Goal: Task Accomplishment & Management: Use online tool/utility

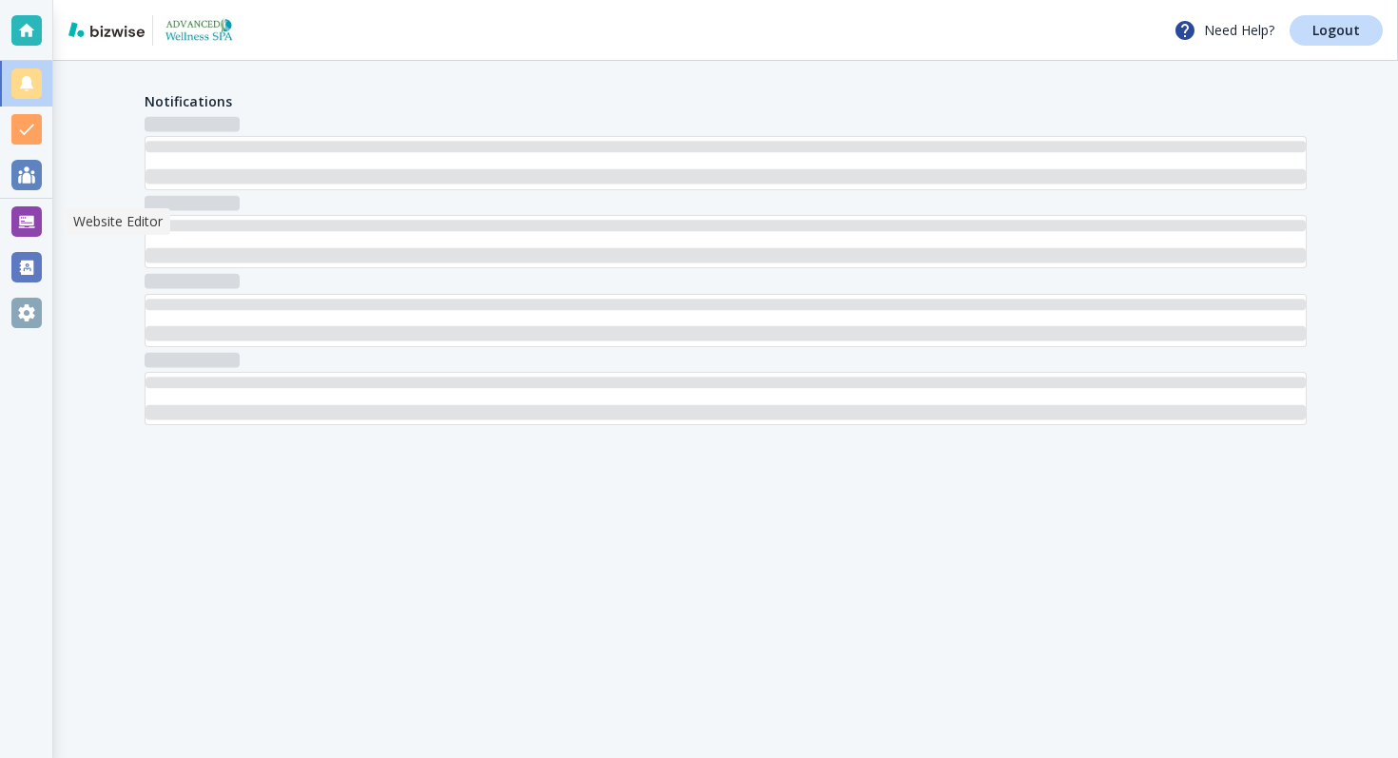
click at [26, 226] on div at bounding box center [26, 221] width 30 height 30
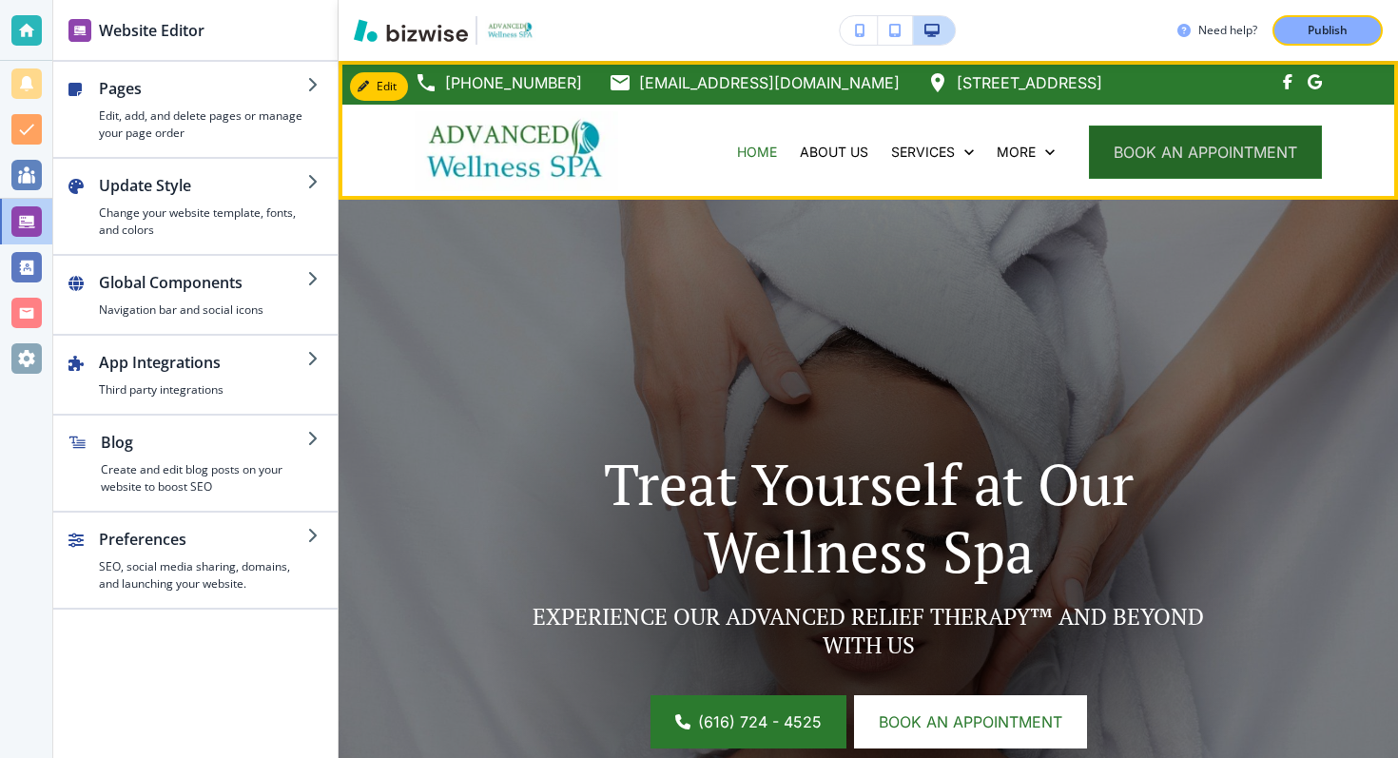
click at [1203, 154] on button "book an appointment" at bounding box center [1205, 152] width 233 height 53
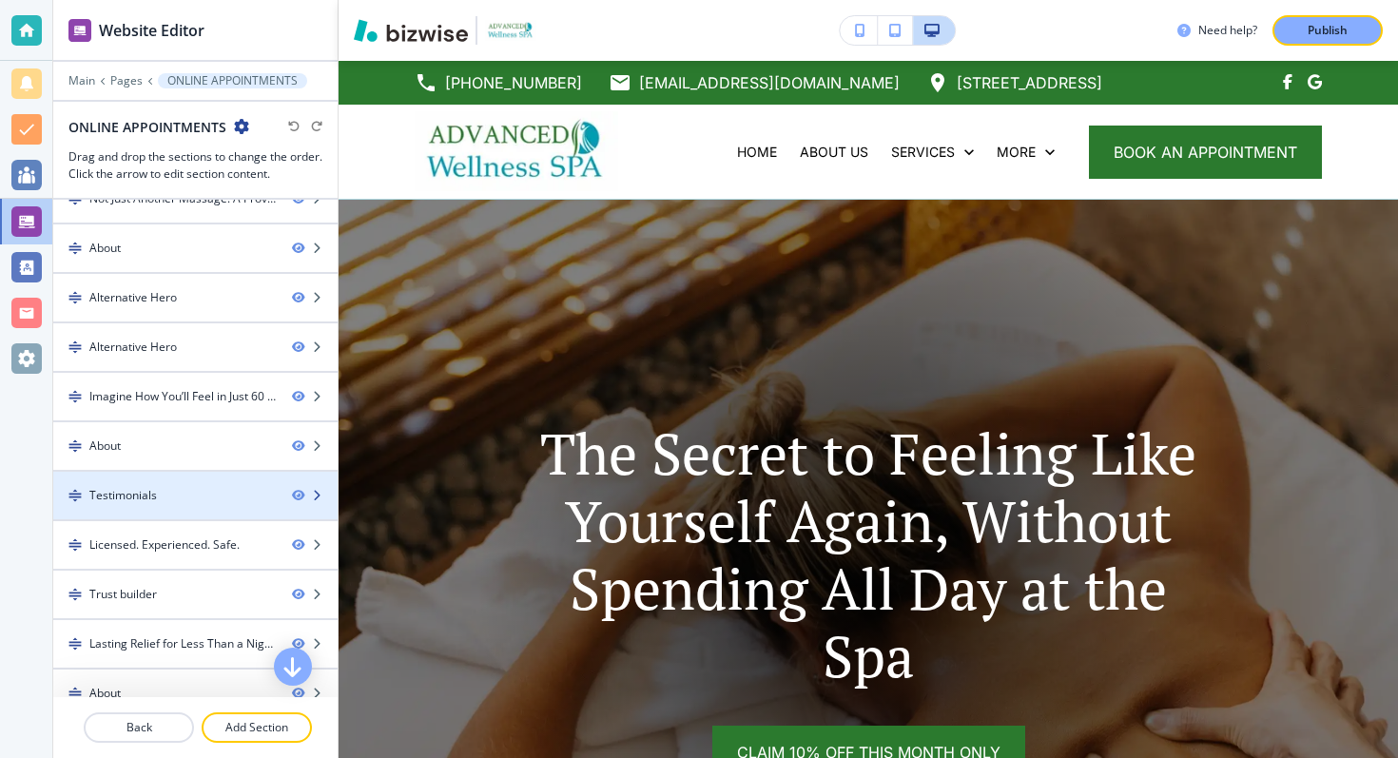
scroll to position [142, 0]
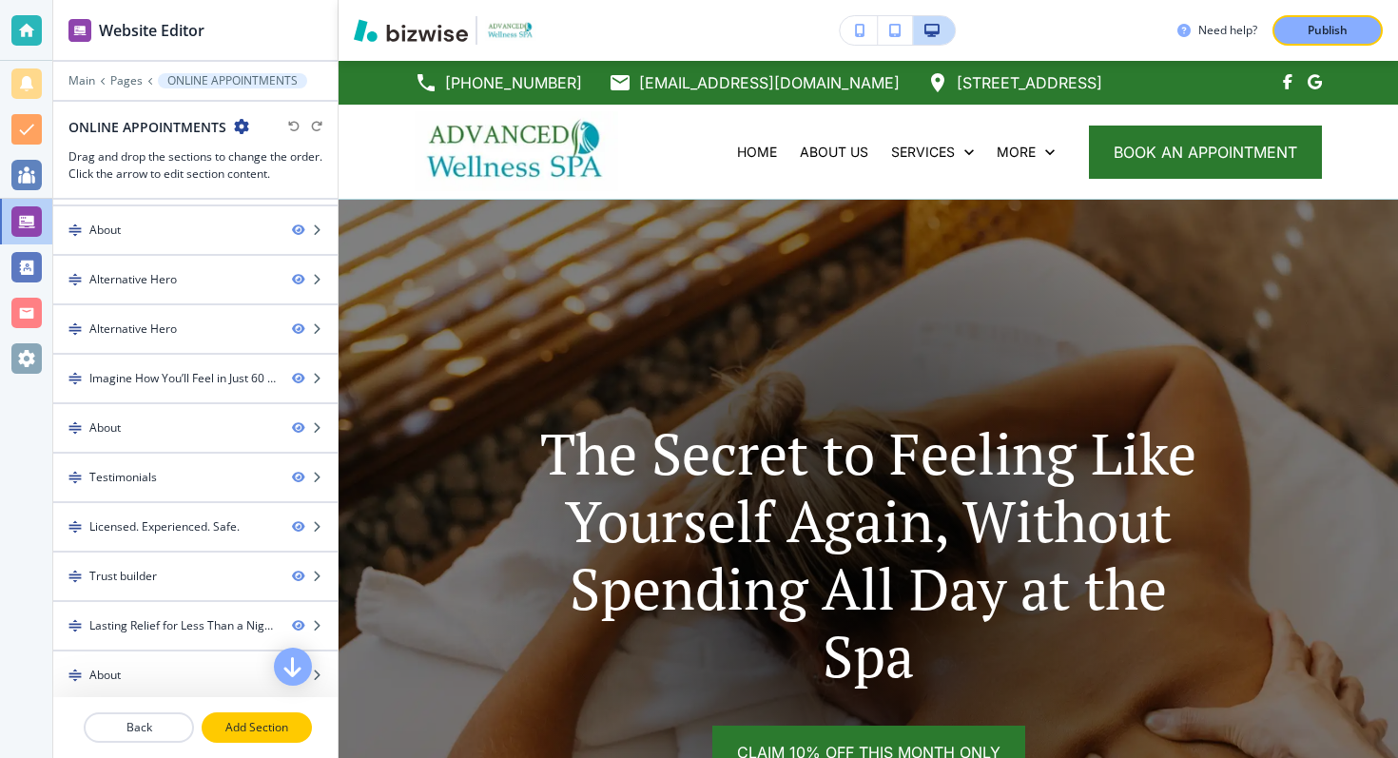
click at [261, 719] on p "Add Section" at bounding box center [257, 727] width 107 height 17
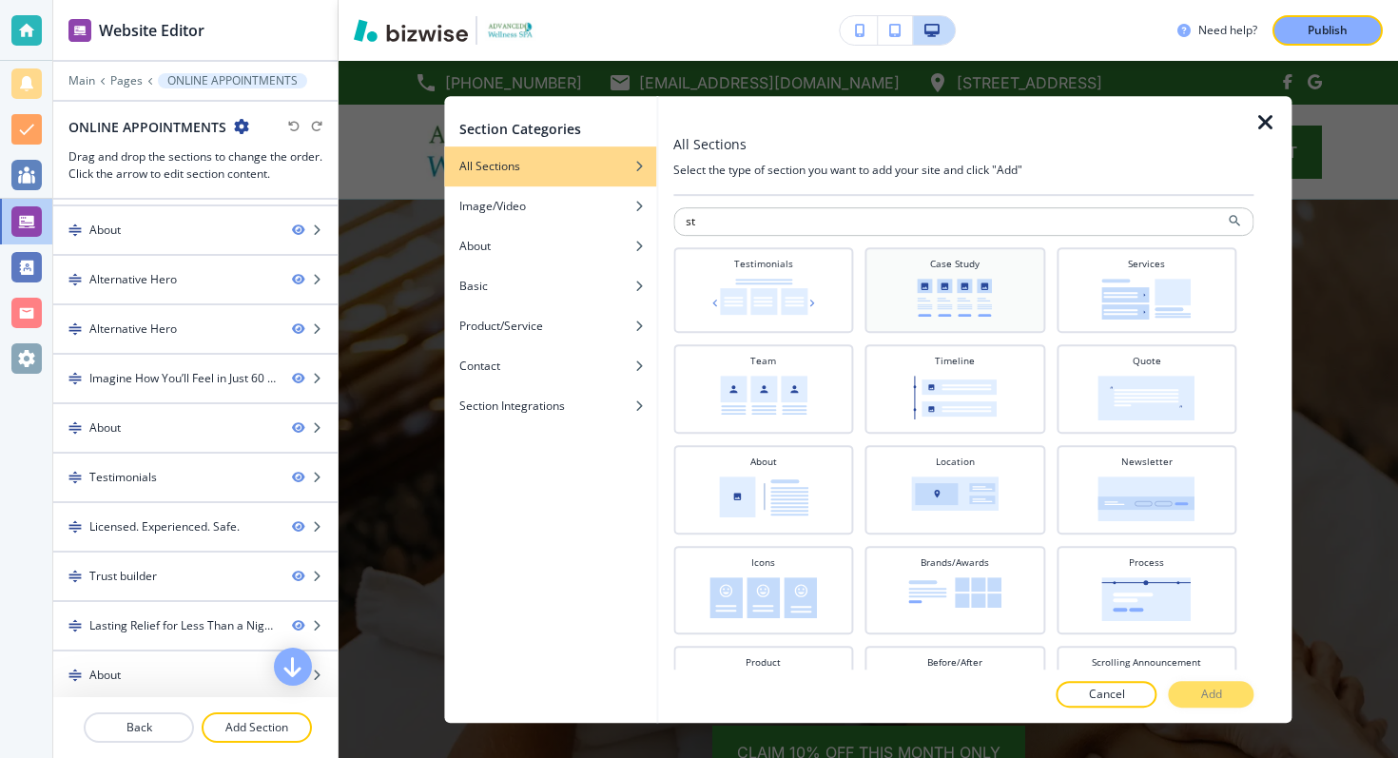
type input "s"
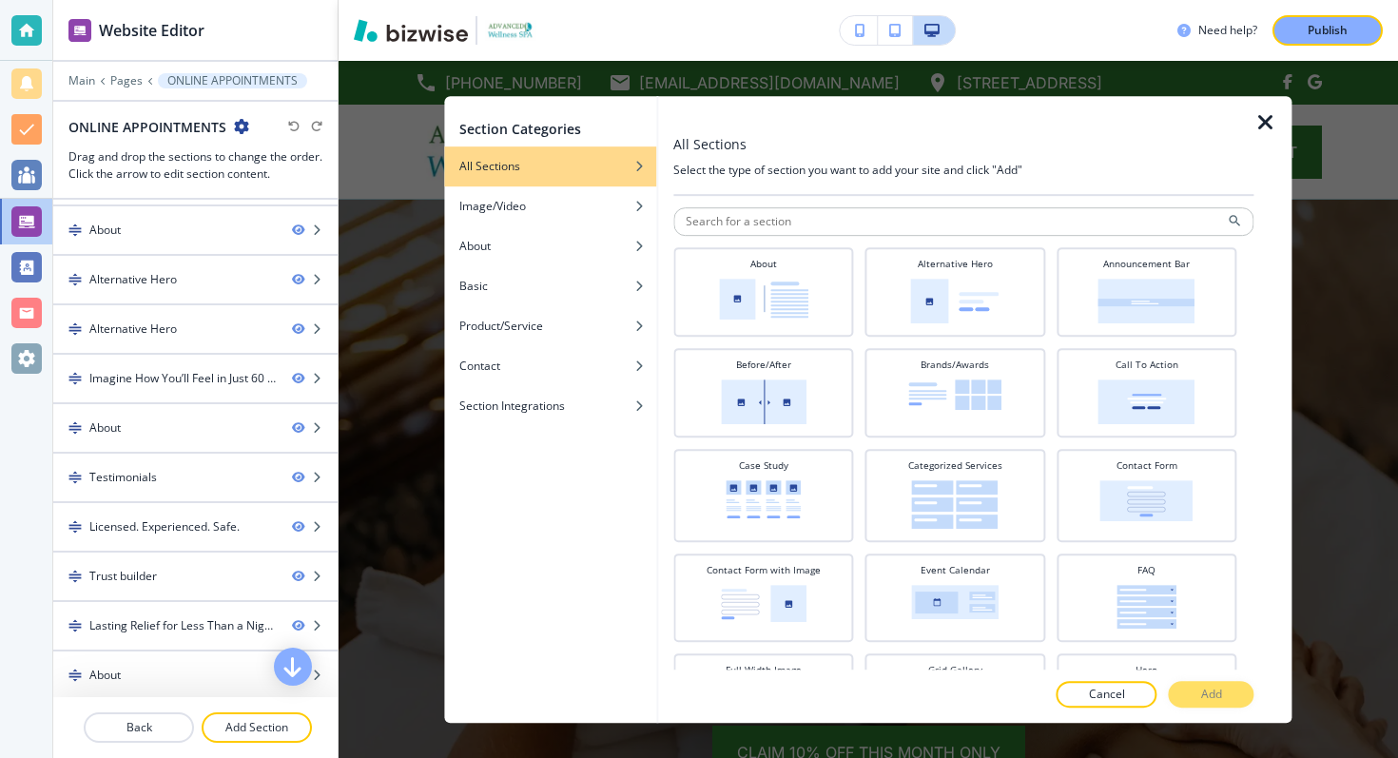
click at [1257, 122] on icon "button" at bounding box center [1266, 122] width 23 height 23
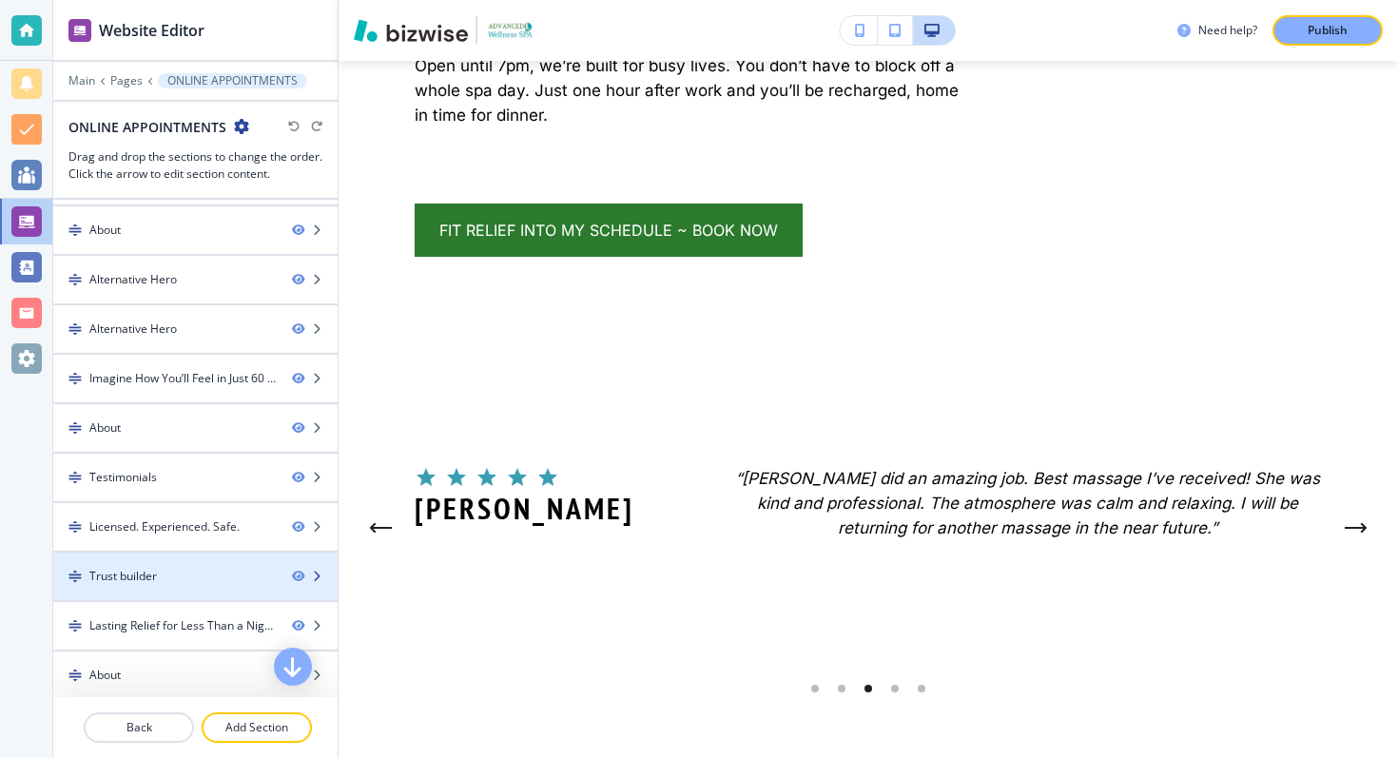
scroll to position [4416, 0]
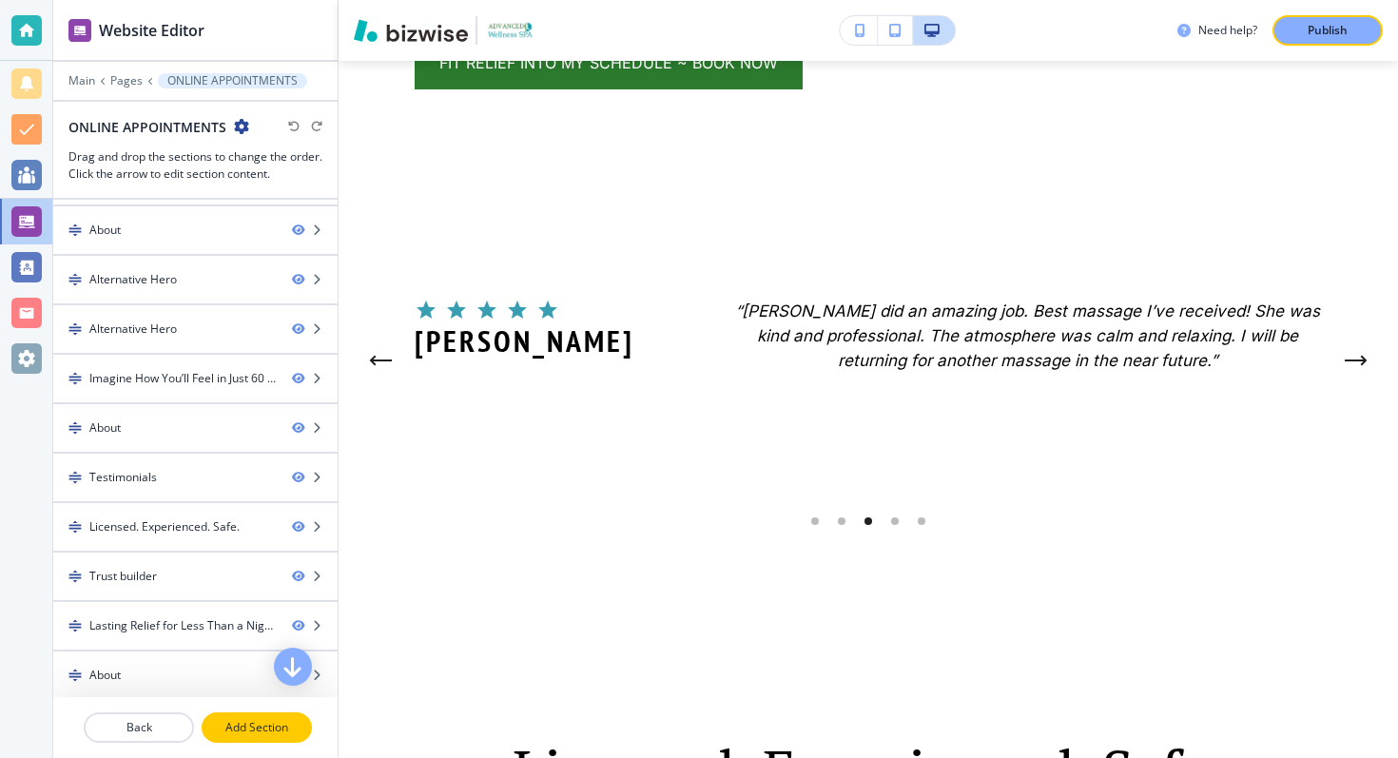
click at [232, 720] on p "Add Section" at bounding box center [257, 727] width 107 height 17
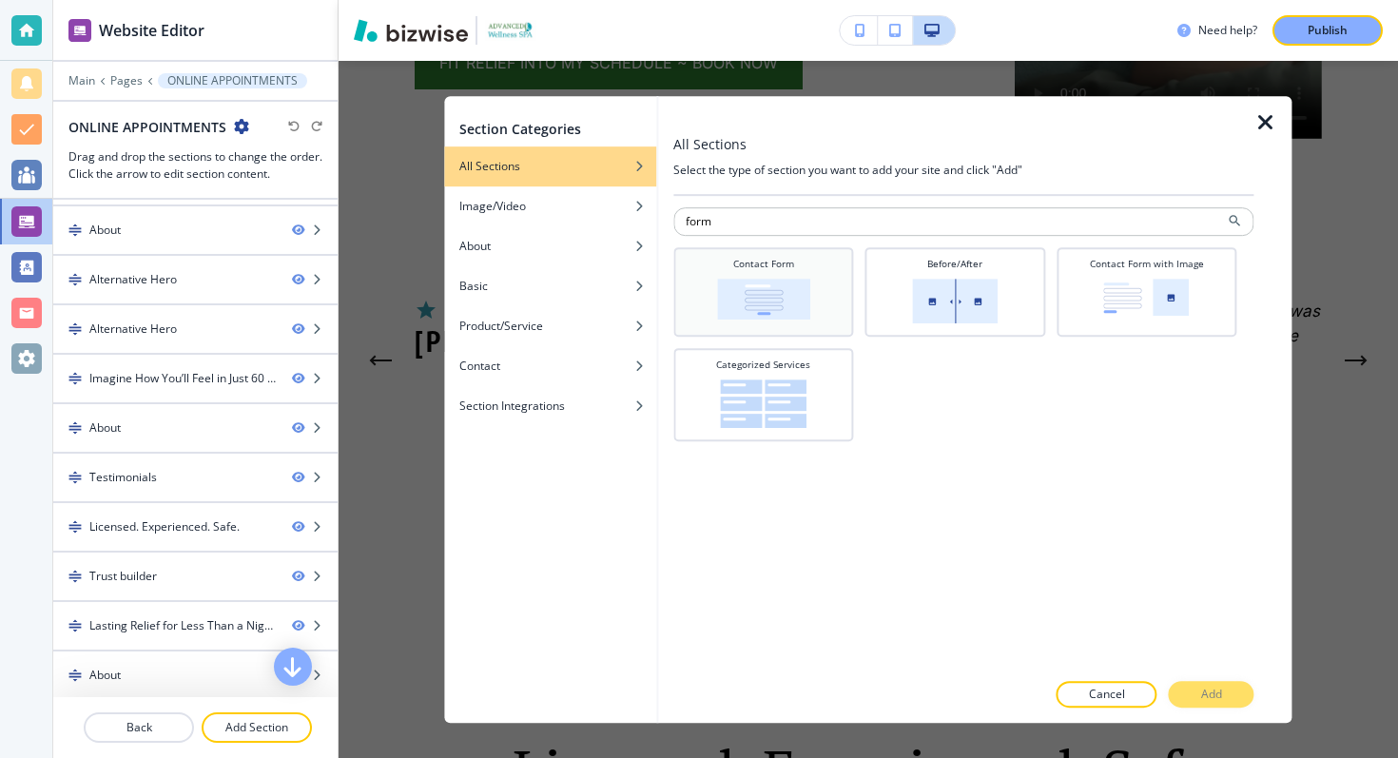
type input "form"
click at [790, 286] on img at bounding box center [763, 299] width 93 height 41
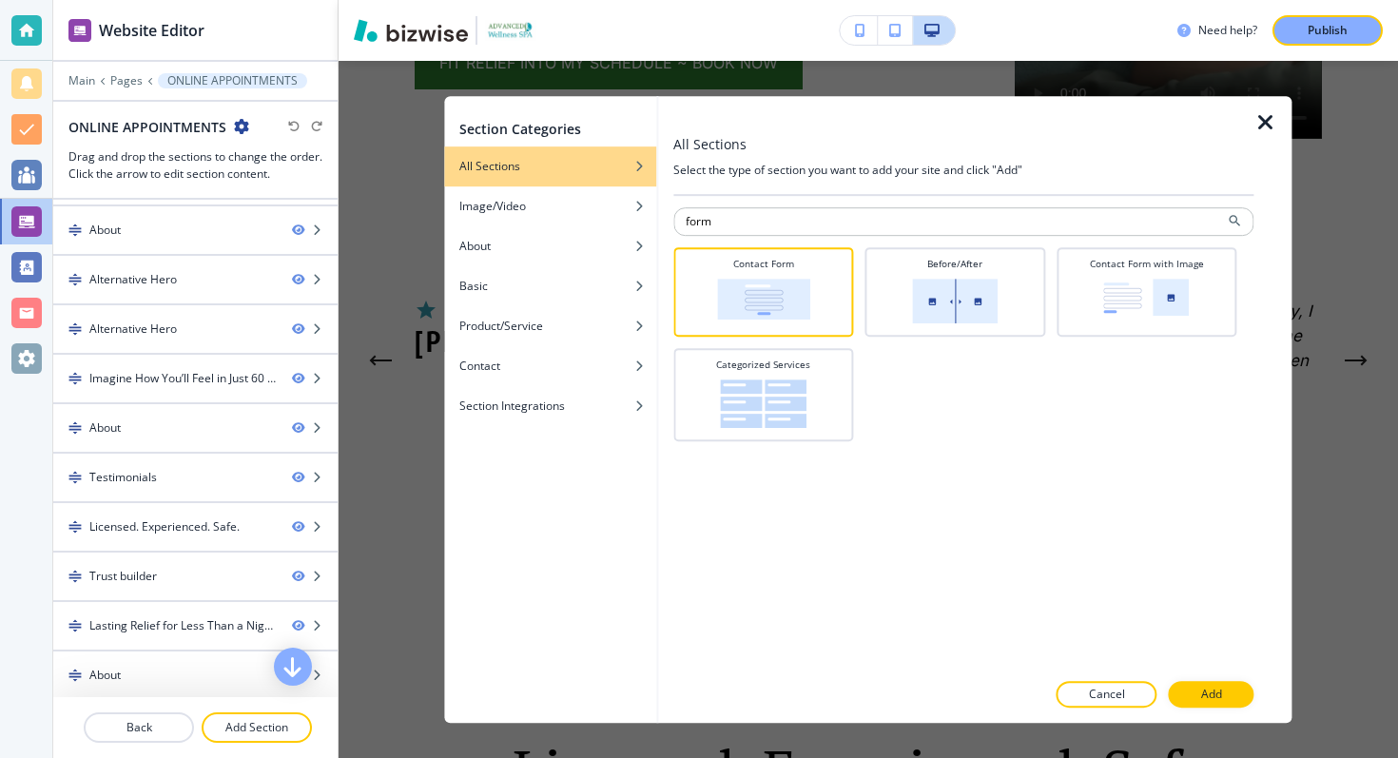
click at [1211, 677] on div at bounding box center [963, 675] width 580 height 11
click at [1205, 701] on p "Add" at bounding box center [1211, 694] width 21 height 17
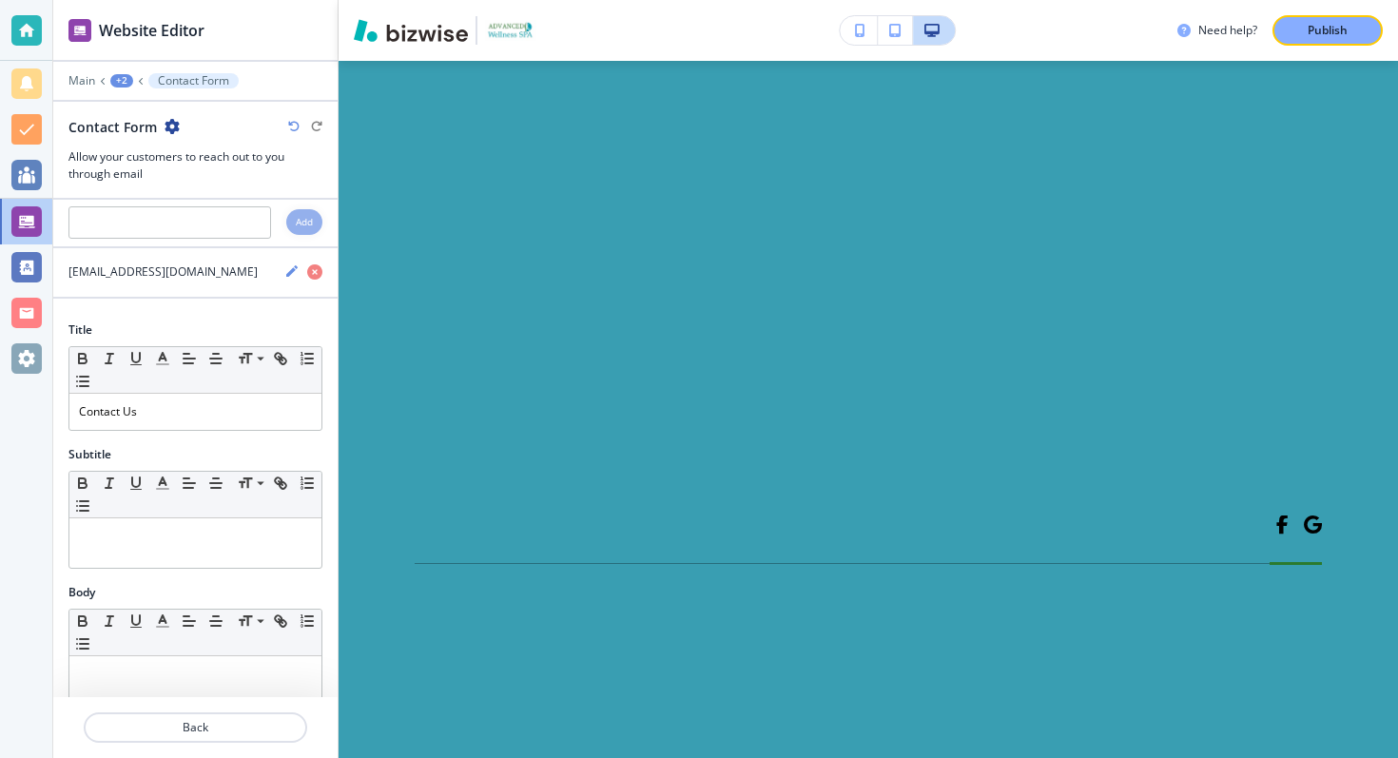
scroll to position [53, 0]
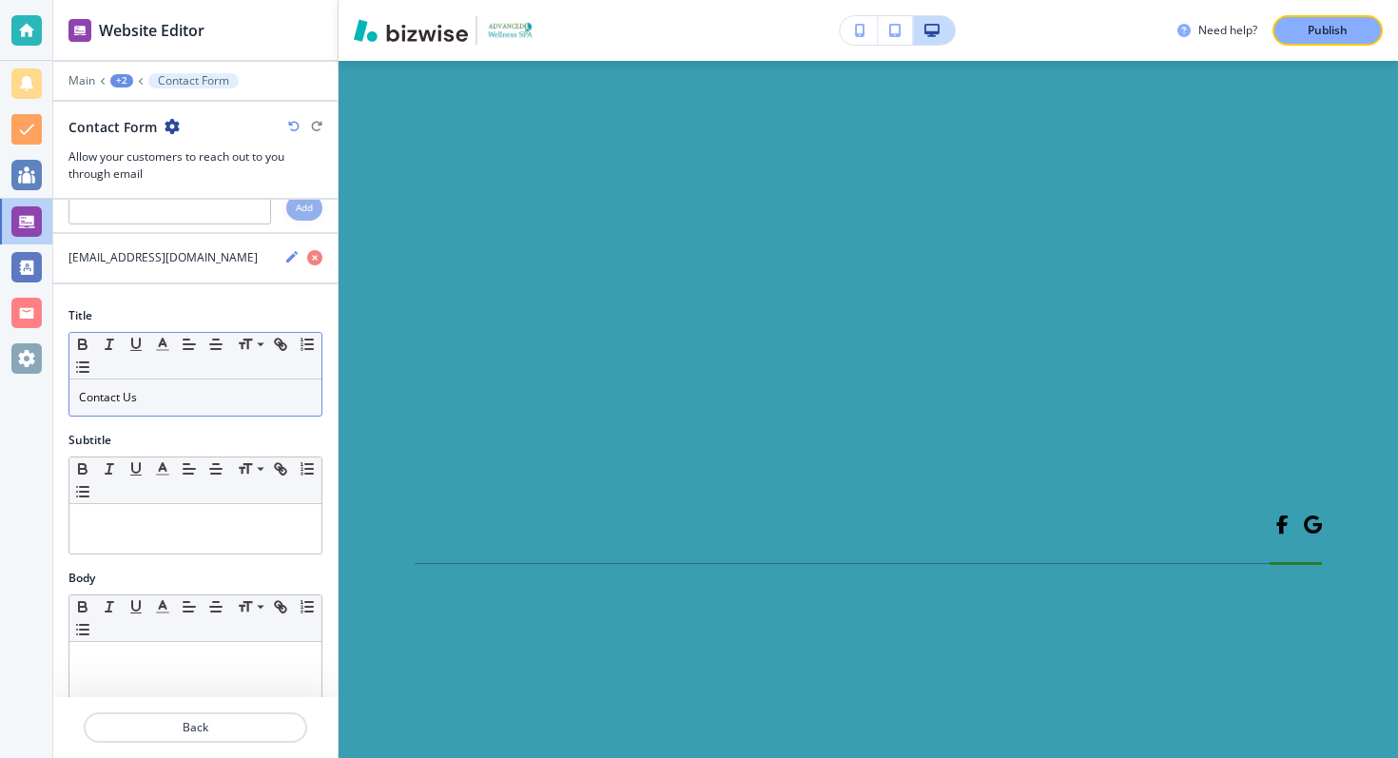
click at [213, 400] on p "Contact Us" at bounding box center [195, 397] width 233 height 17
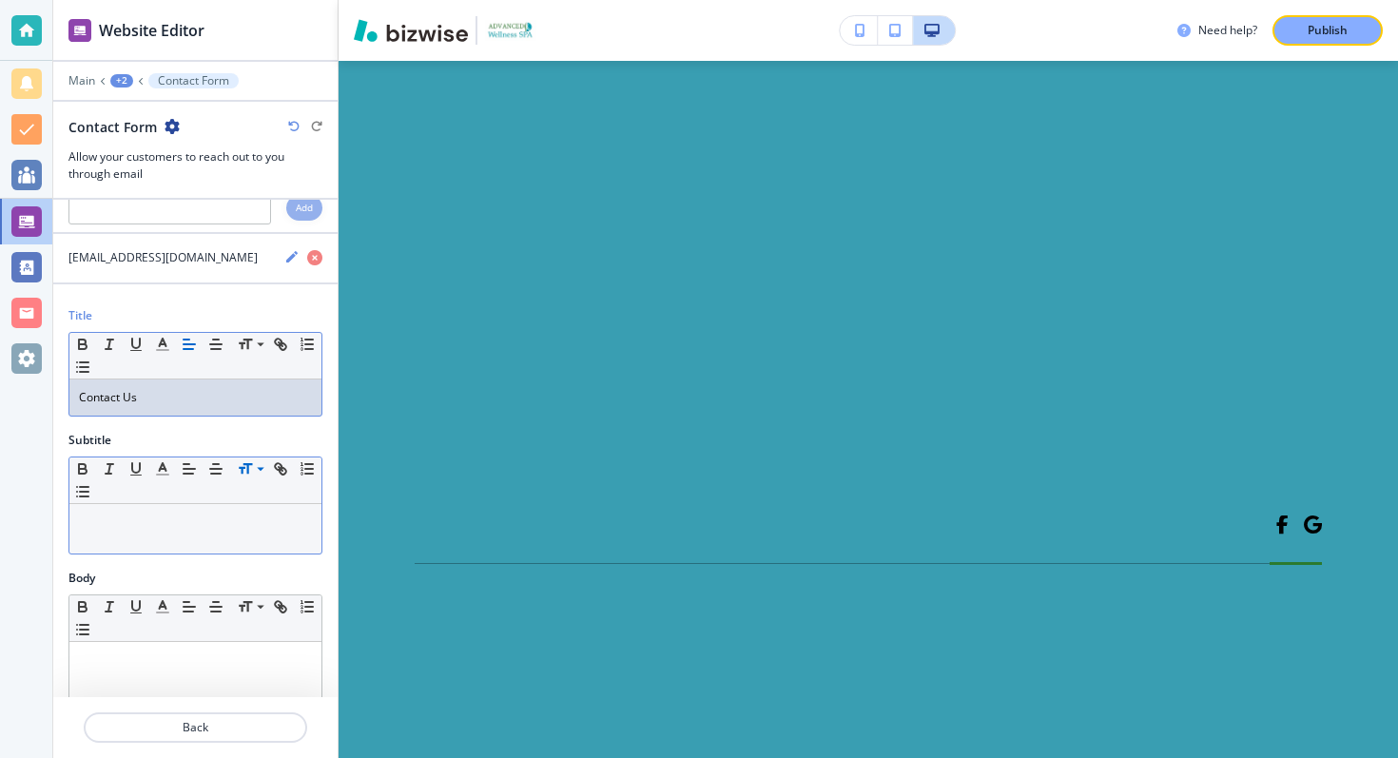
scroll to position [52, 0]
click at [202, 519] on p at bounding box center [195, 523] width 233 height 17
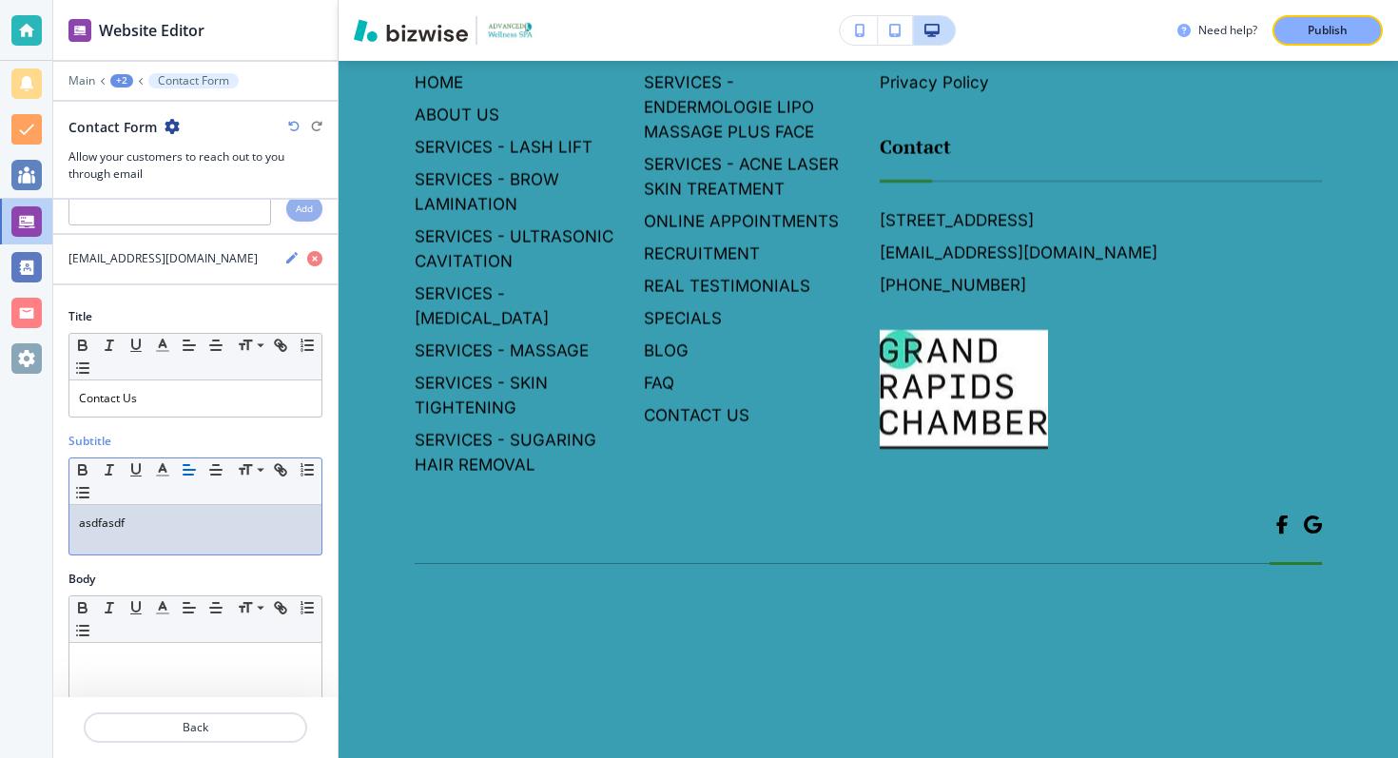
scroll to position [10586, 0]
click at [203, 390] on p "Contact Us" at bounding box center [195, 398] width 233 height 17
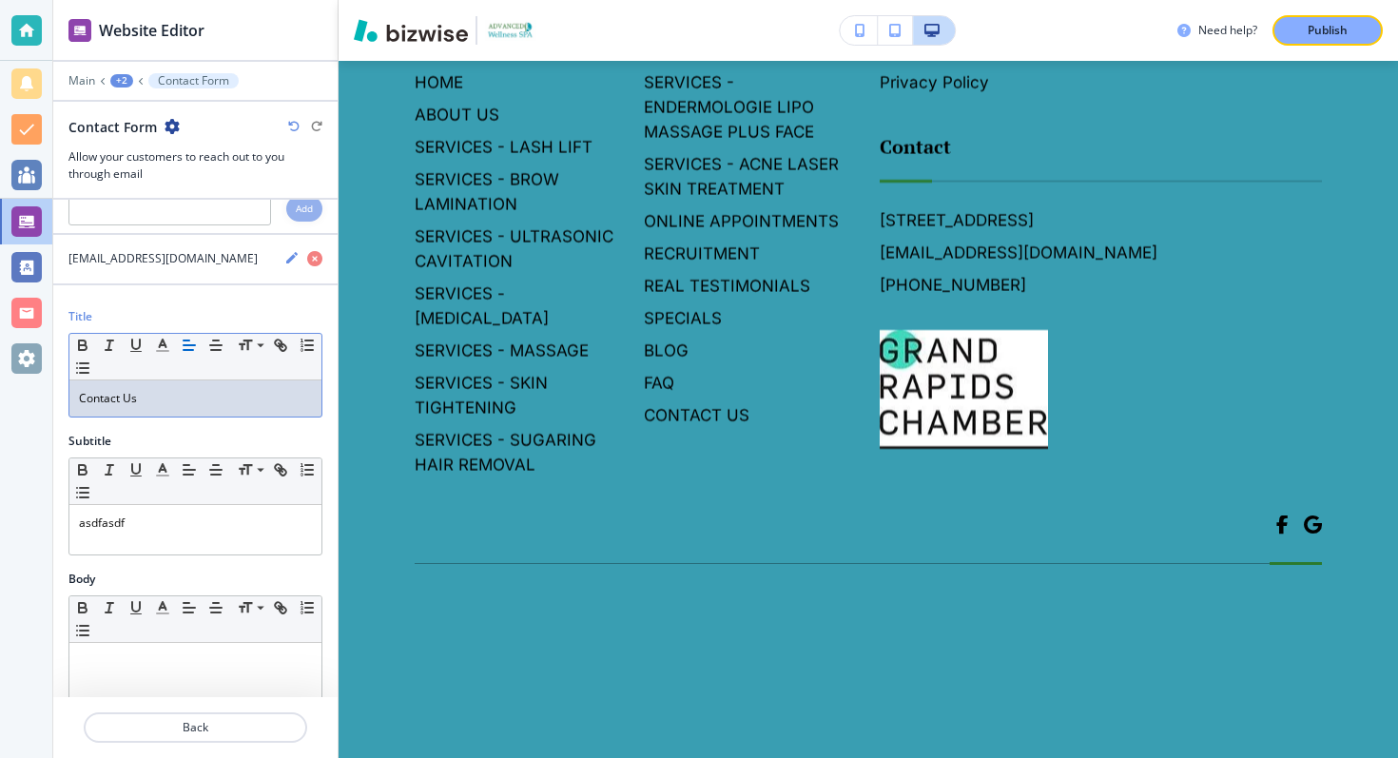
click at [203, 390] on p "Contact Us" at bounding box center [195, 398] width 233 height 17
click at [162, 404] on p "Book your ART Session" at bounding box center [195, 398] width 233 height 17
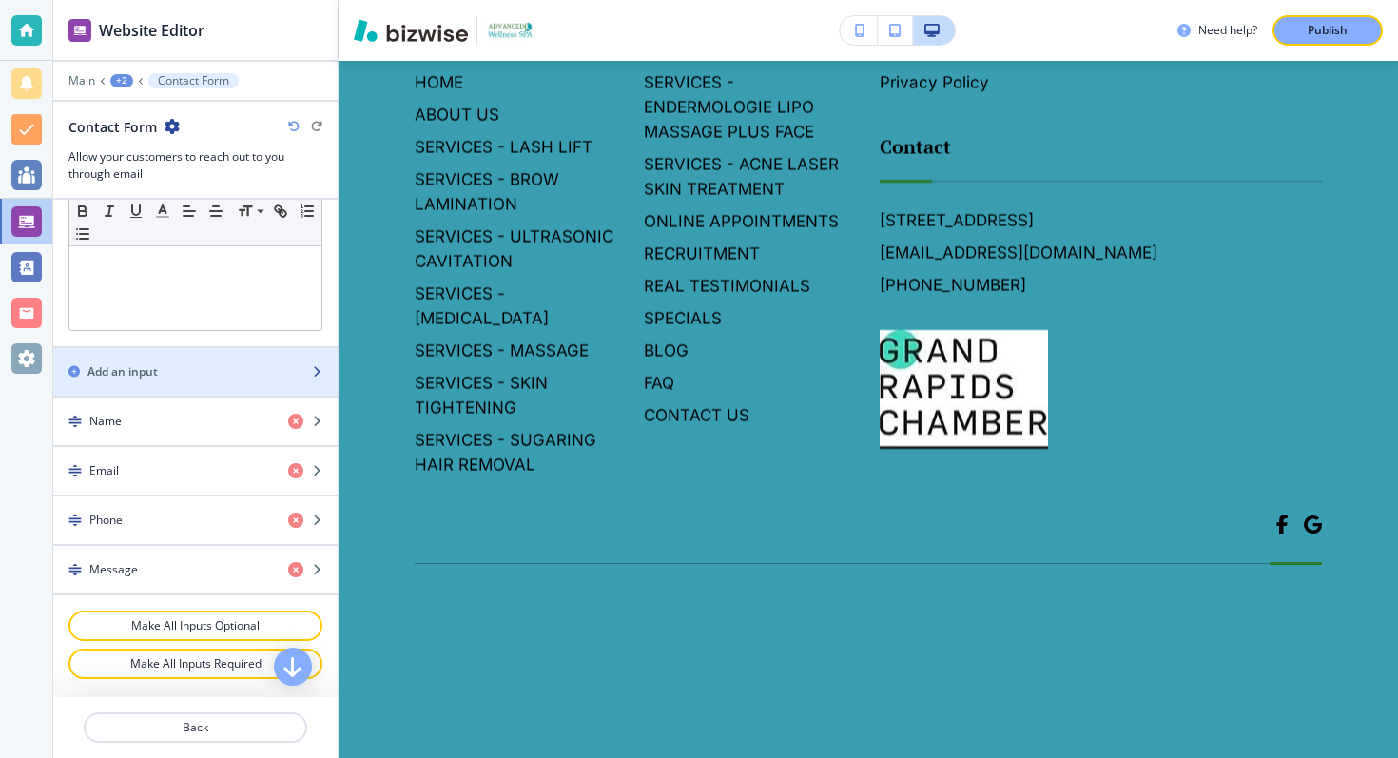
scroll to position [616, 0]
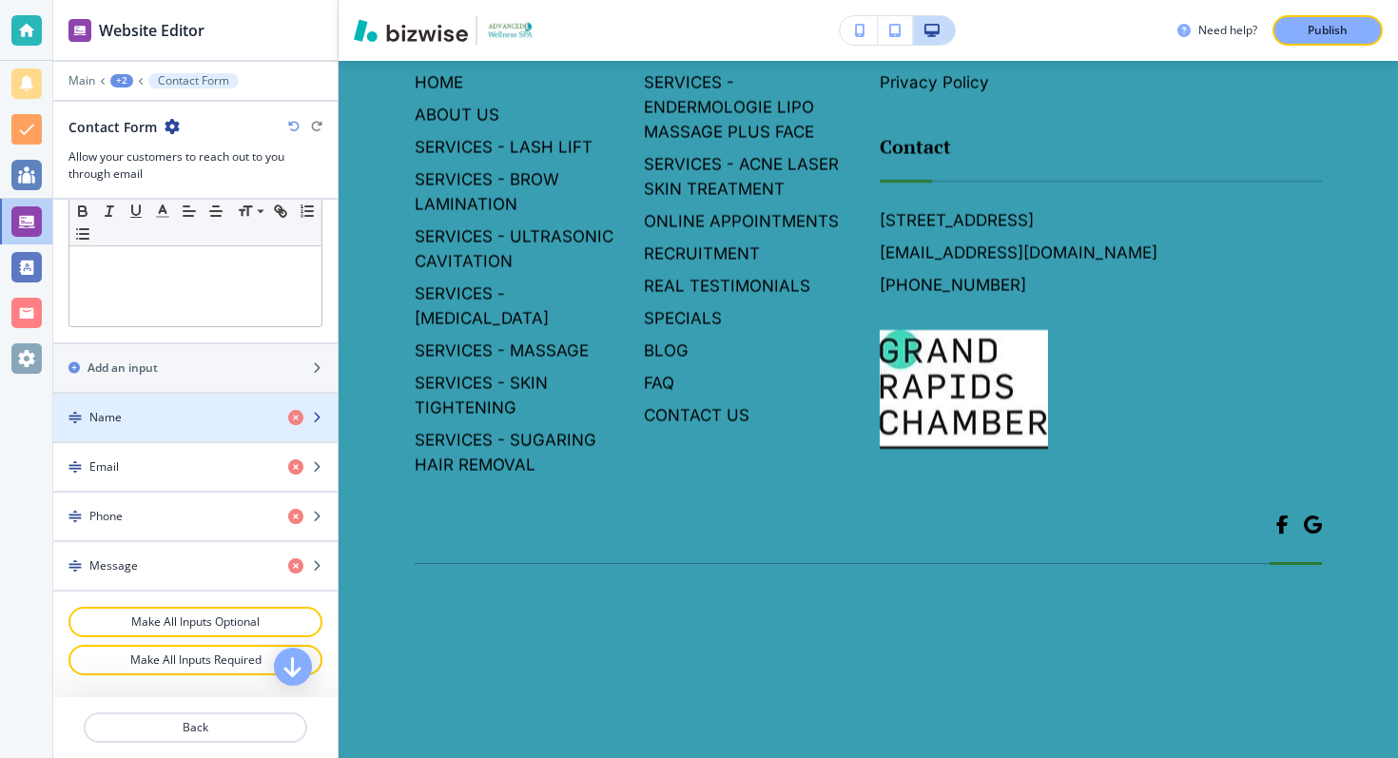
click at [202, 409] on div "Name" at bounding box center [163, 417] width 220 height 17
click at [318, 412] on icon "button" at bounding box center [316, 417] width 11 height 11
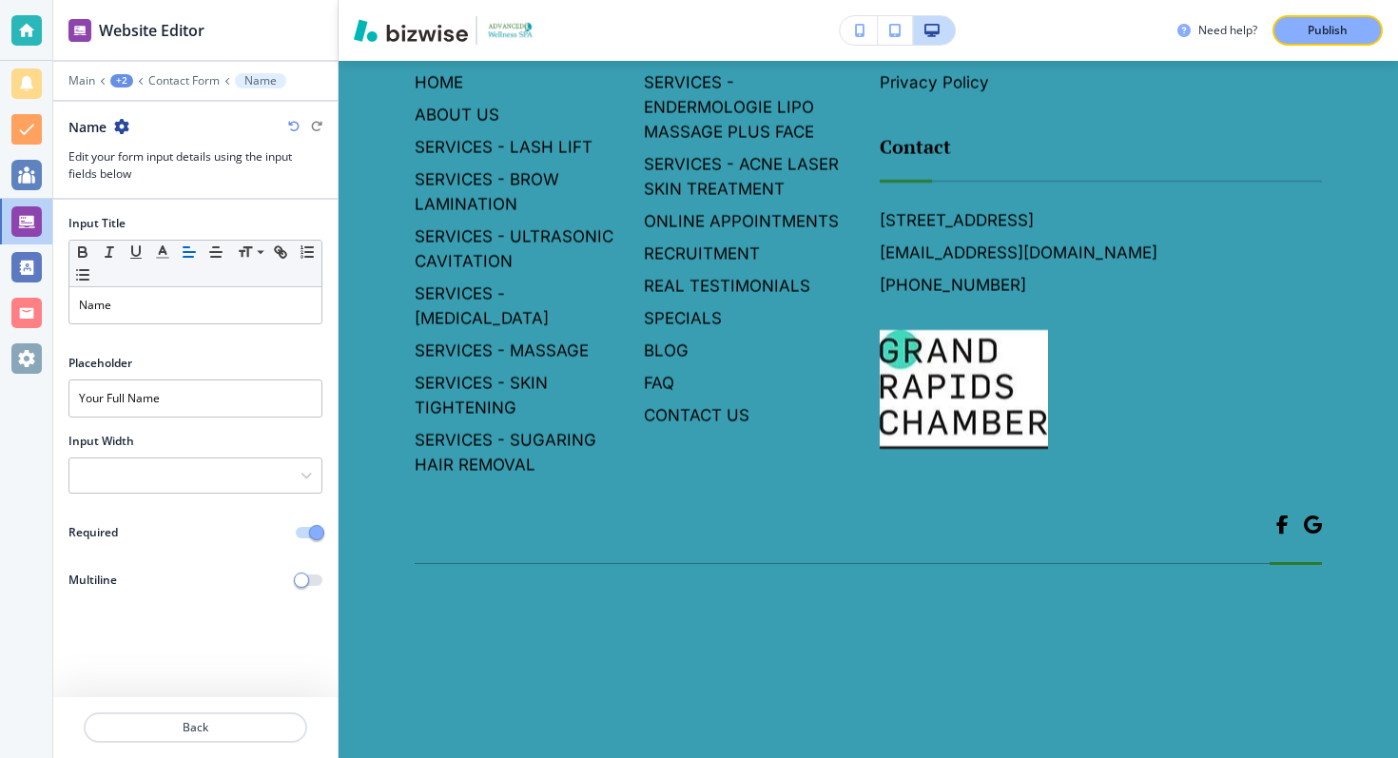
scroll to position [10724, 0]
click at [226, 729] on p "Back" at bounding box center [196, 727] width 220 height 17
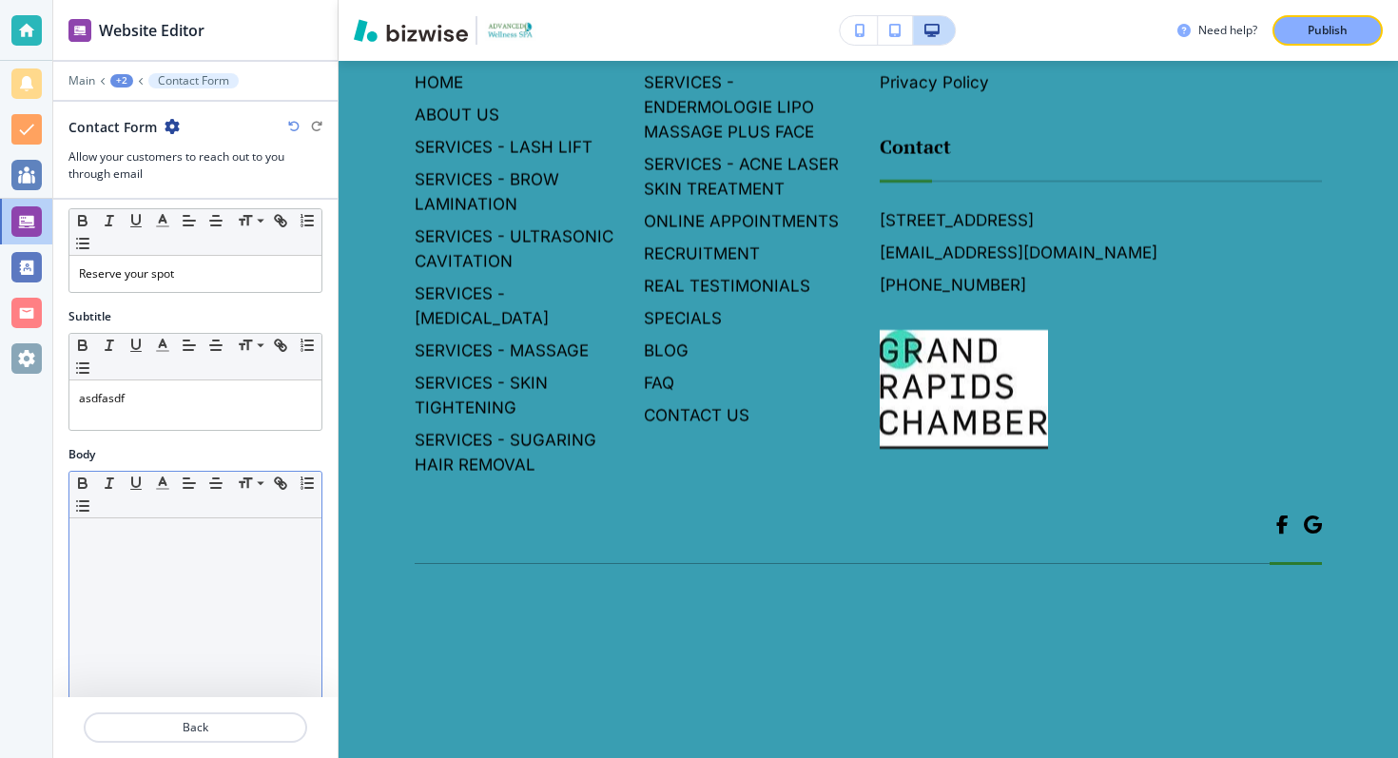
scroll to position [169, 0]
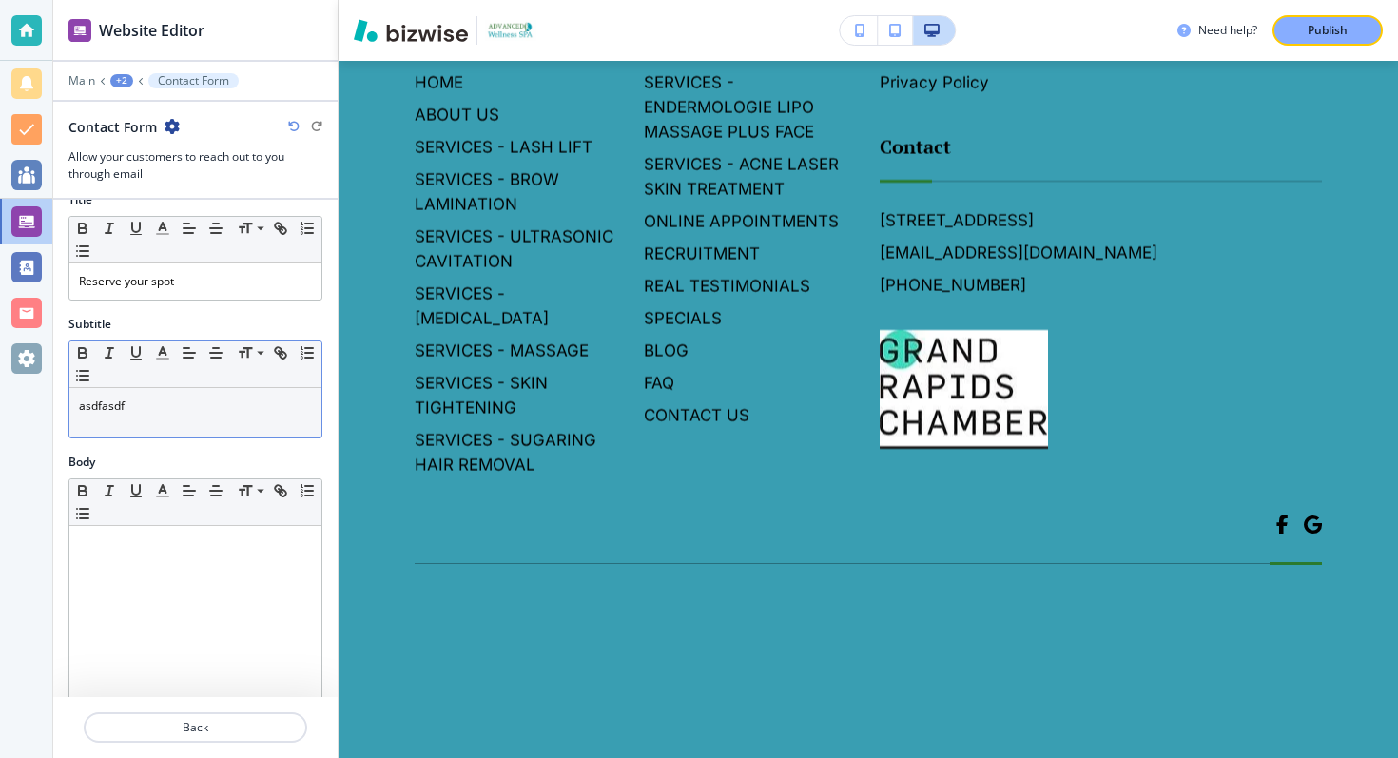
click at [186, 411] on p "asdfasdf" at bounding box center [195, 406] width 233 height 17
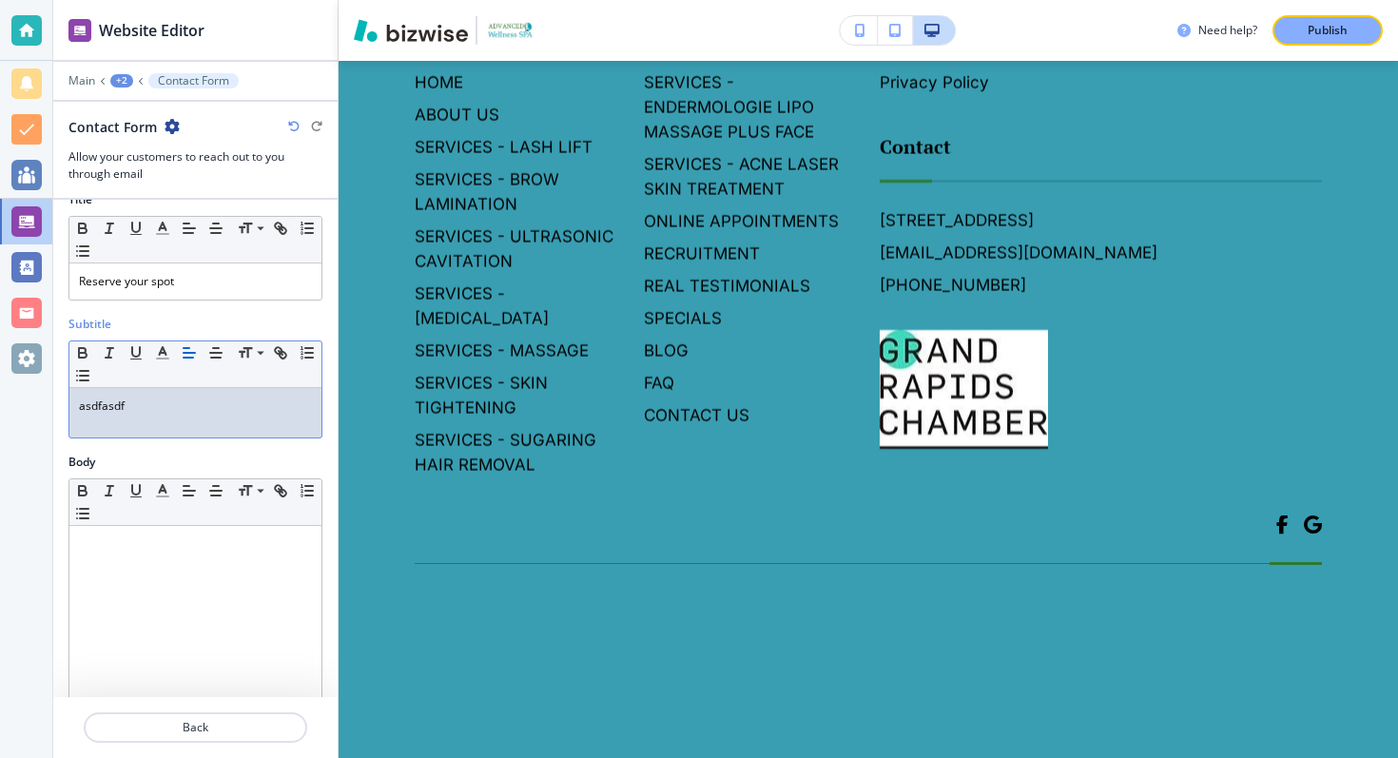
click at [186, 411] on p "asdfasdf" at bounding box center [195, 406] width 233 height 17
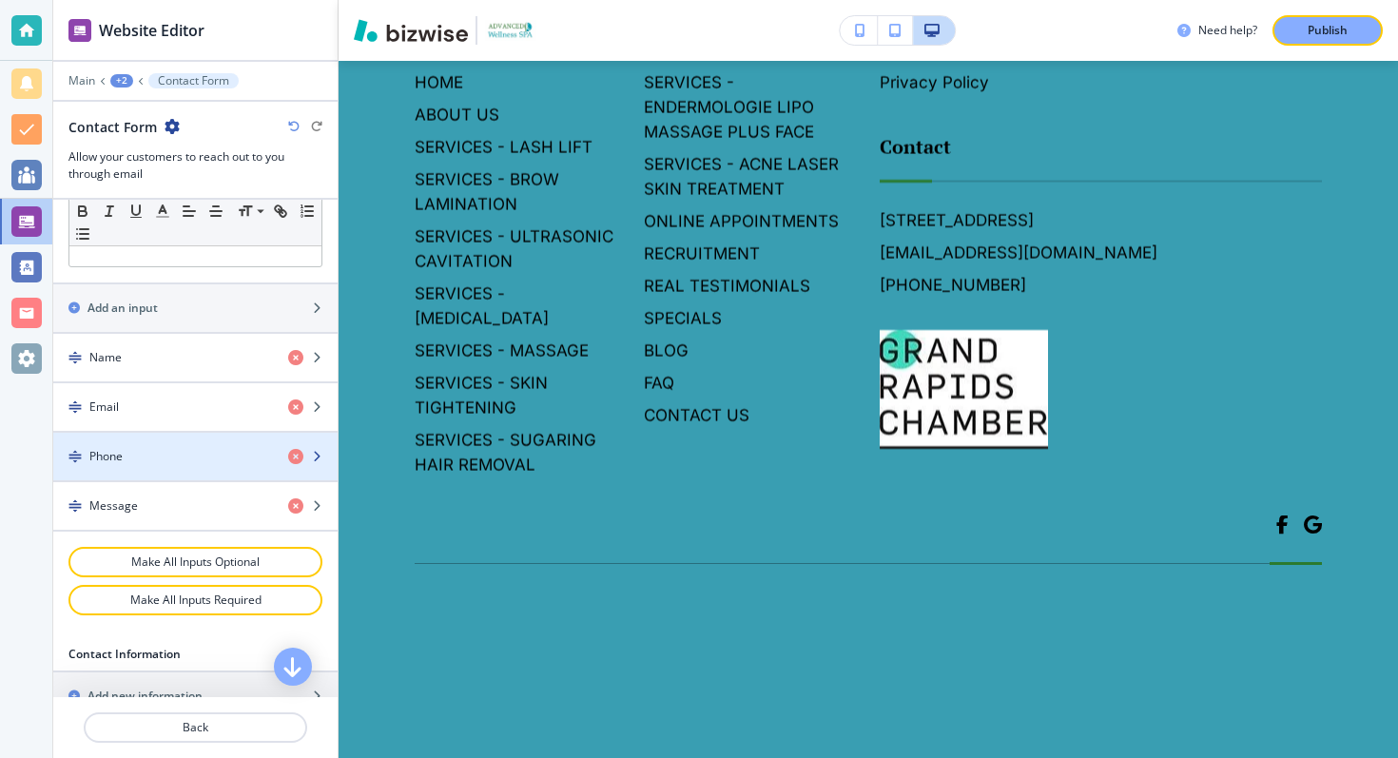
scroll to position [684, 0]
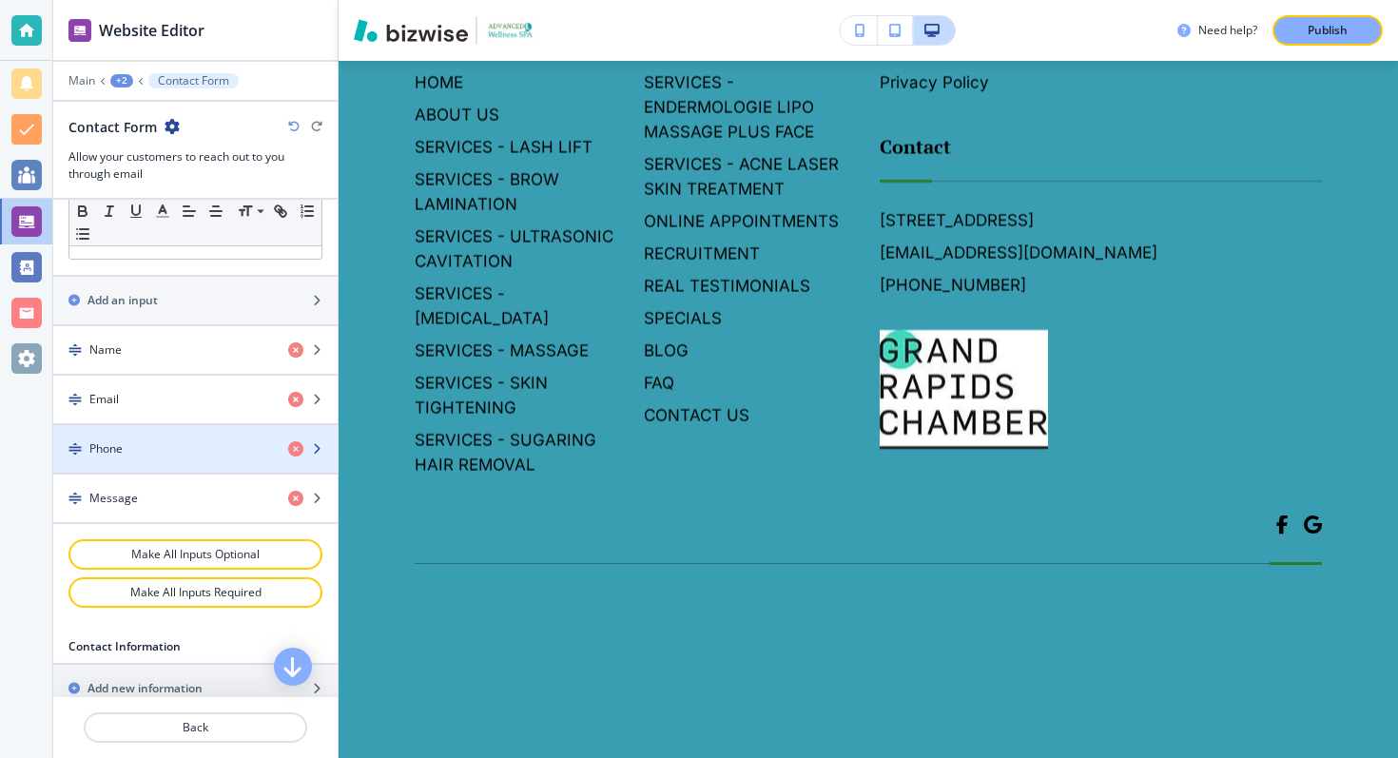
click at [179, 437] on div "button" at bounding box center [195, 432] width 284 height 15
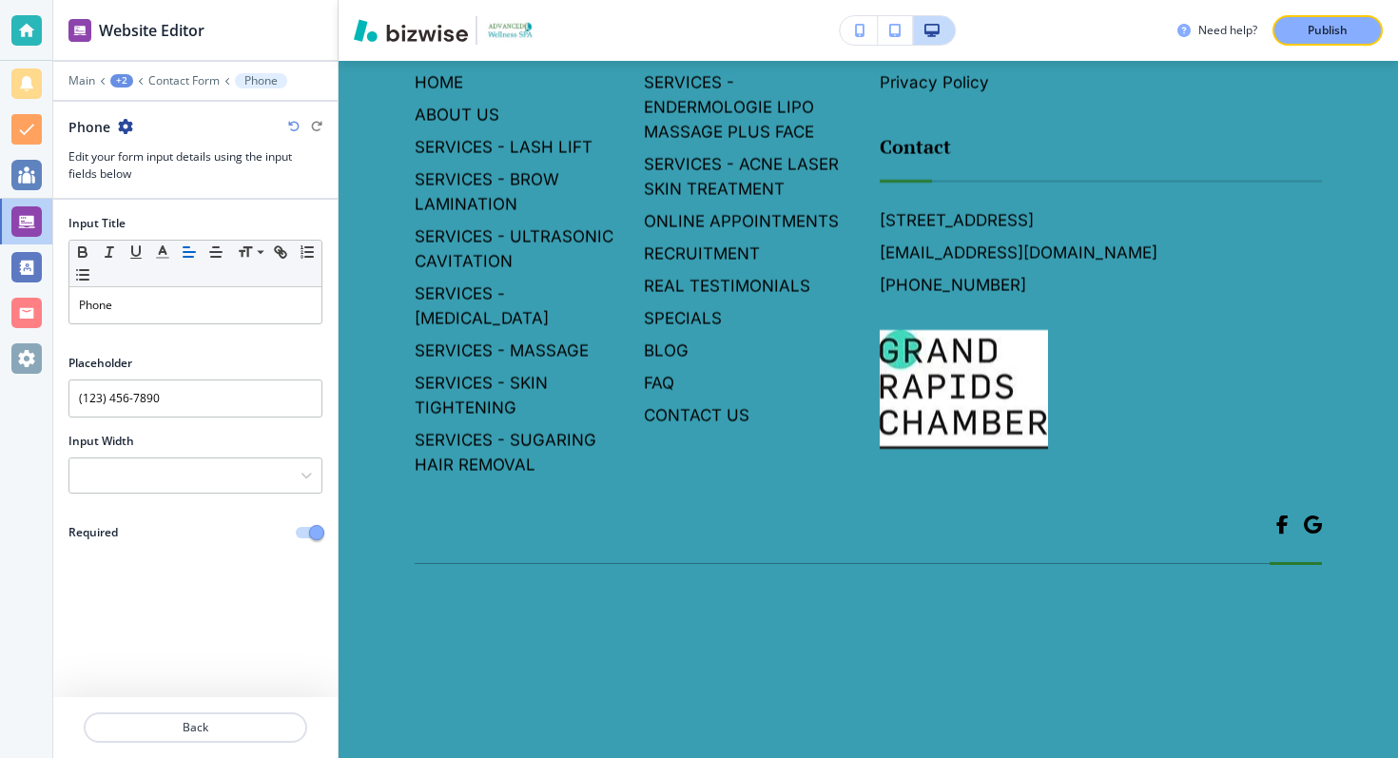
scroll to position [10891, 0]
click at [177, 730] on p "Back" at bounding box center [196, 727] width 220 height 17
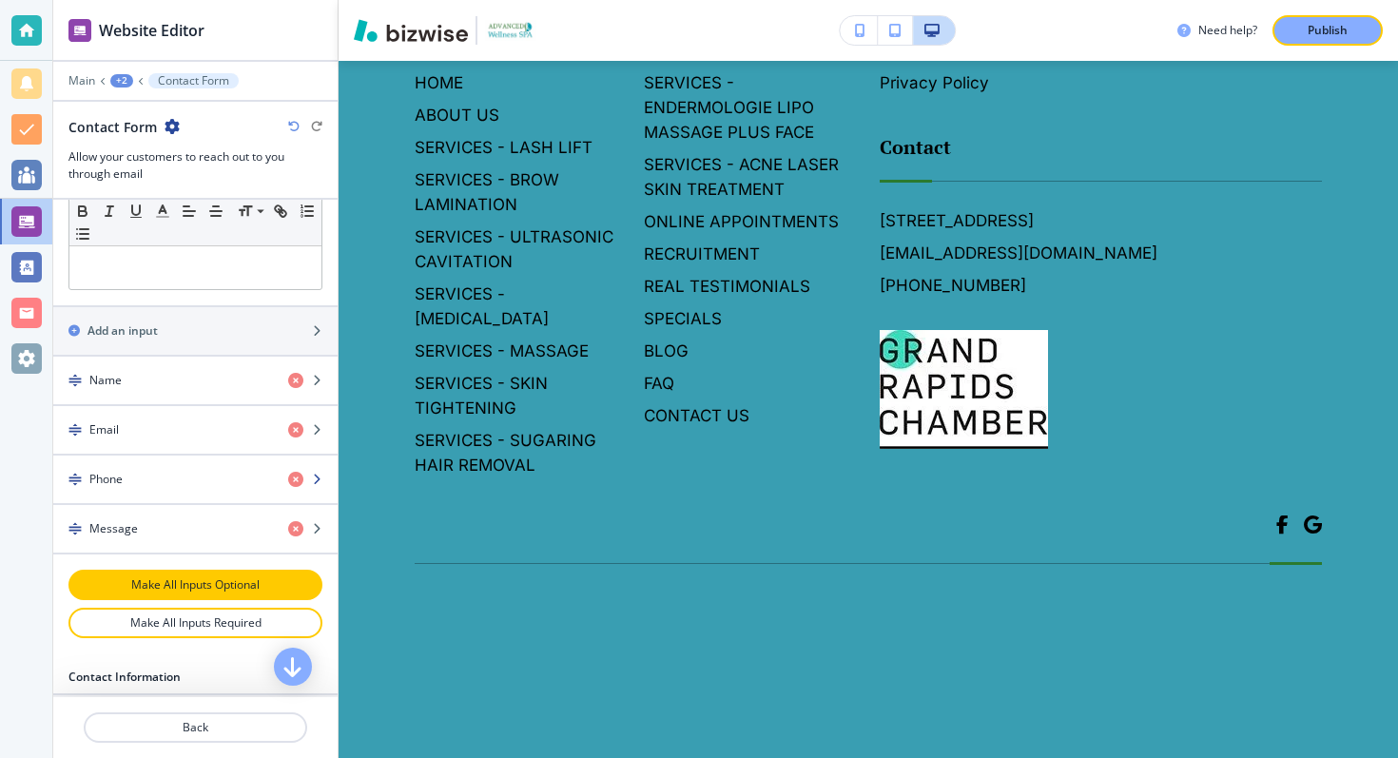
scroll to position [641, 0]
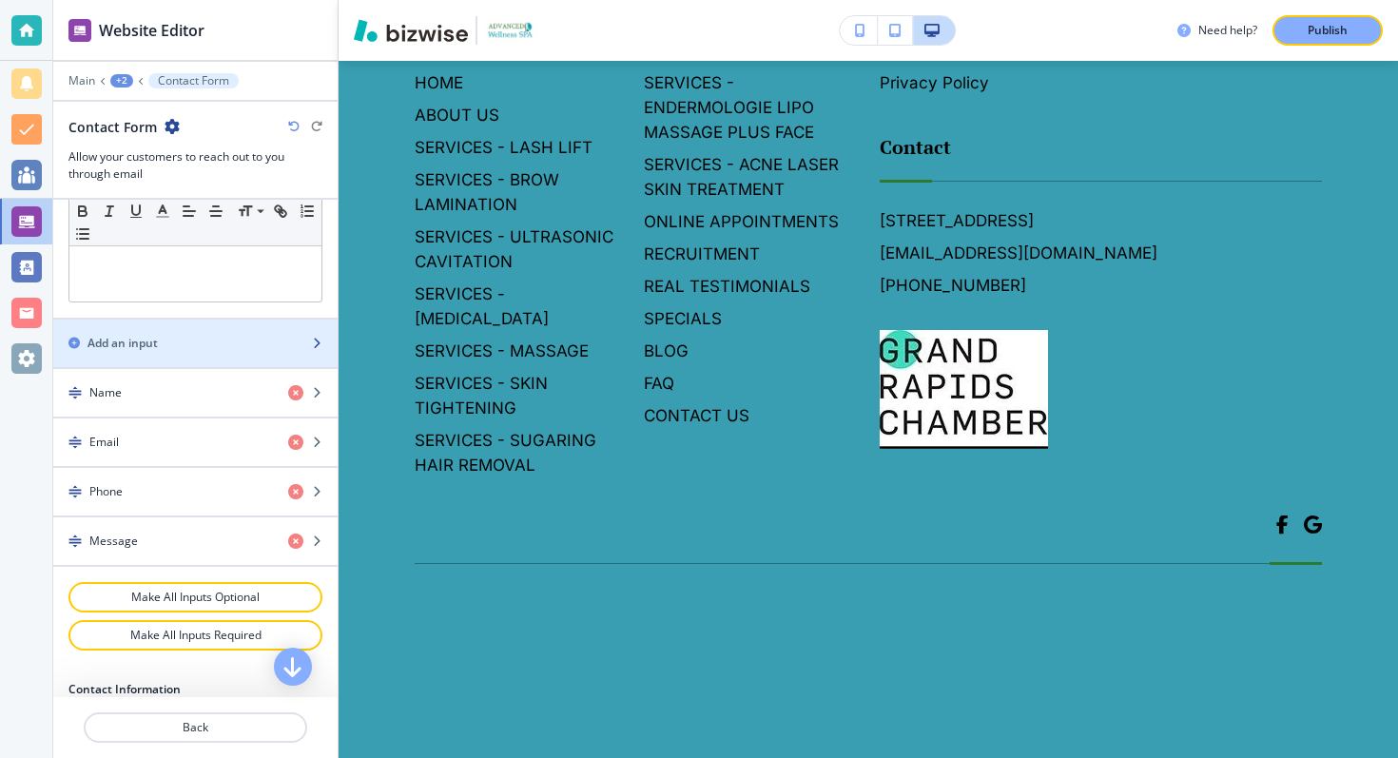
click at [176, 337] on div "Add an input" at bounding box center [174, 343] width 243 height 17
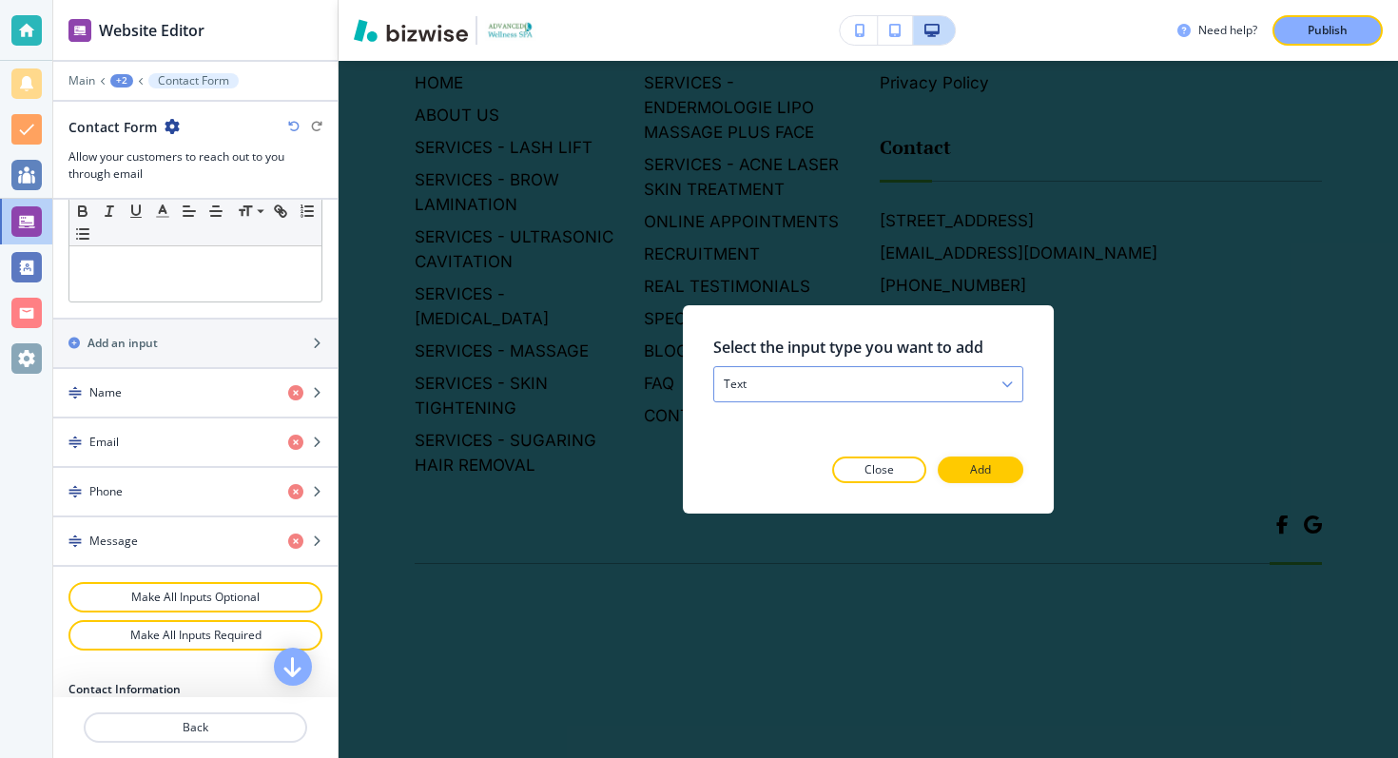
click at [823, 385] on div "text" at bounding box center [868, 384] width 308 height 34
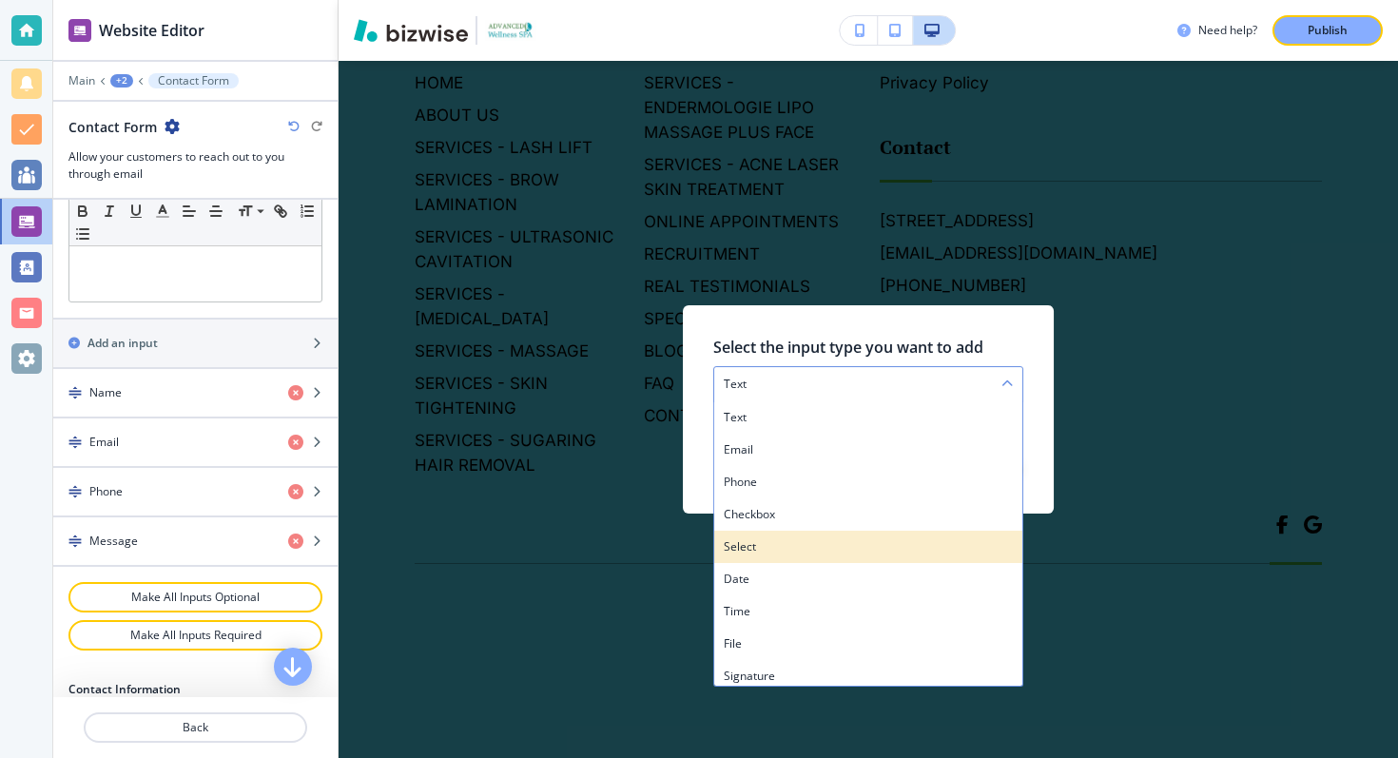
scroll to position [7, 0]
click at [785, 539] on h4 "select" at bounding box center [868, 540] width 289 height 17
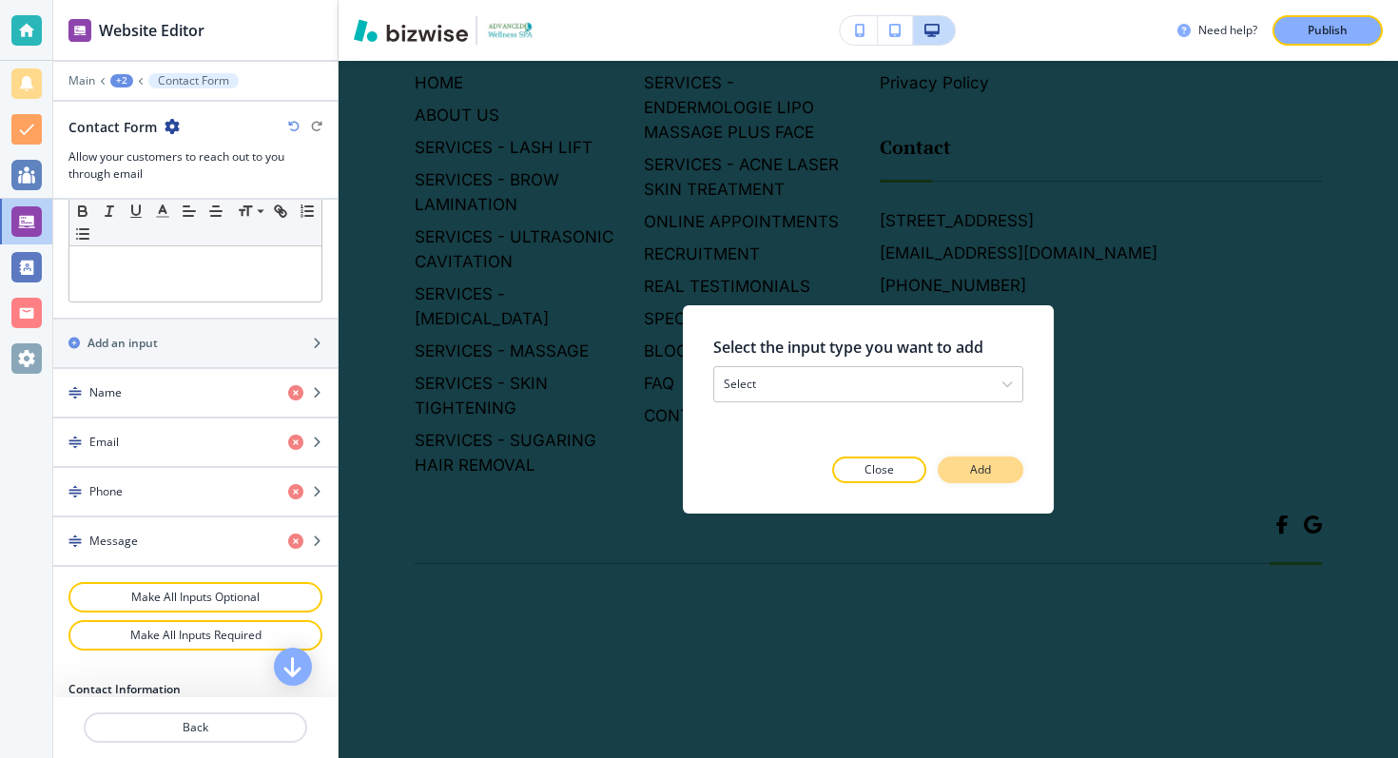
click at [991, 472] on button "Add" at bounding box center [981, 470] width 86 height 27
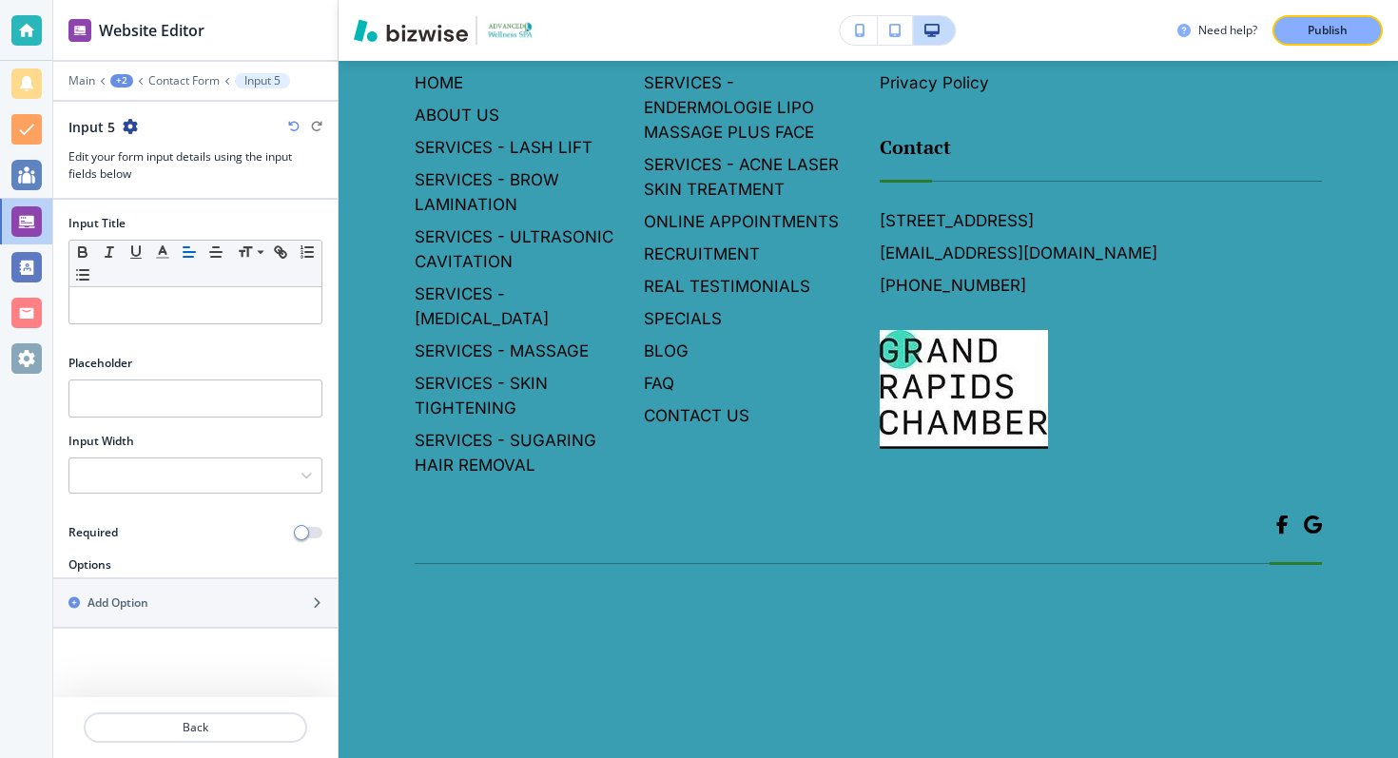
scroll to position [10660, 0]
click at [198, 597] on div "Add Option" at bounding box center [174, 603] width 243 height 17
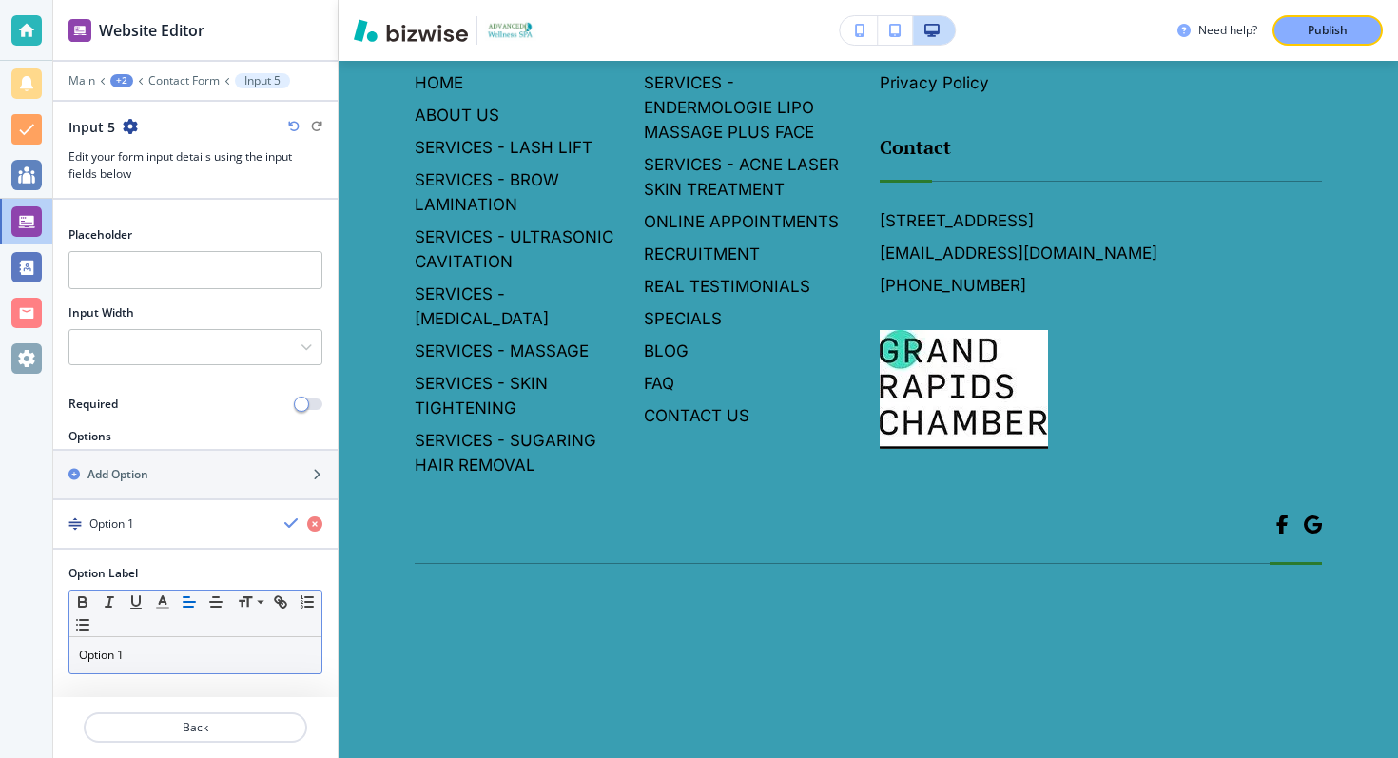
scroll to position [138, 0]
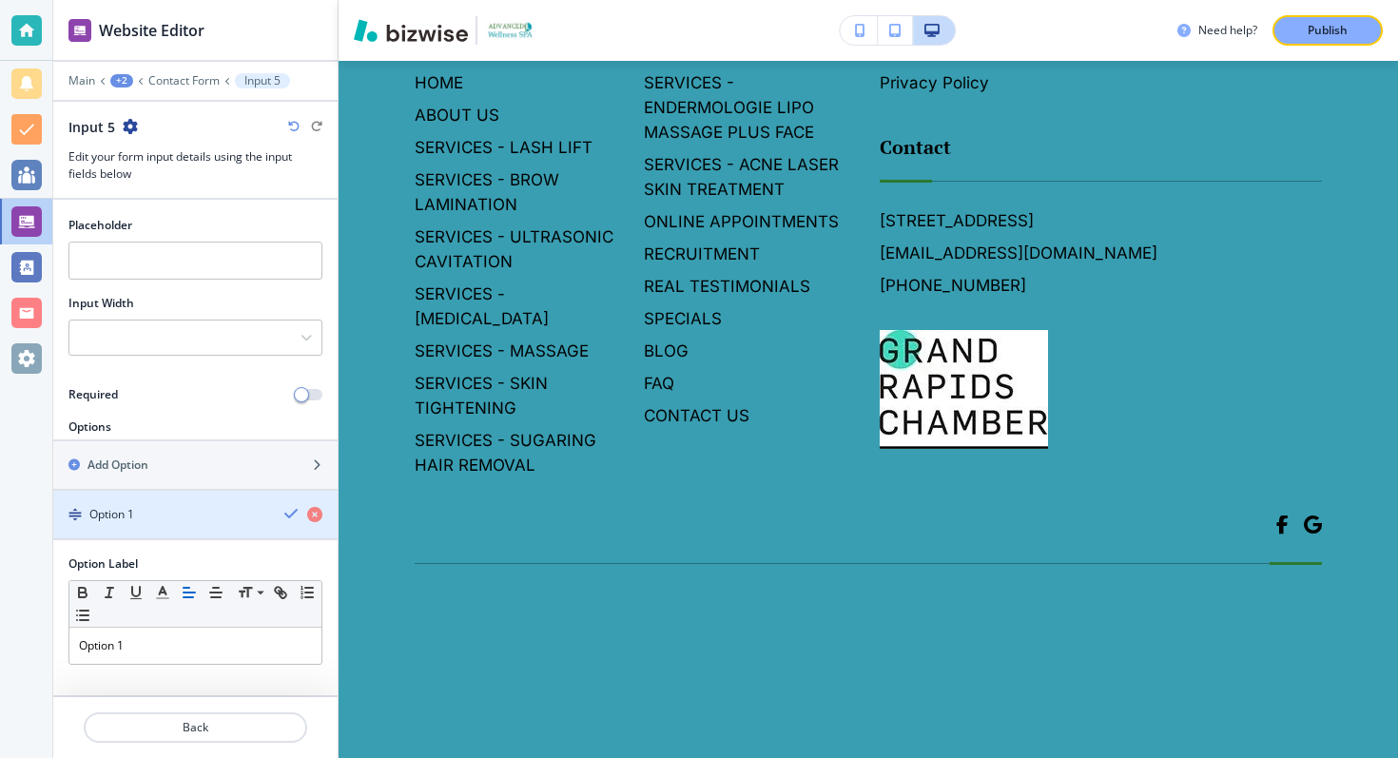
click at [228, 517] on div "Option 1" at bounding box center [161, 514] width 216 height 17
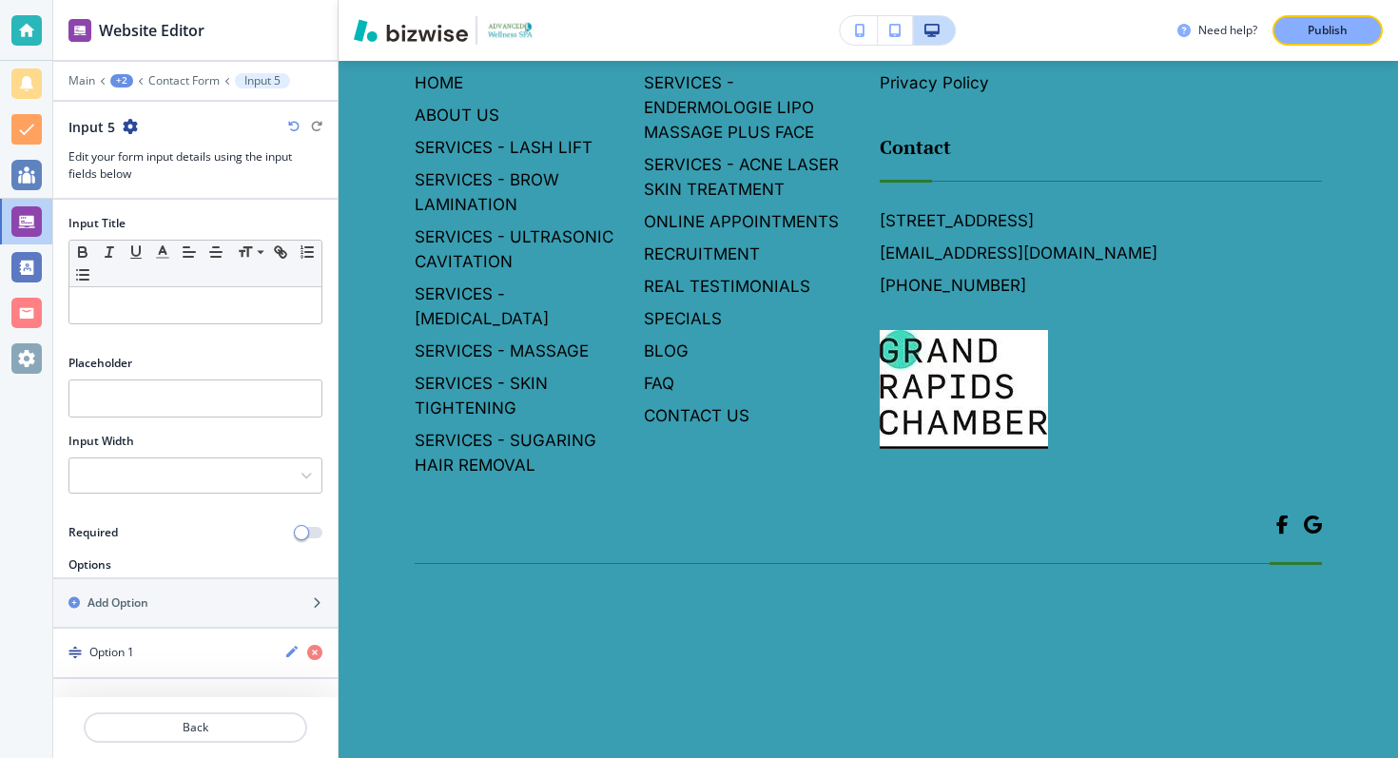
scroll to position [0, 0]
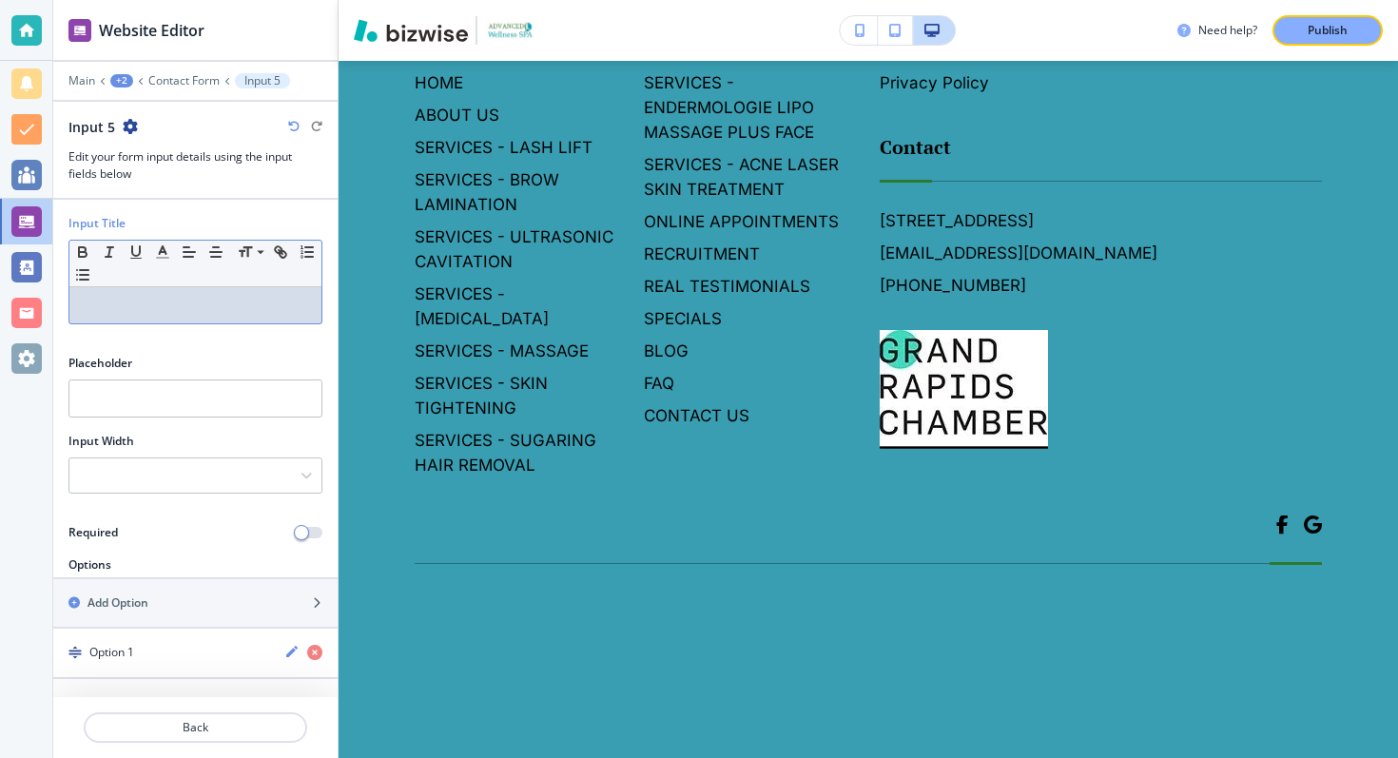
click at [158, 302] on p at bounding box center [195, 305] width 233 height 17
click at [141, 290] on div "Advanced Relief Therapy" at bounding box center [195, 305] width 252 height 36
click at [140, 297] on p "Advanced Relief Therapy" at bounding box center [195, 305] width 233 height 17
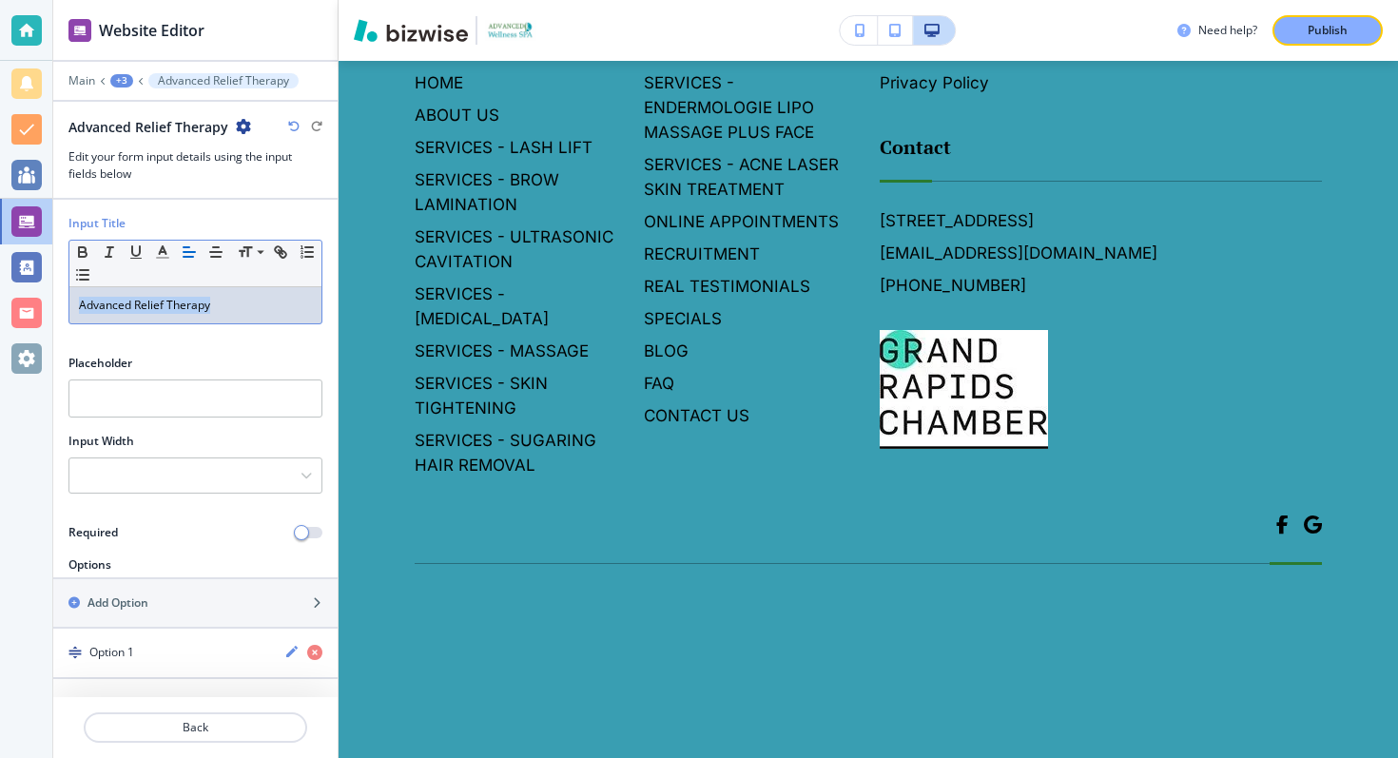
paste div
click at [257, 305] on p "Advanced Relief Therapy™" at bounding box center [195, 305] width 233 height 17
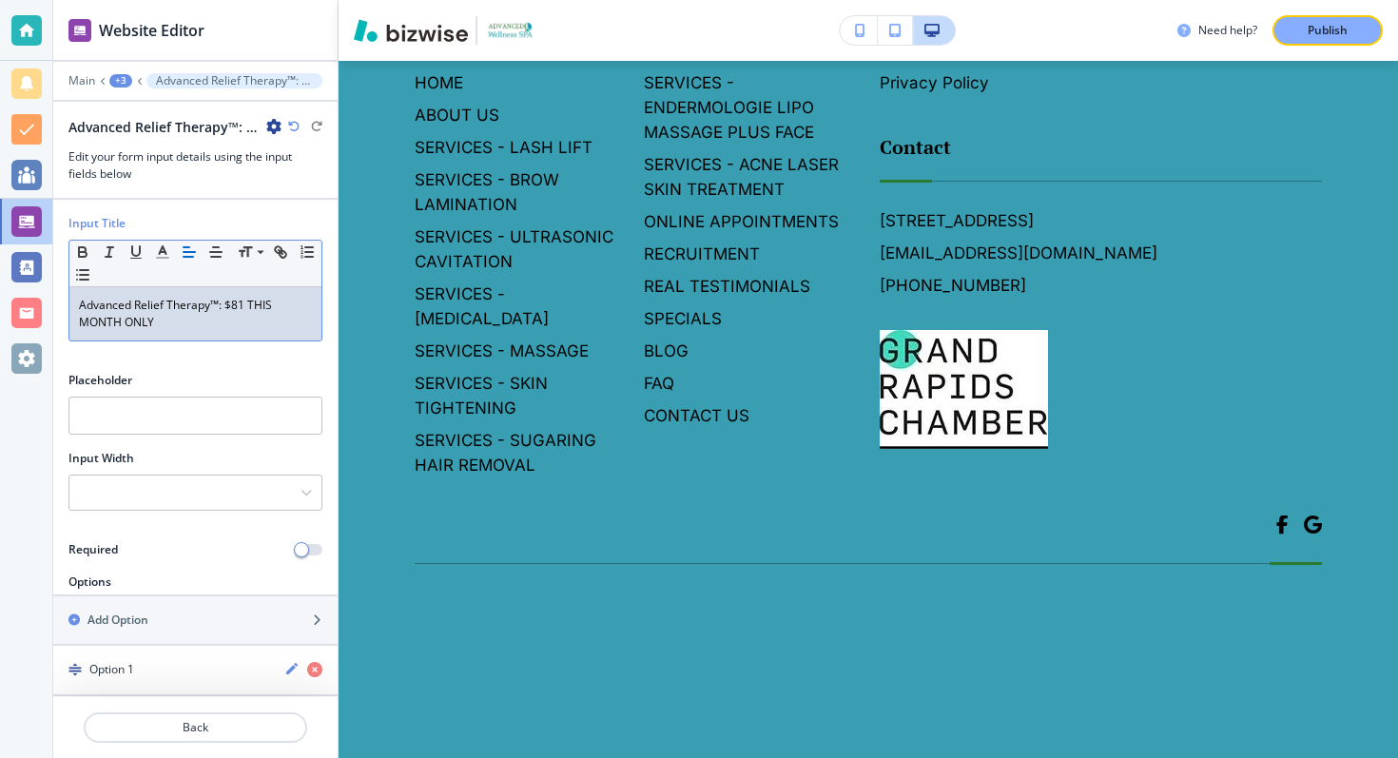
click at [223, 314] on p "Advanced Relief Therapy™: $81 THIS MONTH ONLY" at bounding box center [195, 314] width 233 height 34
click at [224, 307] on p "Advanced Relief Therapy™: $81 THIS MONTH ONLY" at bounding box center [195, 314] width 233 height 34
click at [80, 305] on p "Advanced Relief Therapy™ - $81 THIS MONTH ONLY" at bounding box center [195, 314] width 233 height 34
click at [206, 419] on input "text" at bounding box center [195, 416] width 254 height 38
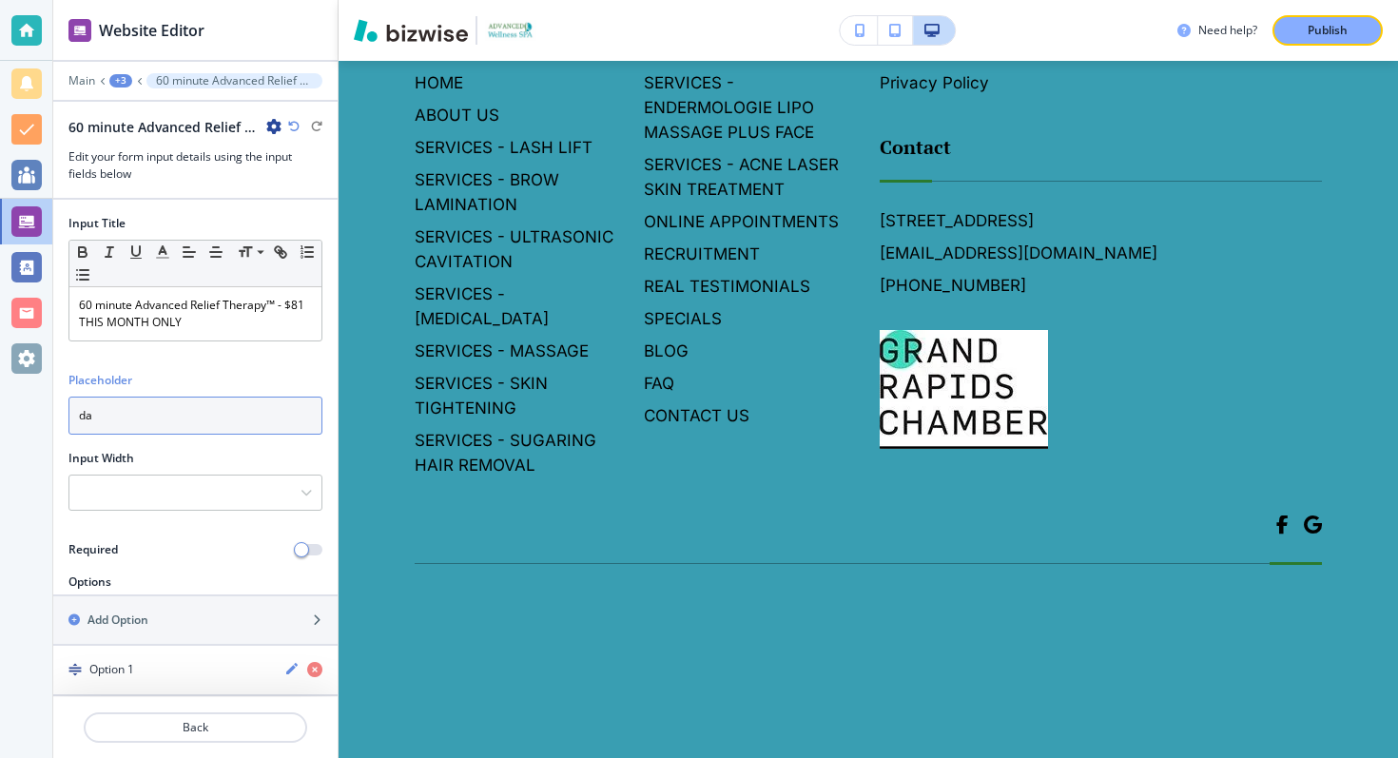
type input "d"
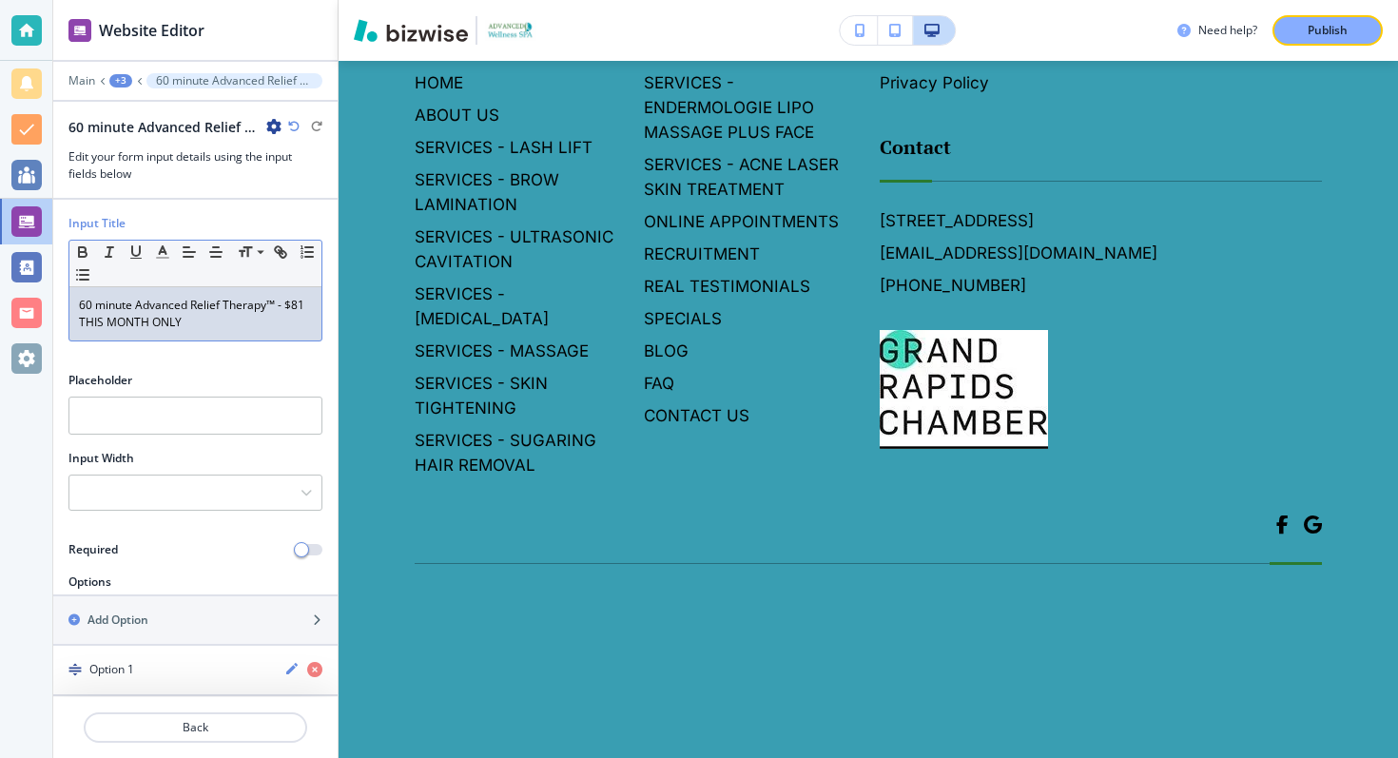
click at [141, 312] on p "60 minute Advanced Relief Therapy™ - $81 THIS MONTH ONLY" at bounding box center [195, 314] width 233 height 34
copy p "60 minute Advanced Relief Therapy™ - $81 THIS MONTH ONLY"
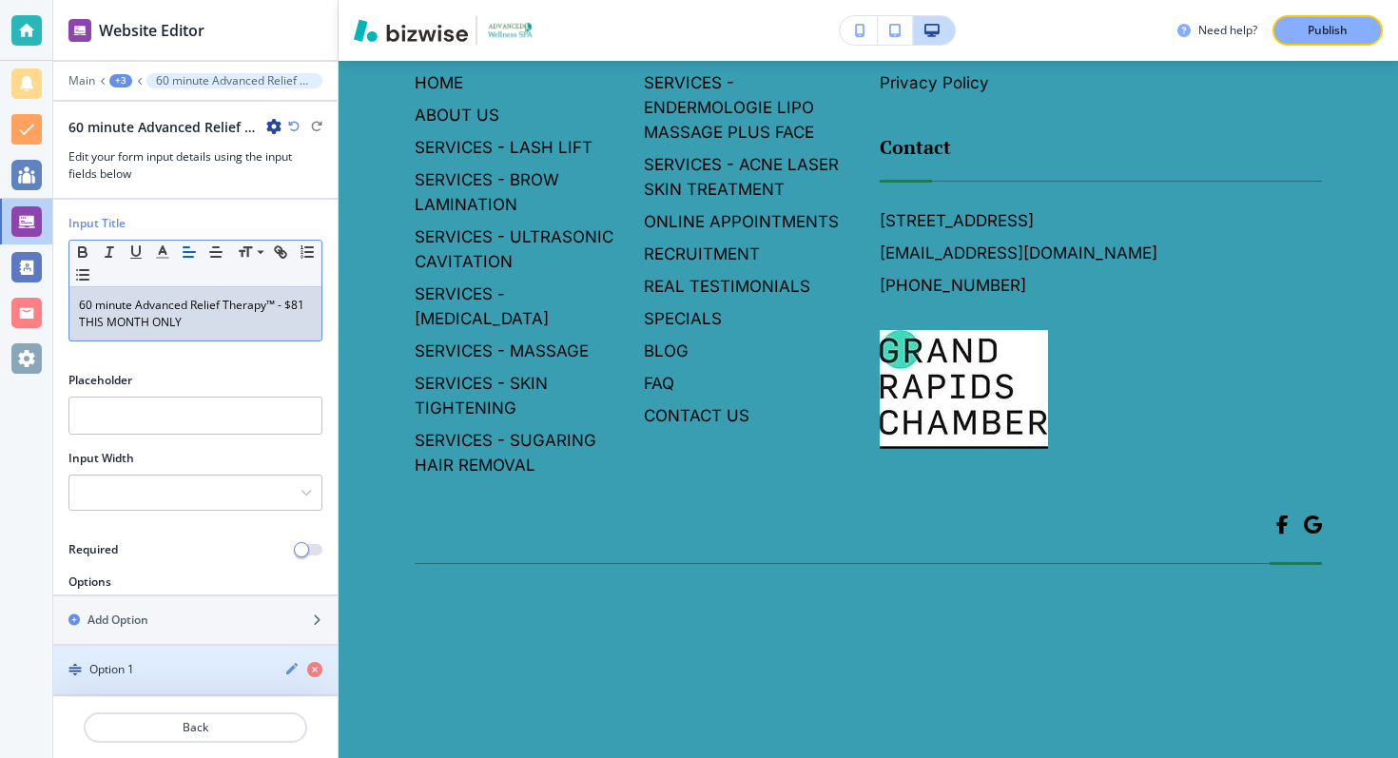
click at [169, 673] on div "Option 1" at bounding box center [161, 669] width 216 height 17
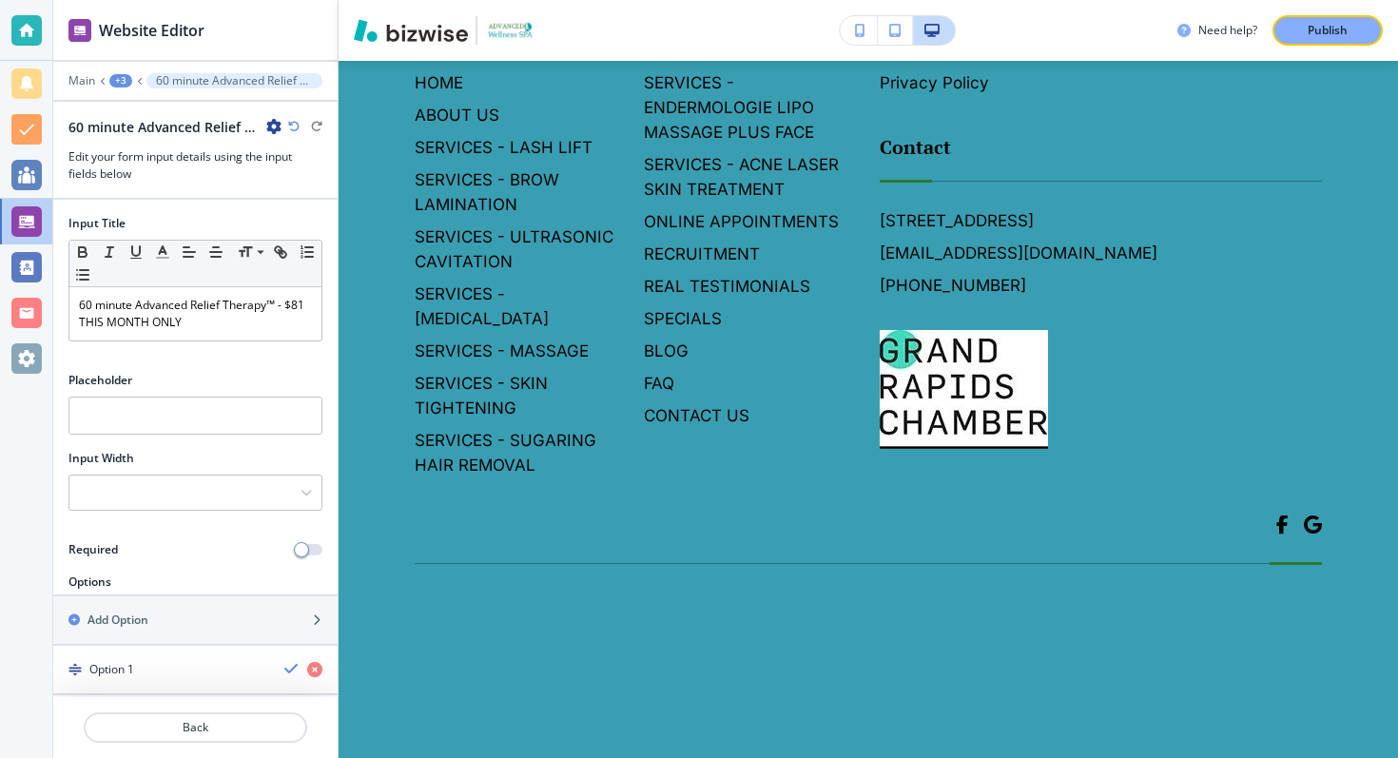
click at [169, 673] on div "Option 1" at bounding box center [161, 669] width 216 height 17
click at [170, 672] on div "Option 1" at bounding box center [161, 669] width 216 height 17
click at [162, 664] on div "Option 1" at bounding box center [161, 669] width 216 height 17
click at [129, 664] on h4 "Option 1" at bounding box center [111, 669] width 45 height 17
click at [255, 674] on div "Option 1" at bounding box center [161, 669] width 216 height 17
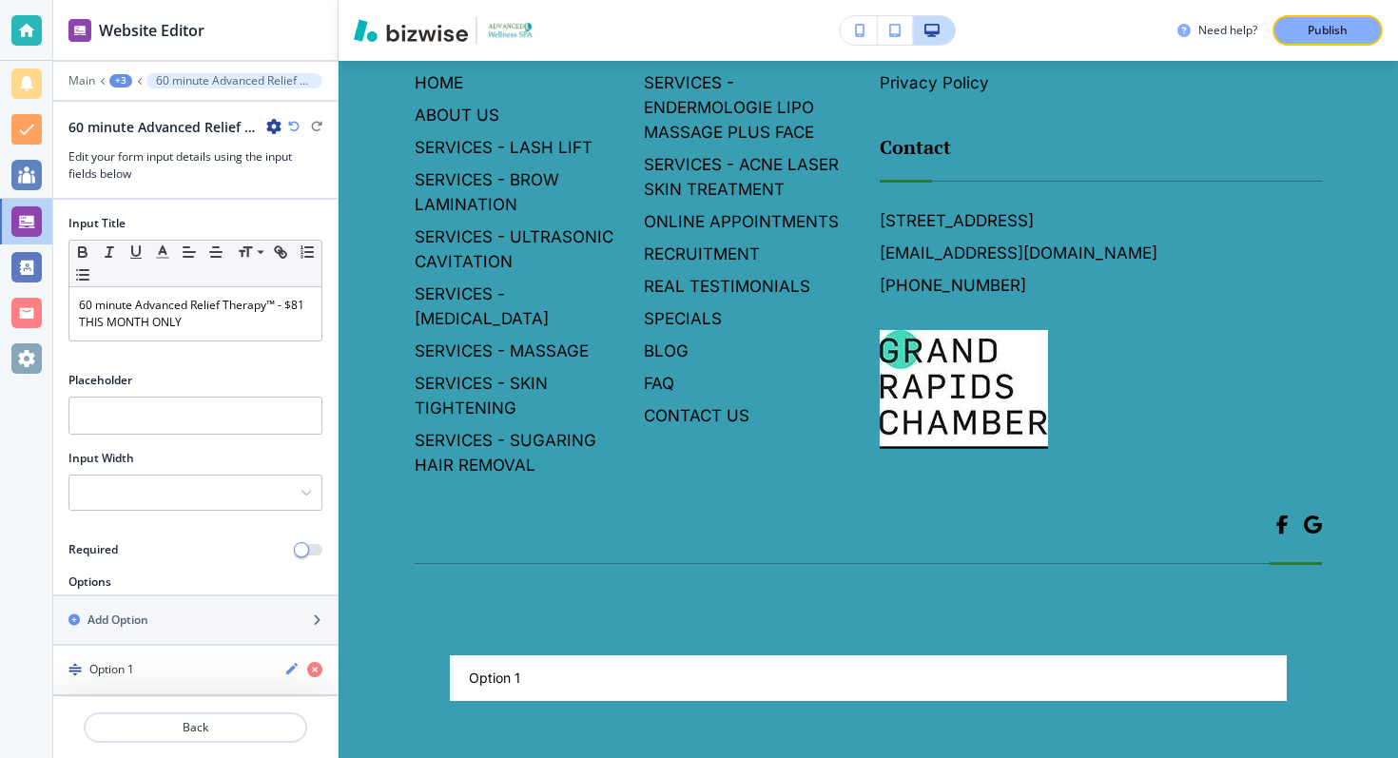
click at [1249, 0] on body "Website Editor Main +3 60 minute Advanced Relief Therapy™ - $81 THIS MONTH ONLY…" at bounding box center [699, 0] width 1398 height 0
click at [1249, 634] on div at bounding box center [699, 379] width 1398 height 758
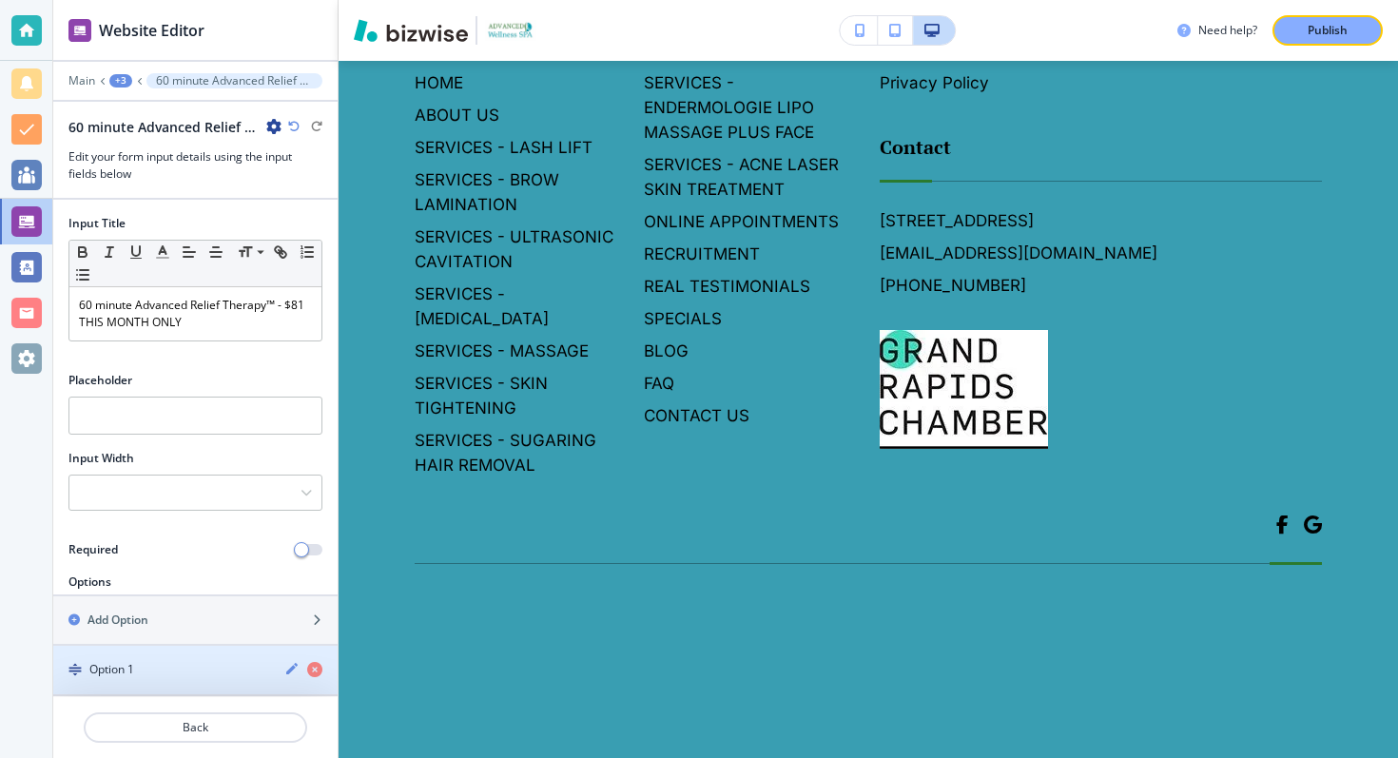
click at [149, 668] on div "Option 1" at bounding box center [161, 669] width 216 height 17
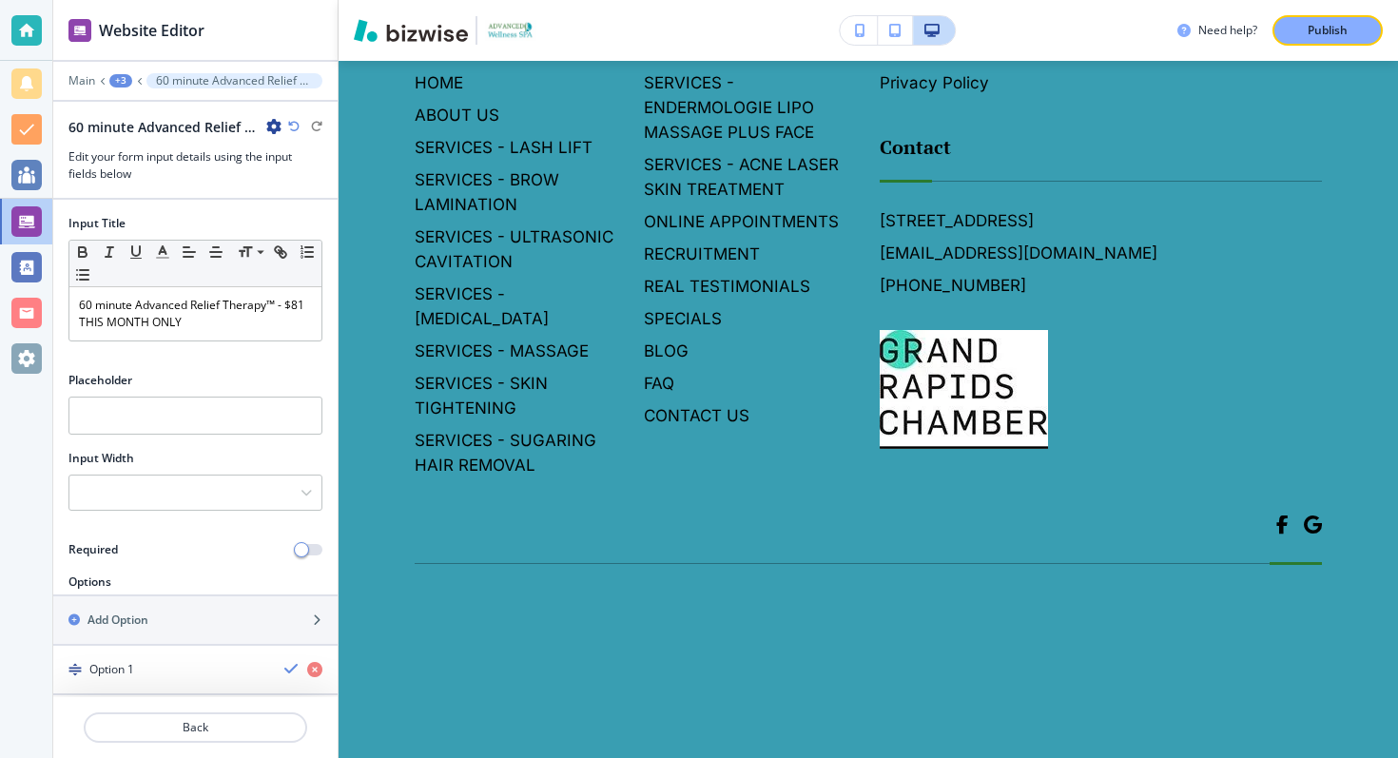
click at [194, 671] on div "Option 1" at bounding box center [161, 669] width 216 height 17
click at [290, 672] on icon "button" at bounding box center [291, 668] width 11 height 11
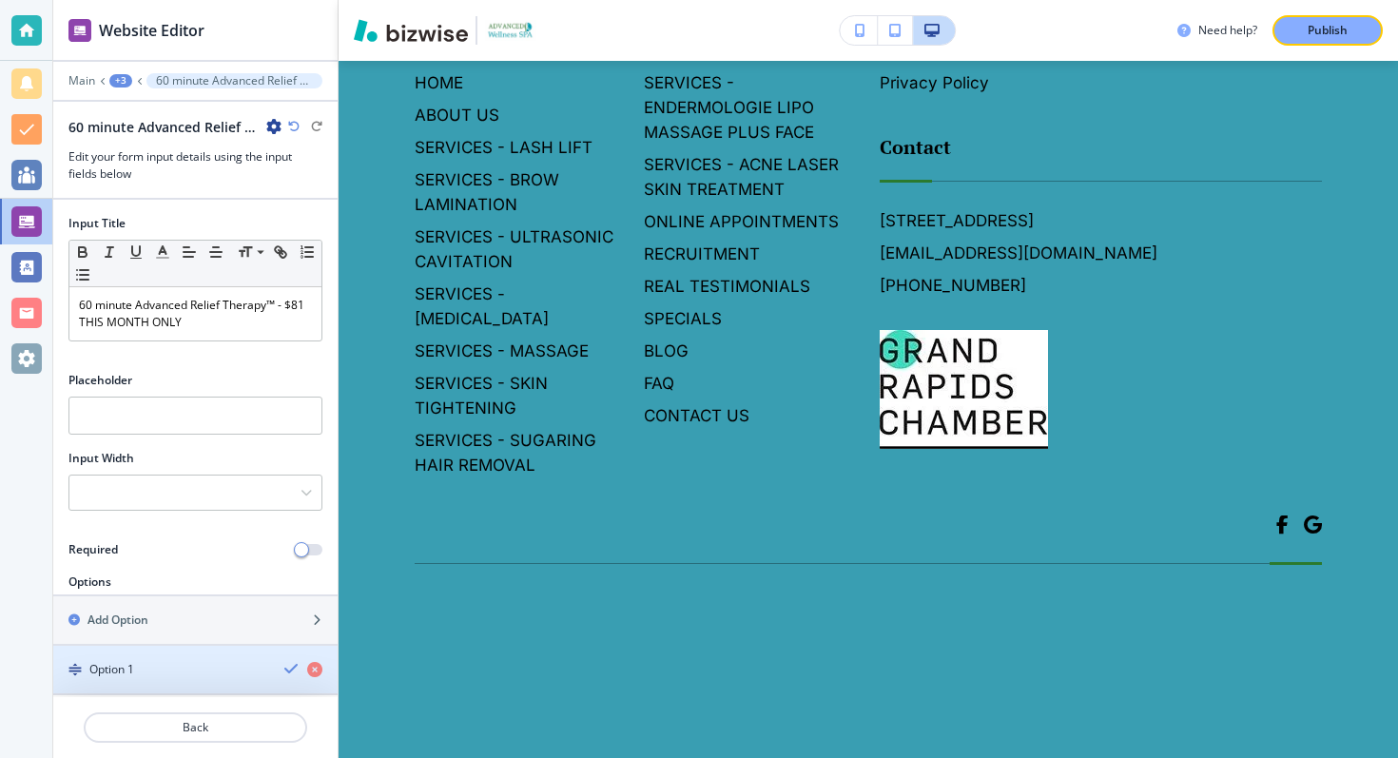
click at [289, 672] on icon "button" at bounding box center [291, 668] width 15 height 15
click at [289, 672] on icon "button" at bounding box center [291, 668] width 11 height 11
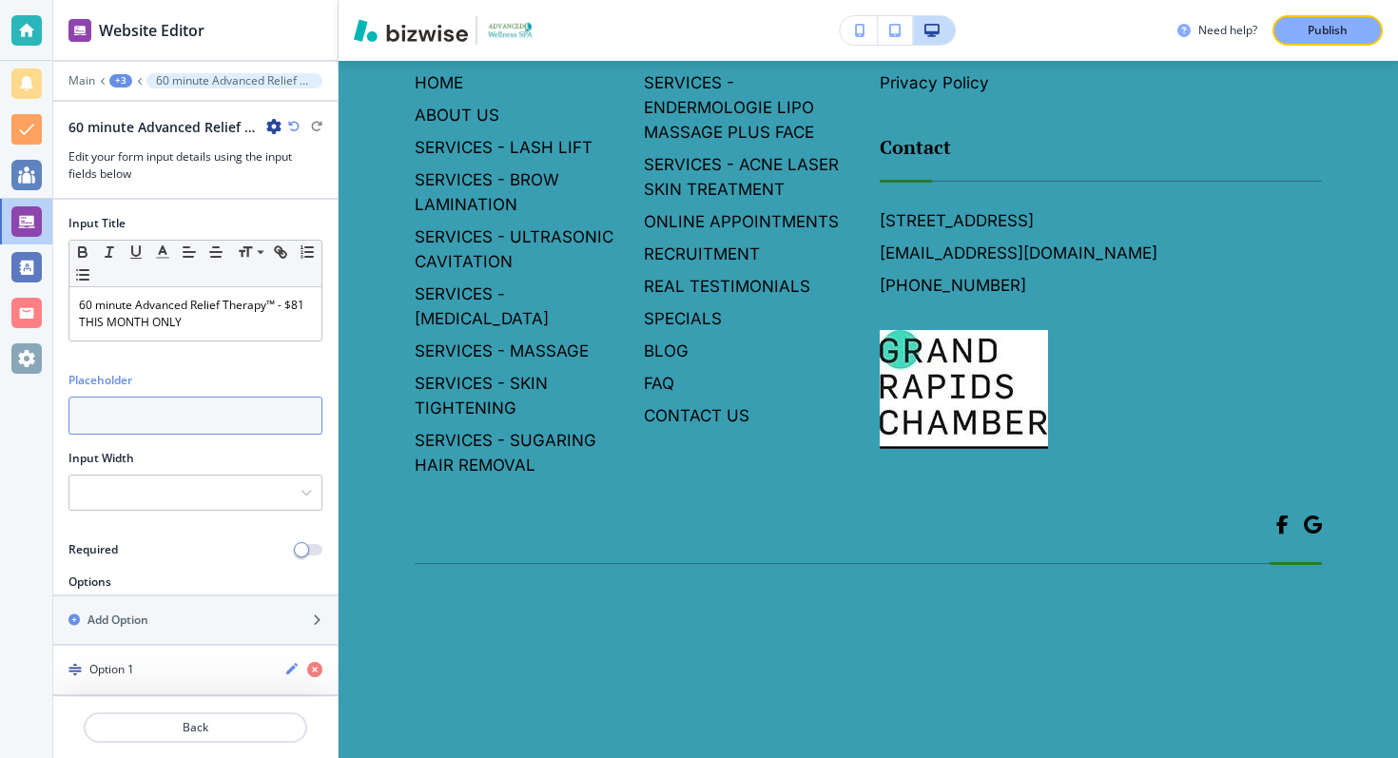
click at [165, 418] on input "text" at bounding box center [195, 416] width 254 height 38
type input "a"
click at [208, 373] on div "Placeholder" at bounding box center [195, 380] width 254 height 17
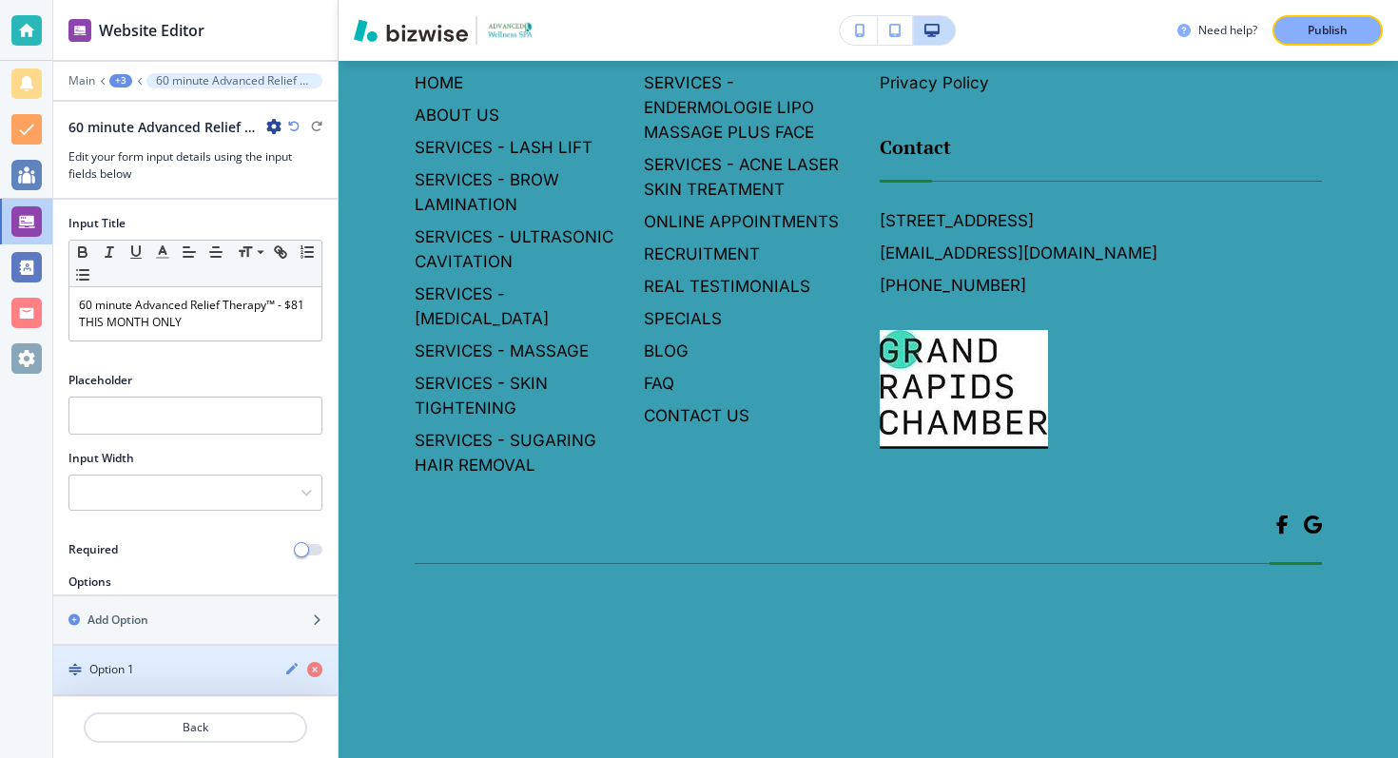
click at [185, 711] on div at bounding box center [195, 704] width 284 height 15
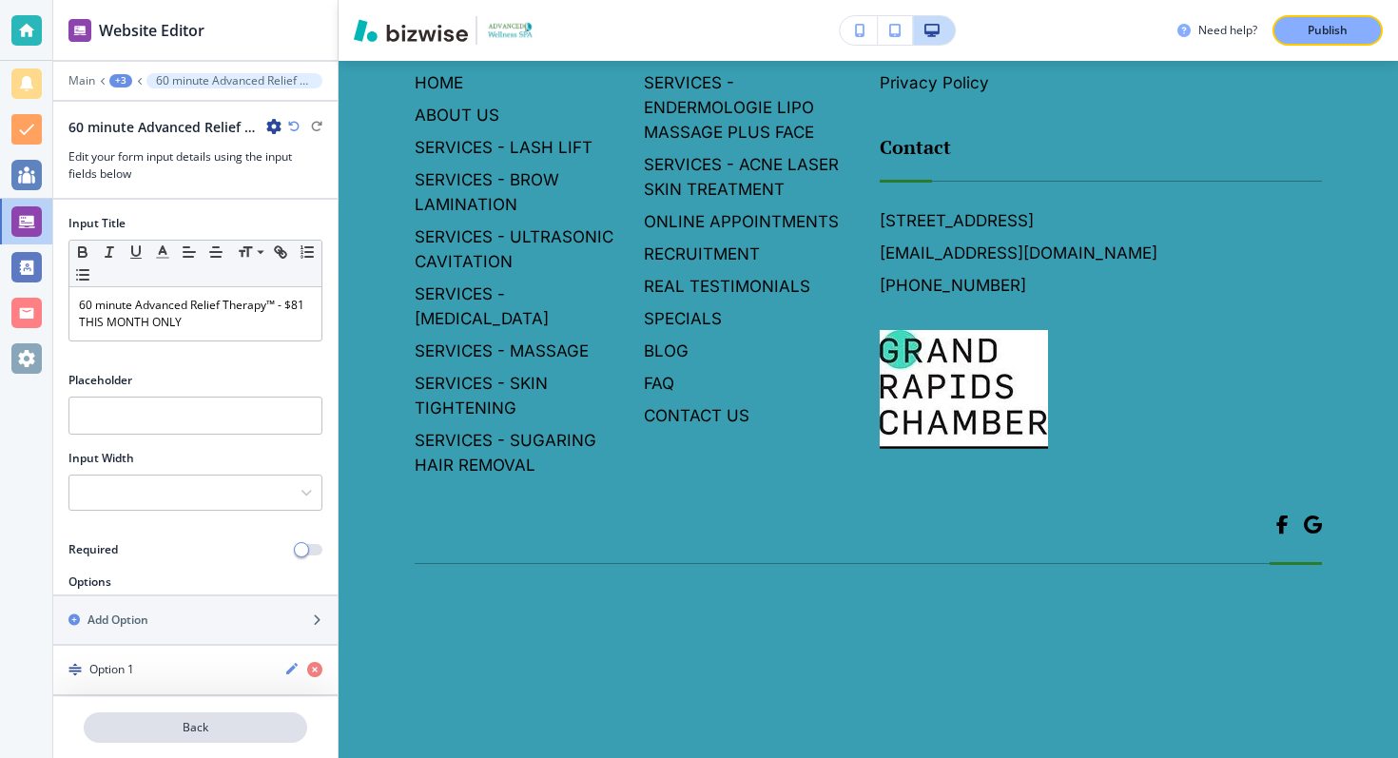
click at [201, 722] on p "Back" at bounding box center [196, 727] width 220 height 17
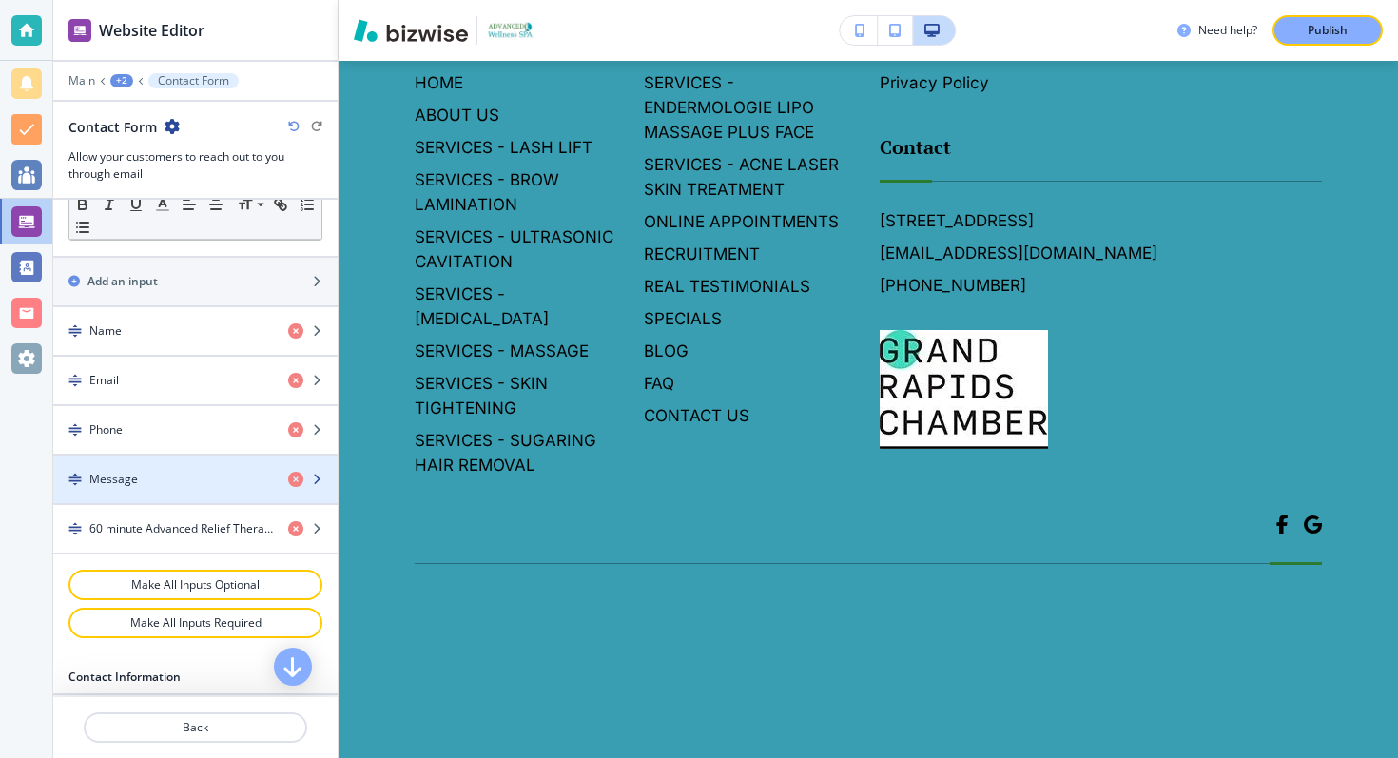
scroll to position [773, 0]
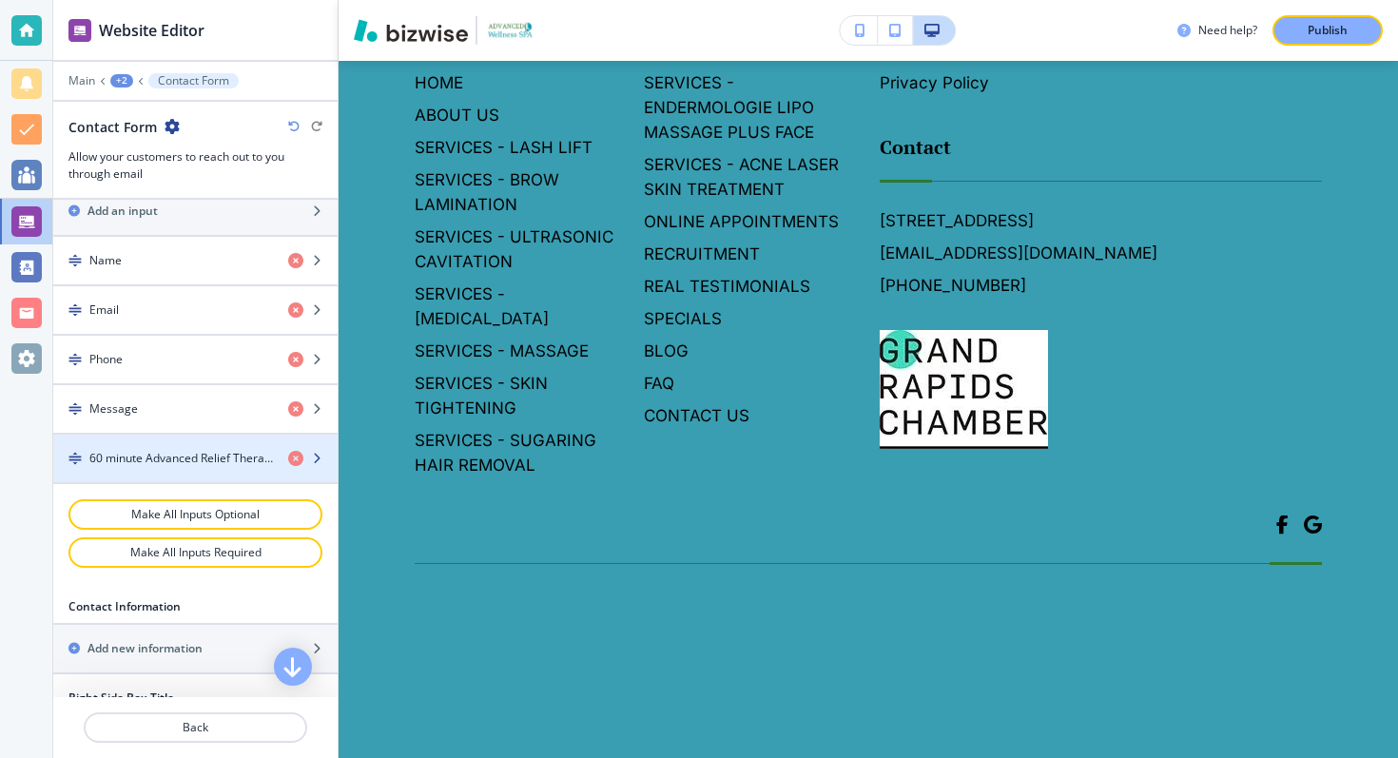
click at [175, 445] on div "button" at bounding box center [195, 442] width 284 height 15
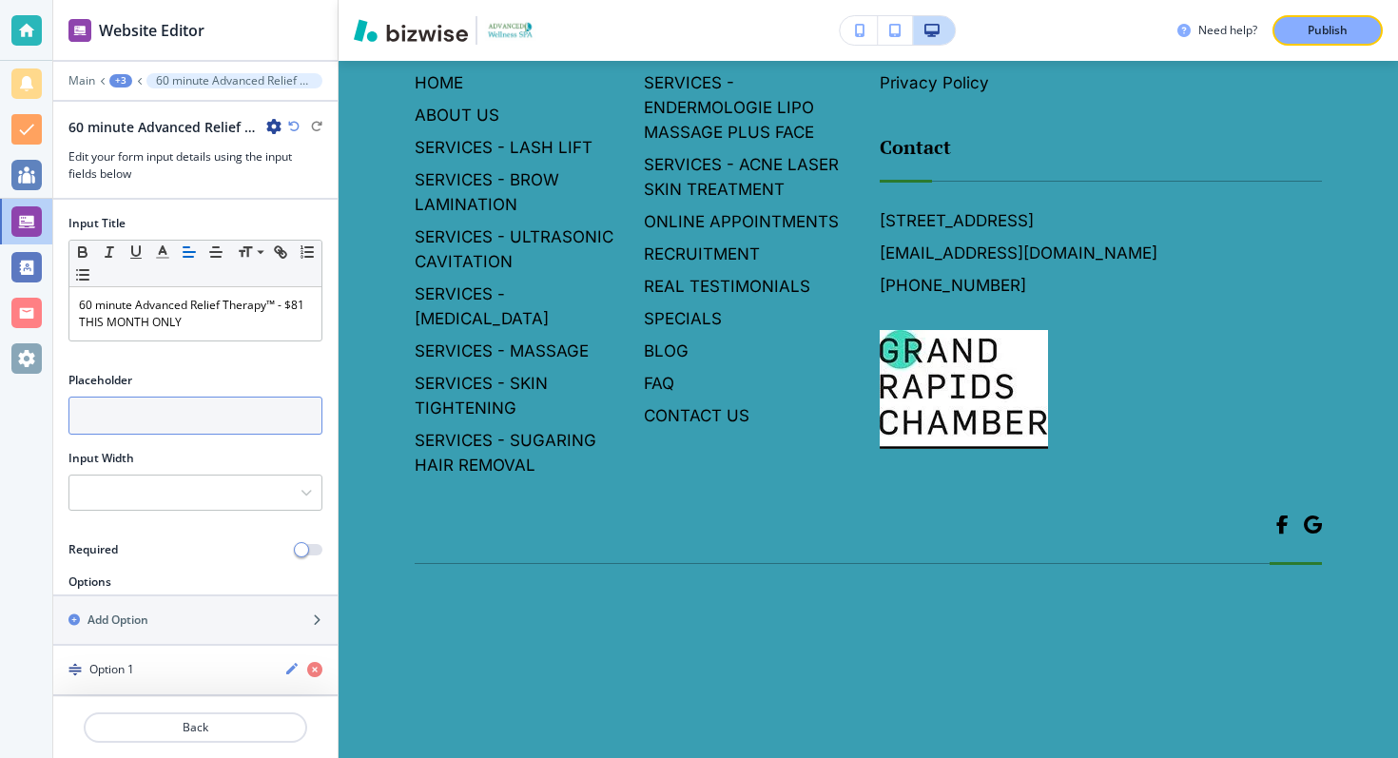
scroll to position [11180, 0]
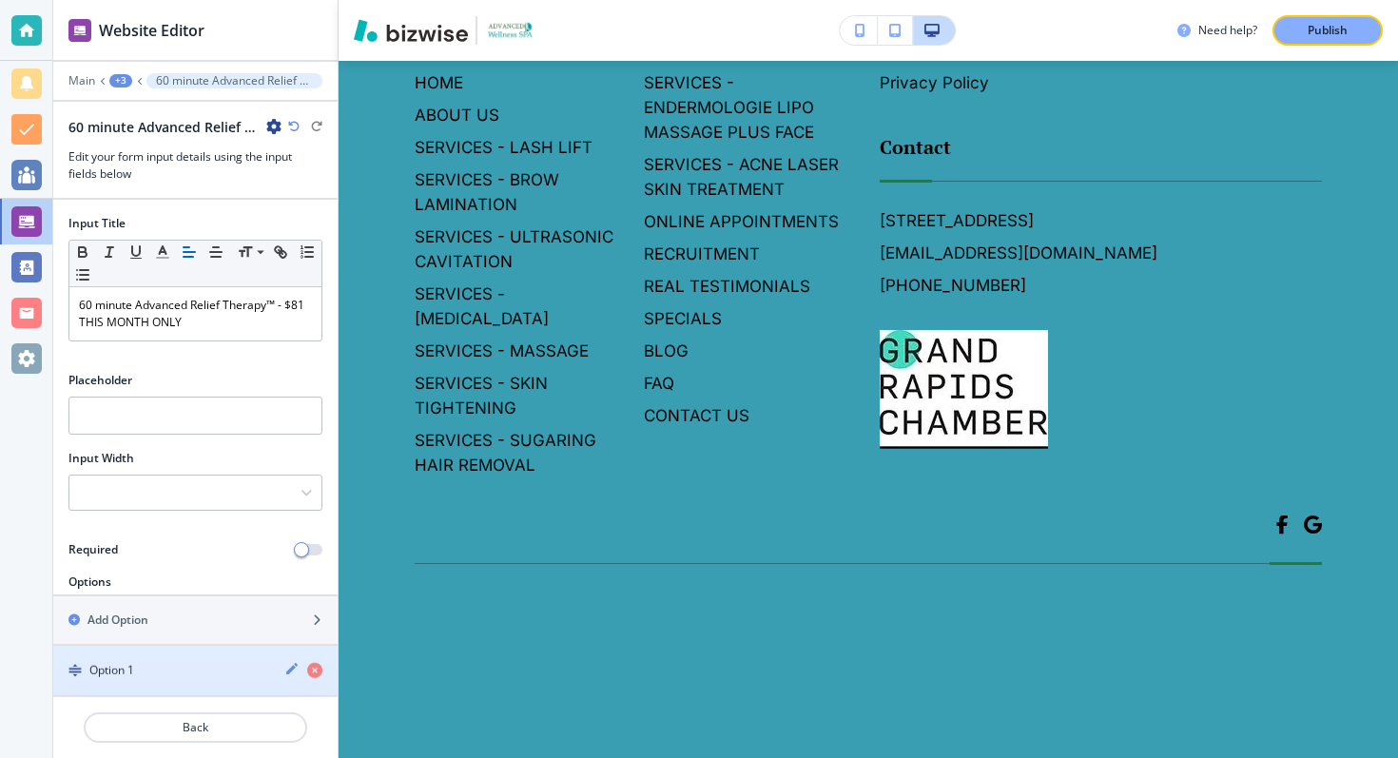
click at [114, 668] on h4 "Option 1" at bounding box center [111, 669] width 45 height 17
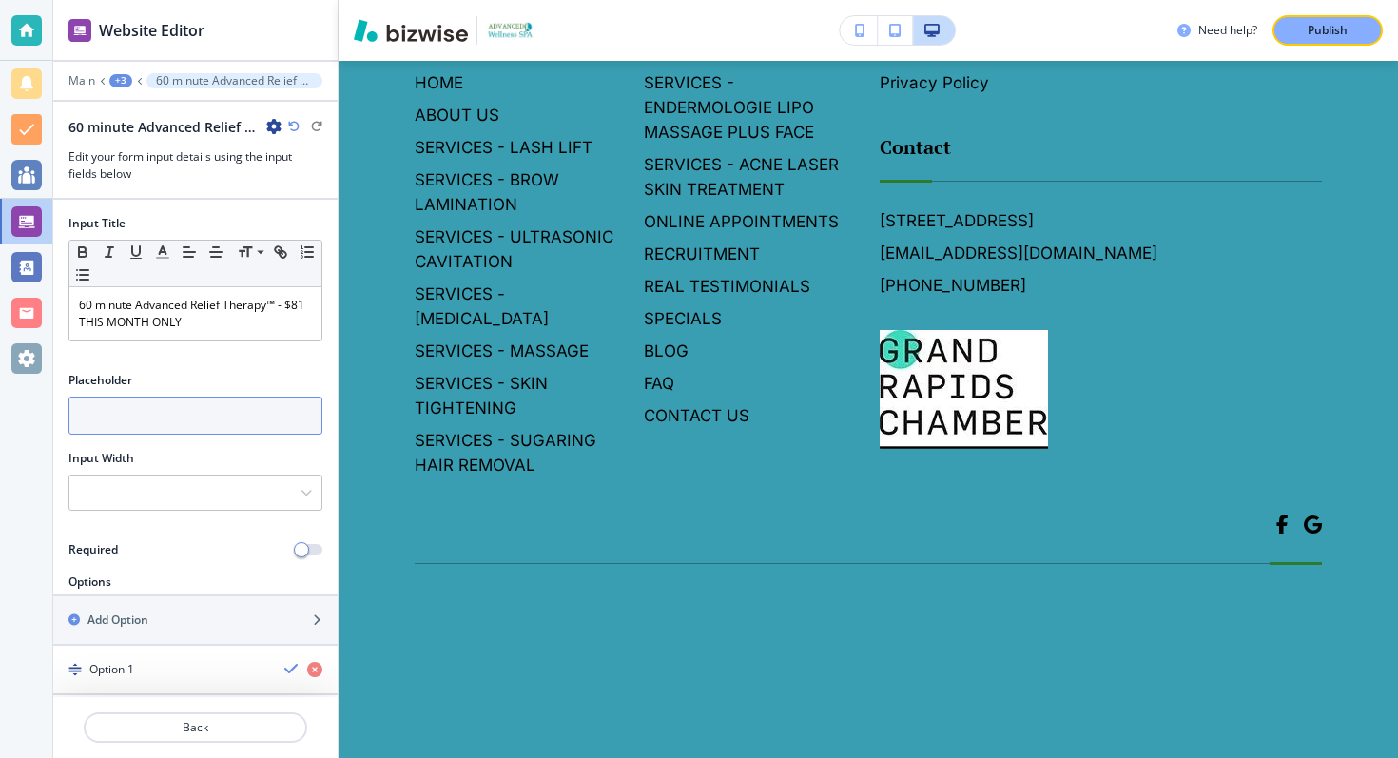
scroll to position [155, 0]
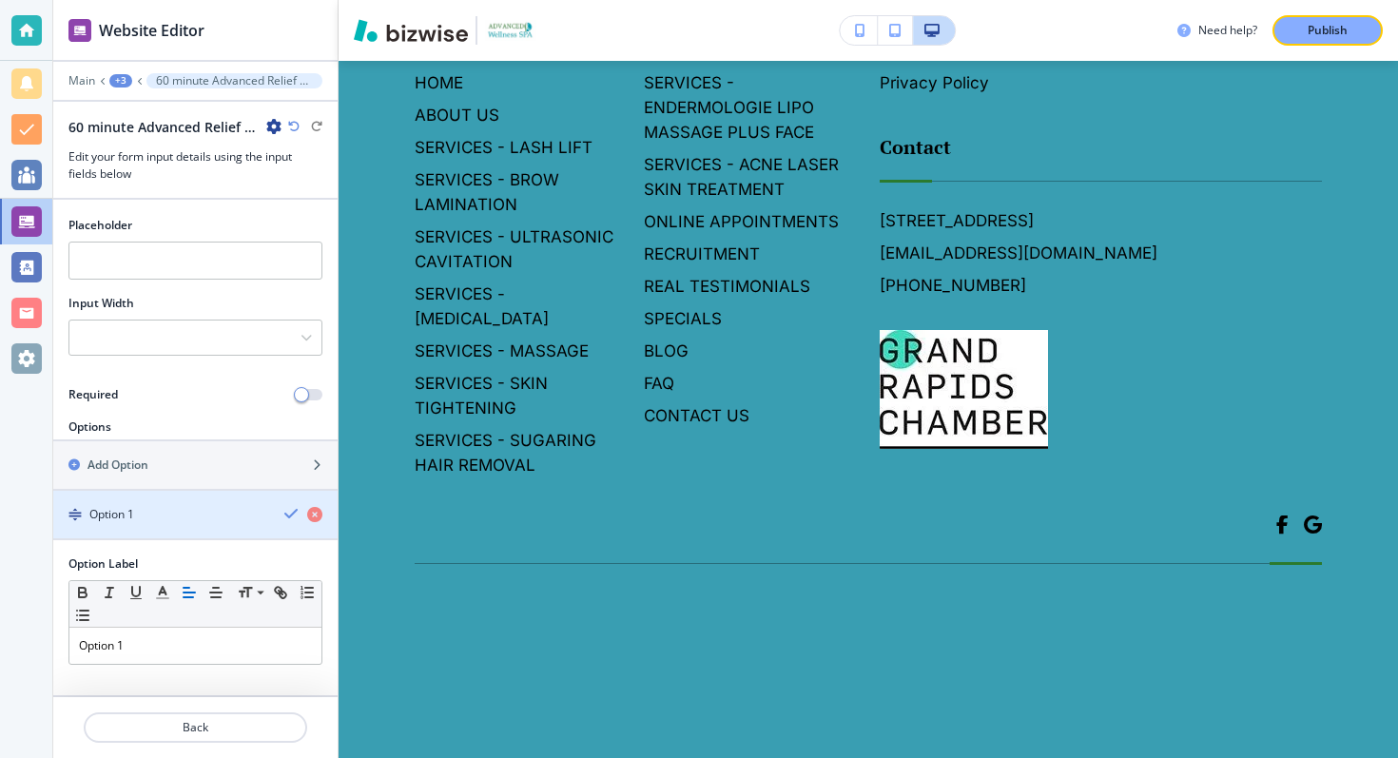
click at [224, 514] on div "Option 1" at bounding box center [161, 514] width 216 height 17
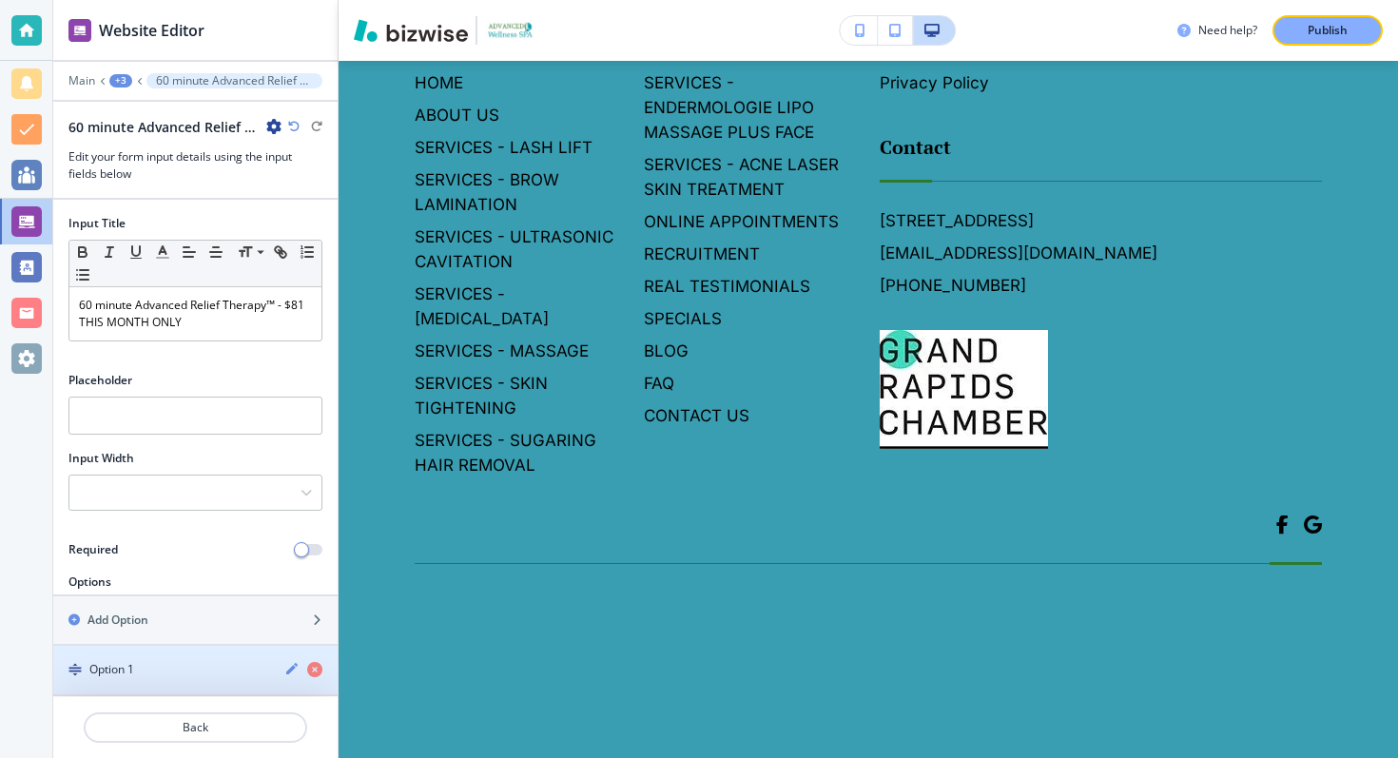
click at [219, 659] on div "button" at bounding box center [195, 653] width 284 height 15
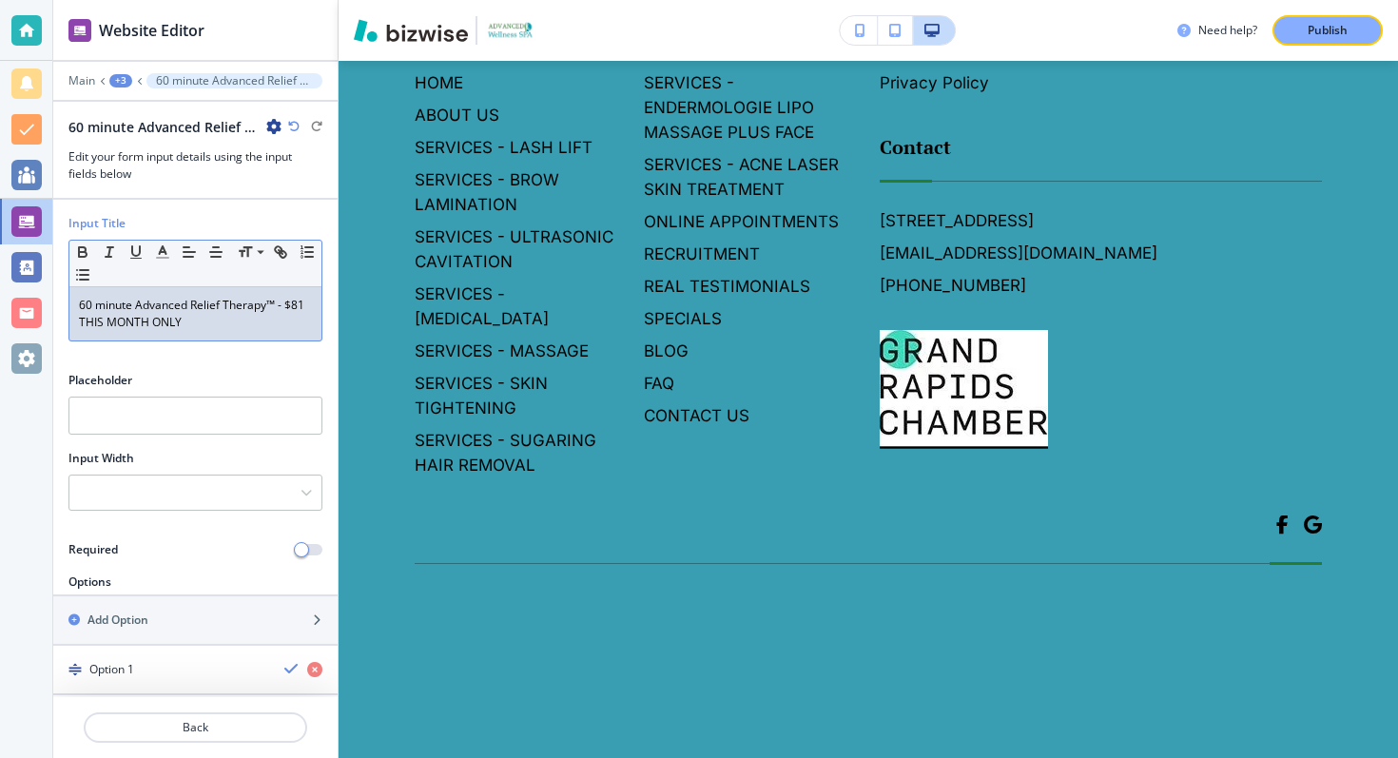
click at [191, 312] on p "60 minute Advanced Relief Therapy™ - $81 THIS MONTH ONLY" at bounding box center [195, 314] width 233 height 34
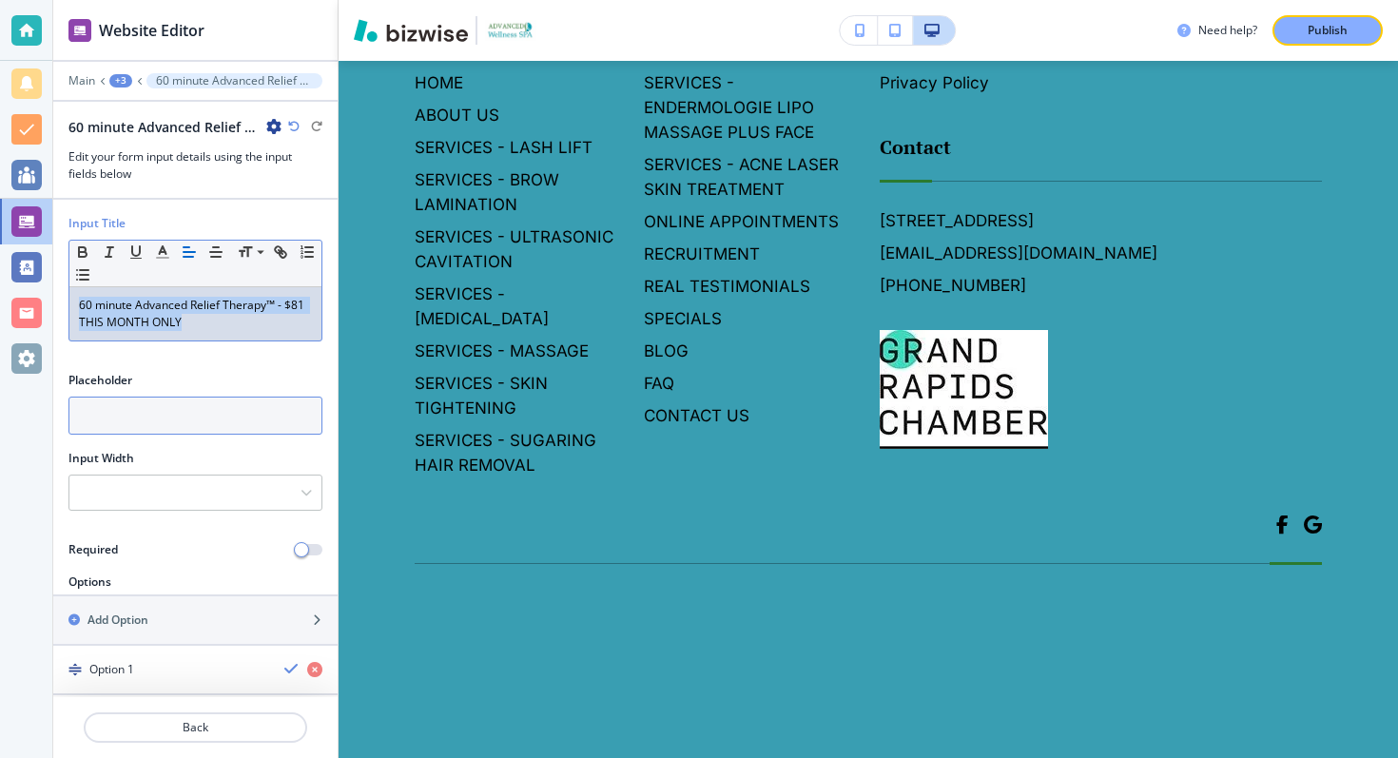
copy p "60 minute Advanced Relief Therapy™ - $81 THIS MONTH ONLY"
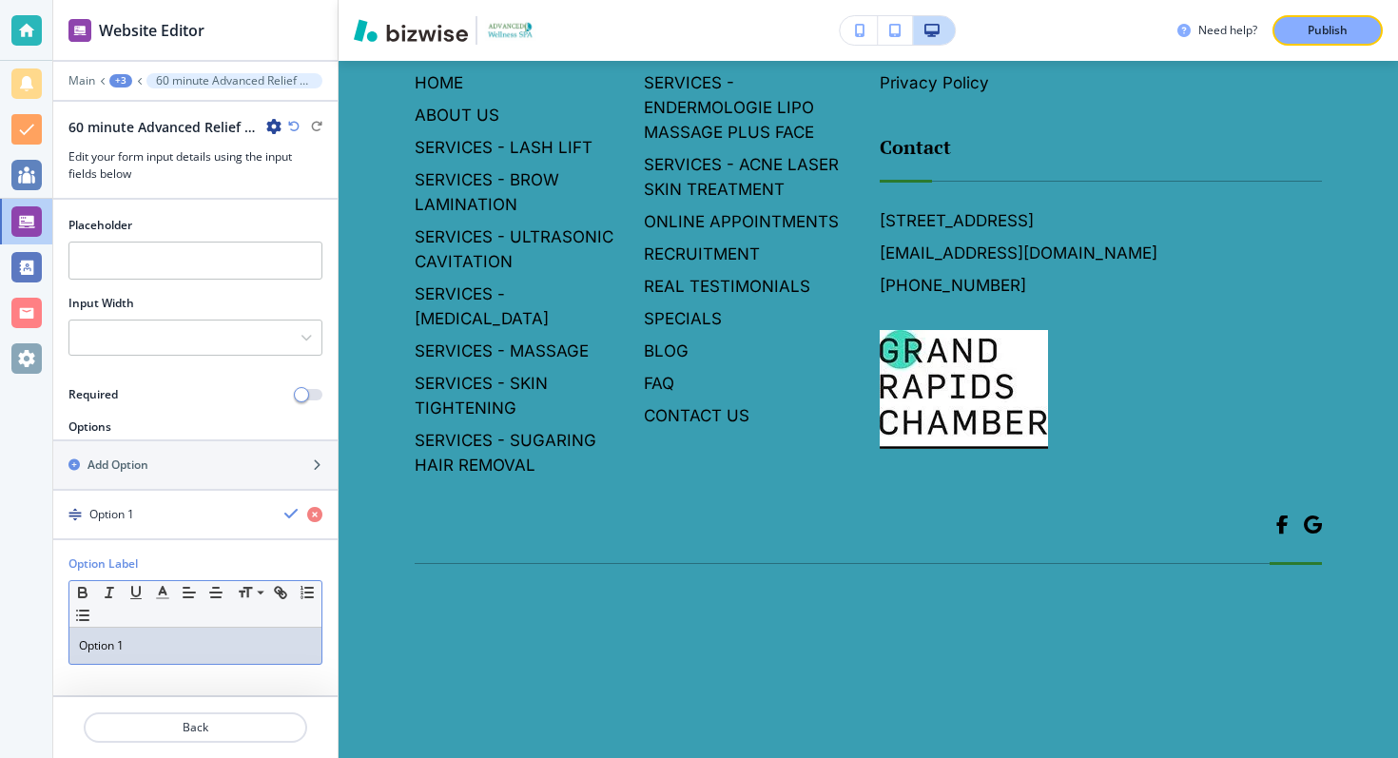
click at [114, 649] on p "Option 1" at bounding box center [195, 645] width 233 height 17
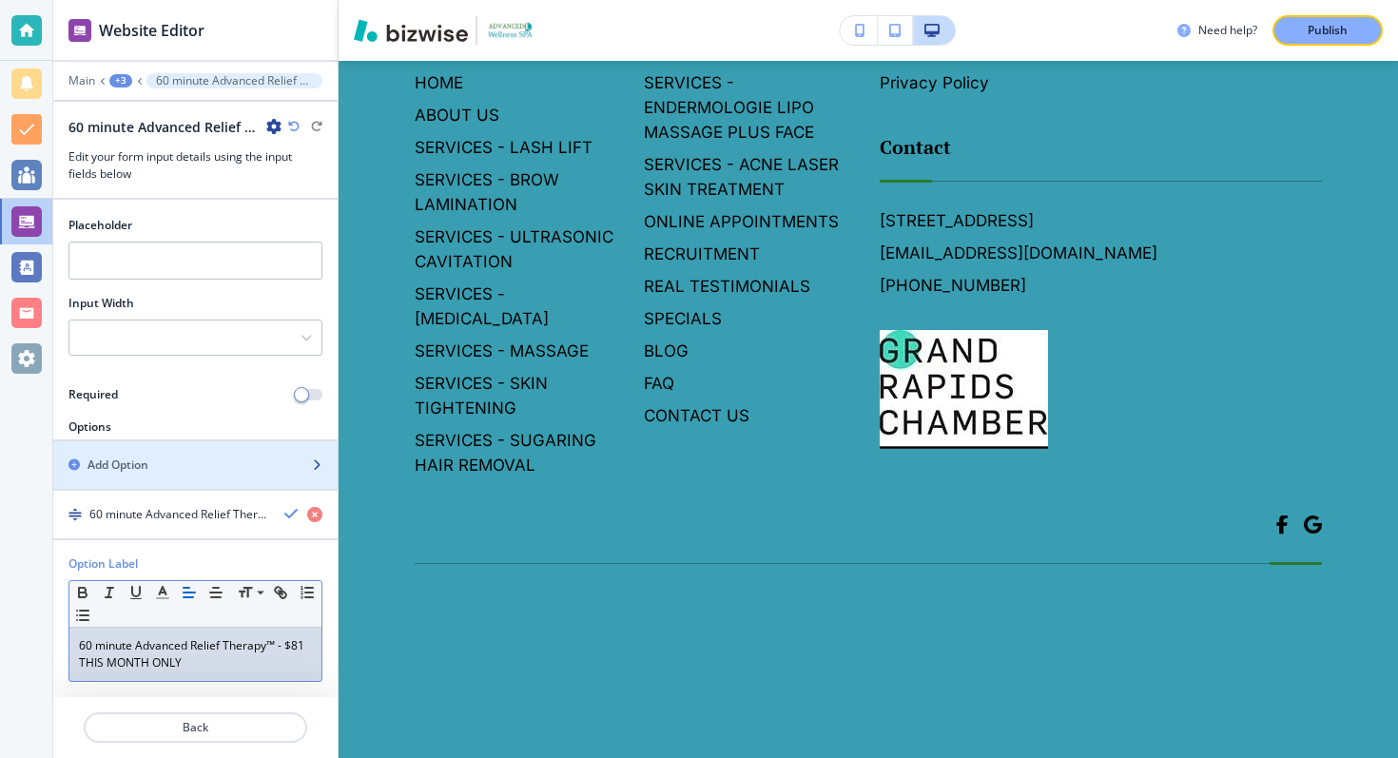
scroll to position [0, 0]
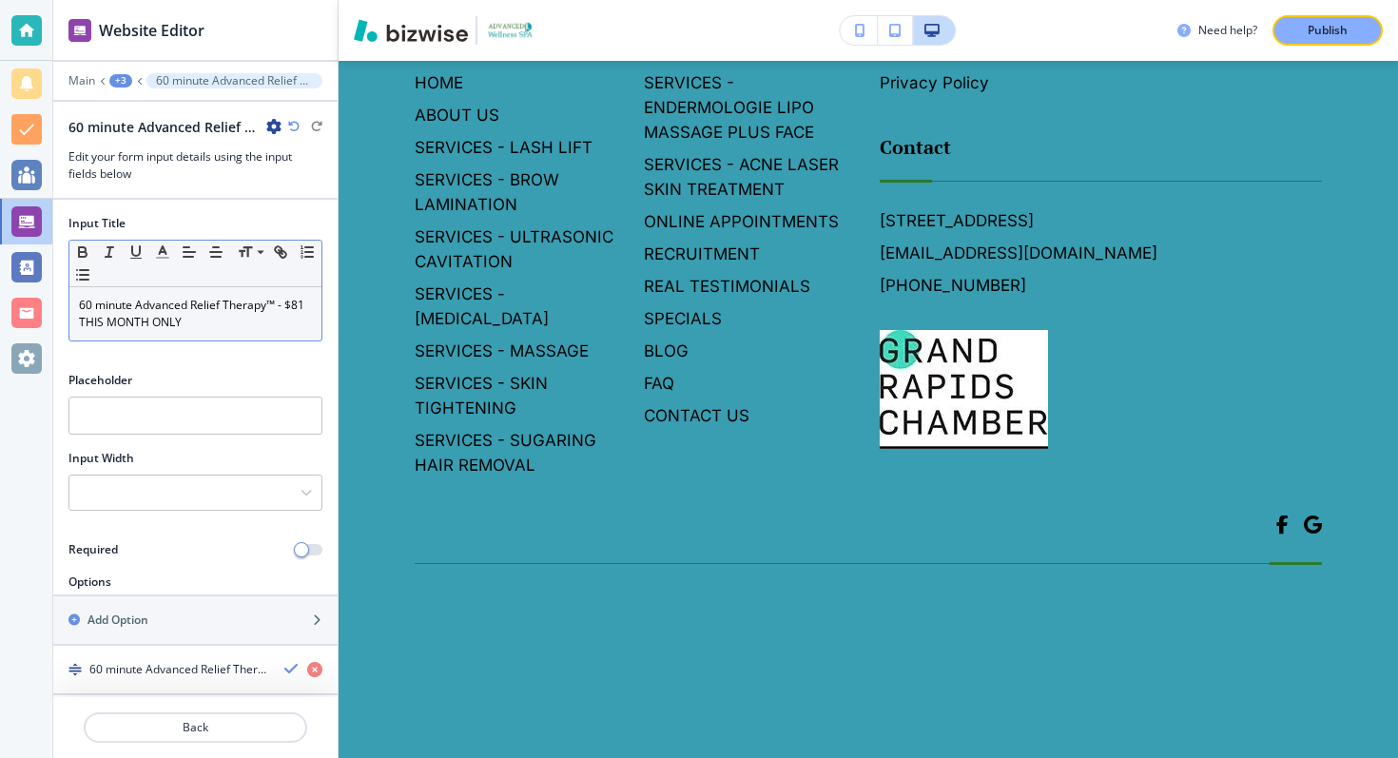
click at [138, 308] on p "60 minute Advanced Relief Therapy™ - $81 THIS MONTH ONLY" at bounding box center [195, 314] width 233 height 34
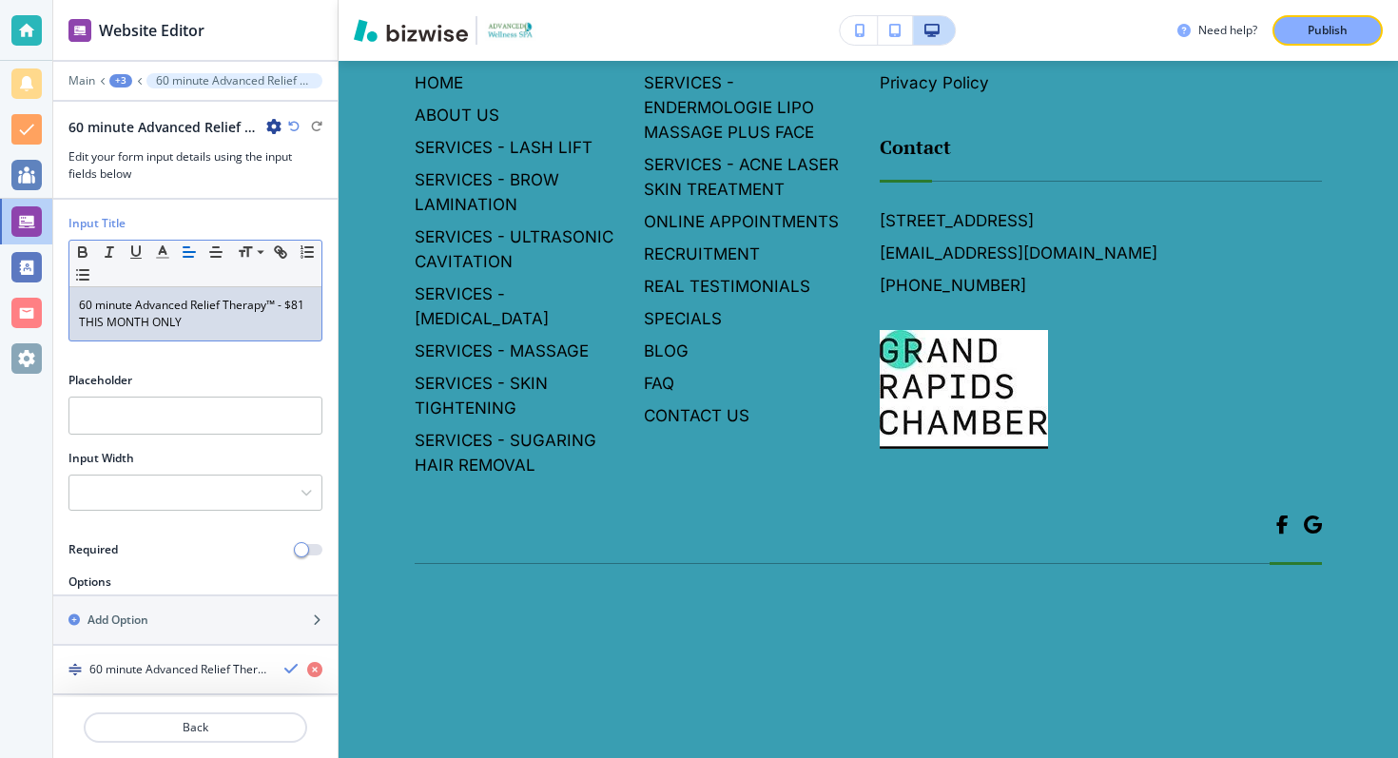
click at [138, 308] on p "60 minute Advanced Relief Therapy™ - $81 THIS MONTH ONLY" at bounding box center [195, 314] width 233 height 34
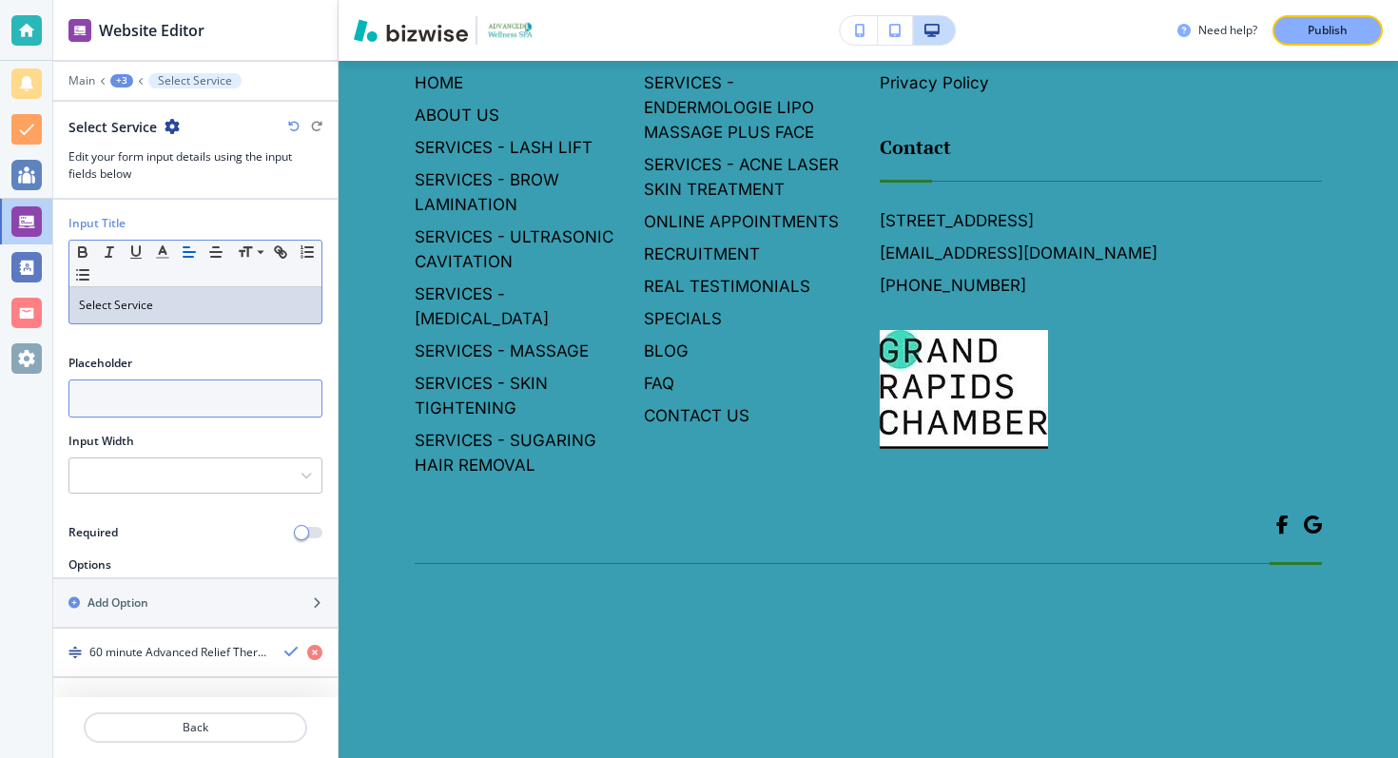
click at [138, 391] on input "text" at bounding box center [195, 399] width 254 height 38
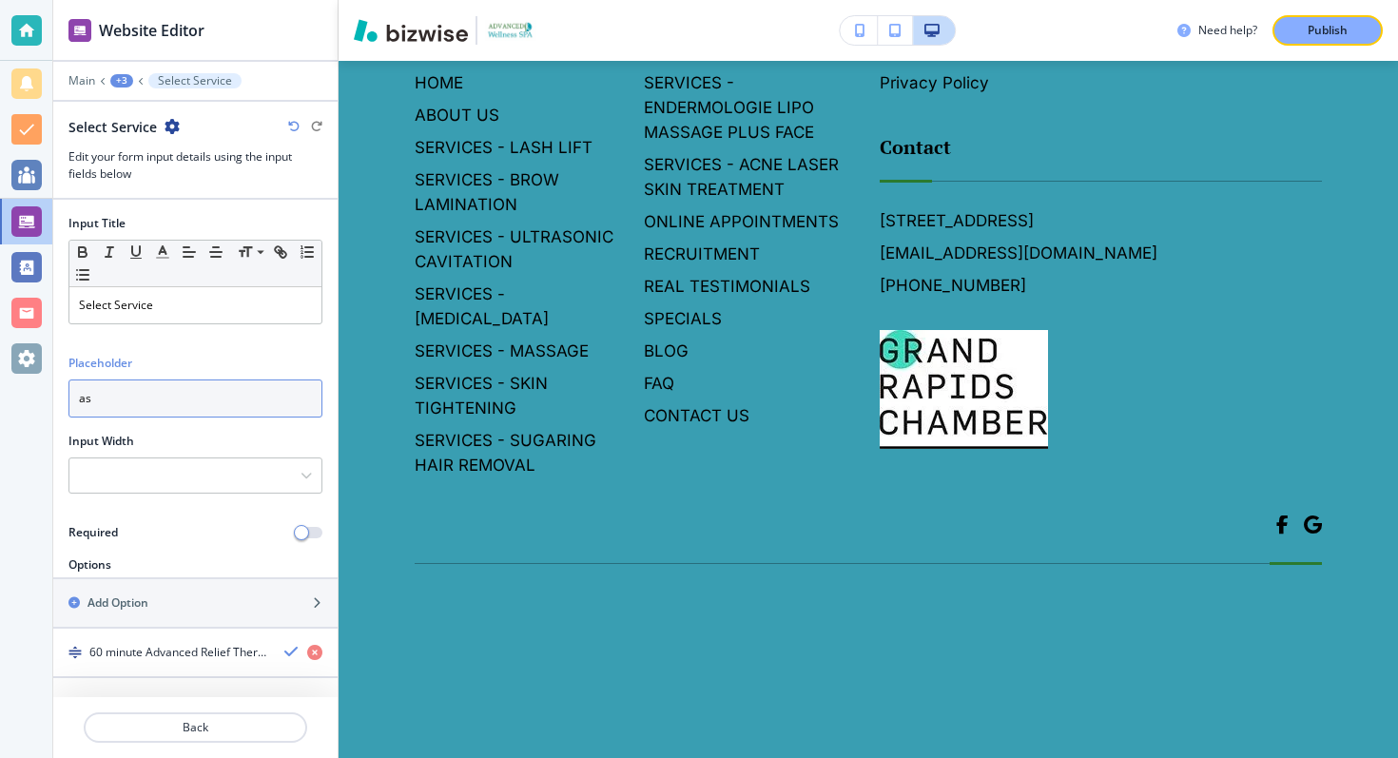
type input "a"
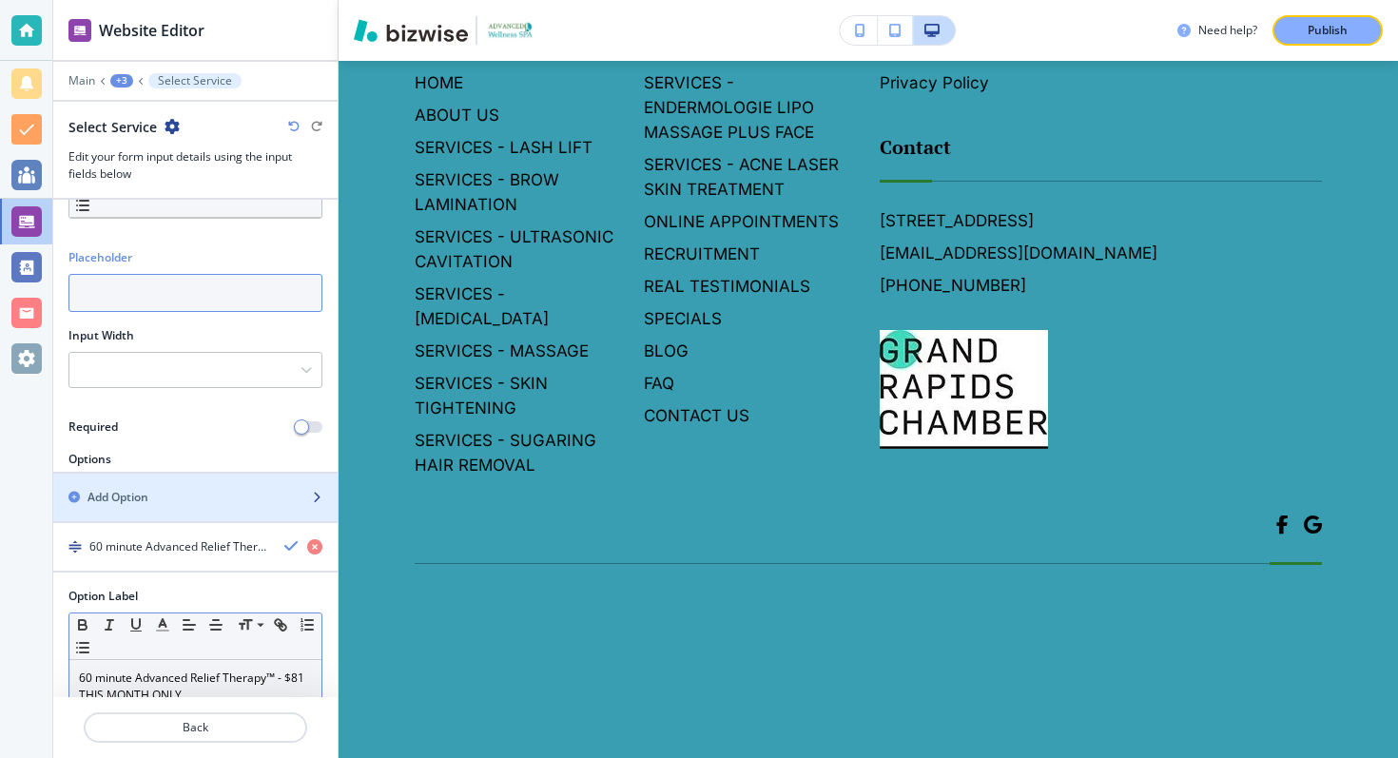
scroll to position [155, 0]
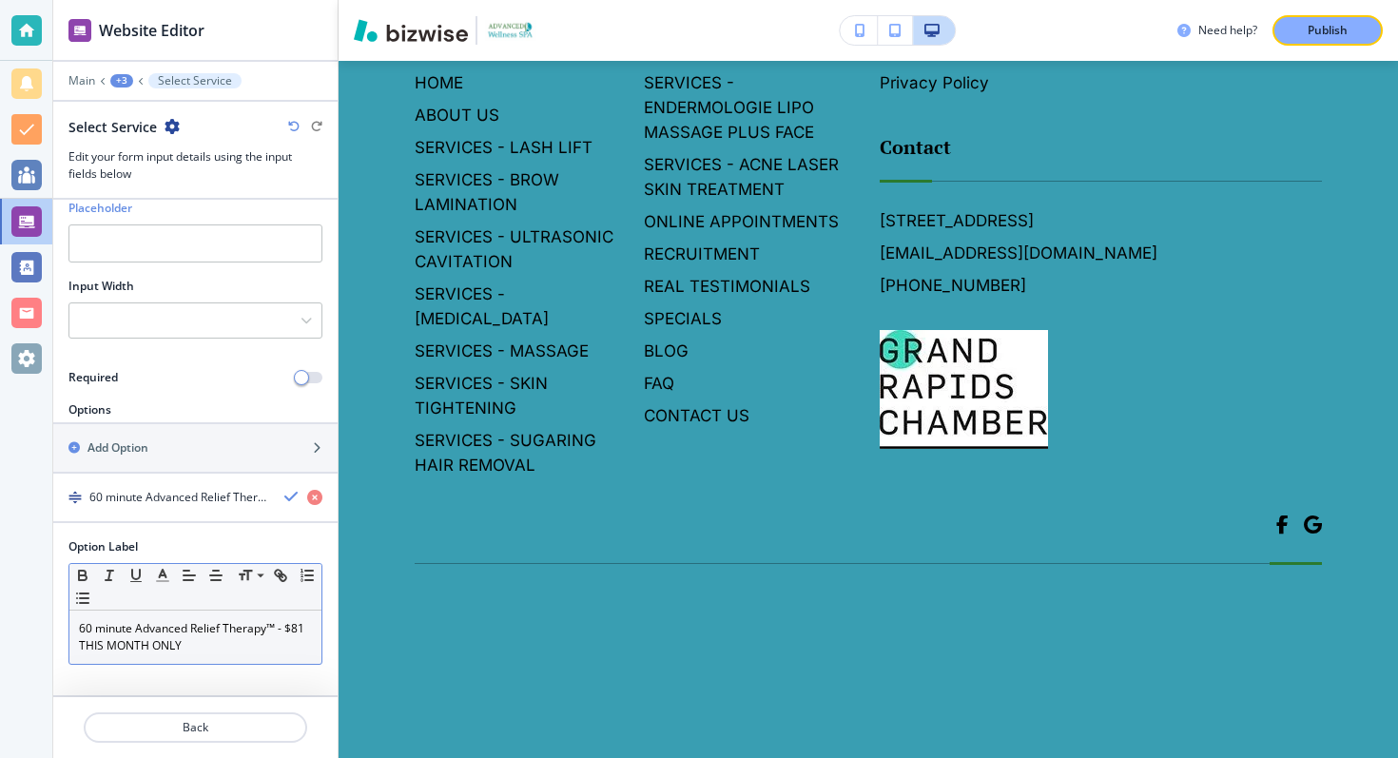
click at [608, 0] on body "Website Editor Main +3 Select Service Select Service Edit your form input detai…" at bounding box center [699, 0] width 1398 height 0
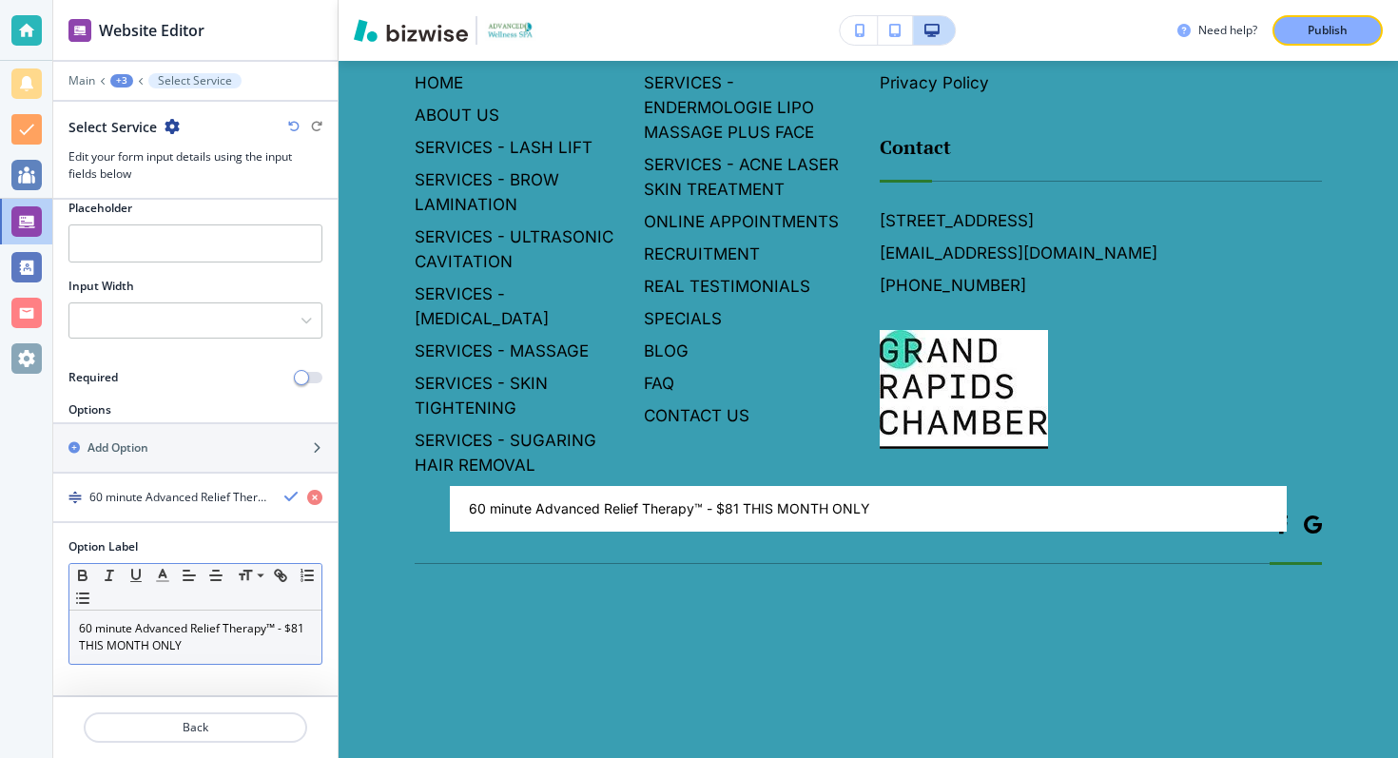
click at [577, 416] on div at bounding box center [699, 379] width 1398 height 758
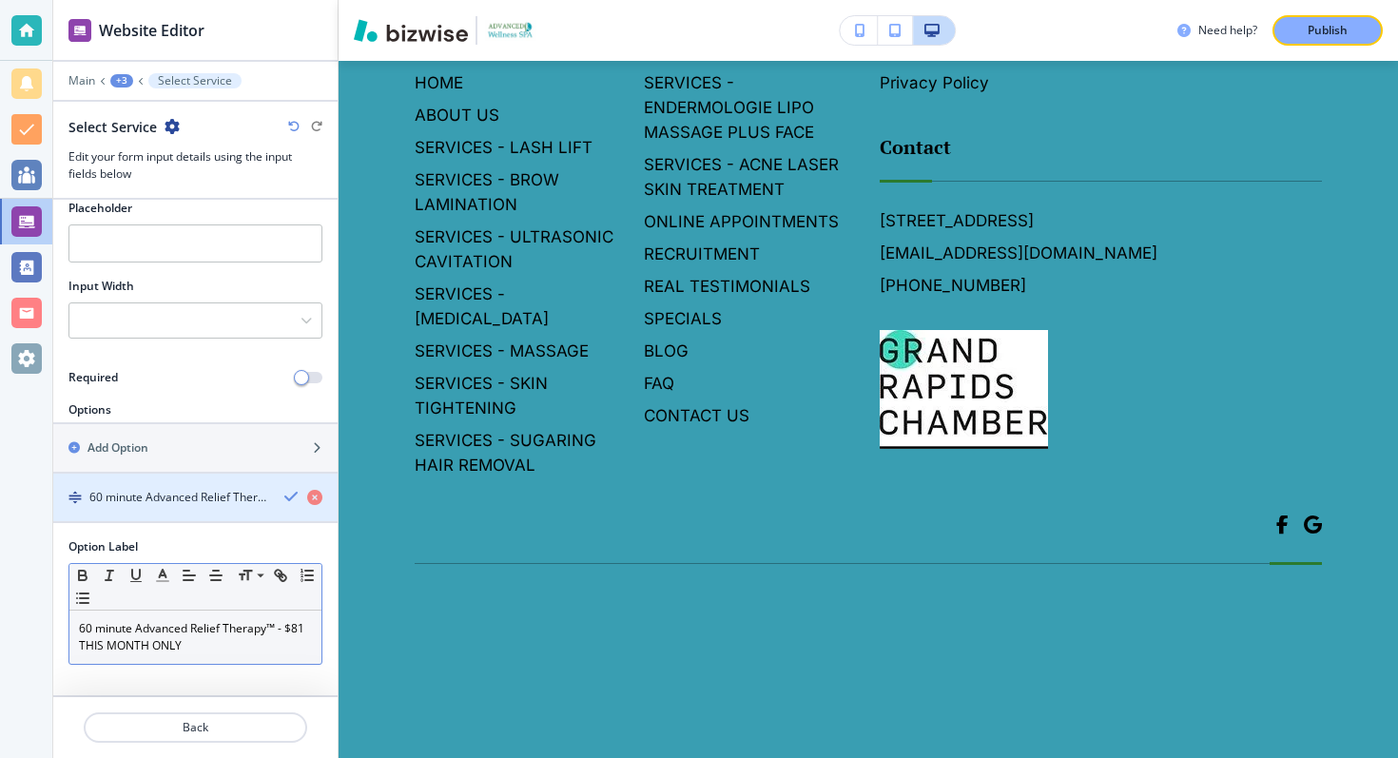
click at [184, 497] on h4 "60 minute Advanced Relief Therapy™ - $81 THIS MONTH ONLY" at bounding box center [179, 497] width 180 height 17
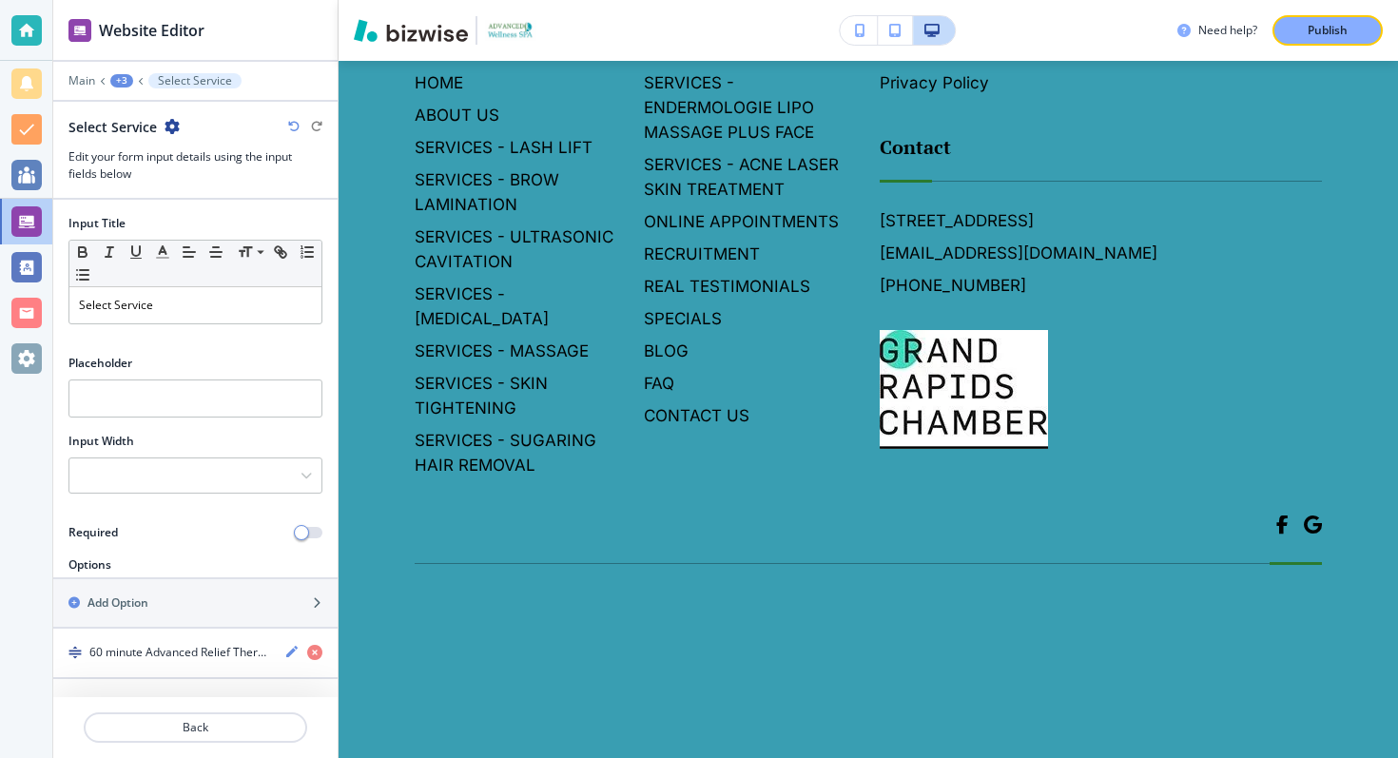
scroll to position [10758, 0]
click at [180, 471] on div at bounding box center [195, 476] width 252 height 34
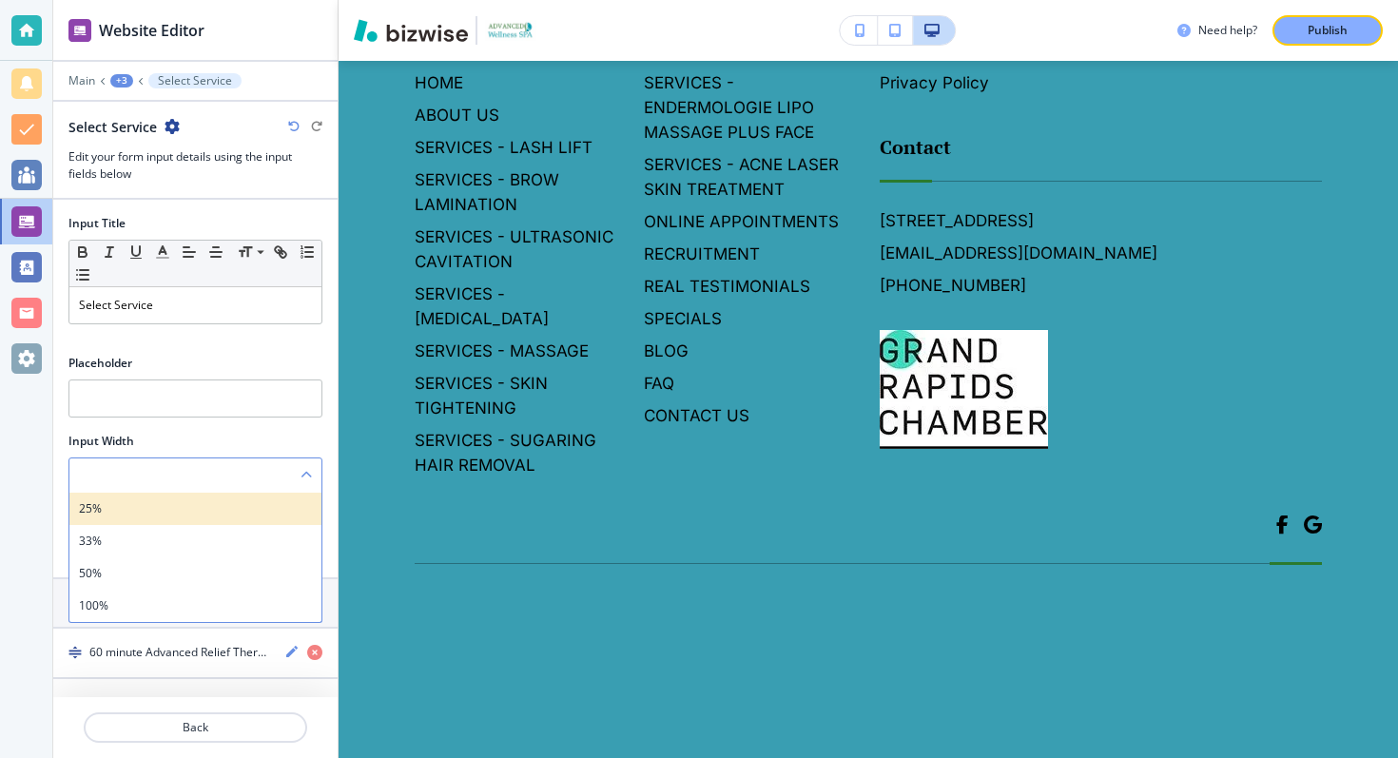
click at [170, 502] on h4 "25%" at bounding box center [195, 508] width 233 height 17
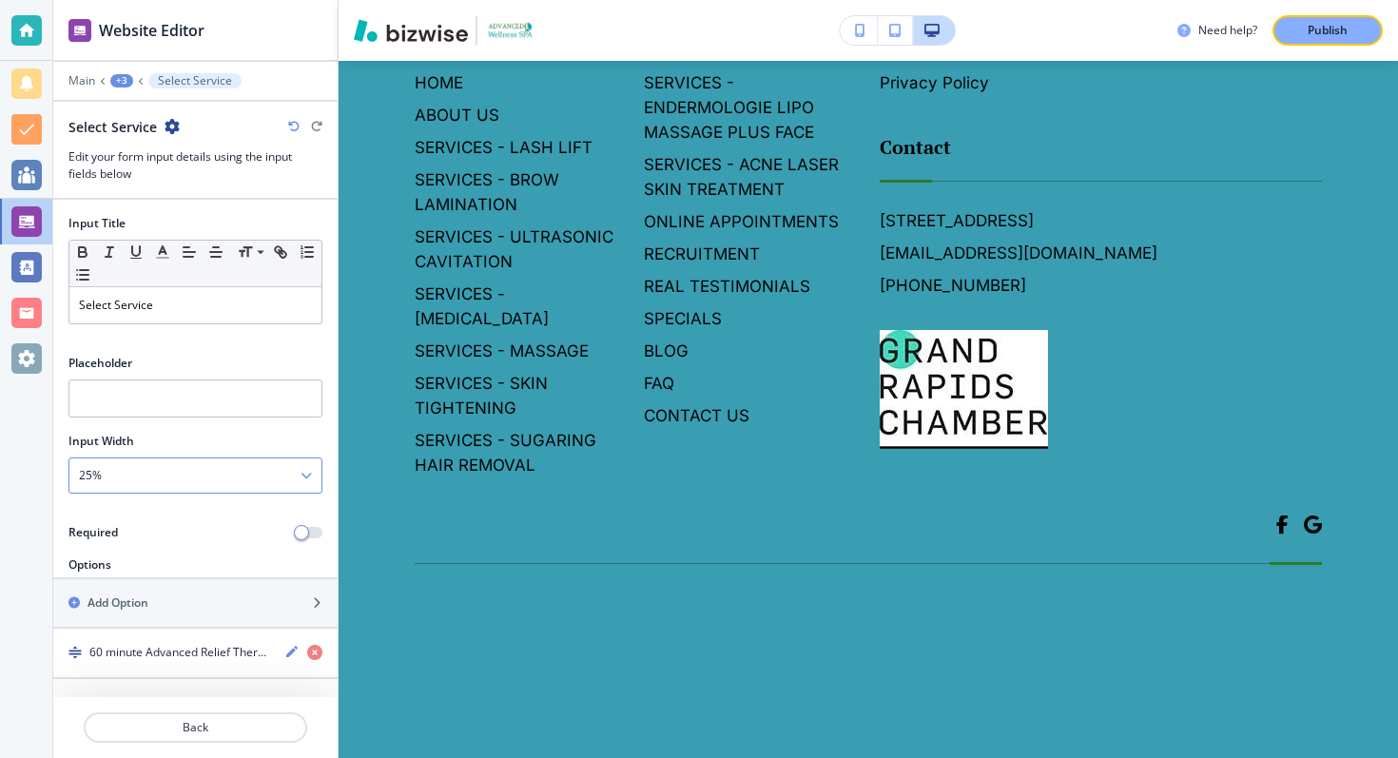
click at [195, 477] on div "25%" at bounding box center [195, 476] width 252 height 34
click at [152, 598] on h4 "100%" at bounding box center [195, 605] width 233 height 17
click at [184, 406] on input "text" at bounding box center [195, 399] width 254 height 38
type input "d"
click at [606, 0] on body "Website Editor Main +3 Select Service Select Service Edit your form input detai…" at bounding box center [699, 0] width 1398 height 0
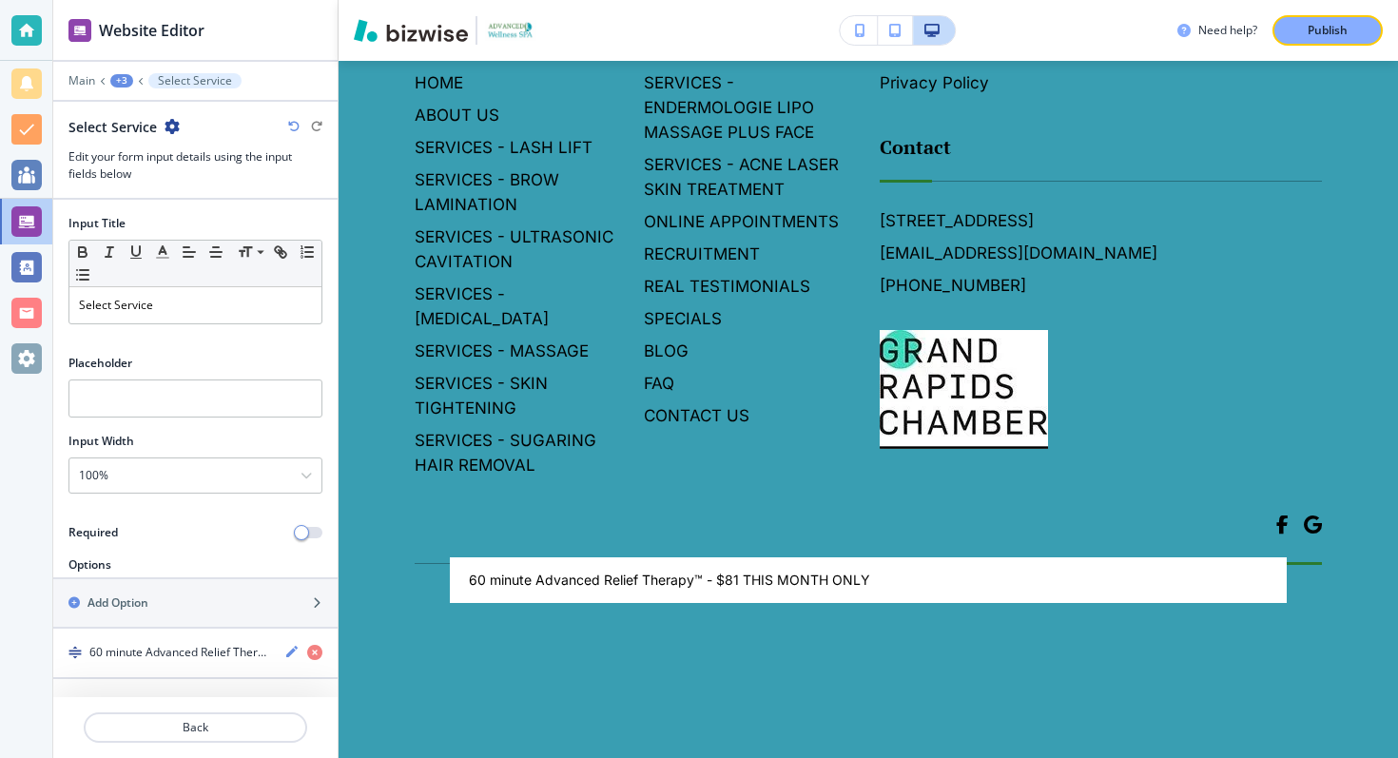
click at [704, 543] on div at bounding box center [699, 379] width 1398 height 758
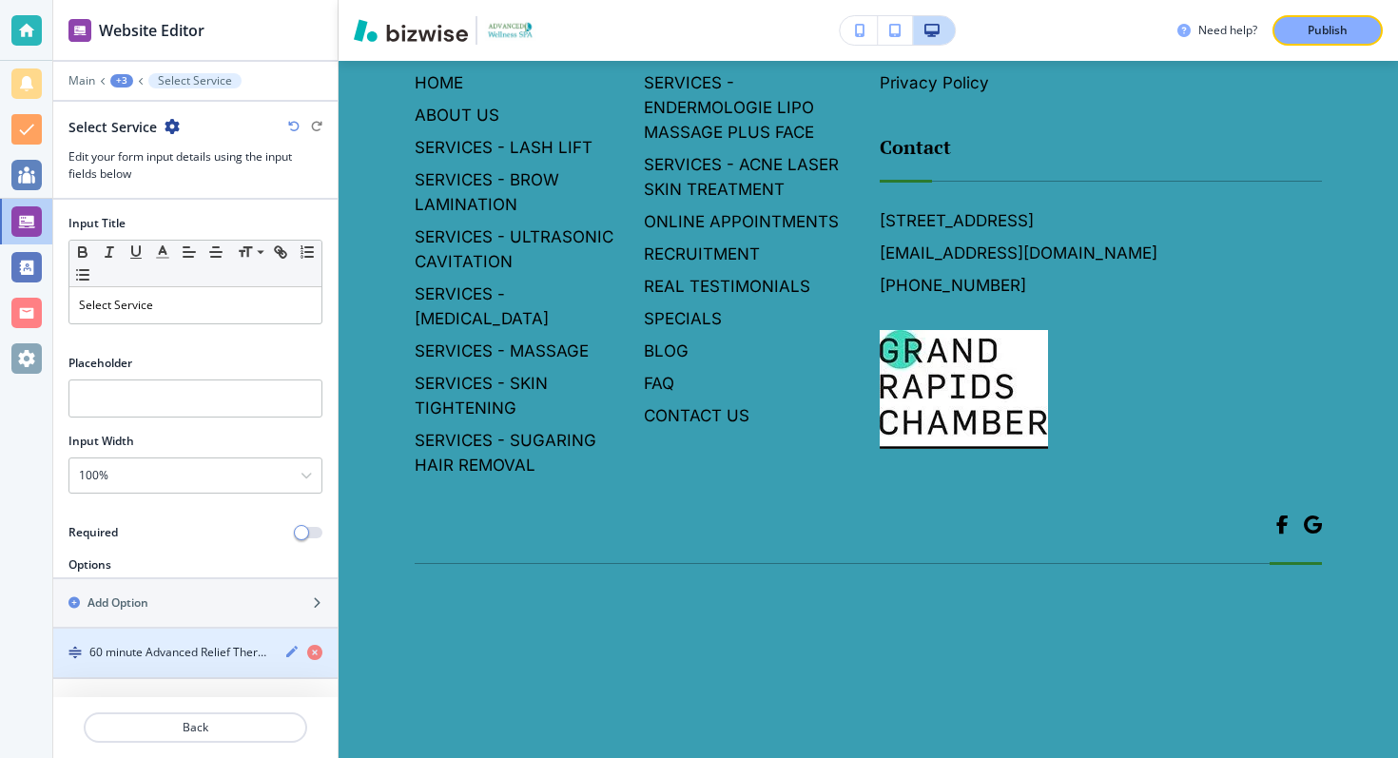
click at [195, 642] on div "button" at bounding box center [195, 636] width 284 height 15
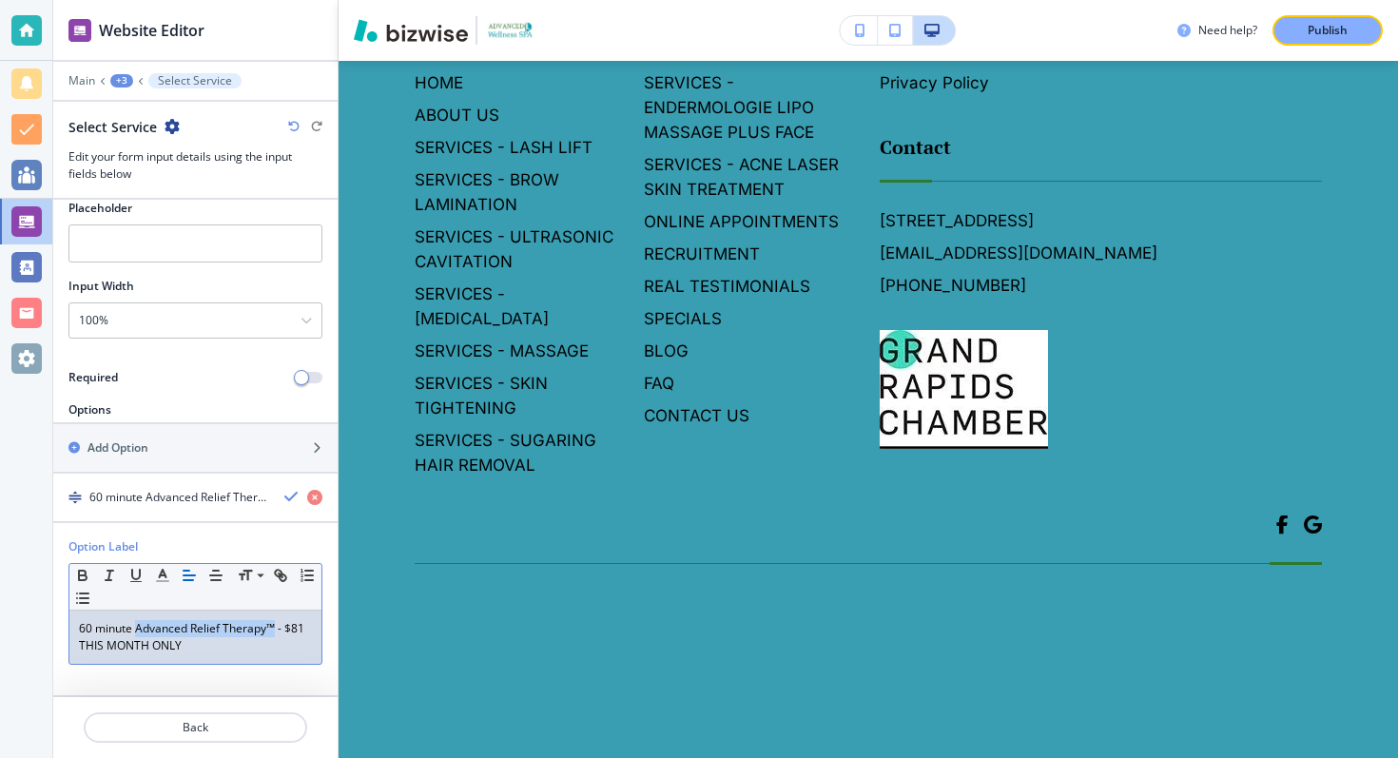
drag, startPoint x: 135, startPoint y: 631, endPoint x: 274, endPoint y: 632, distance: 138.9
click at [274, 632] on p "60 minute Advanced Relief Therapy™ - $81 THIS MONTH ONLY" at bounding box center [195, 637] width 233 height 34
click at [276, 644] on p "60 minute Advanced Relief Therapy™ - $81 THIS MONTH ONLY" at bounding box center [195, 637] width 233 height 34
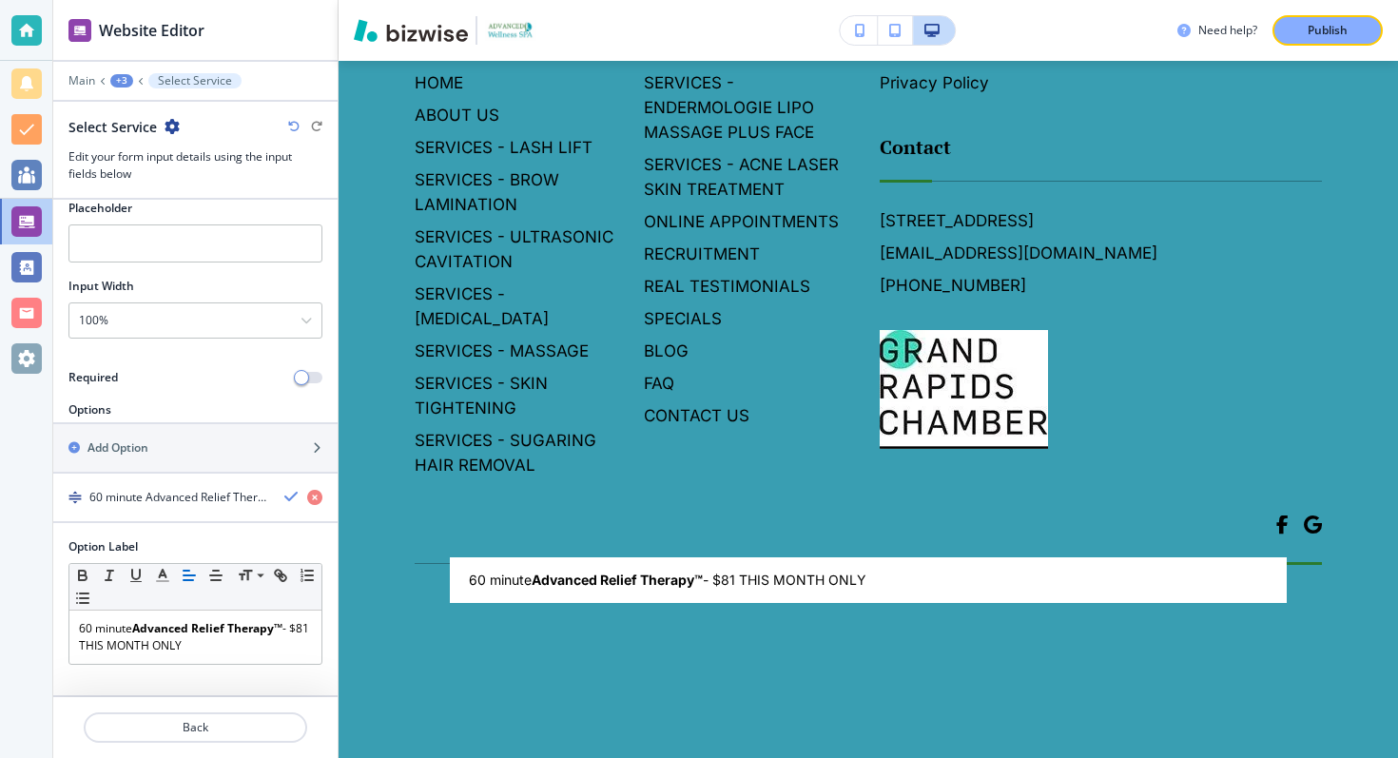
click at [541, 0] on body "Website Editor Main +3 Select Service Select Service Edit your form input detai…" at bounding box center [699, 0] width 1398 height 0
click at [79, 644] on div at bounding box center [699, 379] width 1398 height 758
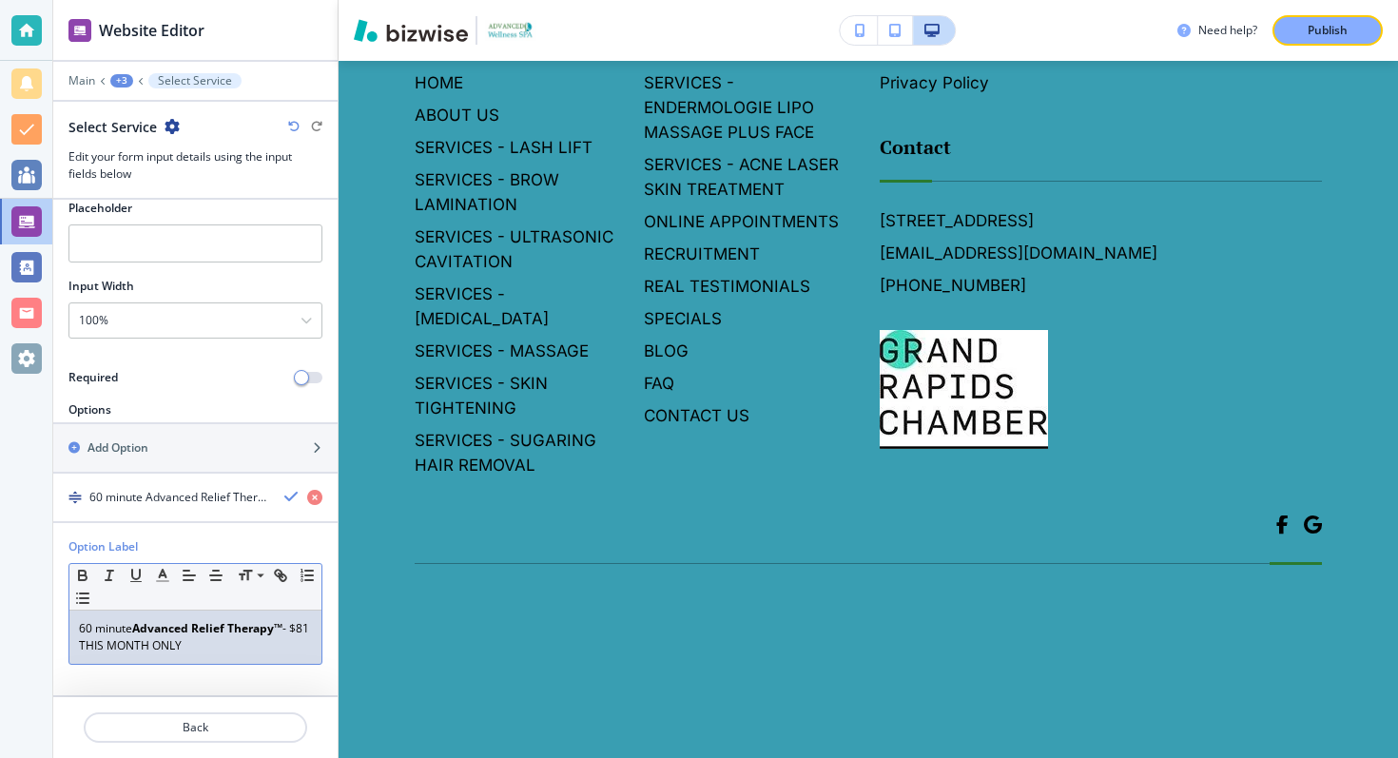
drag, startPoint x: 211, startPoint y: 653, endPoint x: 77, endPoint y: 652, distance: 134.1
click at [76, 652] on div "60 minute Advanced Relief Therapy™ - $81 THIS MONTH ONLY" at bounding box center [195, 637] width 252 height 53
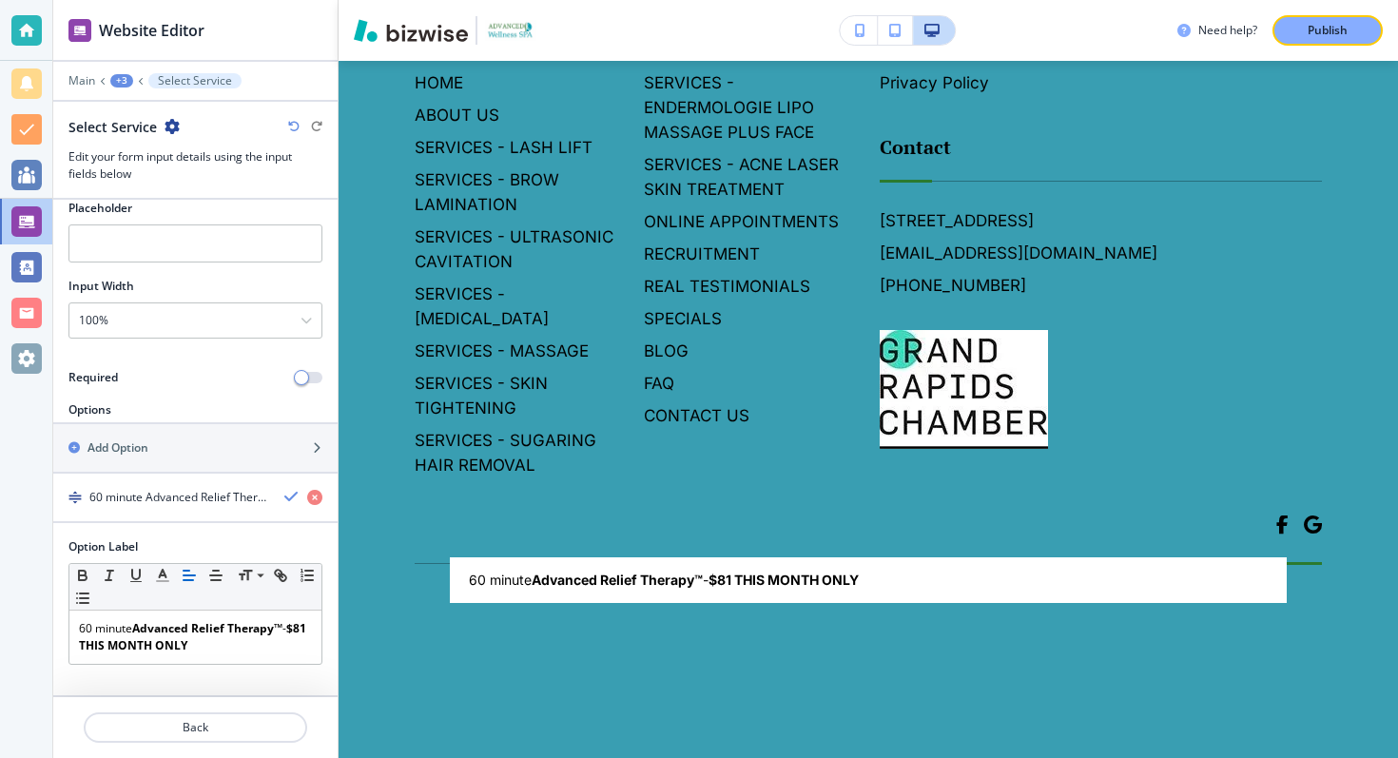
click at [513, 0] on body "Website Editor Main +3 Select Service Select Service Edit your form input detai…" at bounding box center [699, 0] width 1398 height 0
click at [178, 644] on div at bounding box center [699, 379] width 1398 height 758
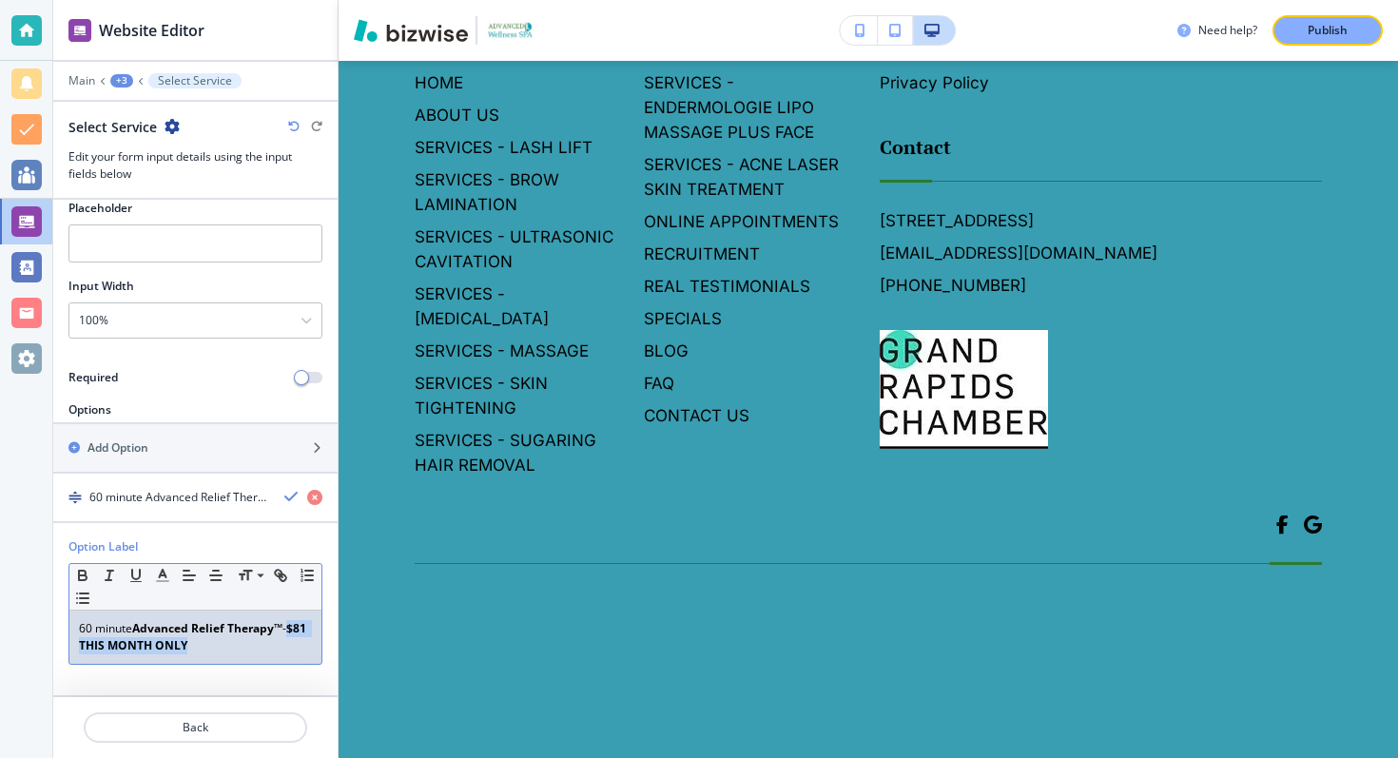
drag, startPoint x: 213, startPoint y: 644, endPoint x: 76, endPoint y: 648, distance: 137.0
click at [76, 648] on div "60 minute Advanced Relief Therapy™ - $81 THIS MONTH ONLY" at bounding box center [195, 637] width 252 height 53
click at [514, 0] on body "Website Editor Main +3 Select Service Select Service Edit your form input detai…" at bounding box center [699, 0] width 1398 height 0
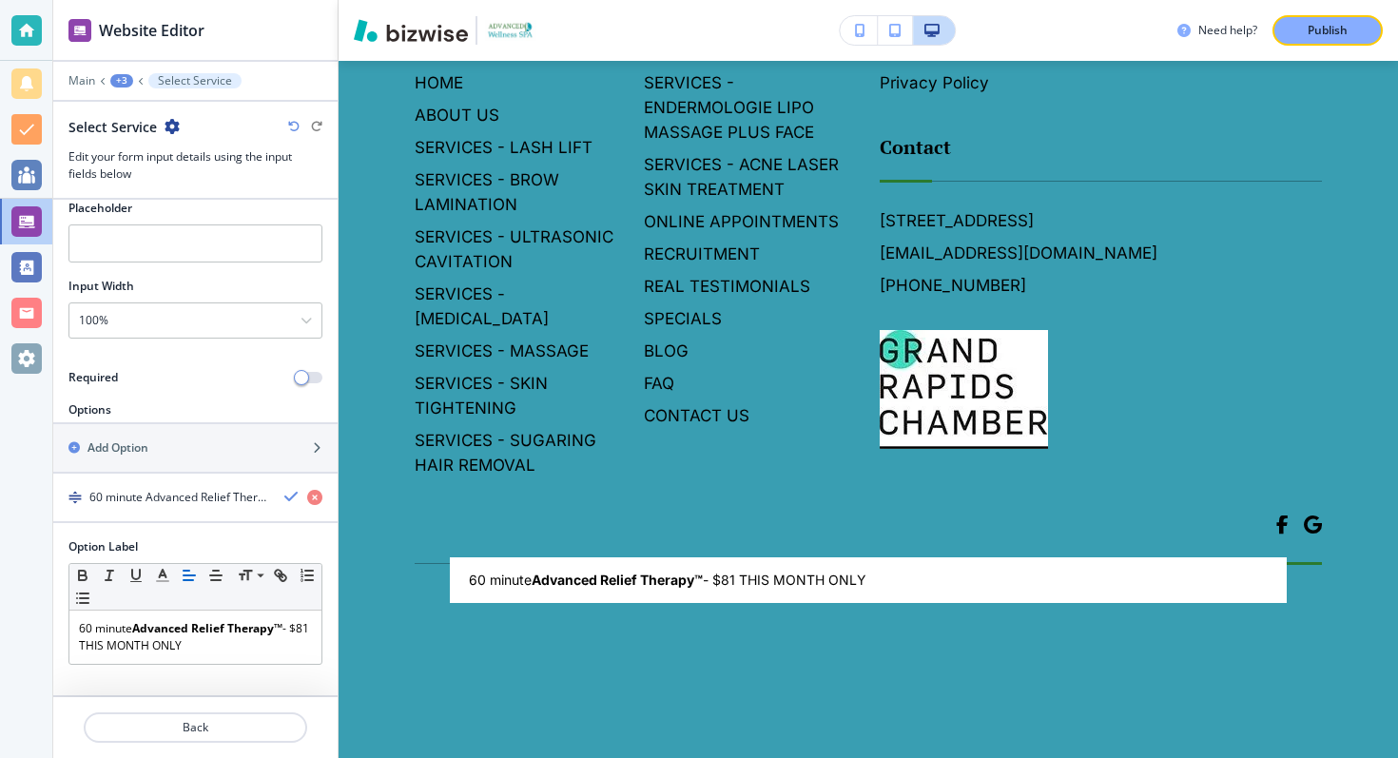
click at [404, 461] on div at bounding box center [699, 379] width 1398 height 758
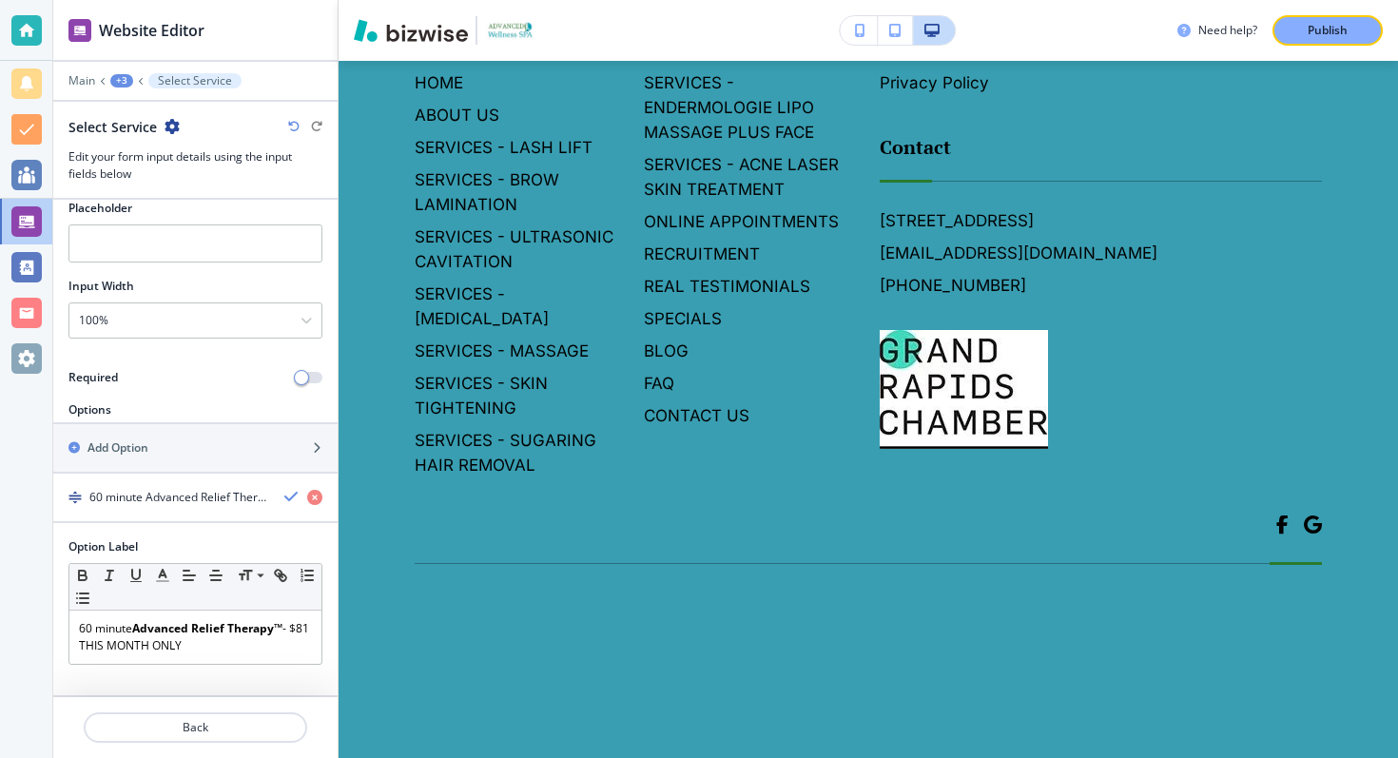
click at [543, 0] on body "Website Editor Main +3 Select Service Select Service Edit your form input detai…" at bounding box center [699, 0] width 1398 height 0
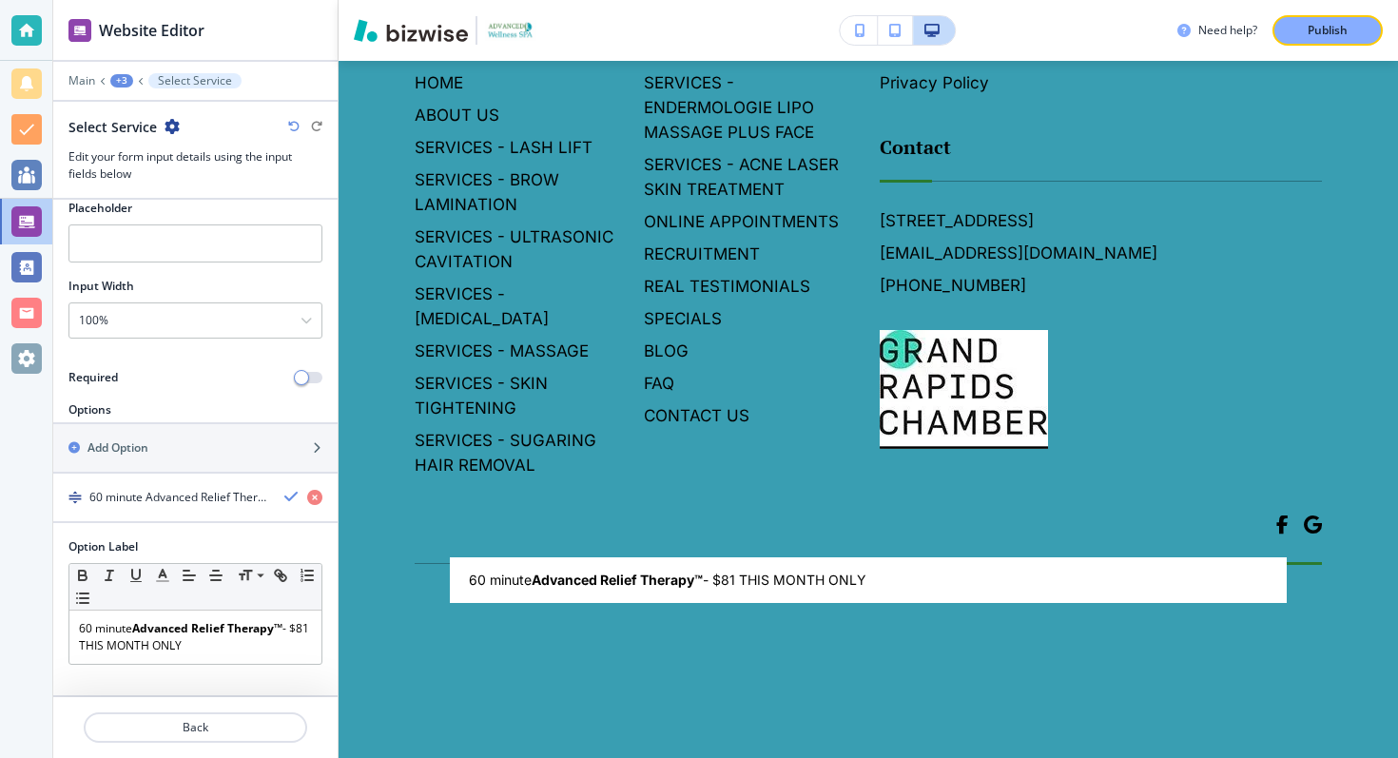
click at [417, 412] on div at bounding box center [699, 379] width 1398 height 758
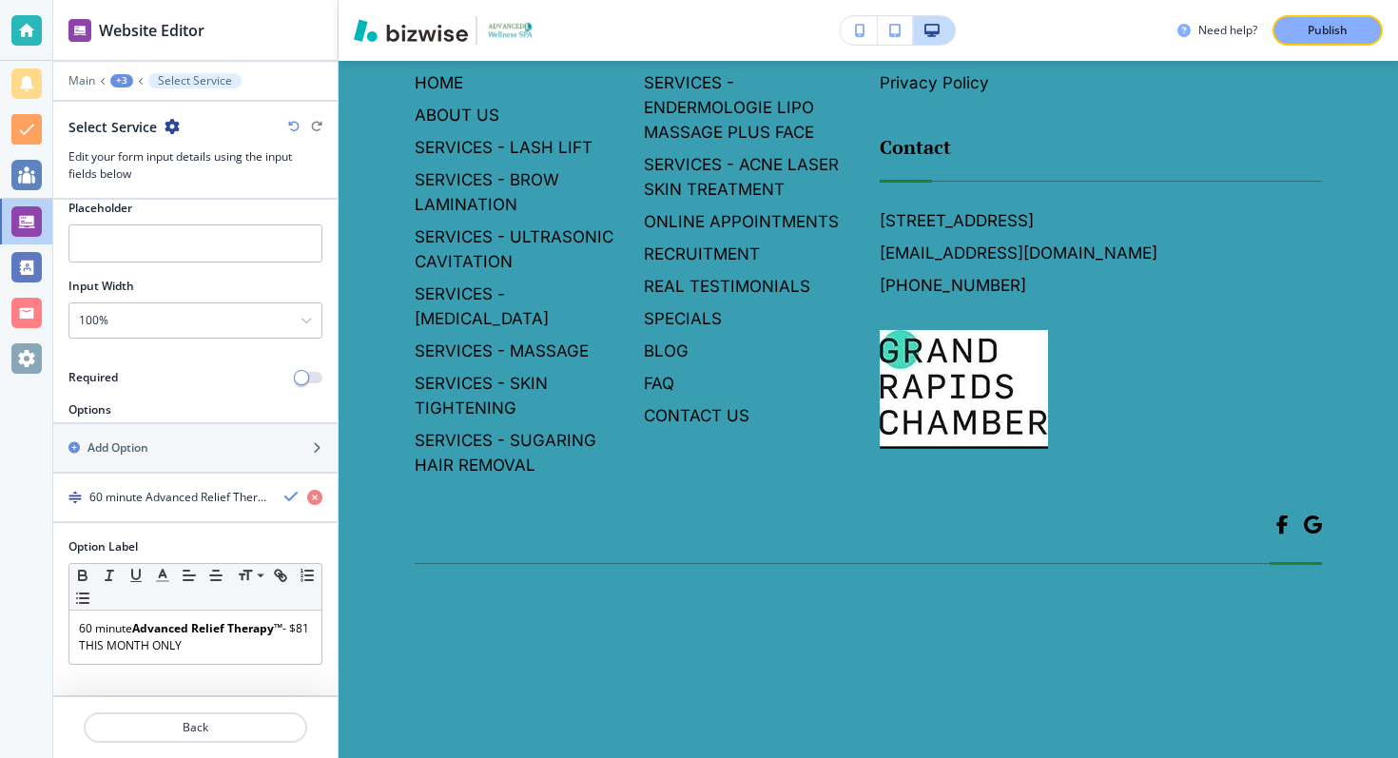
scroll to position [0, 0]
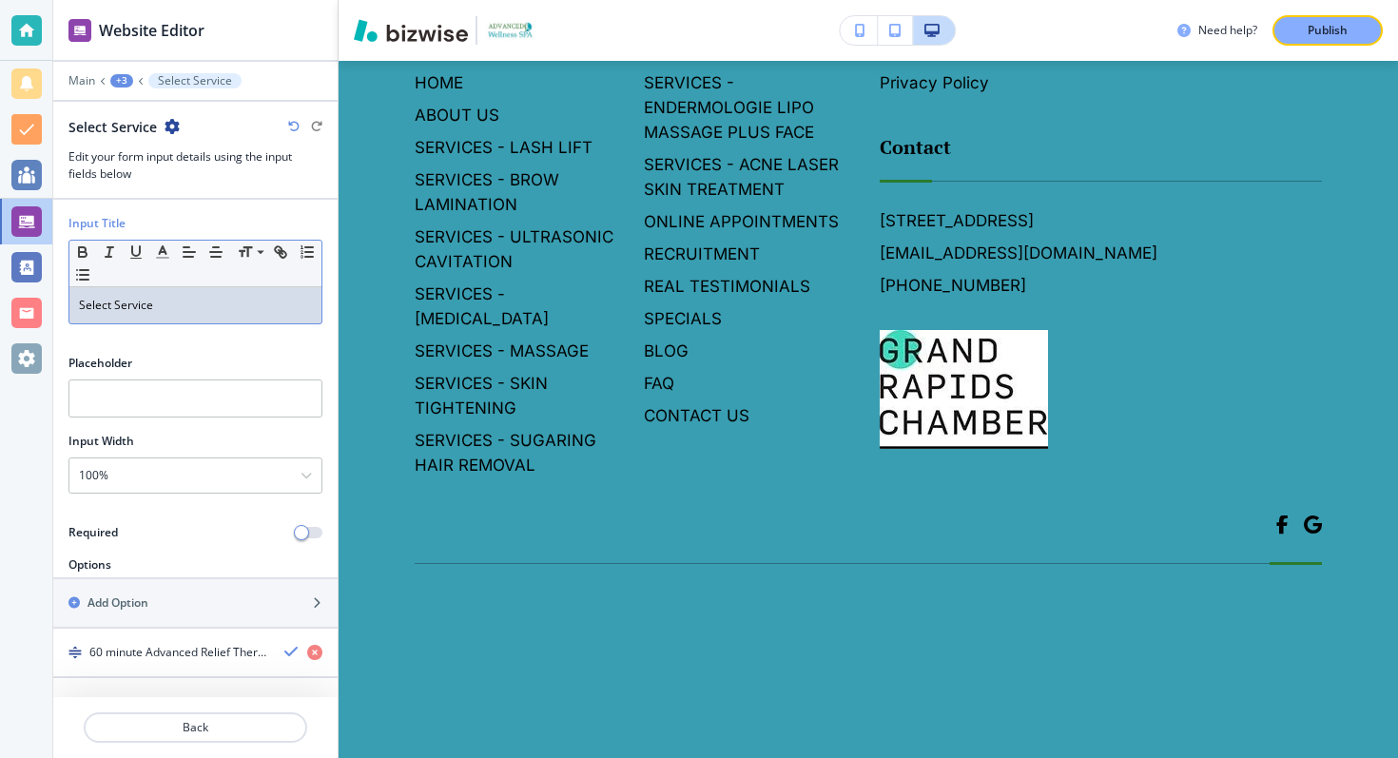
click at [232, 333] on div "Input Title Small Normal Large Huge Select Service" at bounding box center [195, 277] width 284 height 125
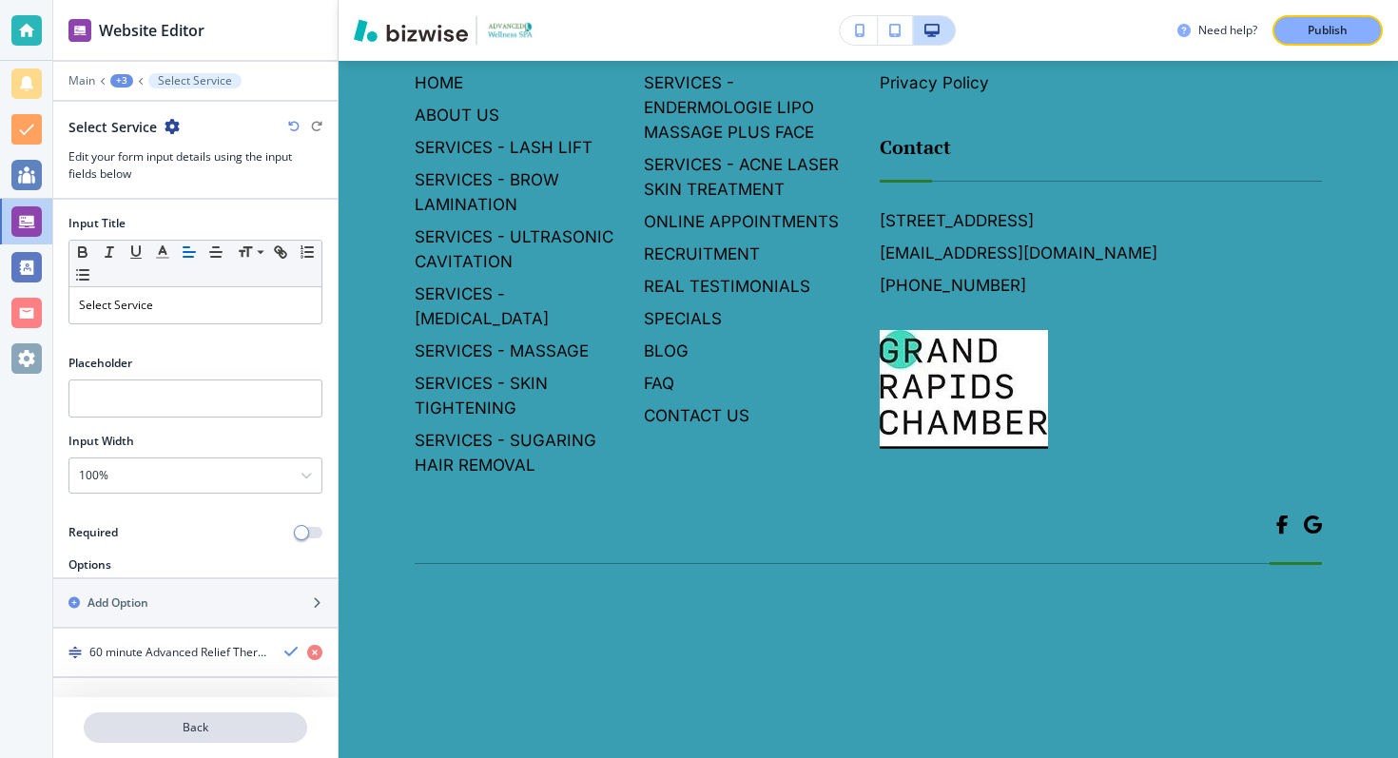
click at [176, 729] on p "Back" at bounding box center [196, 727] width 220 height 17
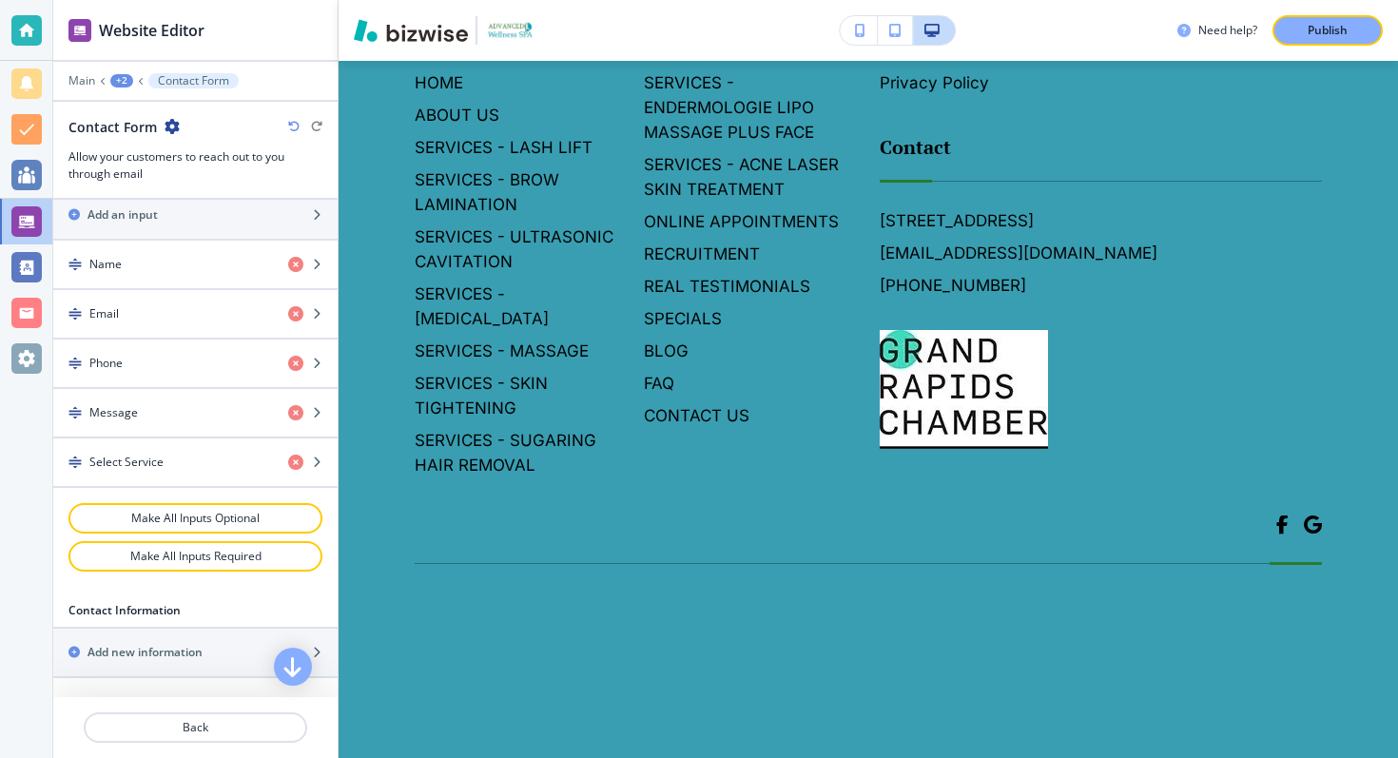
scroll to position [10714, 0]
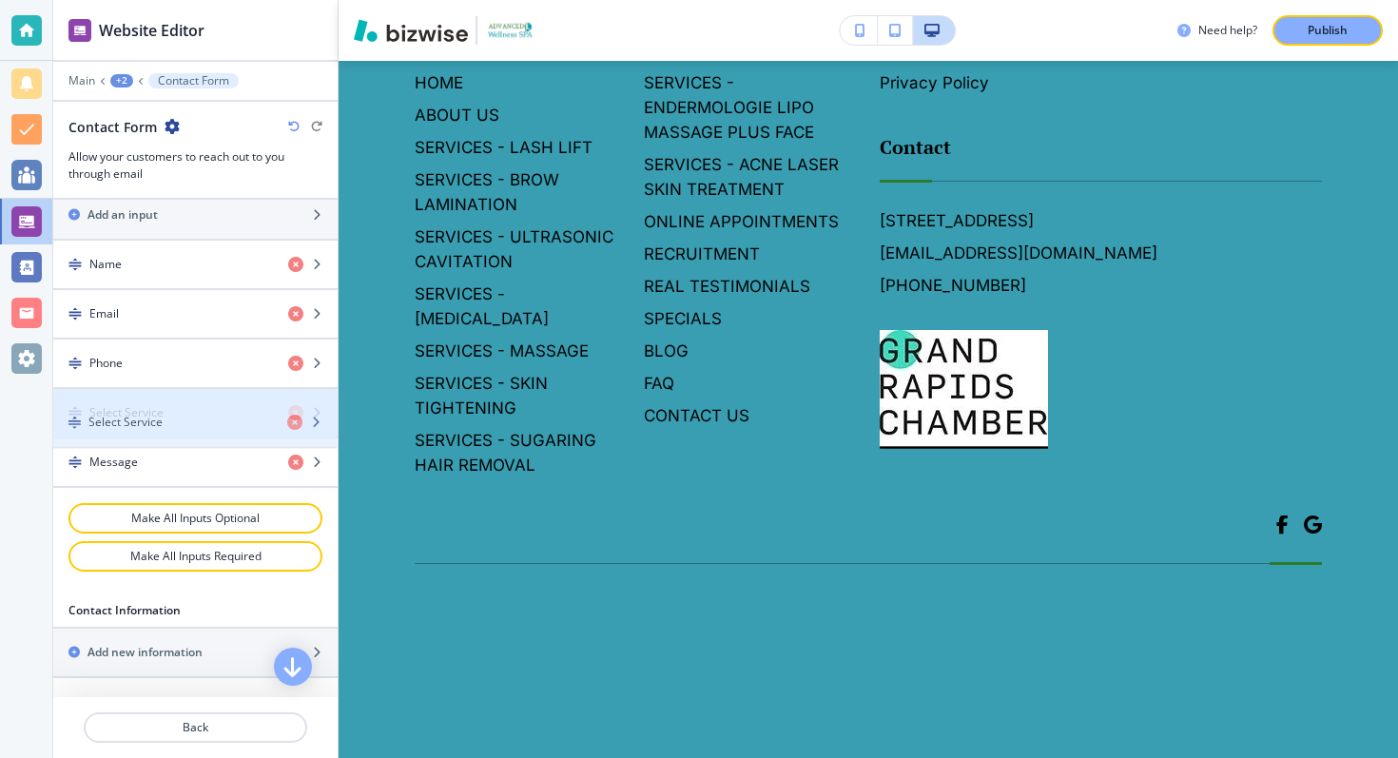
drag, startPoint x: 135, startPoint y: 470, endPoint x: 133, endPoint y: 426, distance: 43.8
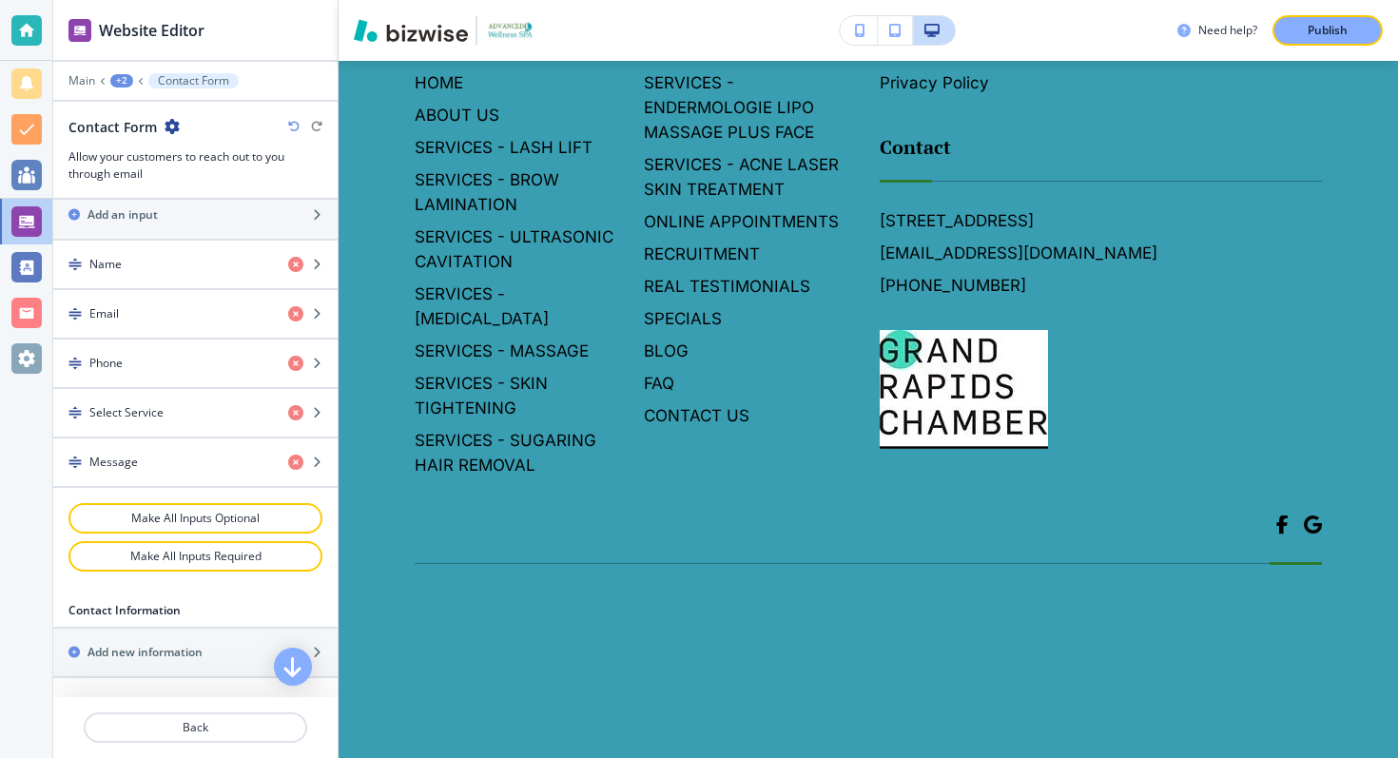
scroll to position [10745, 0]
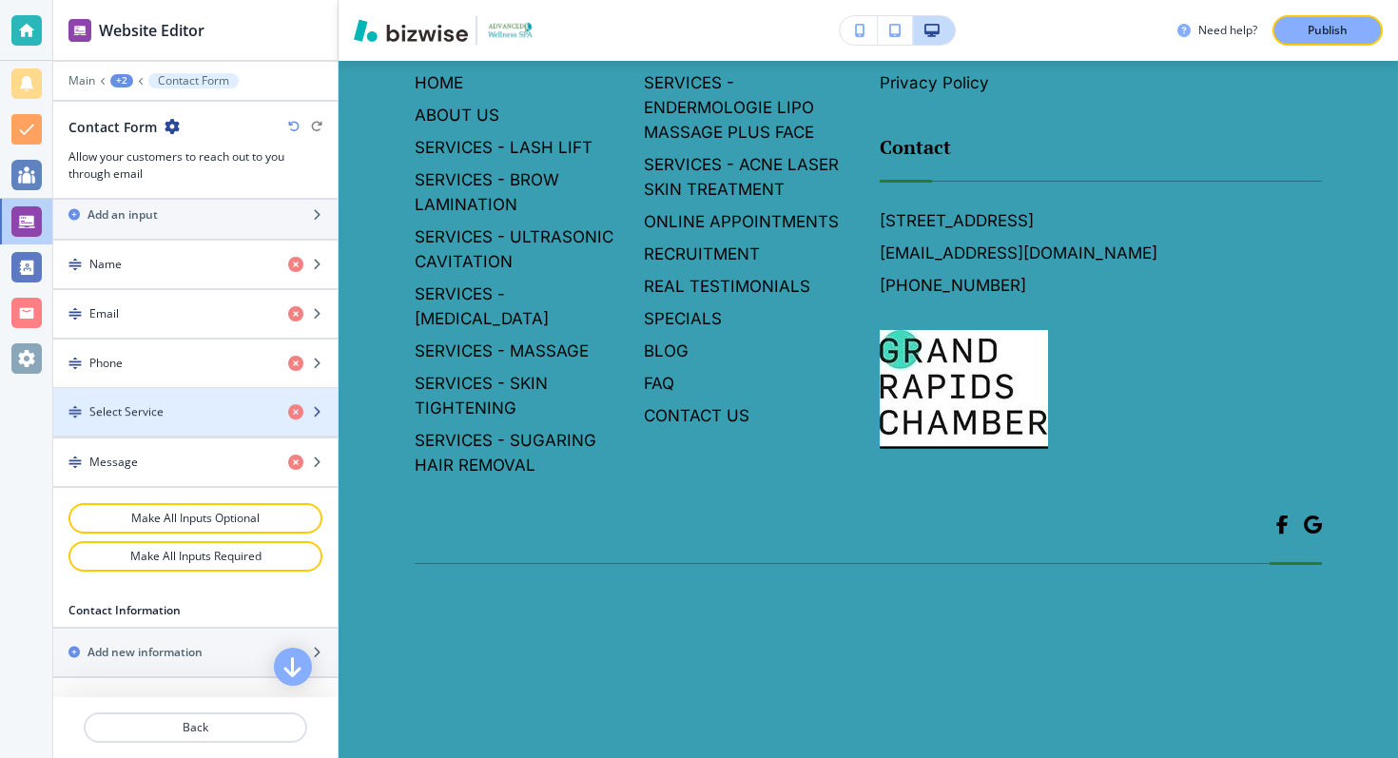
click at [169, 418] on div "Select Service" at bounding box center [163, 412] width 220 height 17
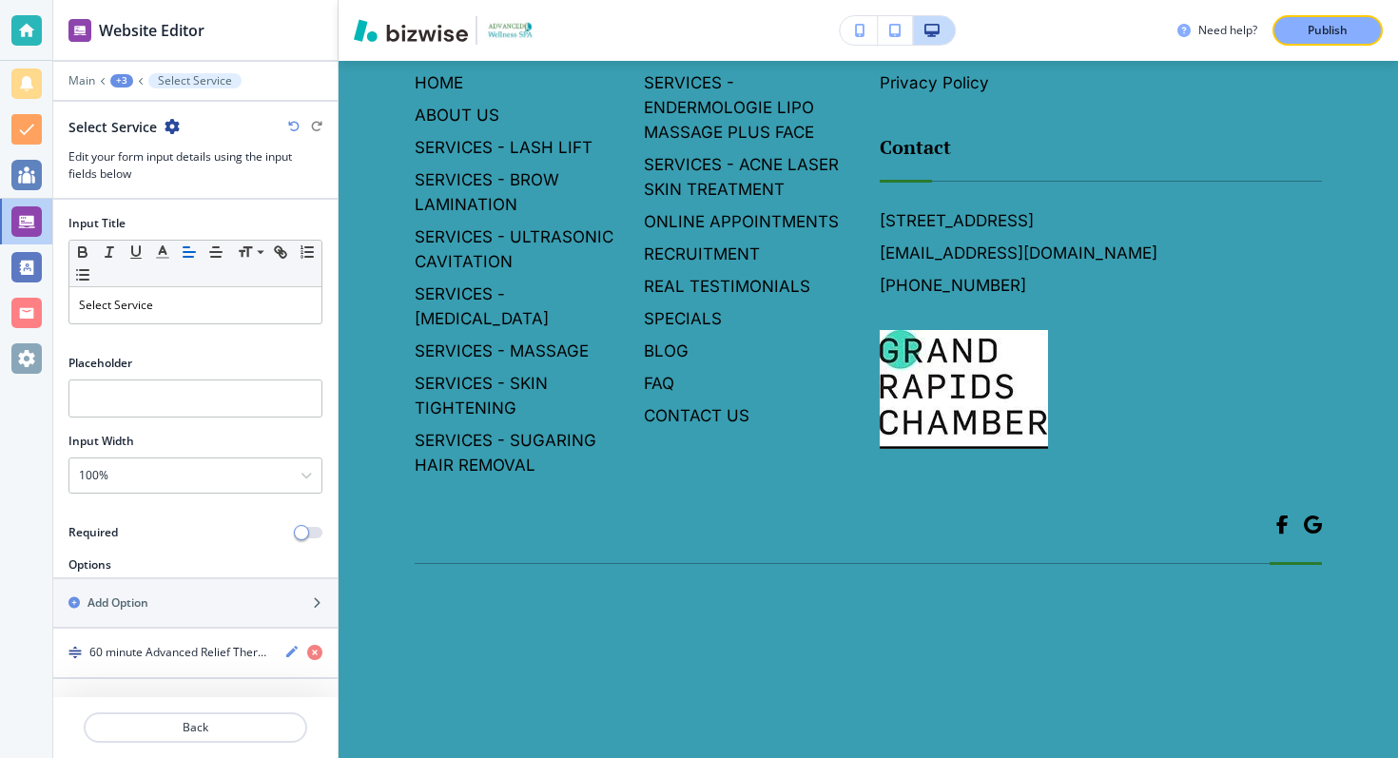
scroll to position [10996, 0]
click at [237, 608] on div "Add Option" at bounding box center [174, 603] width 243 height 17
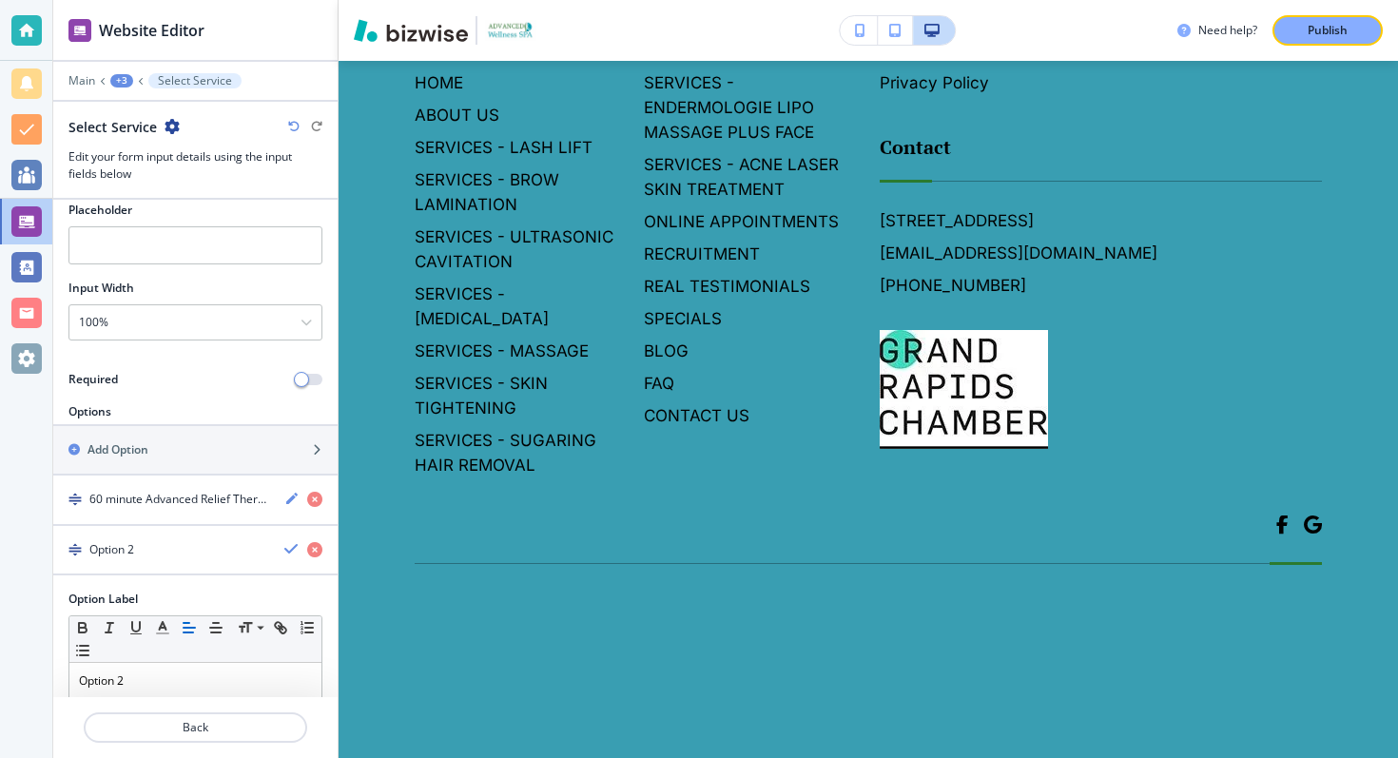
scroll to position [187, 0]
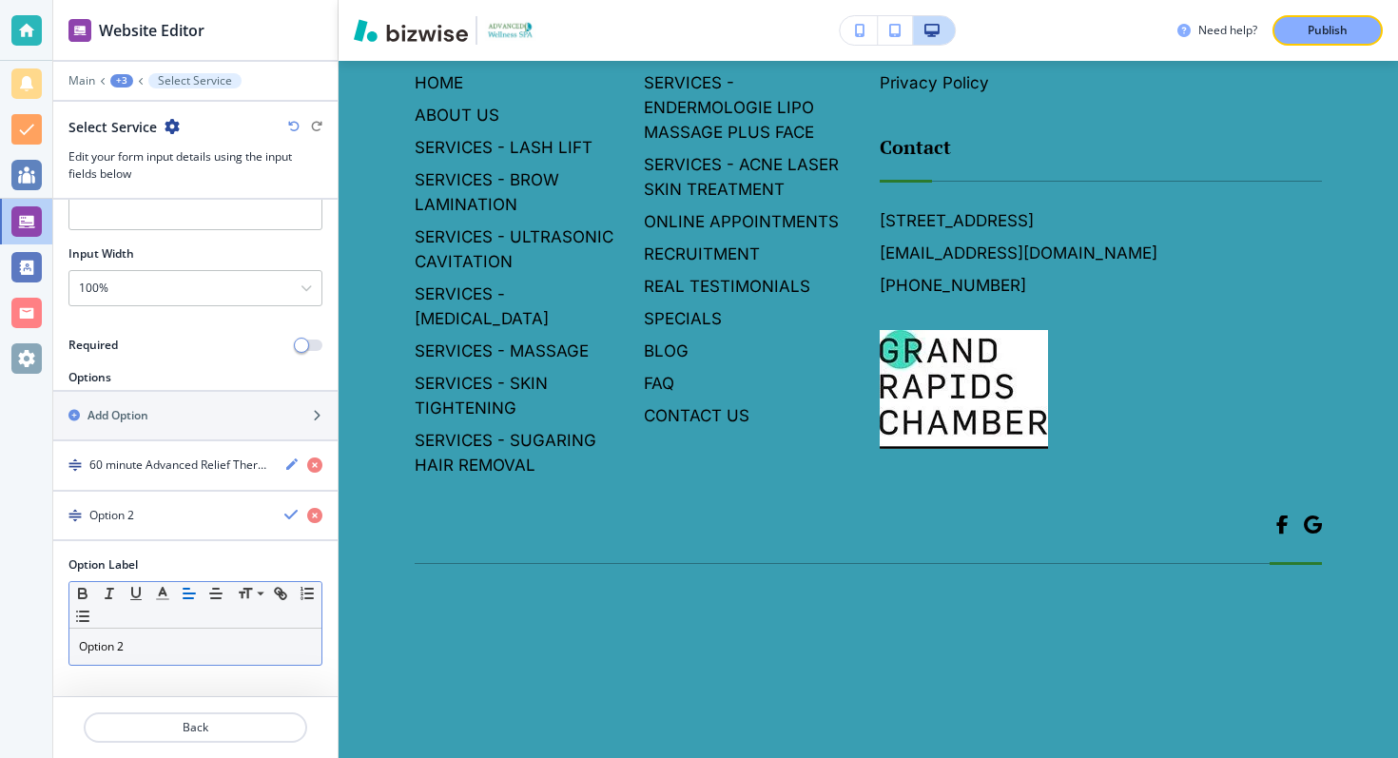
click at [177, 638] on p "Option 2" at bounding box center [195, 646] width 233 height 17
click at [128, 639] on p "Option 2" at bounding box center [195, 646] width 233 height 17
paste div
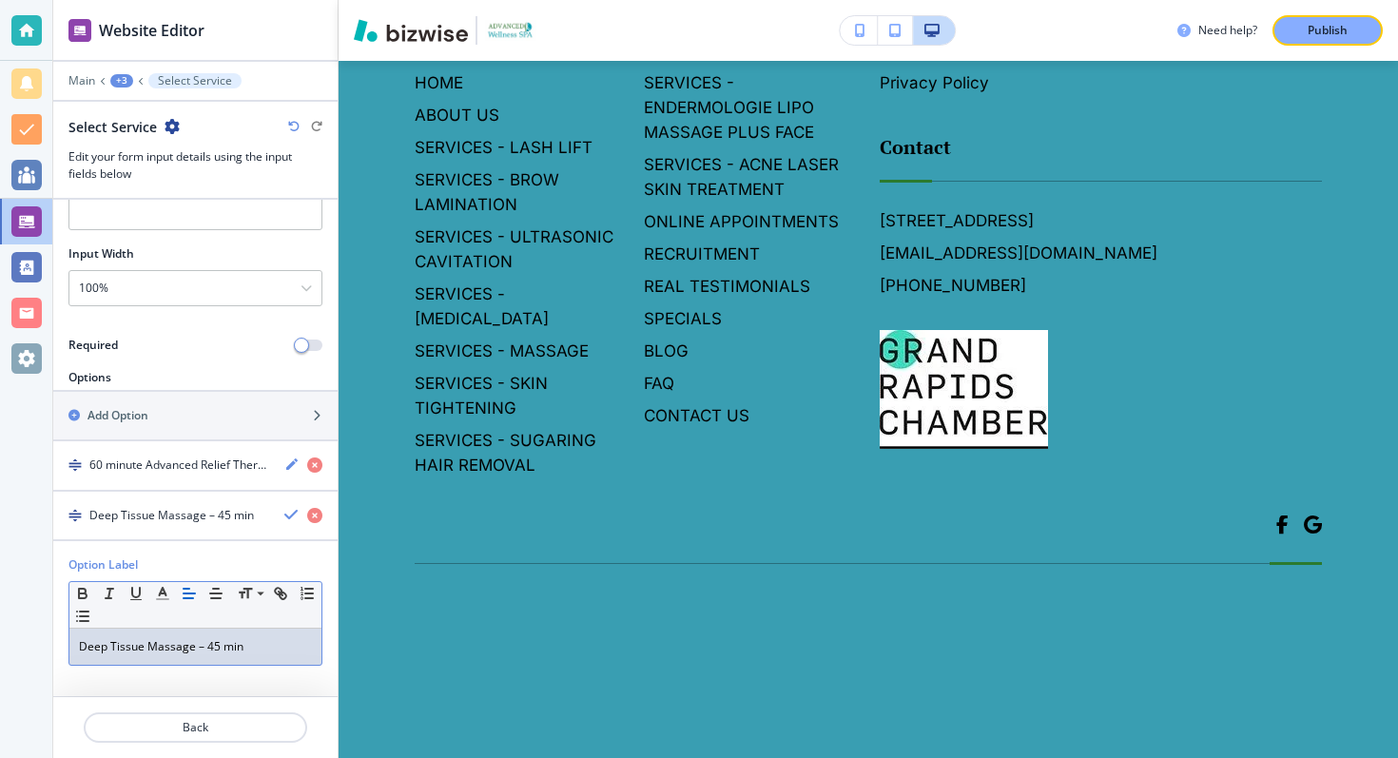
click at [203, 642] on p "Deep Tissue Massage – 45 min" at bounding box center [195, 646] width 233 height 17
drag, startPoint x: 249, startPoint y: 652, endPoint x: 202, endPoint y: 655, distance: 47.7
click at [202, 655] on div "Deep Tissue Massage 45 min" at bounding box center [195, 647] width 252 height 36
click at [80, 650] on p "Deep Tissue Massage" at bounding box center [195, 646] width 233 height 17
click at [277, 653] on p "45 Min. Deep Tissue Massage" at bounding box center [195, 646] width 233 height 17
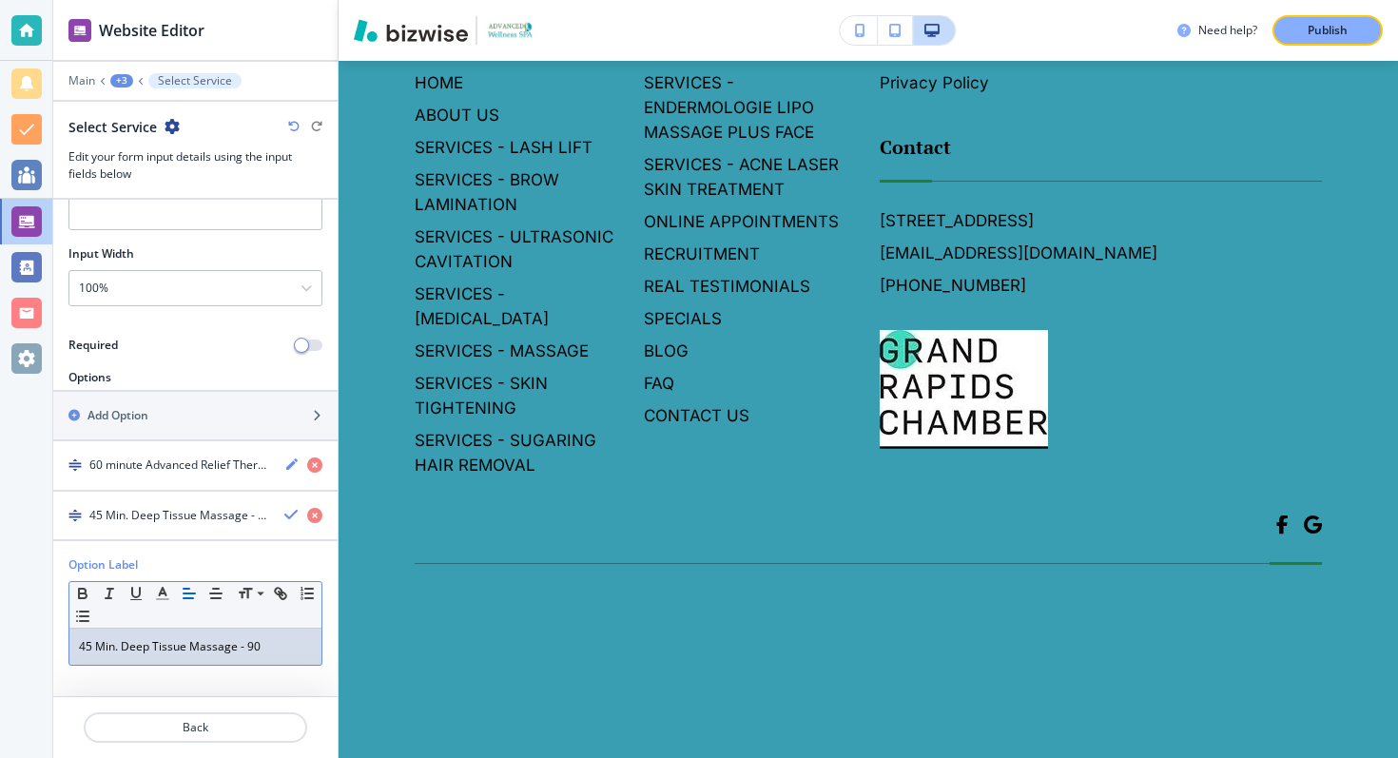
scroll to position [10760, 0]
click at [514, 0] on body "Website Editor Main +3 Select Service Select Service Edit your form input detai…" at bounding box center [699, 0] width 1398 height 0
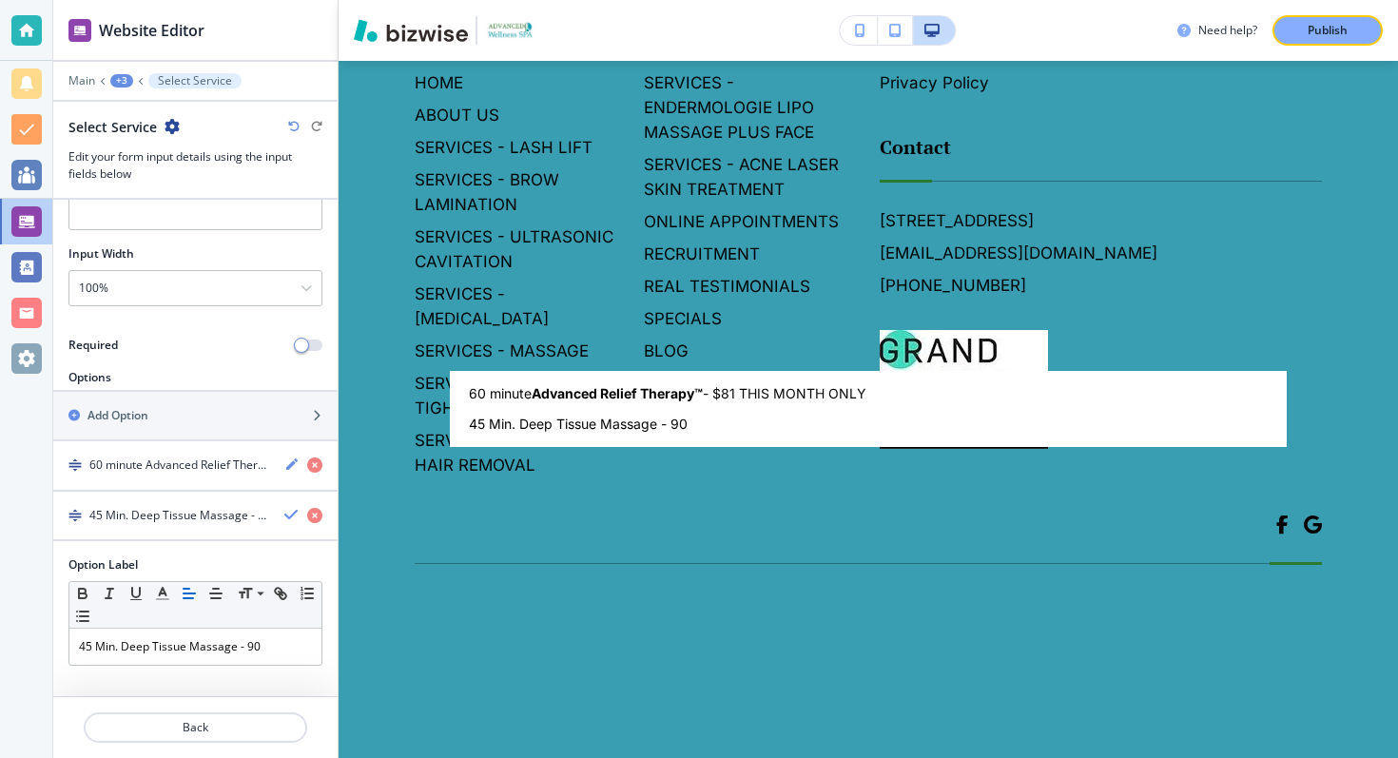
click at [190, 471] on div at bounding box center [699, 379] width 1398 height 758
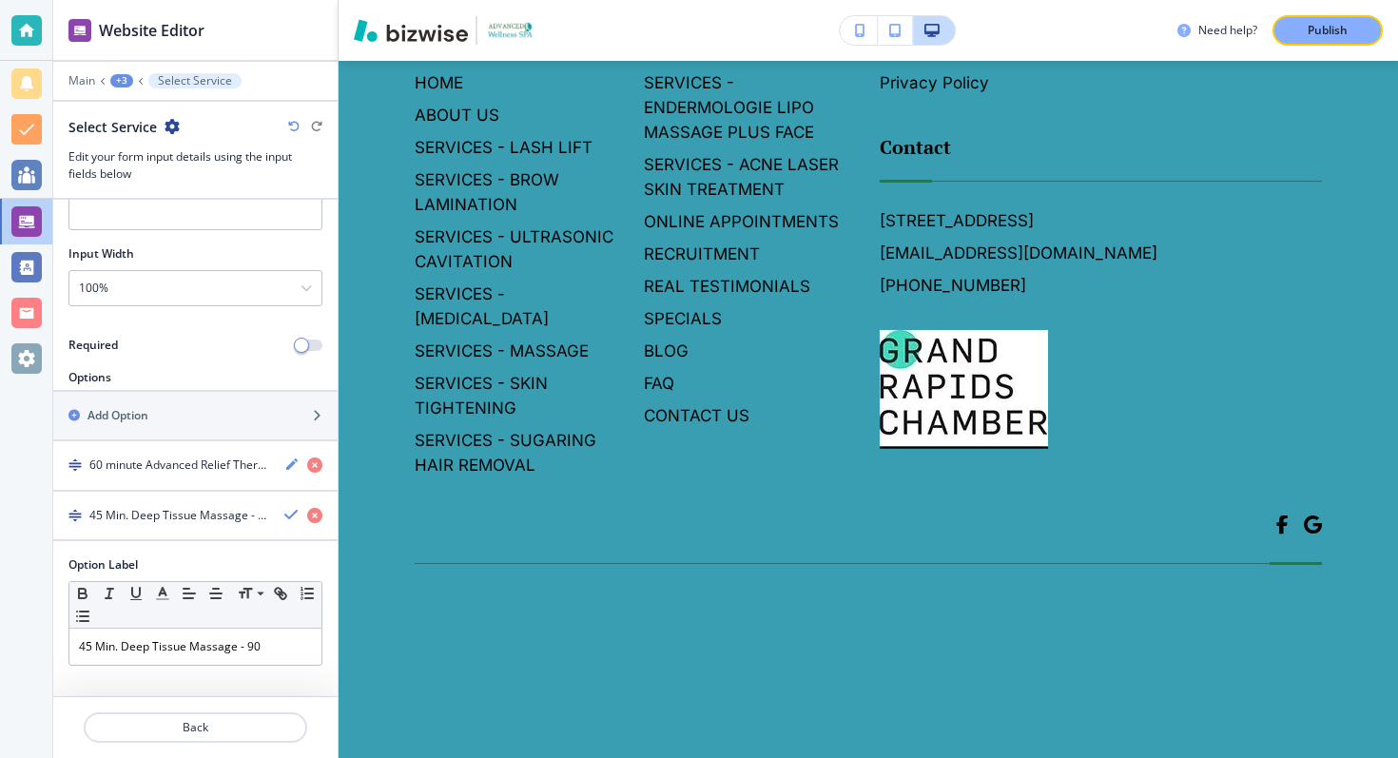
click at [174, 468] on h4 "60 minute Advanced Relief Therapy™ - $81 THIS MONTH ONLY" at bounding box center [179, 465] width 180 height 17
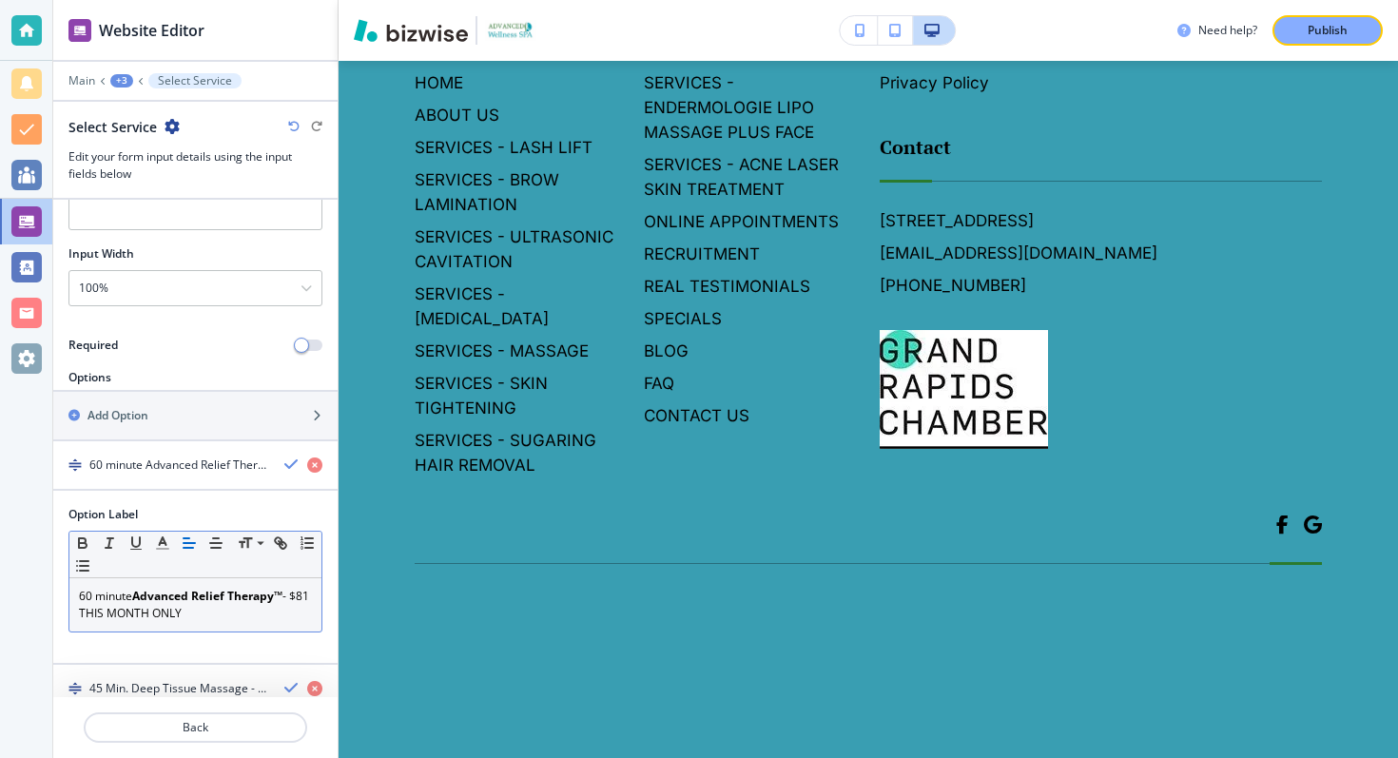
click at [118, 598] on p "60 minute Advanced Relief Therapy™ - $81 THIS MONTH ONLY" at bounding box center [195, 605] width 233 height 34
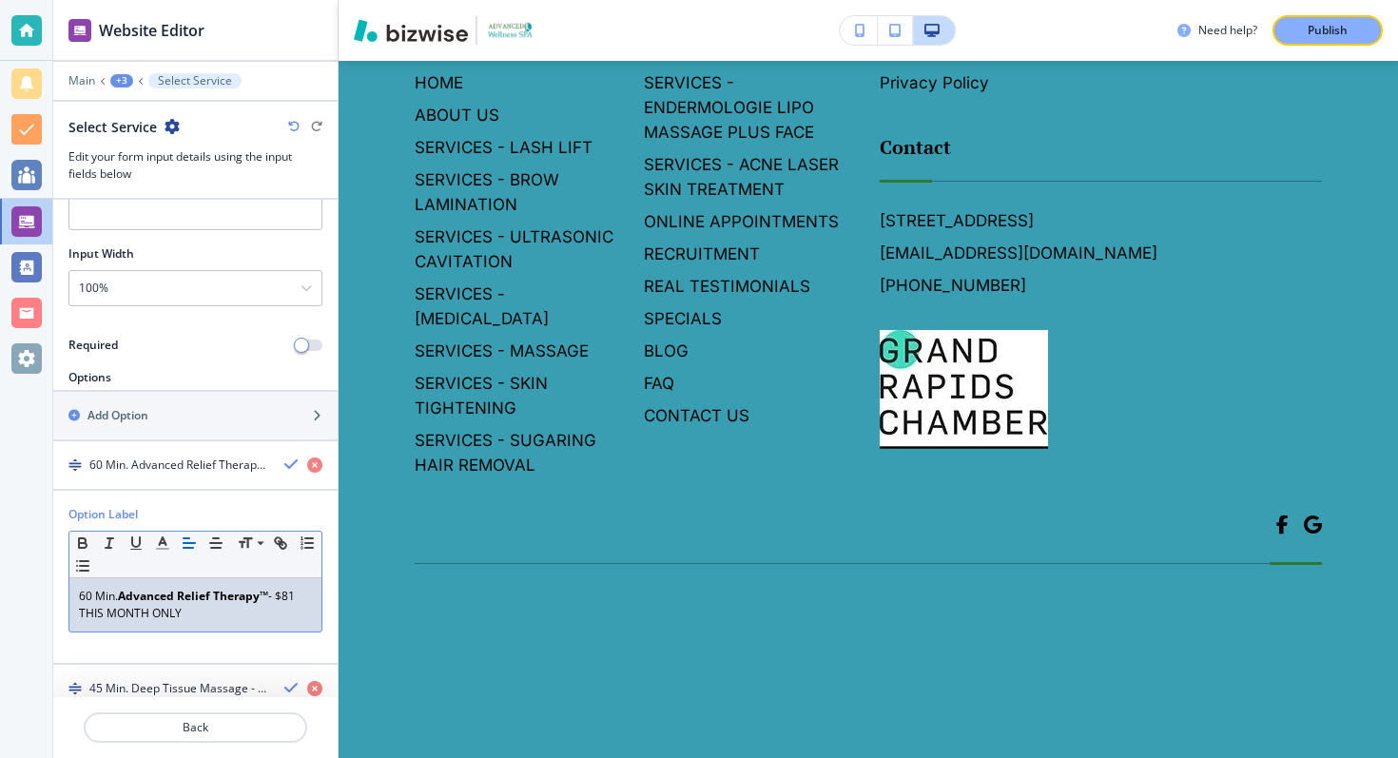
click at [569, 0] on body "Website Editor Main +3 Select Service Select Service Edit your form input detai…" at bounding box center [699, 0] width 1398 height 0
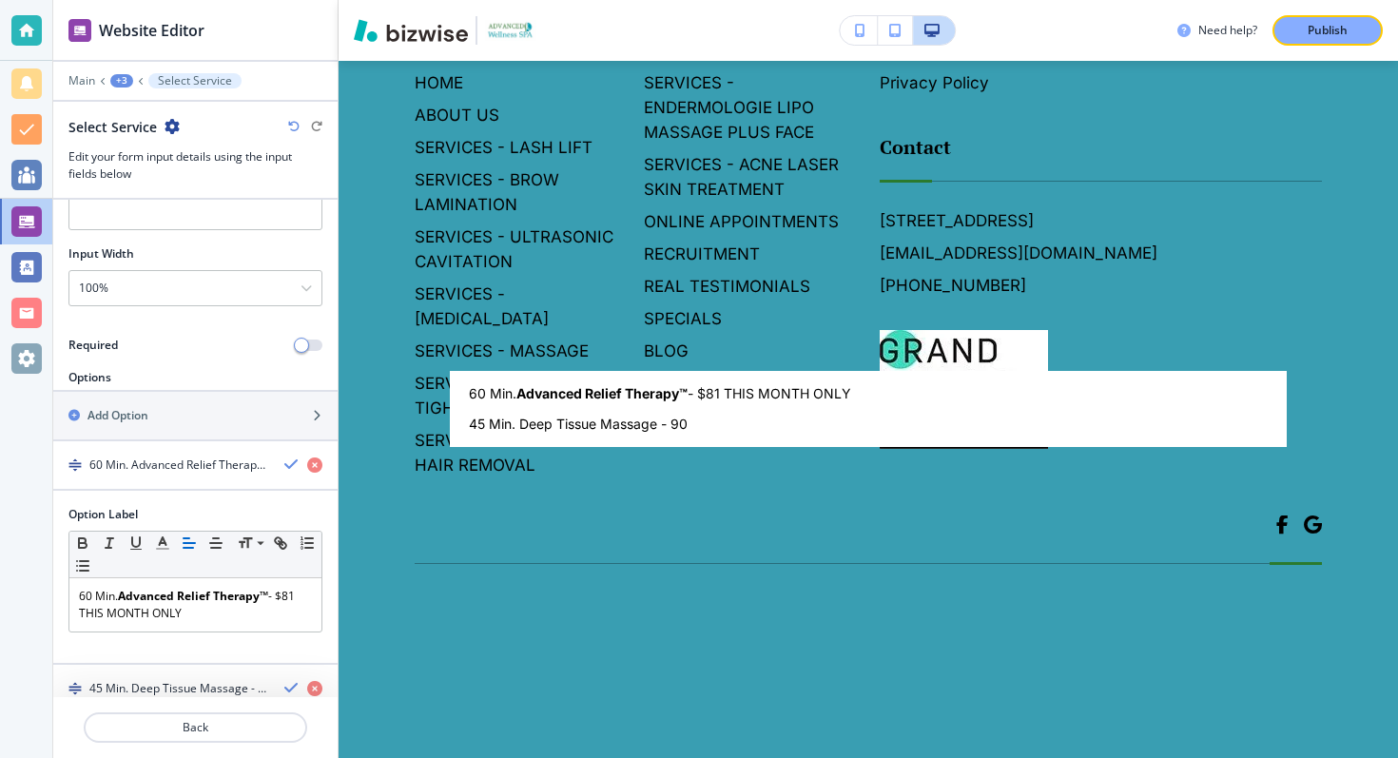
click at [211, 626] on div at bounding box center [699, 379] width 1398 height 758
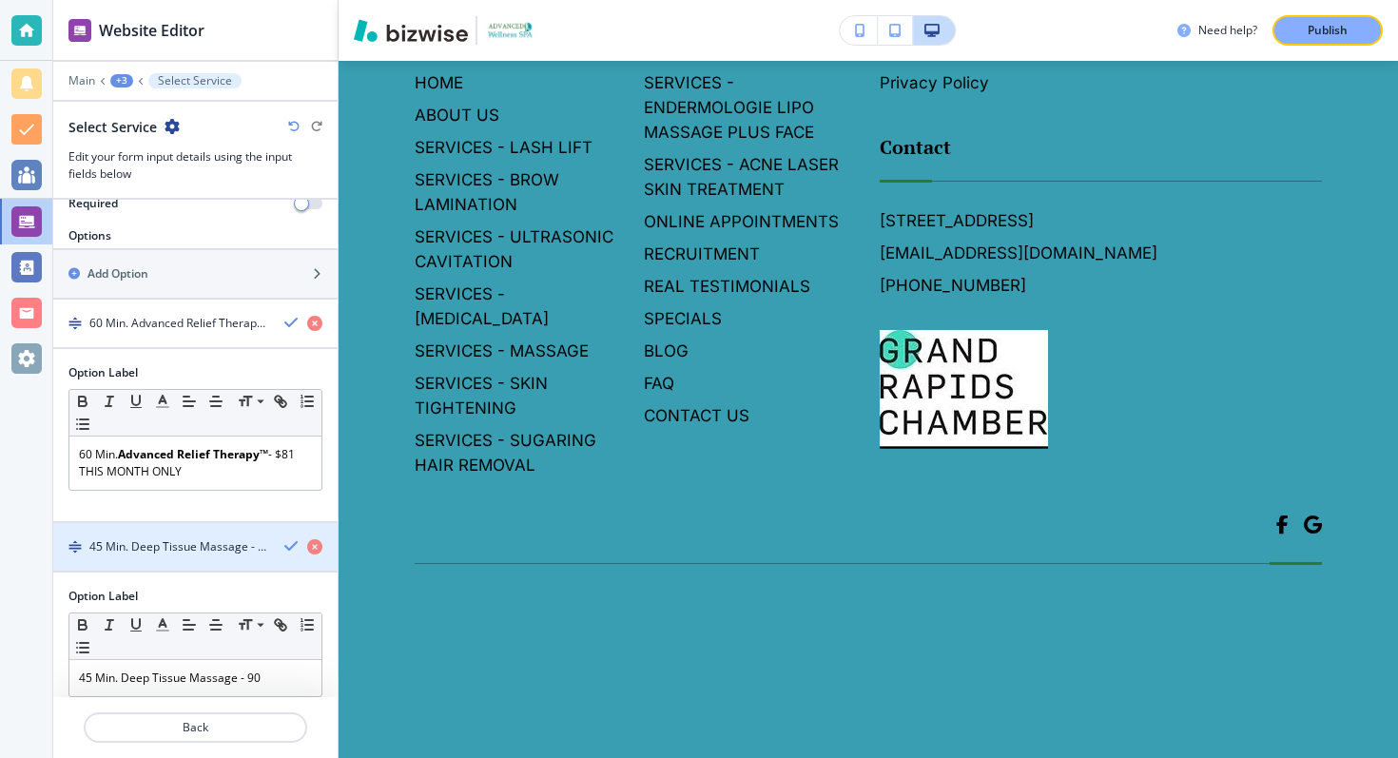
click at [213, 561] on div "button" at bounding box center [195, 563] width 284 height 15
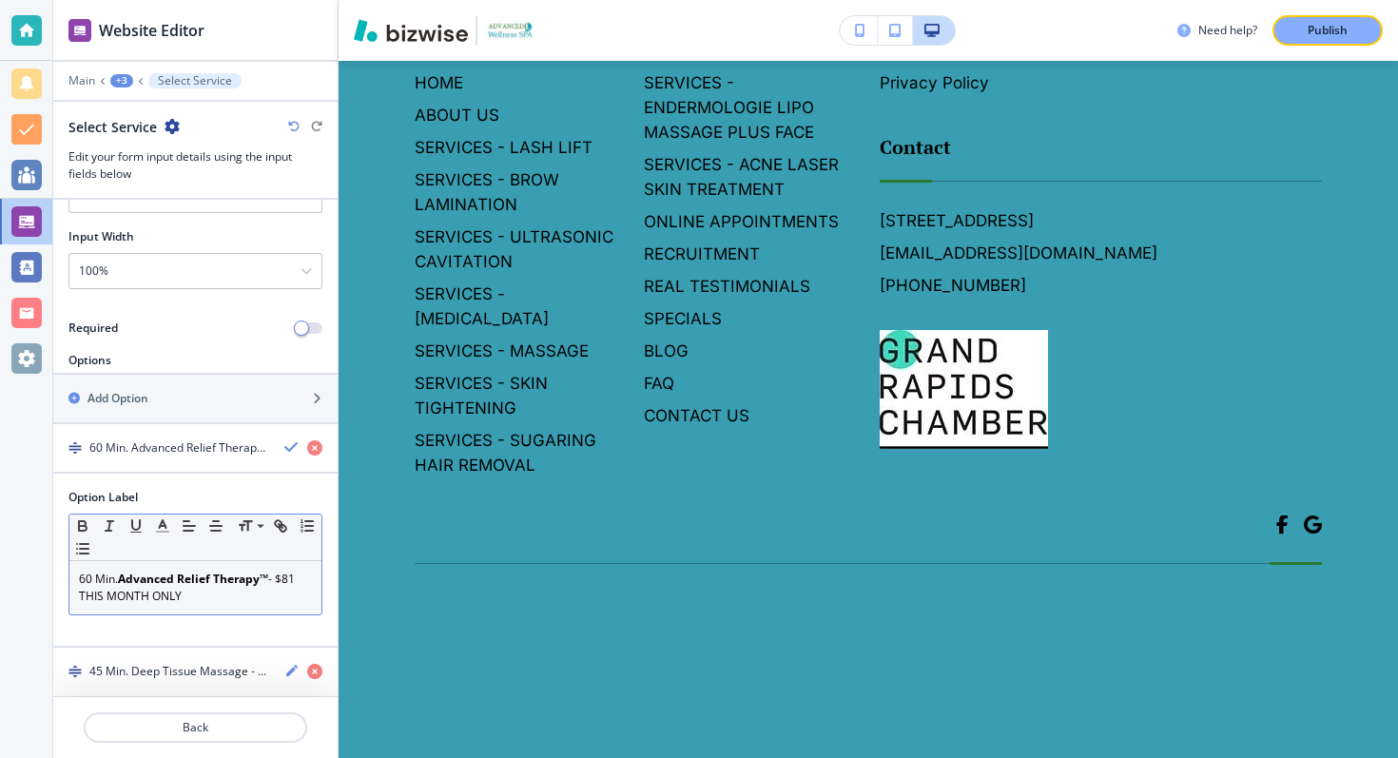
scroll to position [205, 0]
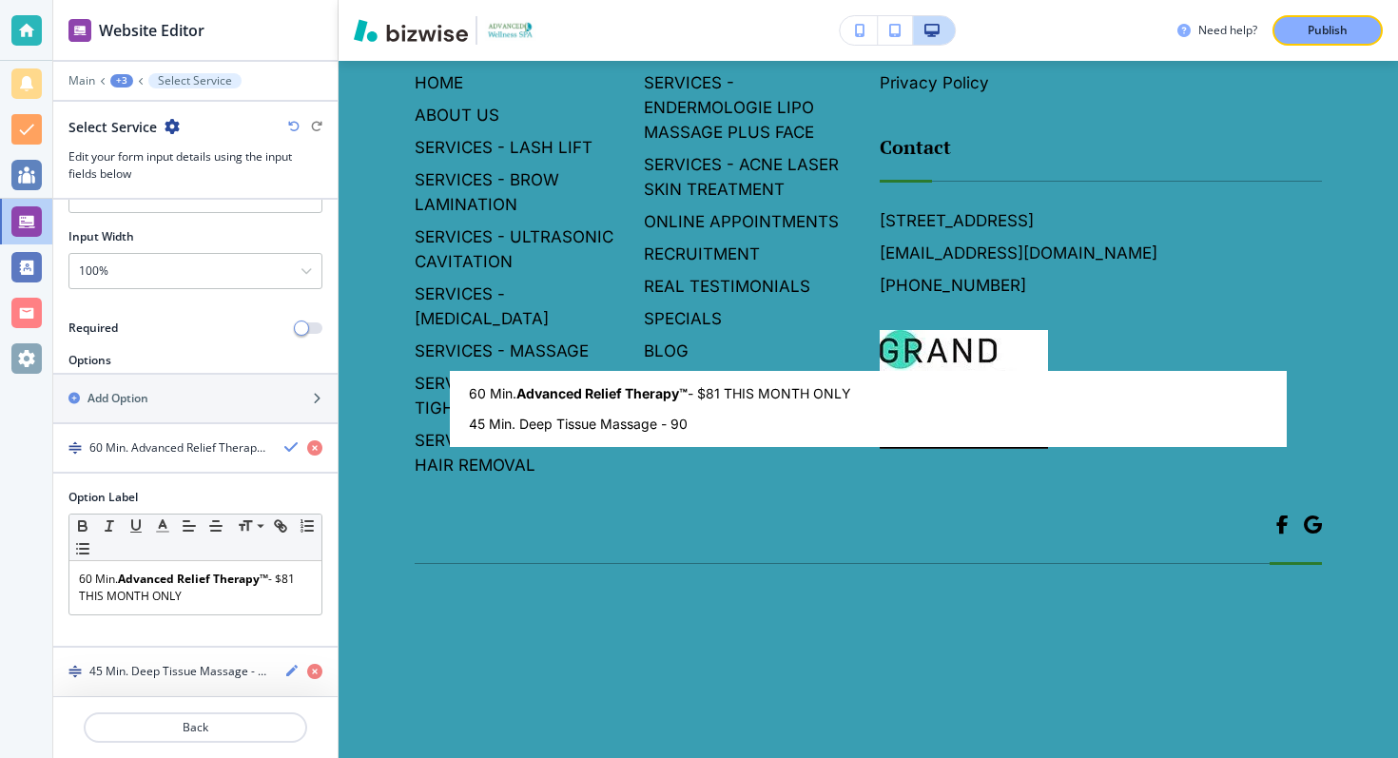
click at [580, 0] on body "Website Editor Main +3 Select Service Select Service Edit your form input detai…" at bounding box center [699, 0] width 1398 height 0
click at [538, 358] on div at bounding box center [699, 379] width 1398 height 758
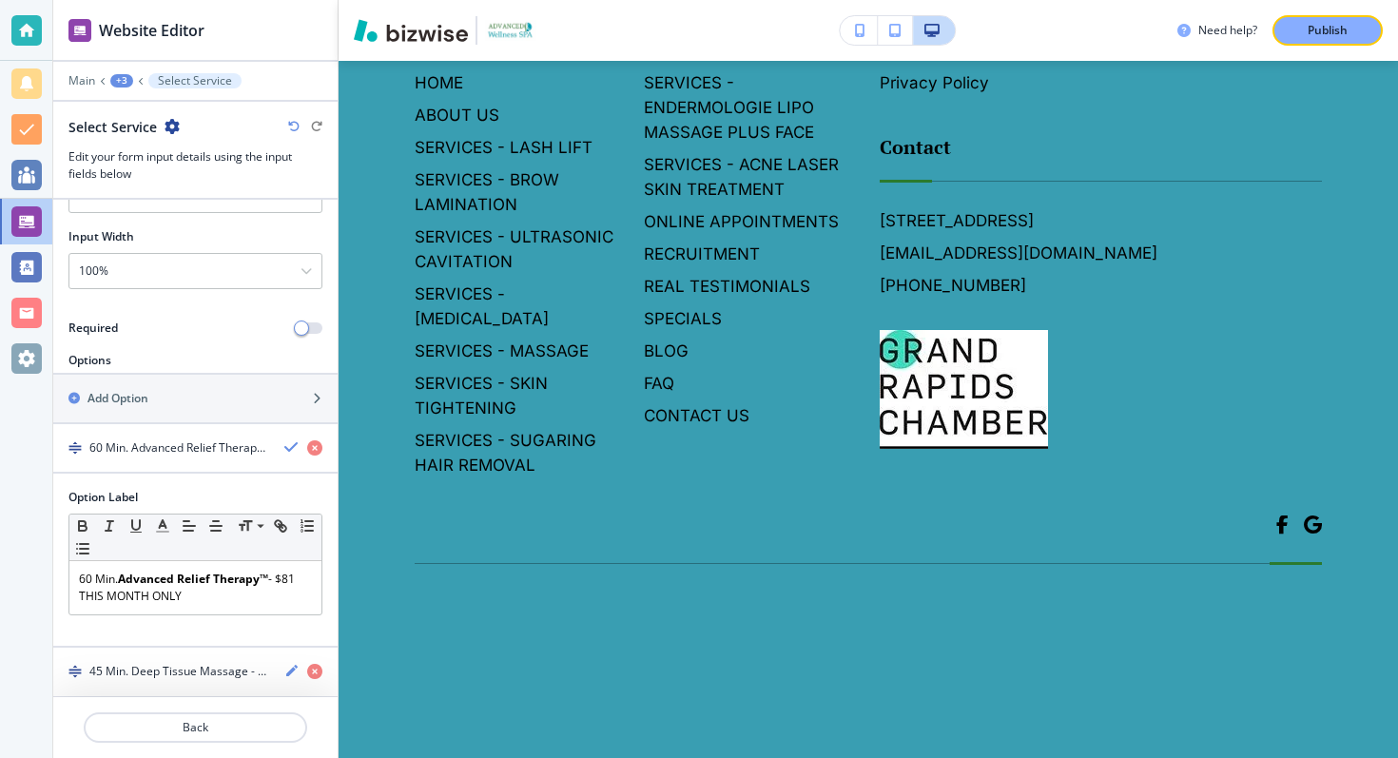
click at [191, 672] on h4 "45 Min. Deep Tissue Massage - 90" at bounding box center [179, 671] width 180 height 17
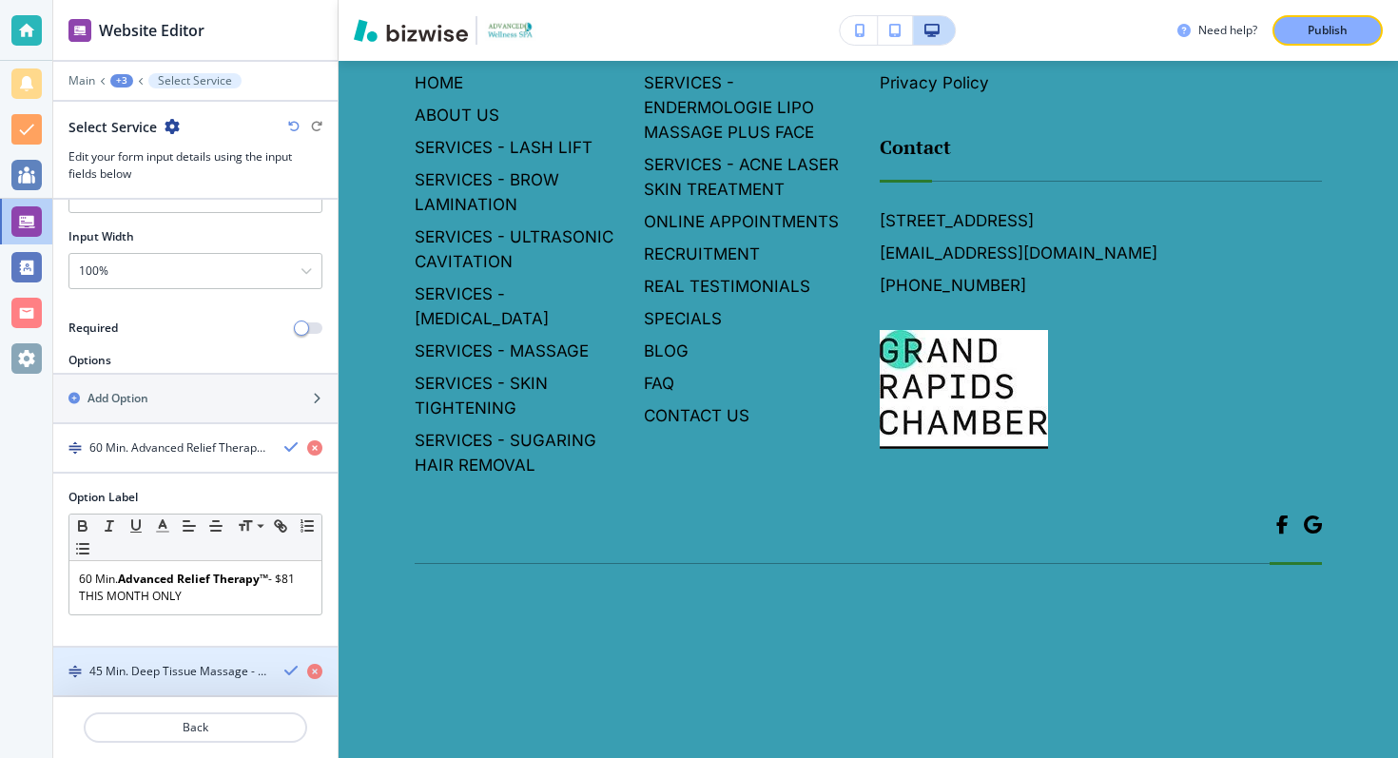
click at [209, 683] on div "button" at bounding box center [195, 687] width 284 height 15
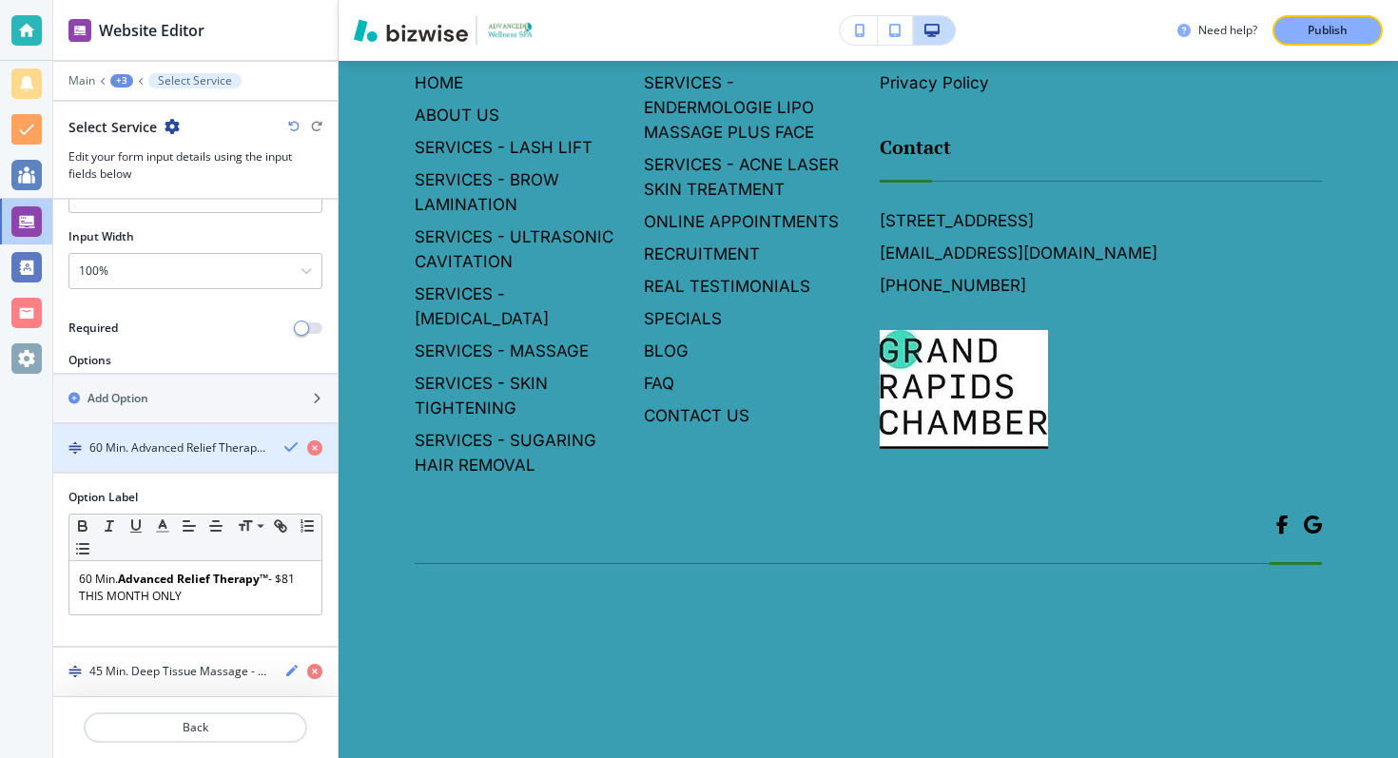
click at [272, 455] on div "60 Min. Advanced Relief Therapy™ - $81 THIS MONTH ONLY" at bounding box center [195, 447] width 284 height 17
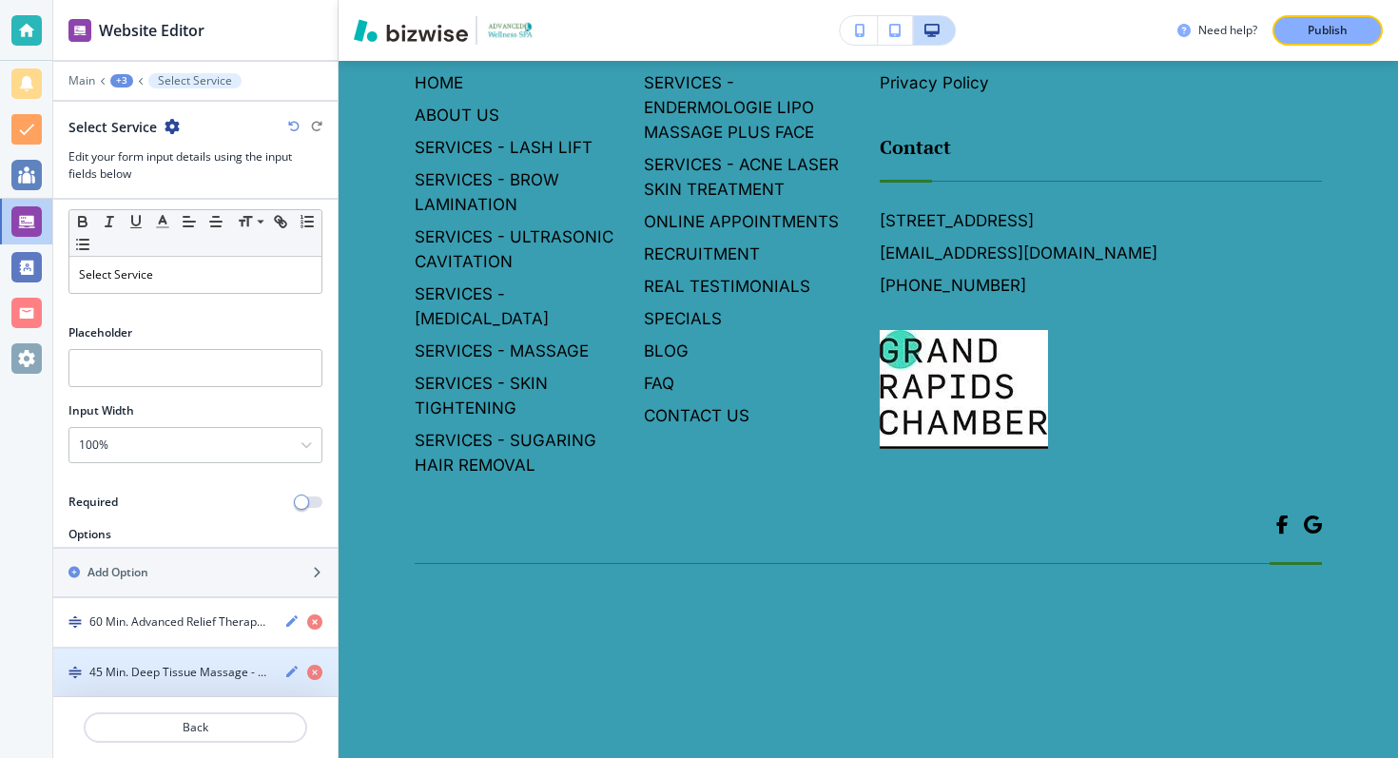
click at [275, 677] on div "45 Min. Deep Tissue Massage - 90" at bounding box center [195, 673] width 284 height 18
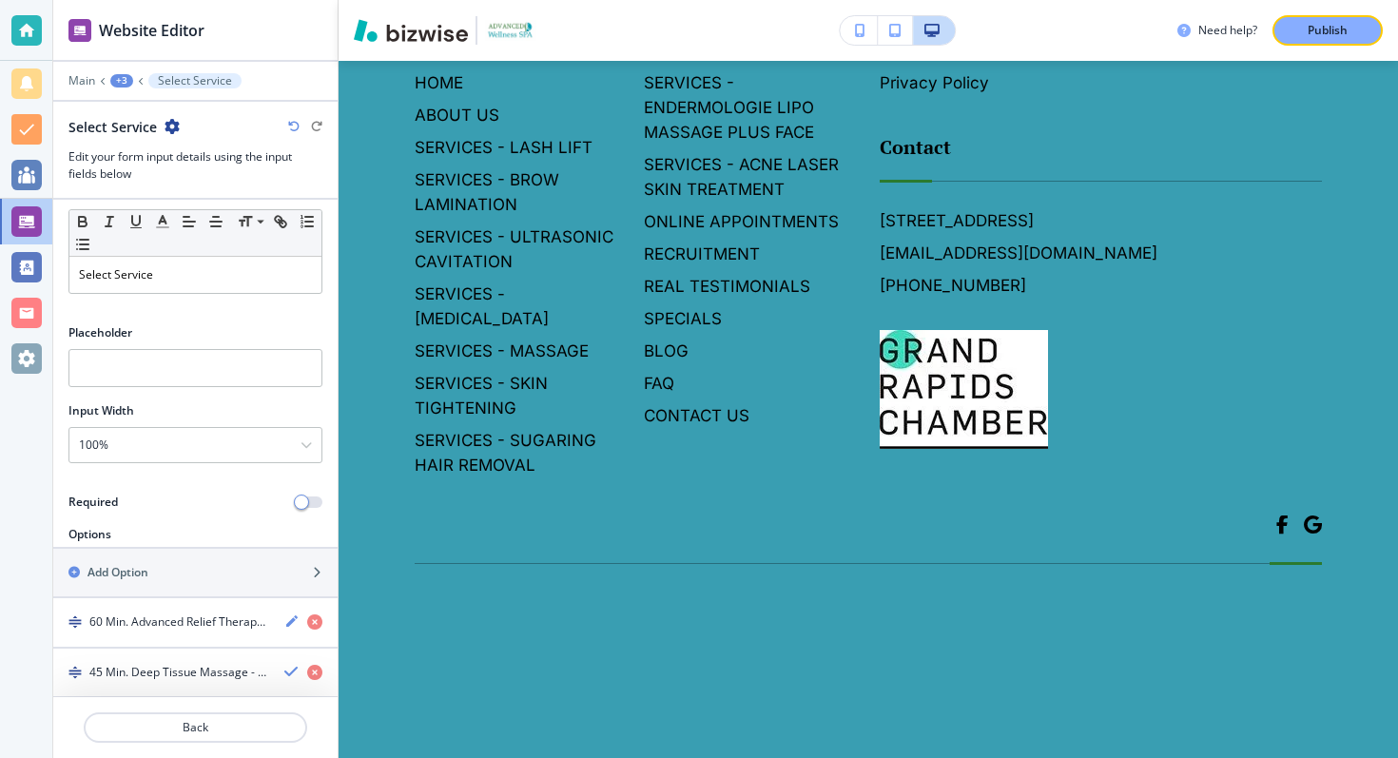
scroll to position [187, 0]
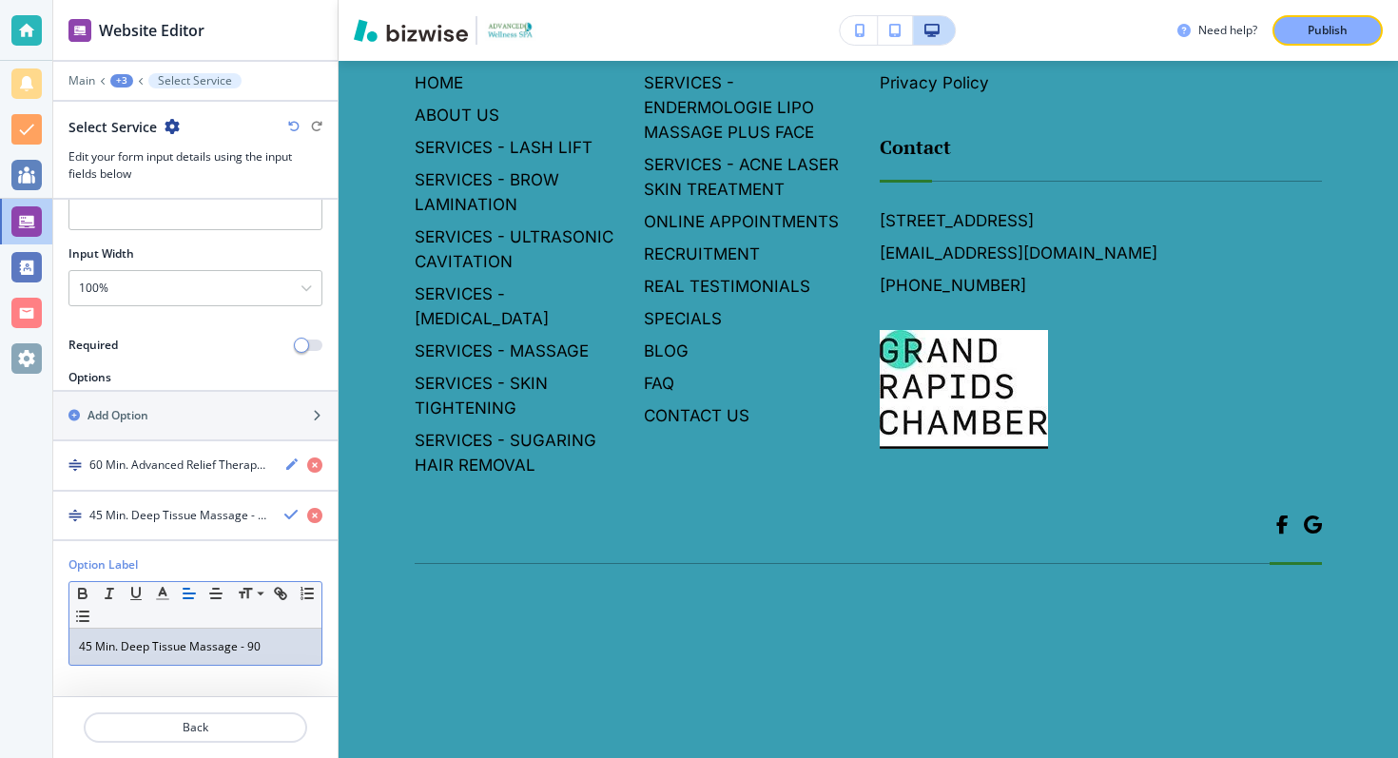
click at [244, 648] on p "45 Min. Deep Tissue Massage - 90" at bounding box center [195, 646] width 233 height 17
click at [239, 648] on p "45 Min. Deep Tissue Massage - $90" at bounding box center [195, 646] width 233 height 17
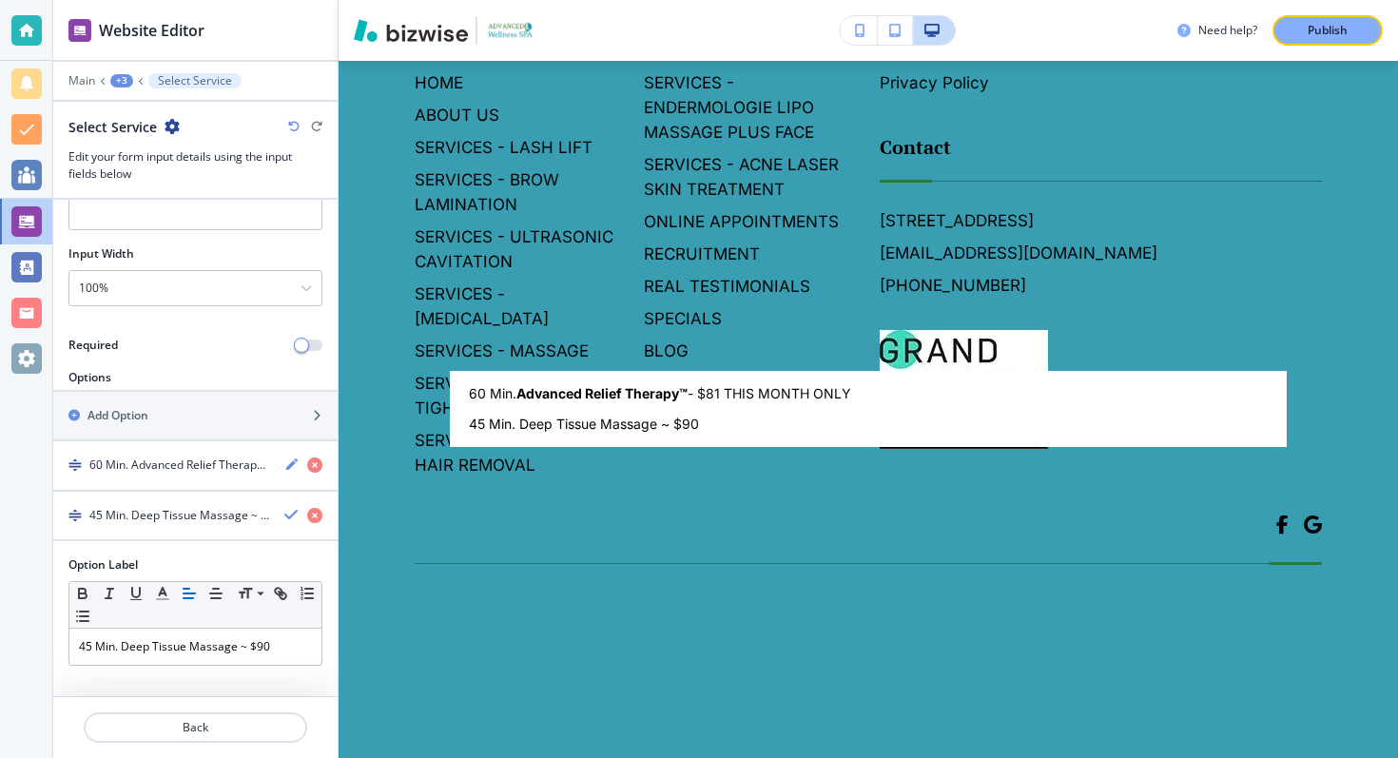
click at [489, 0] on body "Website Editor Main +3 Select Service Select Service Edit your form input detai…" at bounding box center [699, 0] width 1398 height 0
click at [502, 351] on div at bounding box center [699, 379] width 1398 height 758
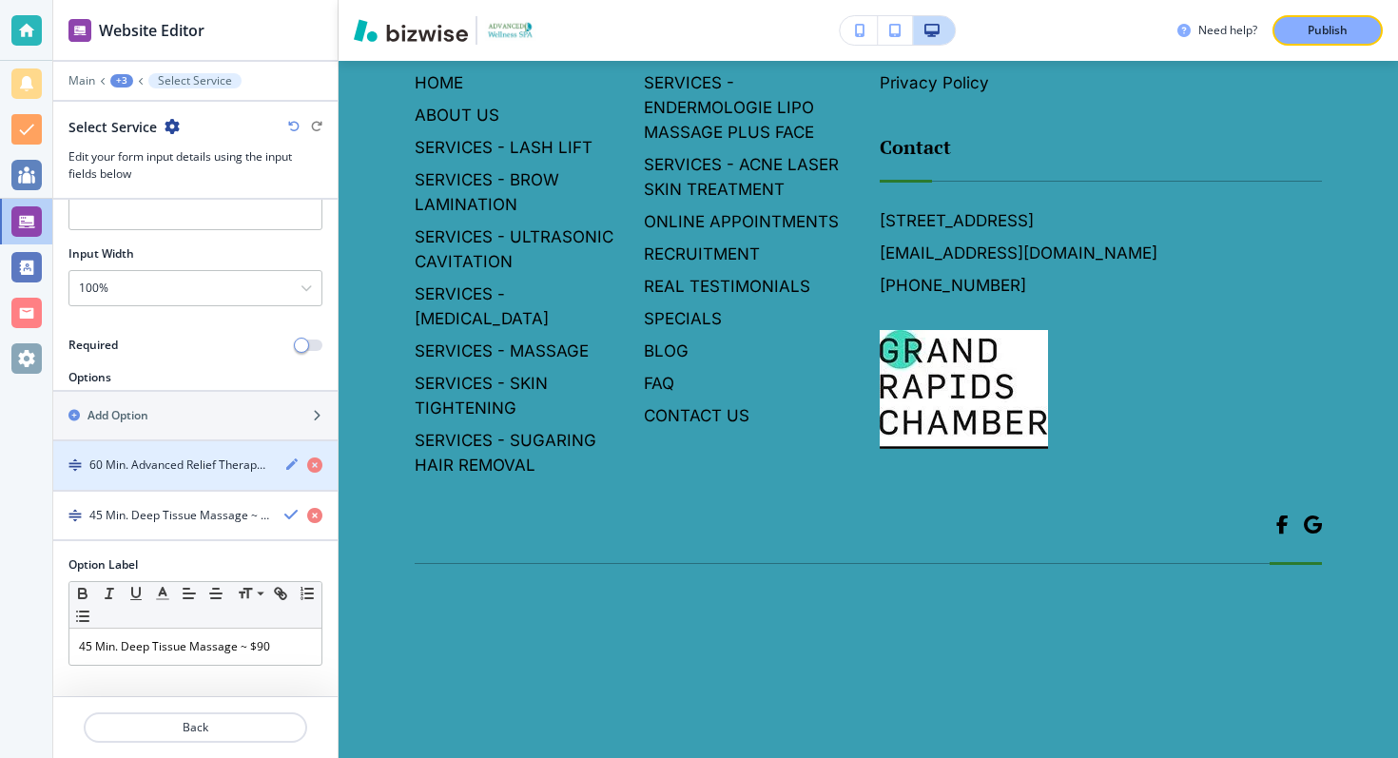
click at [201, 472] on h4 "60 Min. Advanced Relief Therapy™ - $81 THIS MONTH ONLY" at bounding box center [179, 465] width 180 height 17
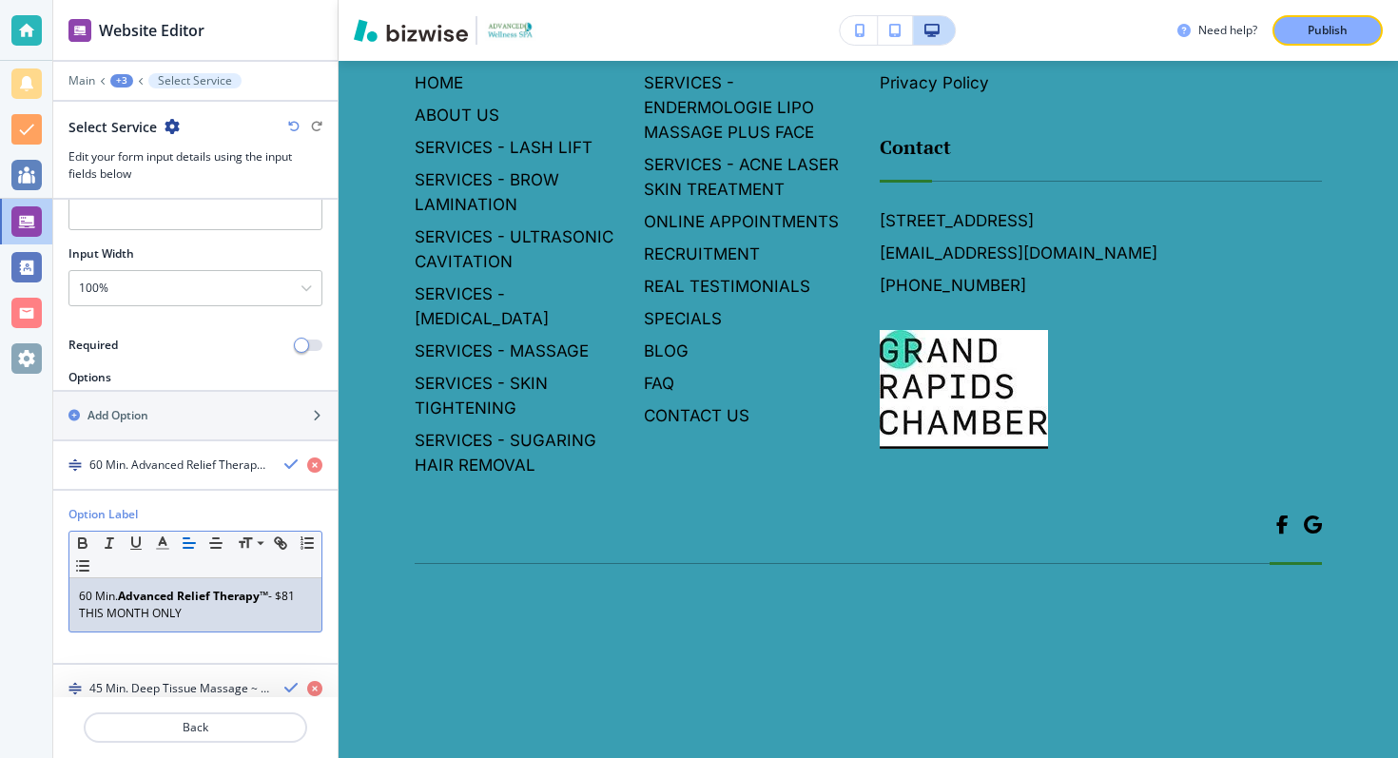
click at [278, 600] on p "60 Min. Advanced Relief Therapy™ - $81 THIS MONTH ONLY" at bounding box center [195, 605] width 233 height 34
click at [673, 0] on body "Website Editor Main +3 Select Service Select Service Edit your form input detai…" at bounding box center [699, 0] width 1398 height 0
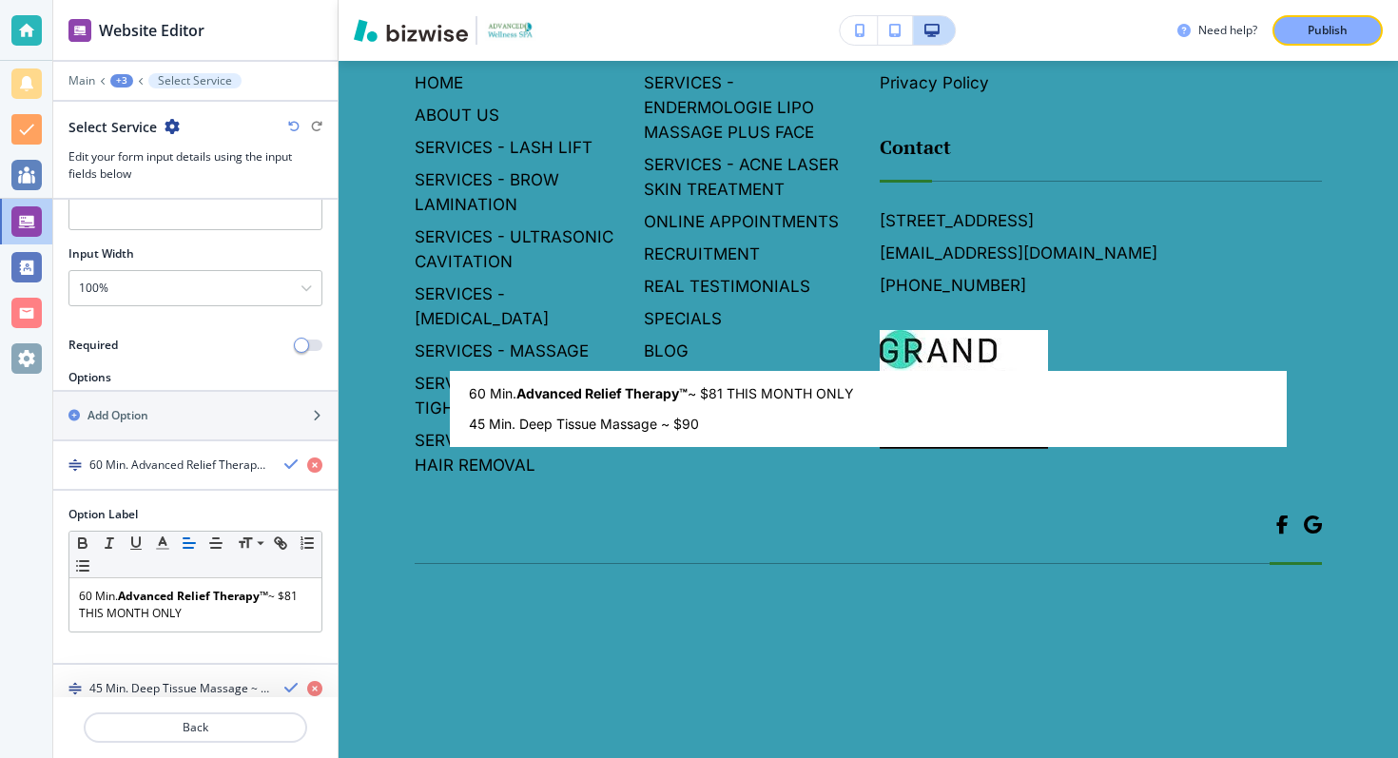
click at [285, 472] on div at bounding box center [699, 379] width 1398 height 758
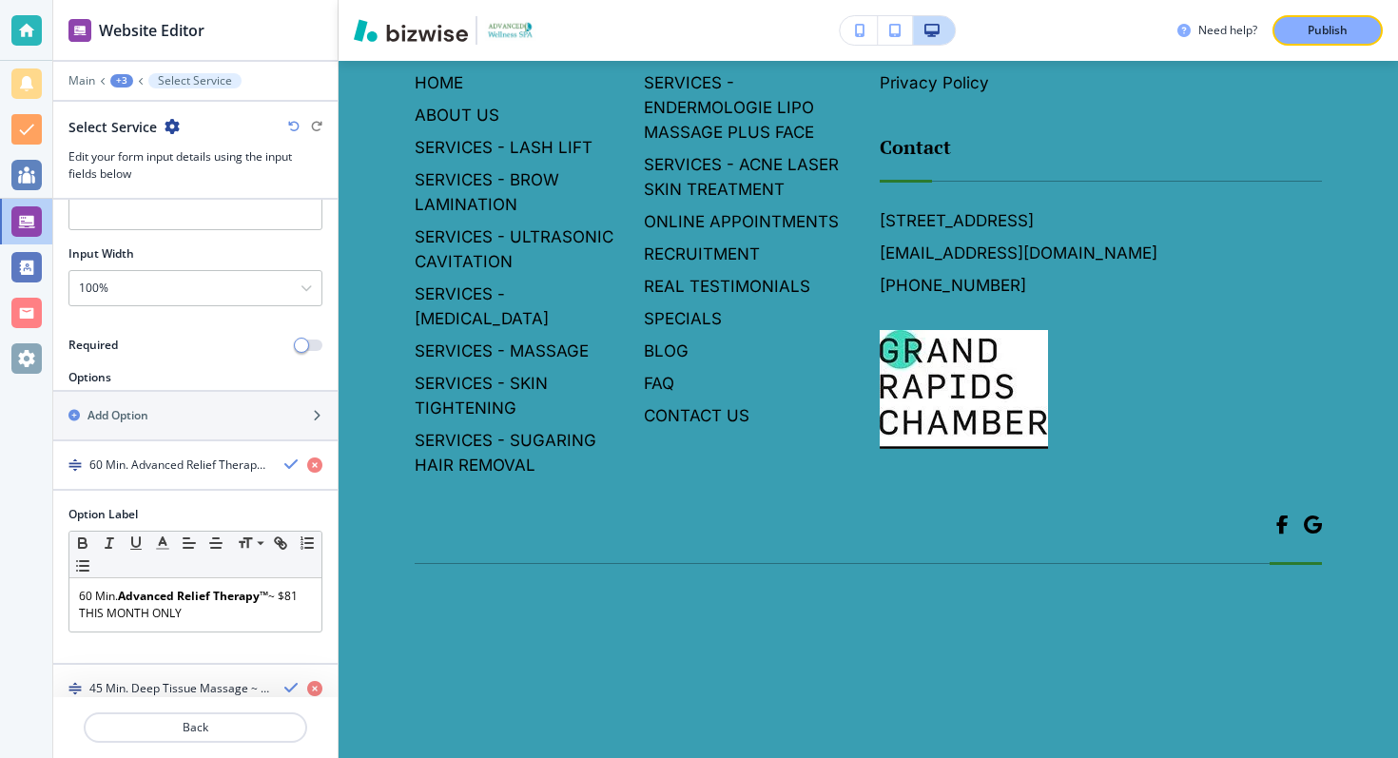
click at [285, 458] on icon "button" at bounding box center [291, 464] width 15 height 15
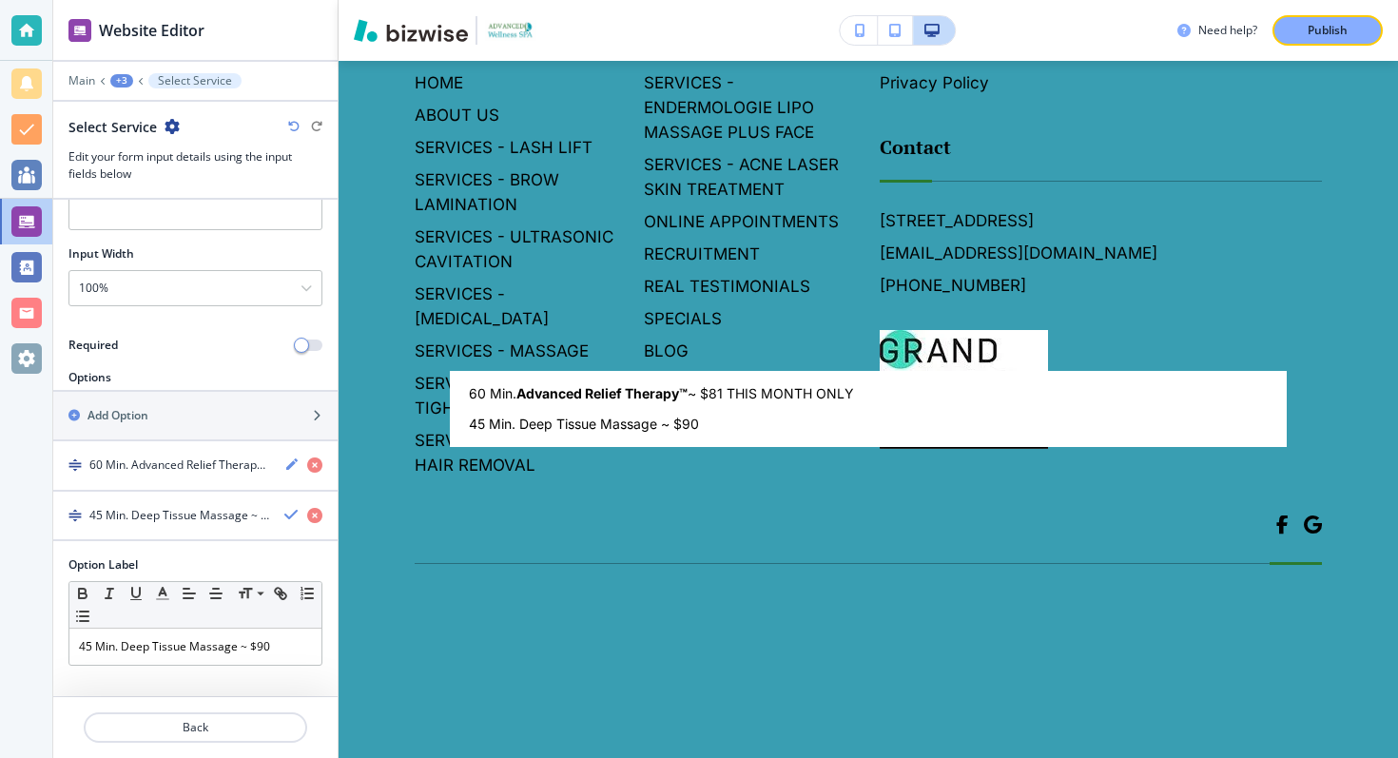
click at [581, 0] on body "Website Editor Main +3 Select Service Select Service Edit your form input detai…" at bounding box center [699, 0] width 1398 height 0
click at [614, 346] on div at bounding box center [699, 379] width 1398 height 758
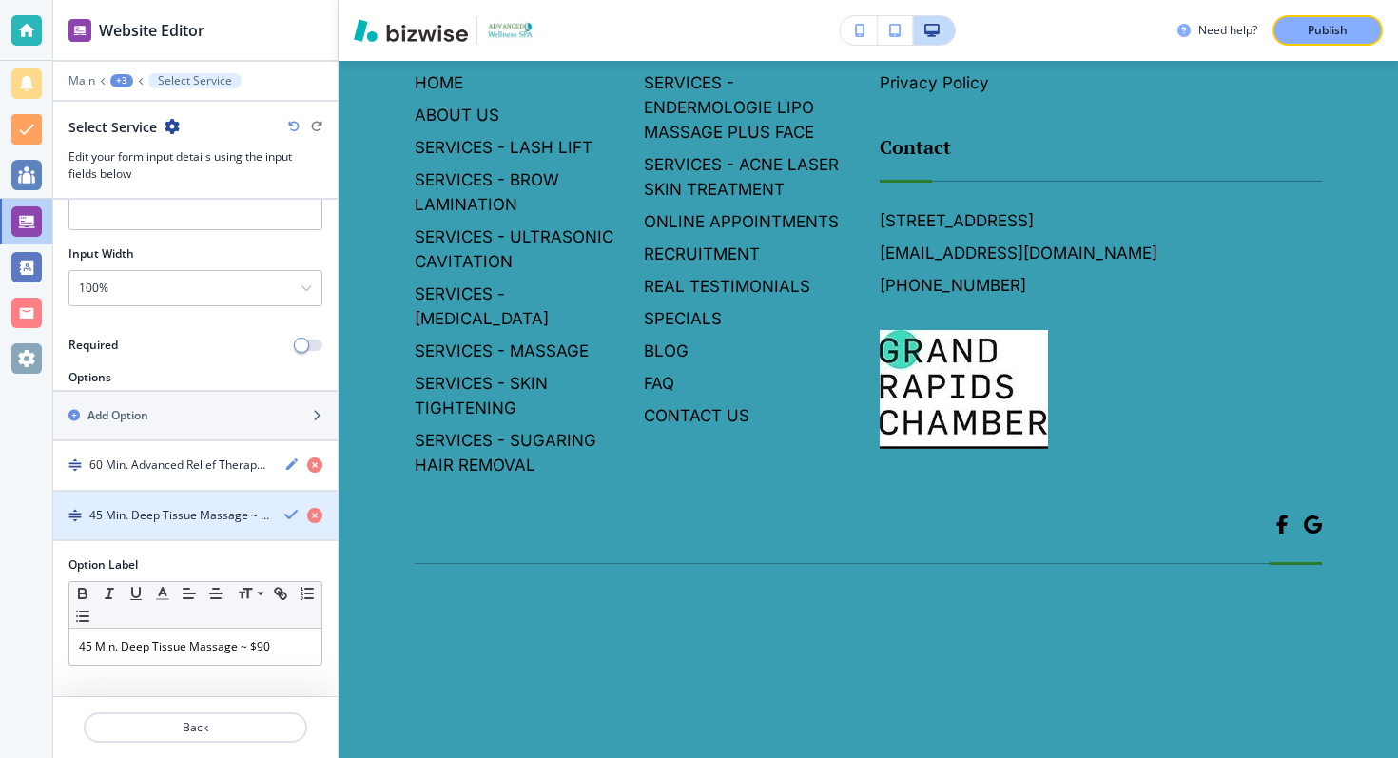
click at [284, 509] on icon "button" at bounding box center [291, 514] width 15 height 15
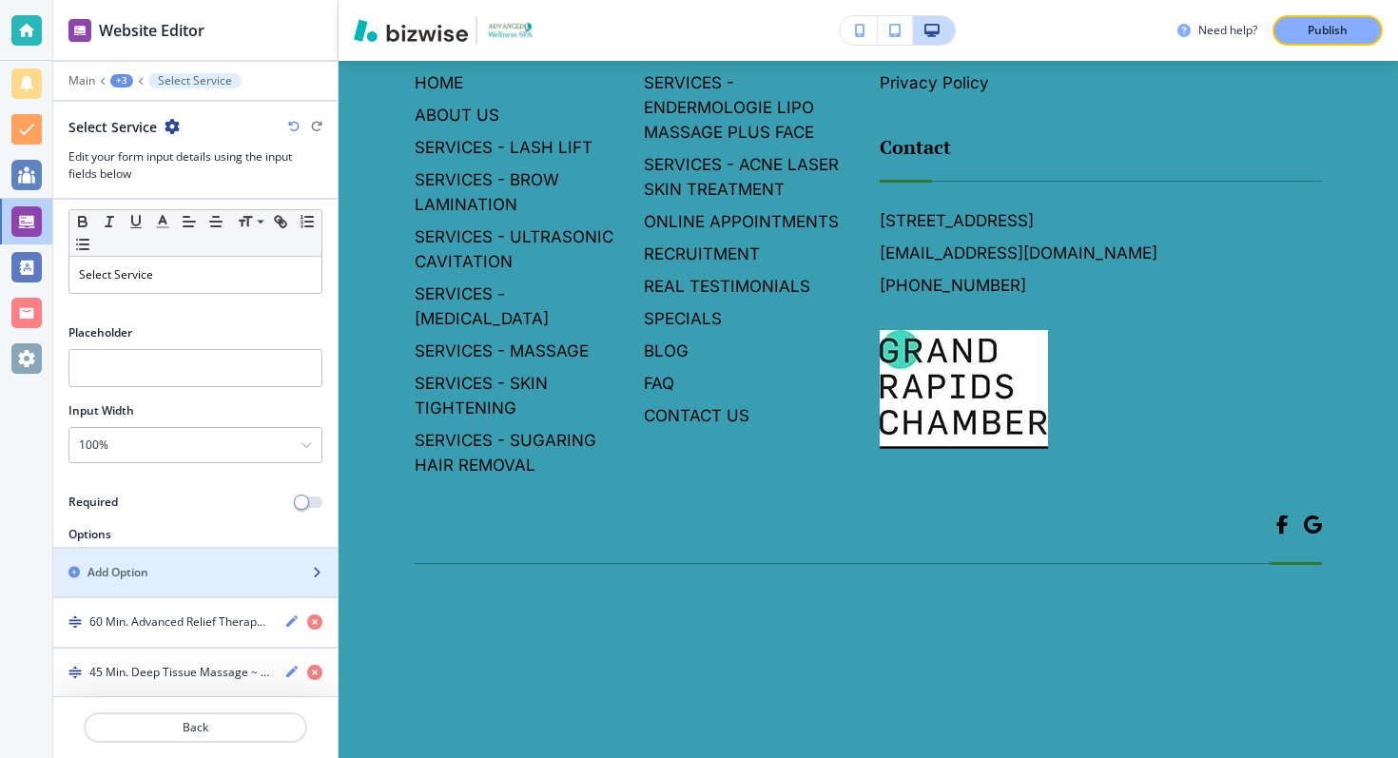
click at [178, 567] on div "Add Option" at bounding box center [174, 572] width 243 height 17
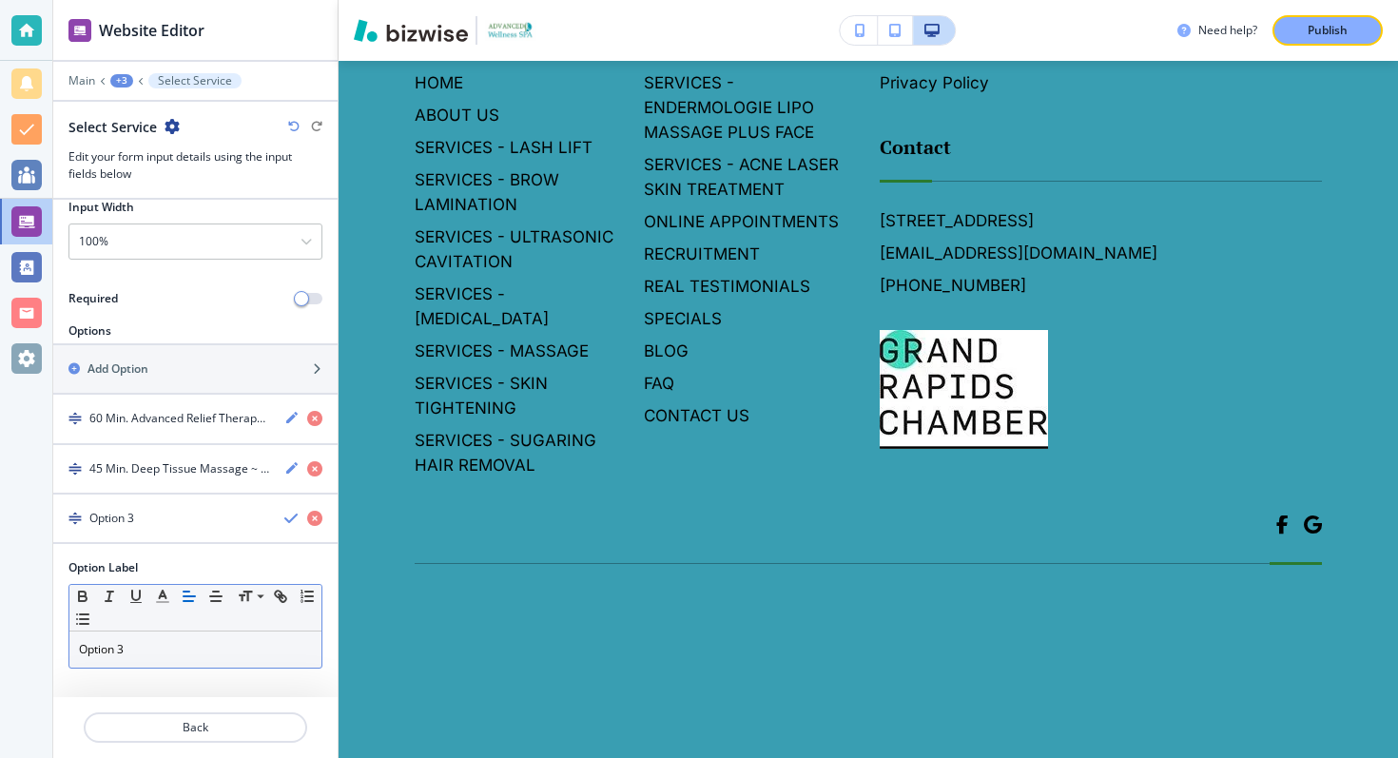
scroll to position [237, 0]
click at [133, 640] on p "Option 3" at bounding box center [195, 646] width 233 height 17
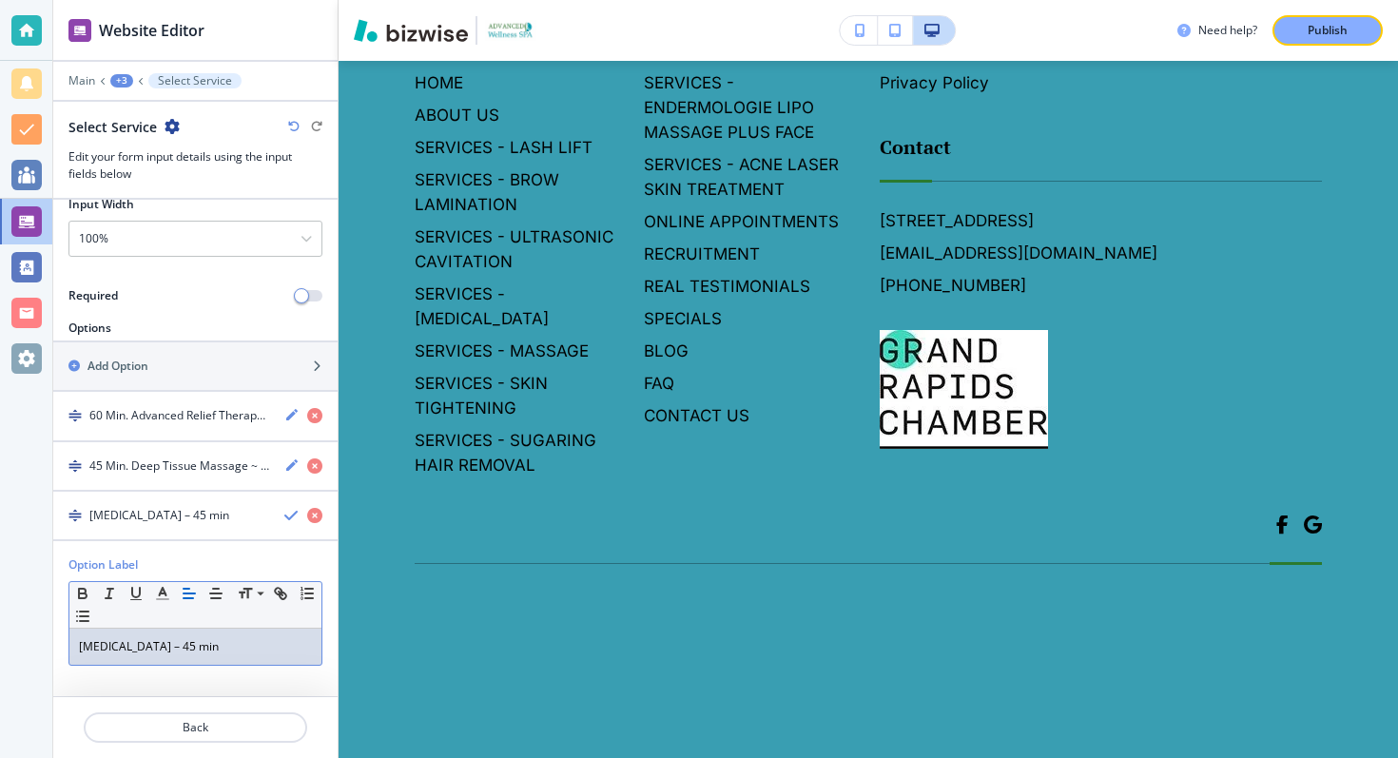
click at [78, 649] on div "[MEDICAL_DATA] – 45 min" at bounding box center [195, 647] width 252 height 36
drag, startPoint x: 297, startPoint y: 646, endPoint x: 232, endPoint y: 653, distance: 65.0
click at [232, 653] on p "45 Min. [MEDICAL_DATA] – 45 min" at bounding box center [195, 646] width 233 height 17
click at [310, 563] on div "Option Label" at bounding box center [195, 564] width 254 height 17
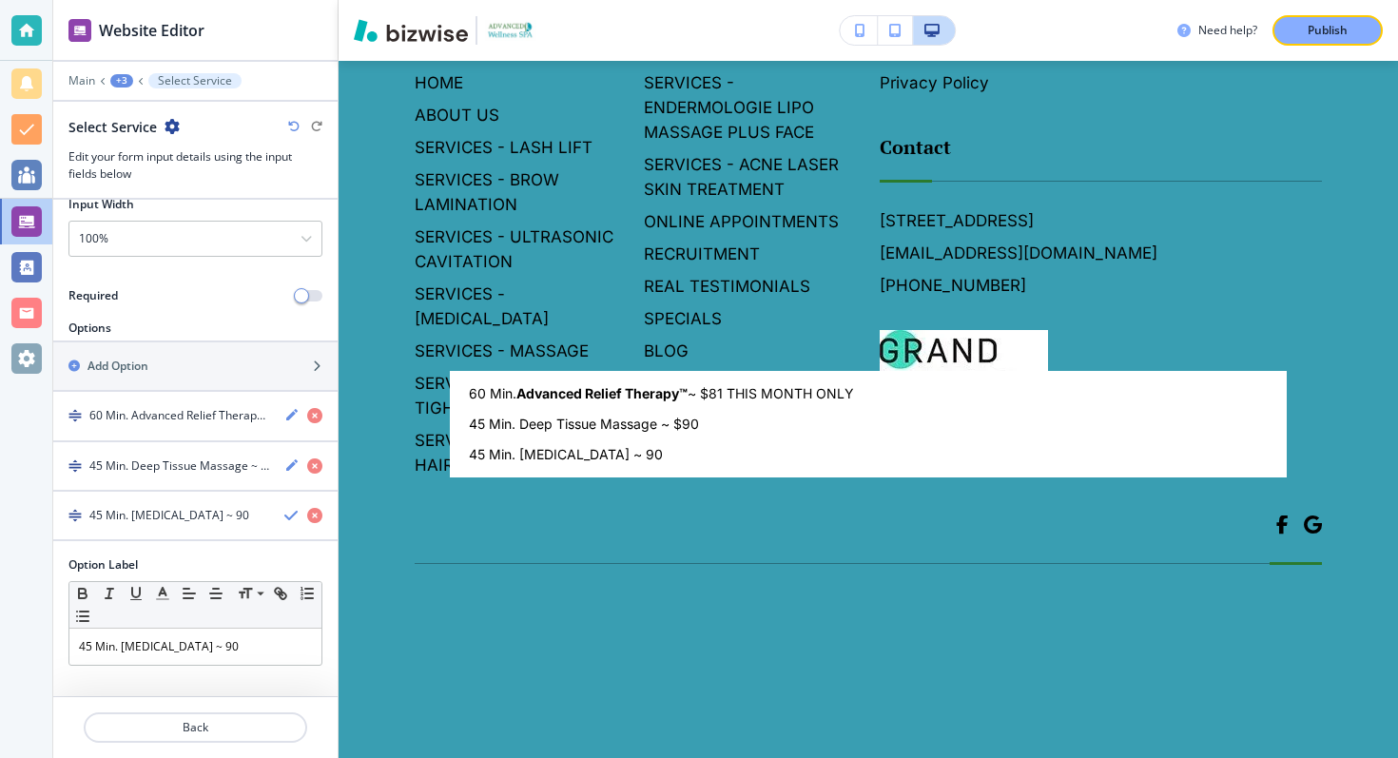
click at [571, 0] on body "Website Editor Main +3 Select Service Select Service Edit your form input detai…" at bounding box center [699, 0] width 1398 height 0
click at [584, 347] on div at bounding box center [699, 379] width 1398 height 758
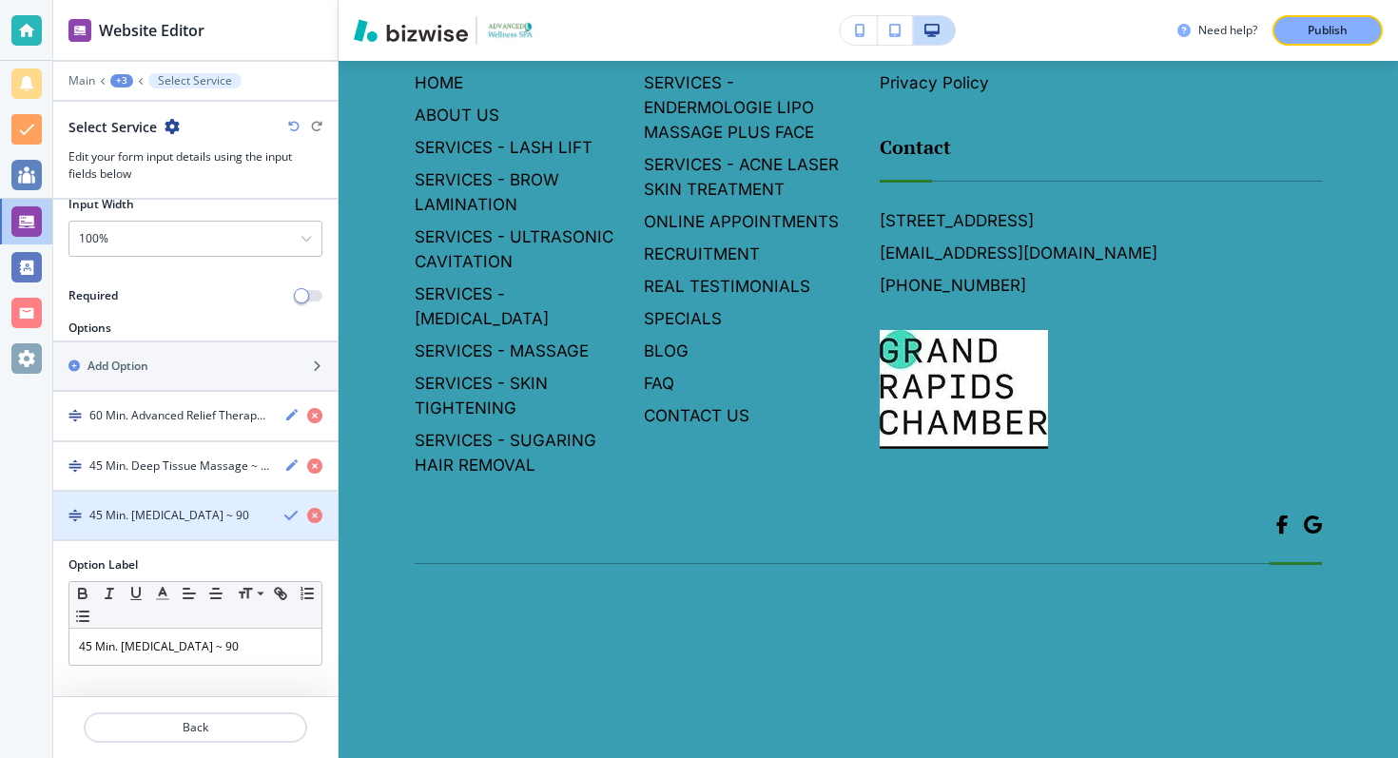
click at [295, 502] on div "button" at bounding box center [195, 499] width 284 height 15
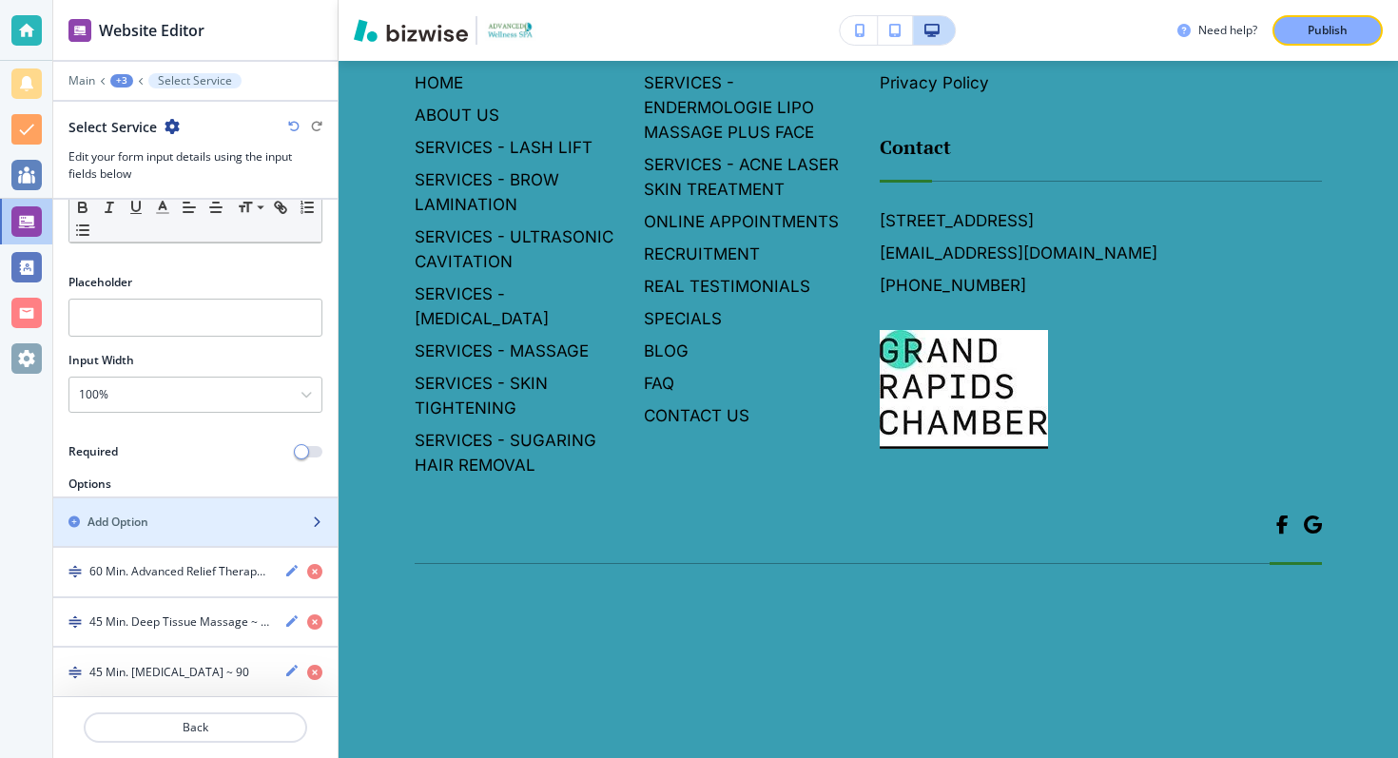
click at [234, 540] on div "button" at bounding box center [195, 538] width 284 height 15
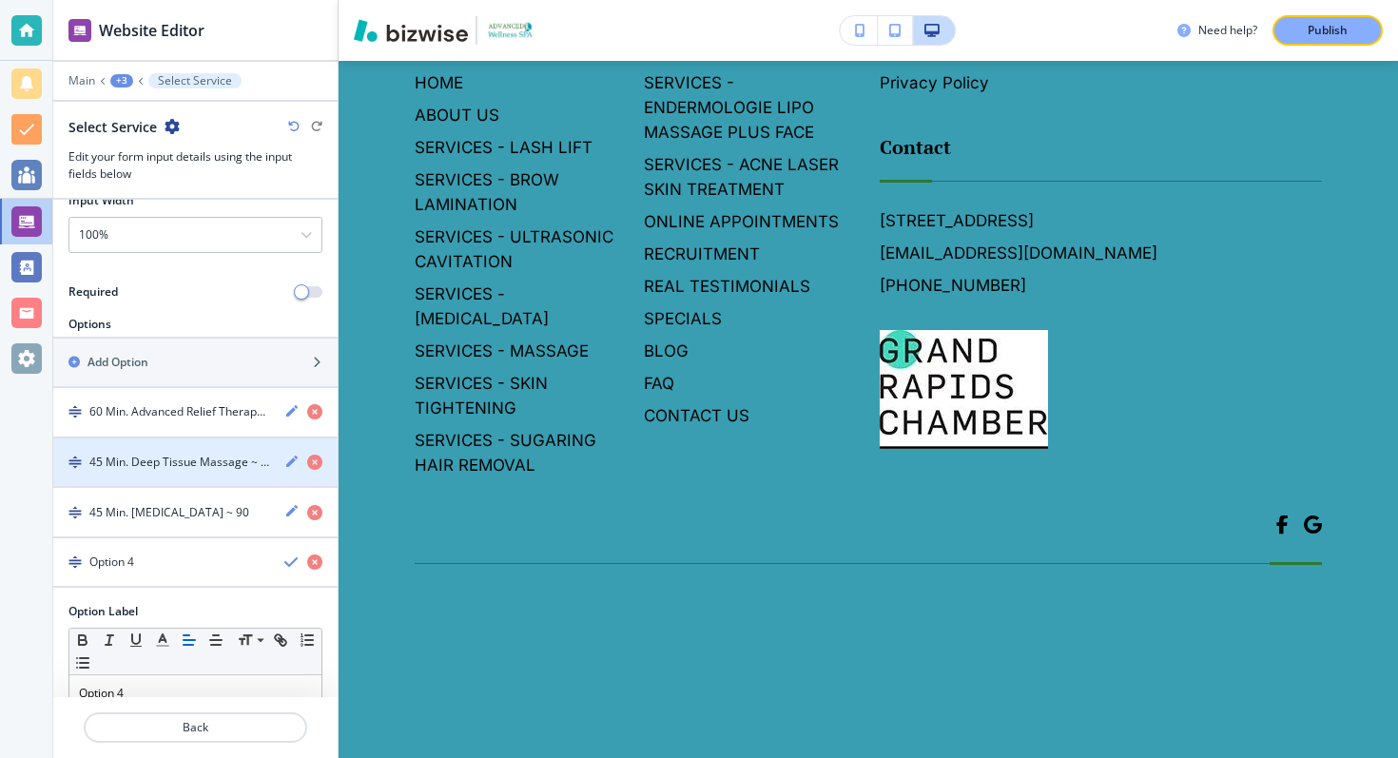
scroll to position [286, 0]
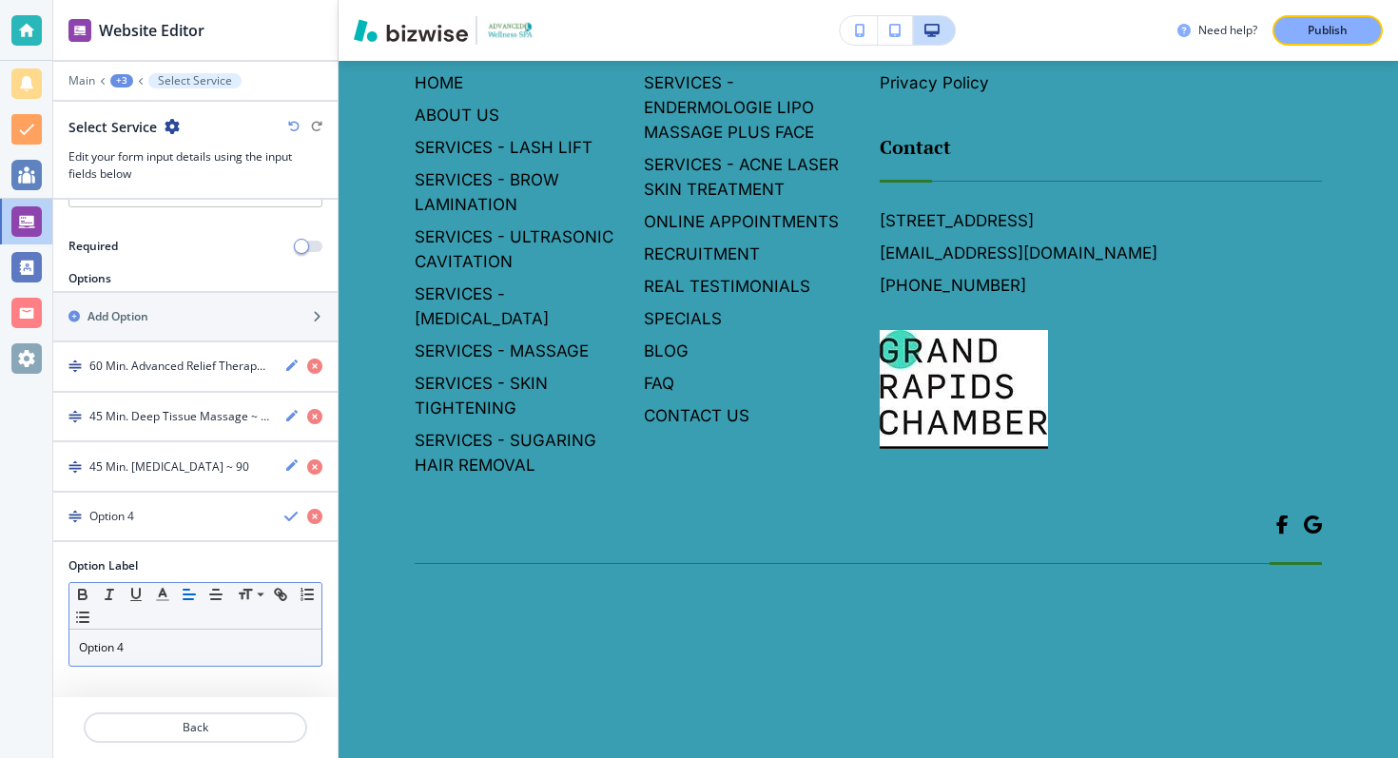
click at [170, 639] on p "Option 4" at bounding box center [195, 647] width 233 height 17
click at [170, 639] on p "Option 4L" at bounding box center [195, 647] width 233 height 17
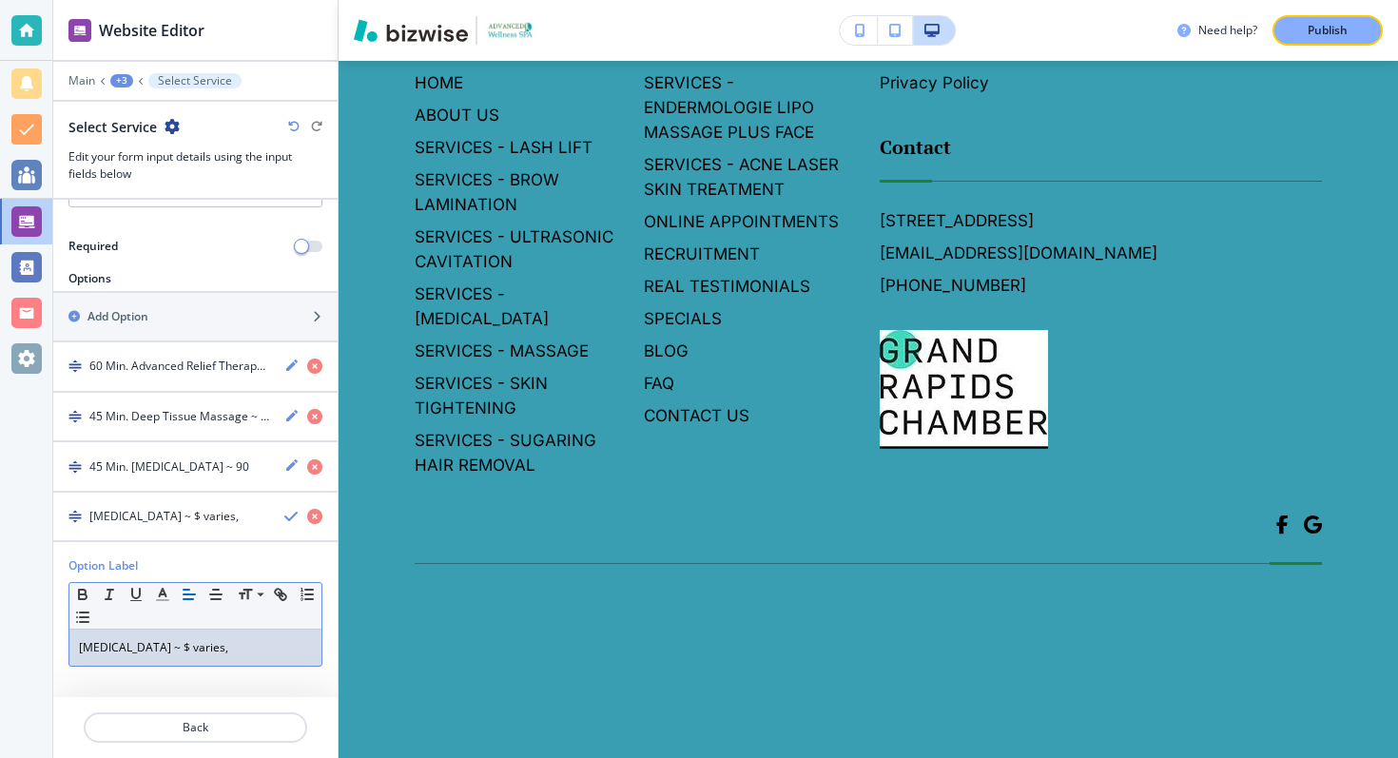
scroll to position [10798, 0]
drag, startPoint x: 257, startPoint y: 650, endPoint x: 185, endPoint y: 654, distance: 72.4
click at [185, 654] on p "[MEDICAL_DATA] ~ $ varies," at bounding box center [195, 647] width 233 height 17
click at [258, 642] on p "[MEDICAL_DATA] ~ $ varies," at bounding box center [195, 647] width 233 height 17
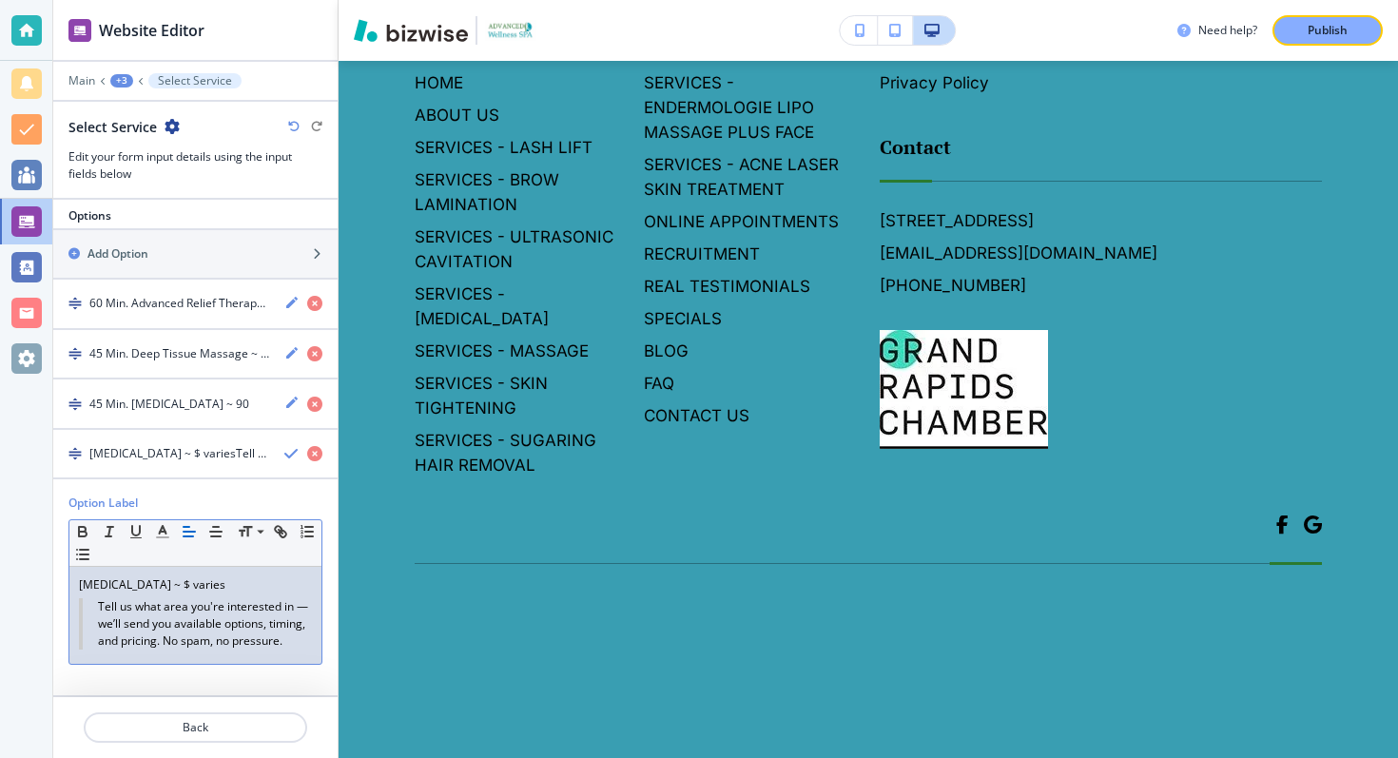
scroll to position [348, 0]
click at [614, 0] on body "Website Editor Main +3 Select Service Select Service Edit your form input detai…" at bounding box center [699, 0] width 1398 height 0
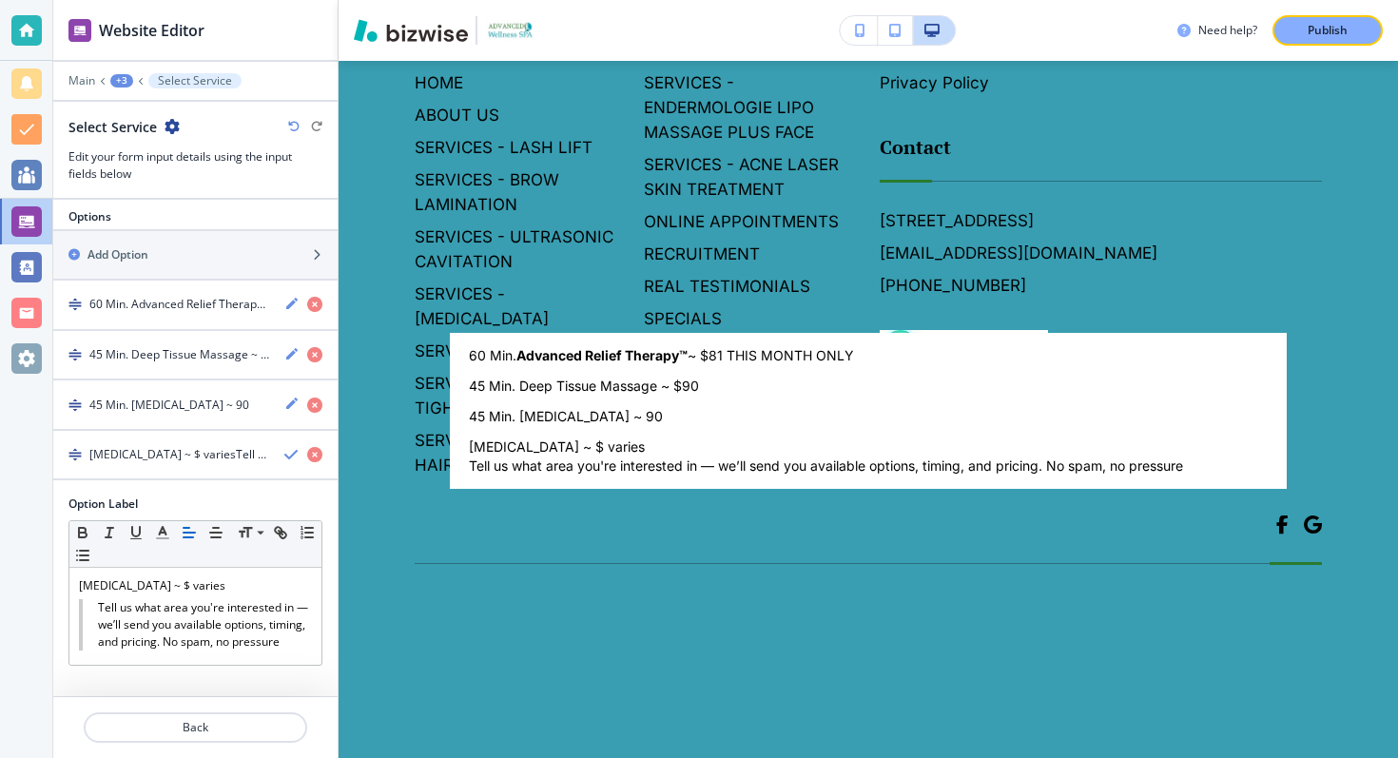
click at [291, 629] on div at bounding box center [699, 379] width 1398 height 758
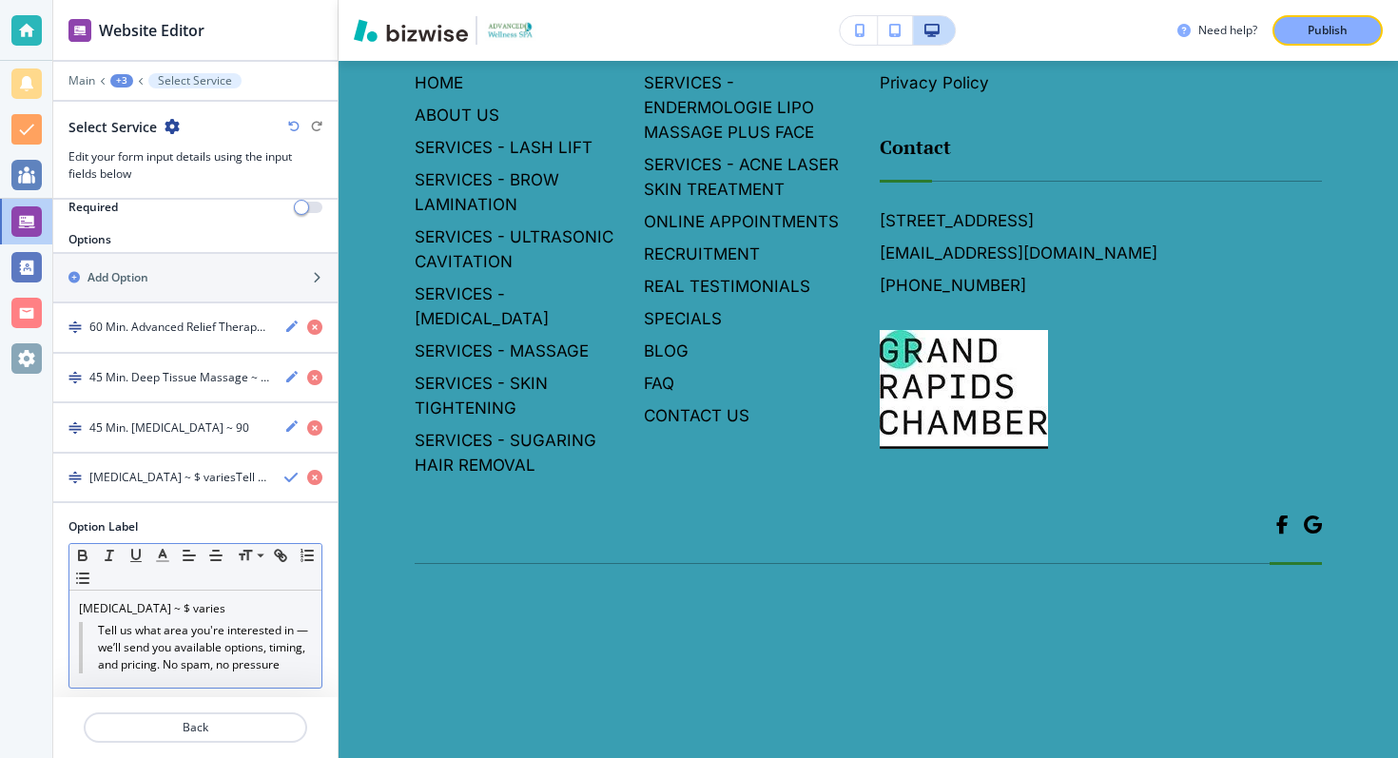
scroll to position [347, 0]
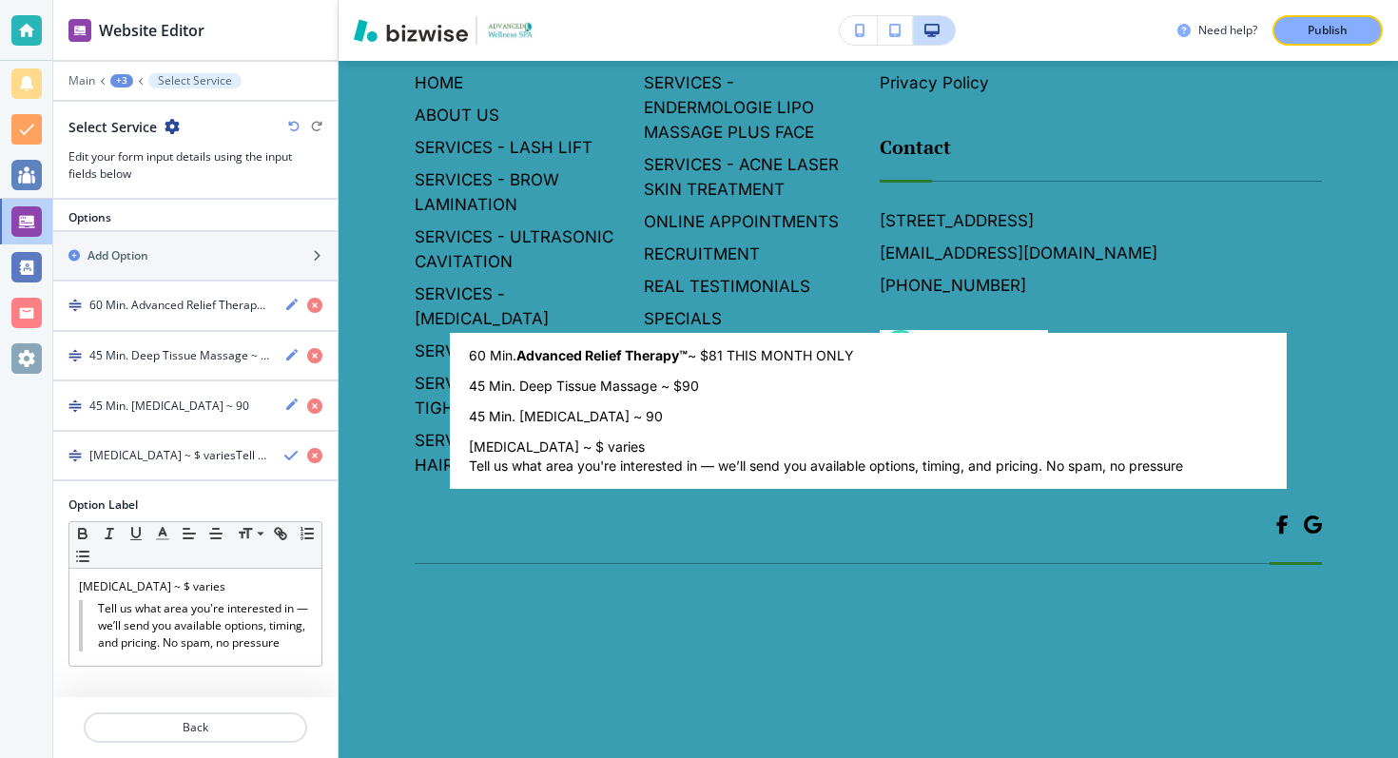
click at [611, 0] on body "Website Editor Main +3 Select Service Select Service Edit your form input detai…" at bounding box center [699, 0] width 1398 height 0
click at [210, 310] on div at bounding box center [699, 379] width 1398 height 758
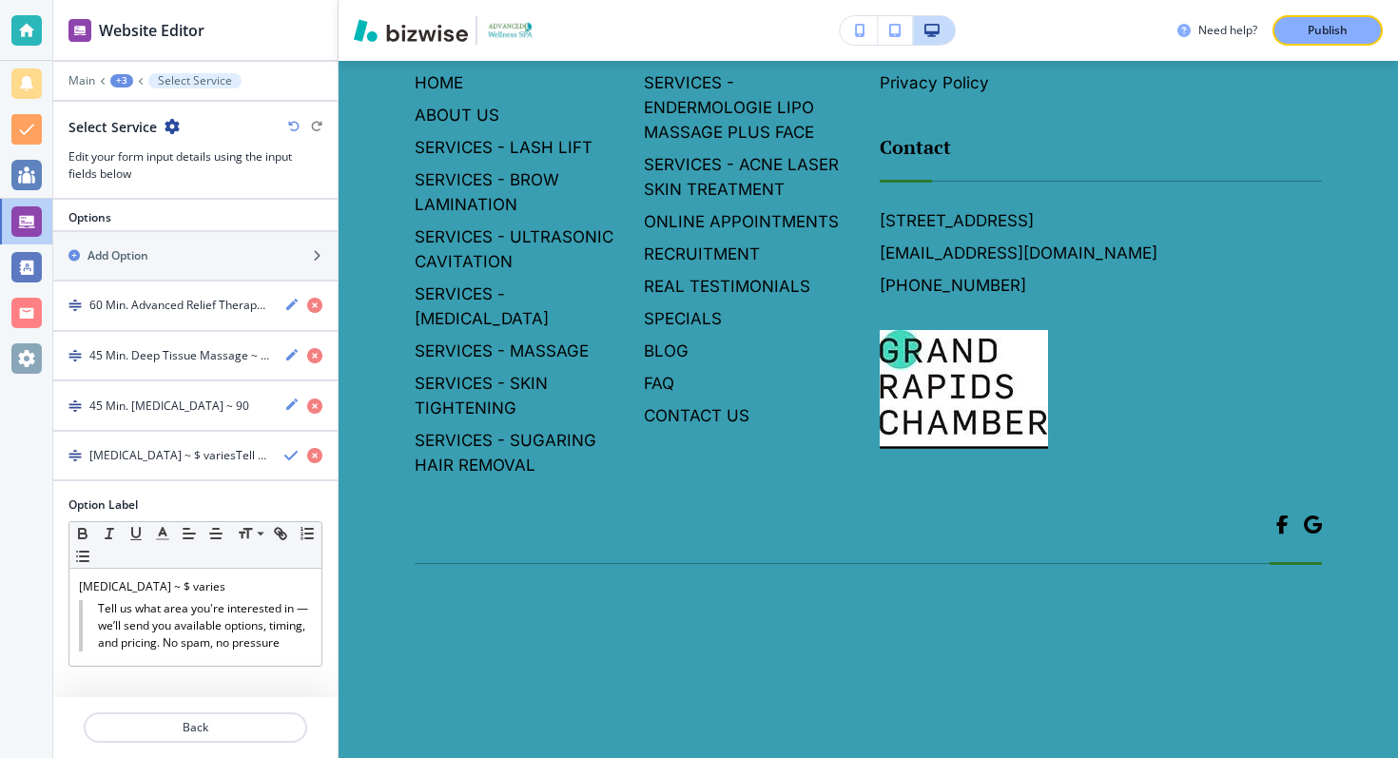
click at [207, 319] on div "button" at bounding box center [195, 322] width 284 height 15
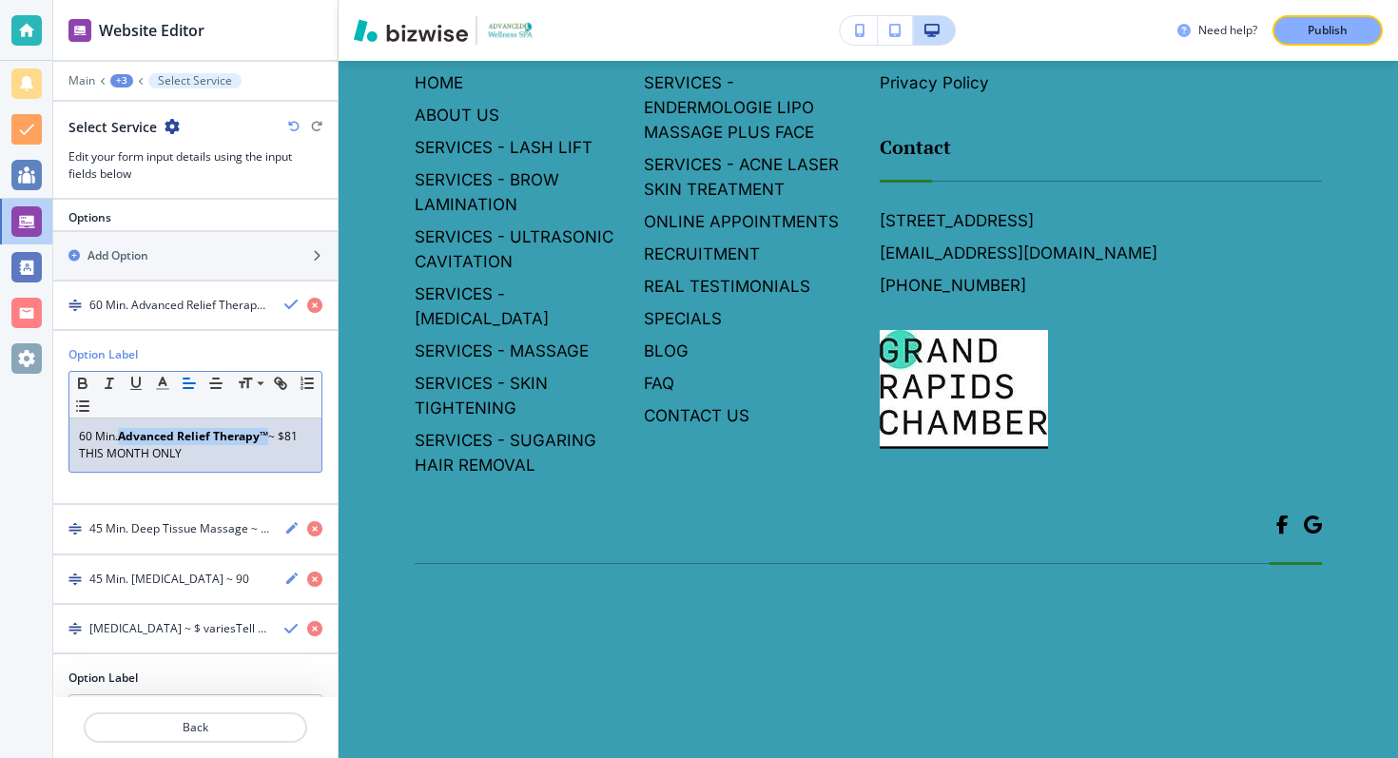
drag, startPoint x: 121, startPoint y: 438, endPoint x: 270, endPoint y: 440, distance: 149.4
click at [270, 440] on p "60 Min. Advanced Relief Therapy™ ~ $81 THIS MONTH ONLY" at bounding box center [195, 445] width 233 height 34
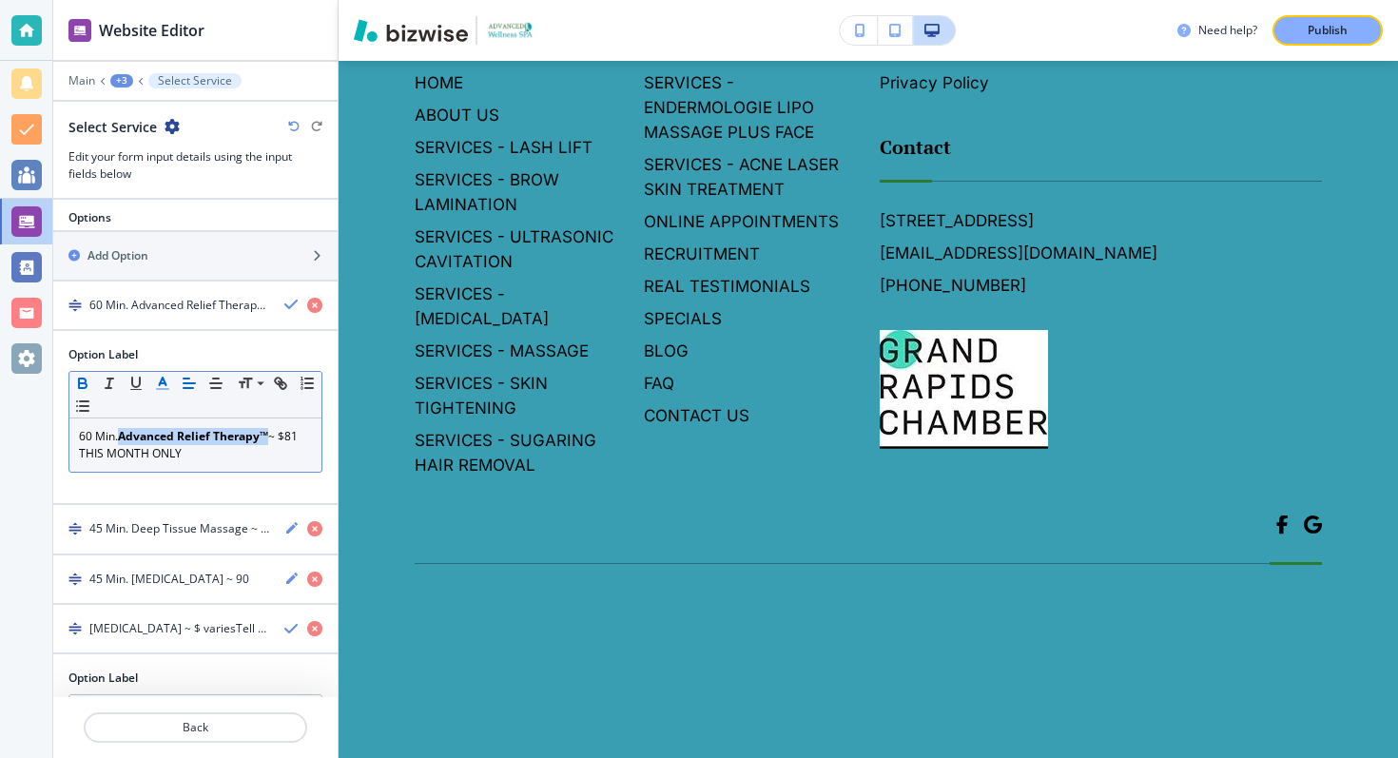
click at [175, 389] on div "Small Normal Large Huge" at bounding box center [195, 395] width 252 height 47
click at [173, 394] on div "Small Normal Large Huge" at bounding box center [195, 395] width 252 height 47
click at [163, 389] on line "button" at bounding box center [162, 389] width 11 height 0
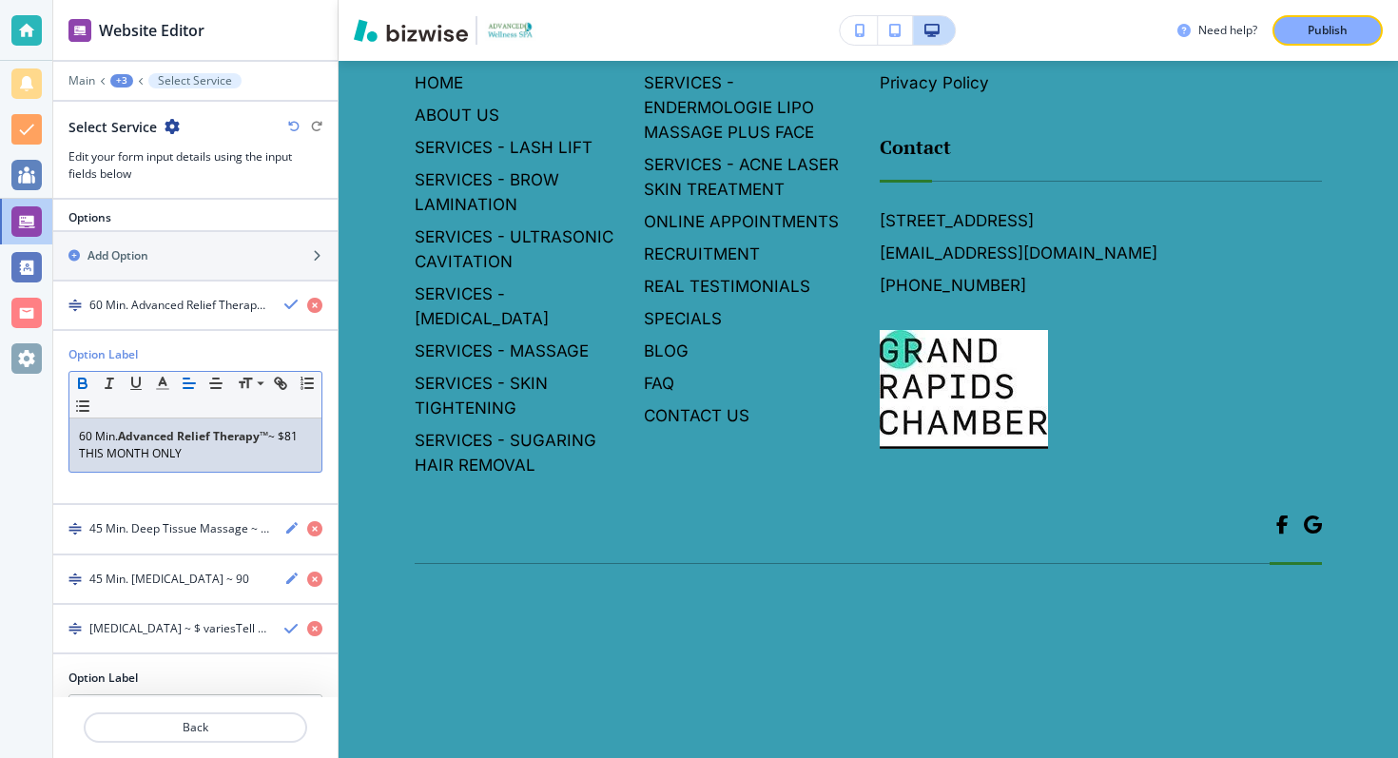
click at [130, 434] on strong "Advanced Relief Therapy™" at bounding box center [193, 436] width 150 height 16
drag, startPoint x: 120, startPoint y: 434, endPoint x: 270, endPoint y: 433, distance: 150.3
click at [270, 433] on p "60 Min. Advanced Relief Therapy™ ~ $81 THIS MONTH ONLY" at bounding box center [195, 445] width 233 height 34
click at [162, 378] on polyline "button" at bounding box center [163, 382] width 7 height 8
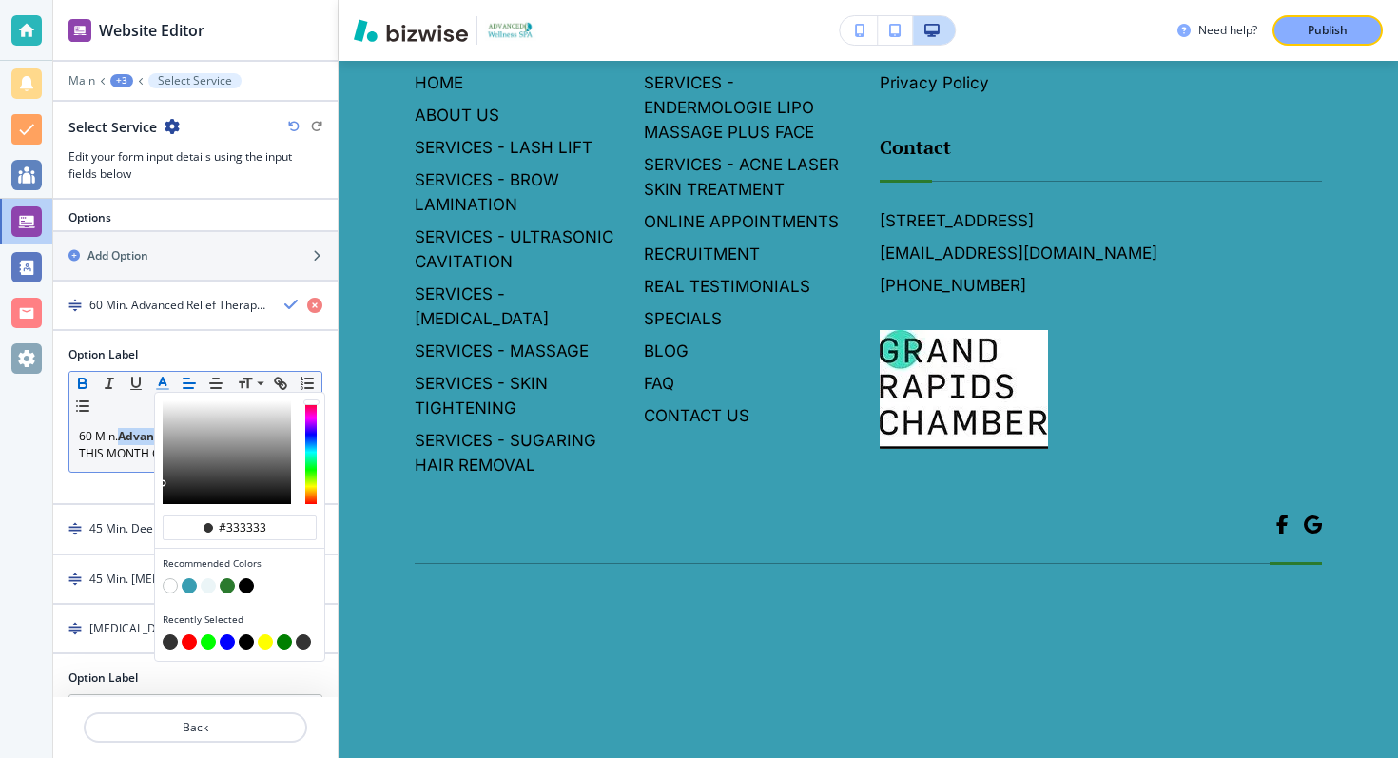
click at [233, 581] on button "button" at bounding box center [227, 585] width 15 height 15
type input "#2b7a2e"
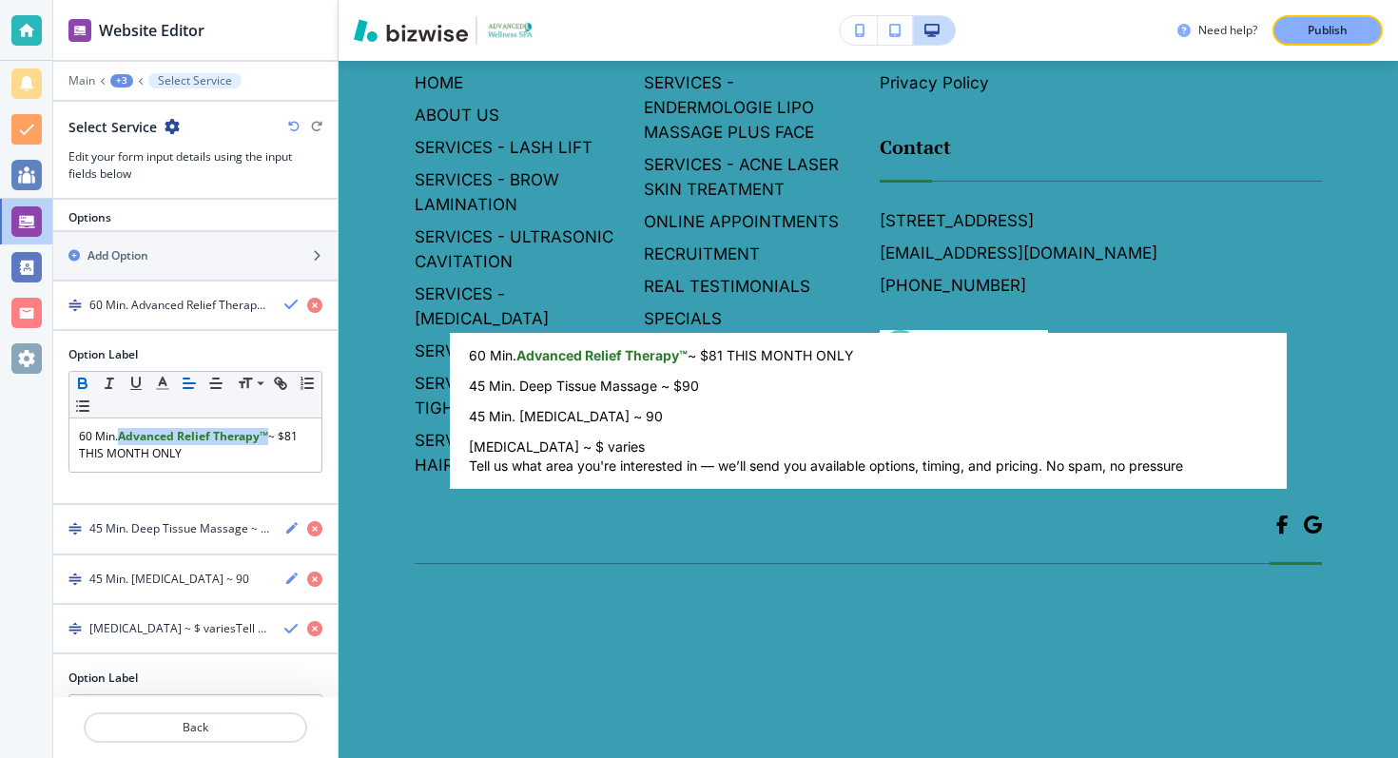
click at [619, 0] on body "Website Editor Main +3 Select Service Select Service Edit your form input detai…" at bounding box center [699, 0] width 1398 height 0
click at [285, 319] on div at bounding box center [699, 379] width 1398 height 758
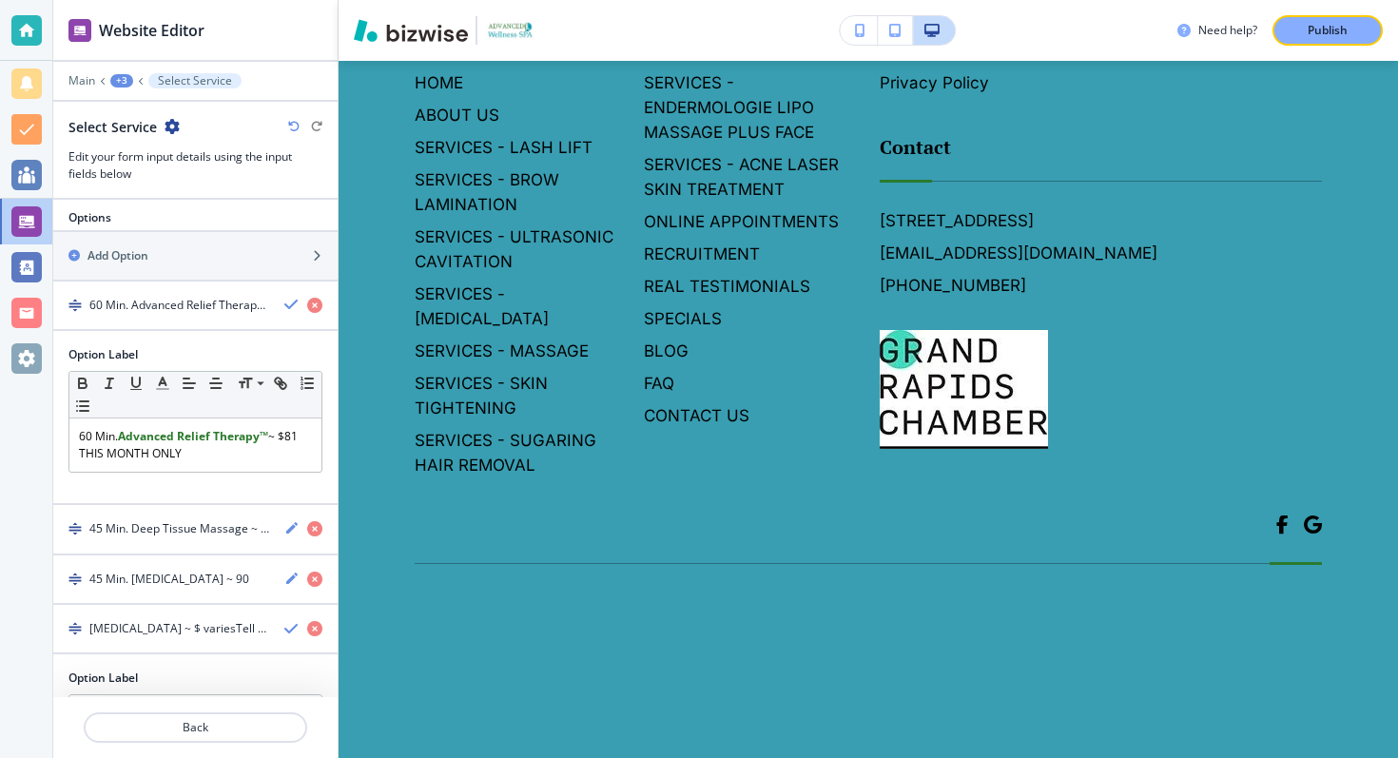
click at [284, 307] on icon "button" at bounding box center [291, 304] width 15 height 15
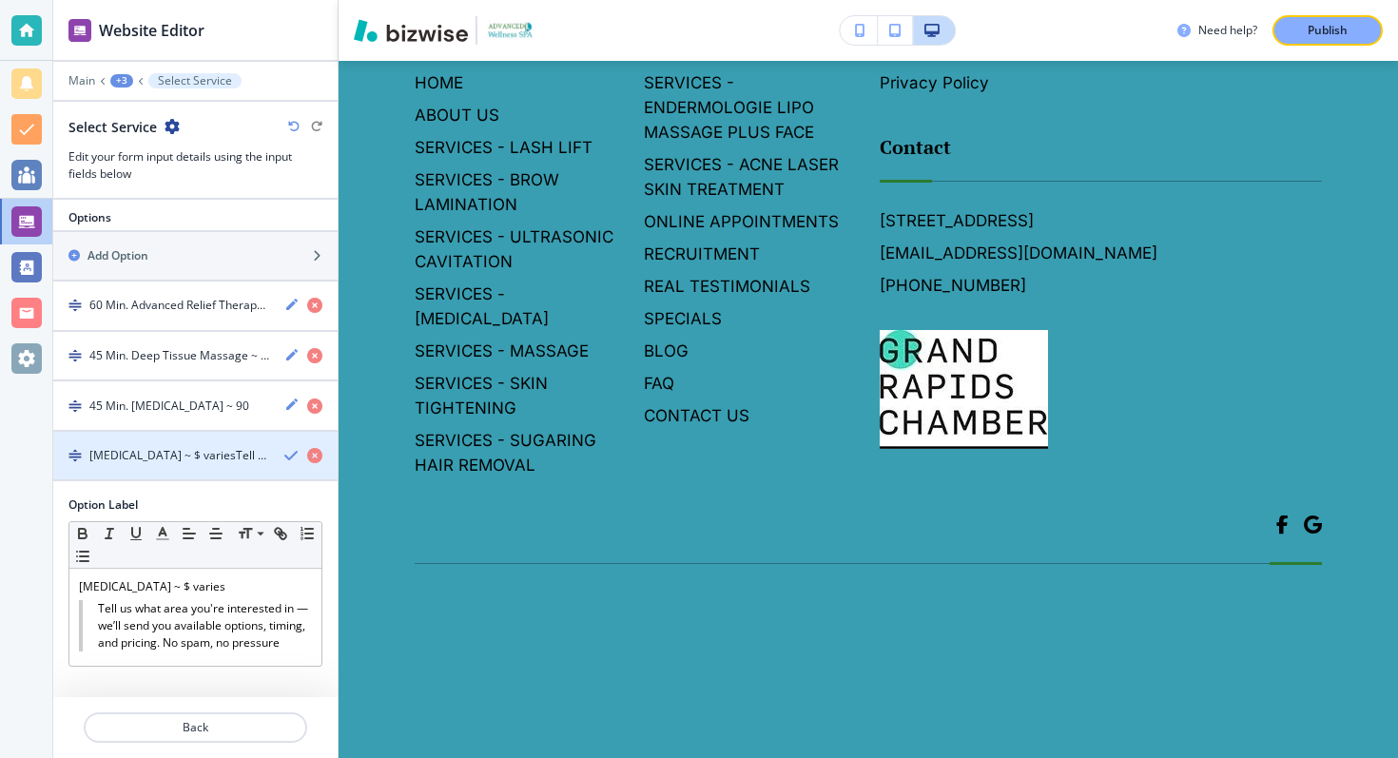
click at [214, 453] on h4 "[MEDICAL_DATA] ~ $ variesTell us what area you're interested in — we’ll send yo…" at bounding box center [179, 455] width 180 height 17
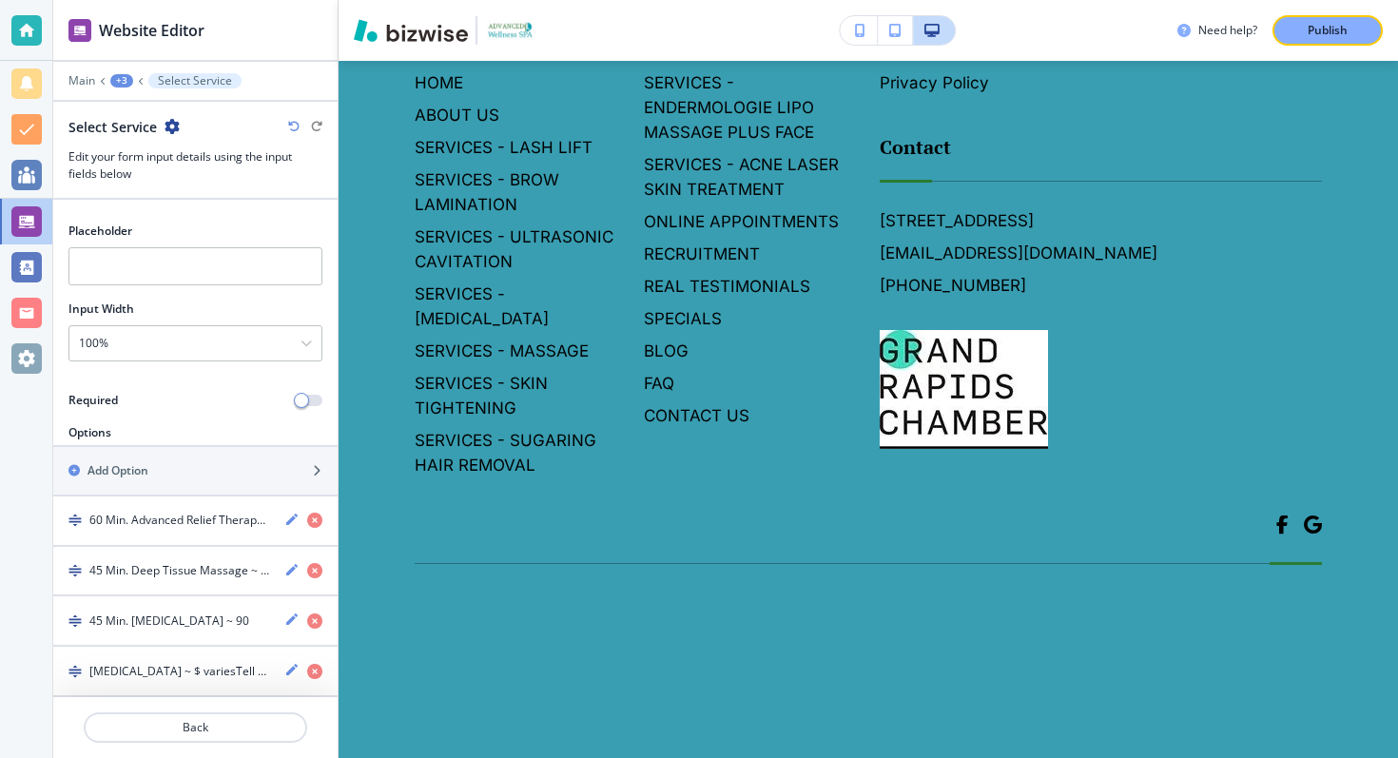
scroll to position [130, 0]
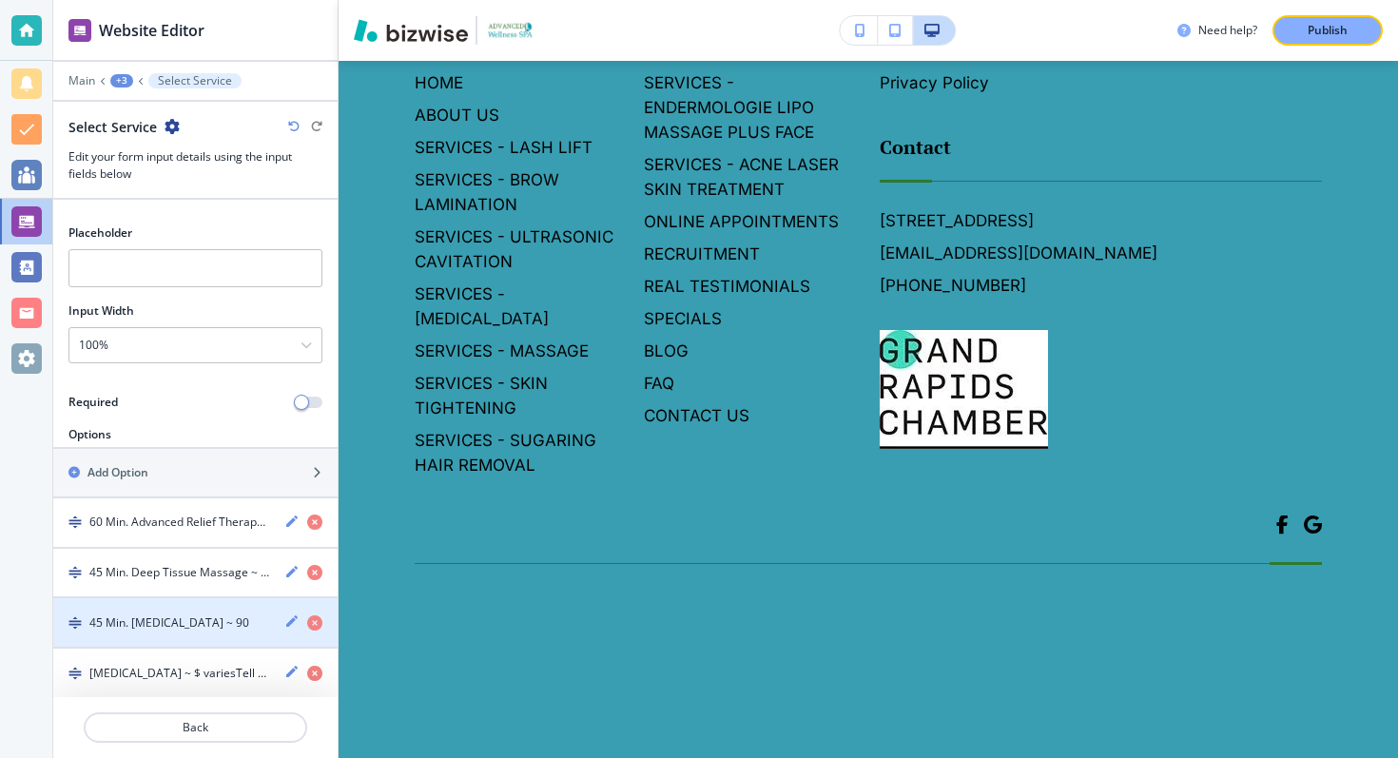
click at [263, 643] on div "button" at bounding box center [195, 639] width 284 height 15
click at [249, 627] on h4 "45 Min. [MEDICAL_DATA] ~ 90" at bounding box center [169, 622] width 160 height 17
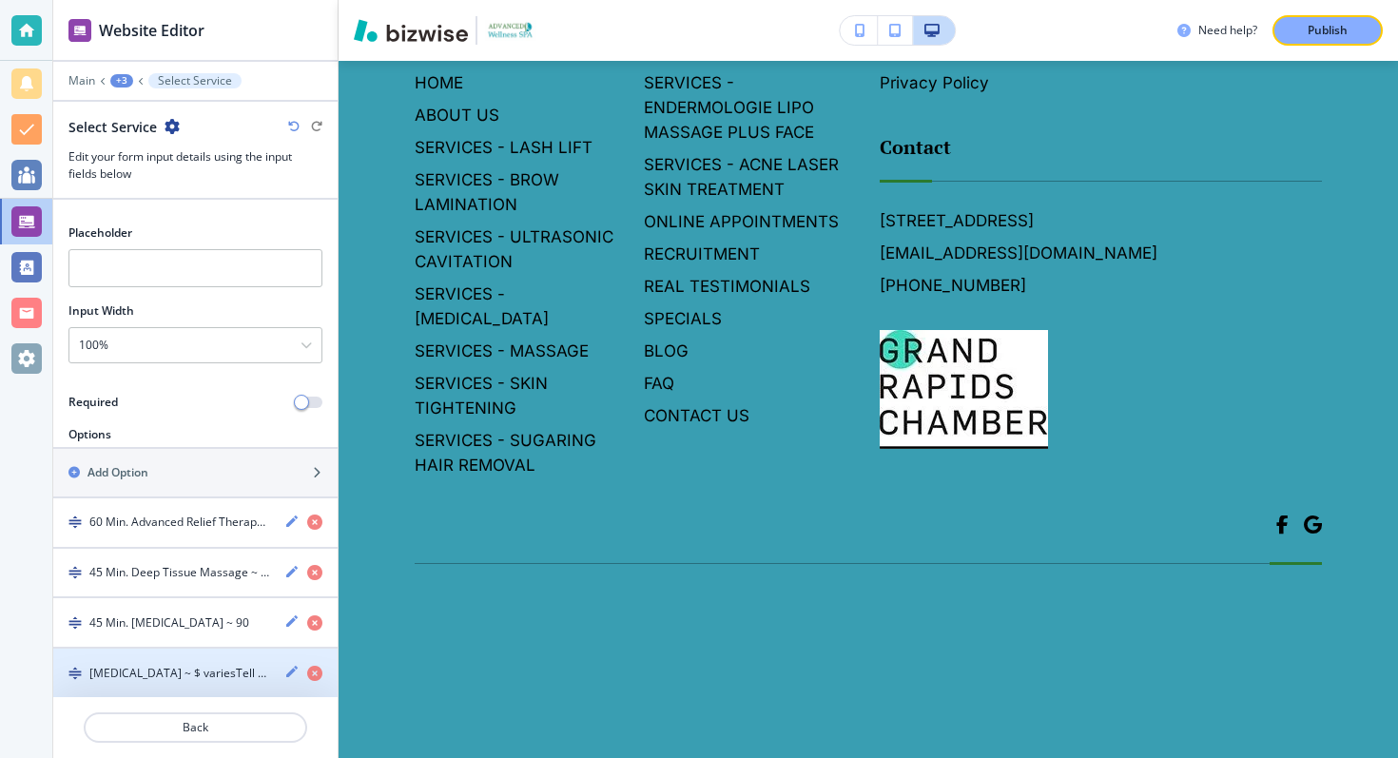
click at [273, 660] on div "button" at bounding box center [195, 656] width 284 height 15
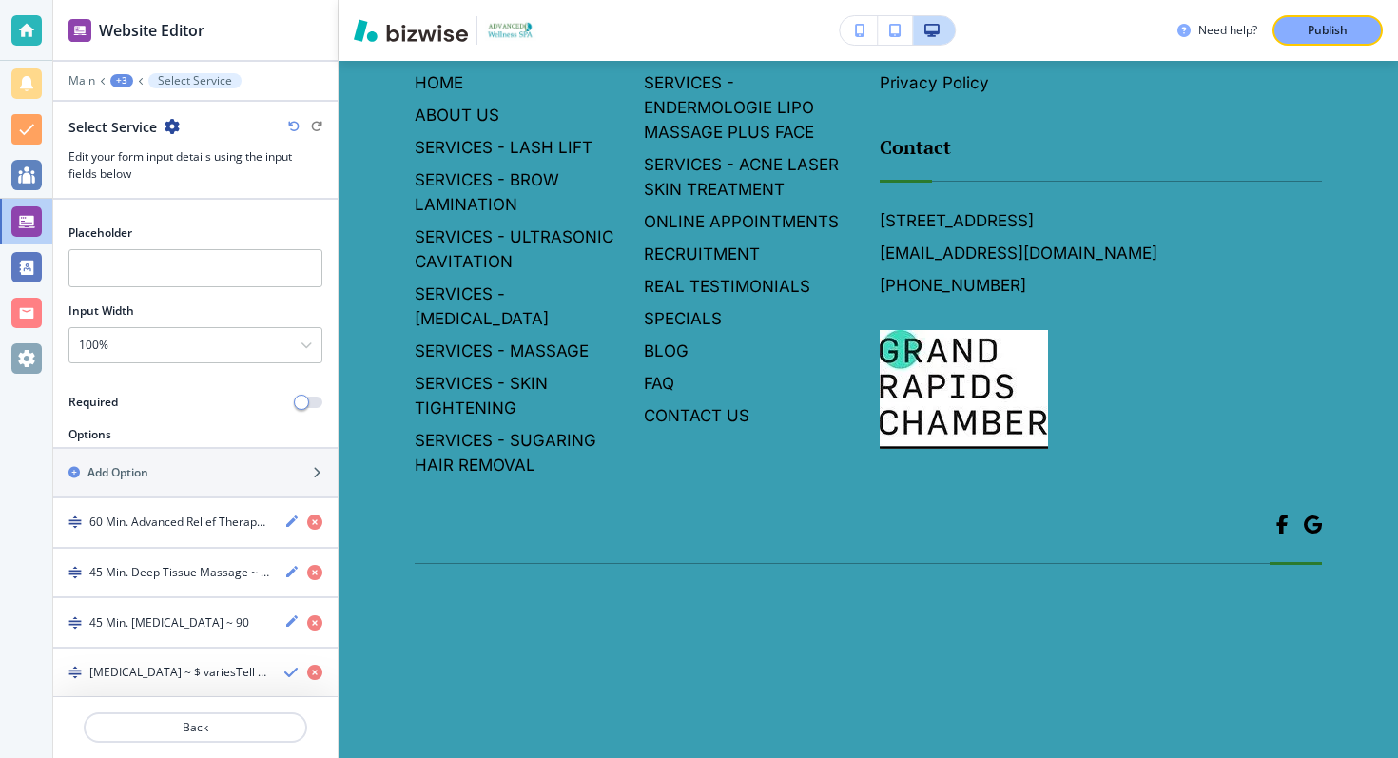
scroll to position [347, 0]
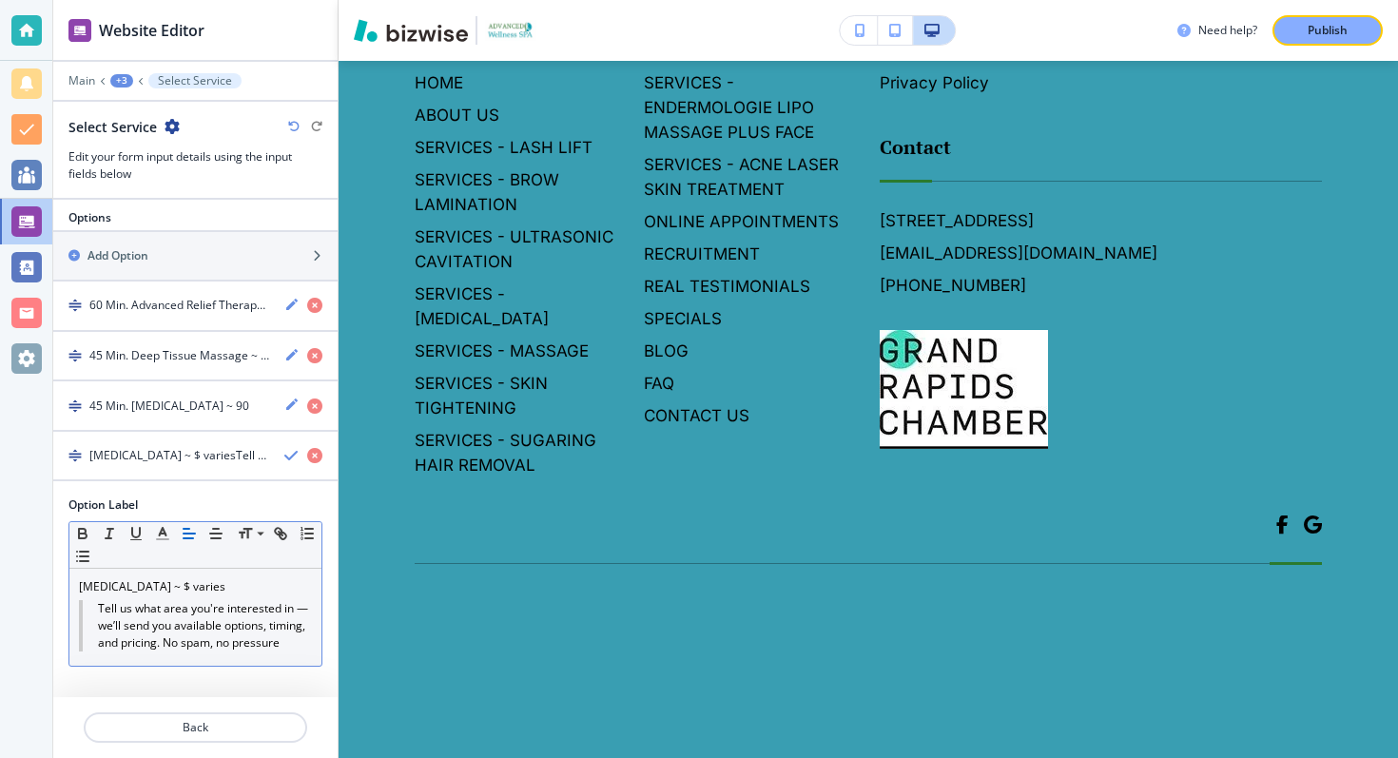
click at [243, 617] on blockquote "Tell us what area you're interested in — we’ll send you available options, timi…" at bounding box center [195, 625] width 233 height 51
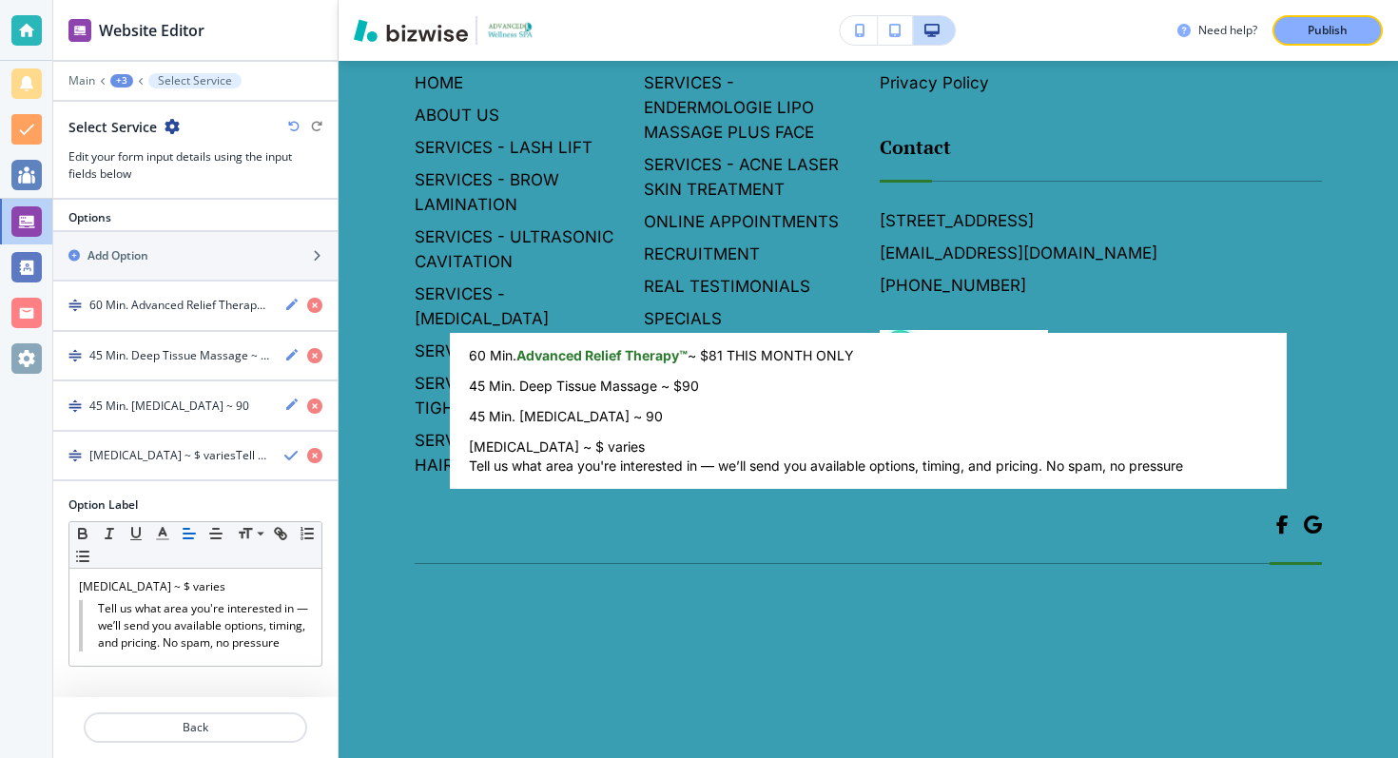
click at [567, 0] on body "Website Editor Main +3 Select Service Select Service Edit your form input detai…" at bounding box center [699, 0] width 1398 height 0
click at [293, 642] on div at bounding box center [699, 379] width 1398 height 758
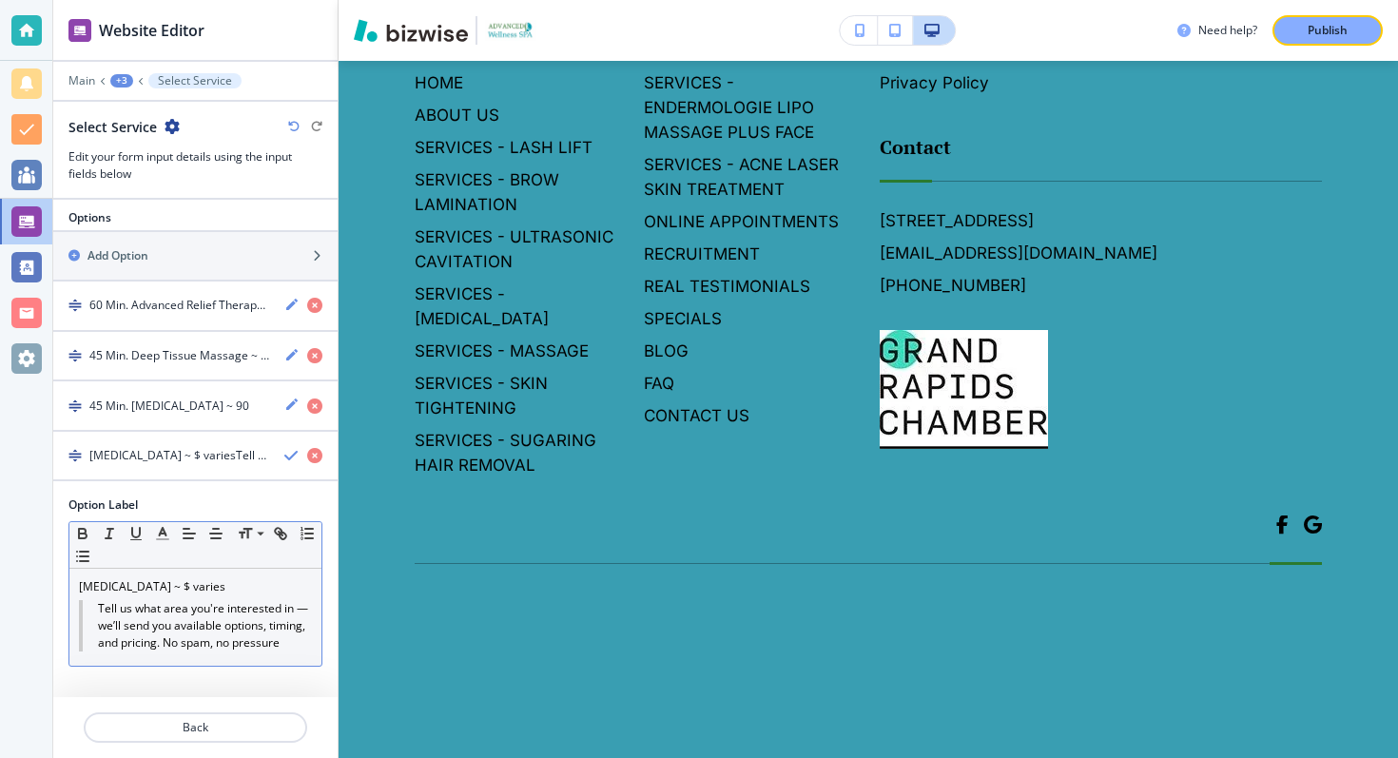
click at [280, 642] on blockquote "Tell us what area you're interested in — we’ll send you available options, timi…" at bounding box center [195, 625] width 233 height 51
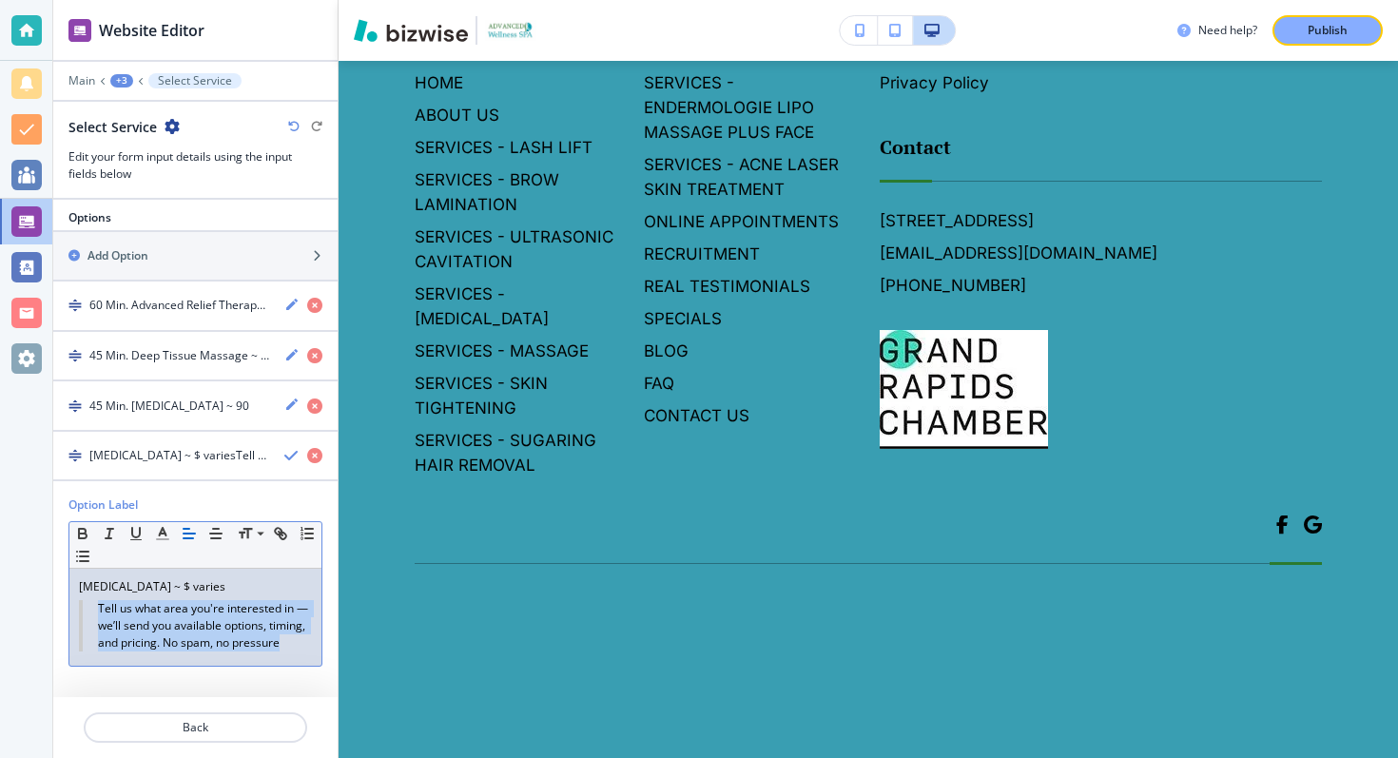
drag, startPoint x: 281, startPoint y: 642, endPoint x: 94, endPoint y: 614, distance: 188.6
click at [94, 614] on blockquote "Tell us what area you're interested in — we’ll send you available options, timi…" at bounding box center [195, 625] width 233 height 51
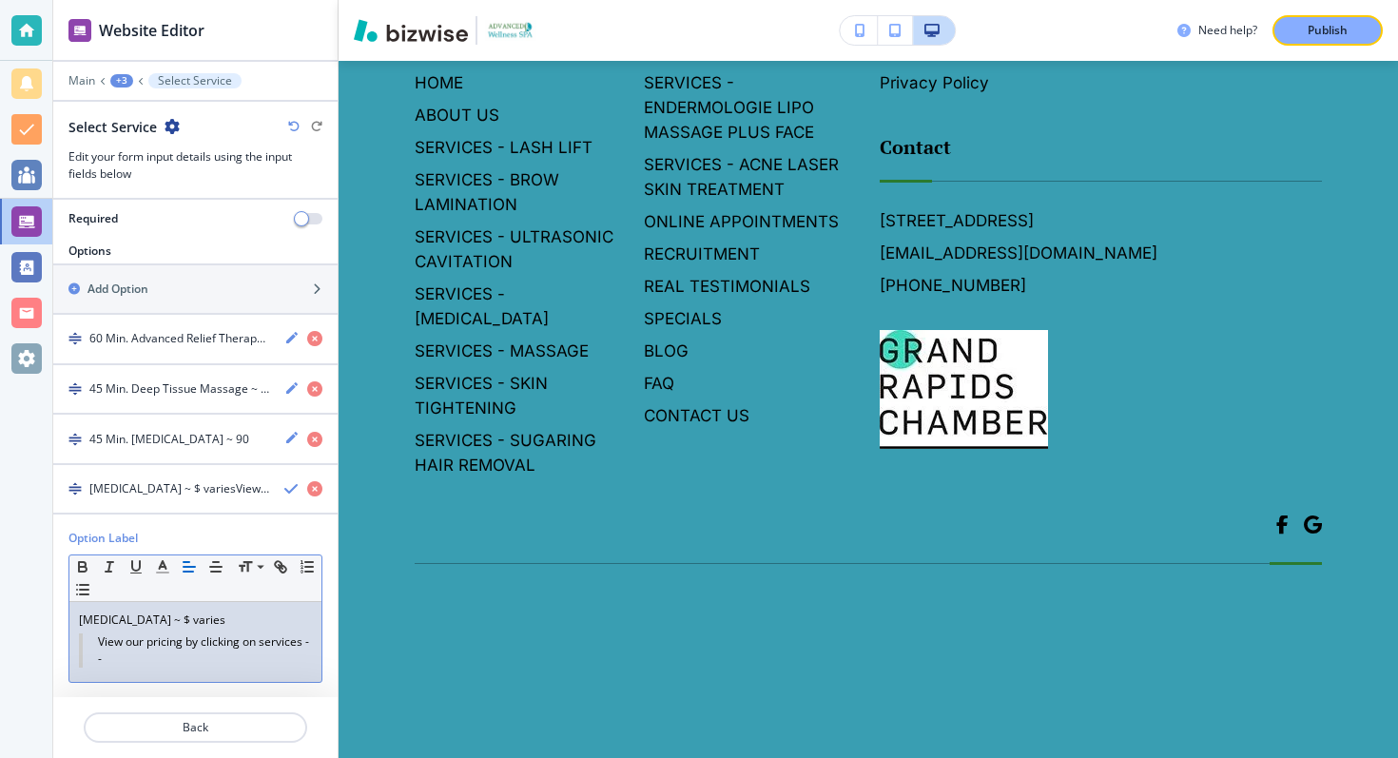
scroll to position [331, 0]
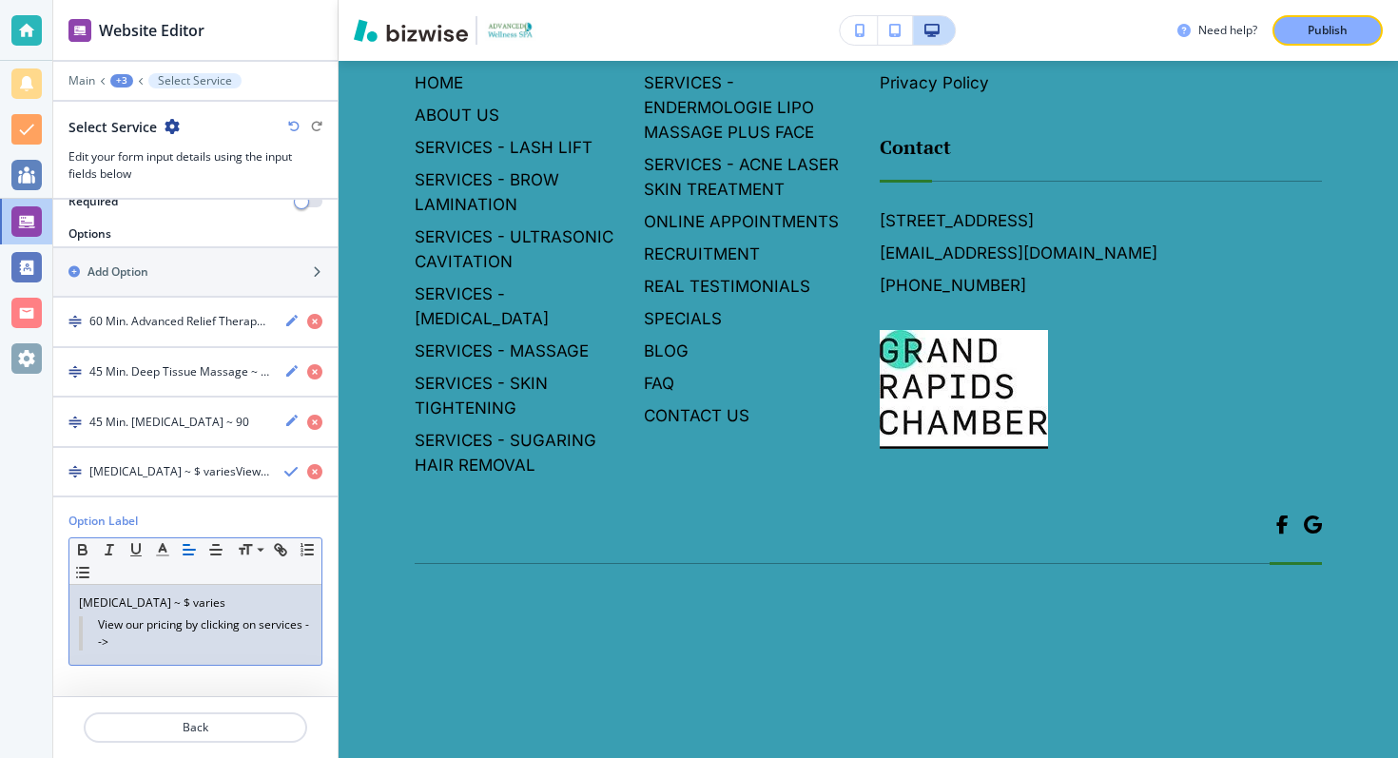
click at [598, 0] on body "Website Editor Main +3 Select Service Select Service Edit your form input detai…" at bounding box center [699, 0] width 1398 height 0
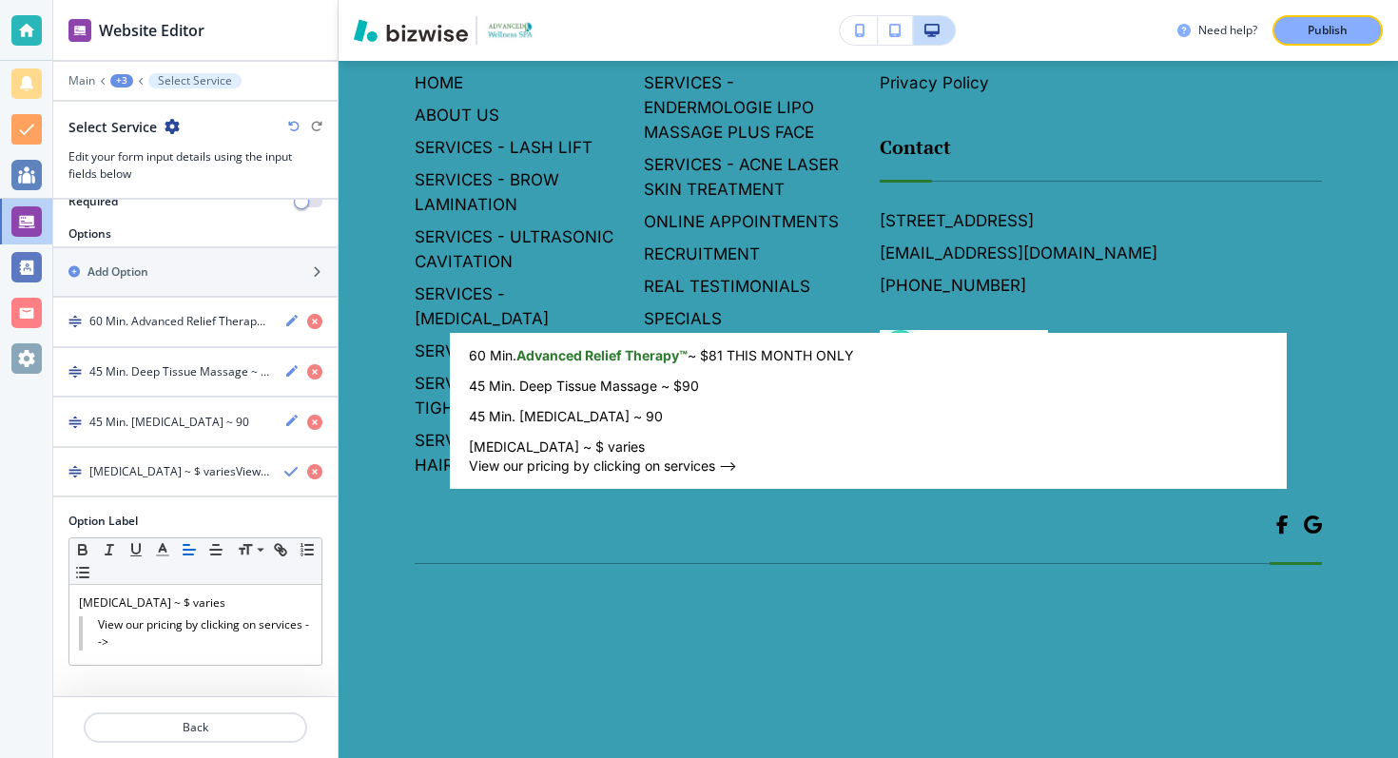
click at [166, 635] on div at bounding box center [699, 379] width 1398 height 758
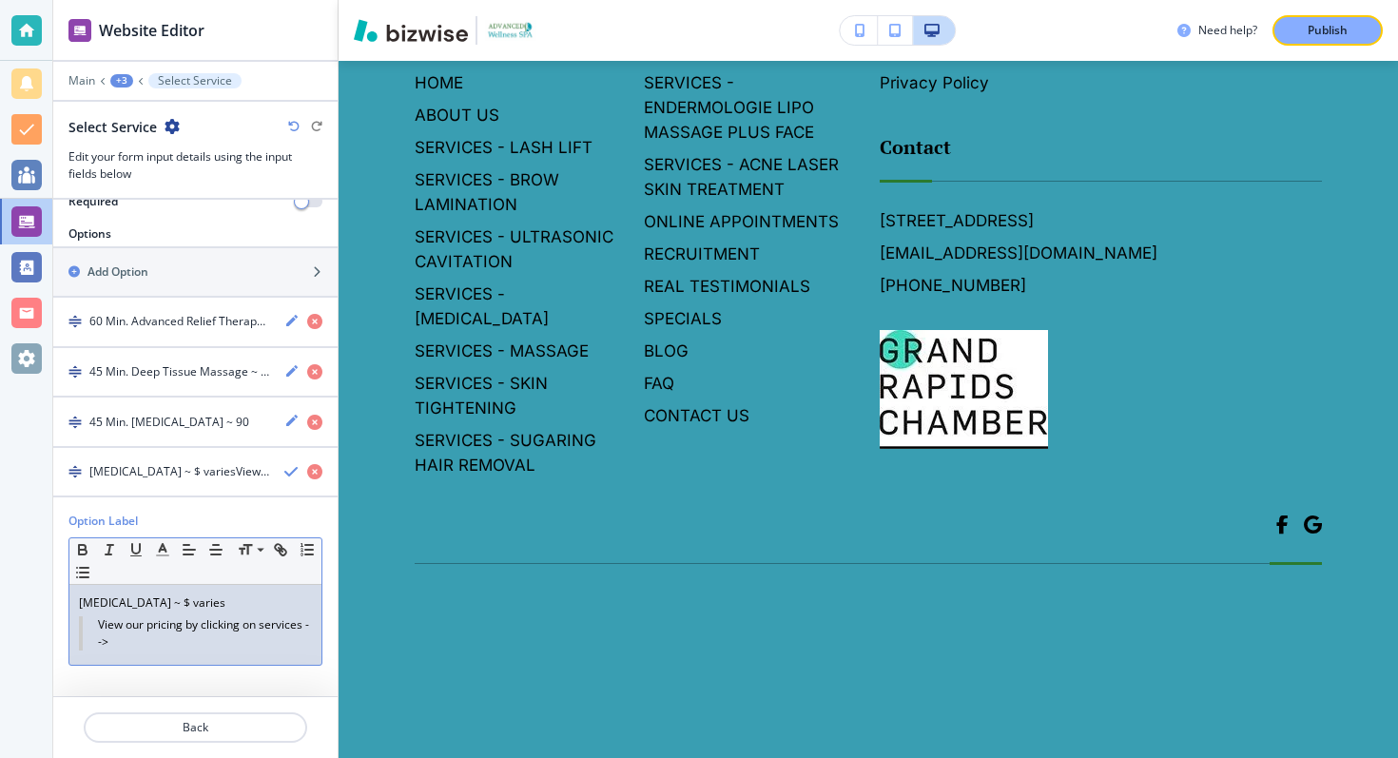
click at [149, 645] on blockquote "View our pricing by clicking on services -->" at bounding box center [195, 633] width 233 height 34
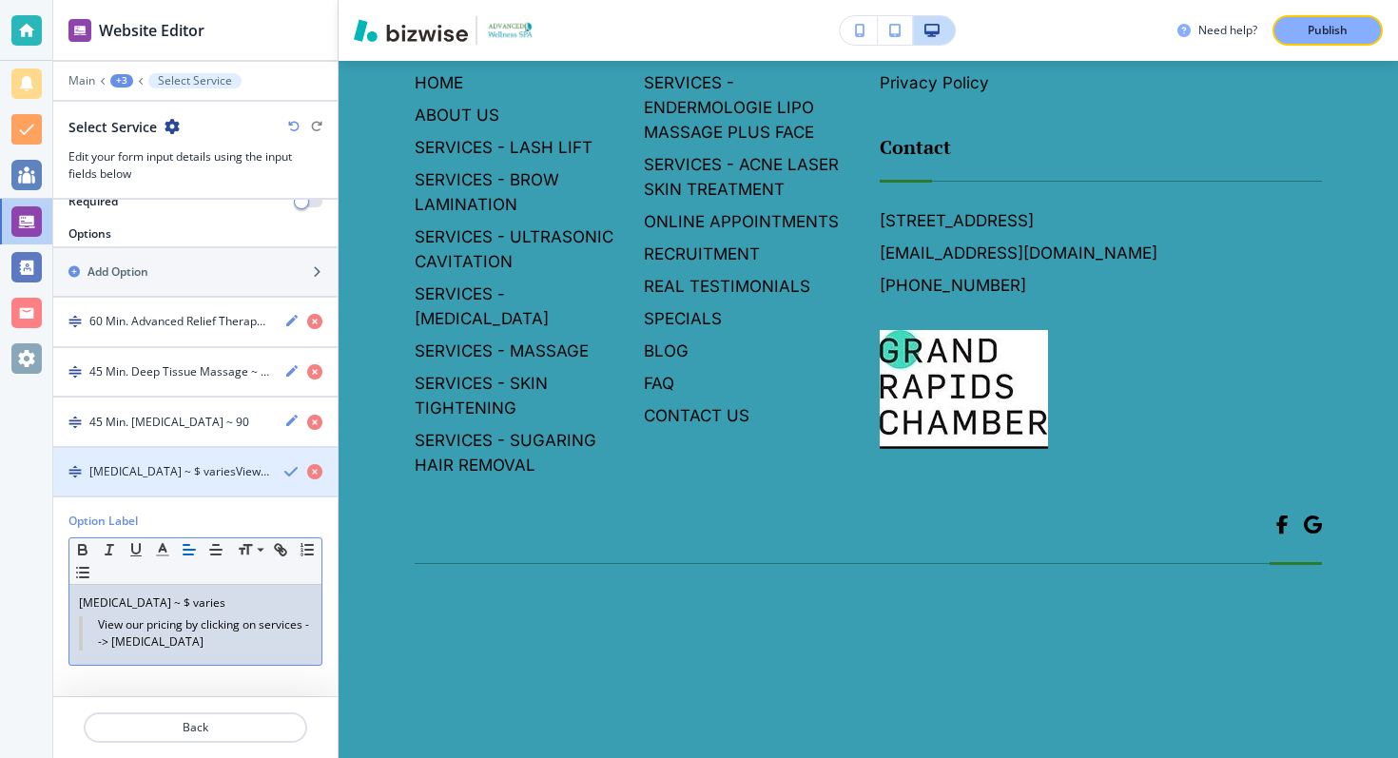
click at [286, 465] on icon "button" at bounding box center [291, 471] width 15 height 15
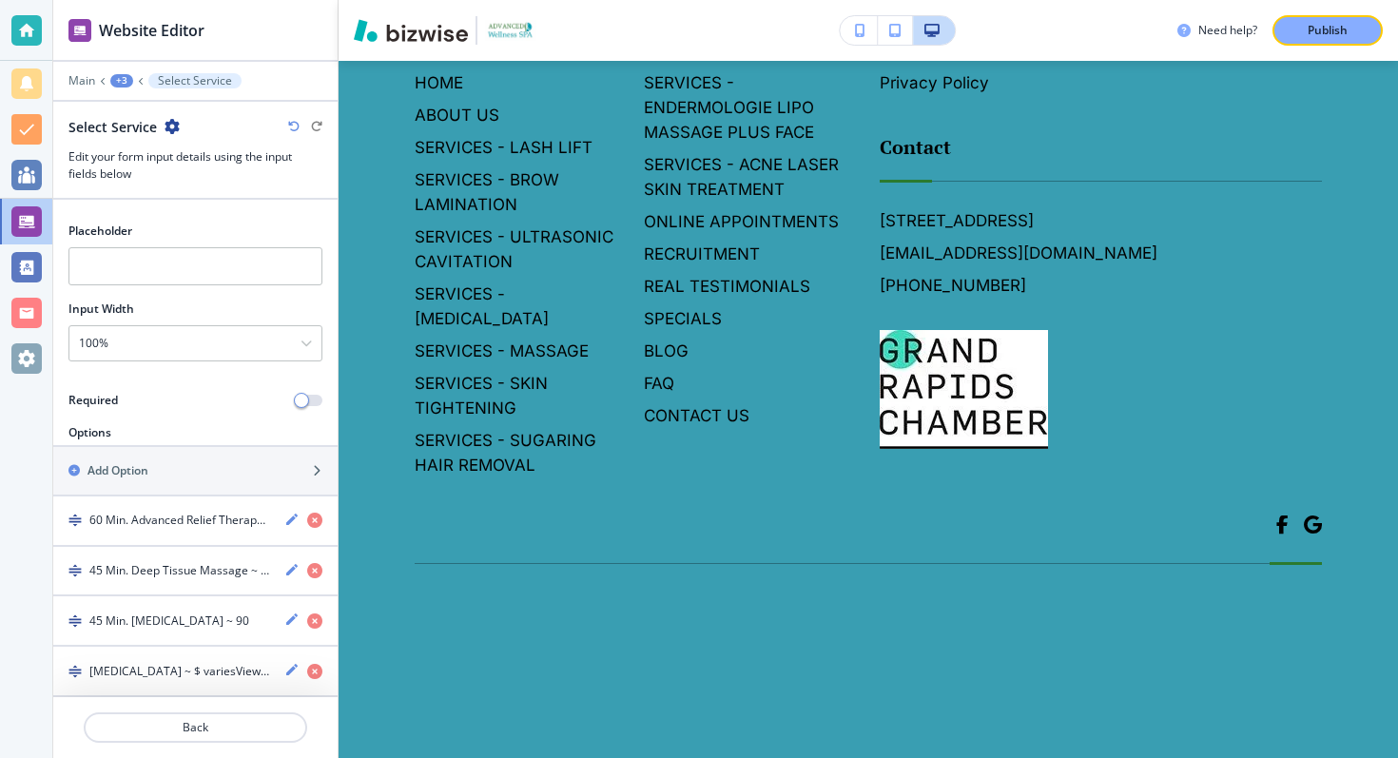
scroll to position [130, 0]
click at [519, 0] on body "Website Editor Main +3 Select Service Select Service Edit your form input detai…" at bounding box center [699, 0] width 1398 height 0
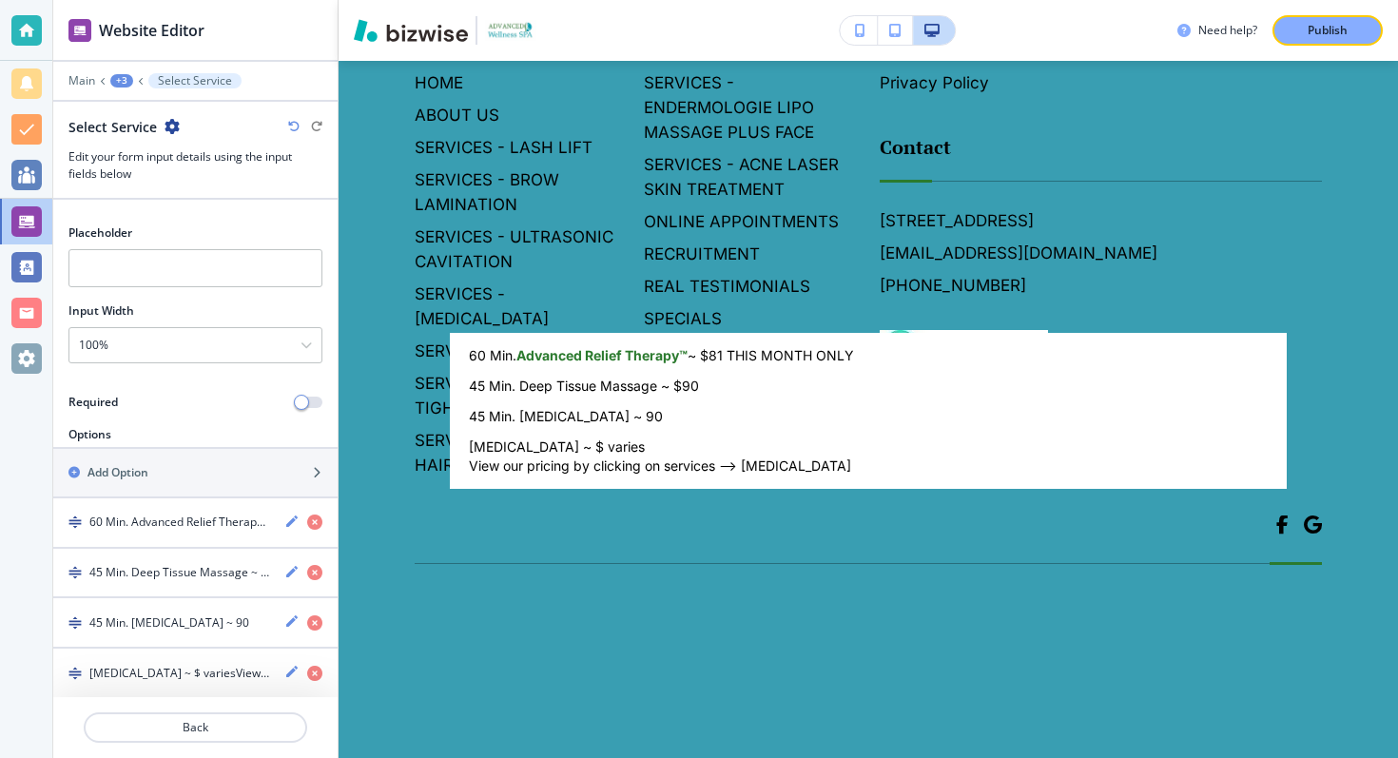
click at [277, 476] on div at bounding box center [699, 379] width 1398 height 758
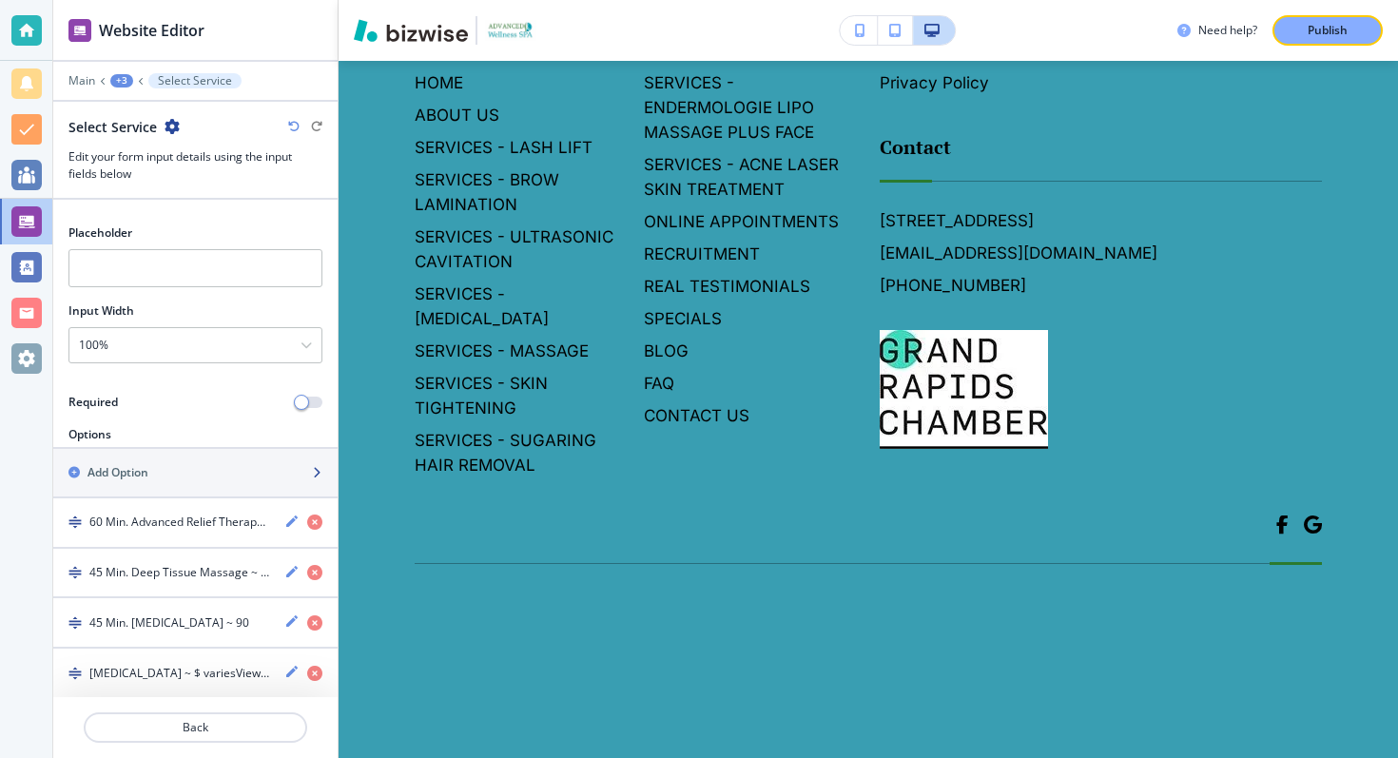
click at [161, 475] on div "Add Option" at bounding box center [174, 472] width 243 height 17
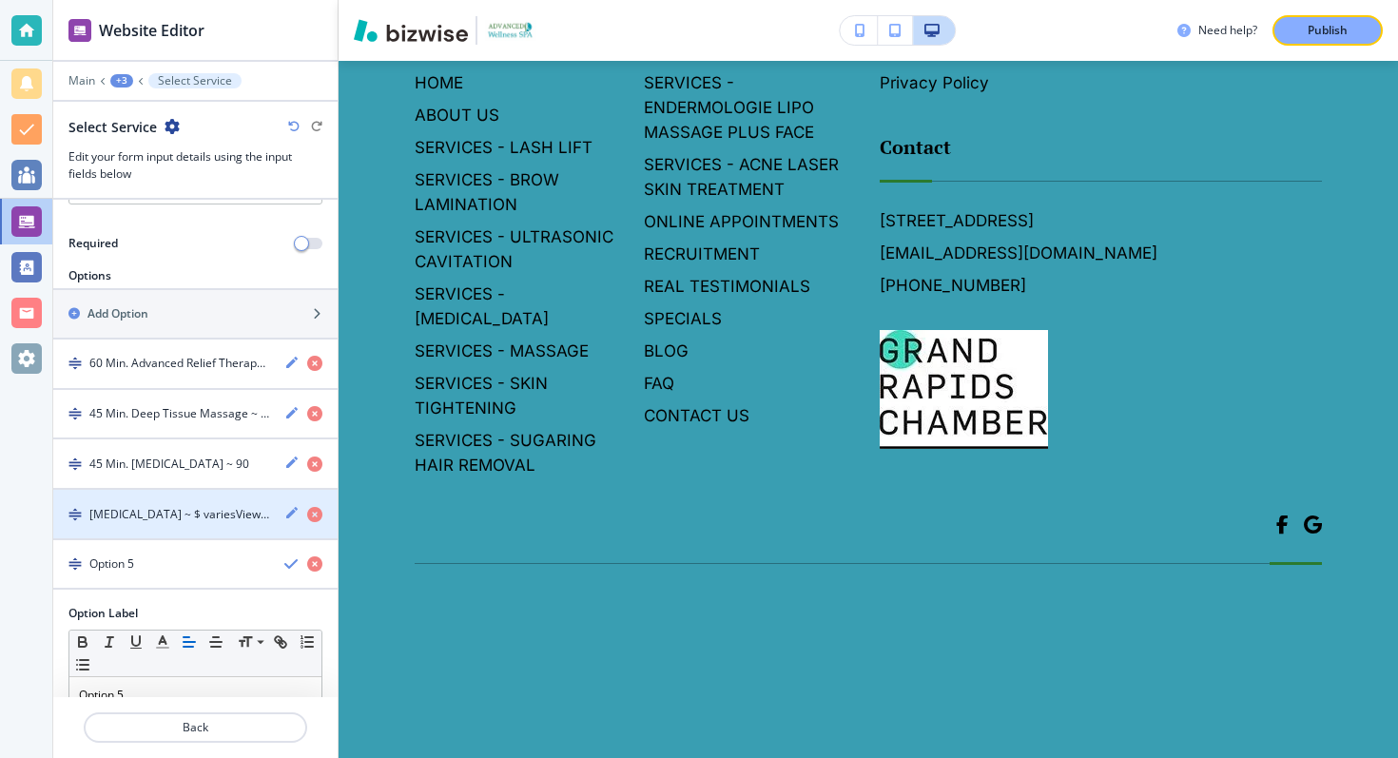
scroll to position [337, 0]
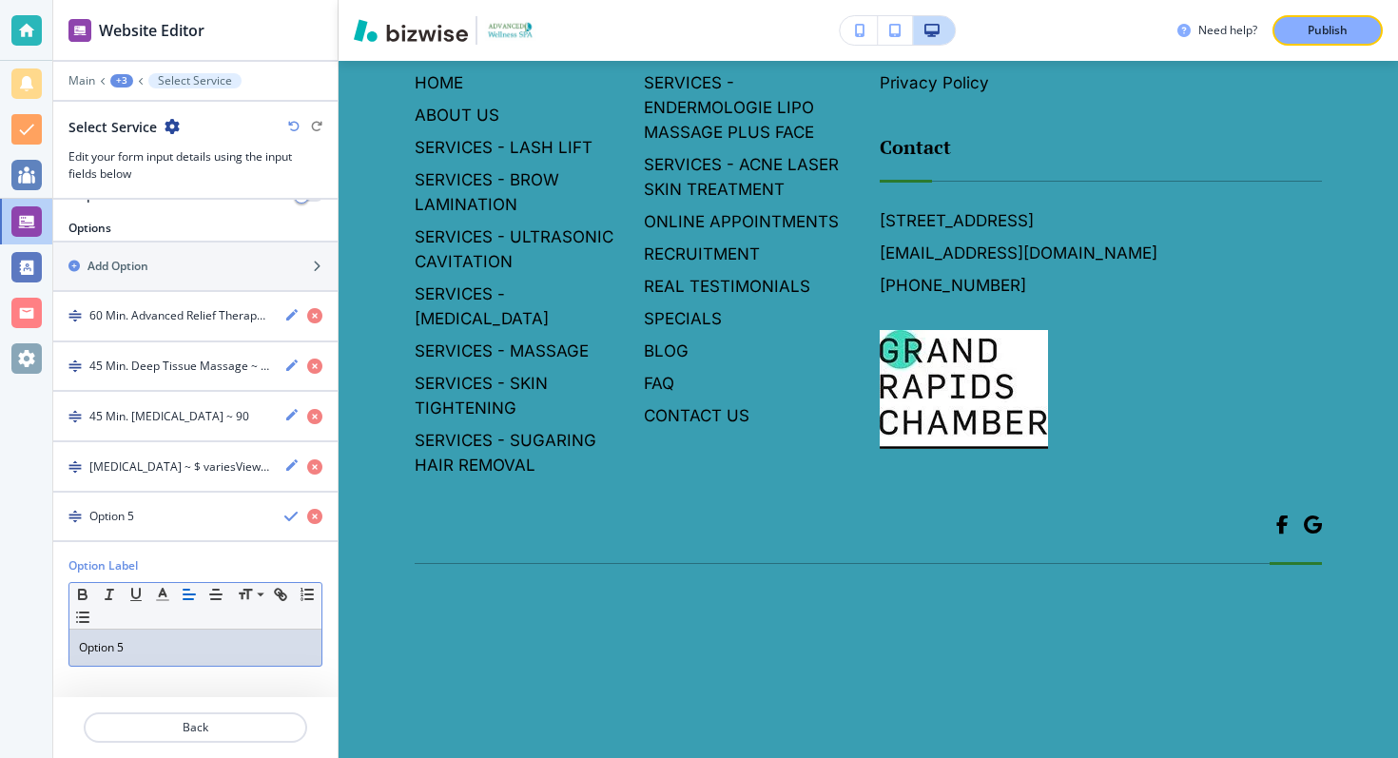
click at [145, 632] on div "Option 5" at bounding box center [195, 648] width 252 height 36
click at [212, 517] on h4 "Ultrasonic Cavitation ~ $ varies" at bounding box center [171, 516] width 165 height 17
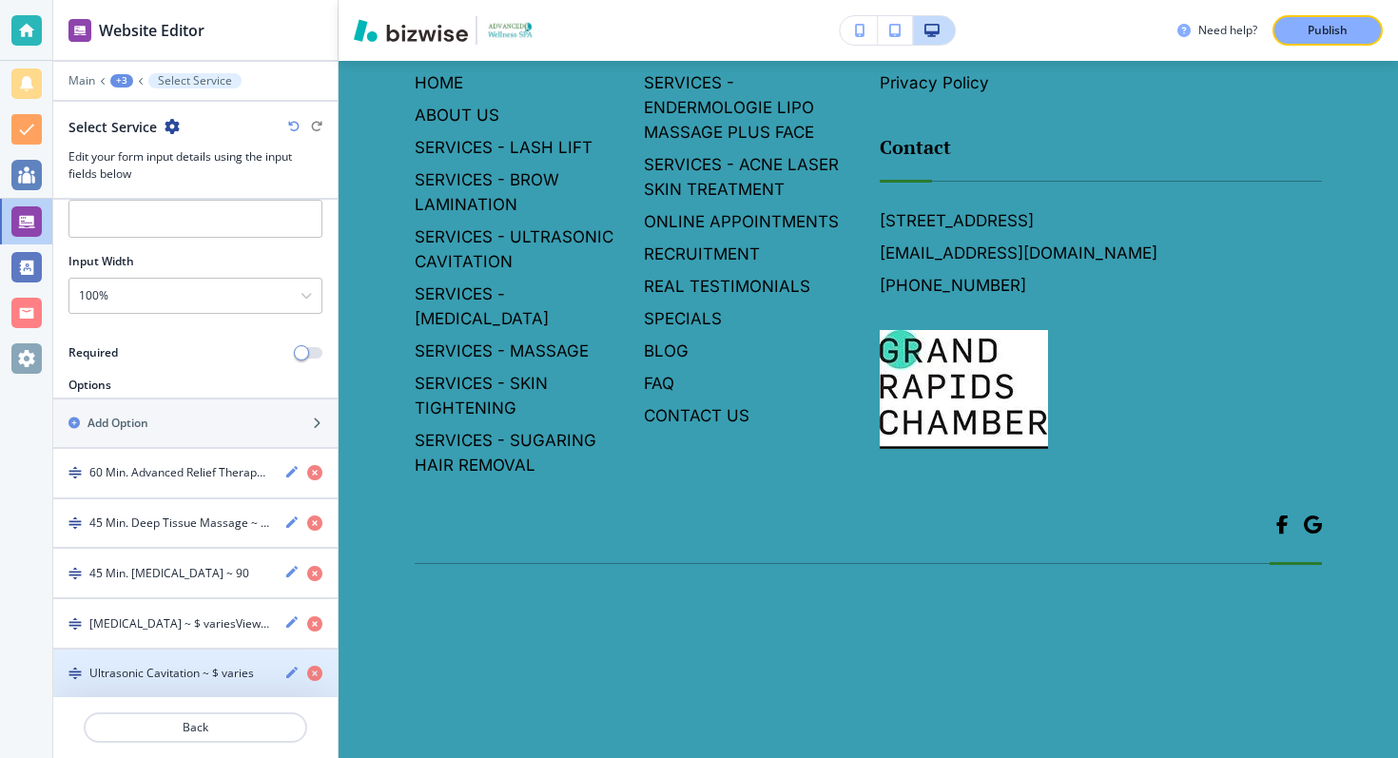
scroll to position [180, 0]
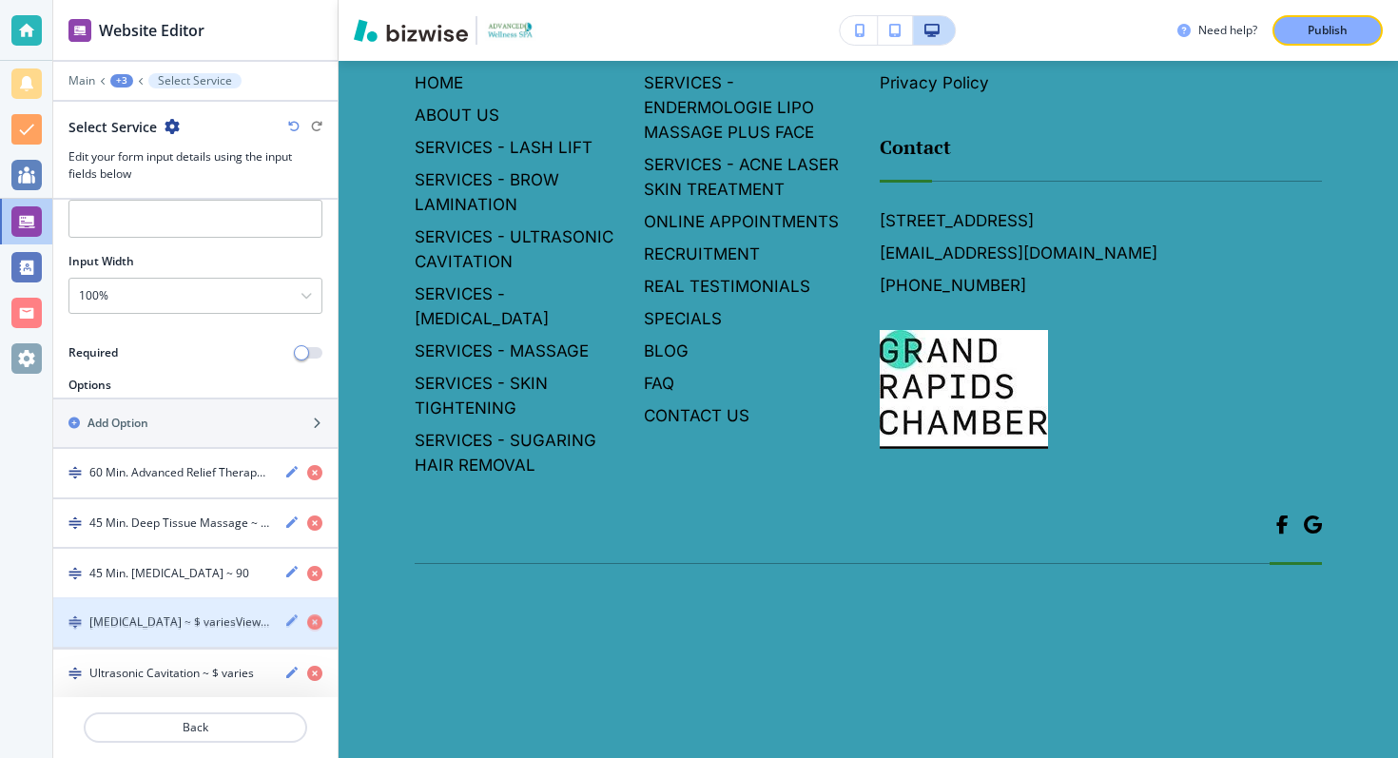
click at [222, 633] on div "button" at bounding box center [195, 640] width 284 height 15
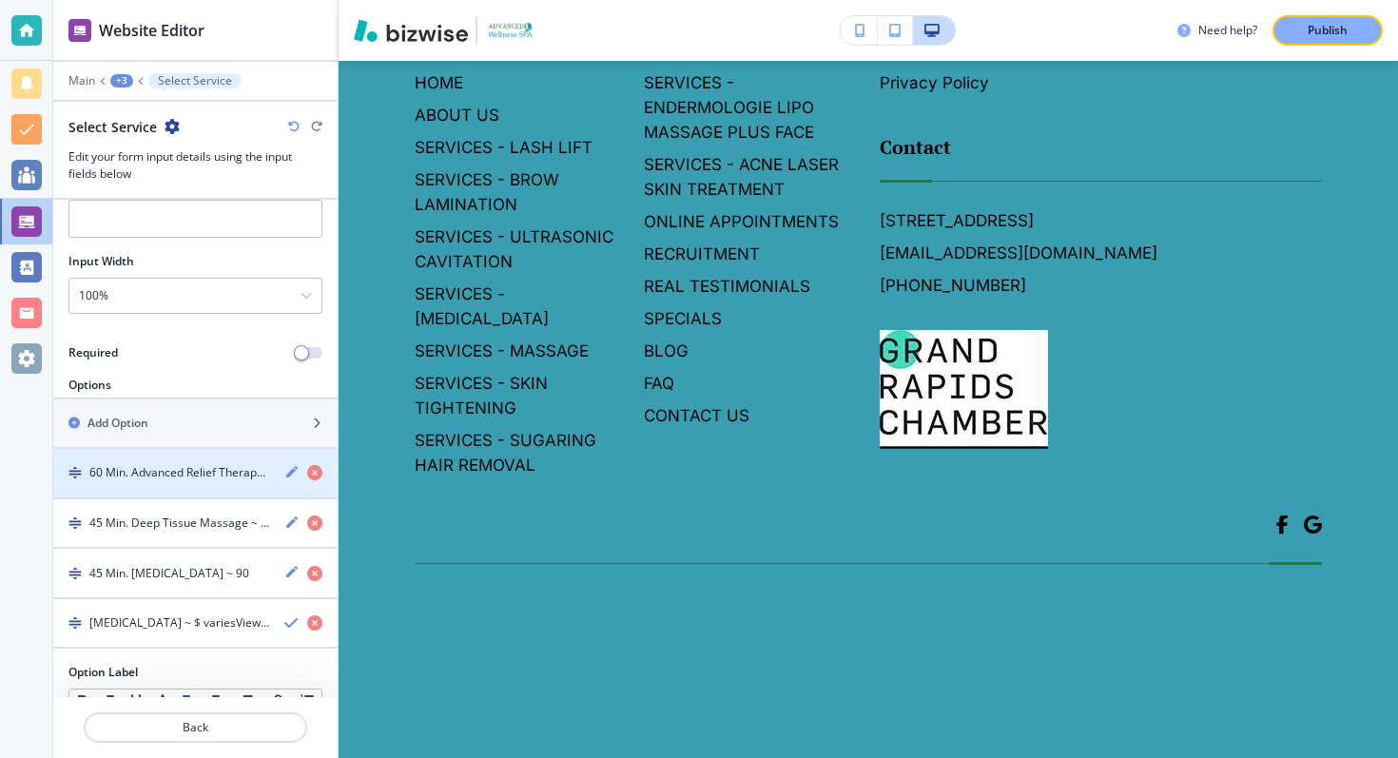
scroll to position [381, 0]
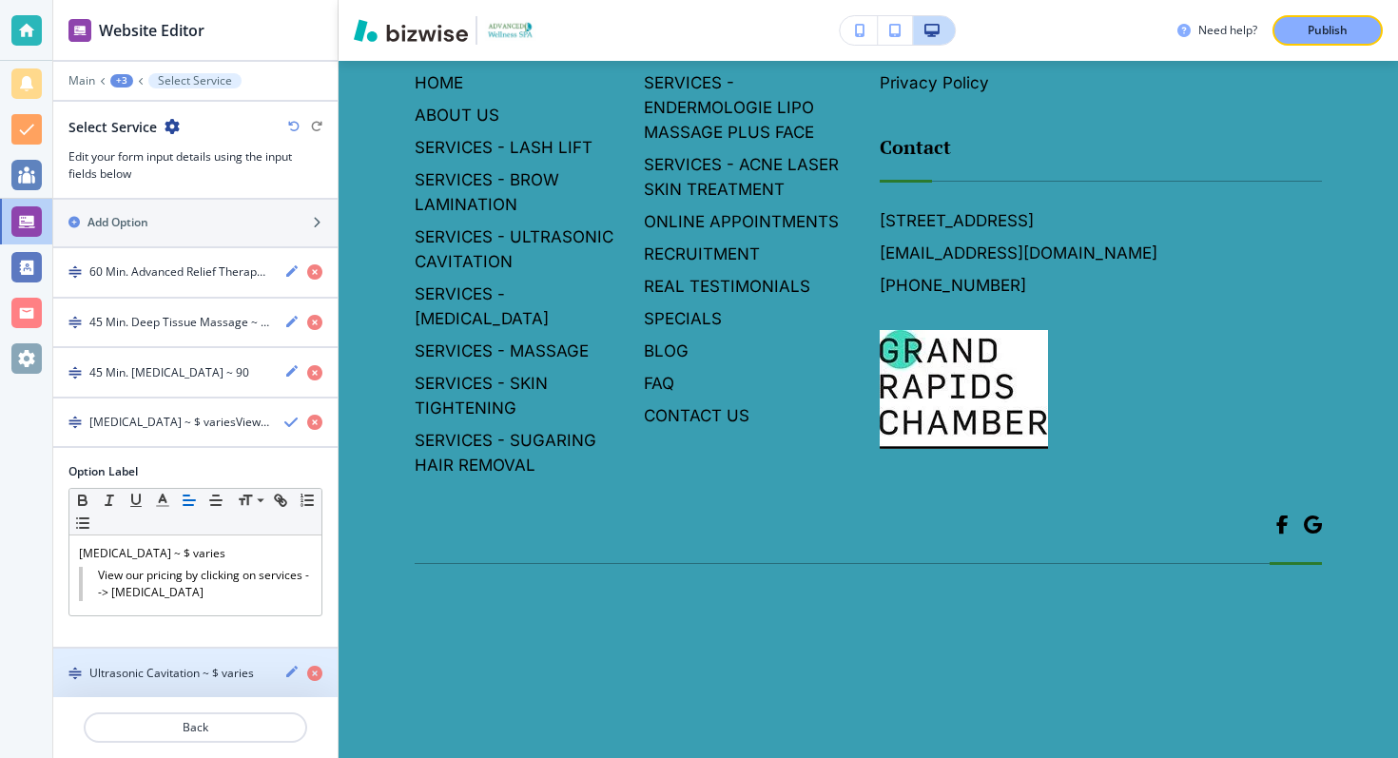
click at [267, 669] on div "Ultrasonic Cavitation ~ $ varies" at bounding box center [161, 673] width 216 height 17
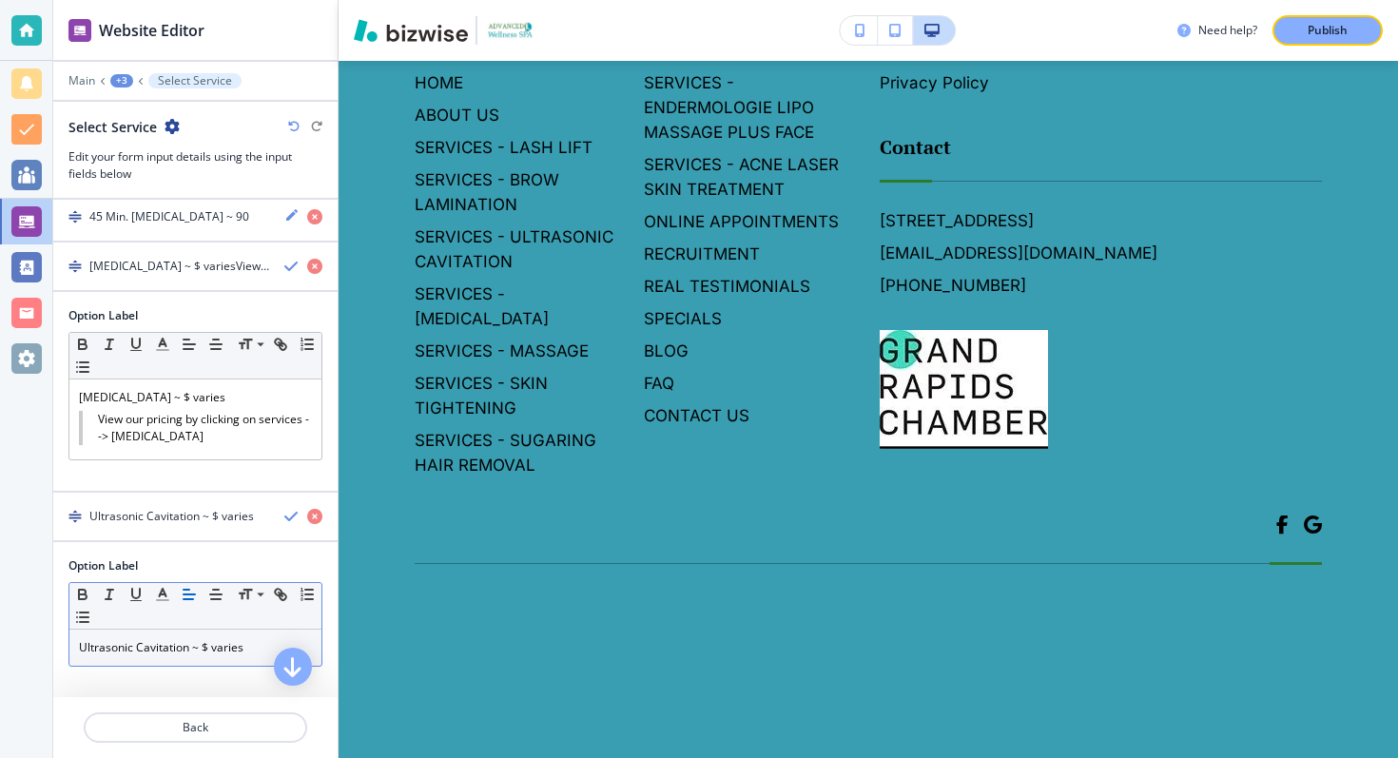
click at [266, 660] on div "Ultrasonic Cavitation ~ $ varies" at bounding box center [195, 648] width 252 height 36
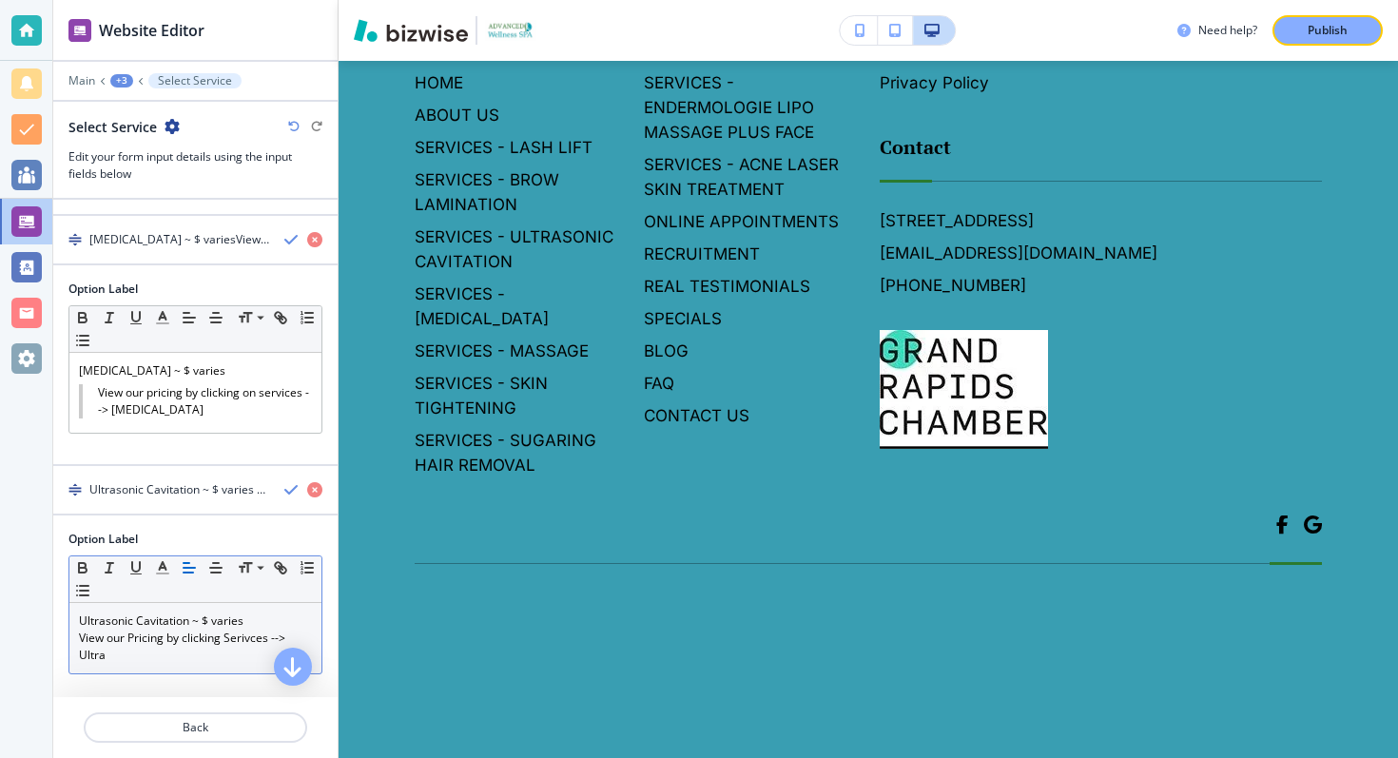
scroll to position [571, 0]
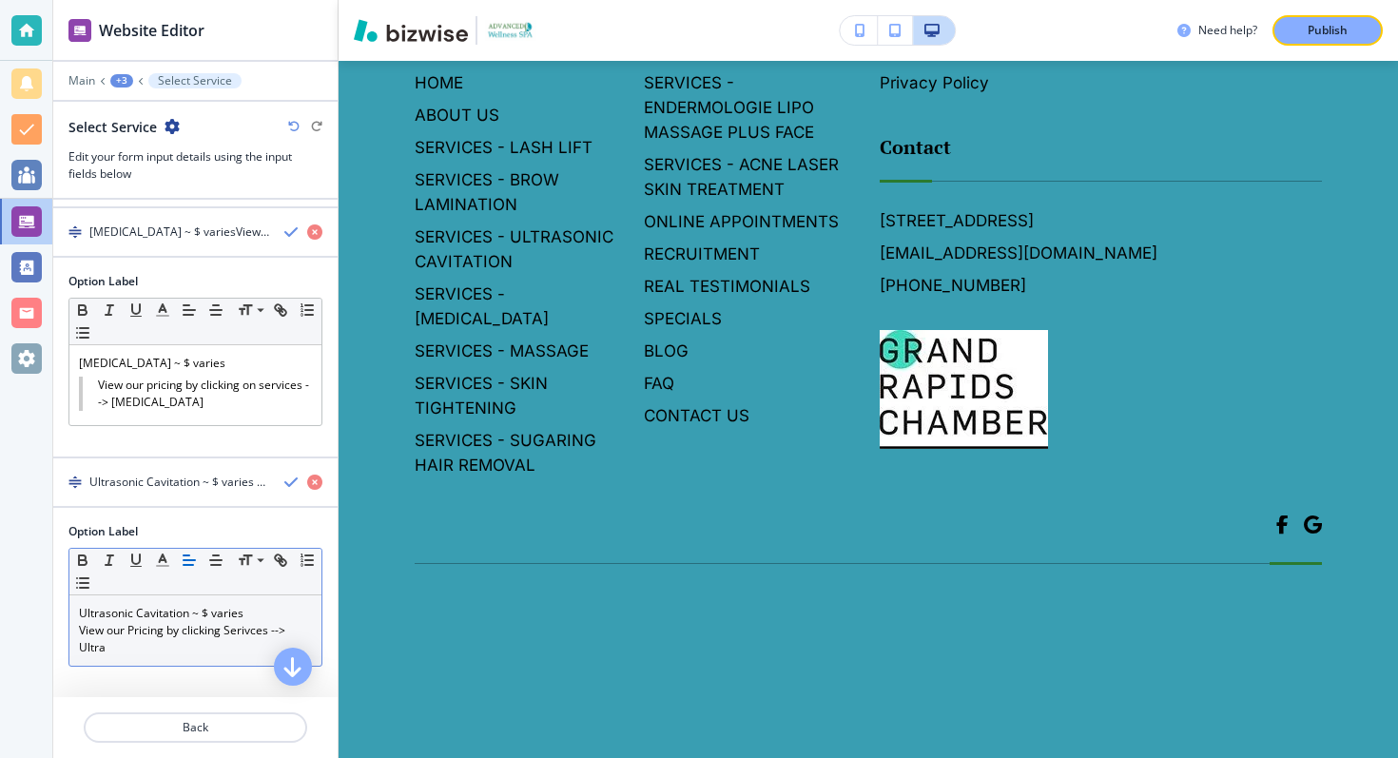
click at [222, 659] on div "Ultrasonic Cavitation ~ $ varies View our Pricing by clicking Serivces --> Ultra" at bounding box center [195, 630] width 252 height 70
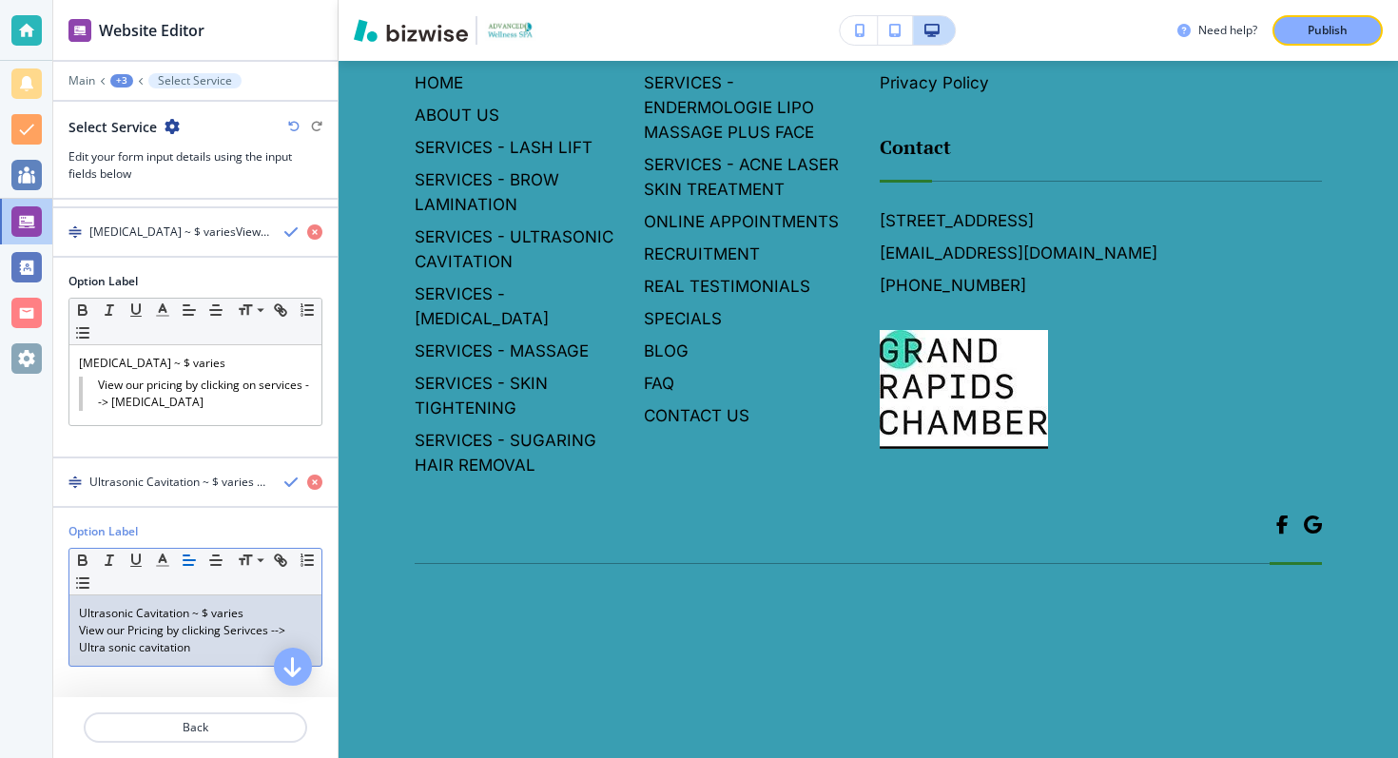
click at [249, 630] on p "View our Pricing by clicking Serivces --> Ultra sonic cavitation" at bounding box center [195, 639] width 233 height 34
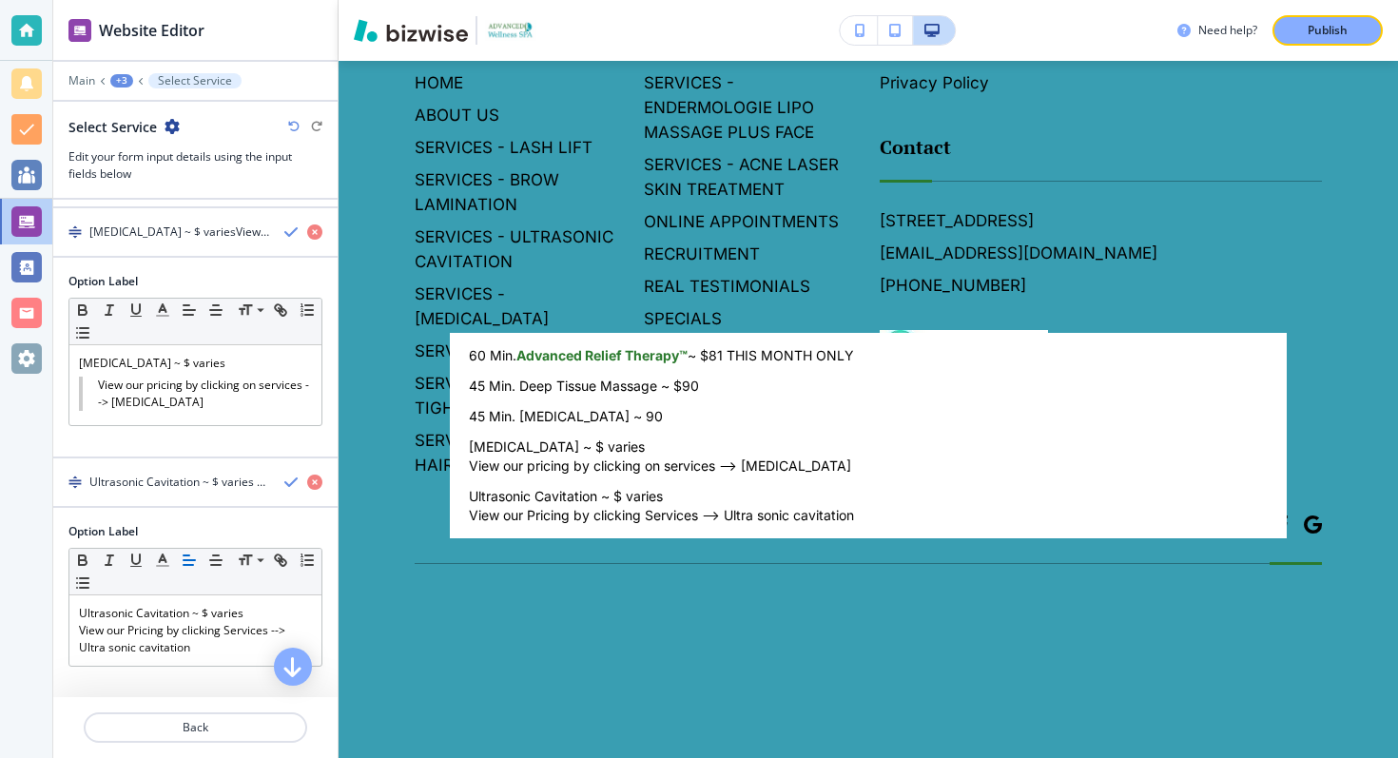
click at [604, 0] on body "Website Editor Main +3 Select Service Select Service Edit your form input detai…" at bounding box center [699, 0] width 1398 height 0
click at [250, 358] on div at bounding box center [699, 379] width 1398 height 758
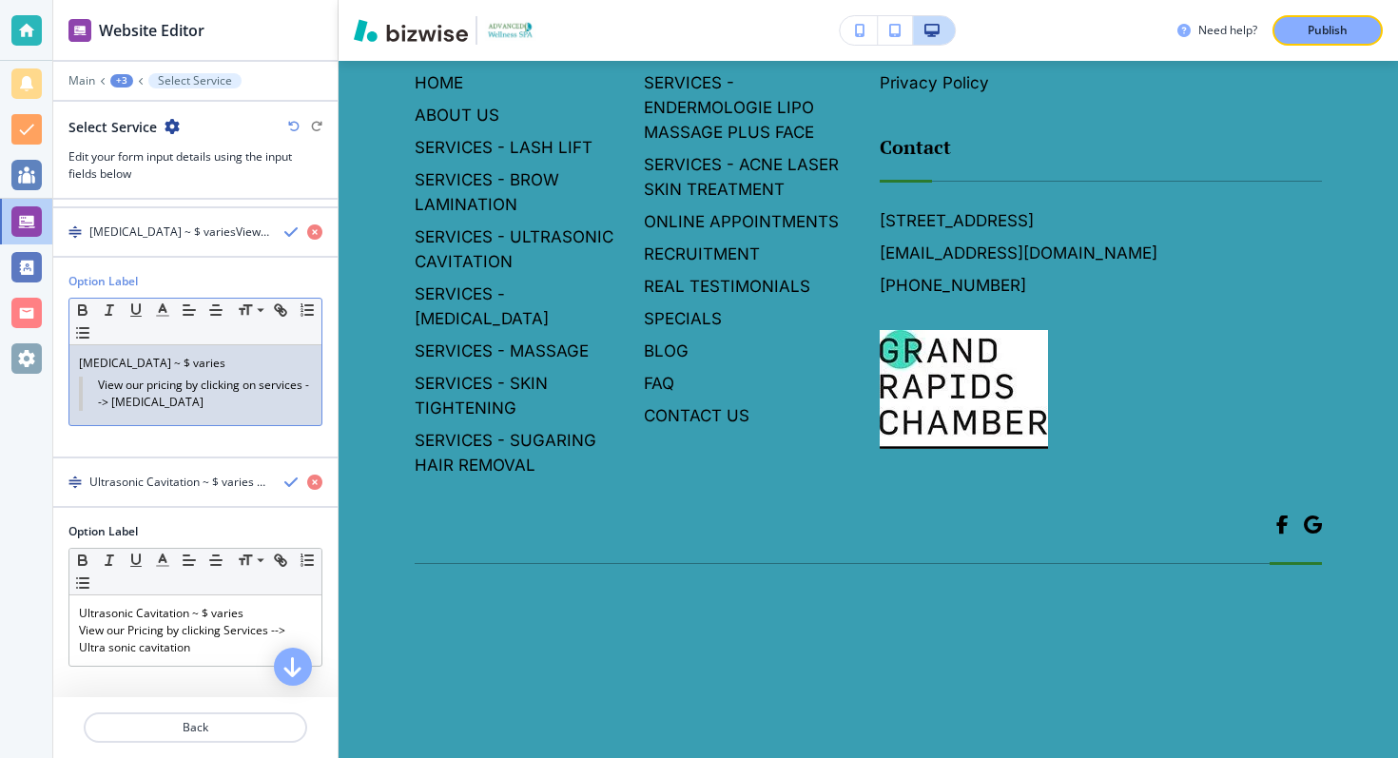
click at [248, 364] on p "[MEDICAL_DATA] ~ $ varies" at bounding box center [195, 363] width 233 height 17
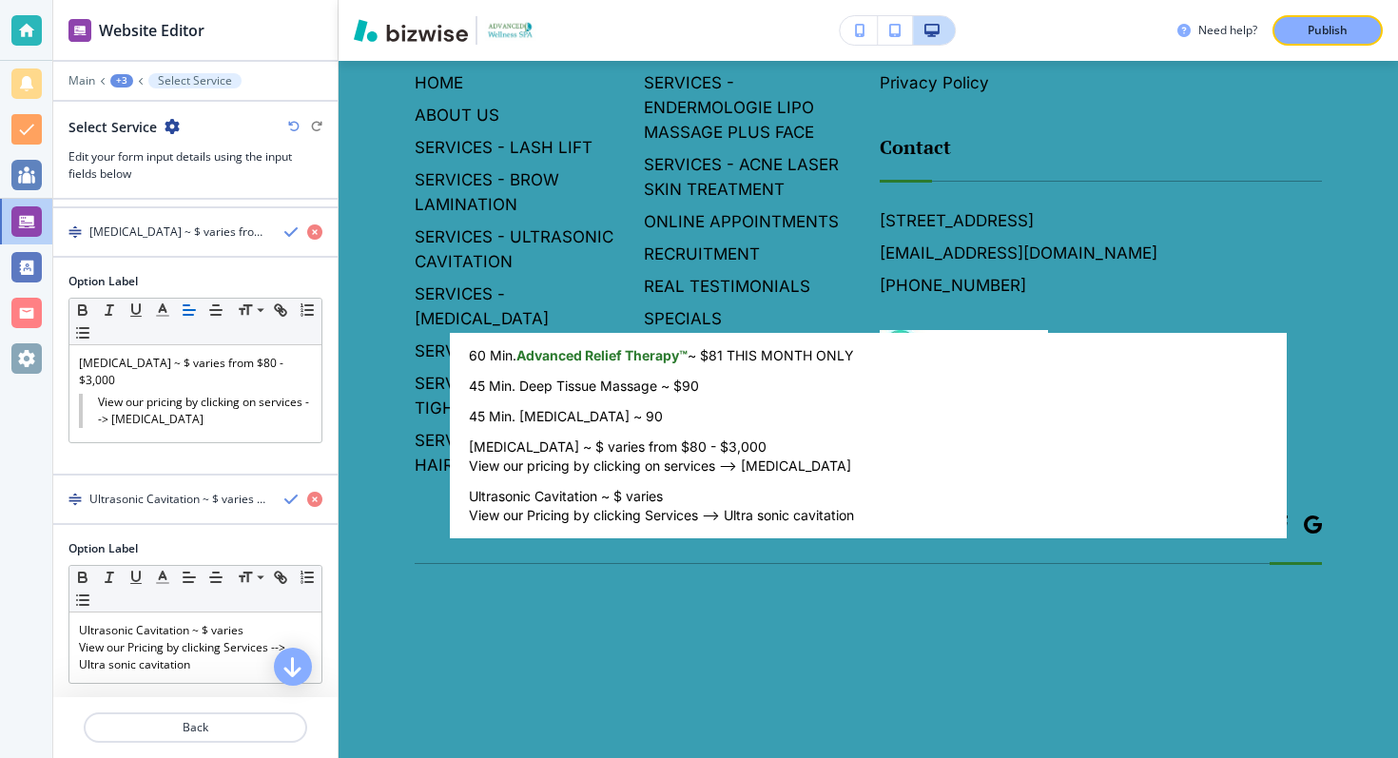
click at [490, 0] on body "Website Editor Main +3 Select Service Select Service Edit your form input detai…" at bounding box center [699, 0] width 1398 height 0
click at [266, 412] on div at bounding box center [699, 379] width 1398 height 758
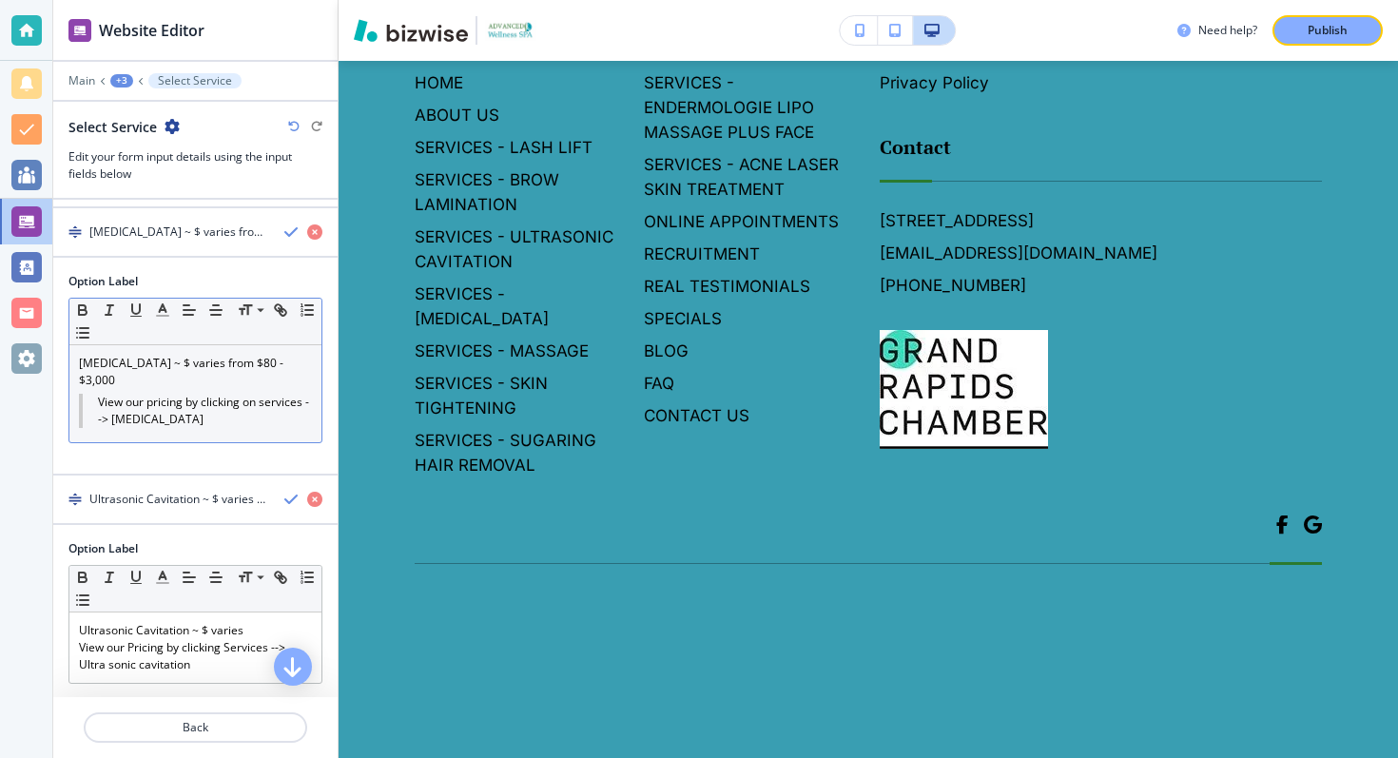
click at [210, 381] on p "[MEDICAL_DATA] ~ $ varies from $80 - $3,000" at bounding box center [195, 372] width 233 height 34
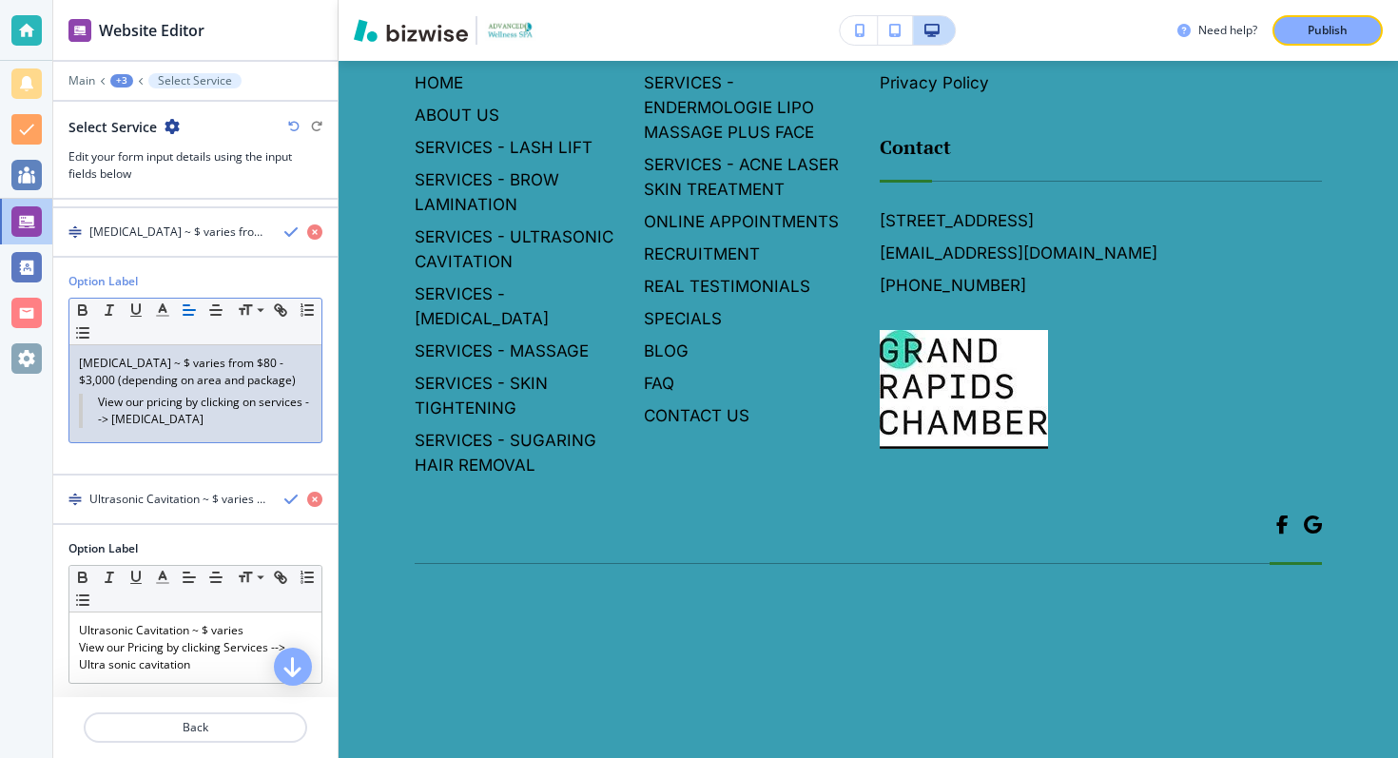
click at [544, 0] on body "Website Editor Main +3 Select Service Select Service Edit your form input detai…" at bounding box center [699, 0] width 1398 height 0
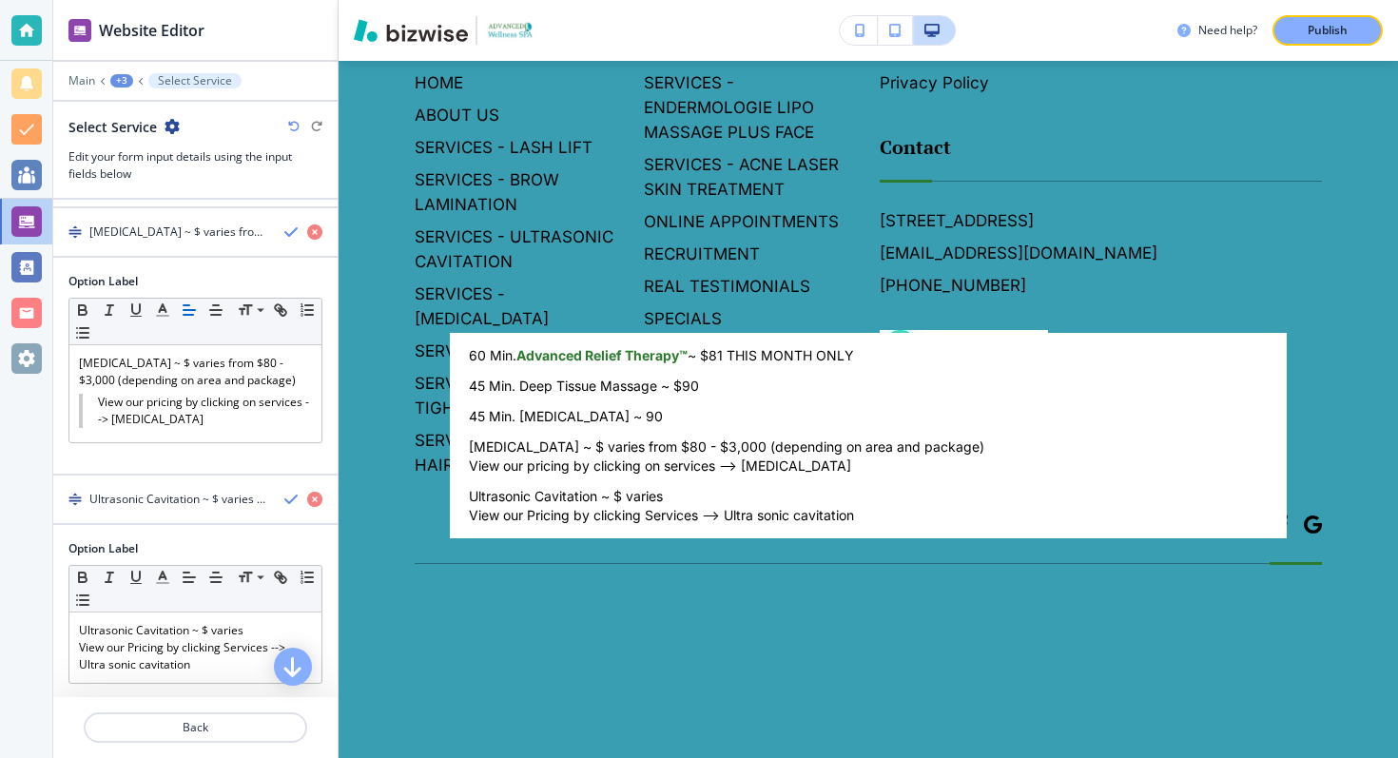
click at [397, 268] on div at bounding box center [699, 379] width 1398 height 758
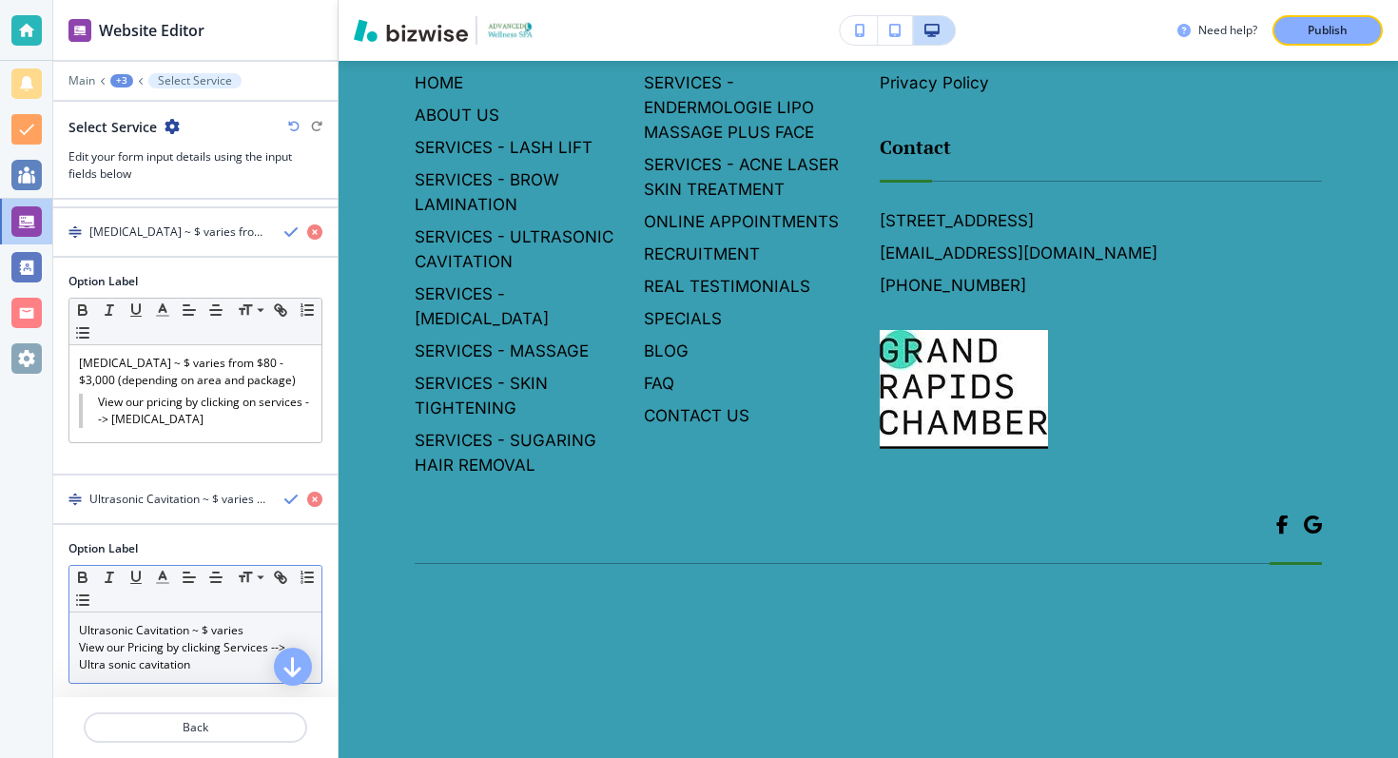
scroll to position [588, 0]
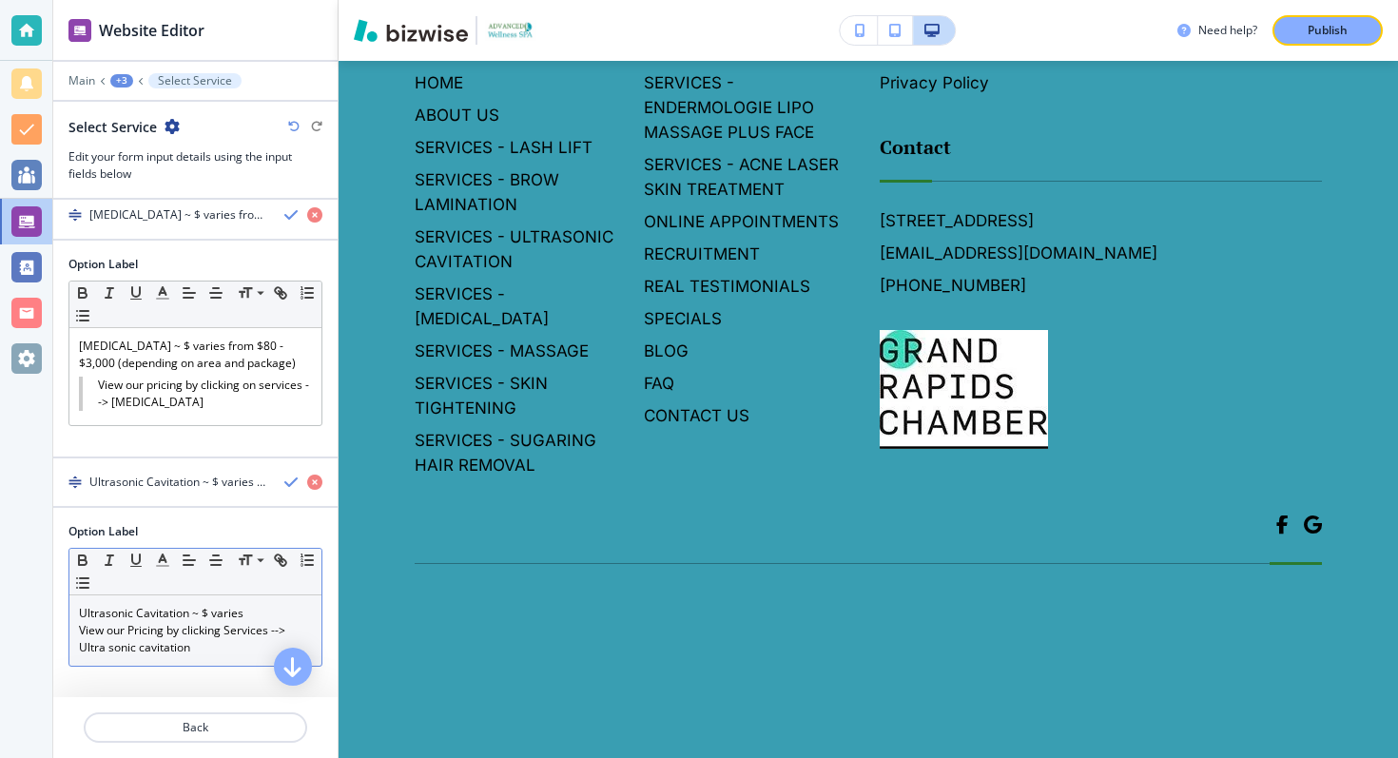
click at [271, 611] on p "Ultrasonic Cavitation ~ $ varies" at bounding box center [195, 613] width 233 height 17
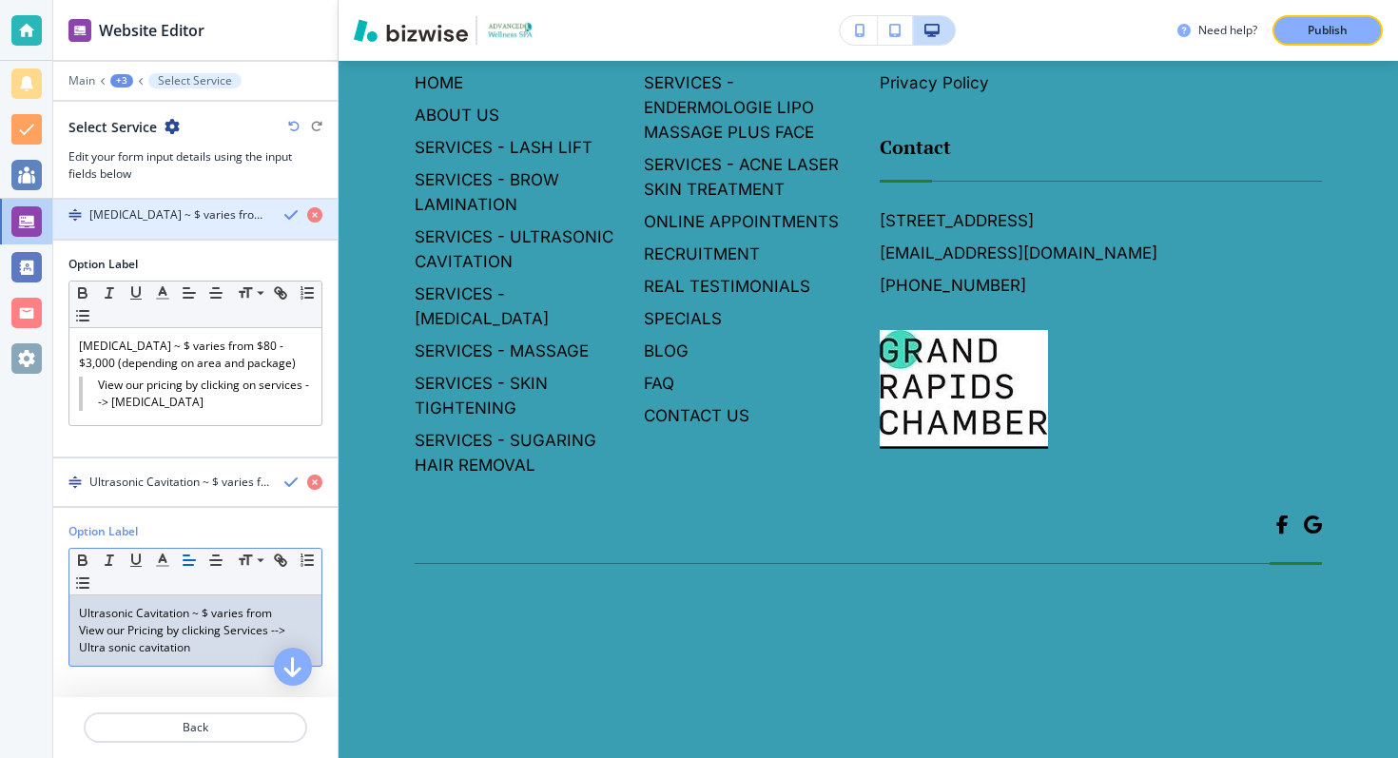
click at [274, 212] on div "[MEDICAL_DATA] ~ $ varies from $80 - $3,000 (depending on area and package)View…" at bounding box center [195, 214] width 284 height 17
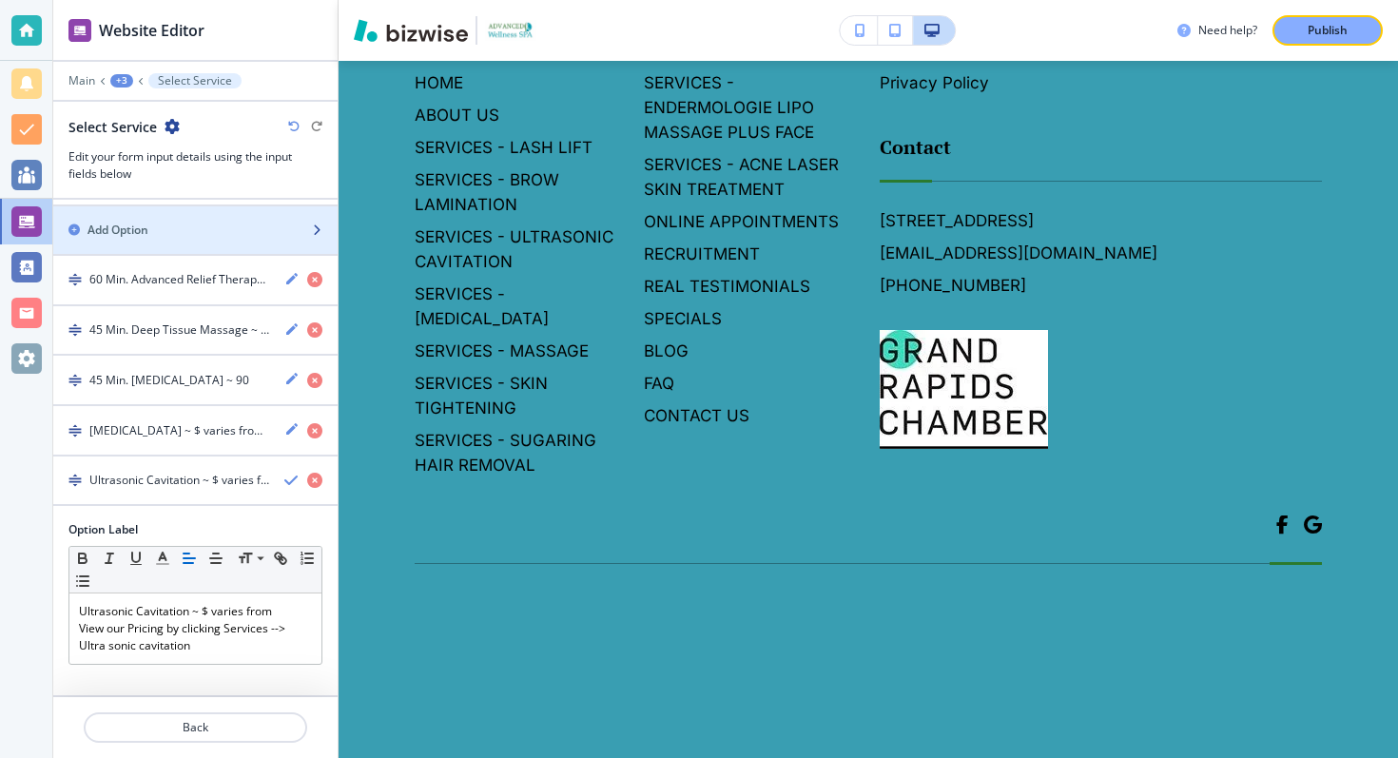
scroll to position [371, 0]
click at [515, 0] on body "Website Editor Main +3 Select Service Select Service Edit your form input detai…" at bounding box center [699, 0] width 1398 height 0
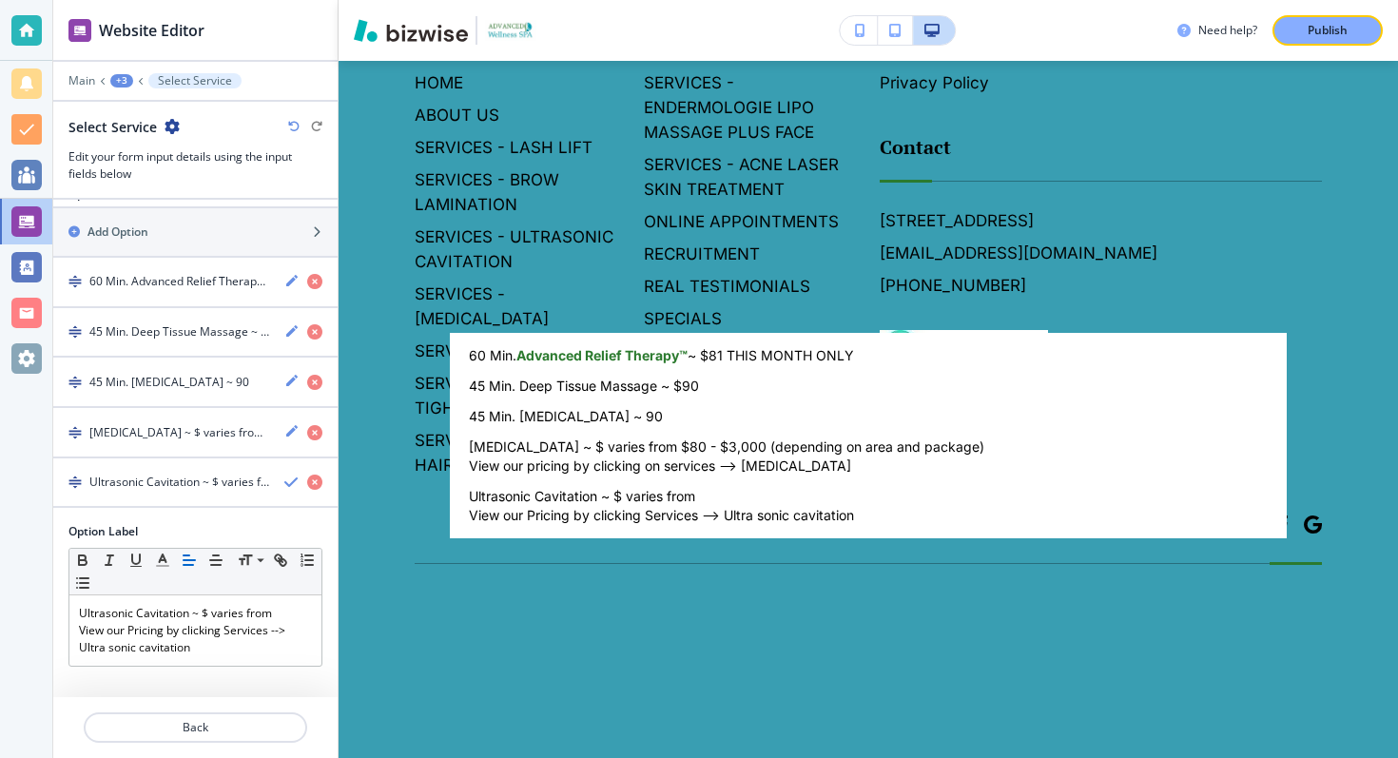
click at [215, 646] on div at bounding box center [699, 379] width 1398 height 758
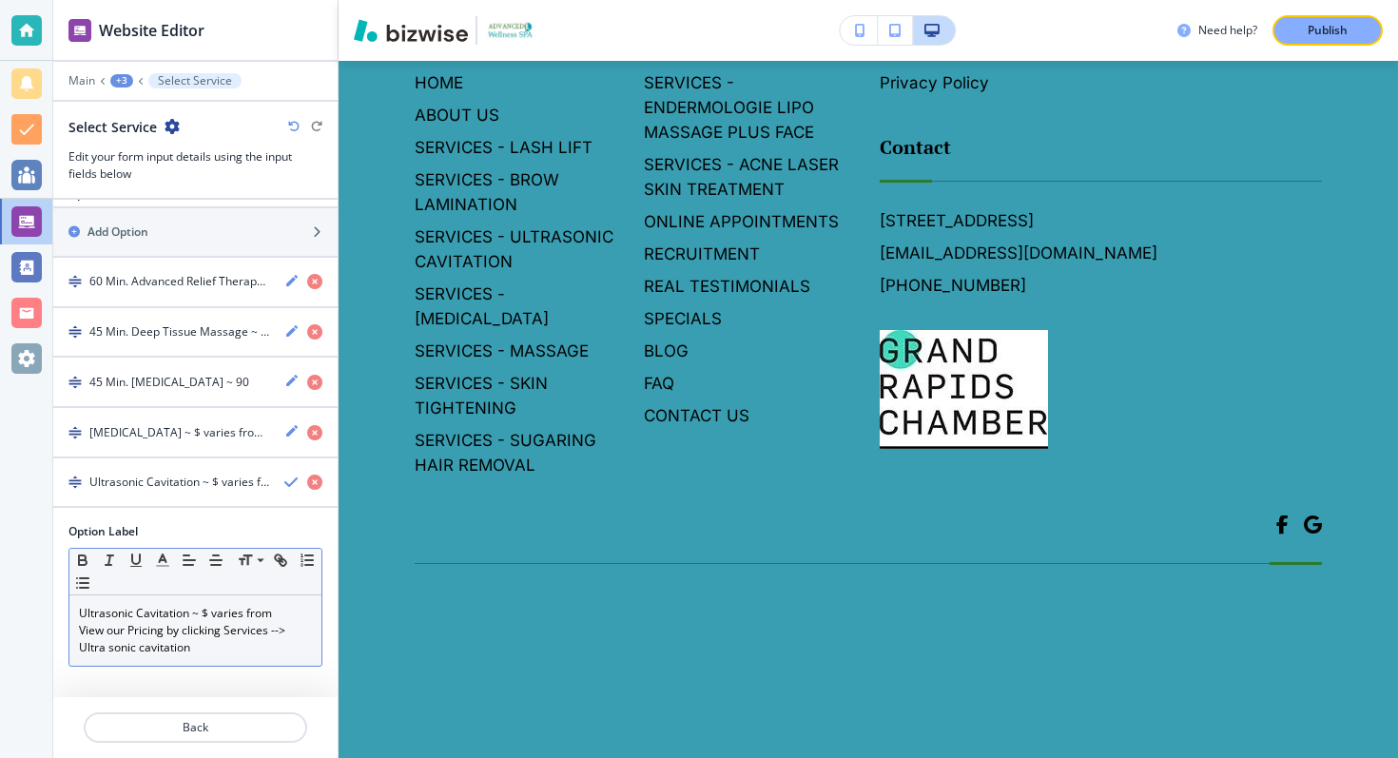
click at [288, 613] on p "Ultrasonic Cavitation ~ $ varies from" at bounding box center [195, 613] width 233 height 17
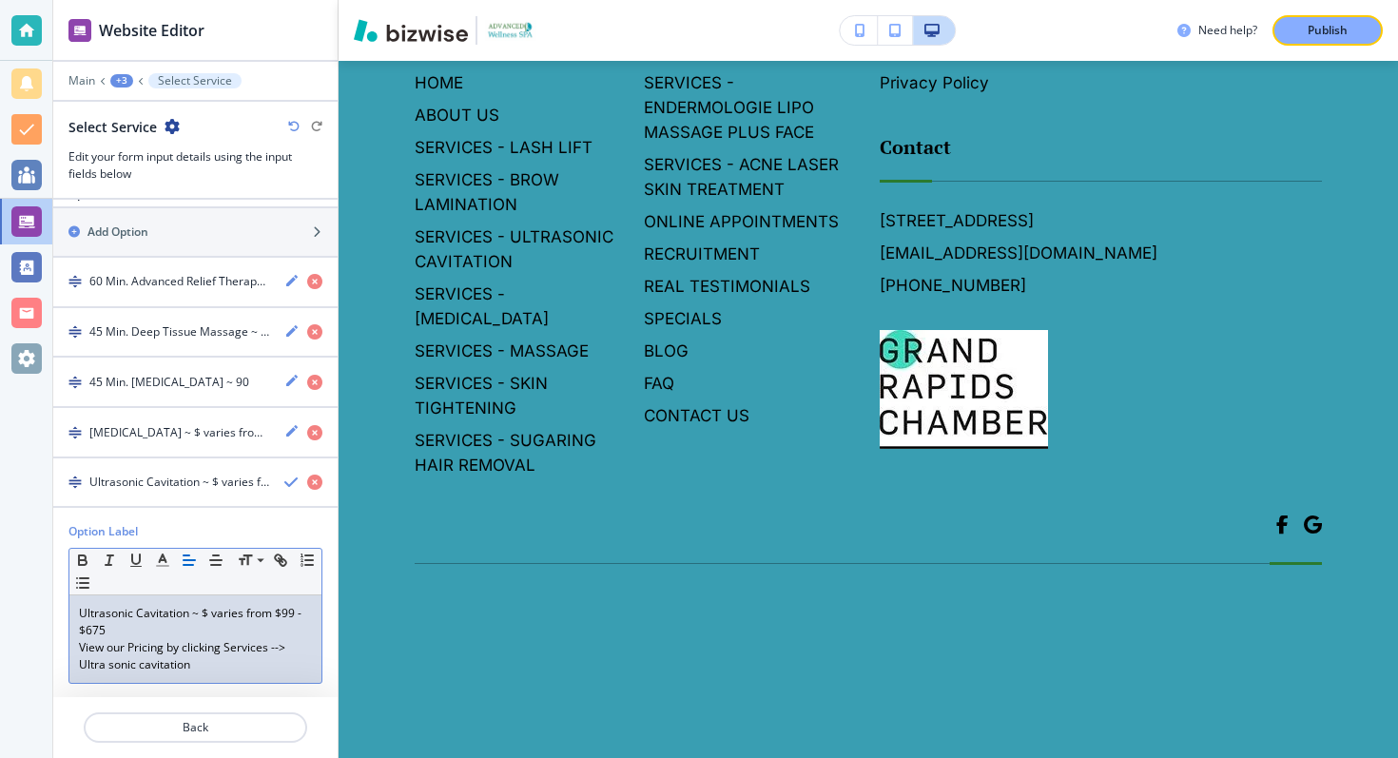
click at [578, 0] on body "Website Editor Main +3 Select Service Select Service Edit your form input detai…" at bounding box center [699, 0] width 1398 height 0
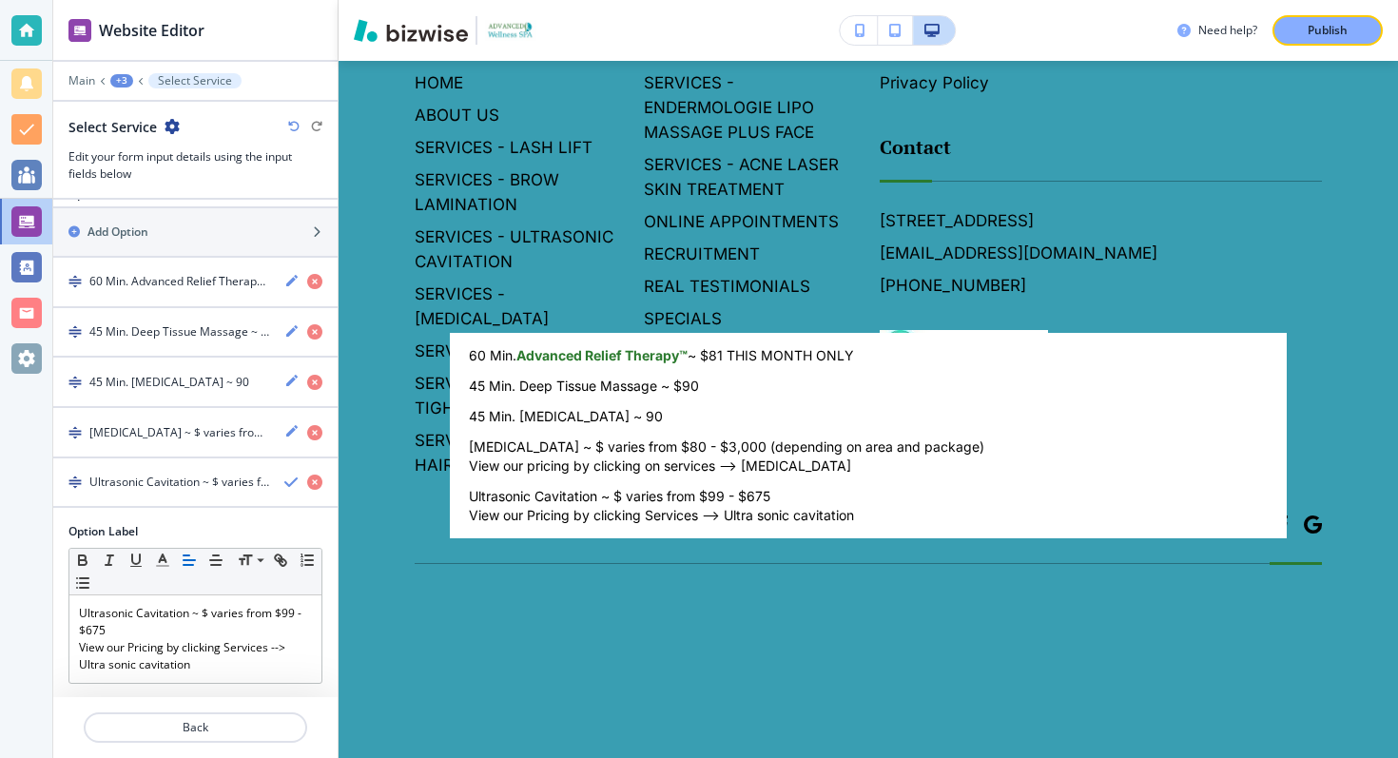
click at [191, 623] on div at bounding box center [699, 379] width 1398 height 758
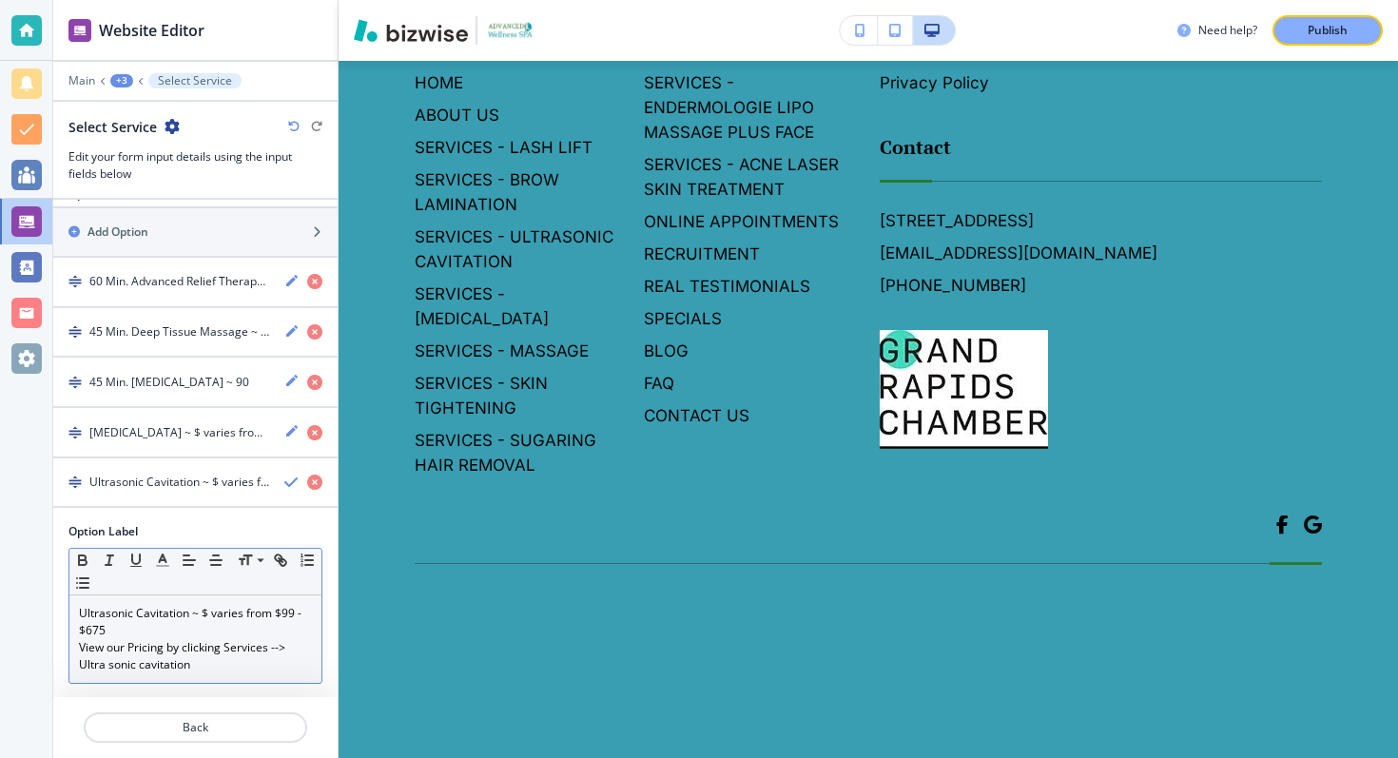
click at [188, 623] on p "Ultrasonic Cavitation ~ $ varies from $99 - $675" at bounding box center [195, 622] width 233 height 34
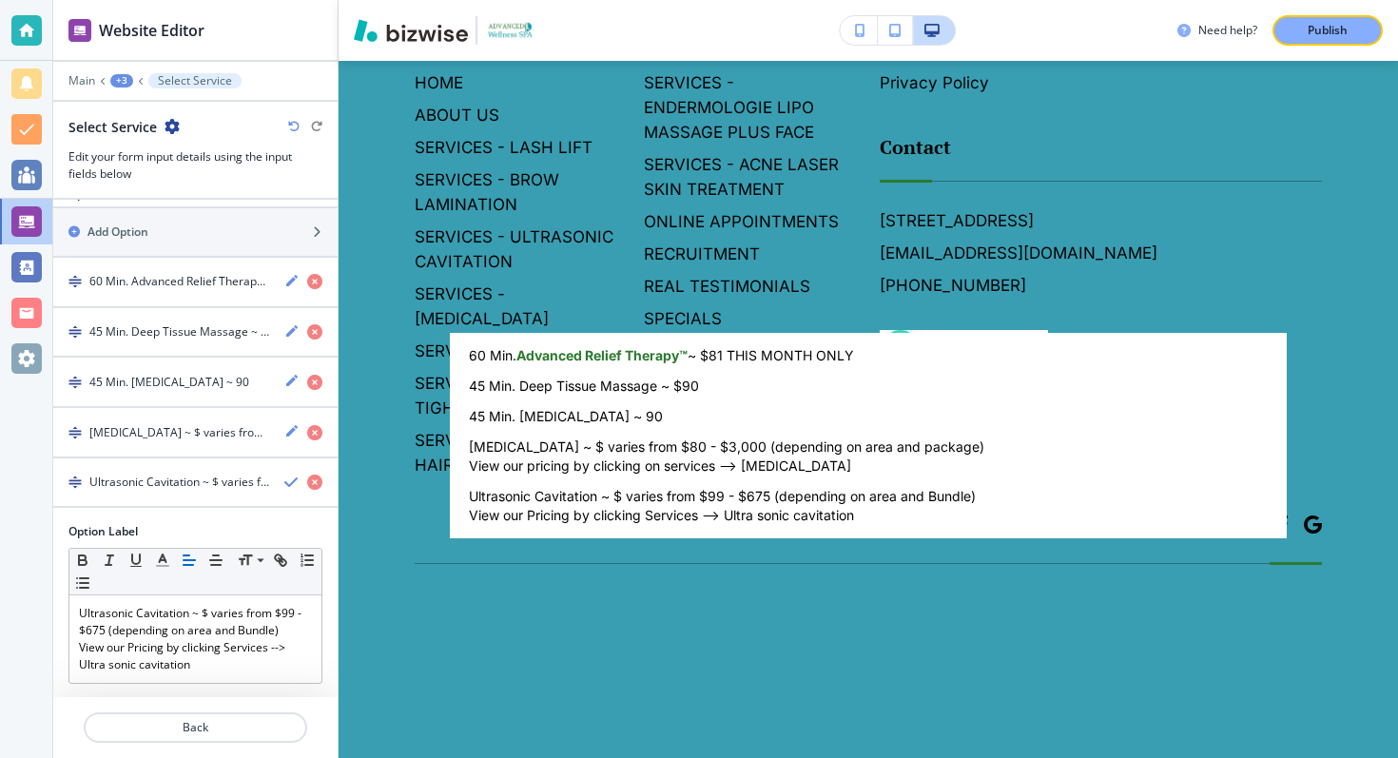
click at [699, 0] on body "Website Editor Main +3 Select Service Select Service Edit your form input detai…" at bounding box center [699, 0] width 1398 height 0
click at [180, 612] on div at bounding box center [699, 379] width 1398 height 758
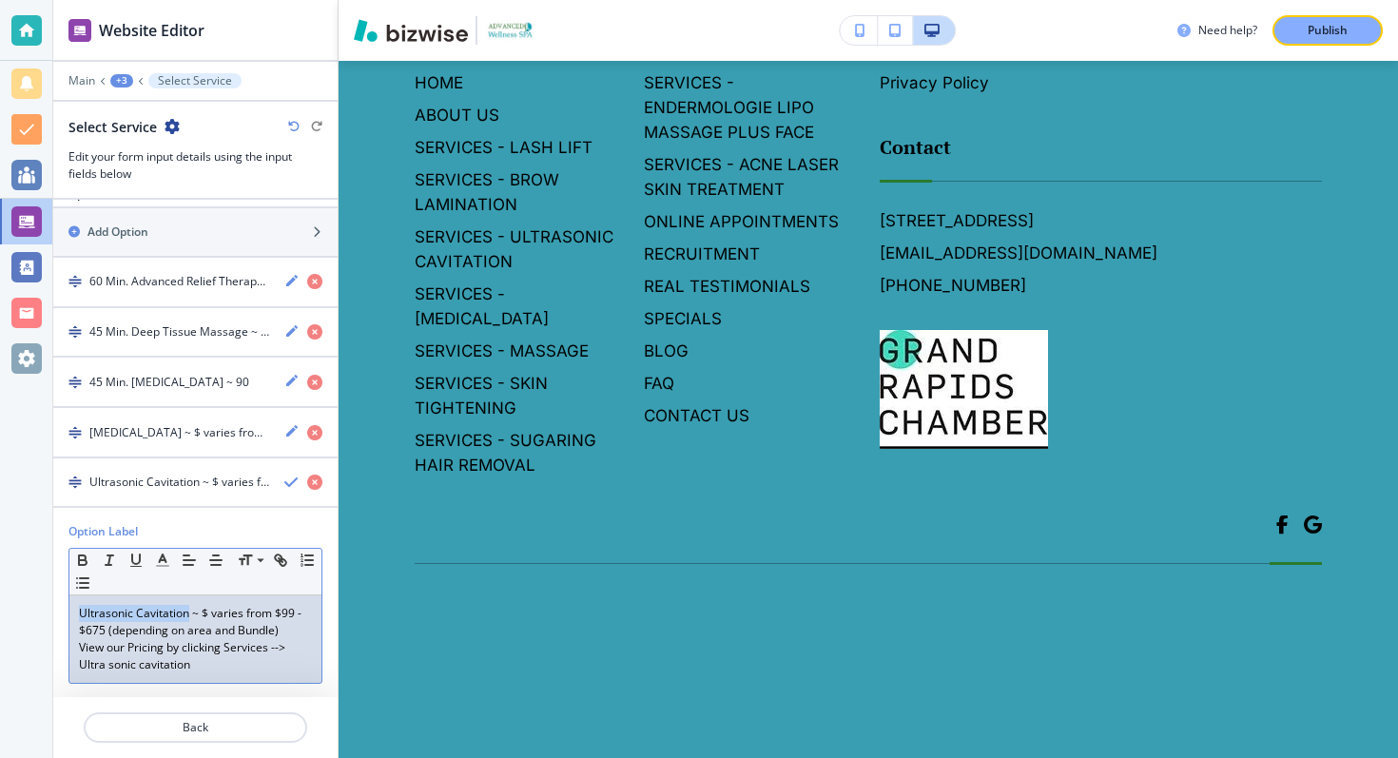
drag, startPoint x: 186, startPoint y: 614, endPoint x: 64, endPoint y: 610, distance: 122.8
click at [64, 610] on div "Option Label Small Normal Large Huge Ultrasonic Cavitation ~ $ varies from $99 …" at bounding box center [195, 611] width 284 height 176
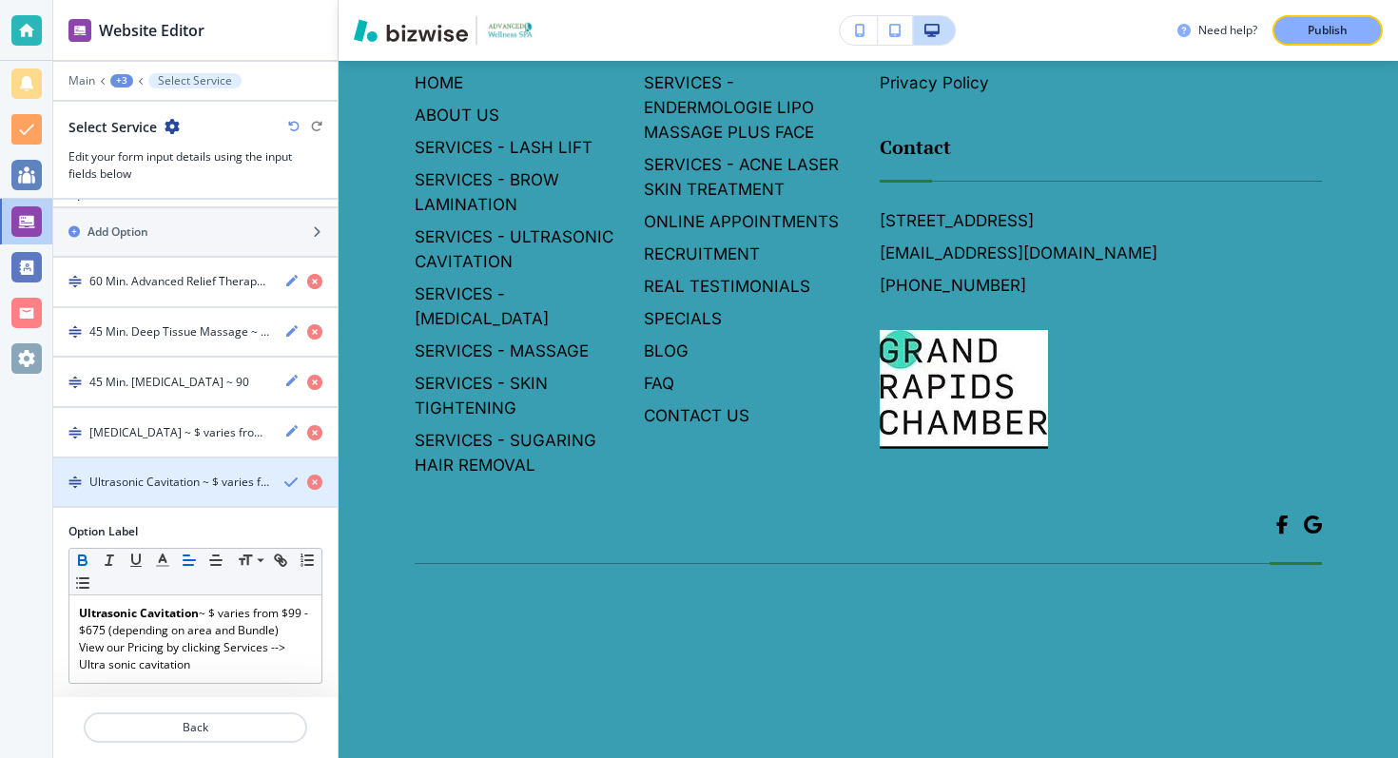
click at [210, 478] on h4 "Ultrasonic Cavitation ~ $ varies from $99 - $675 (depending on area and Bundle)…" at bounding box center [179, 482] width 180 height 17
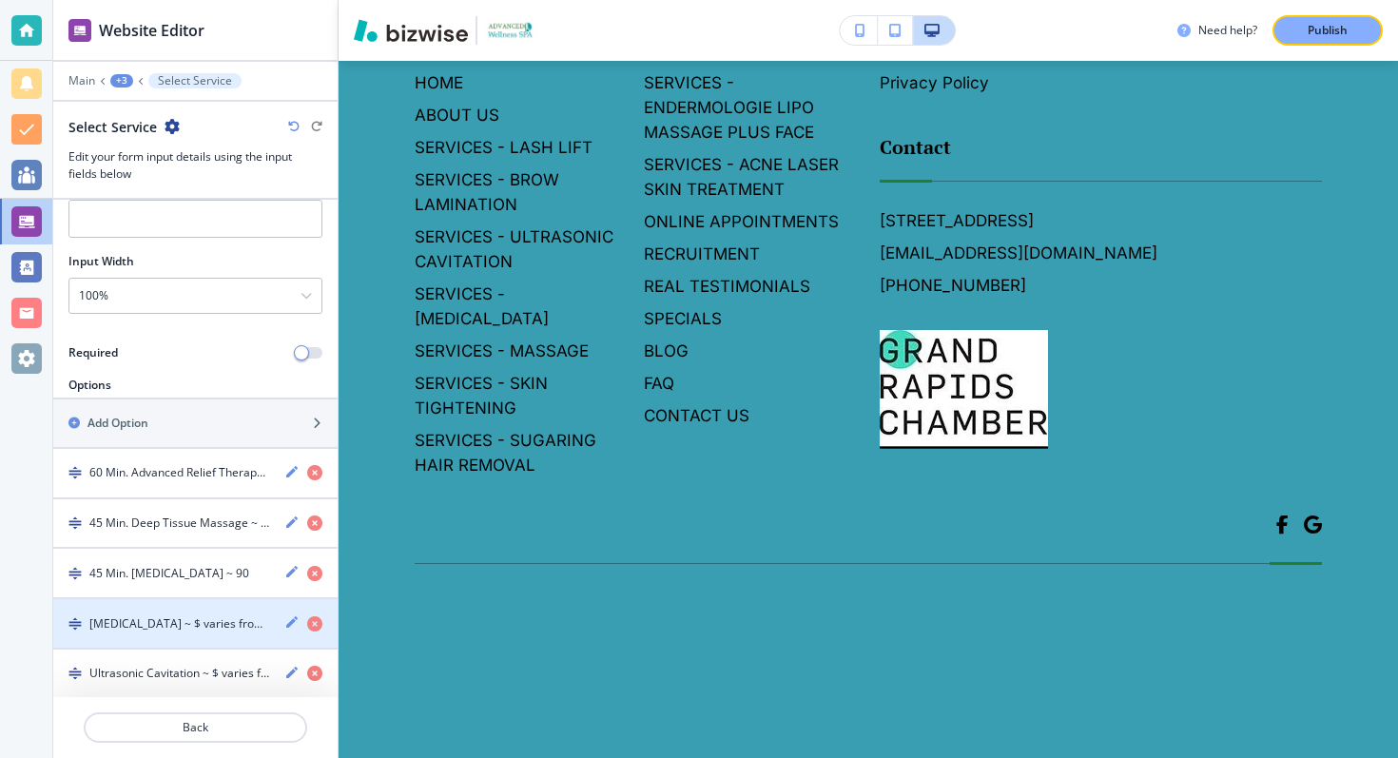
click at [236, 634] on div "button" at bounding box center [195, 640] width 284 height 15
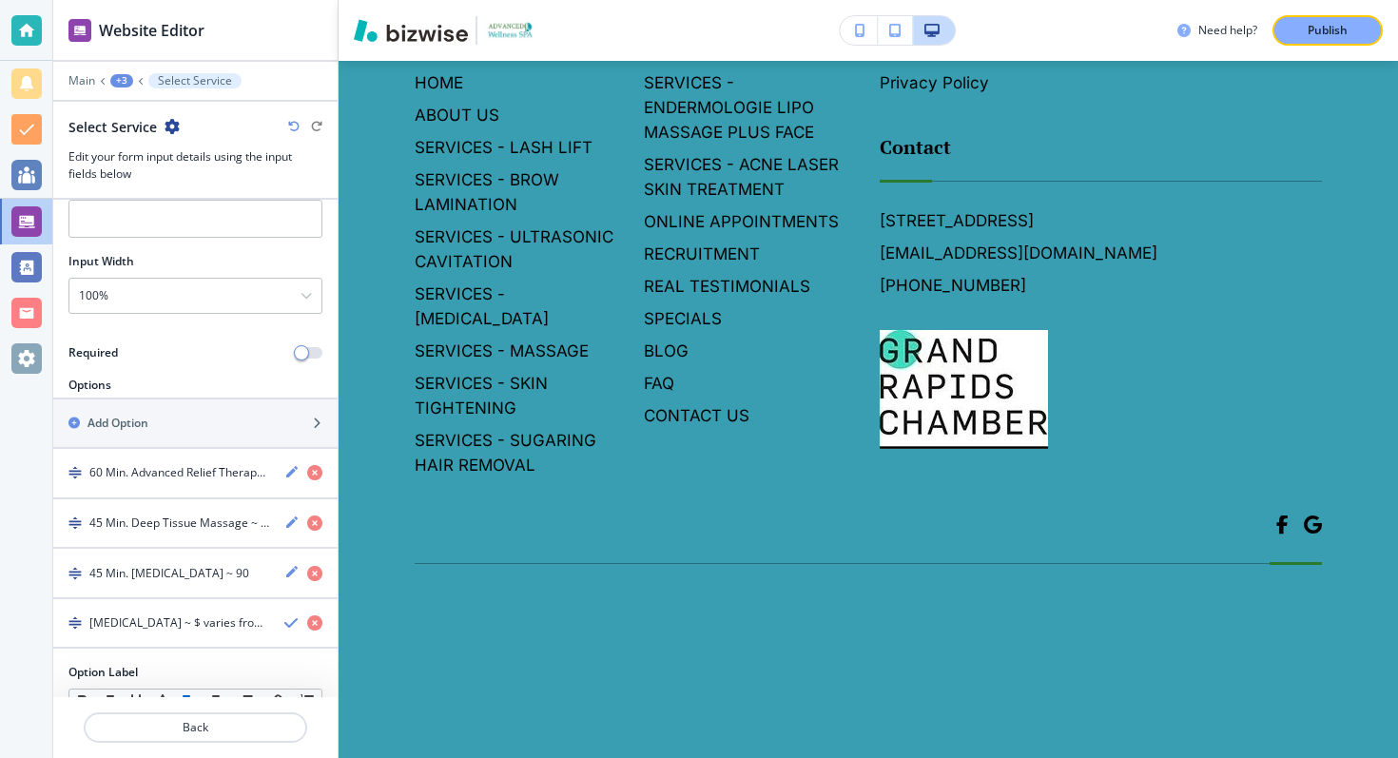
scroll to position [398, 0]
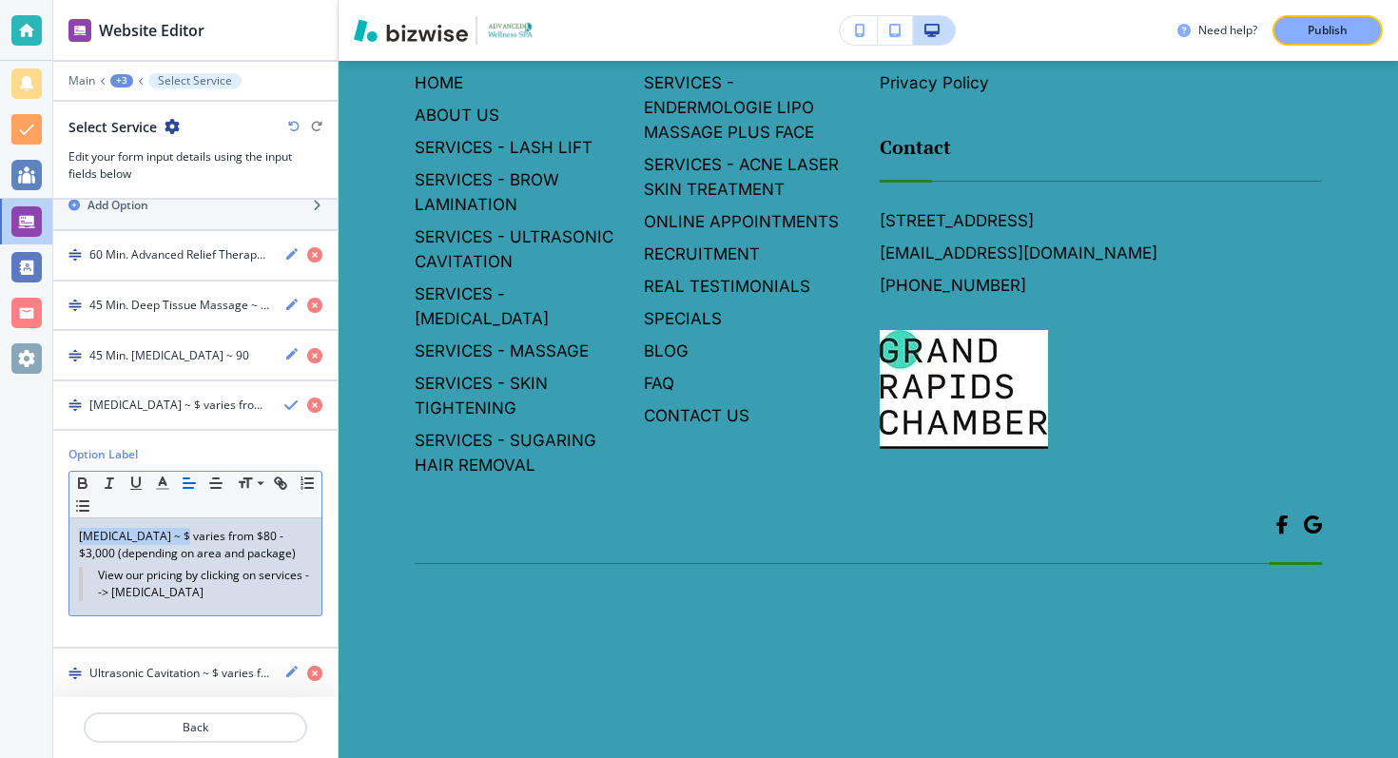
drag, startPoint x: 182, startPoint y: 533, endPoint x: 57, endPoint y: 531, distance: 124.6
click at [57, 531] on div "Option Label Small Normal Large Huge [MEDICAL_DATA] ~ $ varies from $80 - $3,00…" at bounding box center [195, 538] width 284 height 185
click at [564, 0] on body "Website Editor Main +3 Select Service Select Service Edit your form input detai…" at bounding box center [699, 0] width 1398 height 0
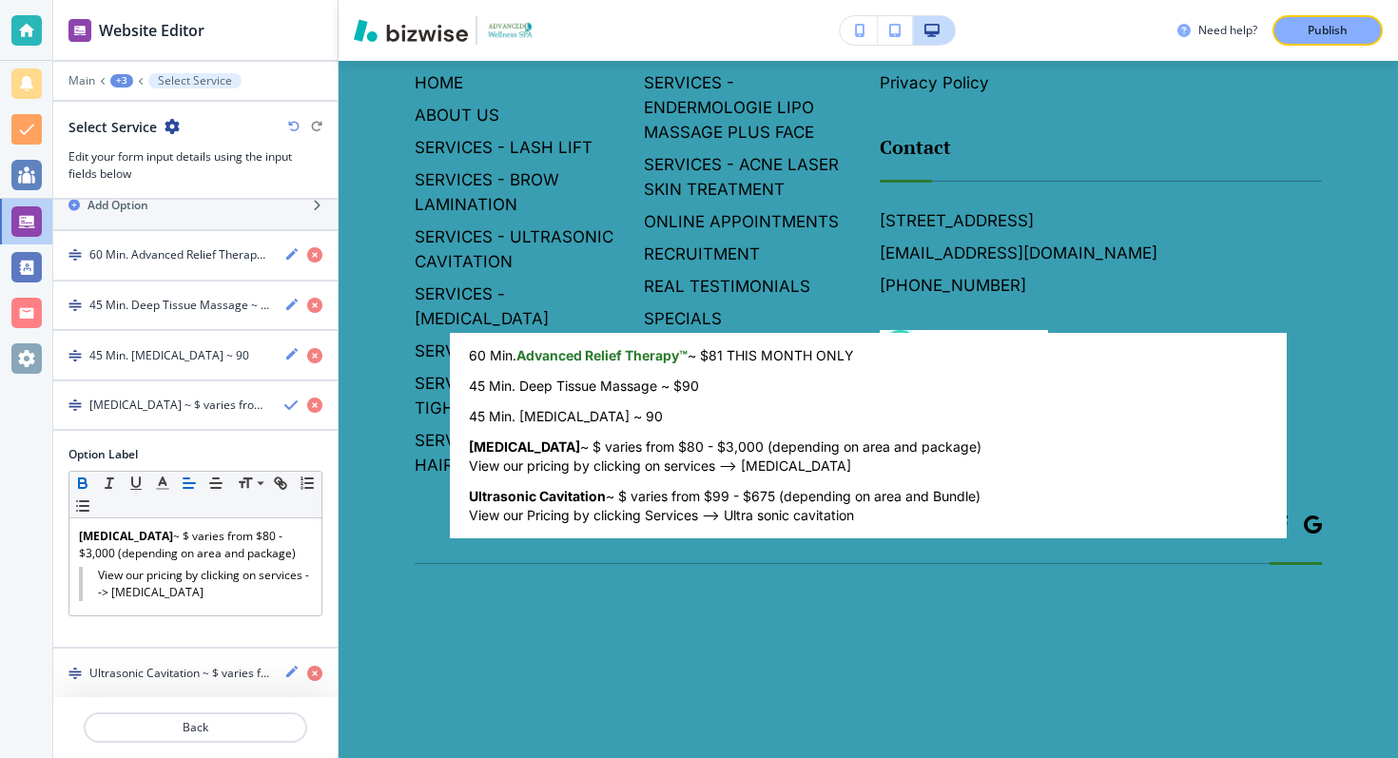
click at [263, 410] on div at bounding box center [699, 379] width 1398 height 758
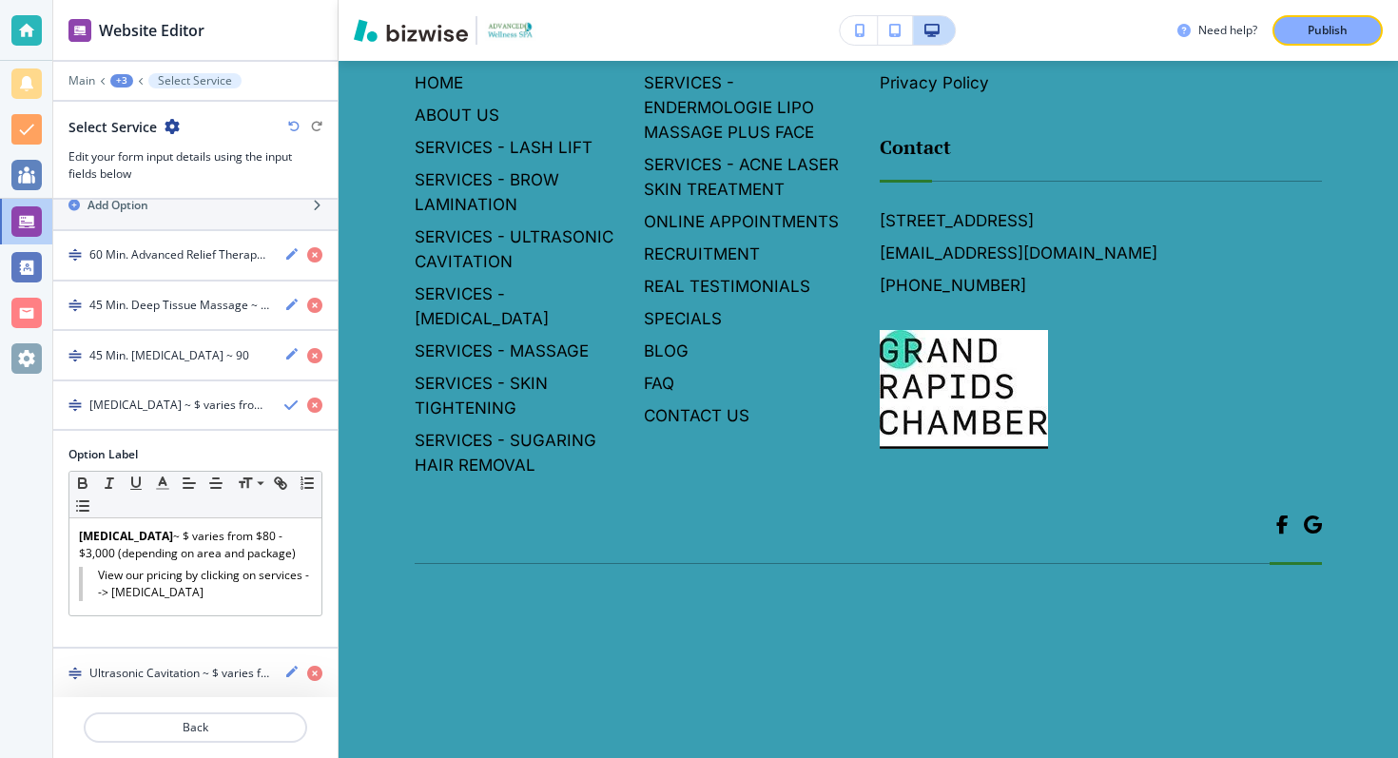
click at [283, 405] on div "[MEDICAL_DATA] ~ $ varies from $80 - $3,000 (depending on area and package)View…" at bounding box center [195, 405] width 284 height 17
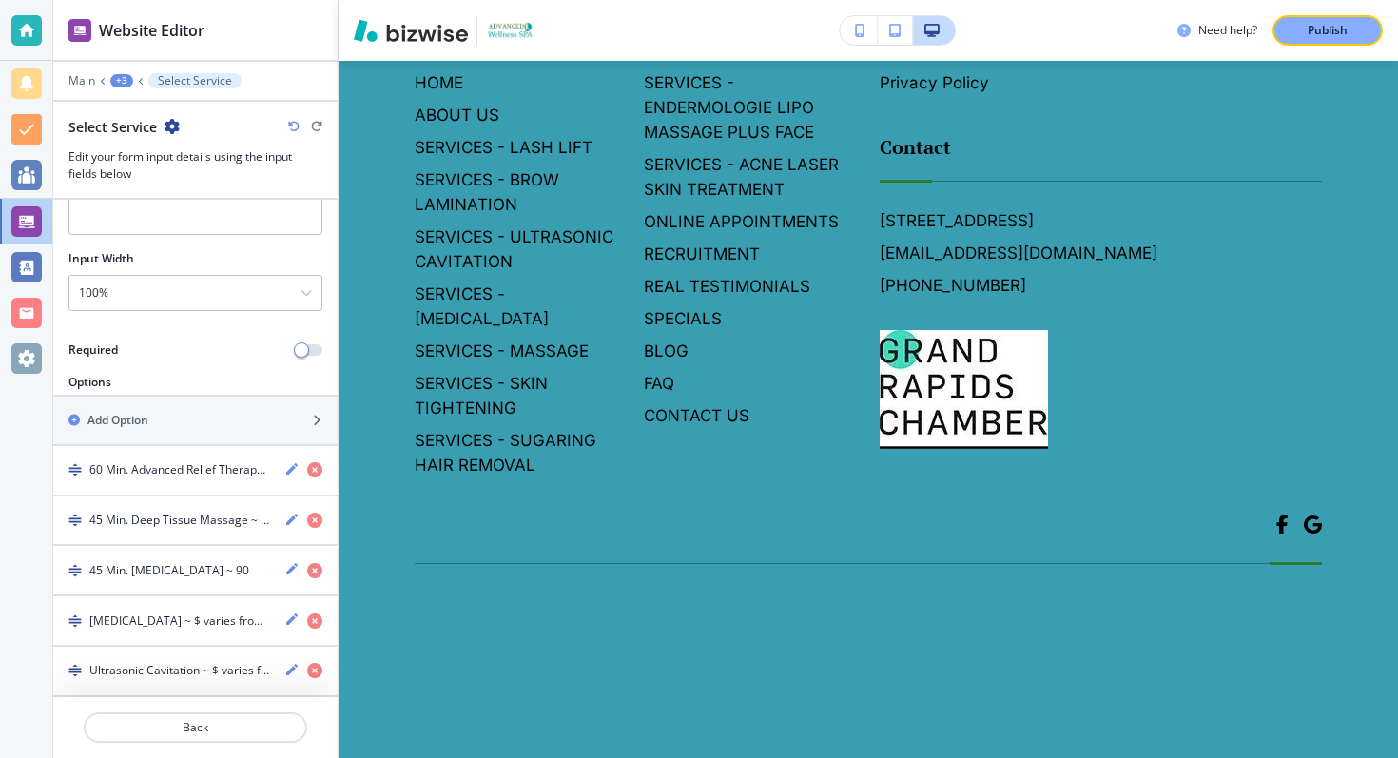
scroll to position [180, 0]
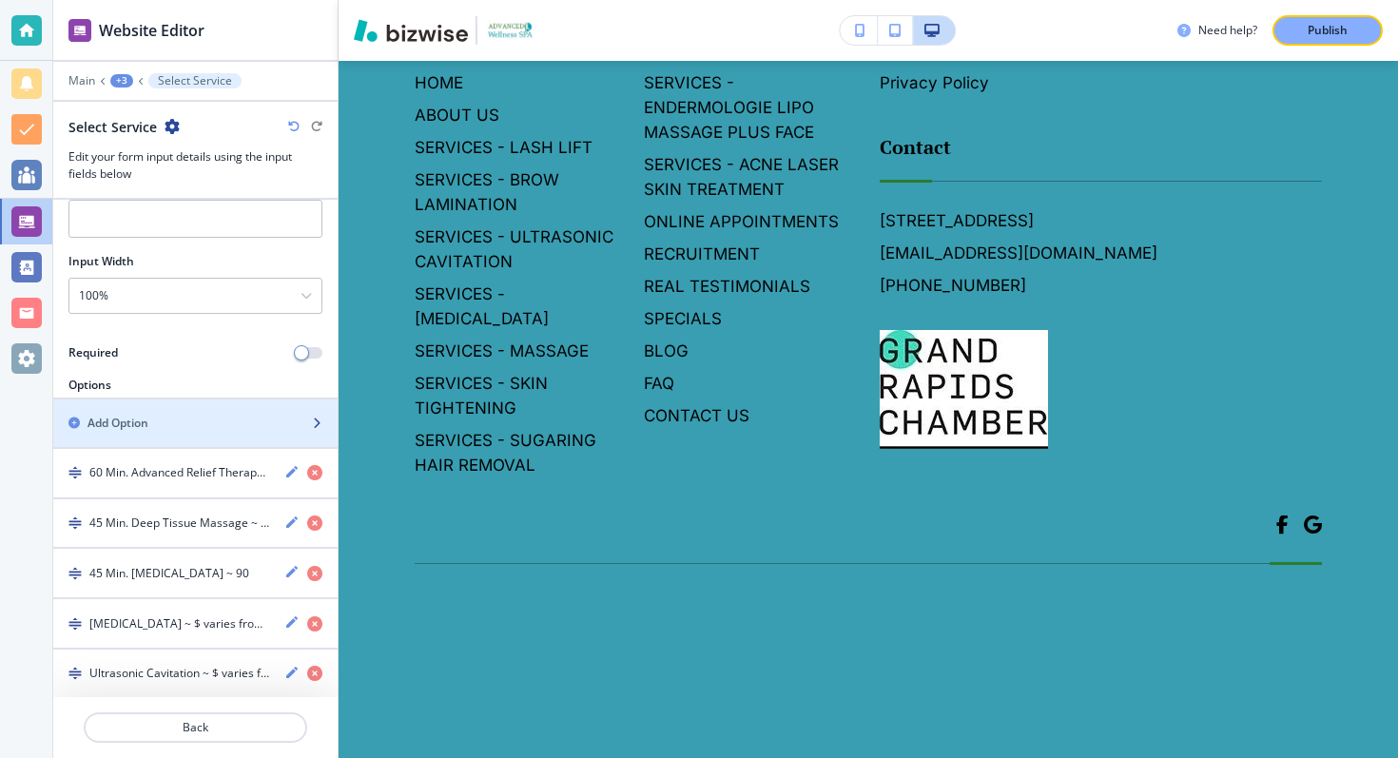
click at [187, 413] on div "button" at bounding box center [195, 407] width 284 height 15
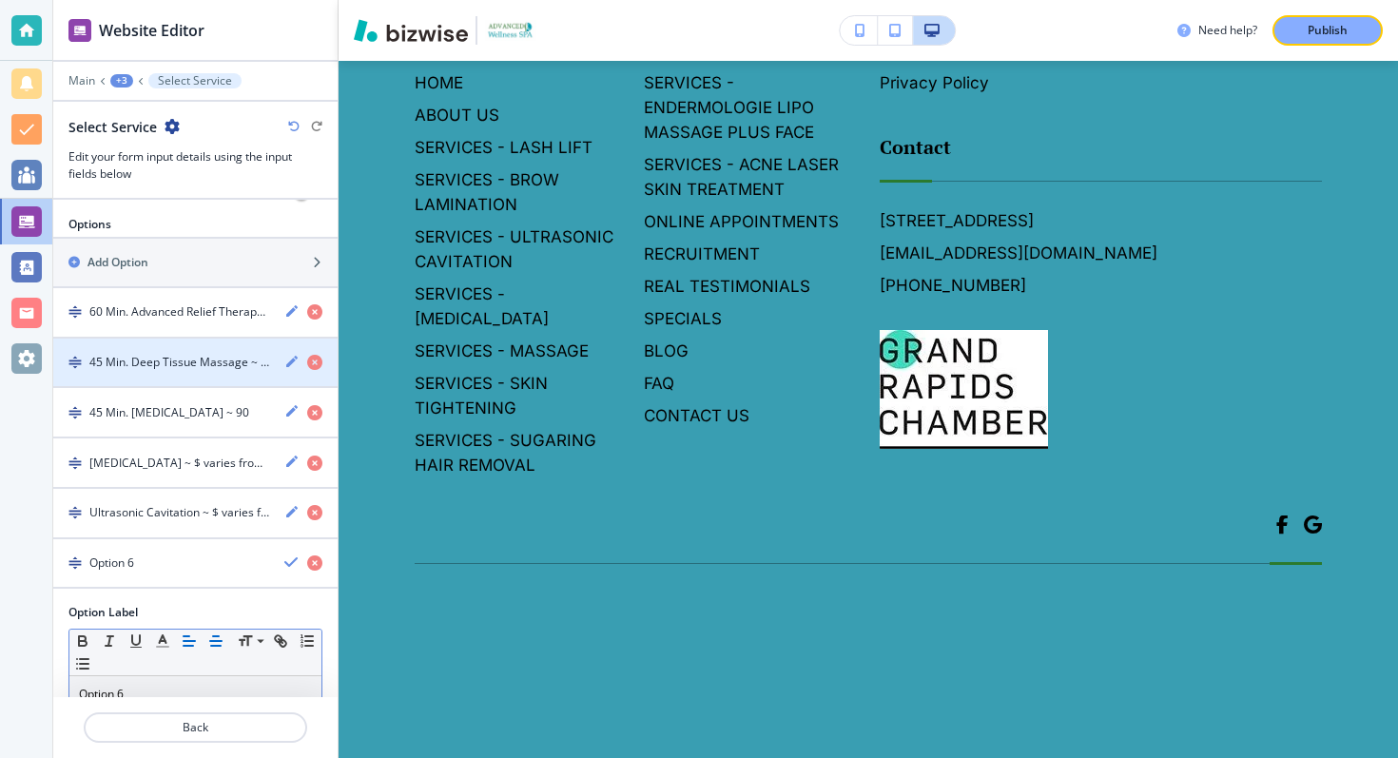
scroll to position [386, 0]
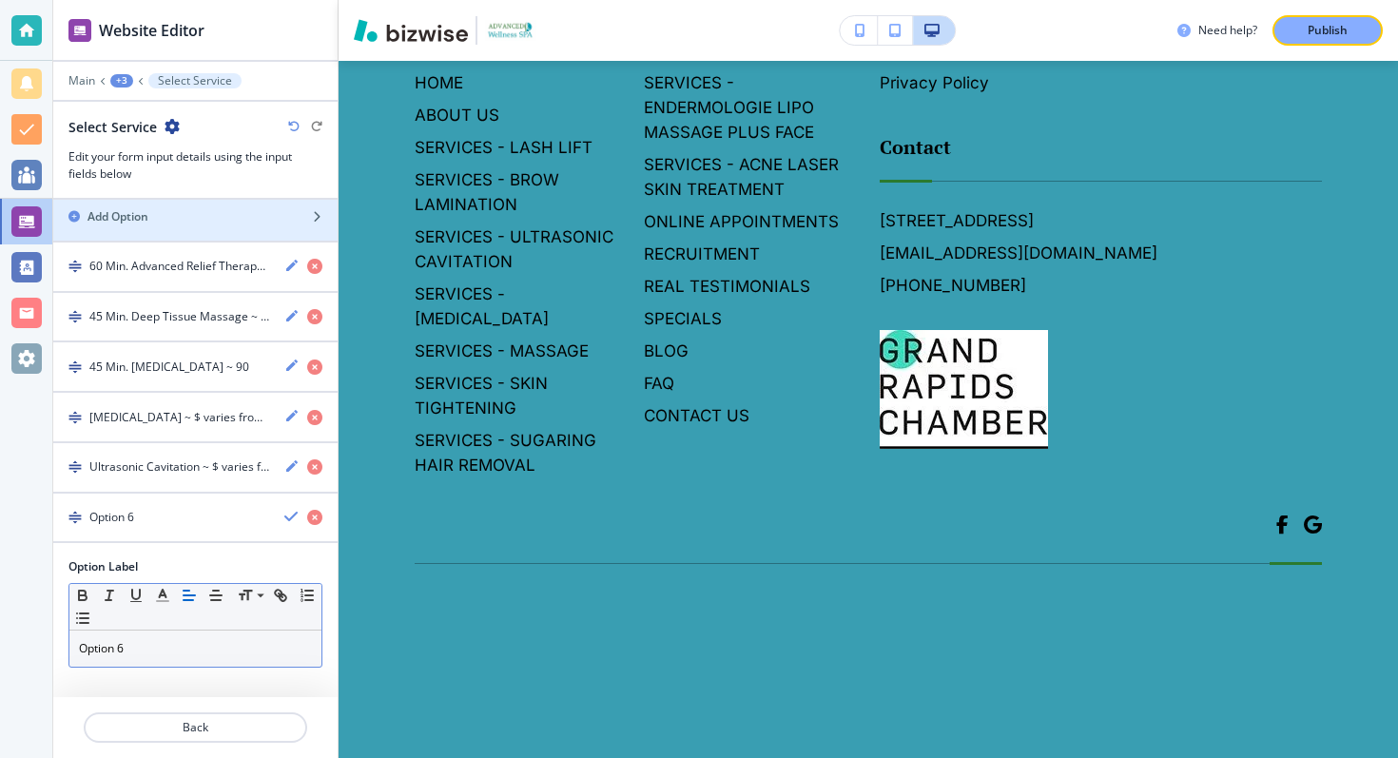
click at [115, 640] on p "Option 6" at bounding box center [195, 648] width 233 height 17
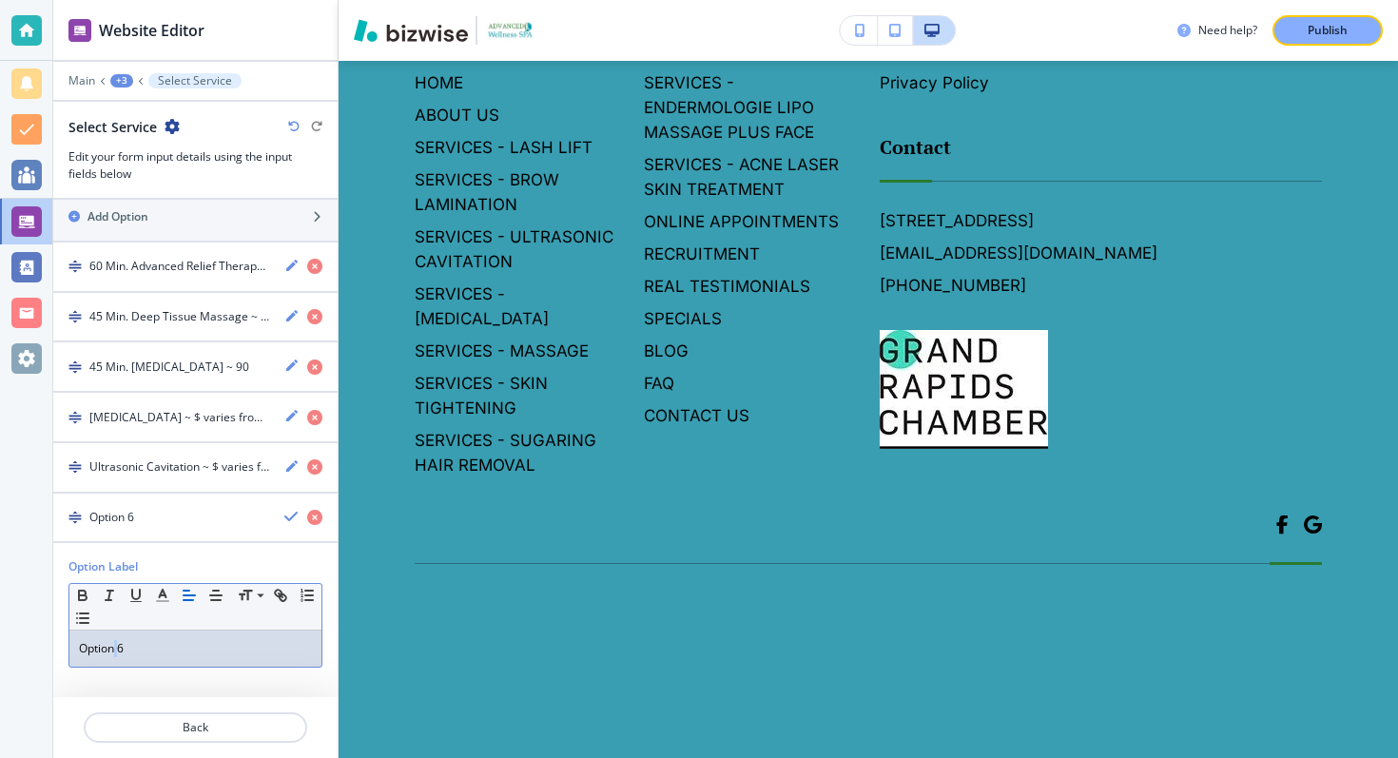
click at [115, 640] on p "Option 6" at bounding box center [195, 648] width 233 height 17
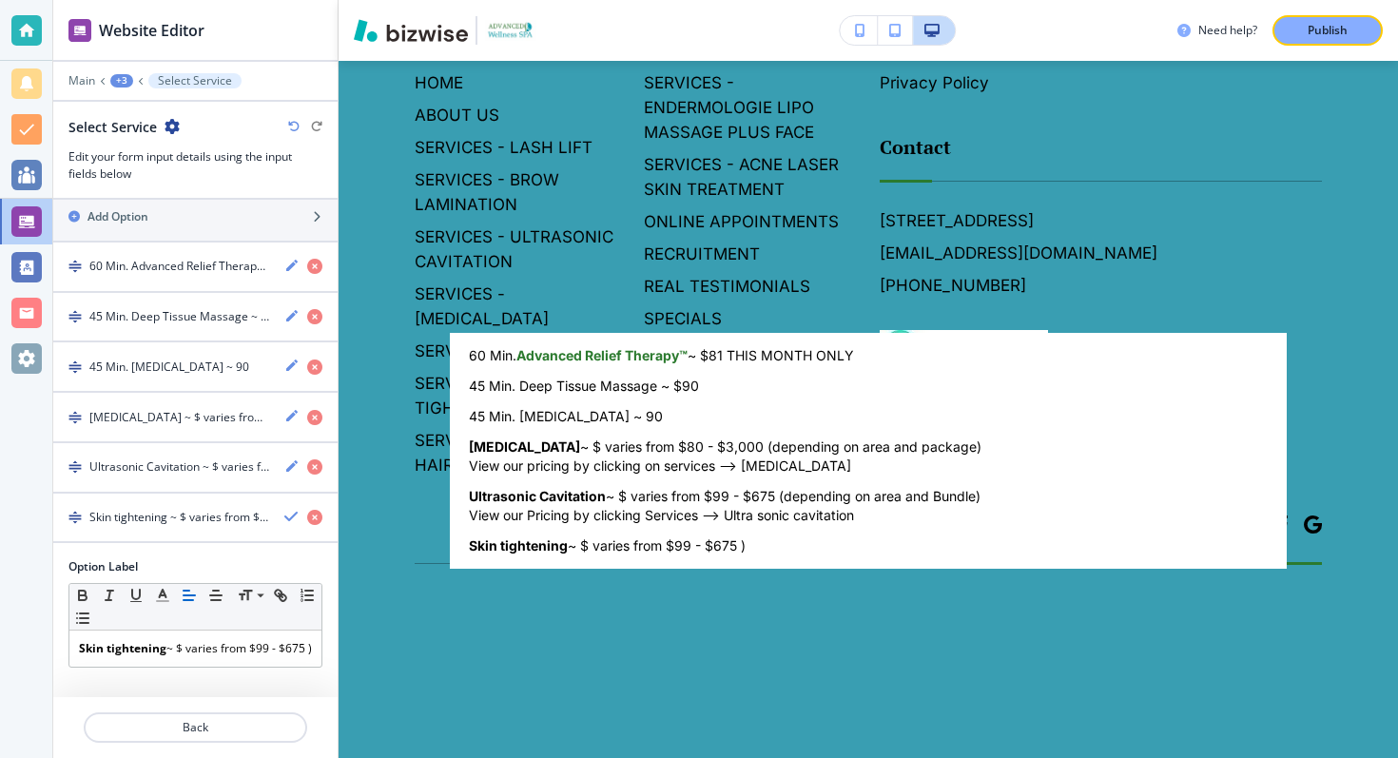
click at [566, 0] on body "Website Editor Main +3 Select Service Select Service Edit your form input detai…" at bounding box center [699, 0] width 1398 height 0
click at [143, 666] on div at bounding box center [699, 379] width 1398 height 758
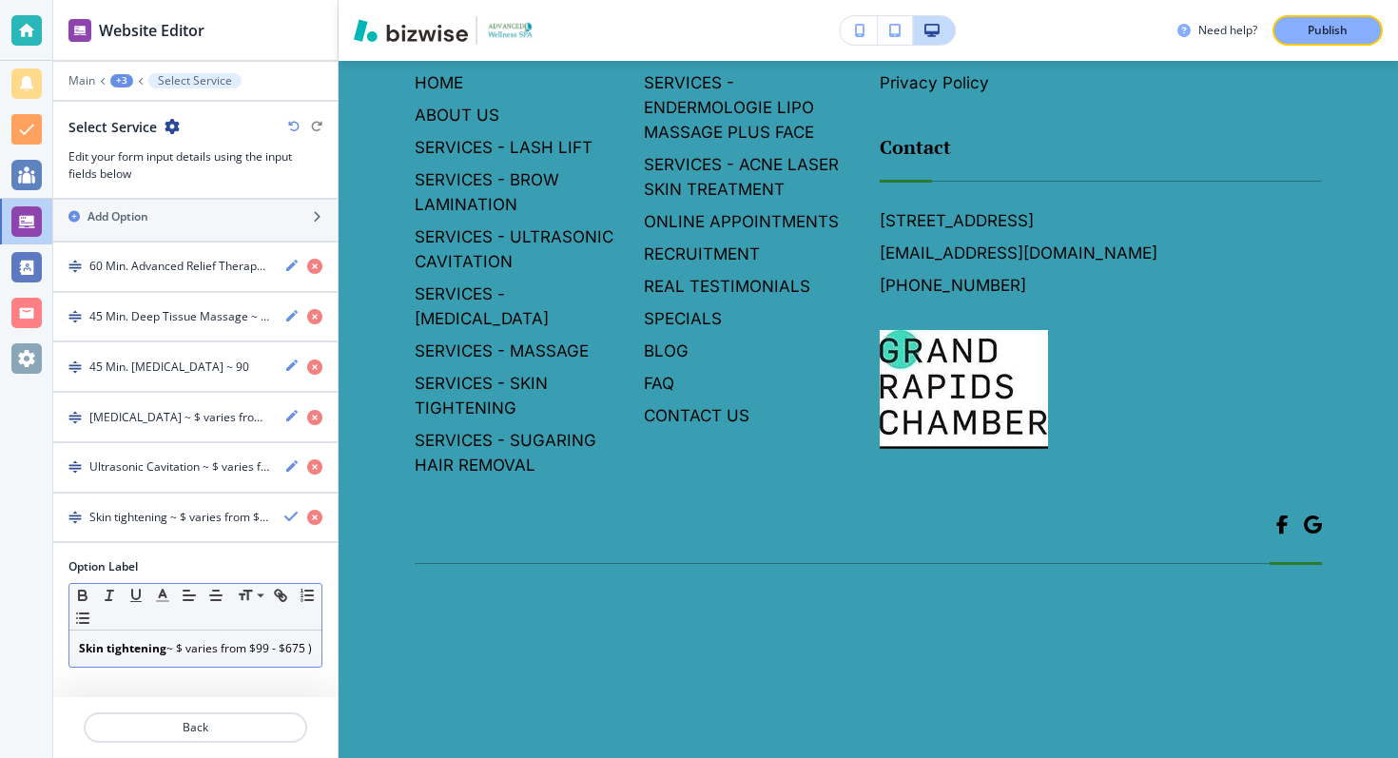
click at [120, 657] on p "Skin tightening ~ $ varies from $99 - $675 )" at bounding box center [195, 648] width 233 height 17
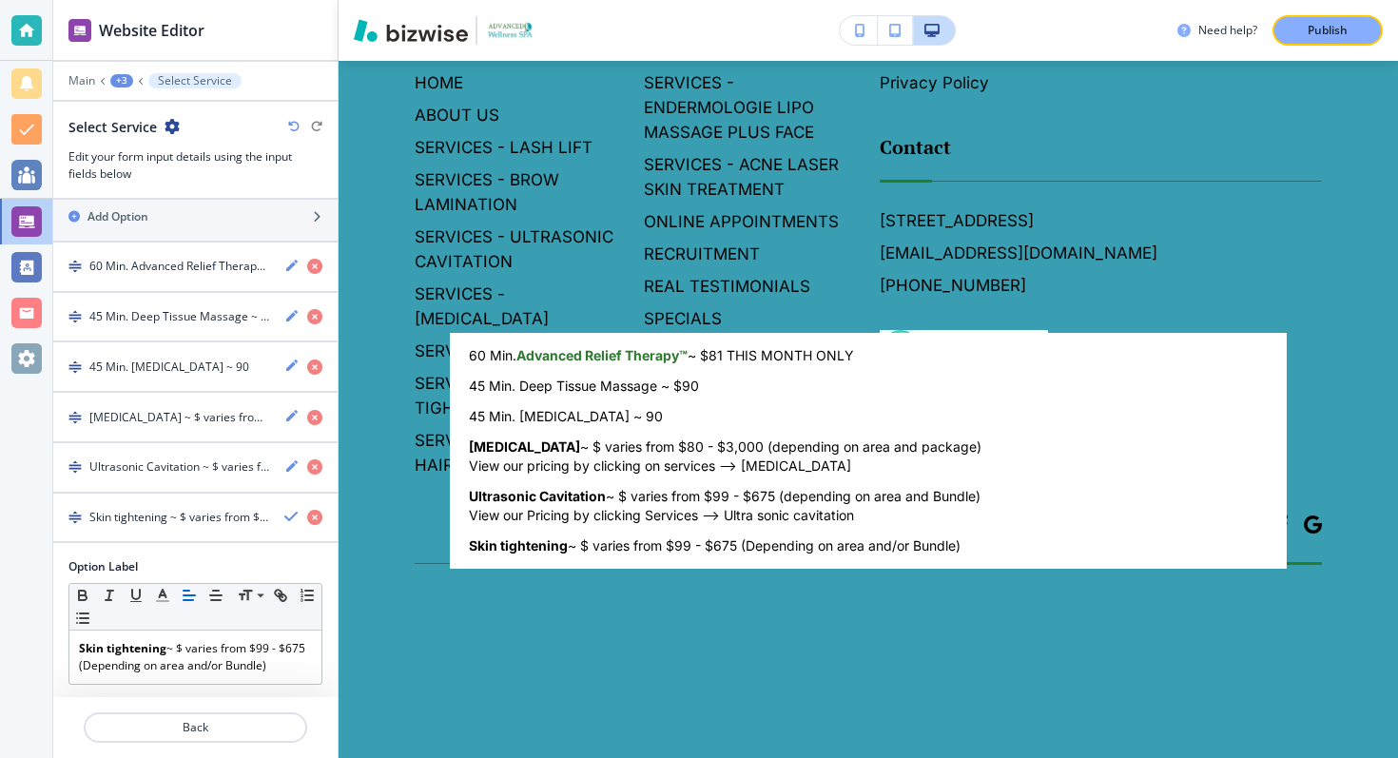
click at [539, 0] on body "Website Editor Main +3 Select Service Select Service Edit your form input detai…" at bounding box center [699, 0] width 1398 height 0
click at [279, 471] on div at bounding box center [699, 379] width 1398 height 758
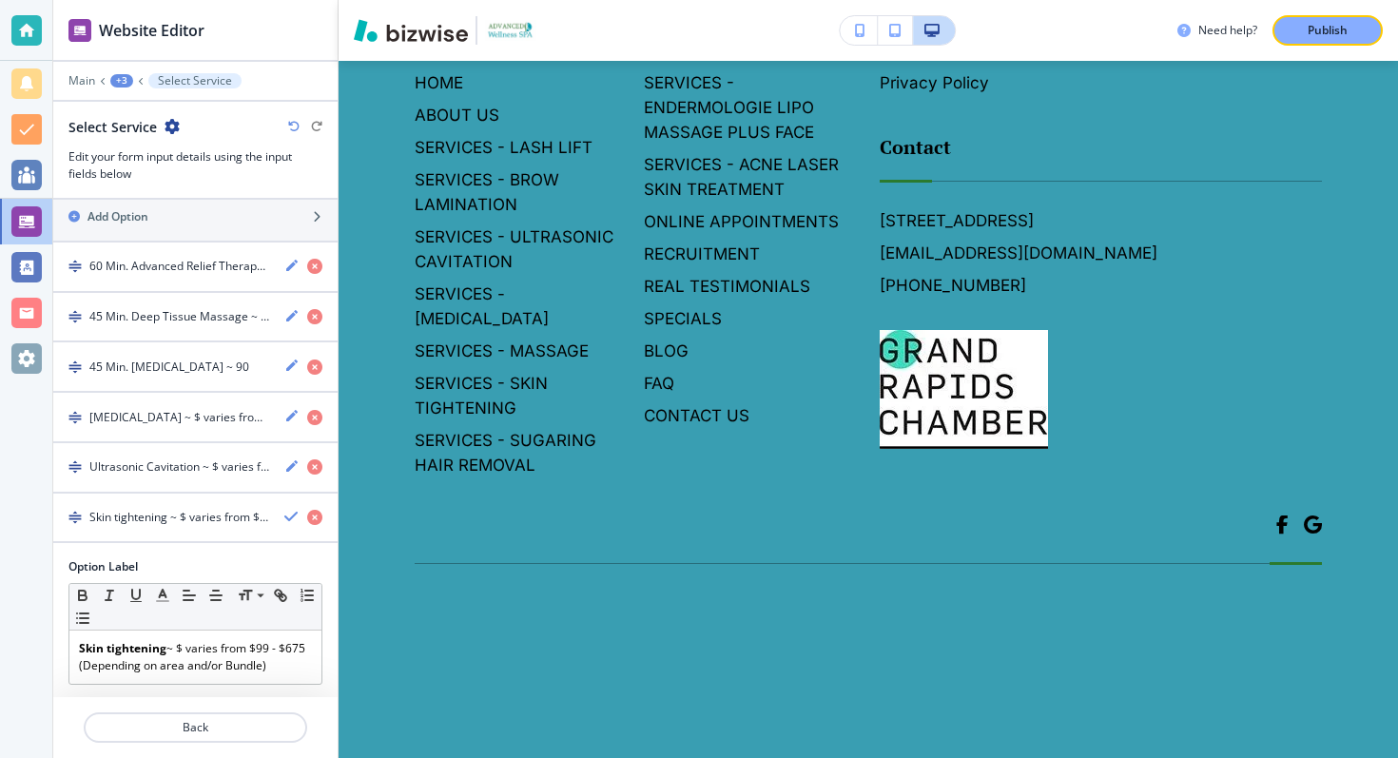
click at [282, 469] on div "Ultrasonic Cavitation ~ $ varies from $99 - $675 (depending on area and Bundle)…" at bounding box center [195, 468] width 284 height 18
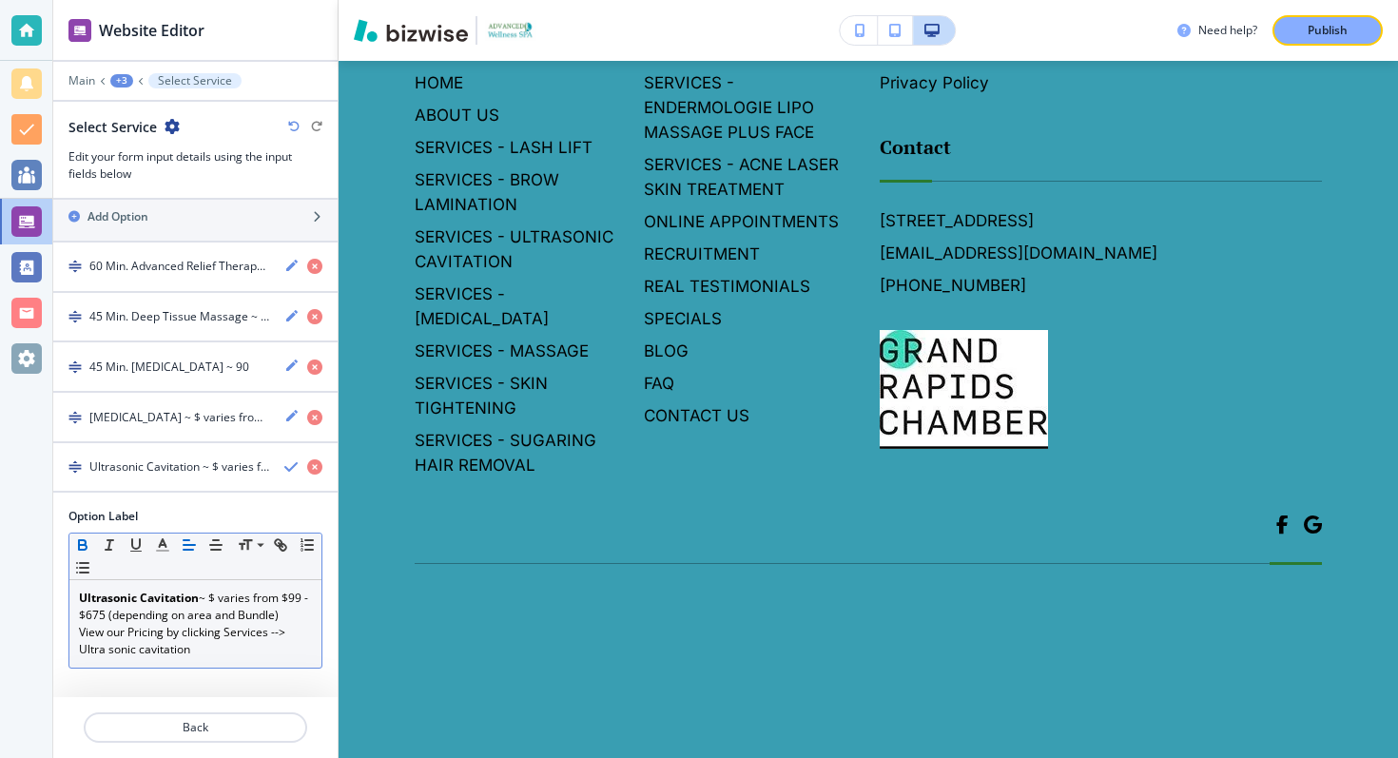
scroll to position [439, 0]
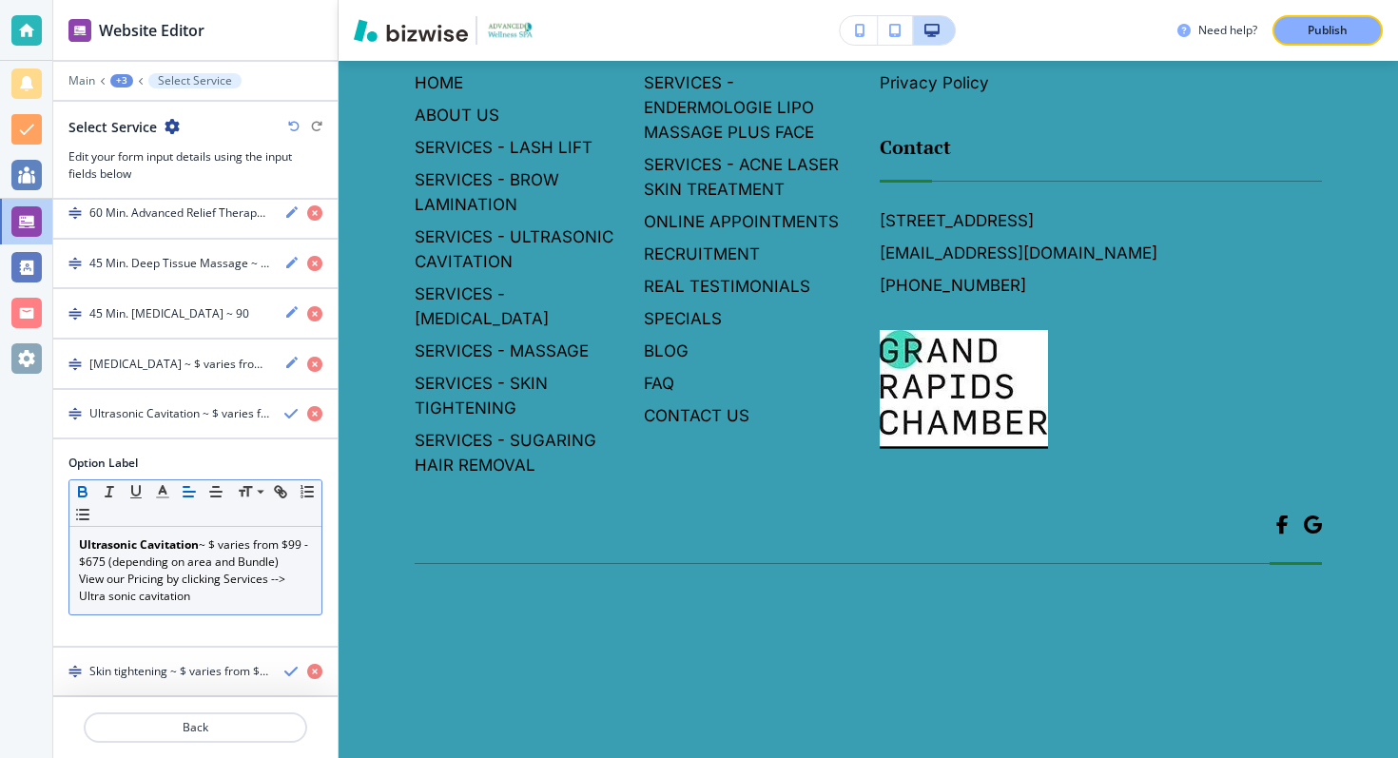
click at [233, 560] on p "Ultrasonic Cavitation ~ $ varies from $99 - $675 (depending on area and Bundle)" at bounding box center [195, 554] width 233 height 34
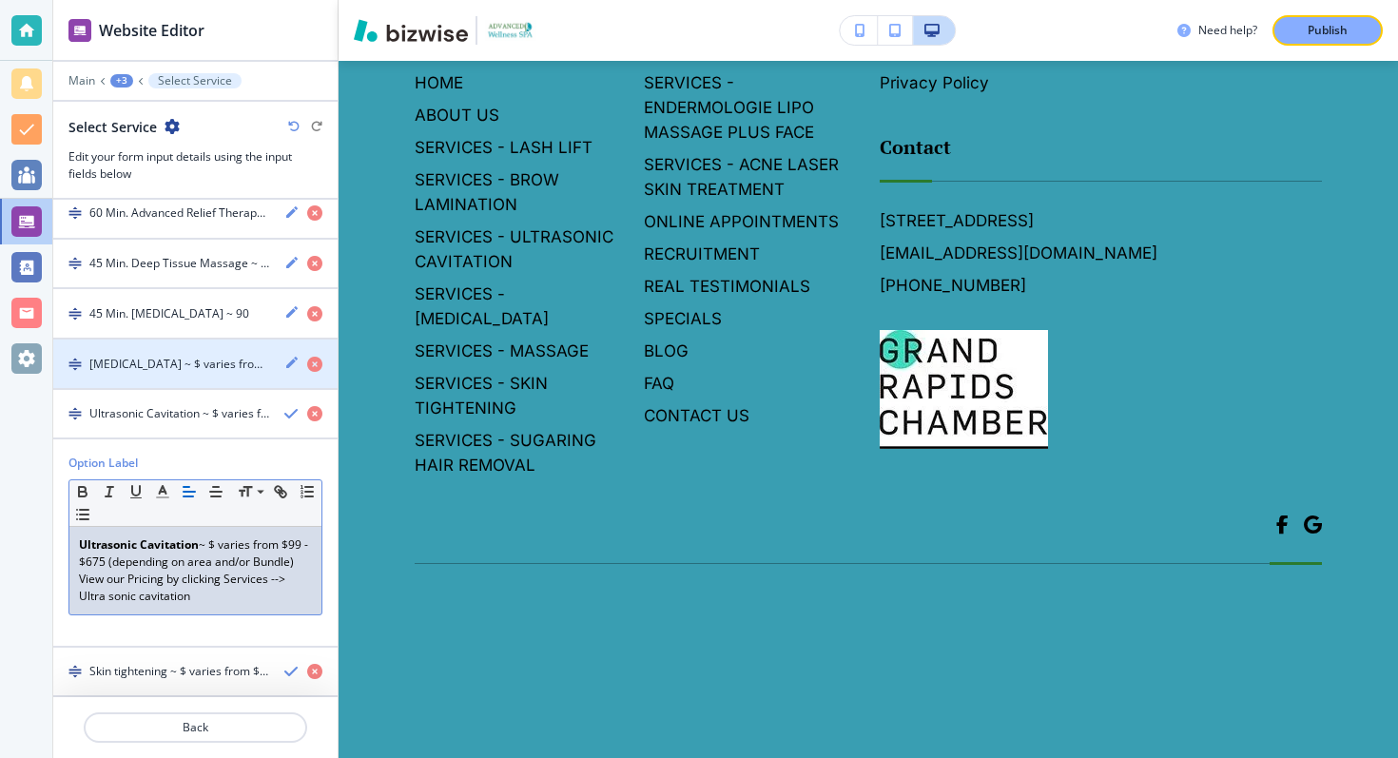
click at [275, 359] on div "[MEDICAL_DATA] ~ $ varies from $80 - $3,000 (depending on area and package)View…" at bounding box center [195, 364] width 284 height 18
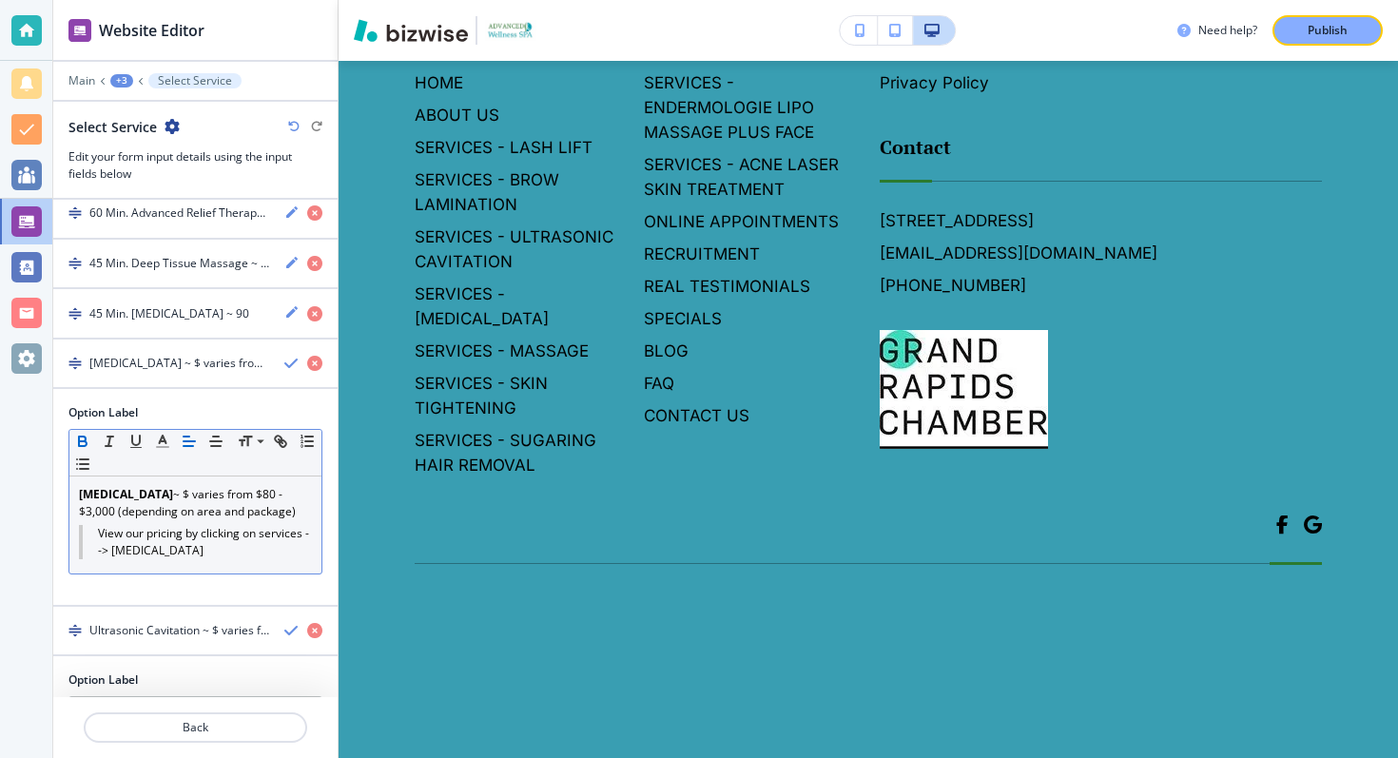
click at [219, 516] on p "[MEDICAL_DATA] ~ $ varies from $80 - $3,000 (depending on area and package)" at bounding box center [195, 503] width 233 height 34
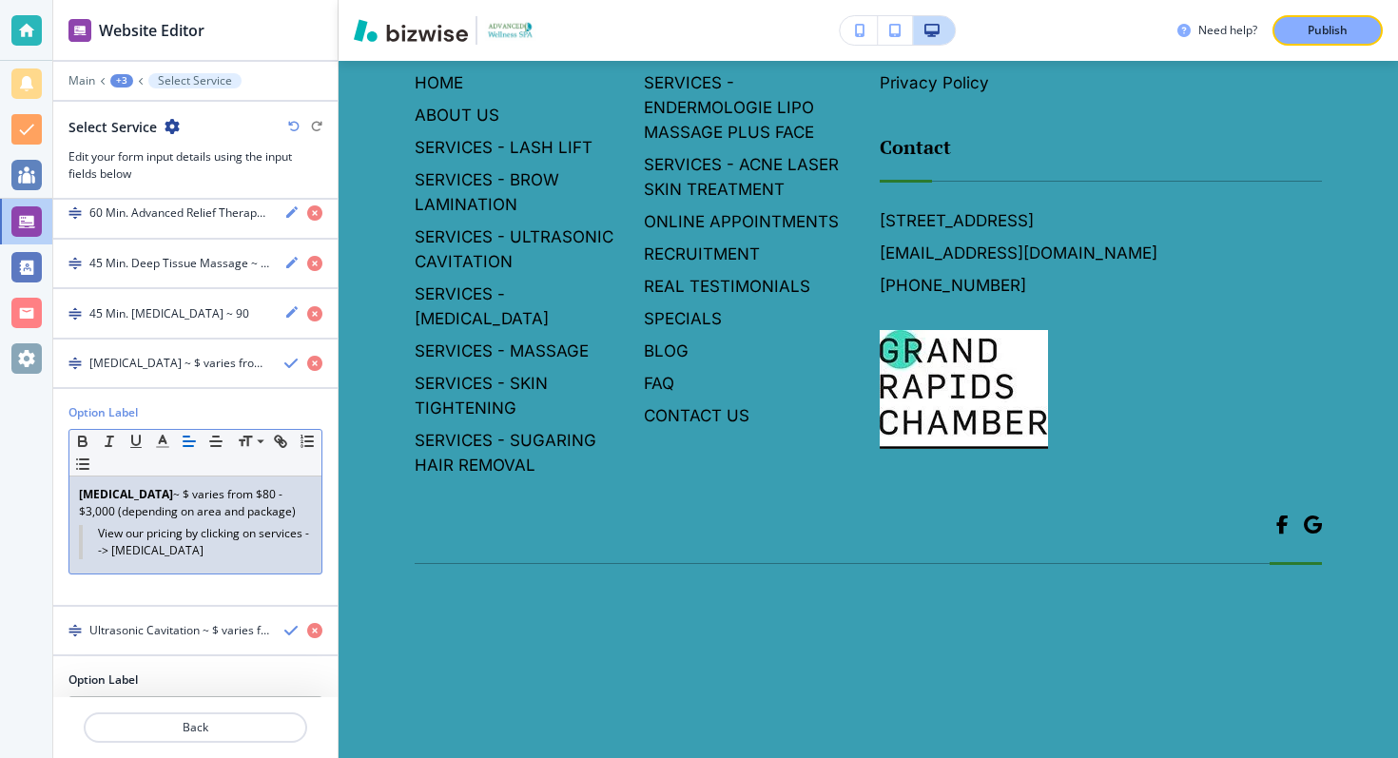
click at [244, 512] on p "[MEDICAL_DATA] ~ $ varies from $80 - $3,000 (depending on area and package)" at bounding box center [195, 503] width 233 height 34
click at [576, 0] on body "Website Editor Main +3 Select Service Select Service Edit your form input detai…" at bounding box center [699, 0] width 1398 height 0
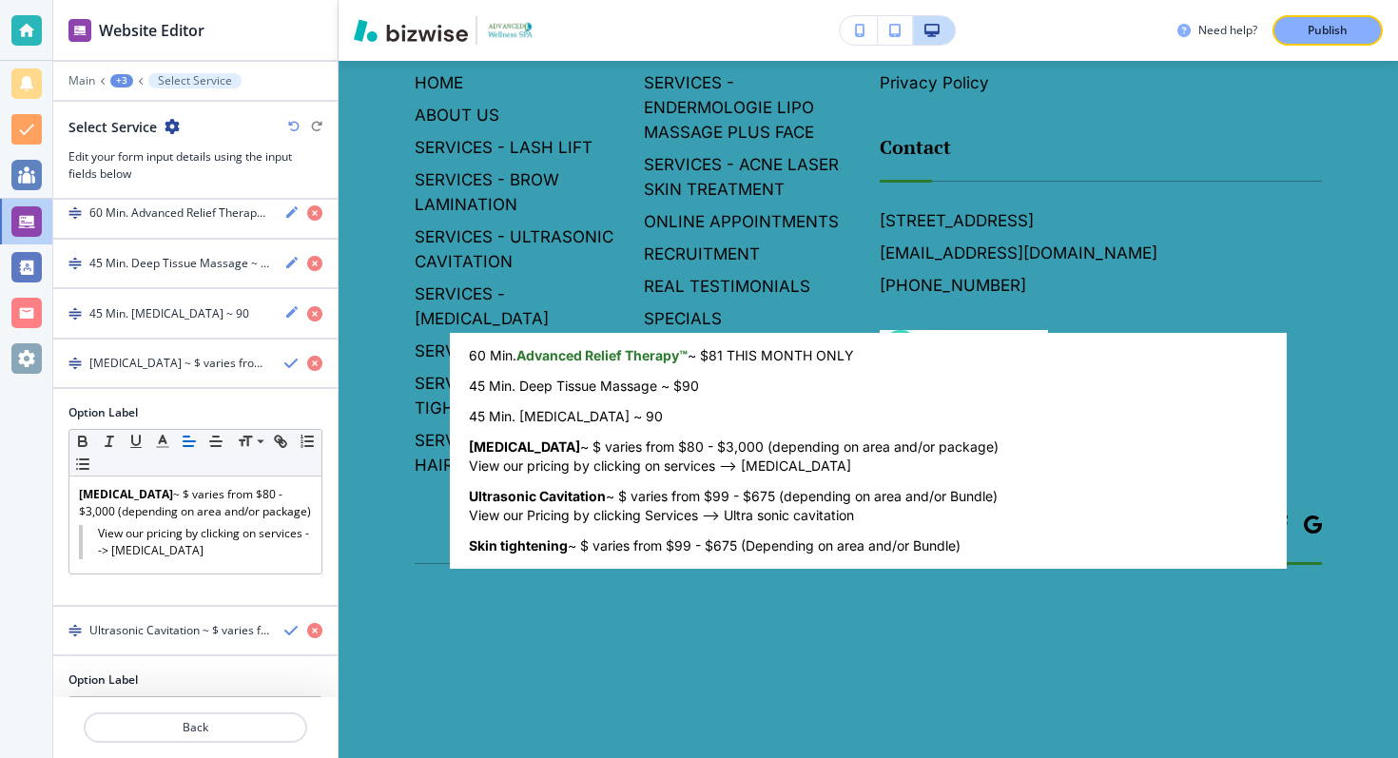
click at [282, 363] on div at bounding box center [699, 379] width 1398 height 758
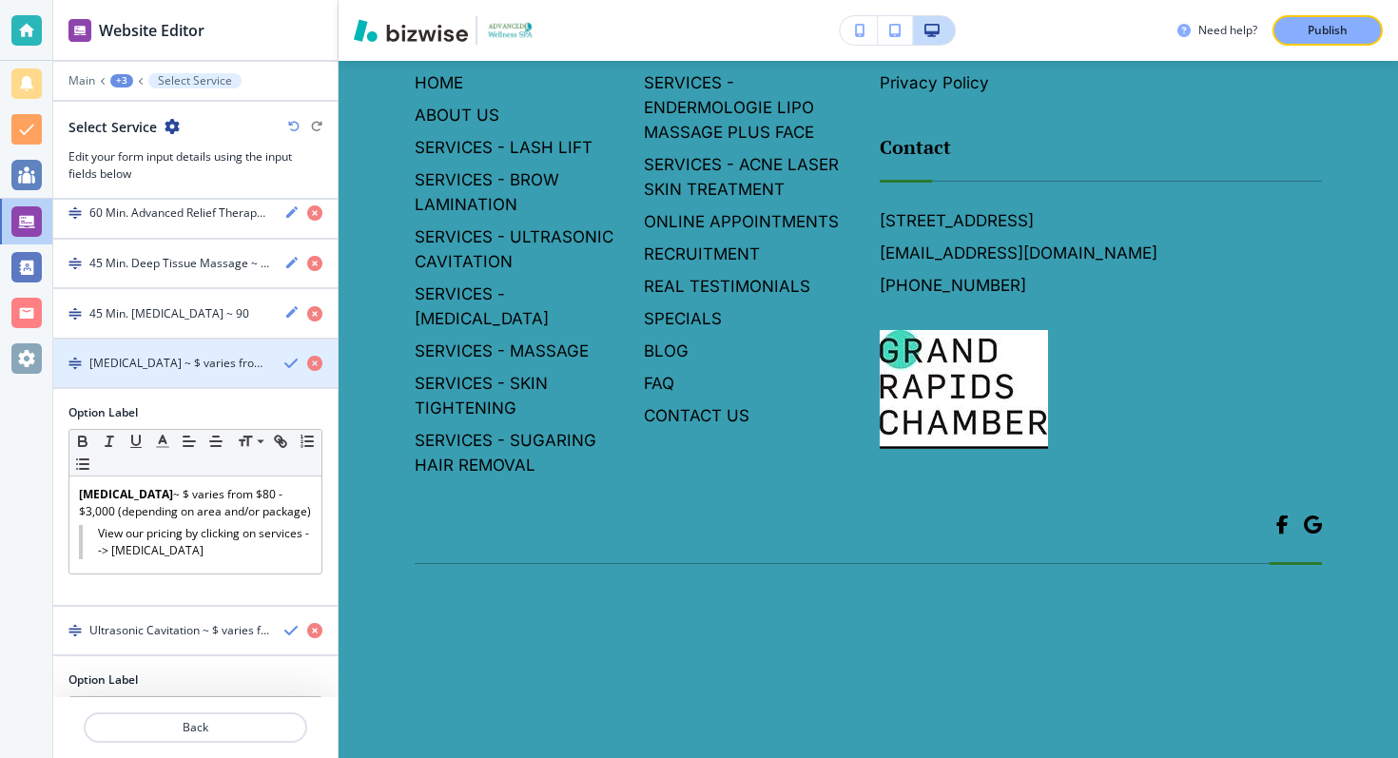
click at [285, 361] on icon "button" at bounding box center [291, 363] width 15 height 15
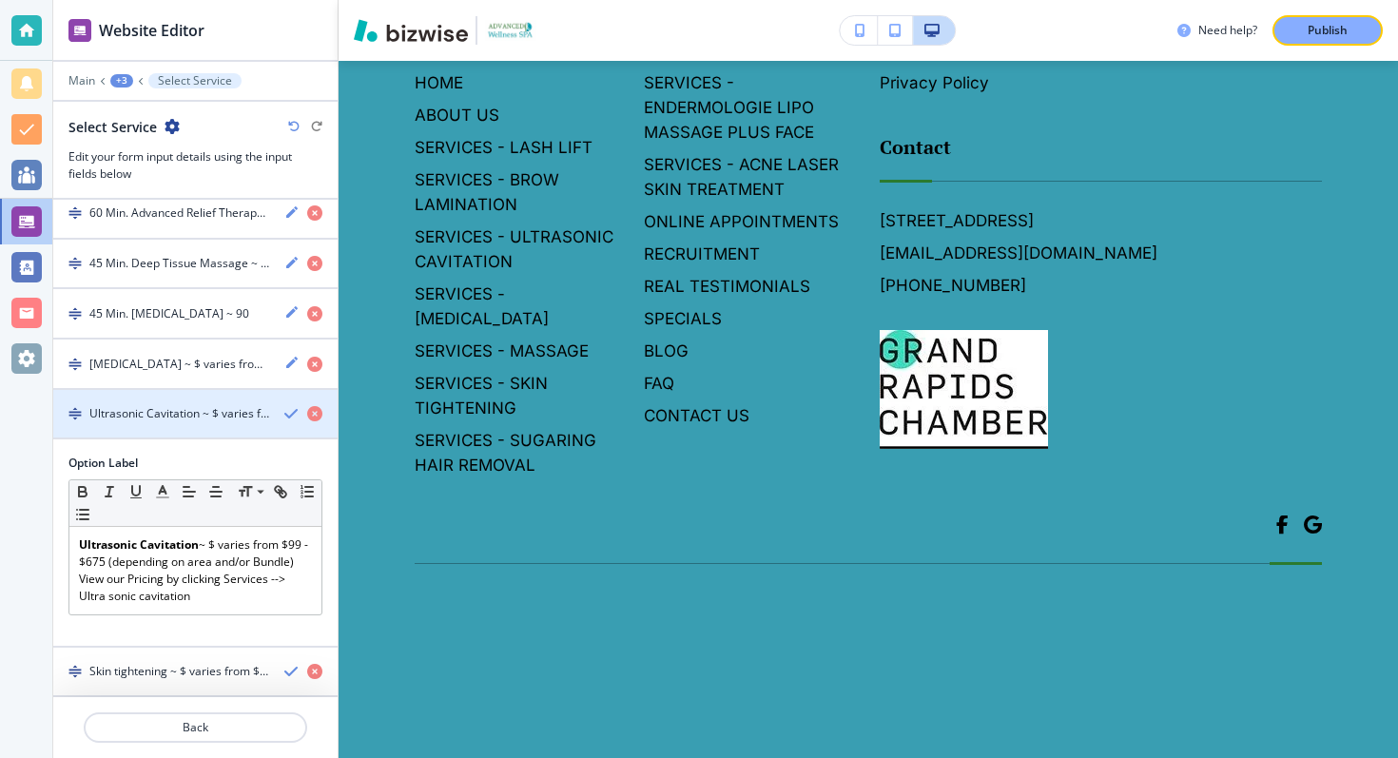
click at [284, 414] on icon "button" at bounding box center [291, 413] width 15 height 15
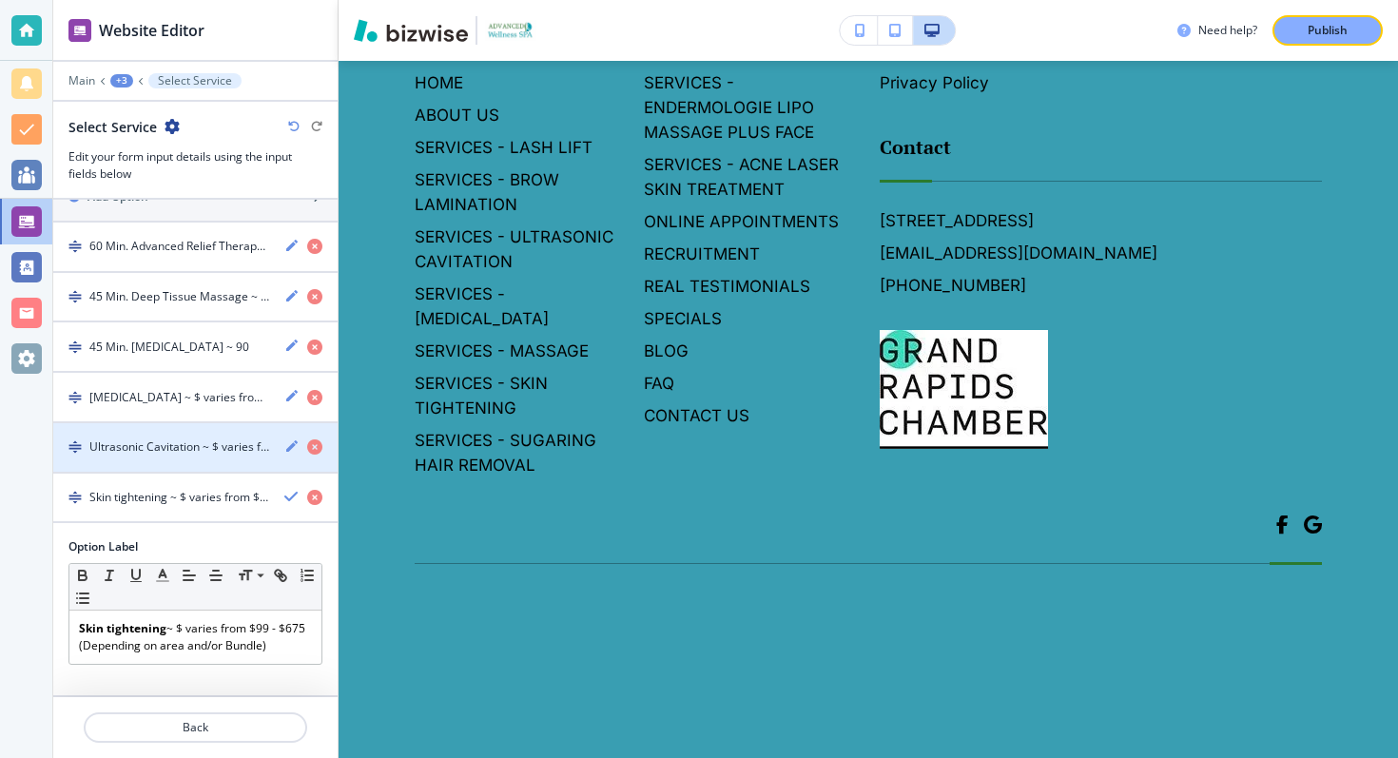
scroll to position [403, 0]
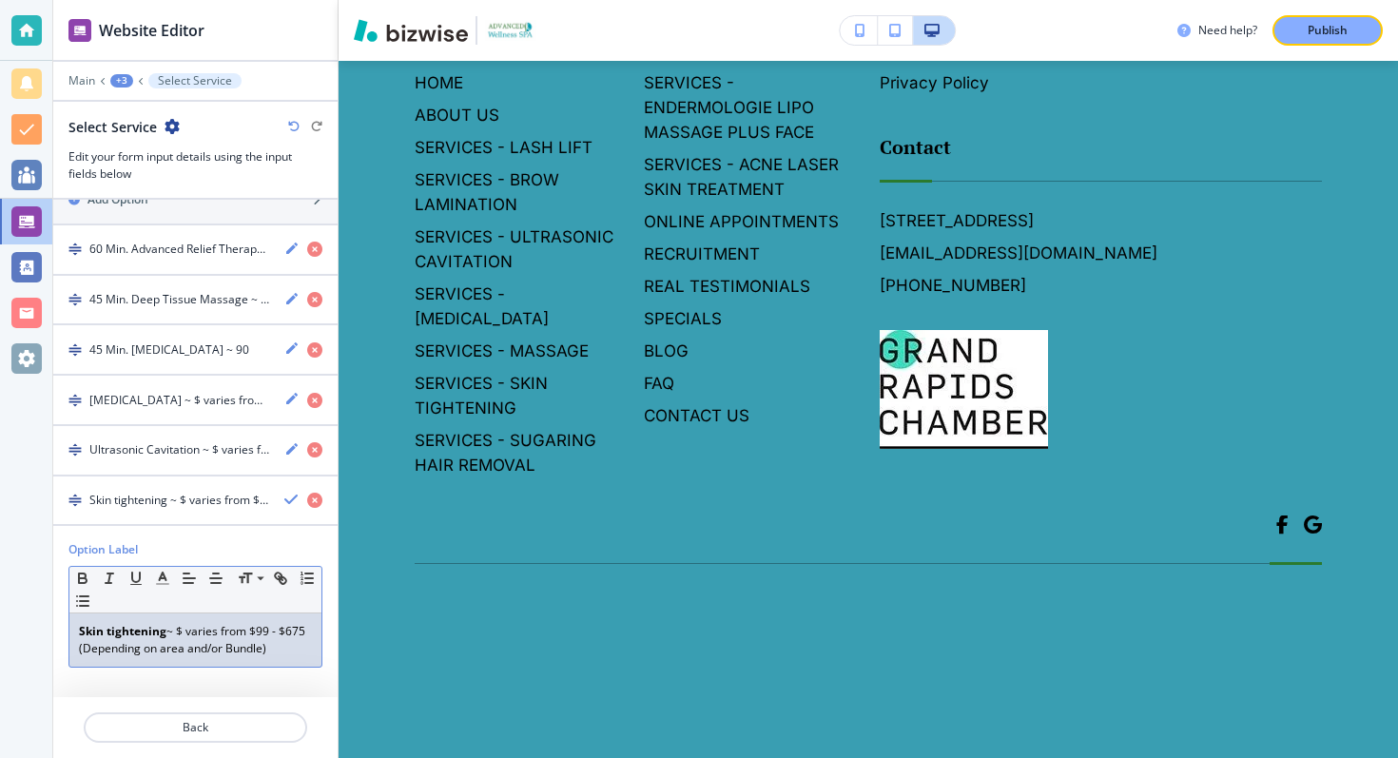
click at [277, 652] on p "Skin tightening ~ $ varies from $99 - $675 (Depending on area and/or Bundle)" at bounding box center [195, 640] width 233 height 34
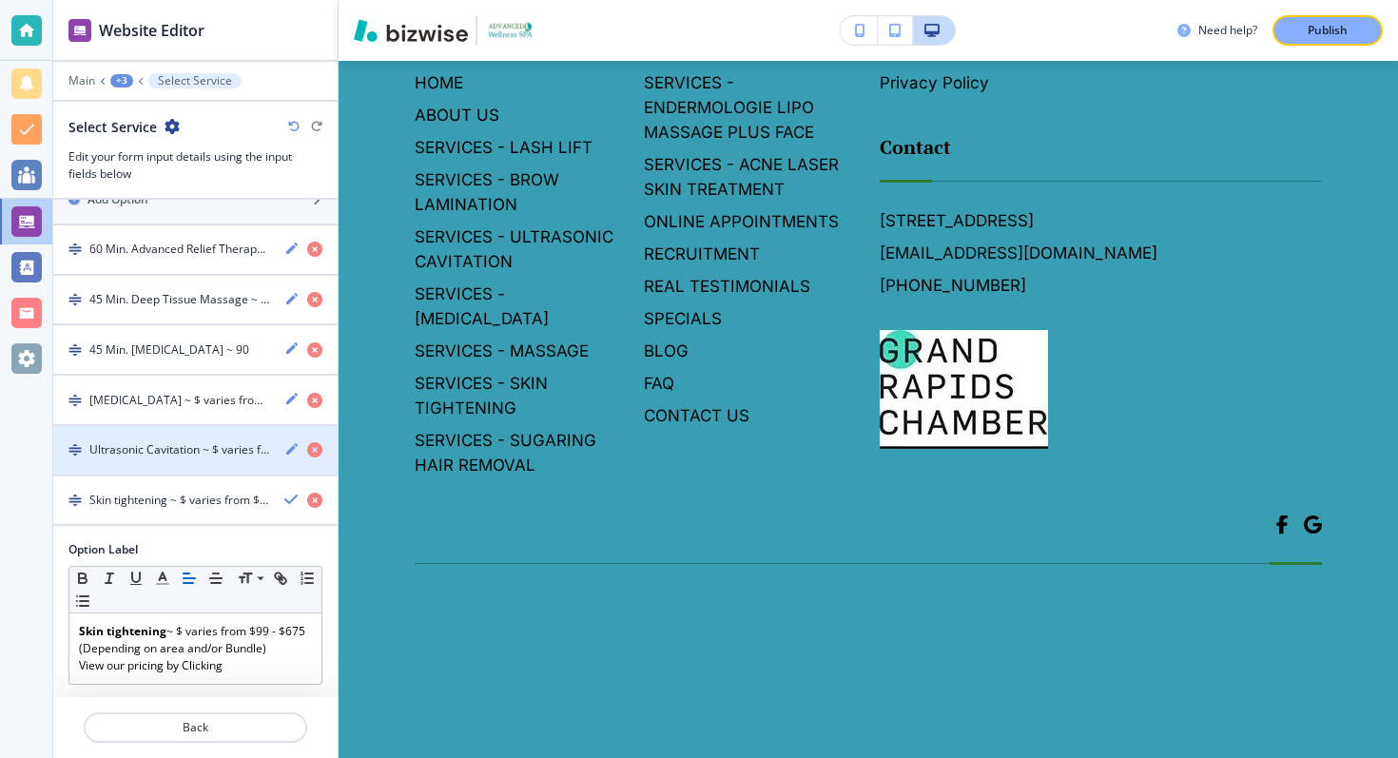
click at [263, 464] on div "button" at bounding box center [195, 466] width 284 height 15
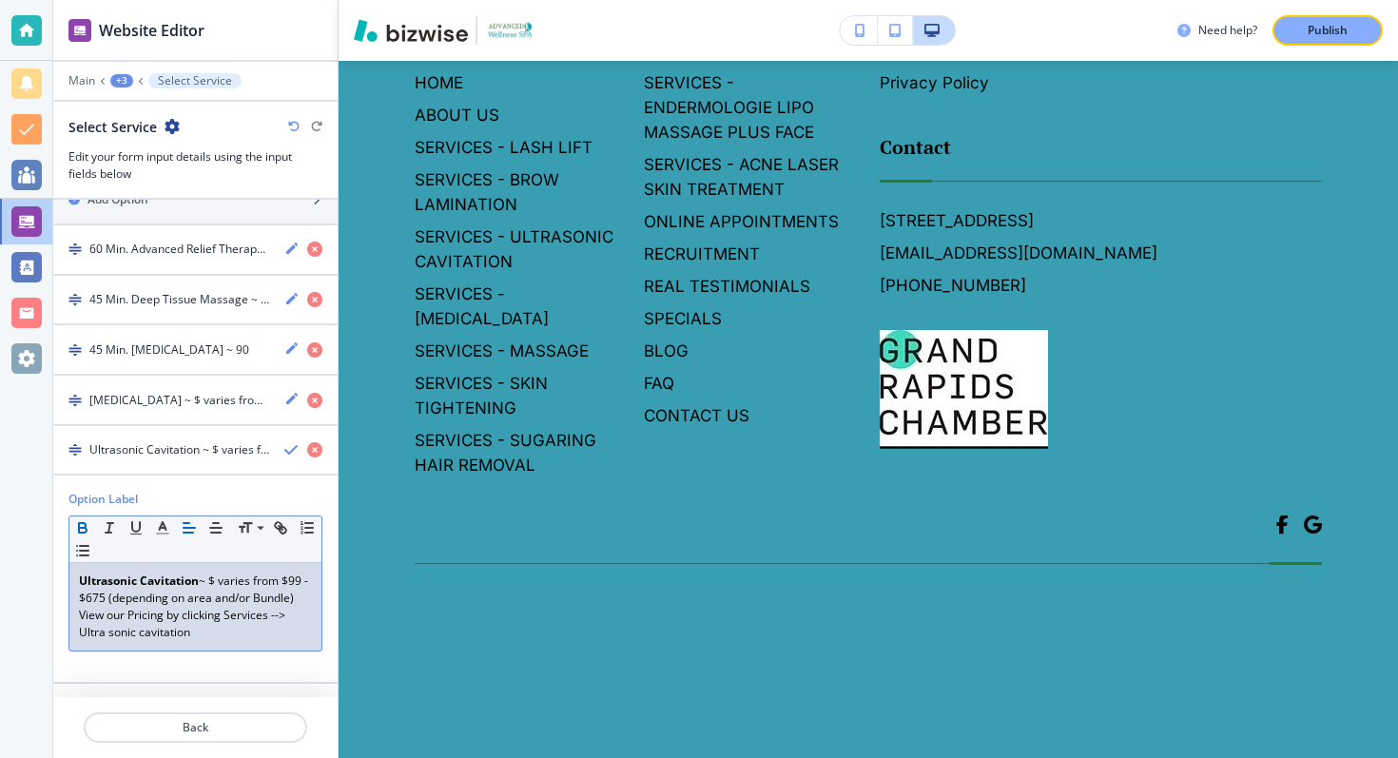
drag, startPoint x: 80, startPoint y: 615, endPoint x: 257, endPoint y: 633, distance: 177.8
click at [257, 633] on p "View our Pricing by clicking Services --> Ultra sonic cavitation" at bounding box center [195, 624] width 233 height 34
copy p "View our Pricing by clicking Services --> Ultra sonic cavitation"
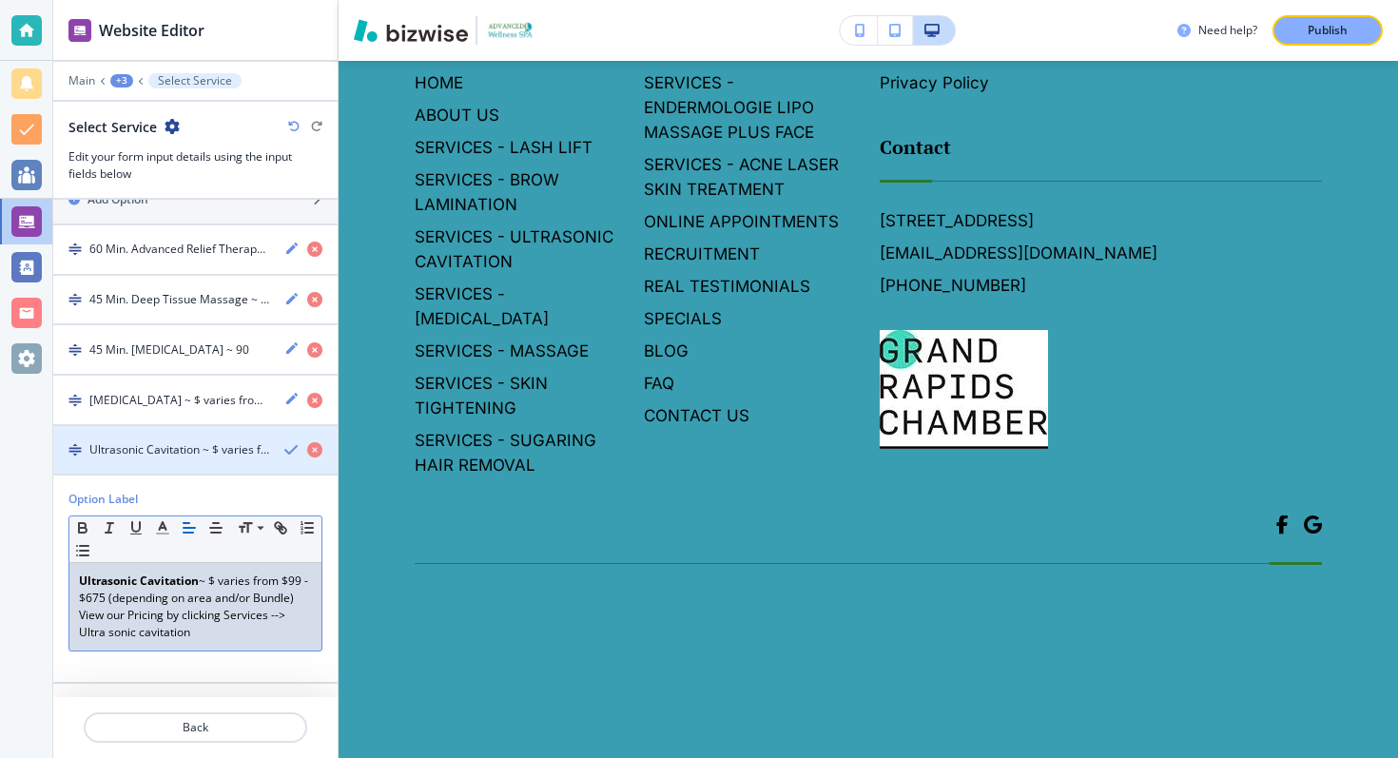
click at [249, 445] on h4 "Ultrasonic Cavitation ~ $ varies from $99 - $675 (depending on area and/or Bund…" at bounding box center [179, 449] width 180 height 17
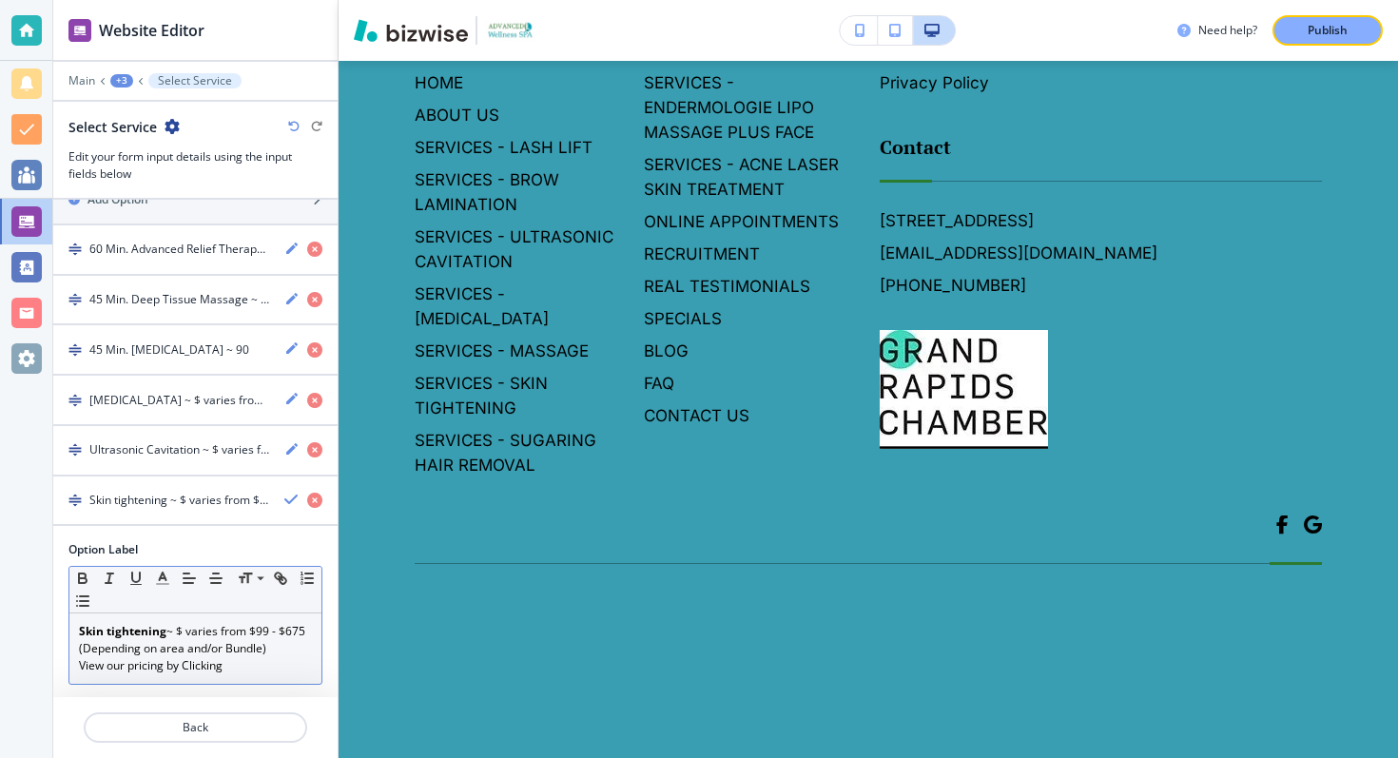
scroll to position [420, 0]
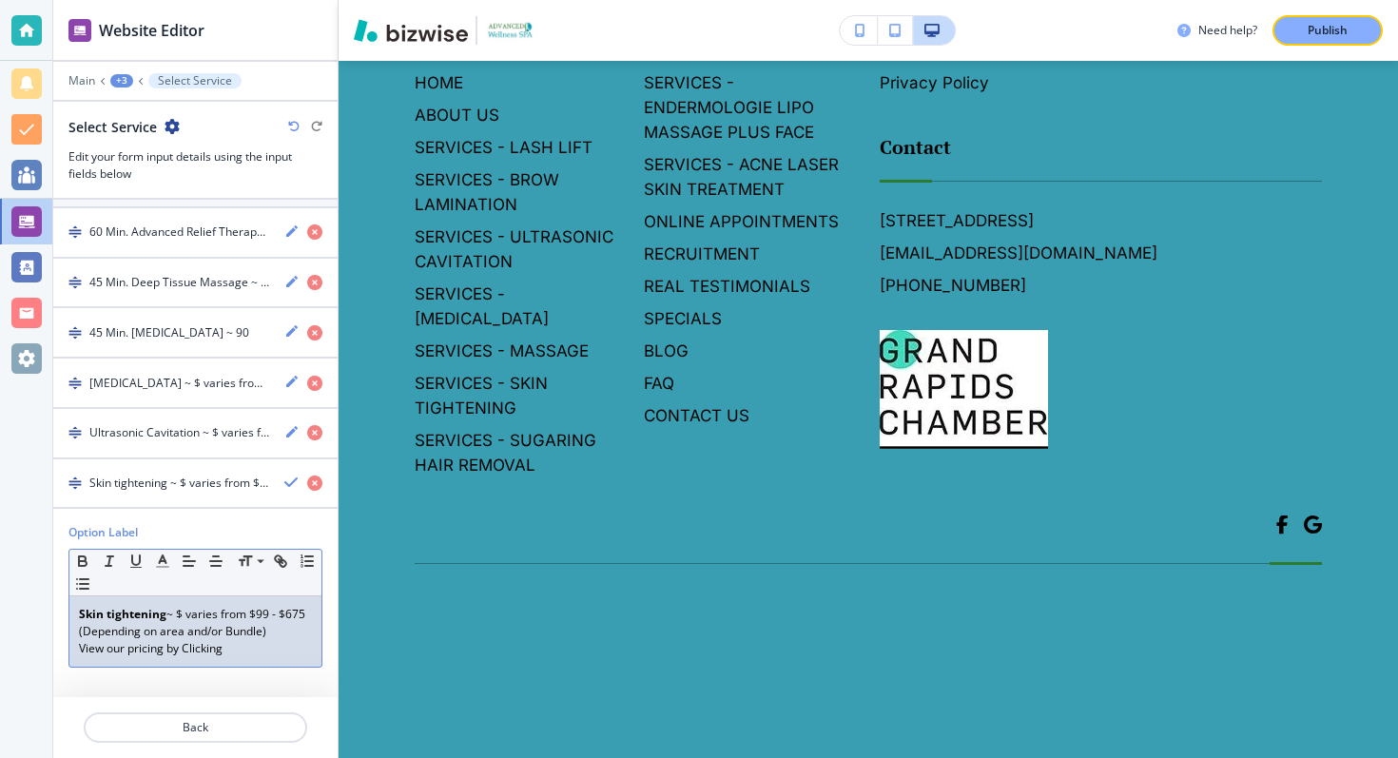
drag, startPoint x: 234, startPoint y: 645, endPoint x: 43, endPoint y: 639, distance: 191.3
click at [43, 639] on div "Website Editor Main +3 Select Service Select Service Edit your form input detai…" at bounding box center [699, 379] width 1398 height 758
click at [270, 645] on p "View our Pricing by clicking Services --> Skin Tightening" at bounding box center [195, 657] width 233 height 34
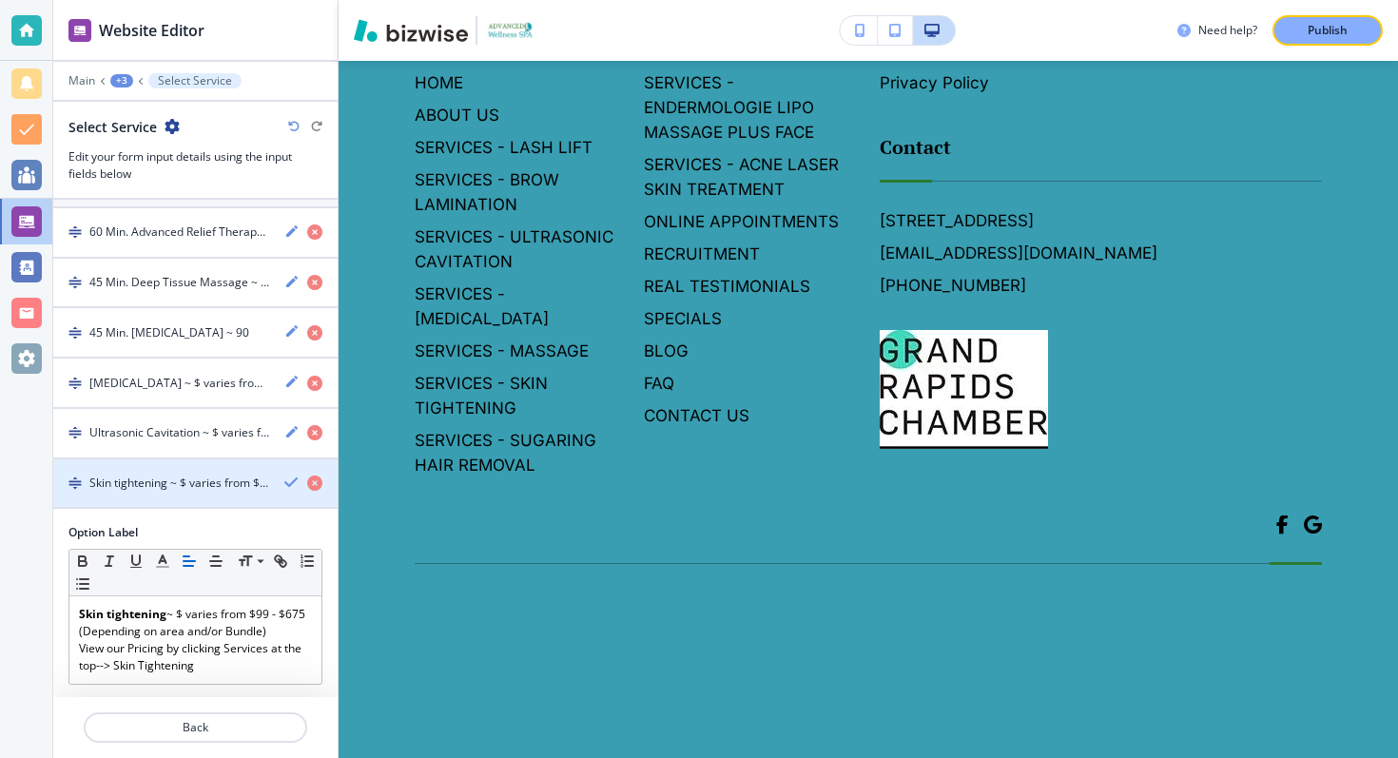
click at [229, 469] on div "button" at bounding box center [195, 466] width 284 height 15
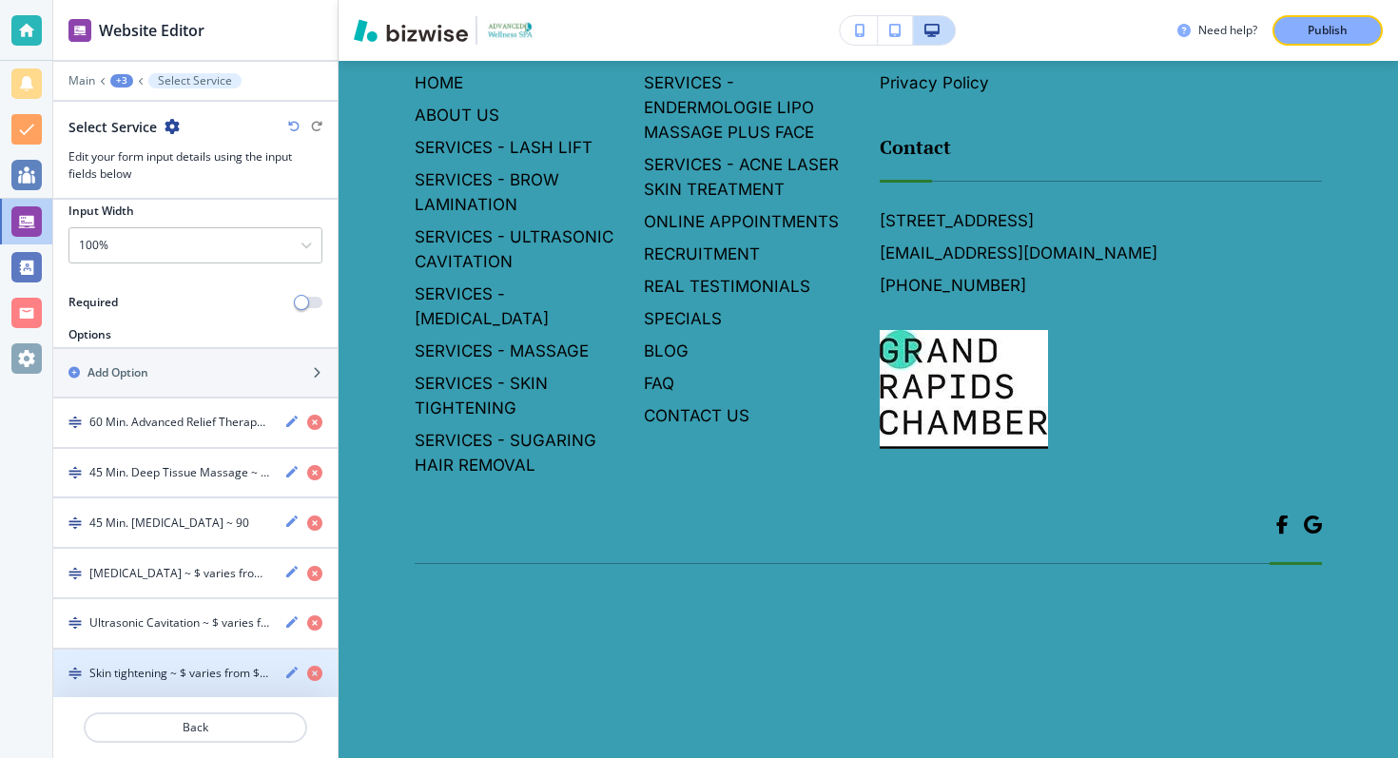
scroll to position [229, 0]
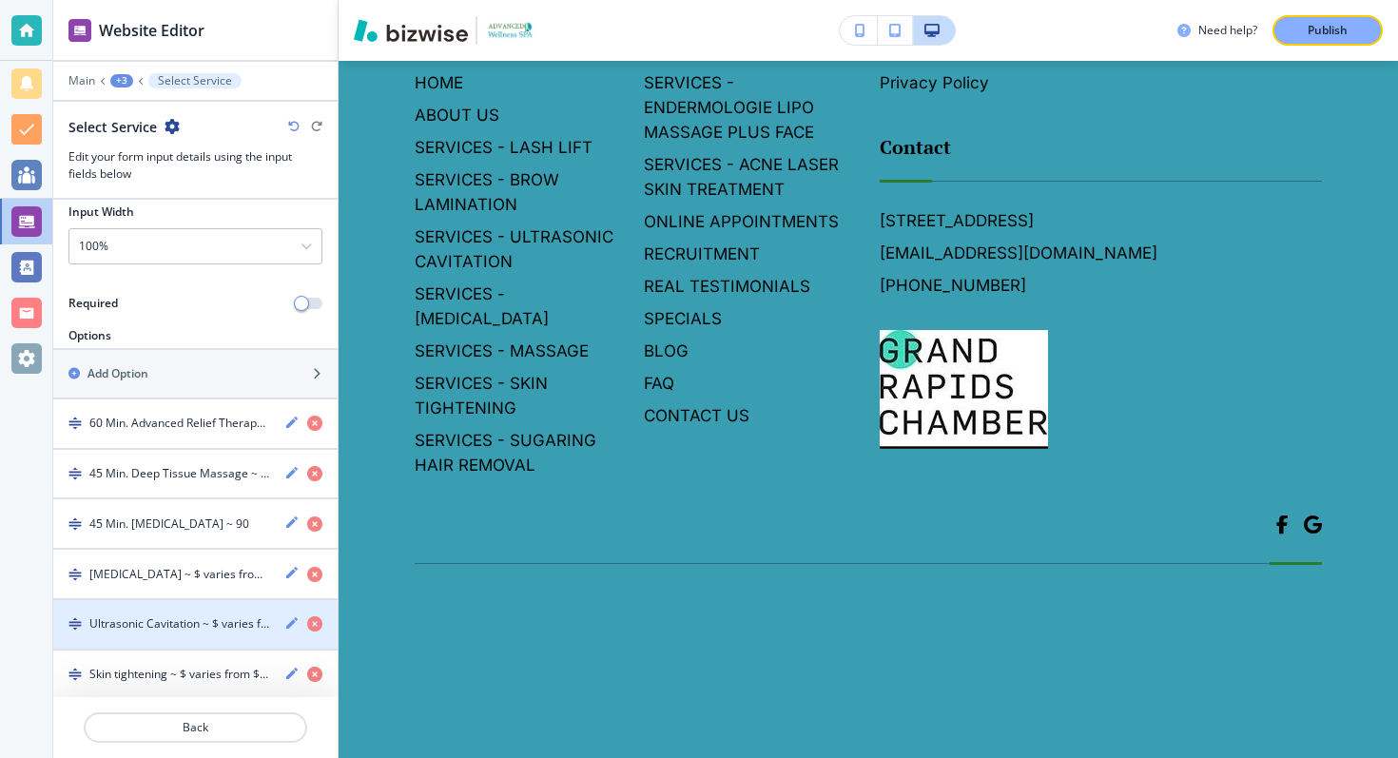
click at [249, 622] on h4 "Ultrasonic Cavitation ~ $ varies from $99 - $675 (depending on area and/or Bund…" at bounding box center [179, 623] width 180 height 17
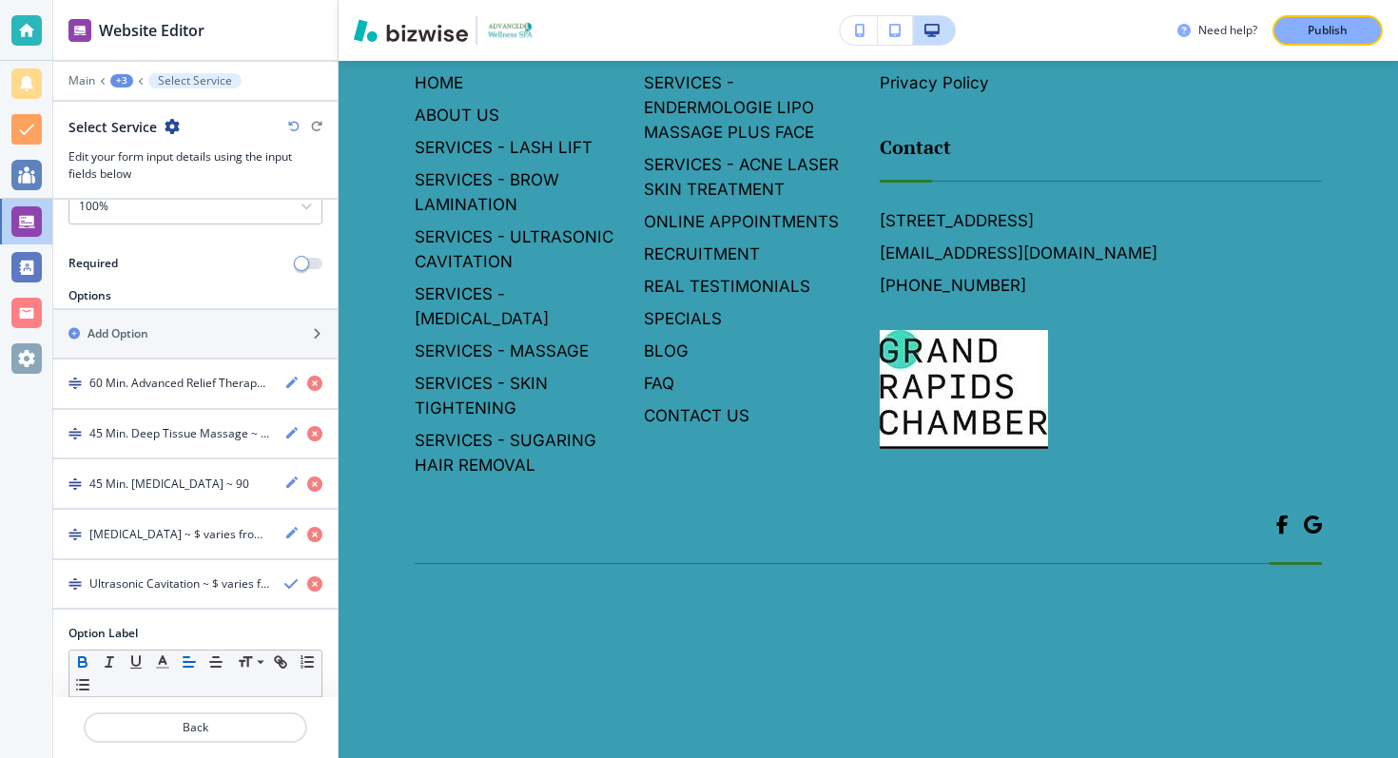
scroll to position [307, 0]
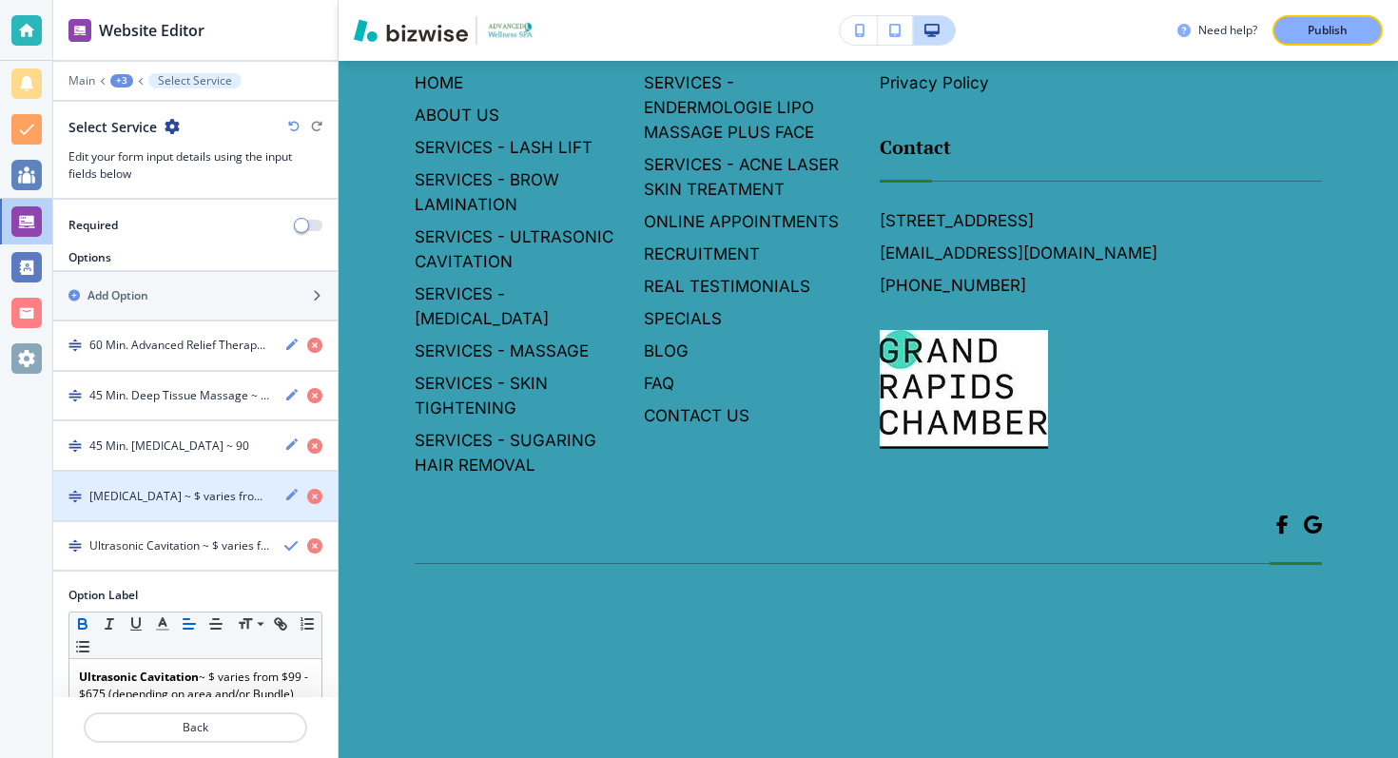
click at [281, 487] on div "[MEDICAL_DATA] ~ $ varies from $80 - $3,000 (depending on area and/or package)V…" at bounding box center [195, 496] width 284 height 18
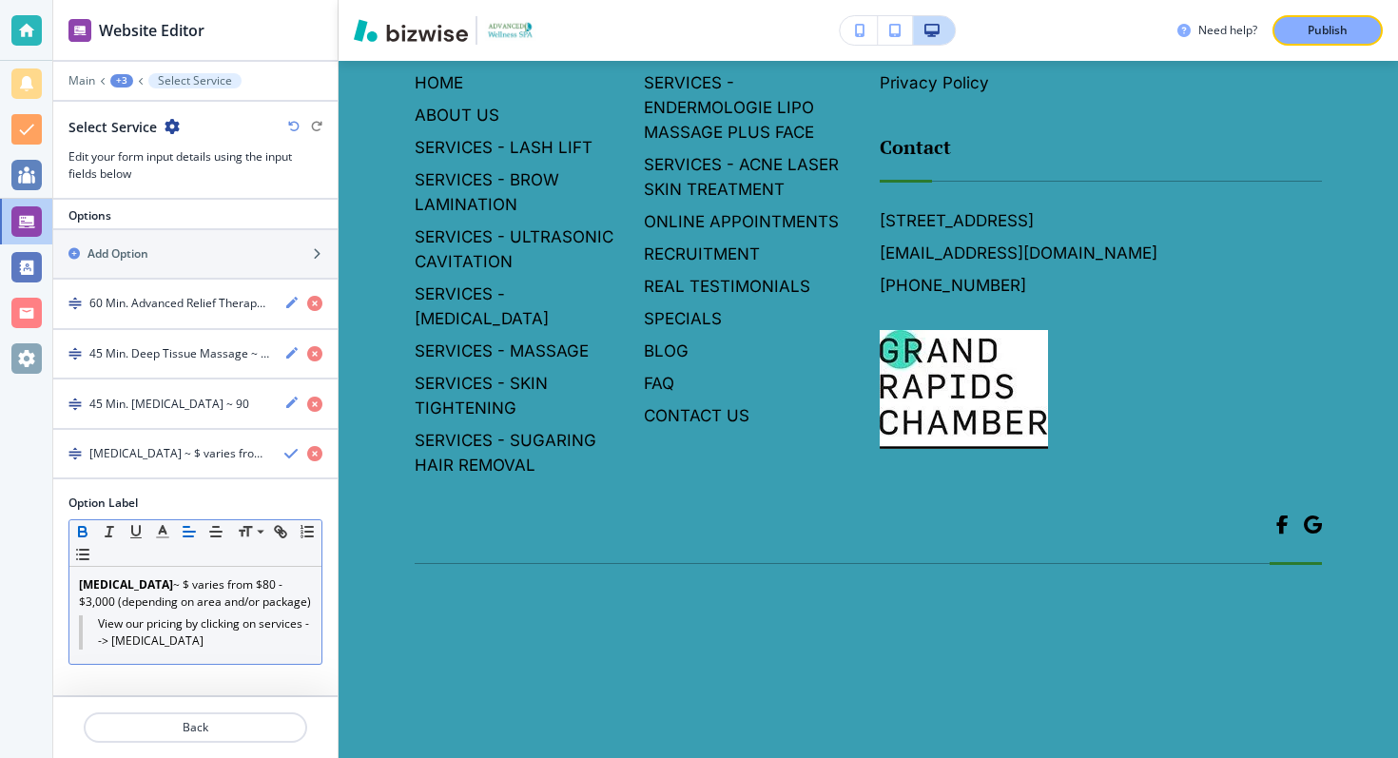
scroll to position [396, 0]
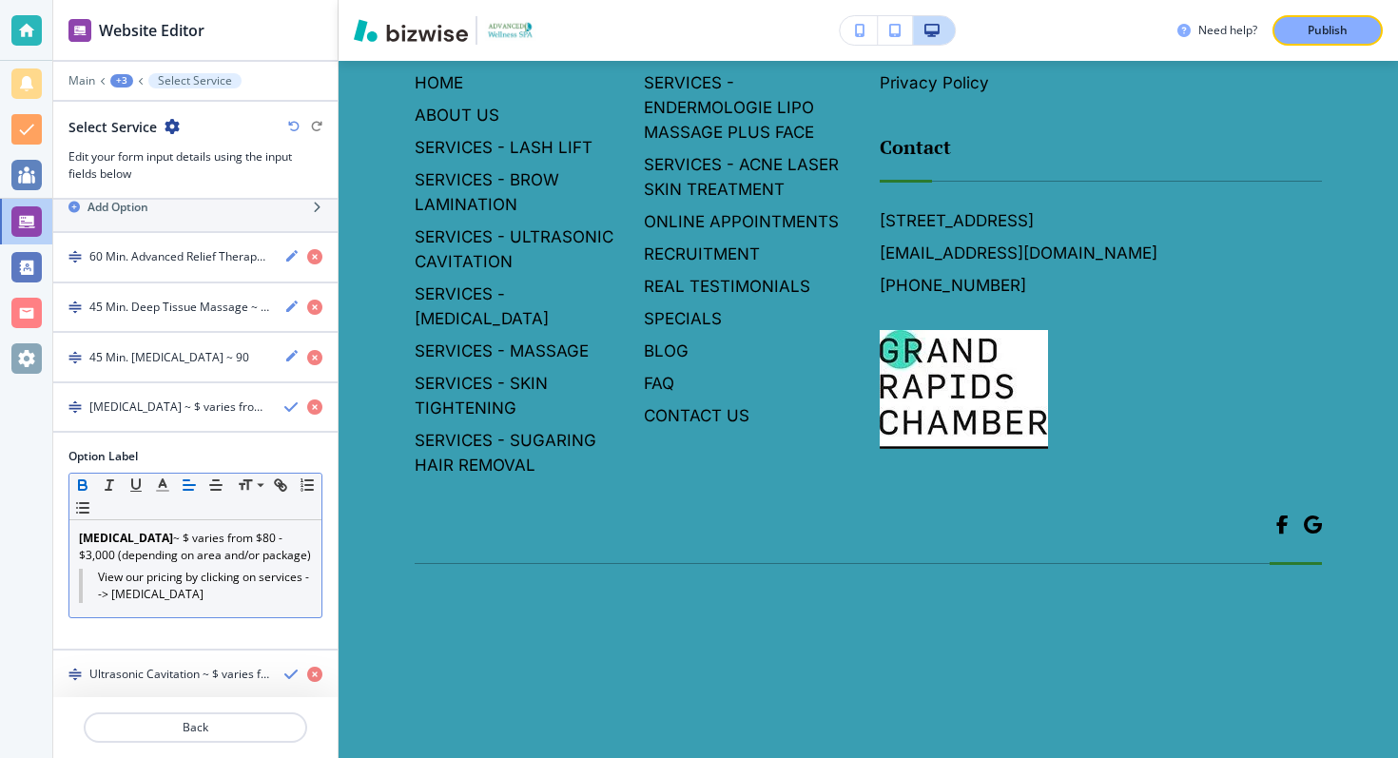
click at [303, 577] on blockquote "View our pricing by clicking on services --> [MEDICAL_DATA]" at bounding box center [195, 586] width 233 height 34
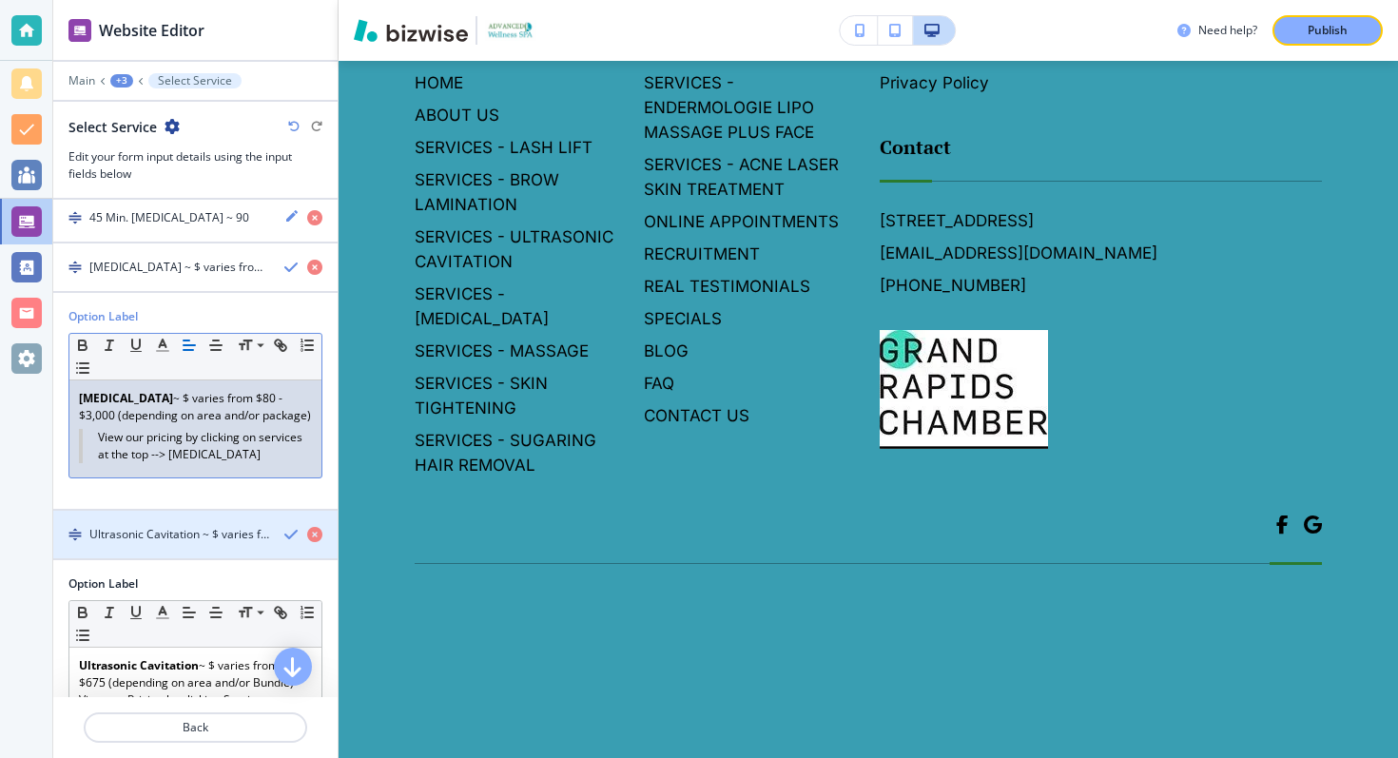
scroll to position [655, 0]
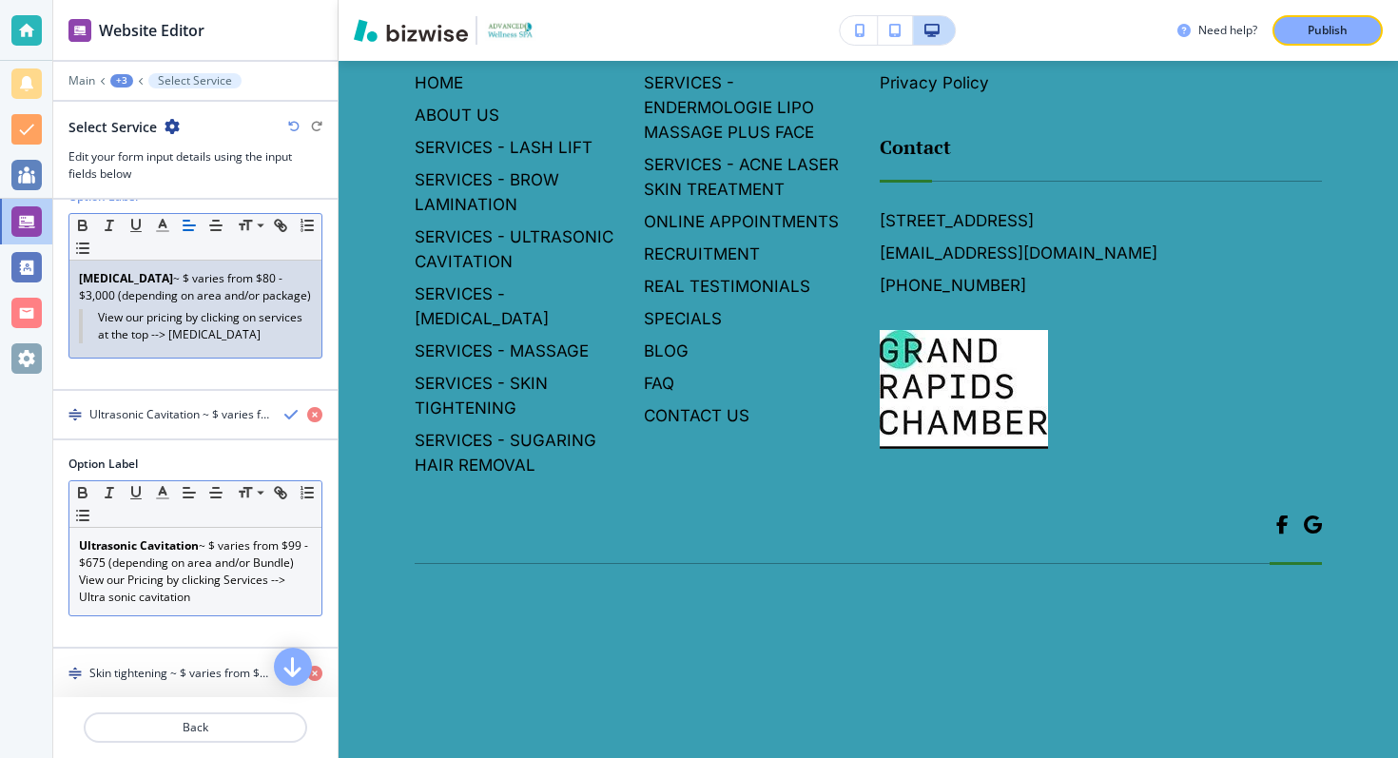
click at [270, 582] on p "View our Pricing by clicking Services --> Ultra sonic cavitation" at bounding box center [195, 589] width 233 height 34
click at [264, 322] on blockquote "View our pricing by clicking on services at the top --> [MEDICAL_DATA]" at bounding box center [195, 326] width 233 height 34
click at [535, 0] on body "Website Editor Main +3 Select Service Select Service Edit your form input detai…" at bounding box center [699, 0] width 1398 height 0
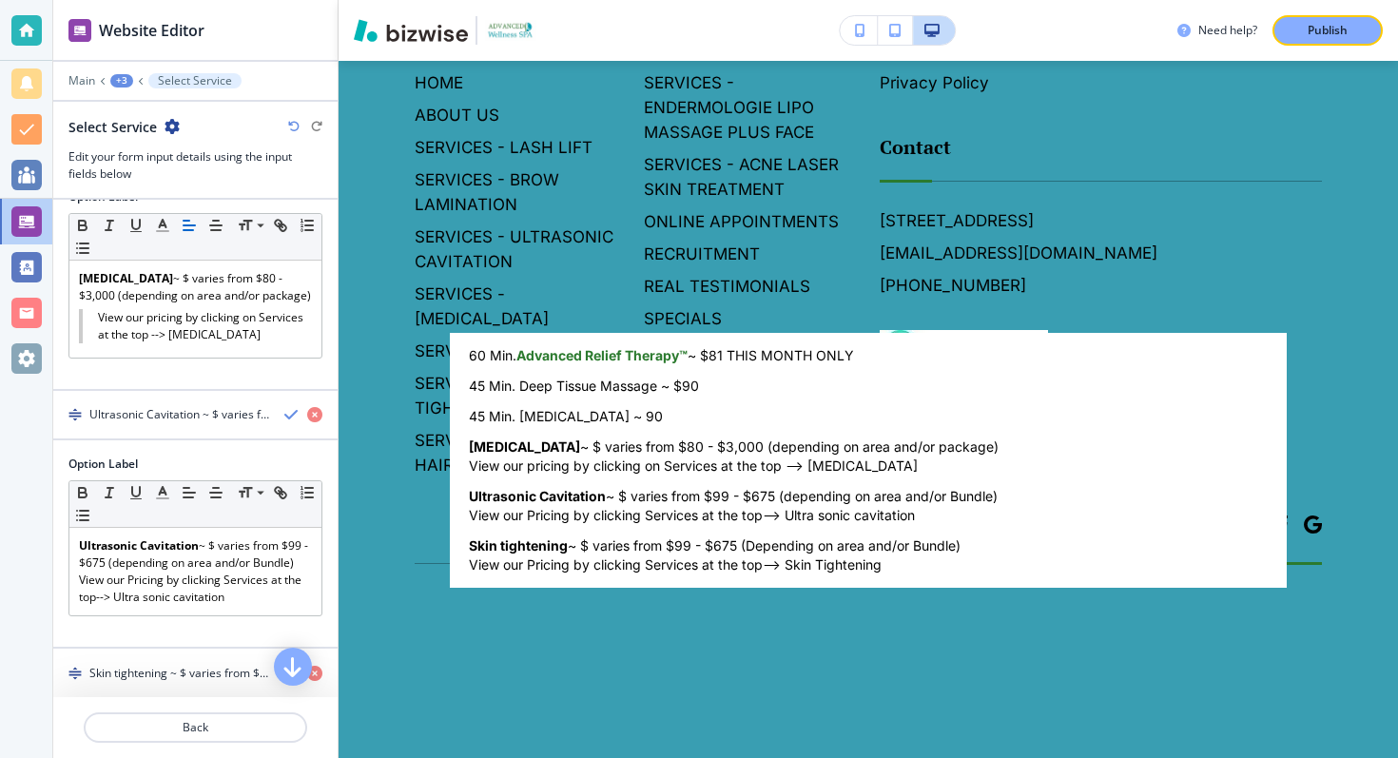
click at [286, 313] on div at bounding box center [699, 379] width 1398 height 758
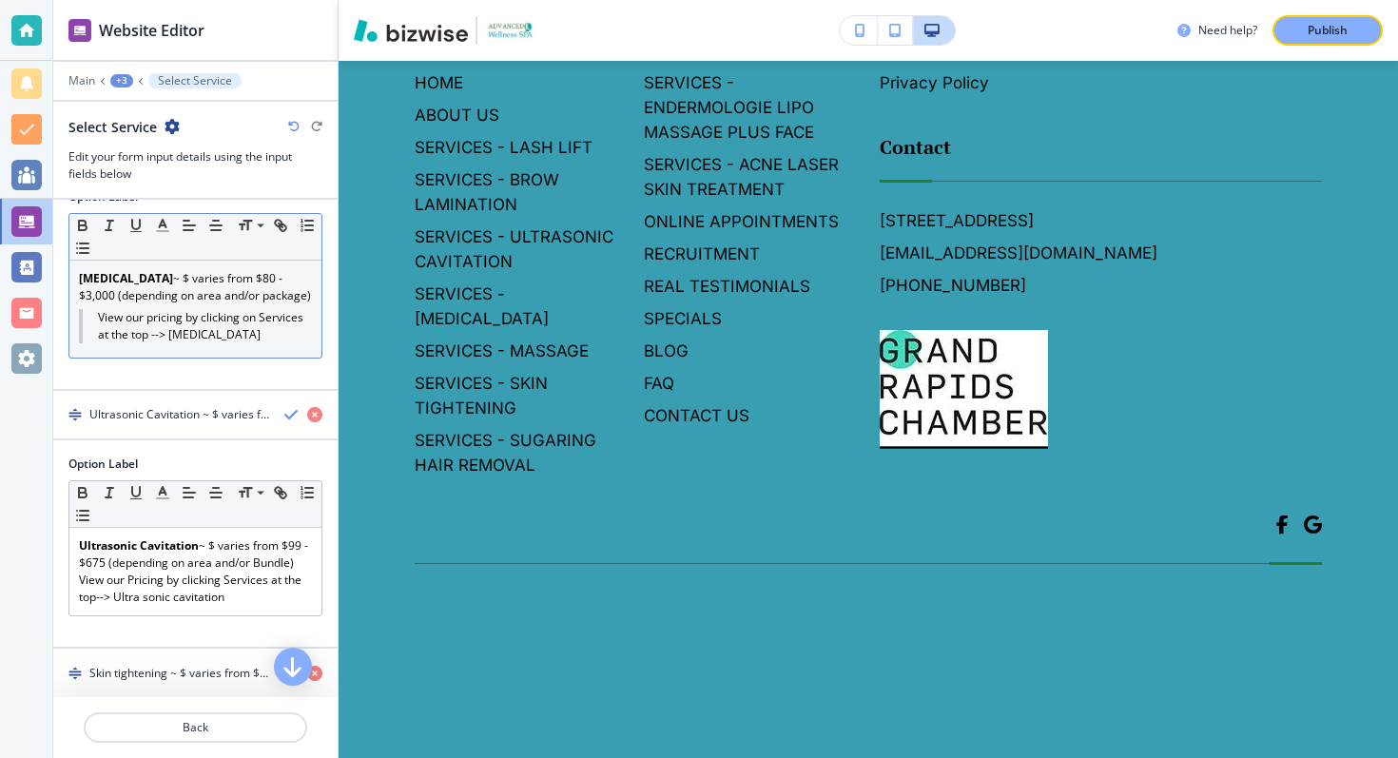
click at [279, 315] on blockquote "View our pricing by clicking on Services at the top --> [MEDICAL_DATA]" at bounding box center [195, 326] width 233 height 34
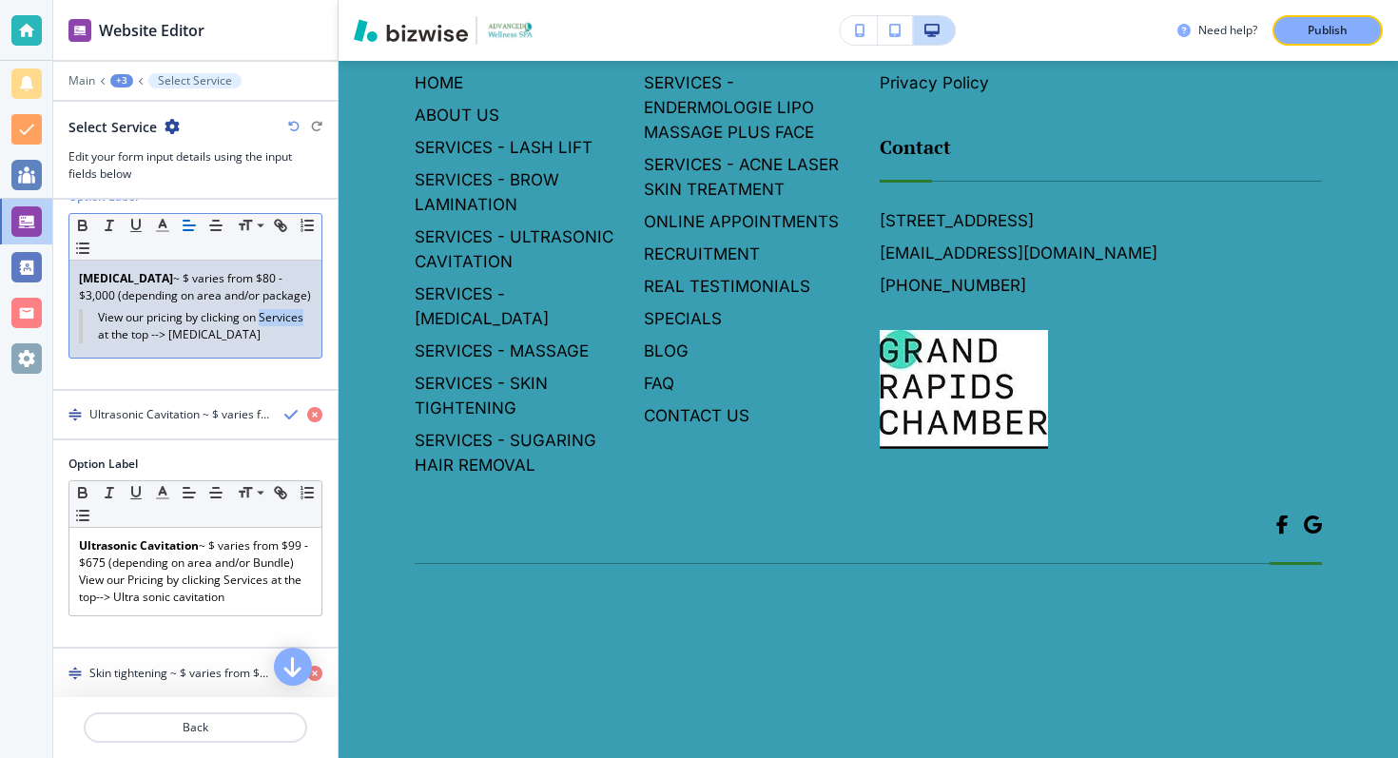
click at [279, 315] on blockquote "View our pricing by clicking on Services at the top --> [MEDICAL_DATA]" at bounding box center [195, 326] width 233 height 34
click at [512, 0] on body "Website Editor Main +3 Select Service Select Service Edit your form input detai…" at bounding box center [699, 0] width 1398 height 0
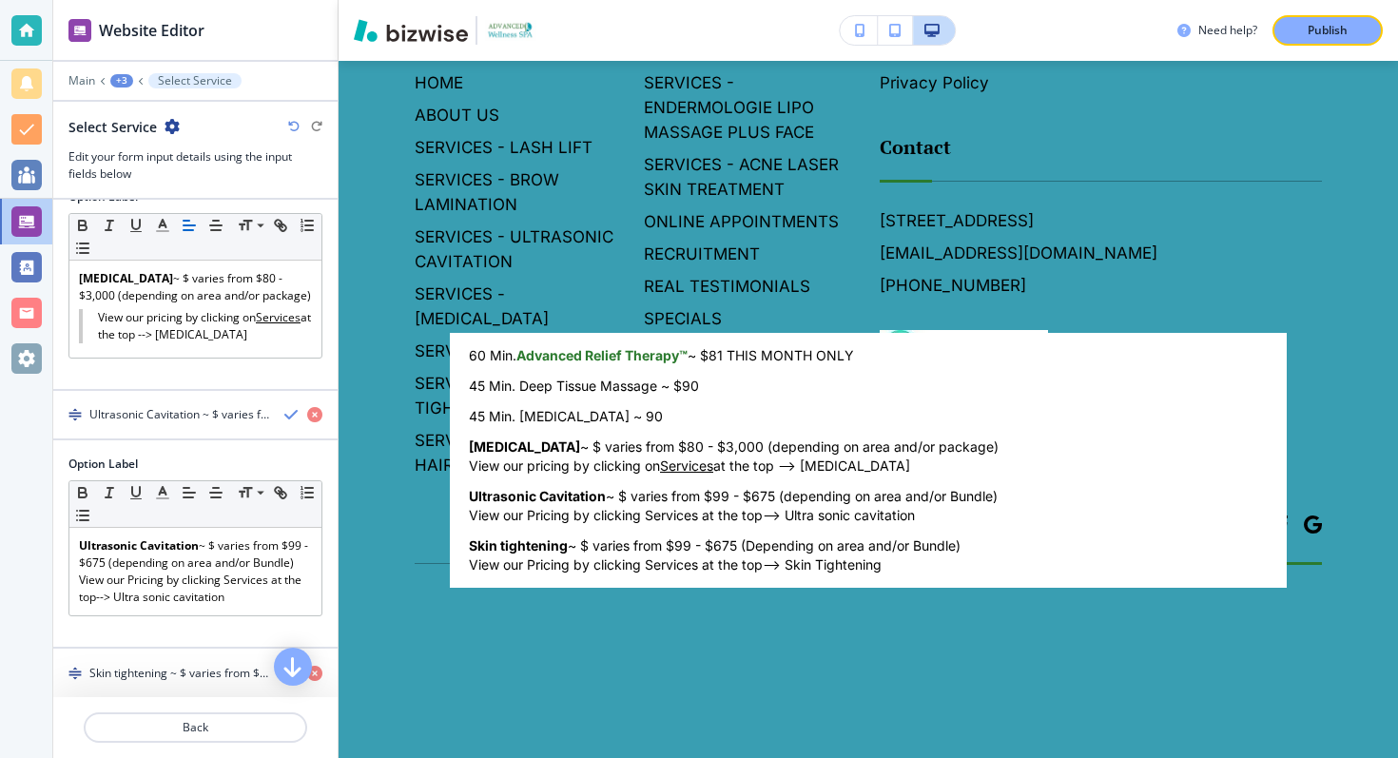
click at [151, 343] on div at bounding box center [699, 379] width 1398 height 758
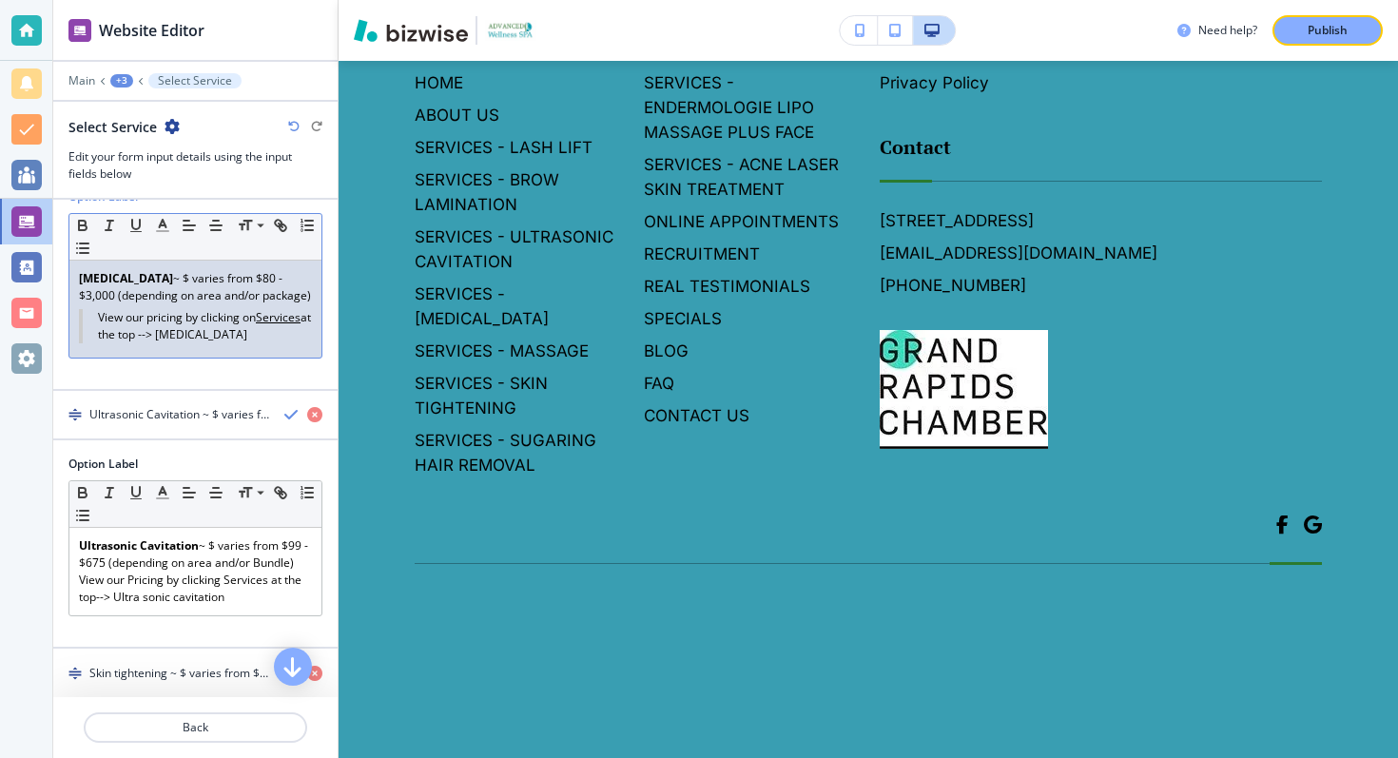
drag, startPoint x: 169, startPoint y: 334, endPoint x: 277, endPoint y: 334, distance: 107.5
click at [277, 334] on blockquote "View our pricing by clicking on Services at the top --> [MEDICAL_DATA]" at bounding box center [195, 326] width 233 height 34
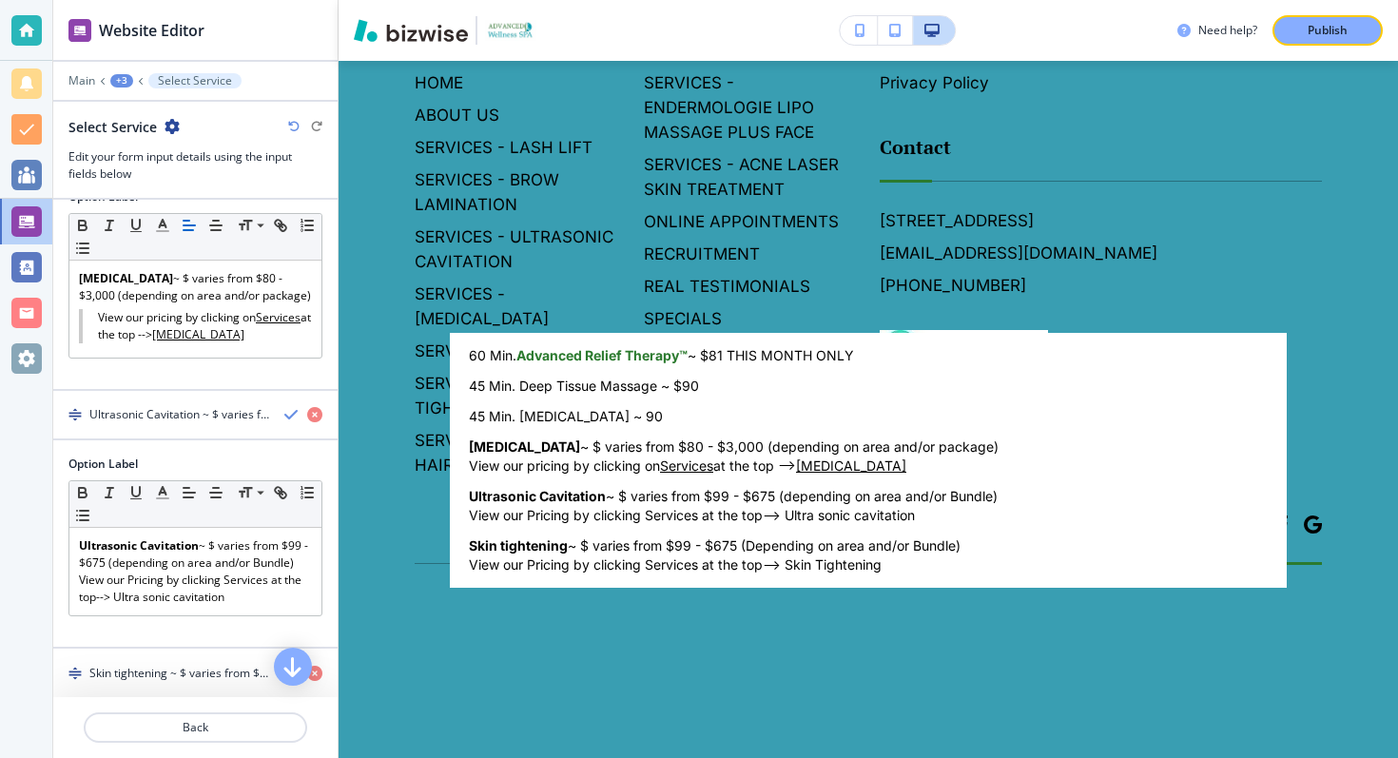
click at [558, 0] on body "Website Editor Main +3 Select Service Select Service Edit your form input detai…" at bounding box center [699, 0] width 1398 height 0
click at [223, 607] on div at bounding box center [699, 379] width 1398 height 758
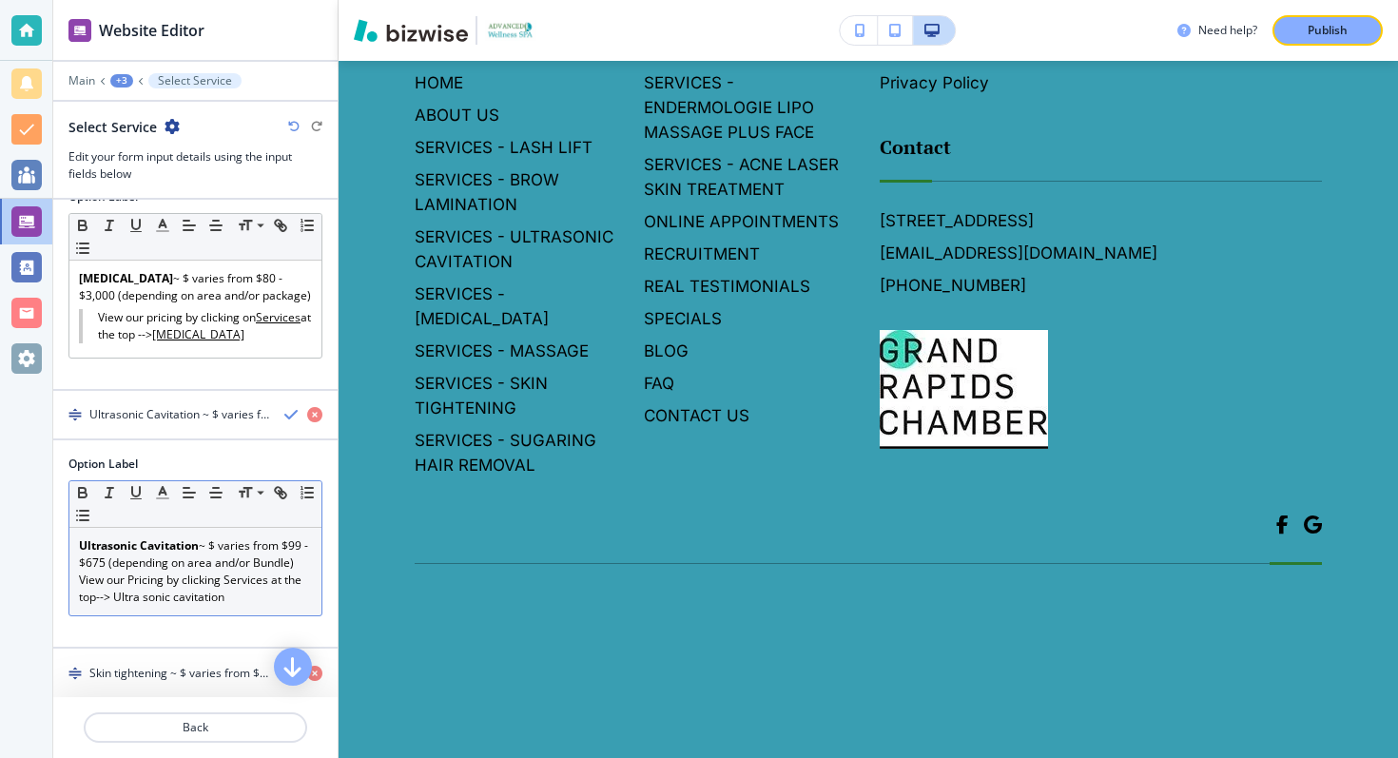
click at [231, 578] on p "View our Pricing by clicking Services at the top--> Ultra sonic cavitation" at bounding box center [195, 589] width 233 height 34
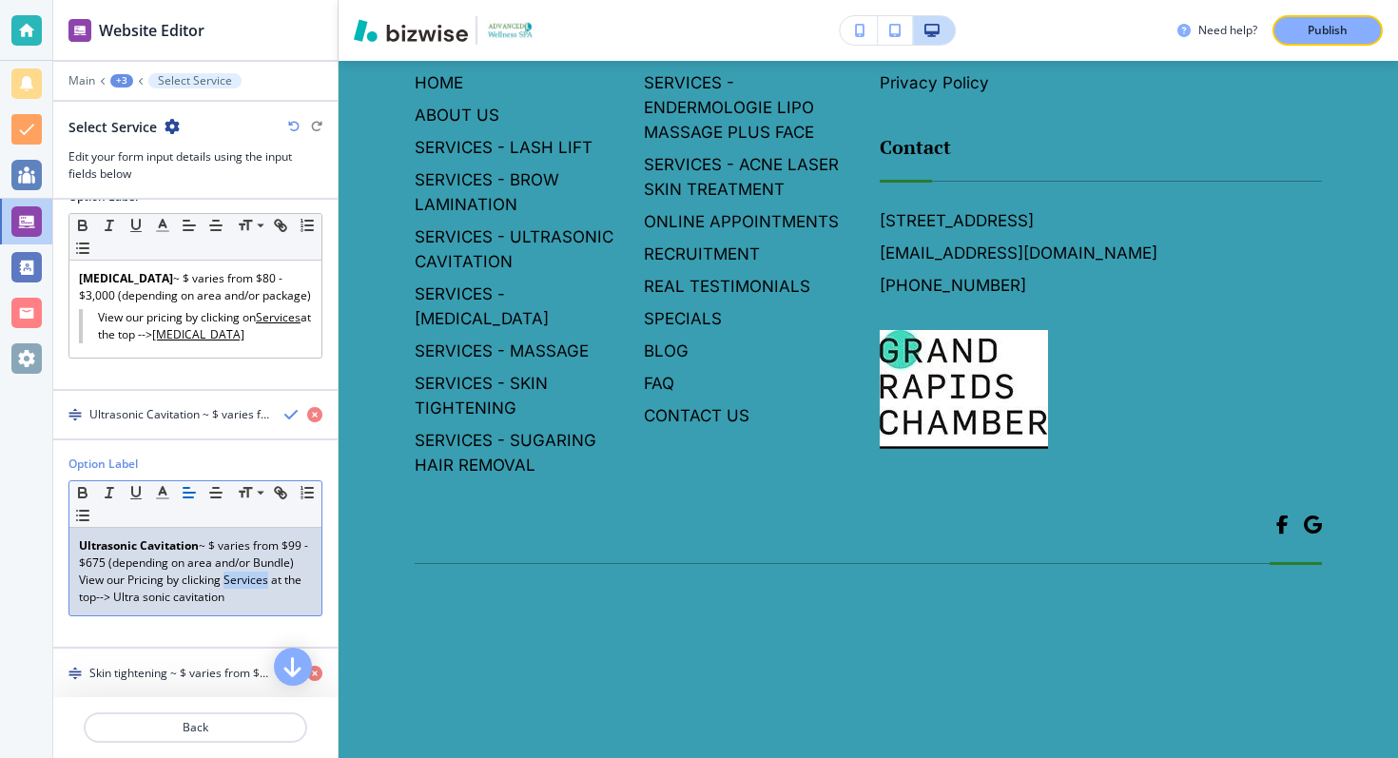
click at [231, 578] on p "View our Pricing by clicking Services at the top--> Ultra sonic cavitation" at bounding box center [195, 589] width 233 height 34
drag, startPoint x: 113, startPoint y: 595, endPoint x: 255, endPoint y: 594, distance: 141.7
click at [255, 594] on p "View our Pricing by clicking Services at the top--> Ultra sonic cavitation" at bounding box center [195, 589] width 233 height 34
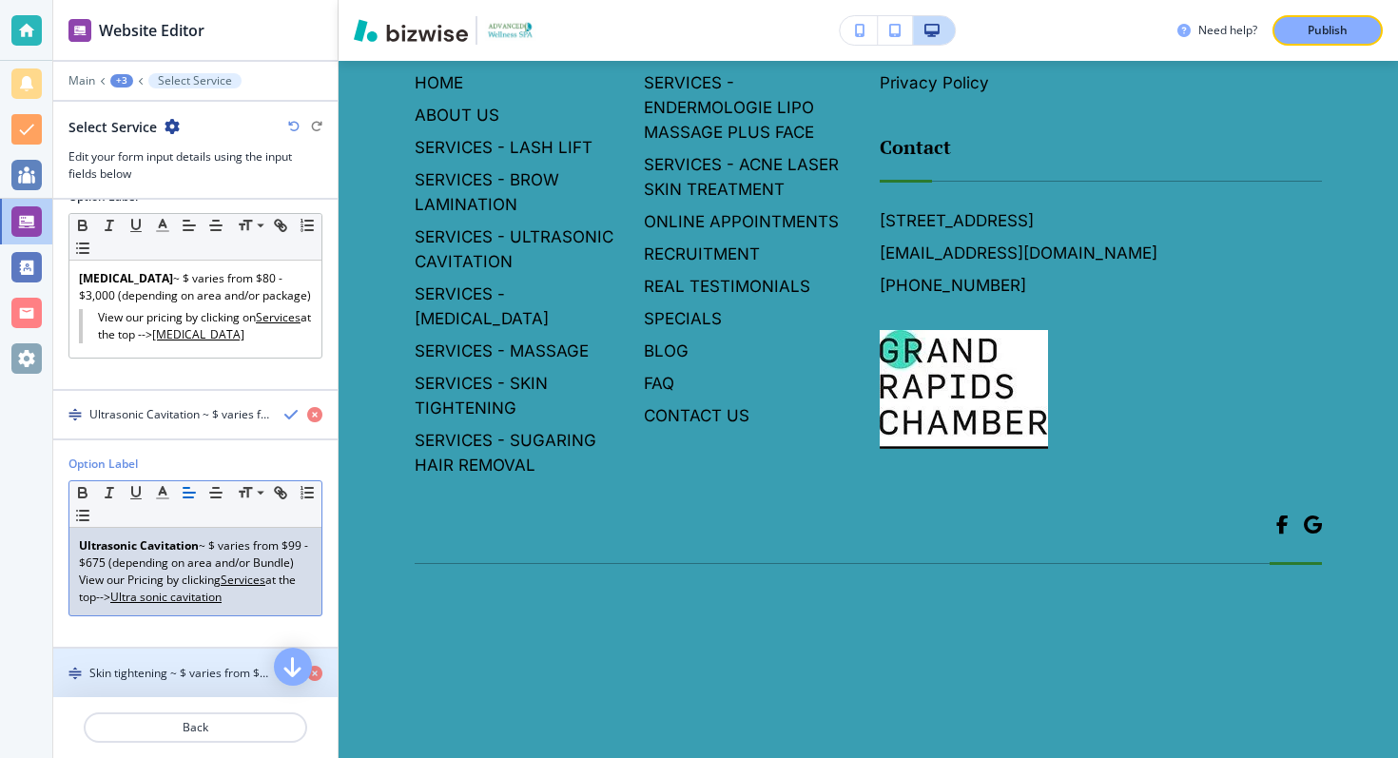
click at [213, 654] on div "button" at bounding box center [195, 656] width 284 height 15
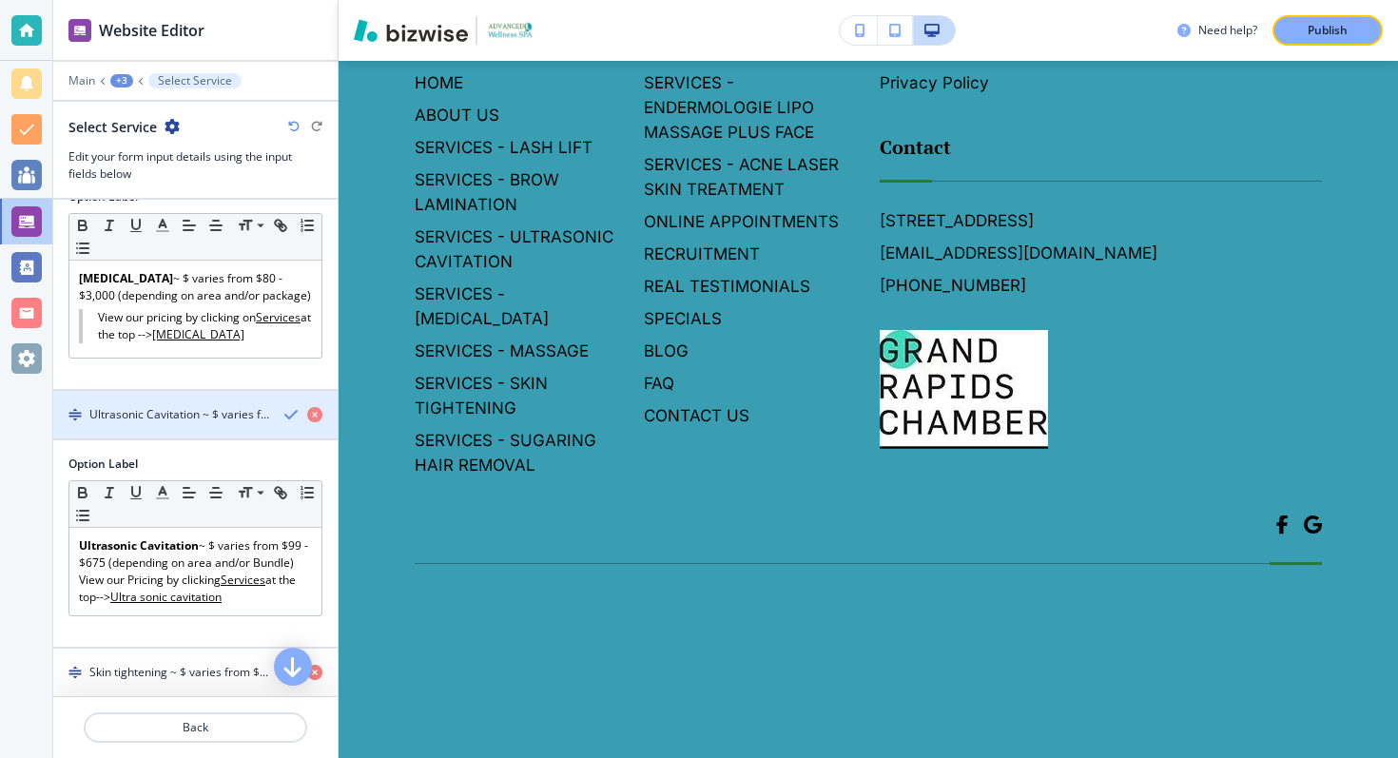
click at [269, 419] on div "Ultrasonic Cavitation ~ $ varies from $99 - $675 (depending on area and/or Bund…" at bounding box center [195, 414] width 284 height 17
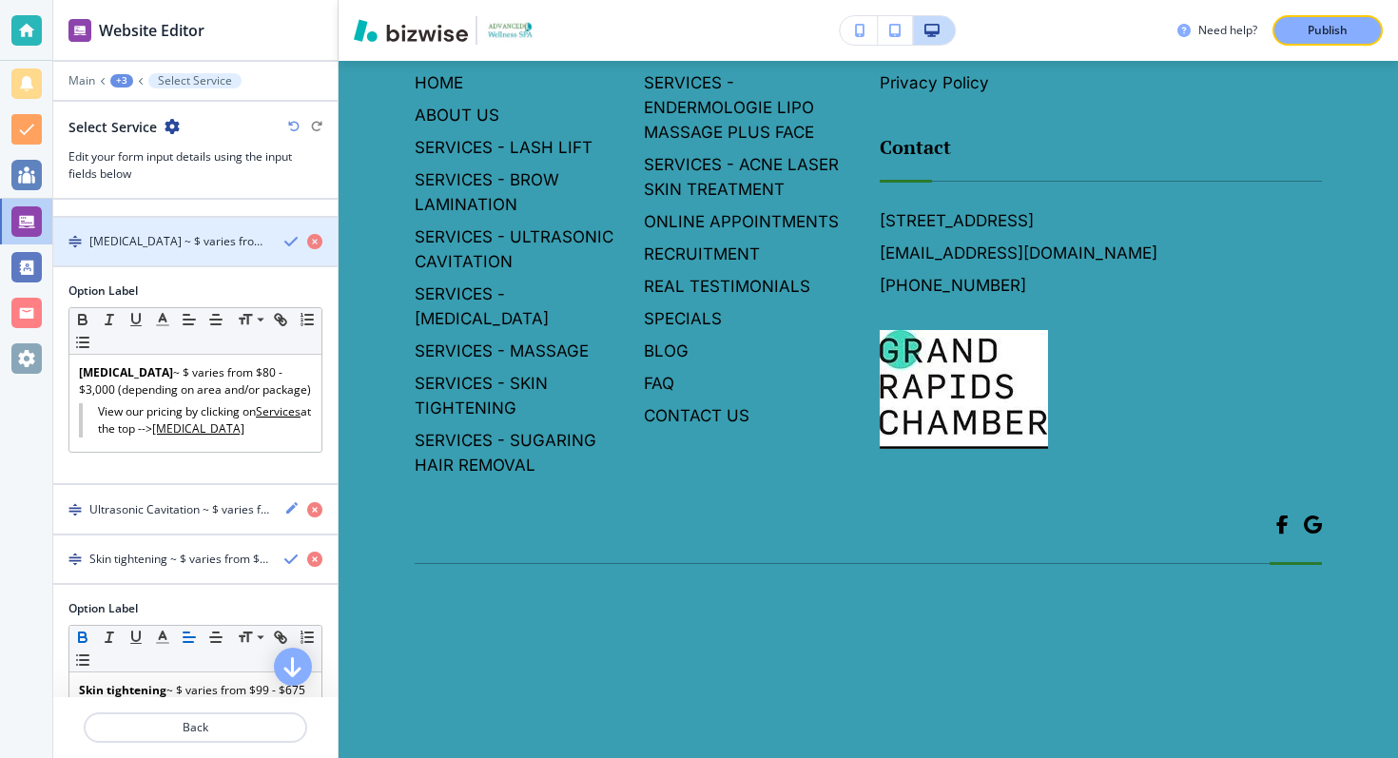
click at [283, 233] on div "[MEDICAL_DATA] ~ $ varies from $80 - $3,000 (depending on area and/or package)V…" at bounding box center [195, 241] width 284 height 17
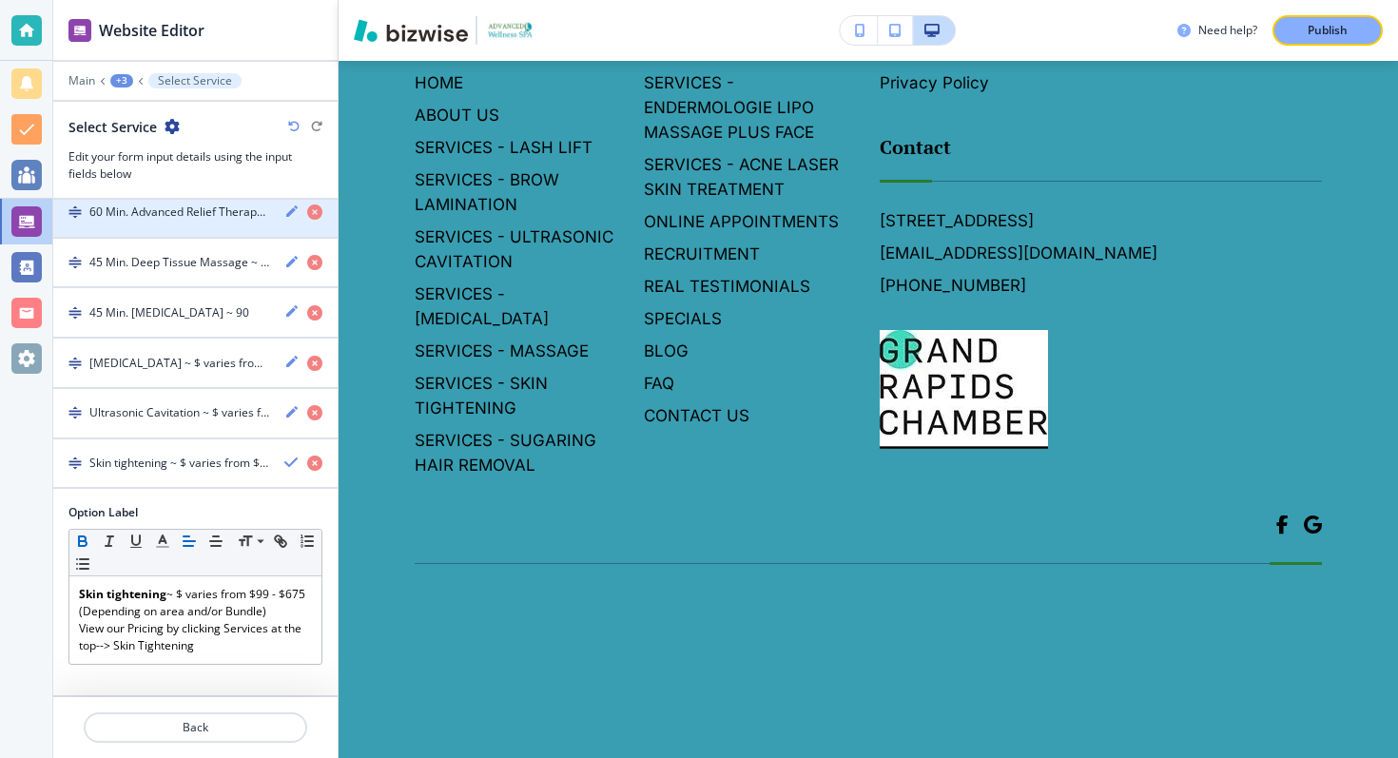
scroll to position [438, 0]
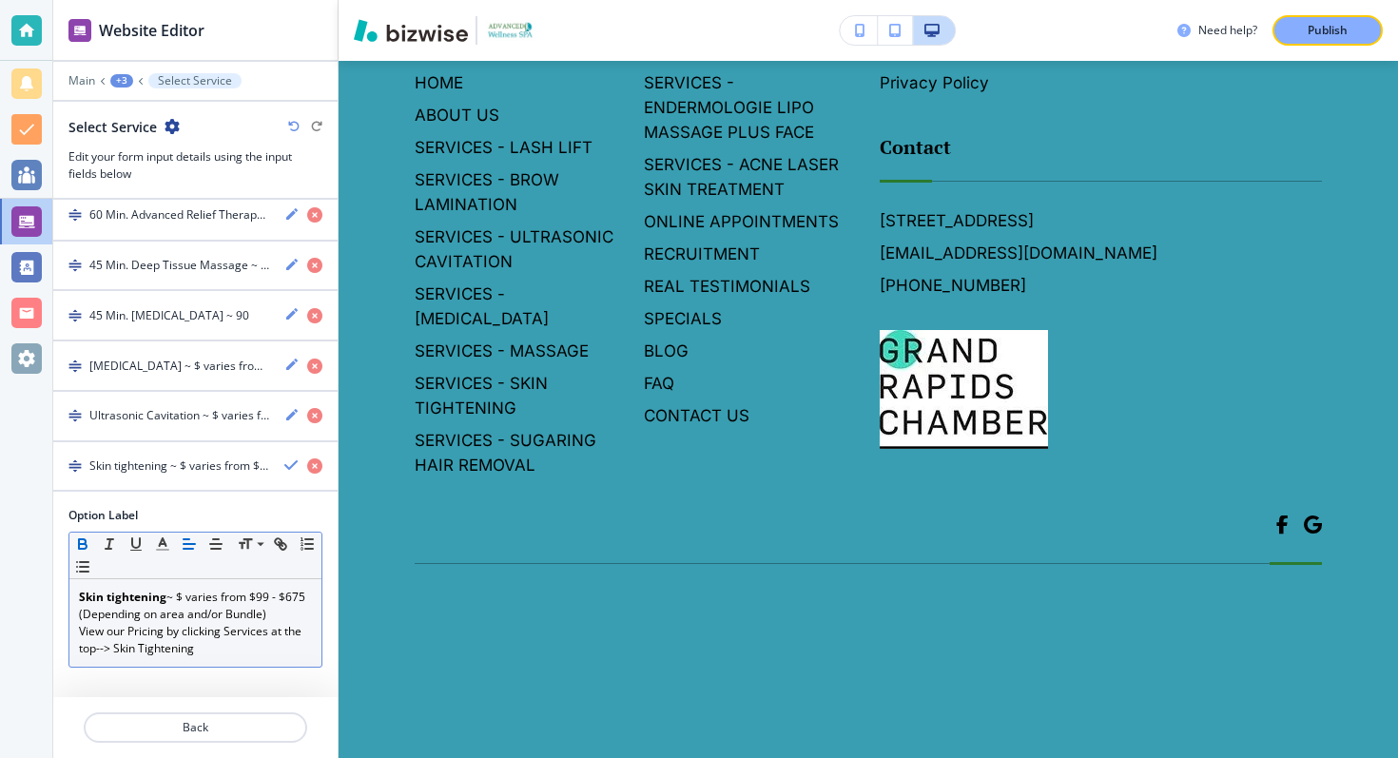
click at [242, 635] on p "View our Pricing by clicking Services at the top--> Skin Tightening" at bounding box center [195, 640] width 233 height 34
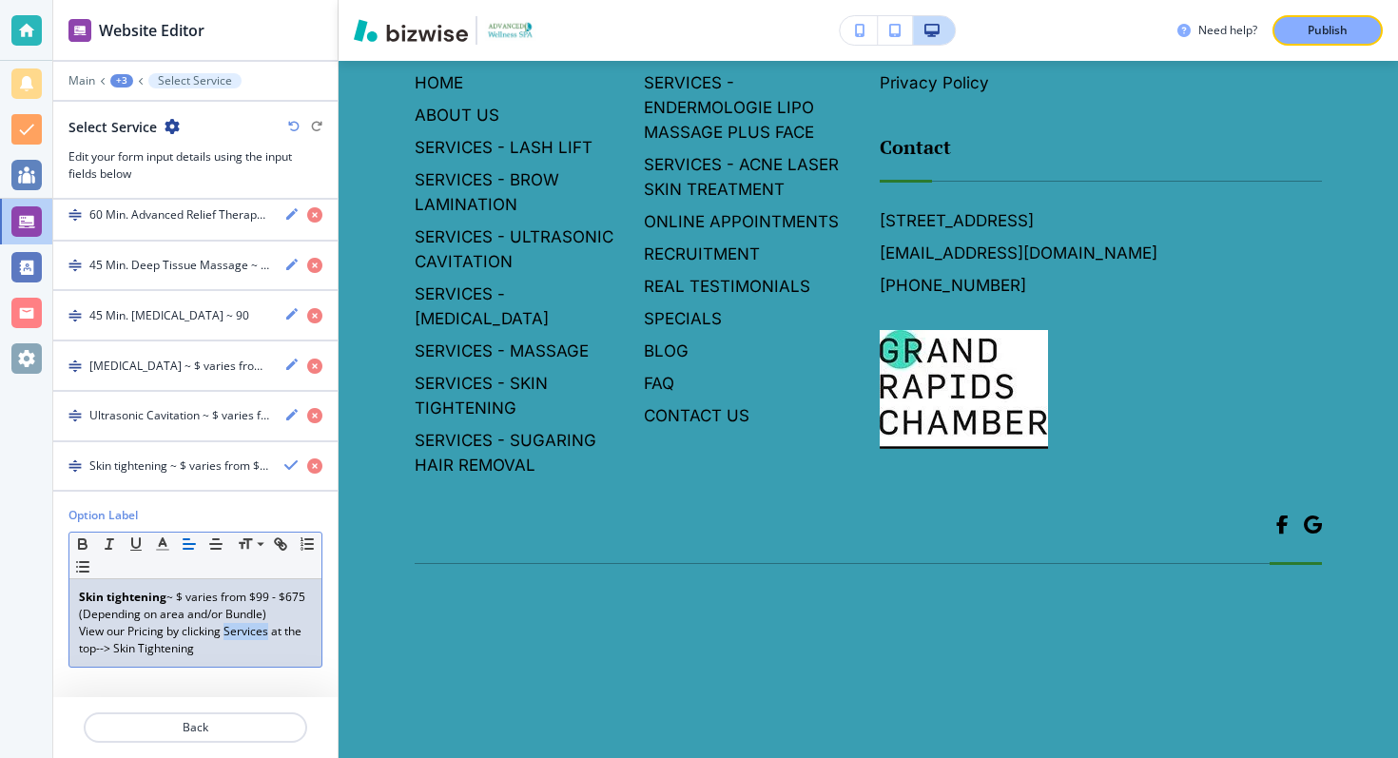
click at [242, 635] on p "View our Pricing by clicking Services at the top--> Skin Tightening" at bounding box center [195, 640] width 233 height 34
drag, startPoint x: 196, startPoint y: 651, endPoint x: 117, endPoint y: 649, distance: 79.0
click at [117, 649] on p "View our Pricing by clicking Services at the top--> Skin Tightening" at bounding box center [195, 640] width 233 height 34
click at [117, 649] on p "View our Pricing by clicking Services at the top--> S kin Tightening" at bounding box center [195, 640] width 233 height 34
drag, startPoint x: 129, startPoint y: 649, endPoint x: 114, endPoint y: 649, distance: 15.2
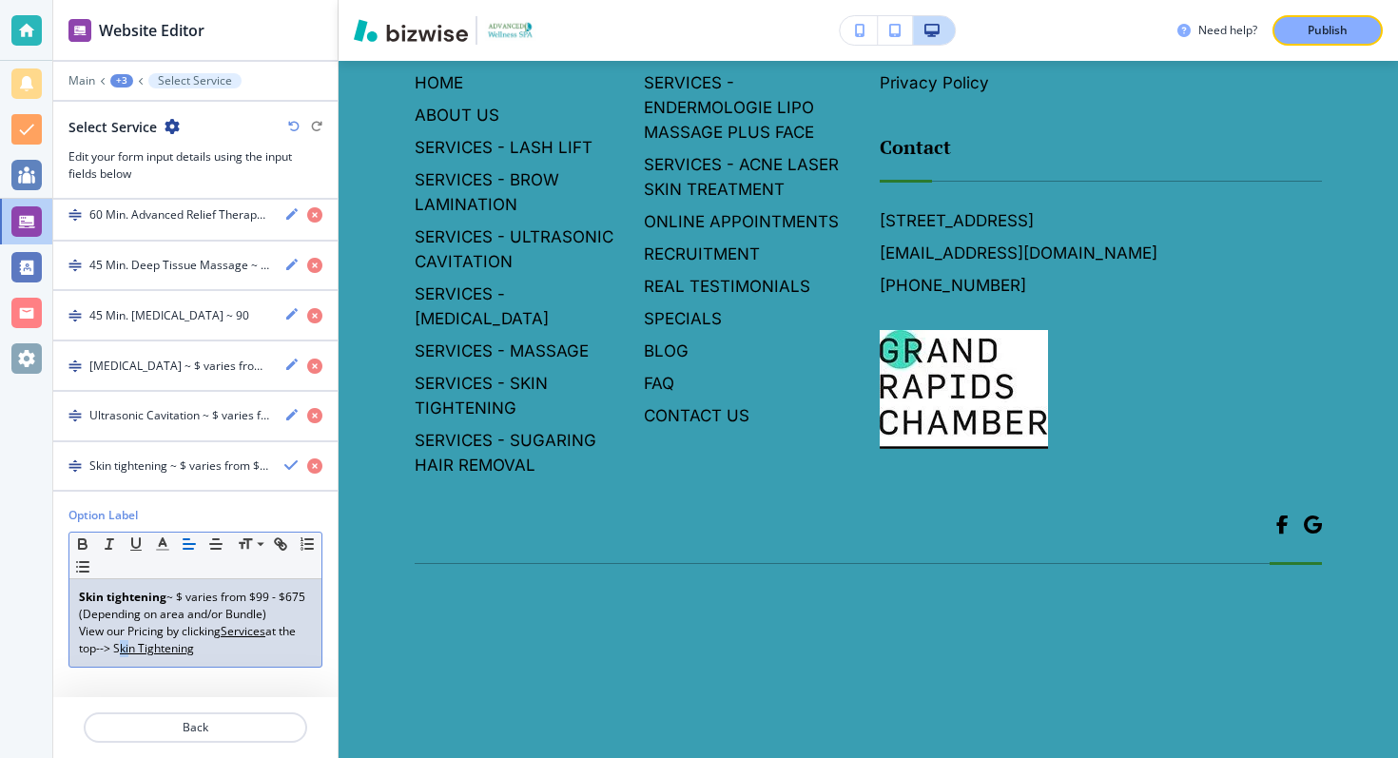
click at [114, 649] on p "View our Pricing by clicking Services at the top--> S kin Tightening" at bounding box center [195, 640] width 233 height 34
click at [177, 643] on u "Skin Tightening" at bounding box center [150, 648] width 81 height 16
click at [561, 0] on body "Website Editor Main +3 Select Service Select Service Edit your form input detai…" at bounding box center [699, 0] width 1398 height 0
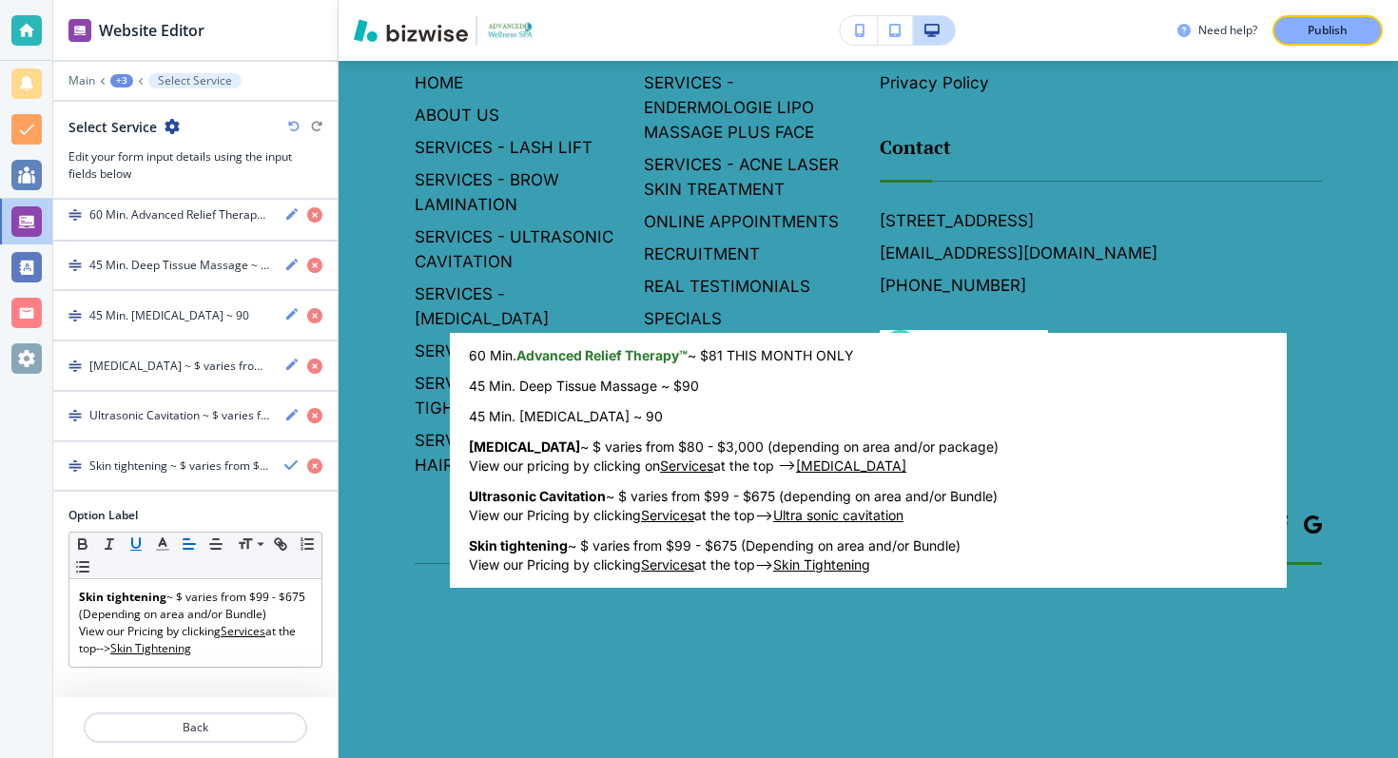
click at [267, 471] on div at bounding box center [699, 379] width 1398 height 758
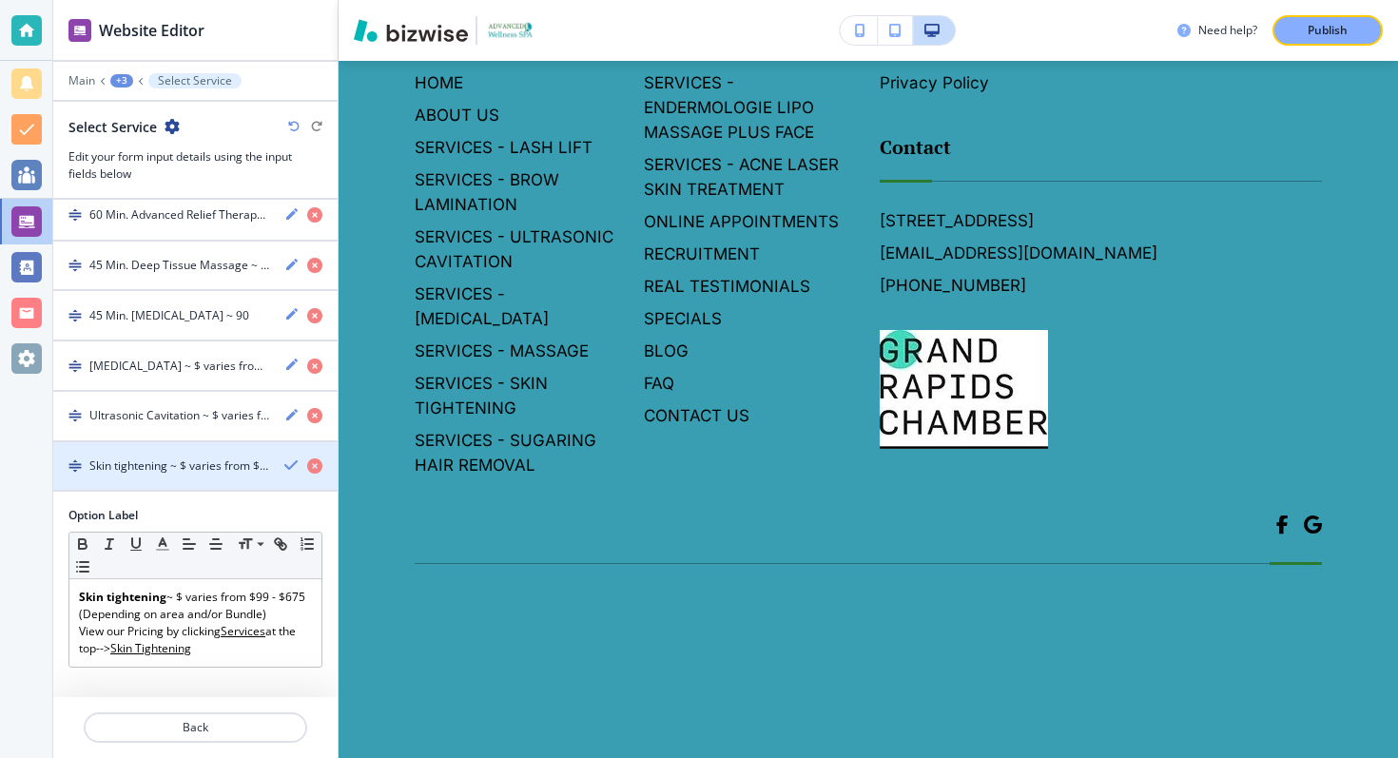
click at [288, 465] on icon "button" at bounding box center [291, 465] width 15 height 15
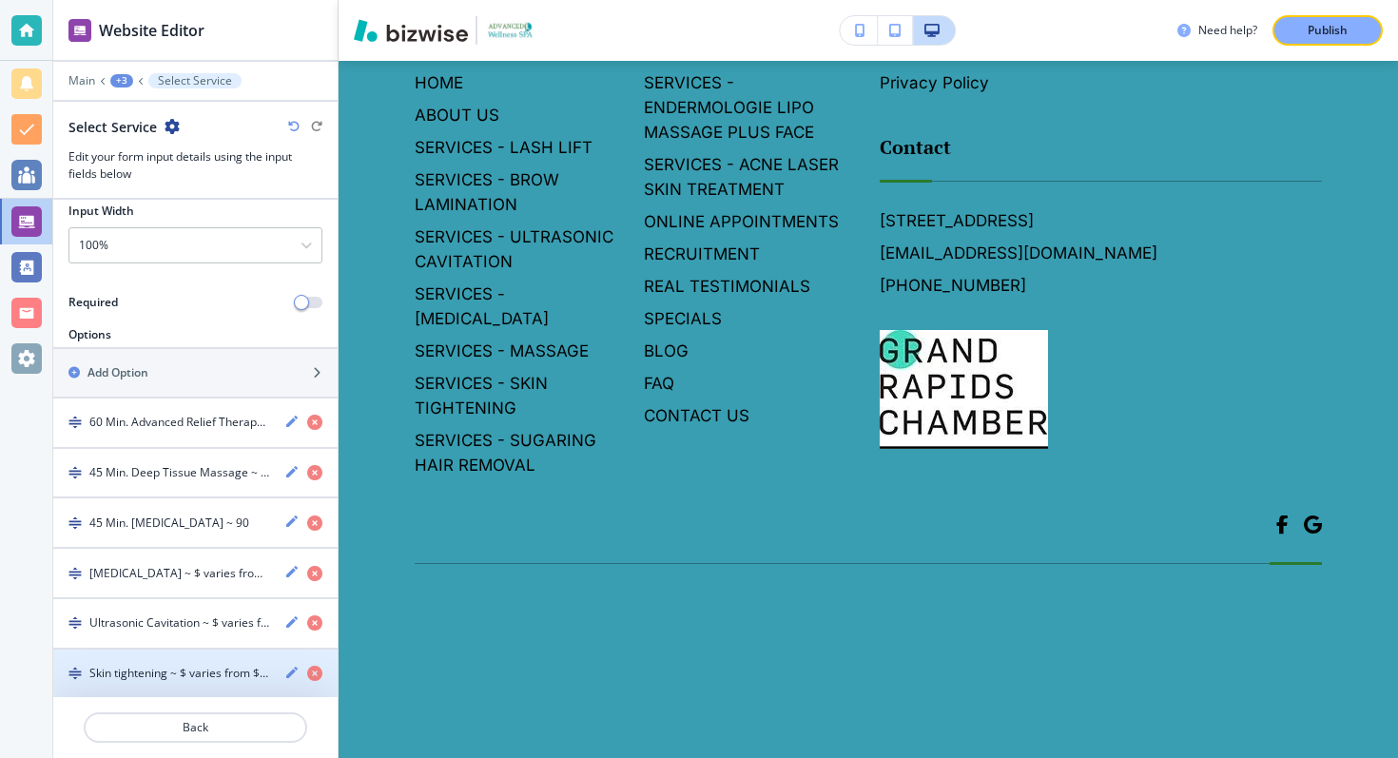
scroll to position [229, 0]
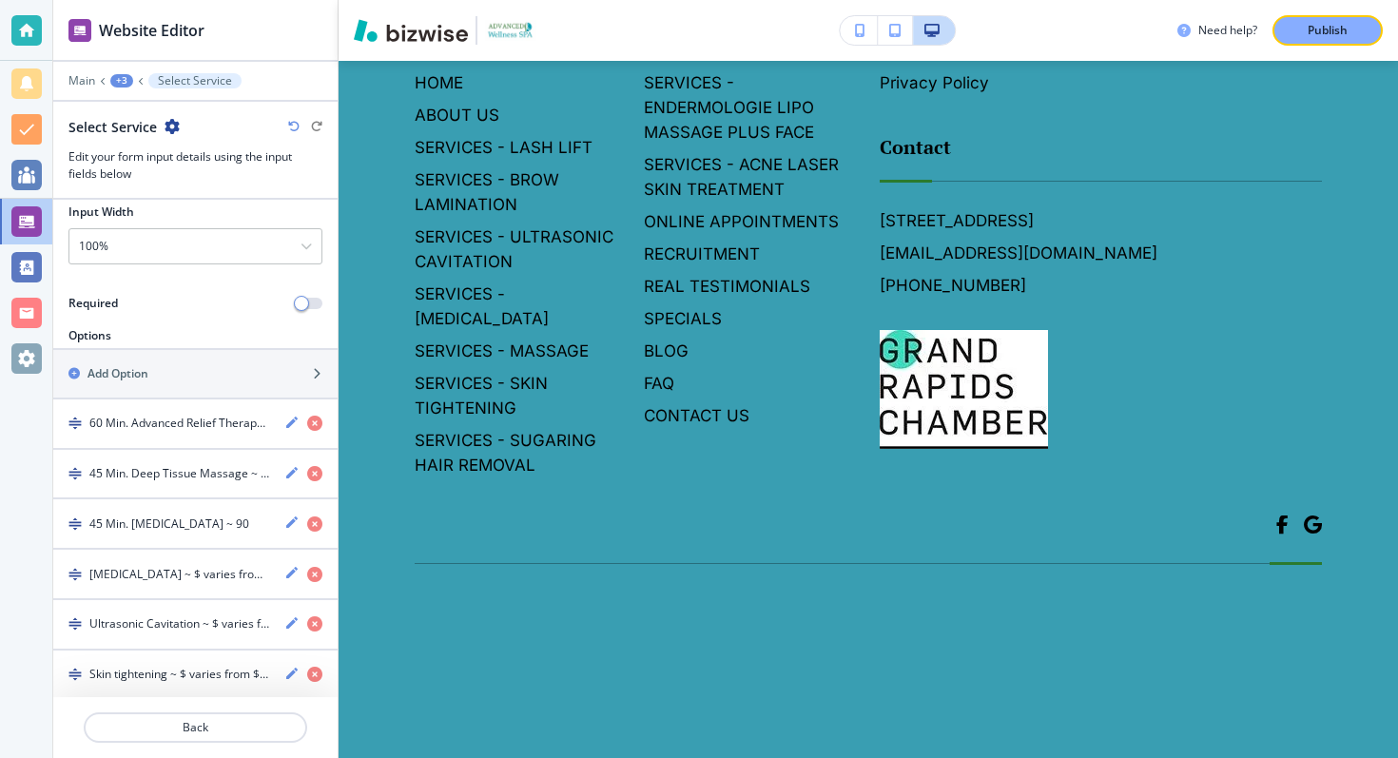
click at [634, 0] on body "Website Editor Main +3 Select Service Select Service Edit your form input detai…" at bounding box center [699, 0] width 1398 height 0
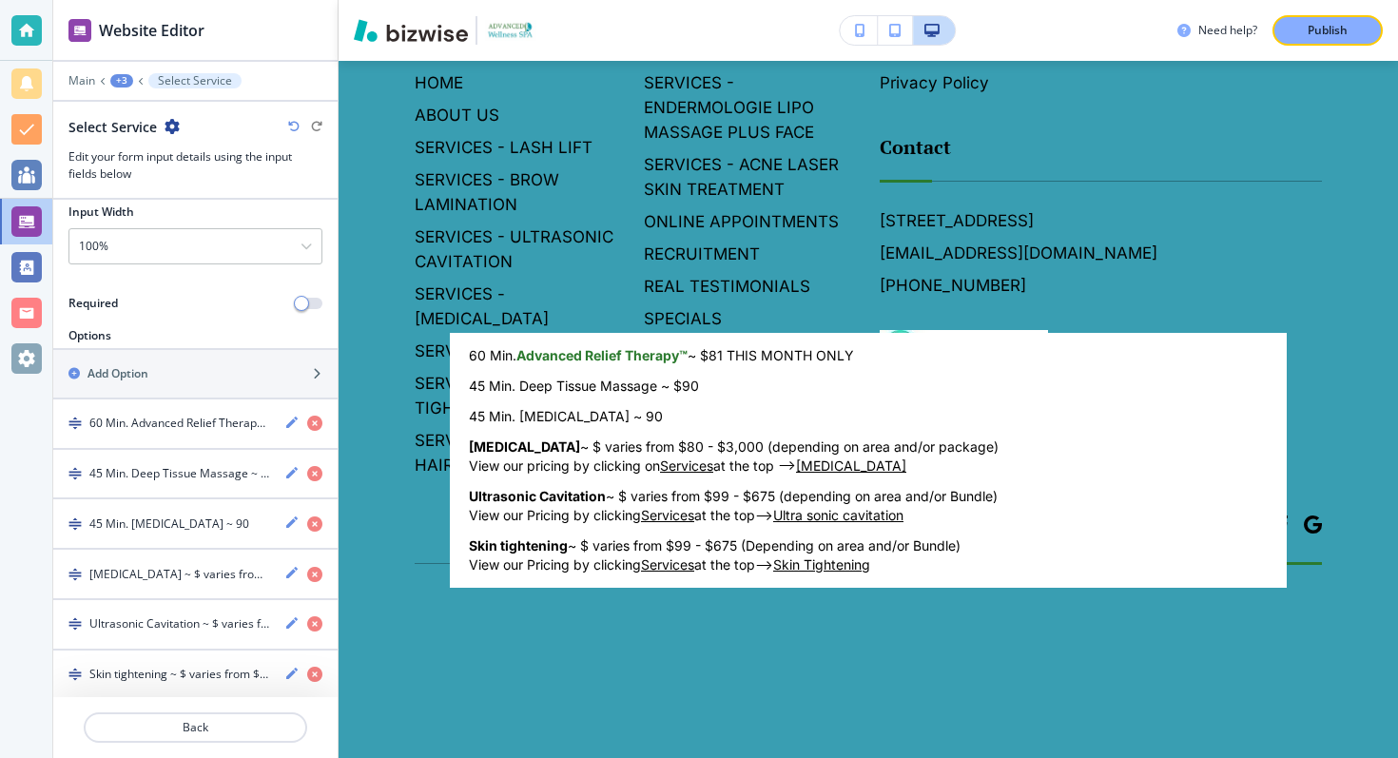
click at [173, 396] on div at bounding box center [699, 379] width 1398 height 758
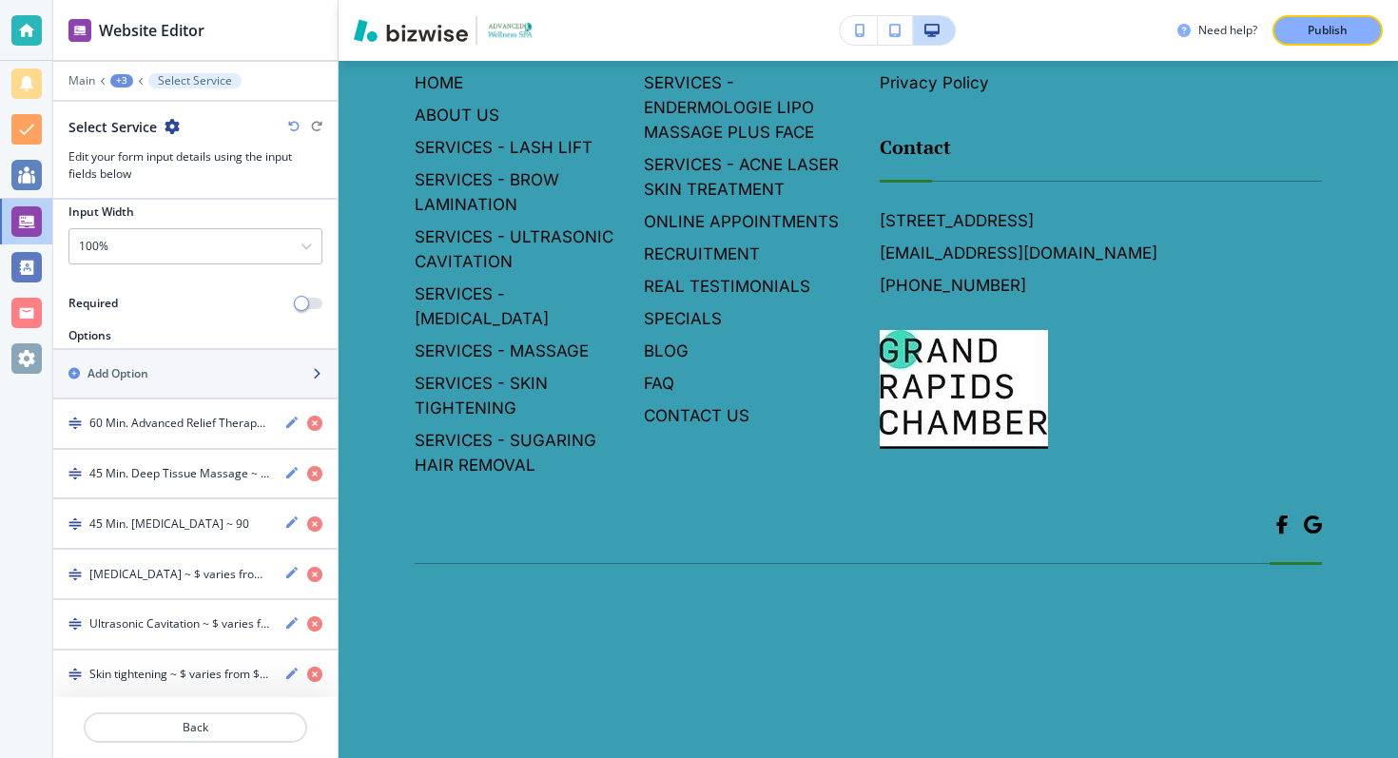
click at [145, 387] on div "button" at bounding box center [195, 389] width 284 height 15
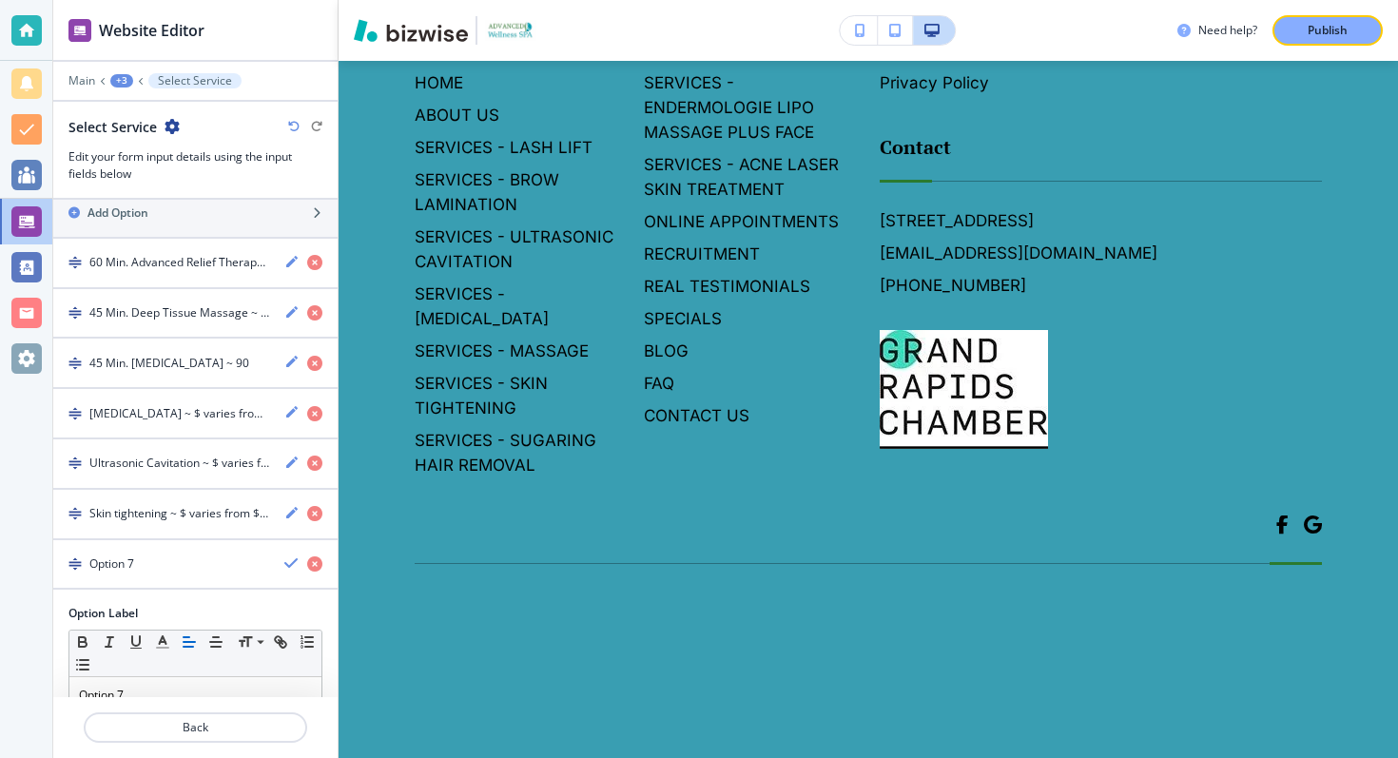
scroll to position [436, 0]
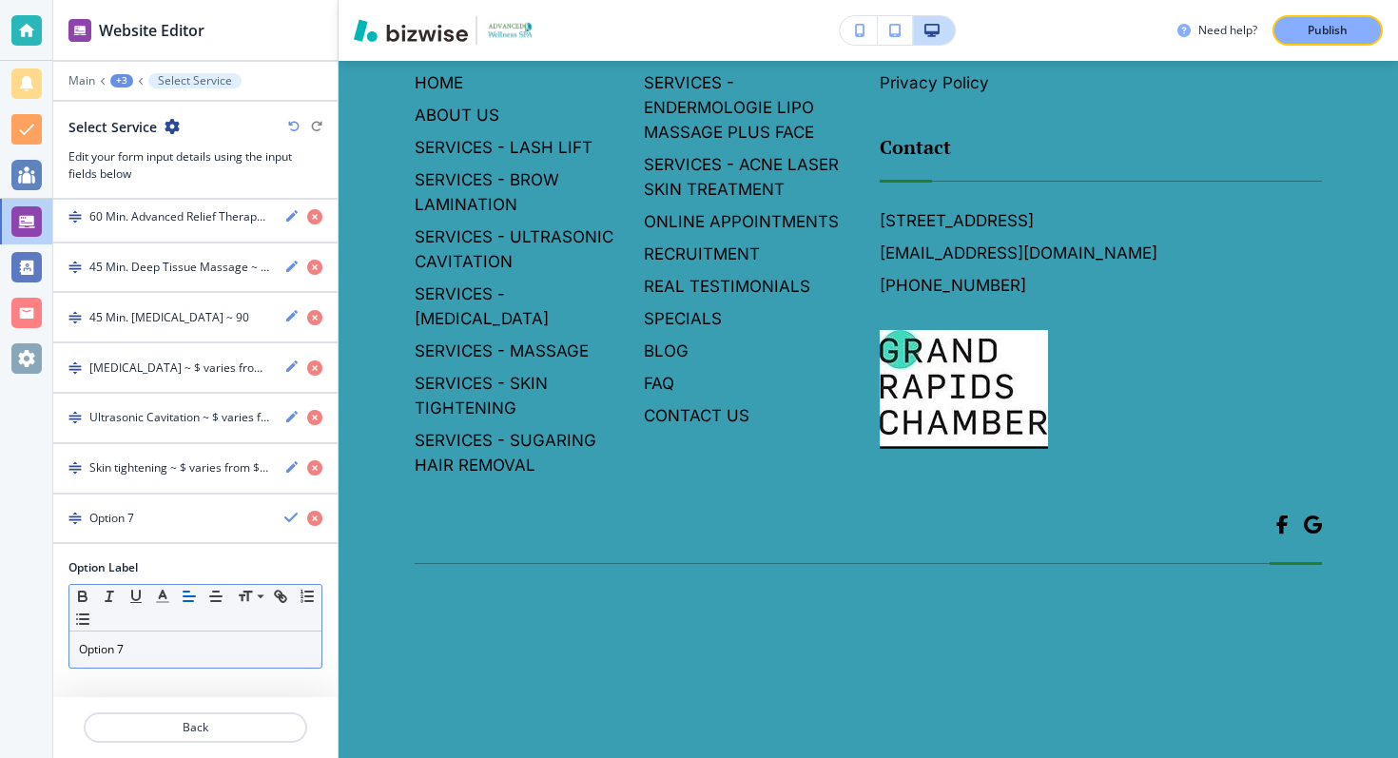
click at [162, 647] on p "Option 7" at bounding box center [195, 649] width 233 height 17
click at [226, 633] on div "Endermologie" at bounding box center [195, 650] width 252 height 36
click at [218, 641] on p "Endermologie" at bounding box center [195, 649] width 233 height 17
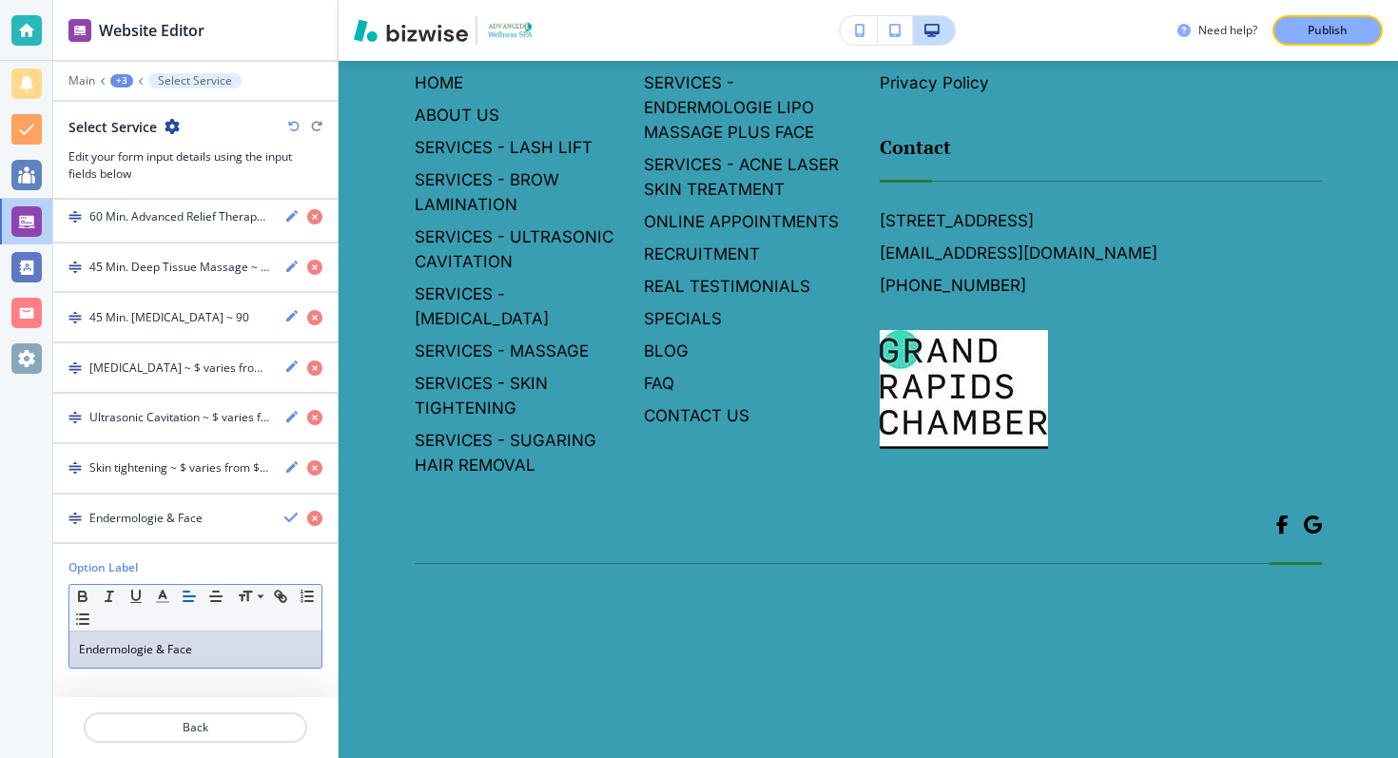
click at [225, 648] on p "Endermologie & Face" at bounding box center [195, 649] width 233 height 17
click at [209, 649] on p "Endermologie & Face Treatments" at bounding box center [195, 649] width 233 height 17
click at [272, 647] on p "Endermologie & Face Treatments" at bounding box center [195, 649] width 233 height 17
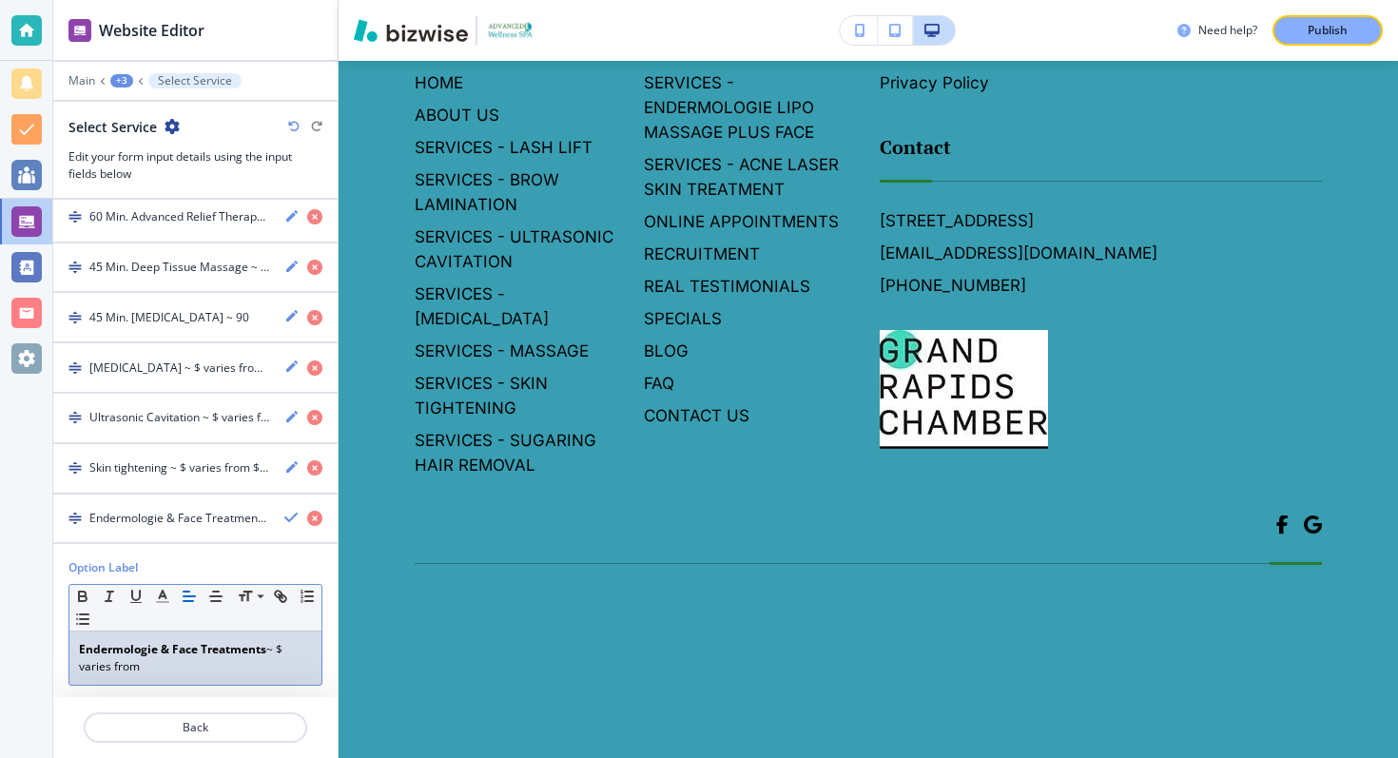
click at [124, 645] on strong "Endermologie & Face Treatments" at bounding box center [172, 649] width 187 height 16
click at [231, 672] on div "Endermologie & Face Treatments ~ $ varies from" at bounding box center [195, 658] width 252 height 53
click at [258, 661] on p "Endermologie & Face Treatments ~ $ varies from $80 - $1,050" at bounding box center [195, 658] width 233 height 34
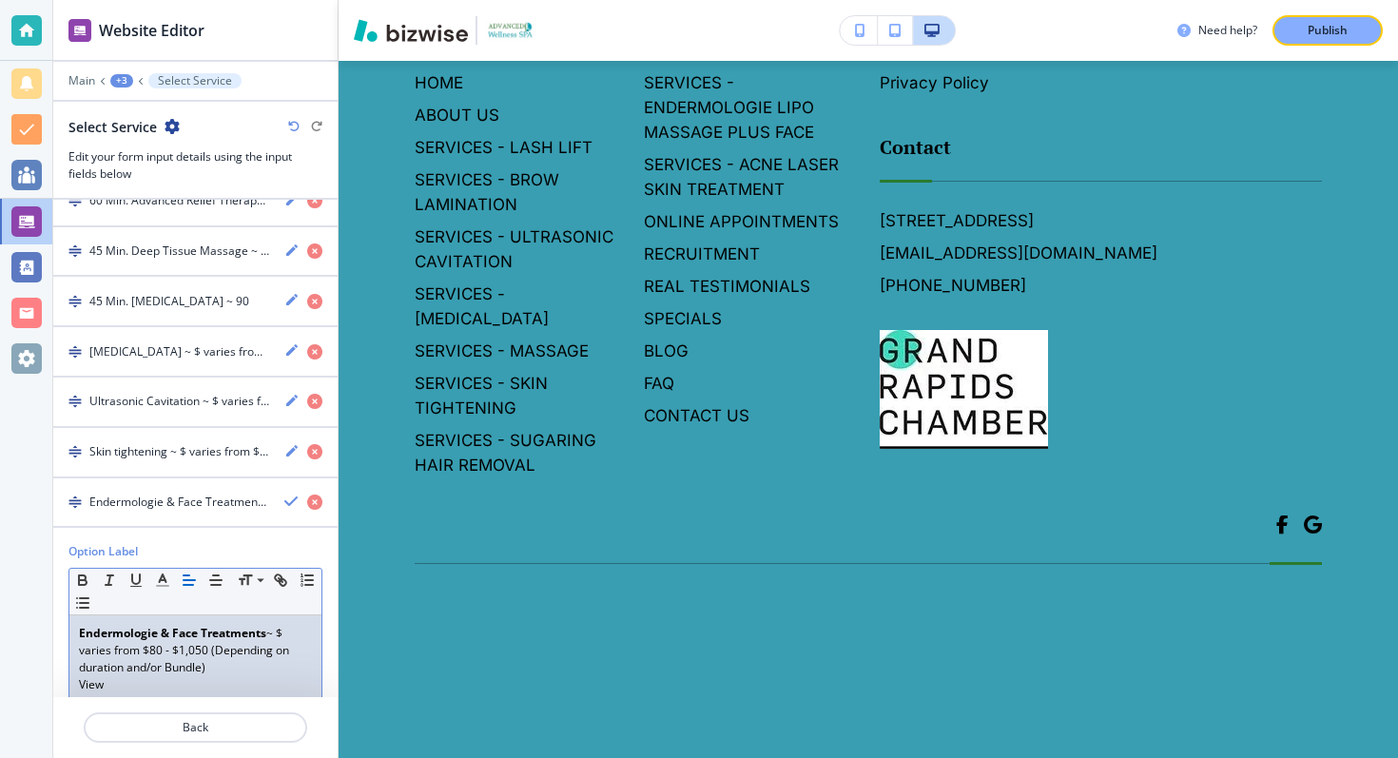
click at [572, 0] on body "Website Editor Main +3 Select Service Select Service Edit your form input detai…" at bounding box center [699, 0] width 1398 height 0
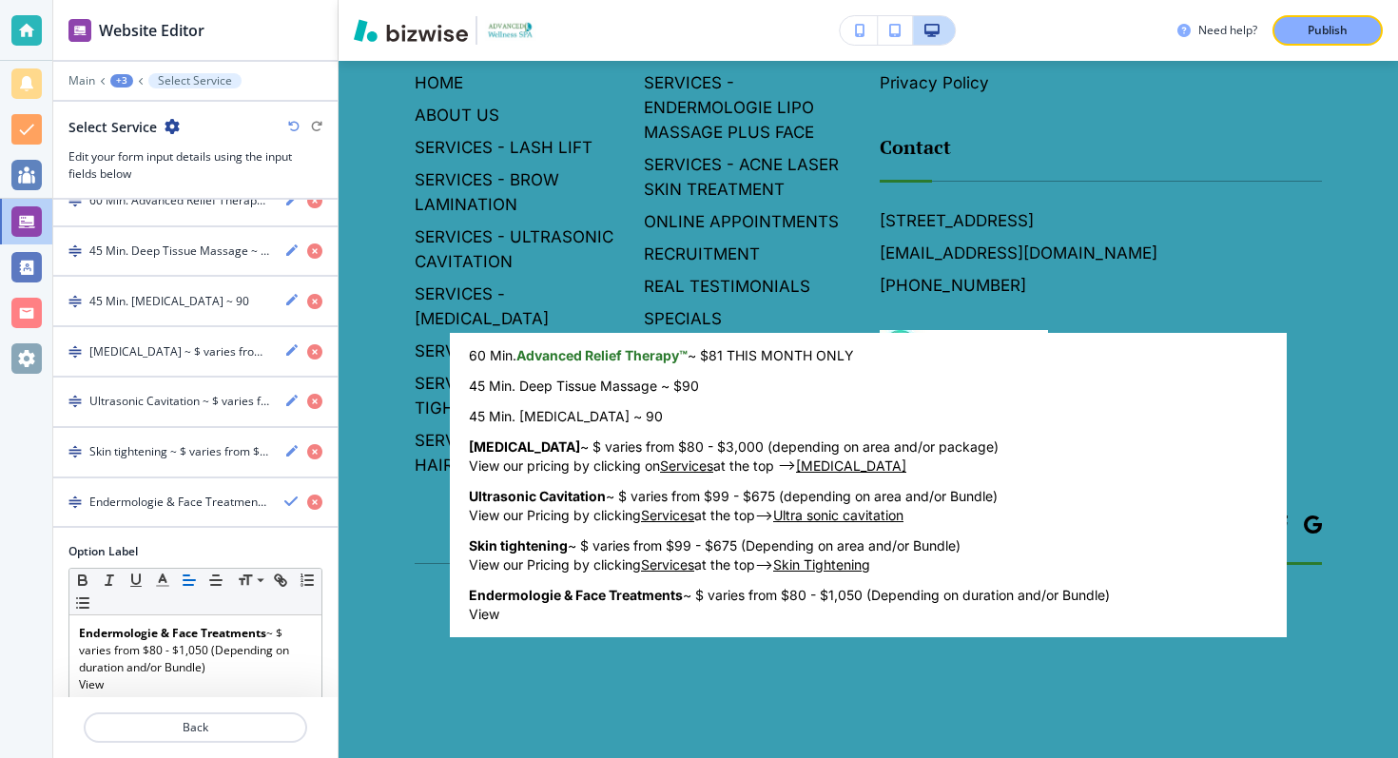
click at [227, 457] on div at bounding box center [699, 379] width 1398 height 758
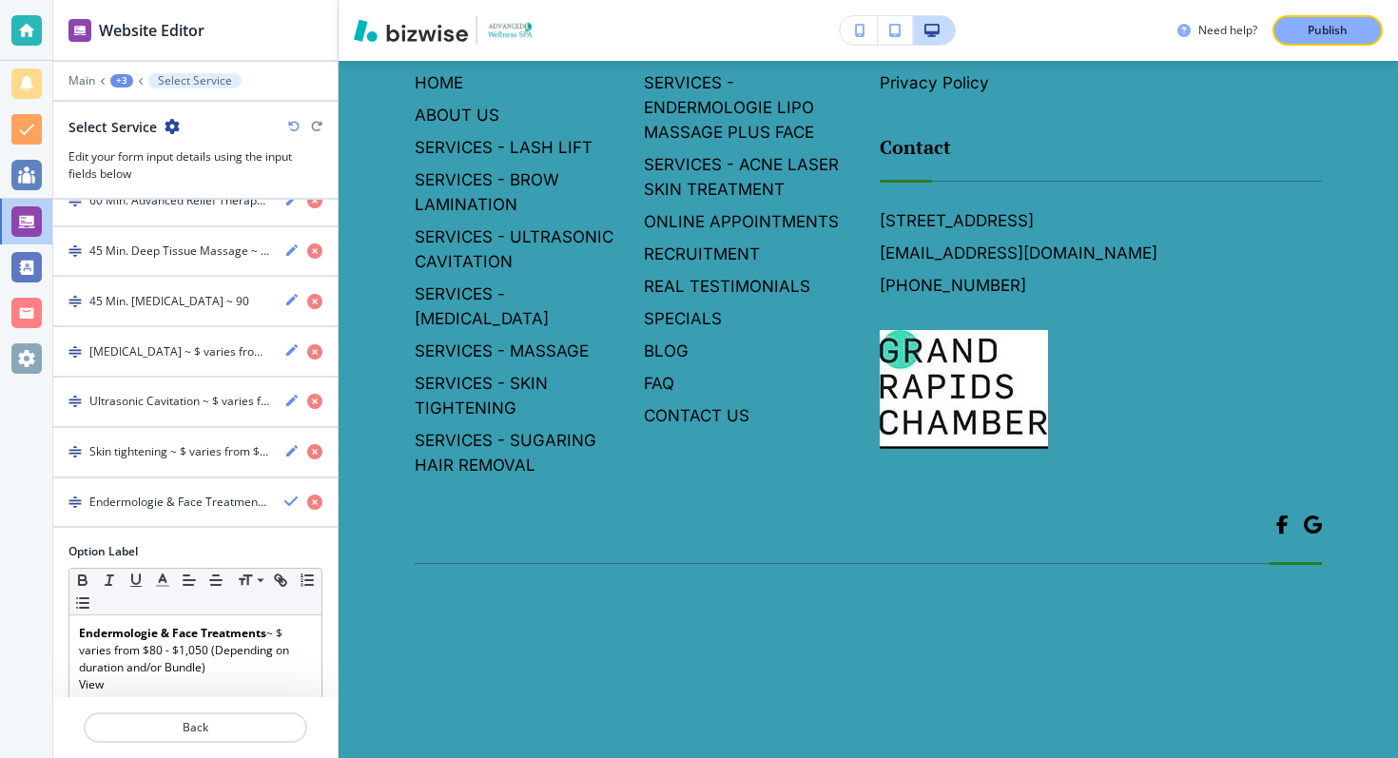
click at [211, 453] on h4 "Skin tightening ~ $ varies from $99 - $675 (Depending on area and/or Bundle)Vie…" at bounding box center [179, 451] width 180 height 17
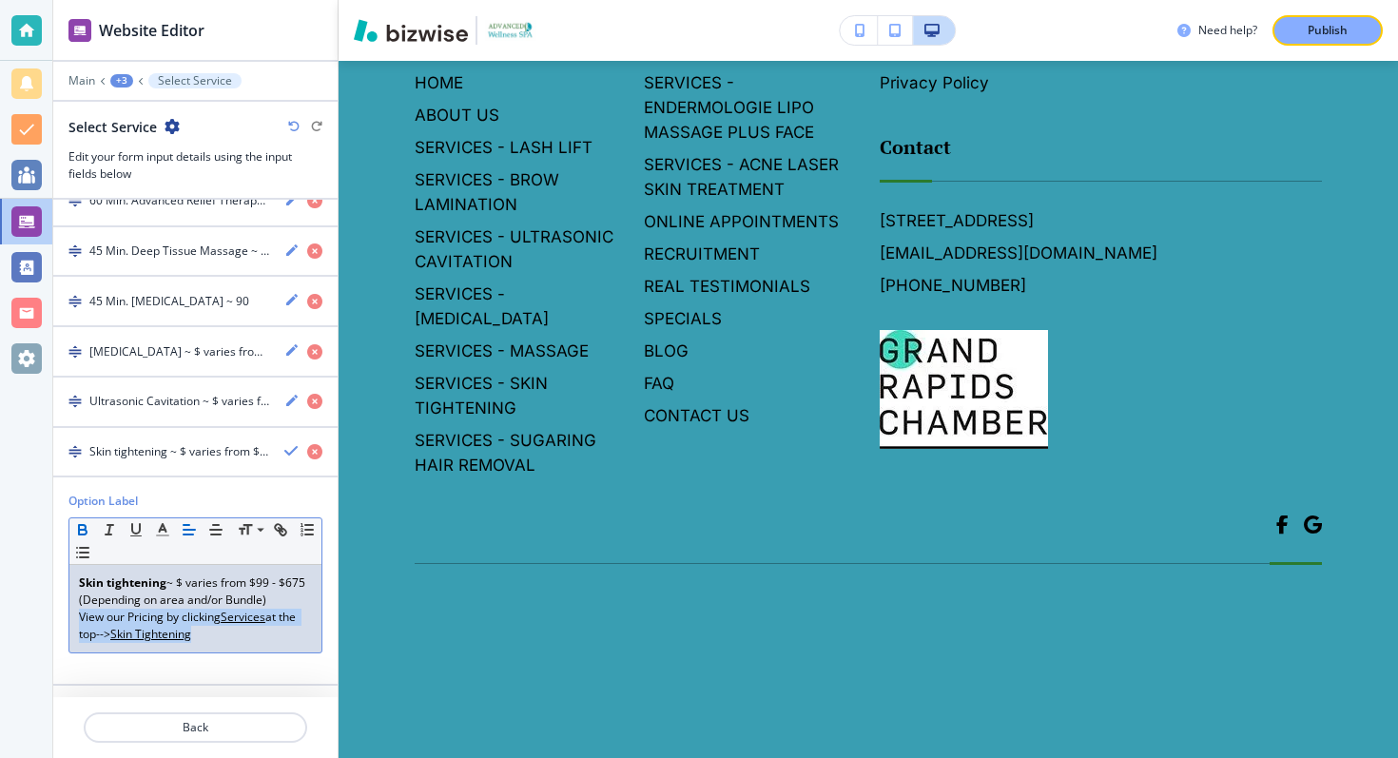
drag, startPoint x: 209, startPoint y: 631, endPoint x: 77, endPoint y: 613, distance: 133.5
click at [74, 613] on div "Skin tightening ~ $ varies from $99 - $675 (Depending on area and/or Bundle) Vi…" at bounding box center [195, 609] width 252 height 88
copy p "View our Pricing by clicking Services at the top--> Skin Tightening"
click at [237, 426] on div at bounding box center [195, 427] width 284 height 2
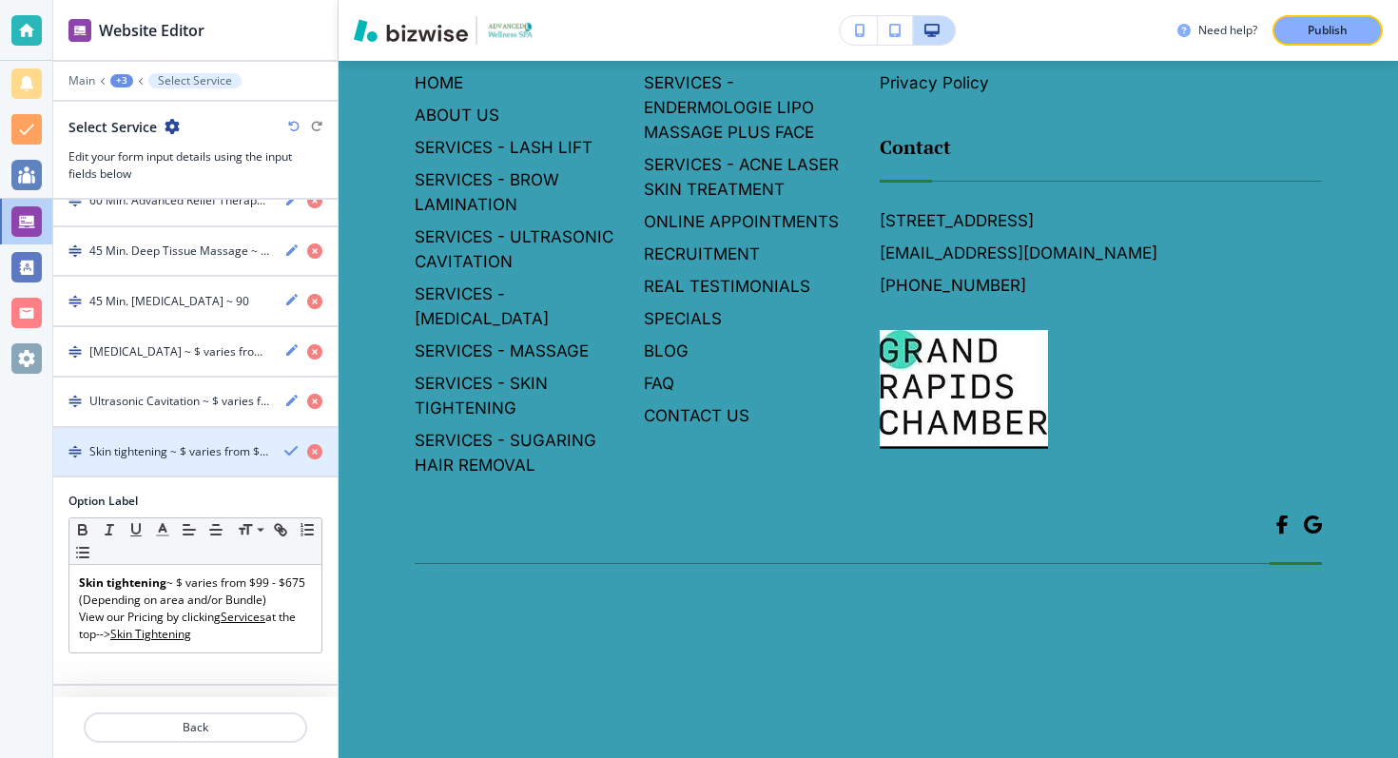
click at [252, 448] on h4 "Skin tightening ~ $ varies from $99 - $675 (Depending on area and/or Bundle)Vie…" at bounding box center [179, 451] width 180 height 17
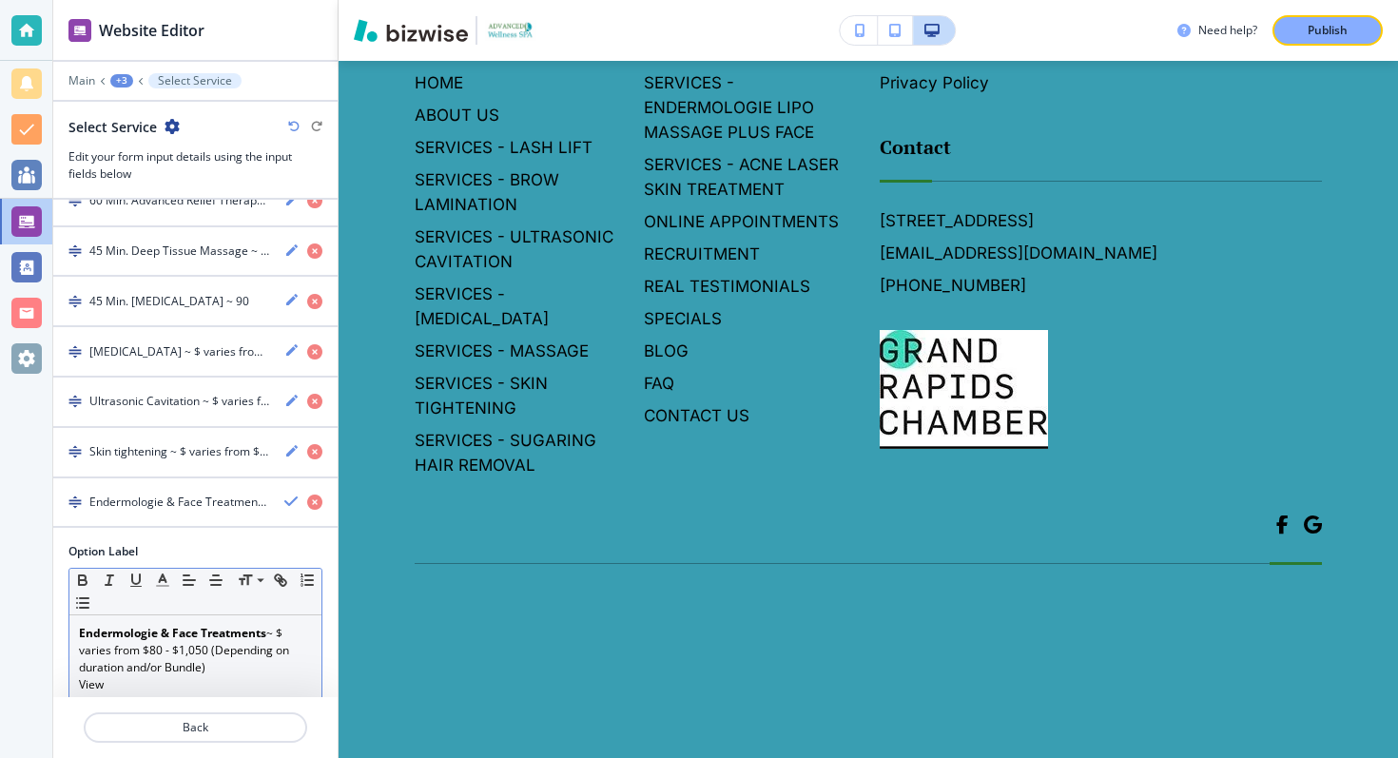
scroll to position [487, 0]
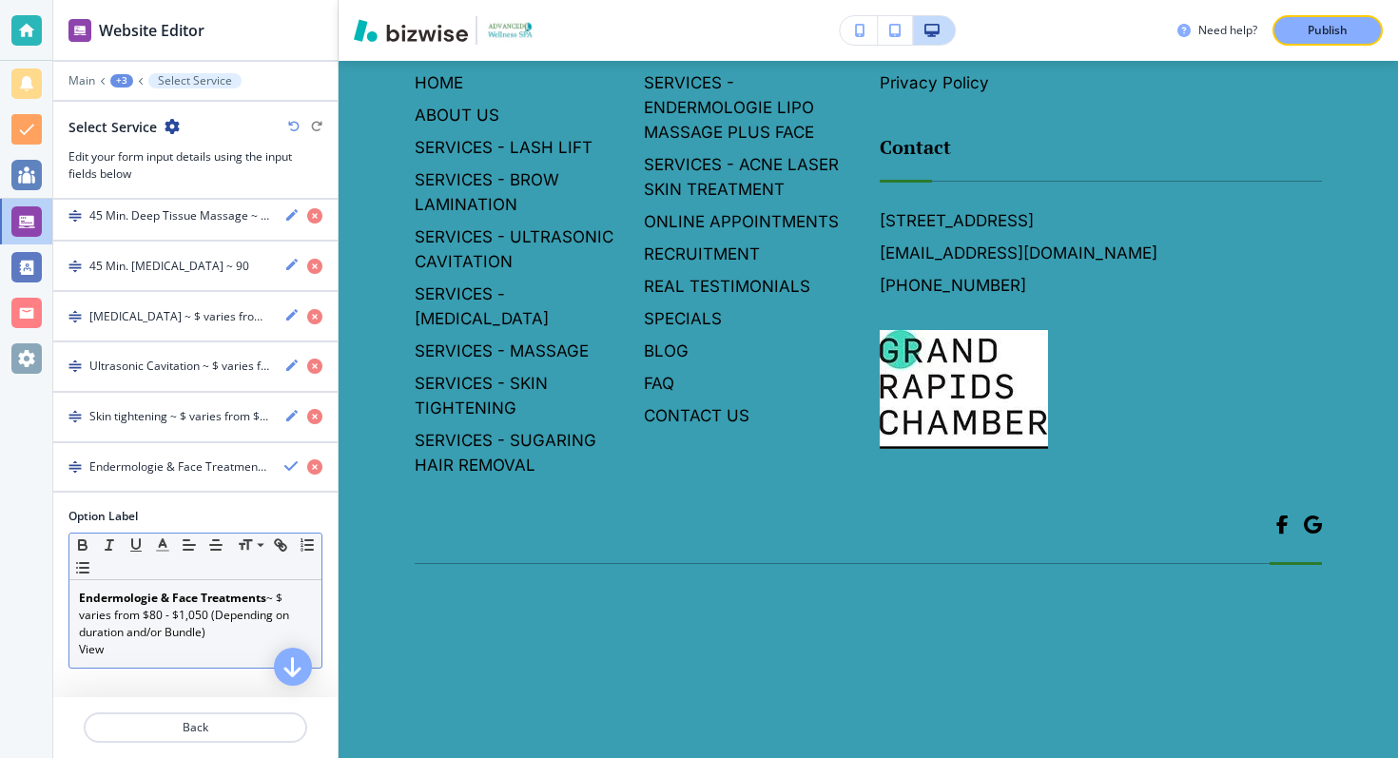
click at [166, 641] on p "View" at bounding box center [195, 649] width 233 height 17
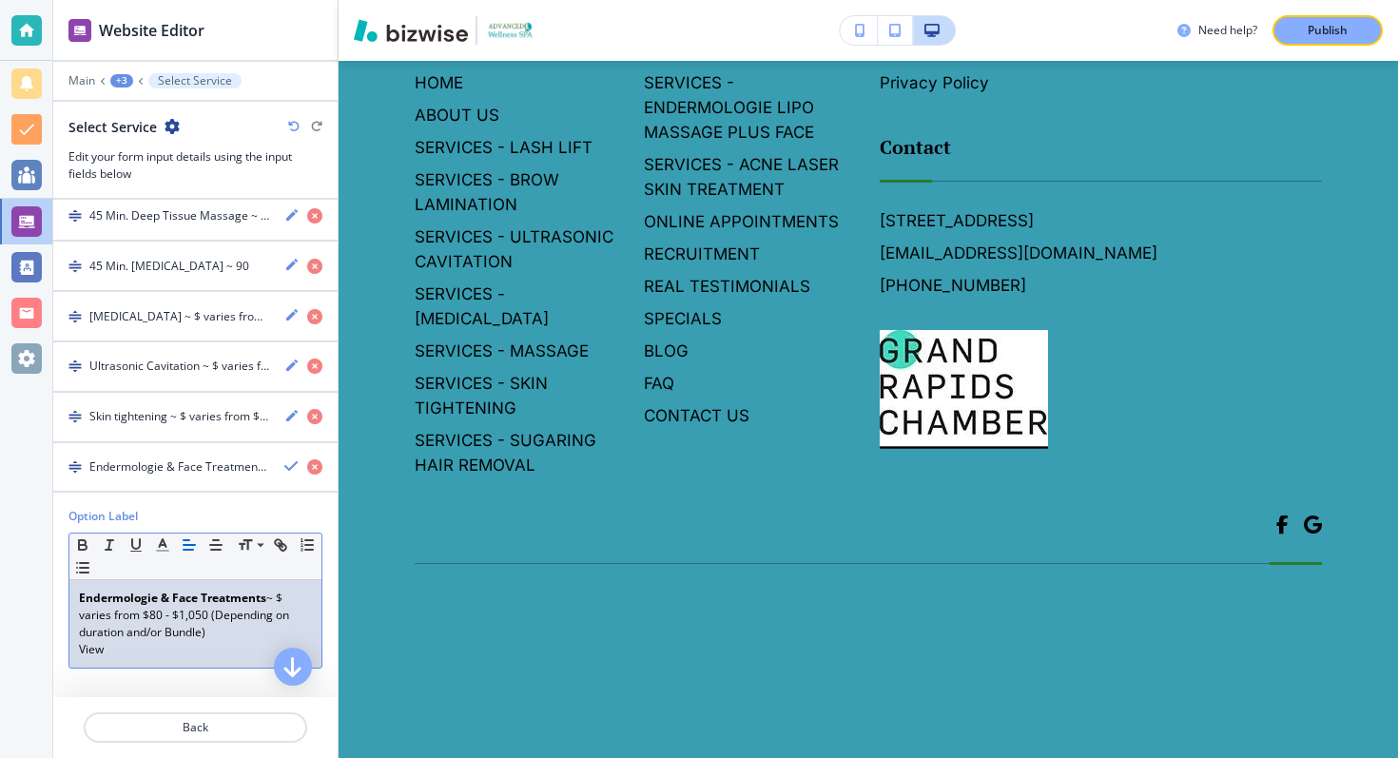
click at [84, 651] on p "View" at bounding box center [195, 649] width 233 height 17
click at [161, 661] on u "Skin Tightening" at bounding box center [150, 666] width 81 height 16
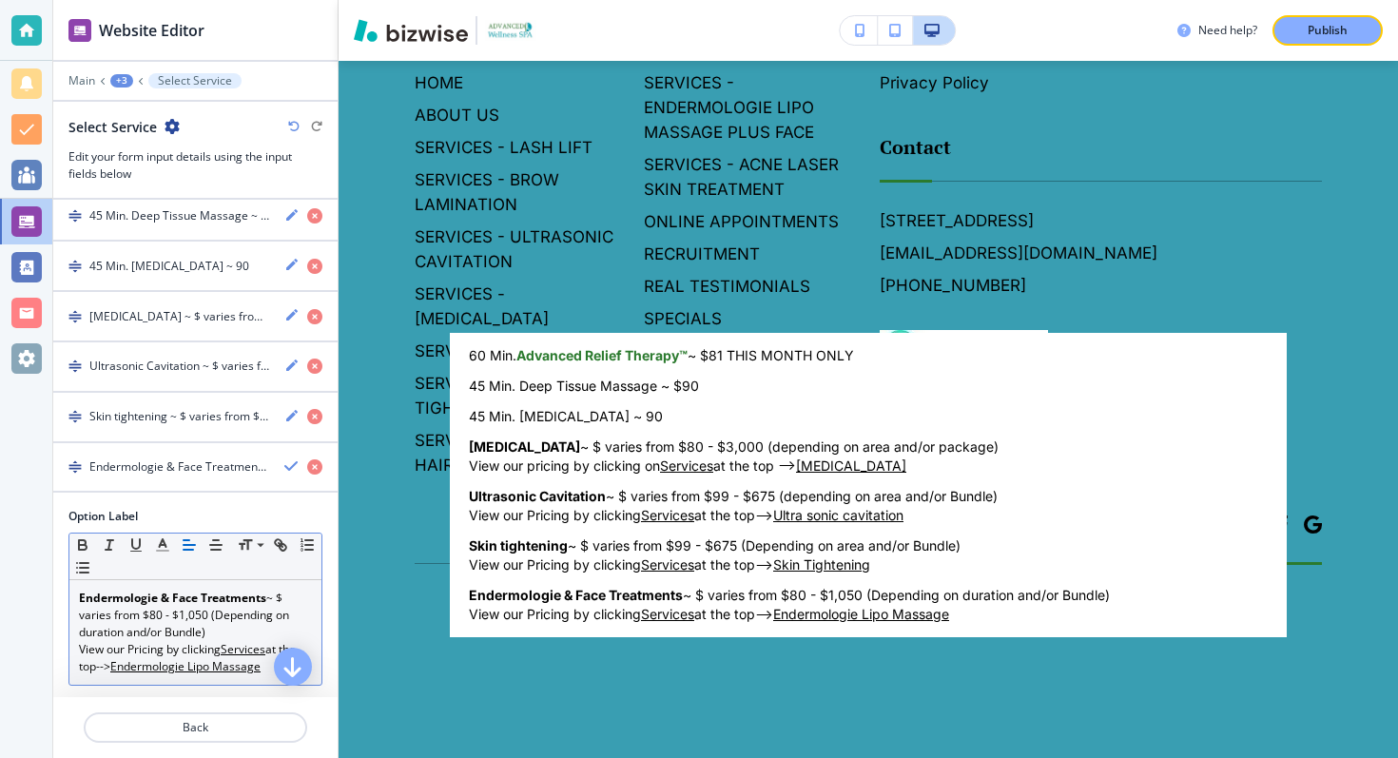
click at [559, 0] on body "Website Editor Main +3 Select Service Select Service Edit your form input detai…" at bounding box center [699, 0] width 1398 height 0
click at [296, 451] on div at bounding box center [699, 379] width 1398 height 758
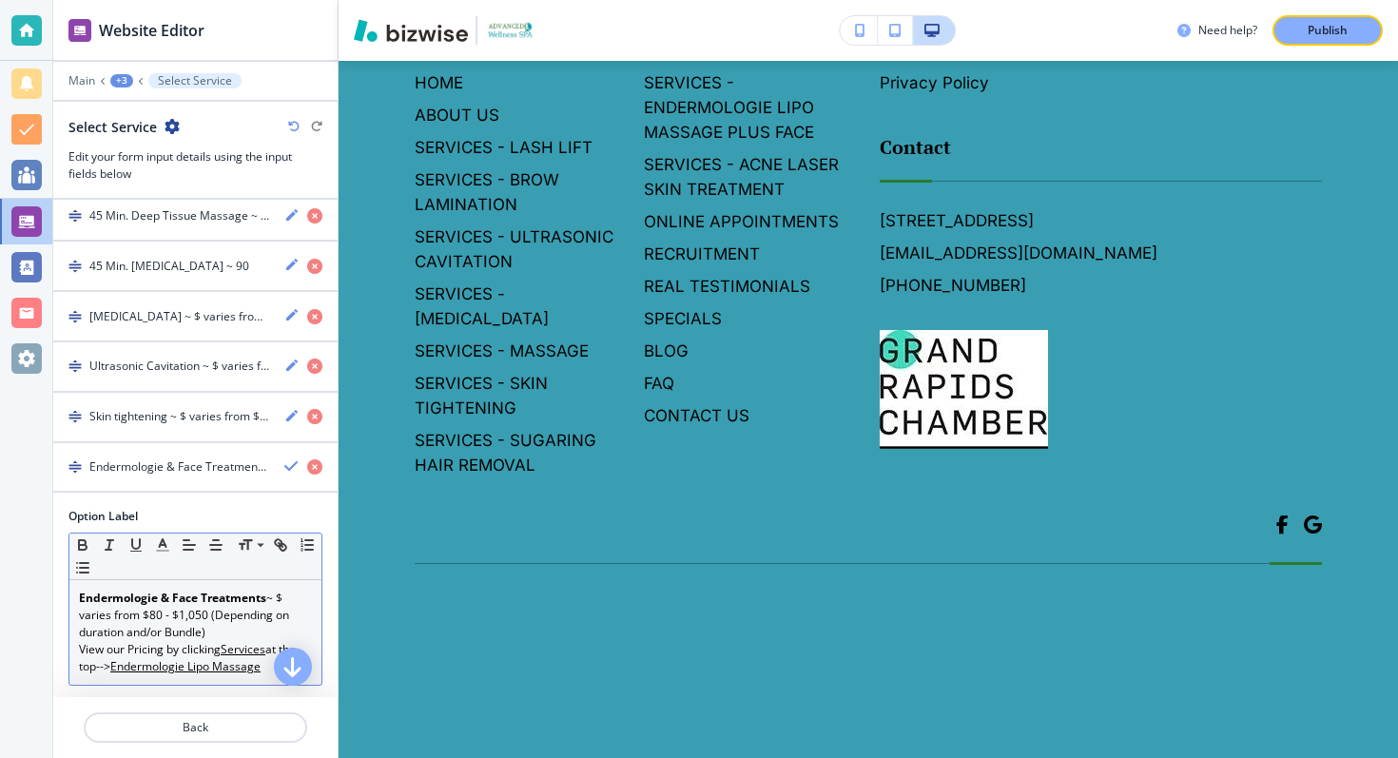
click at [283, 459] on div "Endermologie & Face Treatments ~ $ varies from $80 - $1,050 (Depending on durat…" at bounding box center [195, 467] width 284 height 17
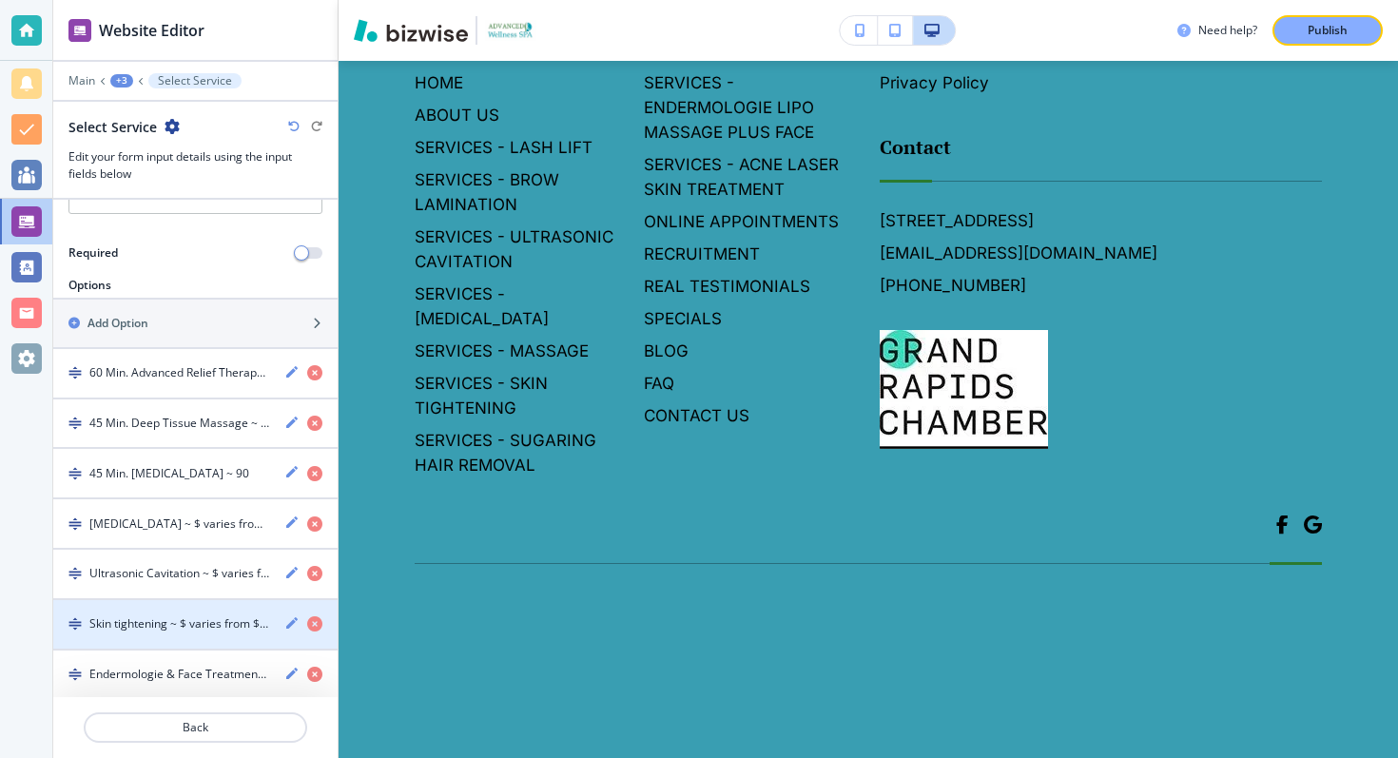
click at [216, 576] on h4 "Ultrasonic Cavitation ~ $ varies from $99 - $675 (depending on area and/or Bund…" at bounding box center [179, 573] width 180 height 17
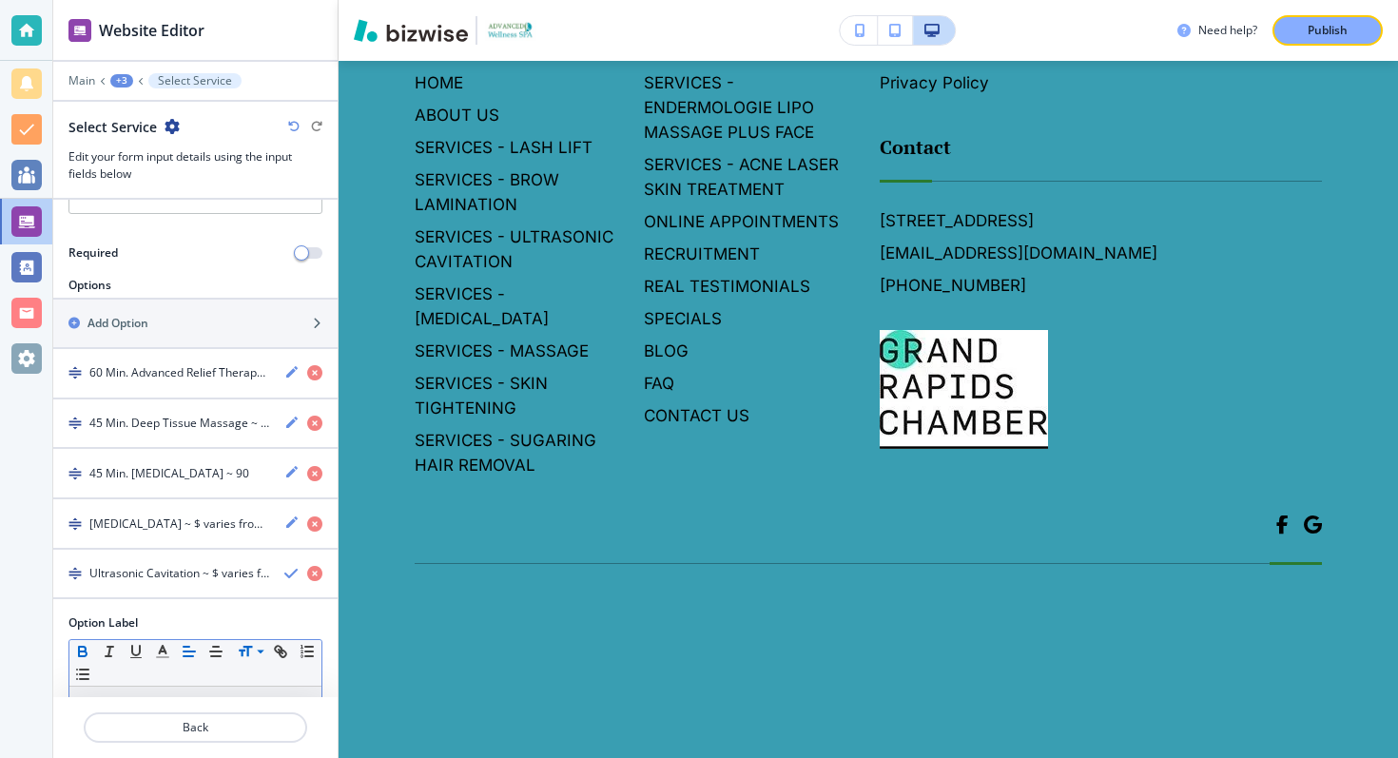
scroll to position [465, 0]
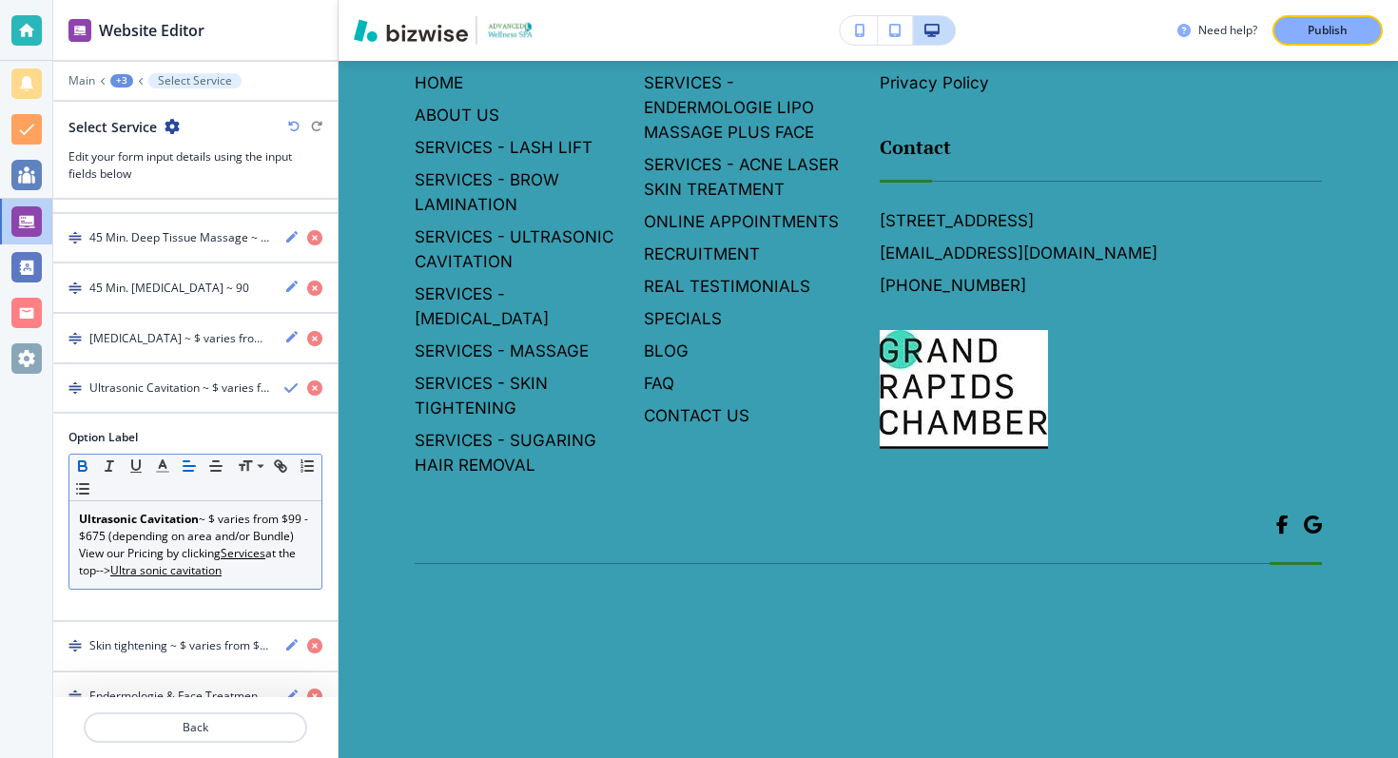
click at [117, 540] on p "Ultrasonic Cavitation ~ $ varies from $99 - $675 (depending on area and/or Bund…" at bounding box center [195, 528] width 233 height 34
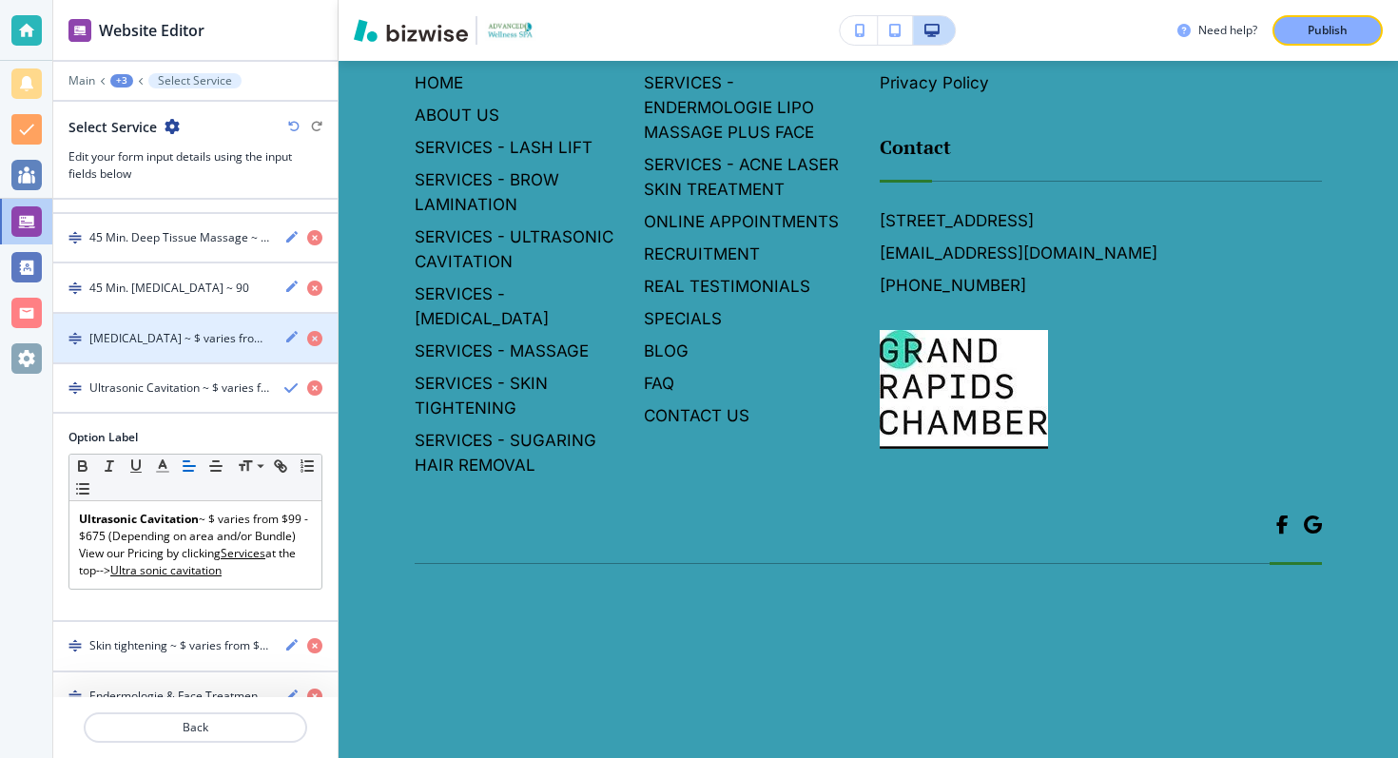
click at [233, 326] on div "button" at bounding box center [195, 321] width 284 height 15
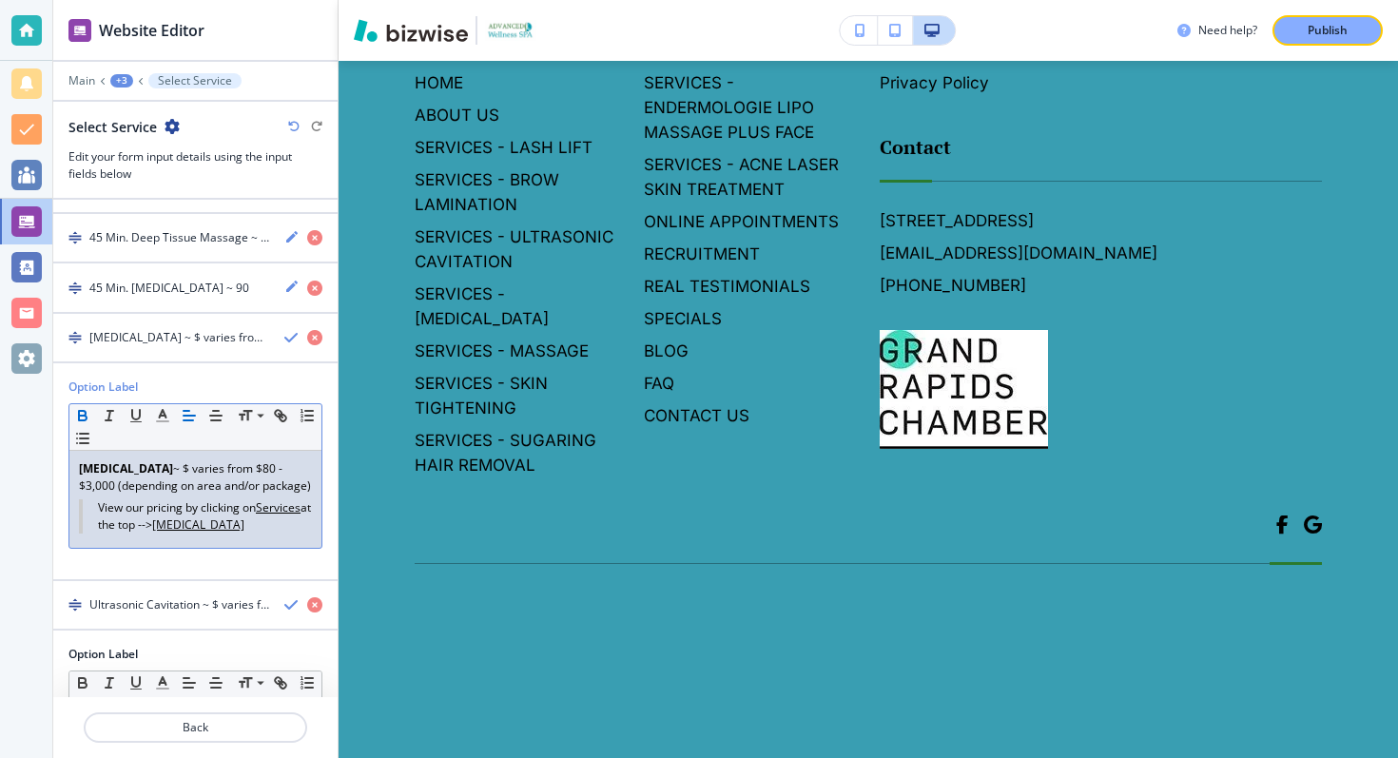
click at [127, 489] on p "[MEDICAL_DATA] ~ $ varies from $80 - $3,000 (depending on area and/or package)" at bounding box center [195, 477] width 233 height 34
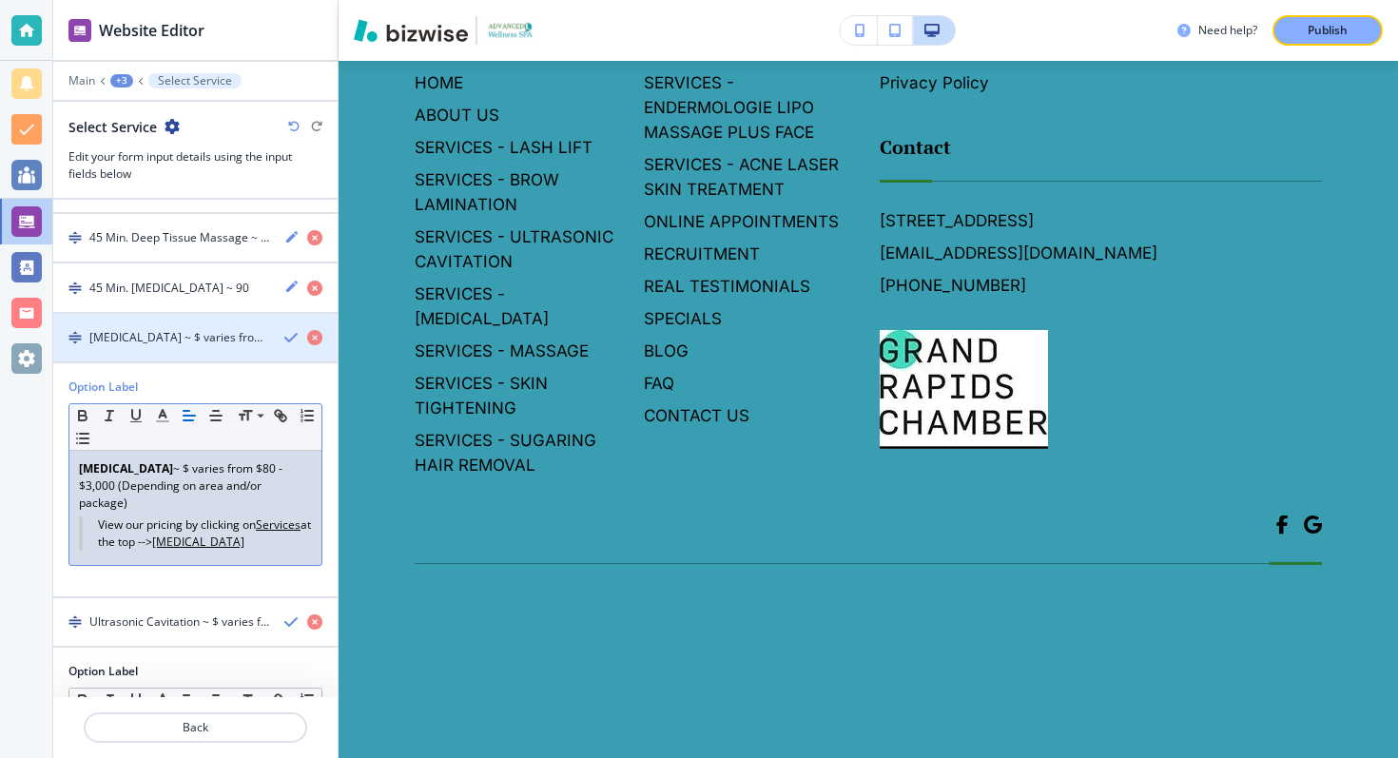
click at [275, 337] on div "[MEDICAL_DATA] ~ $ varies from $80 - $3,000 (Depending on area and/or package)V…" at bounding box center [195, 337] width 284 height 17
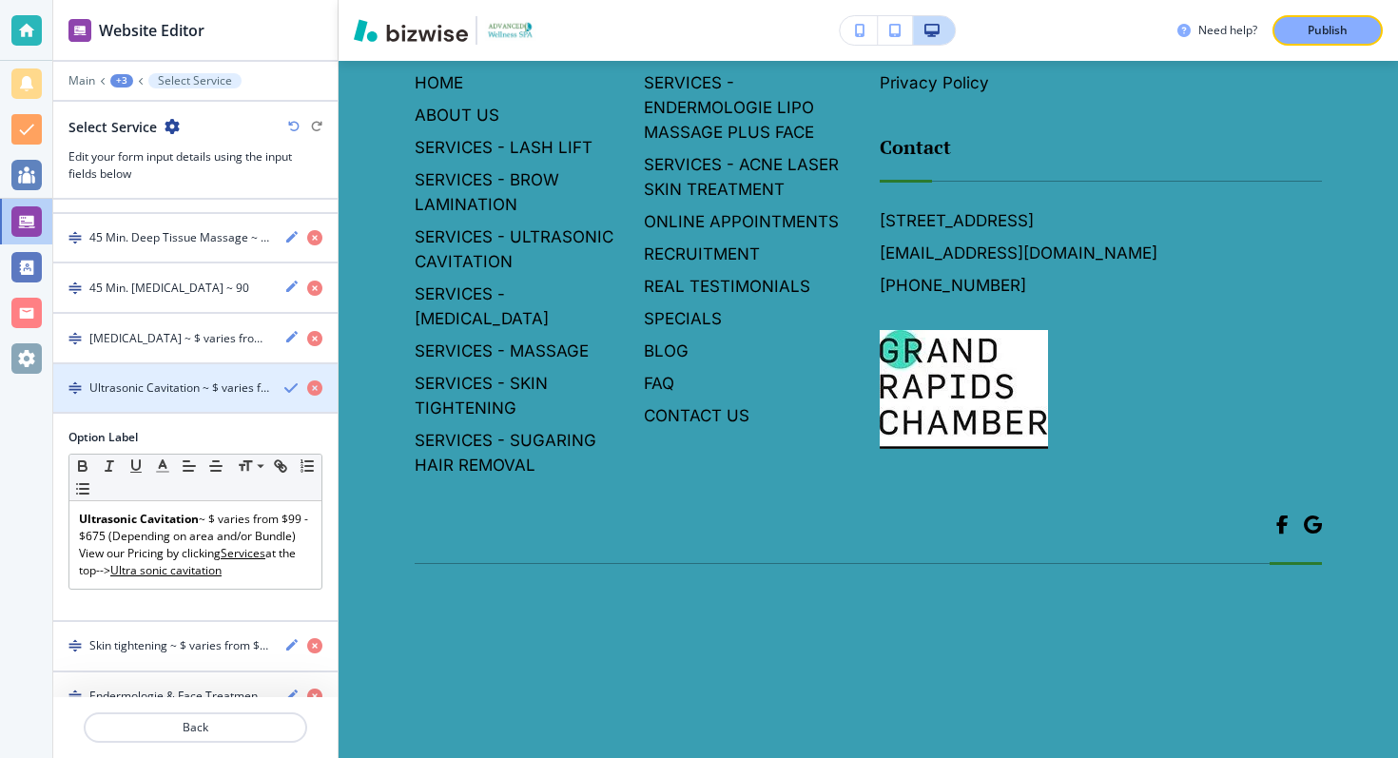
click at [284, 390] on icon "button" at bounding box center [291, 388] width 15 height 15
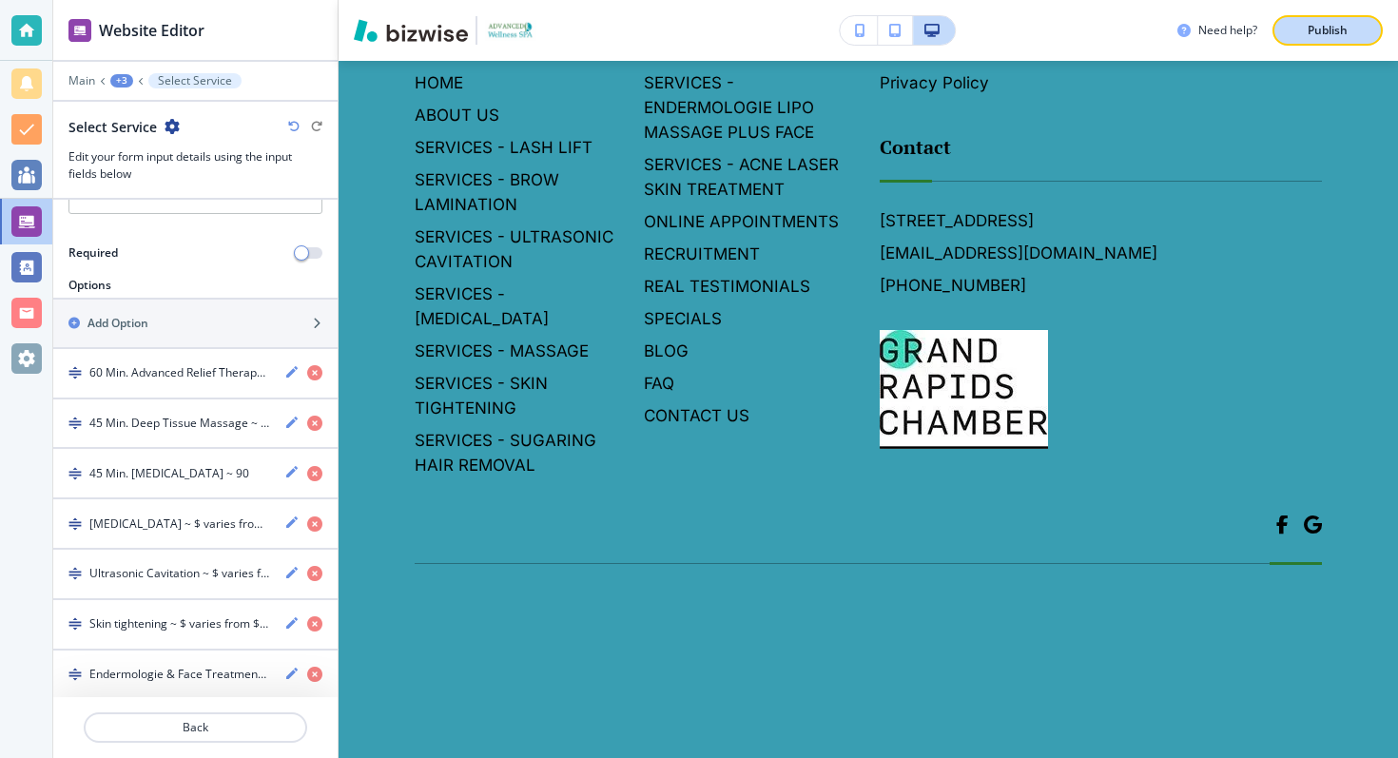
click at [1321, 34] on p "Publish" at bounding box center [1328, 30] width 40 height 17
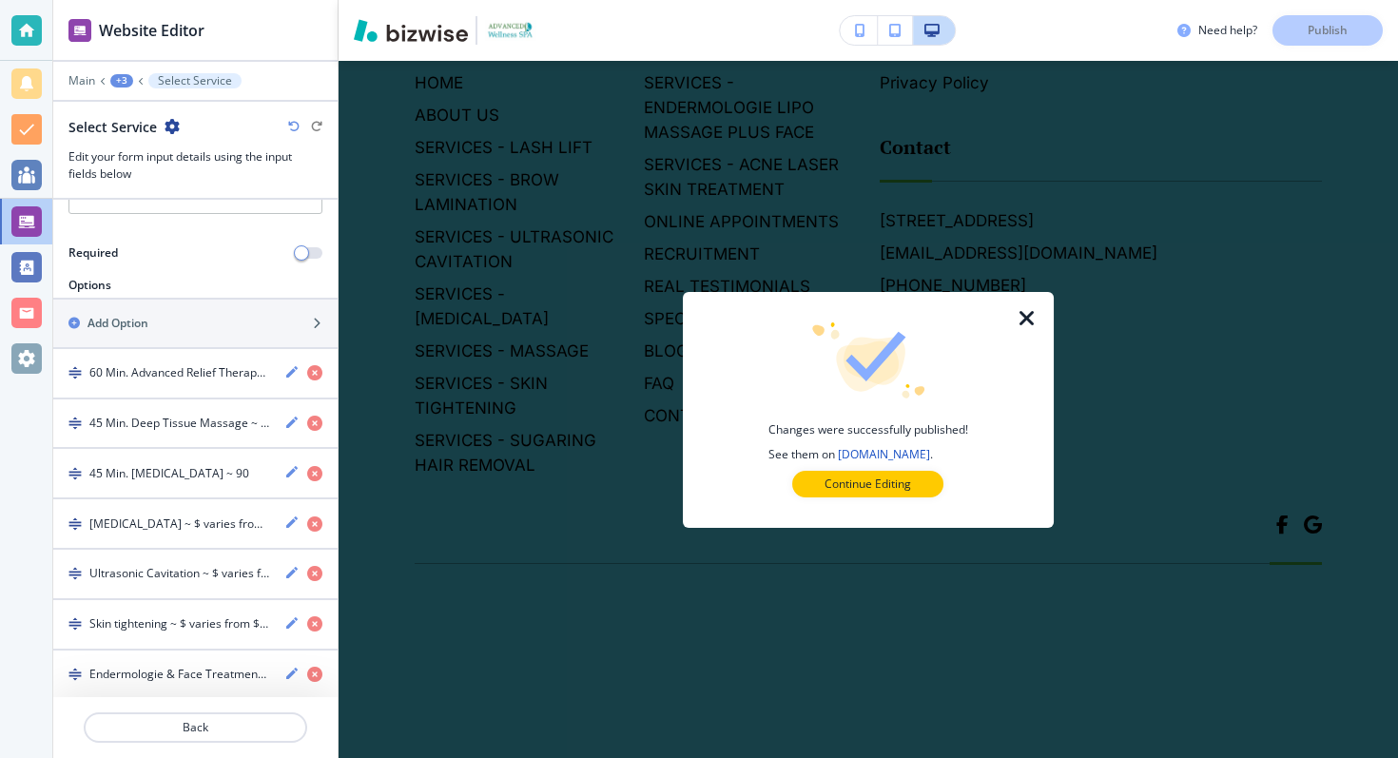
click at [1026, 312] on icon "button" at bounding box center [1027, 318] width 23 height 23
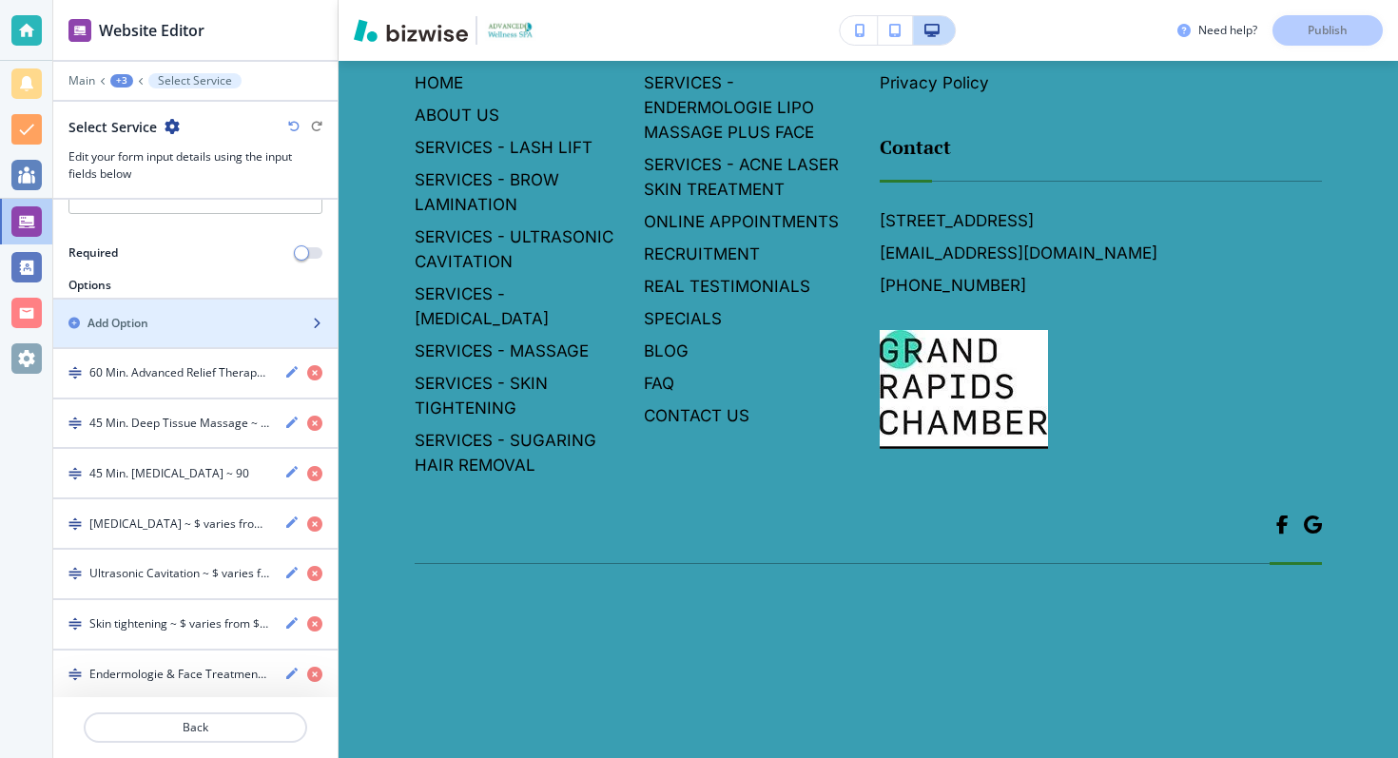
click at [132, 322] on h2 "Add Option" at bounding box center [118, 323] width 61 height 17
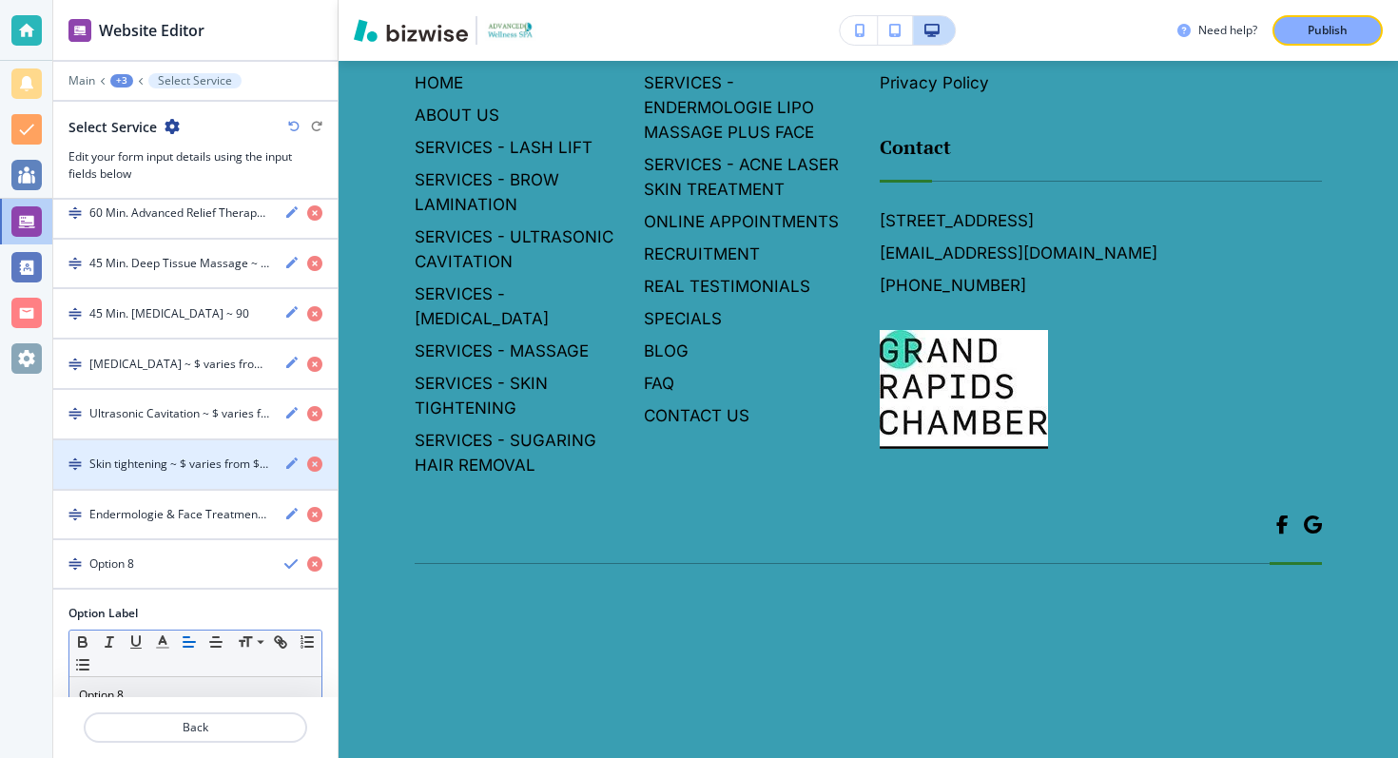
scroll to position [486, 0]
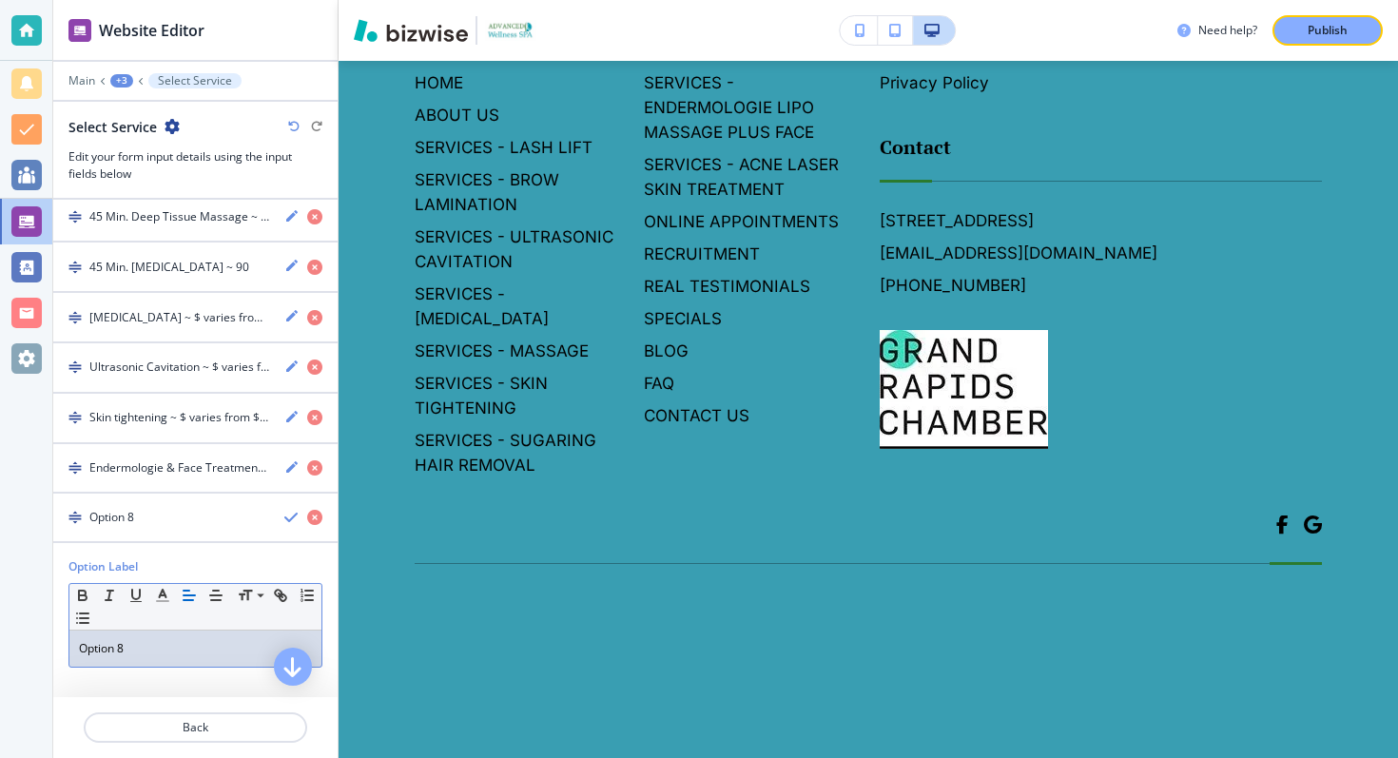
click at [115, 634] on div "Option 8" at bounding box center [195, 649] width 252 height 36
click at [115, 643] on p "Option 8" at bounding box center [195, 648] width 233 height 17
click at [183, 640] on p "Acne Laser Treatment" at bounding box center [195, 648] width 233 height 17
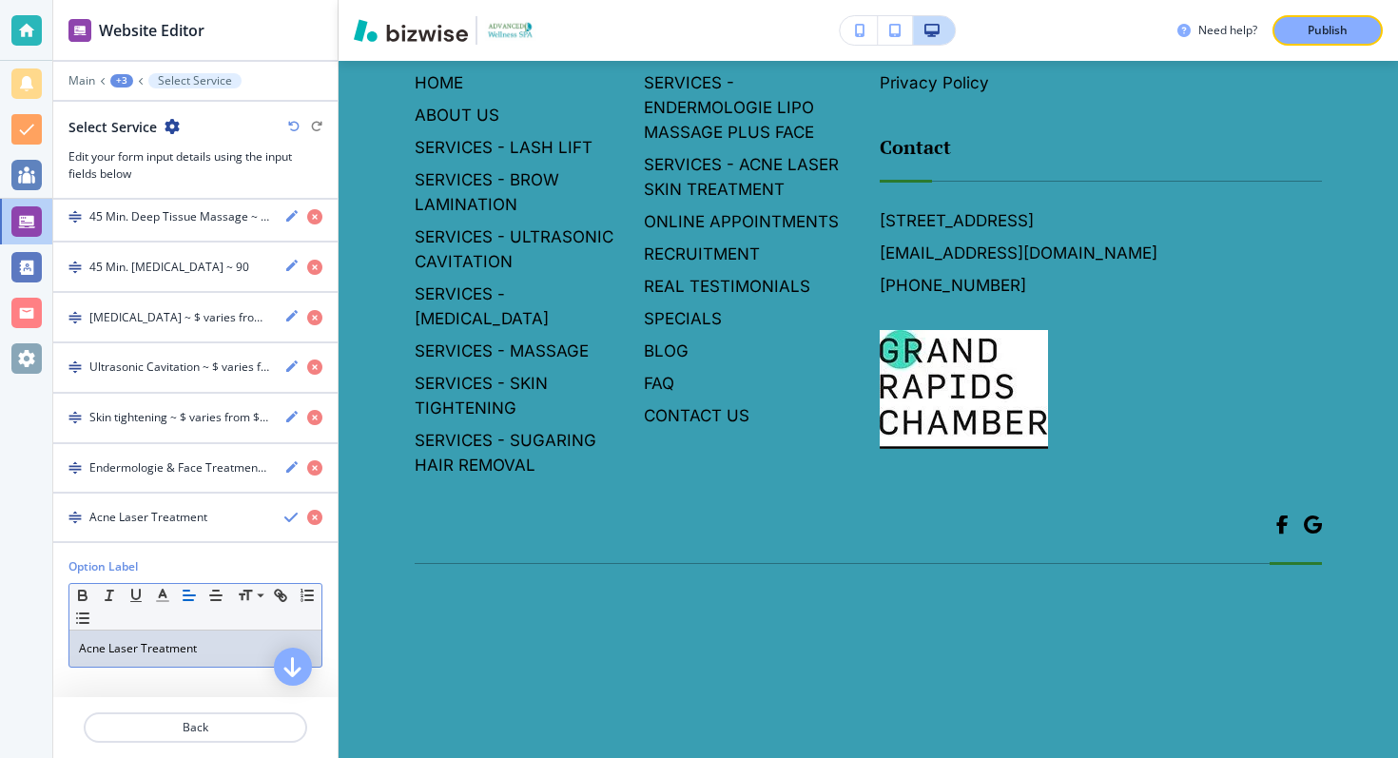
click at [183, 640] on p "Acne Laser Treatment" at bounding box center [195, 648] width 233 height 17
click at [224, 647] on p "Acne Laser Treatment" at bounding box center [195, 648] width 233 height 17
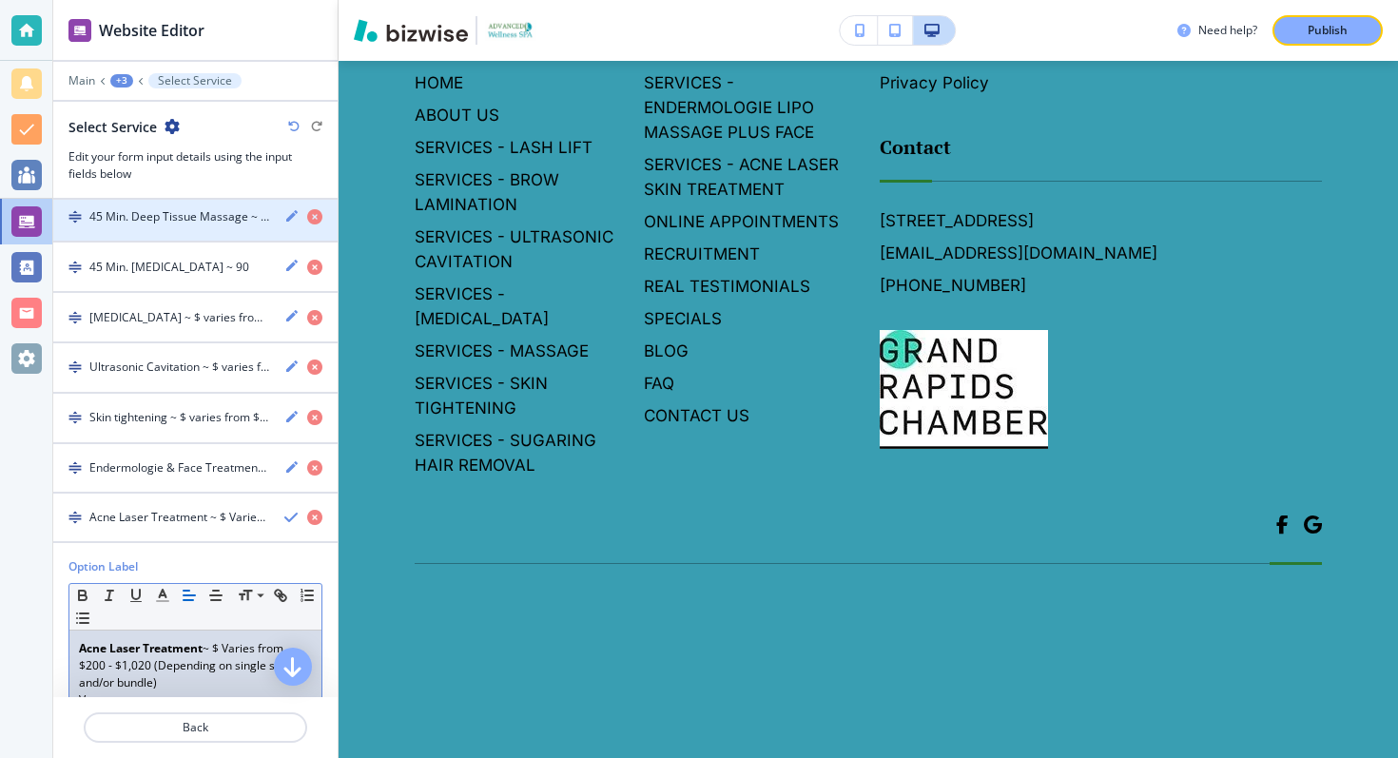
scroll to position [494, 0]
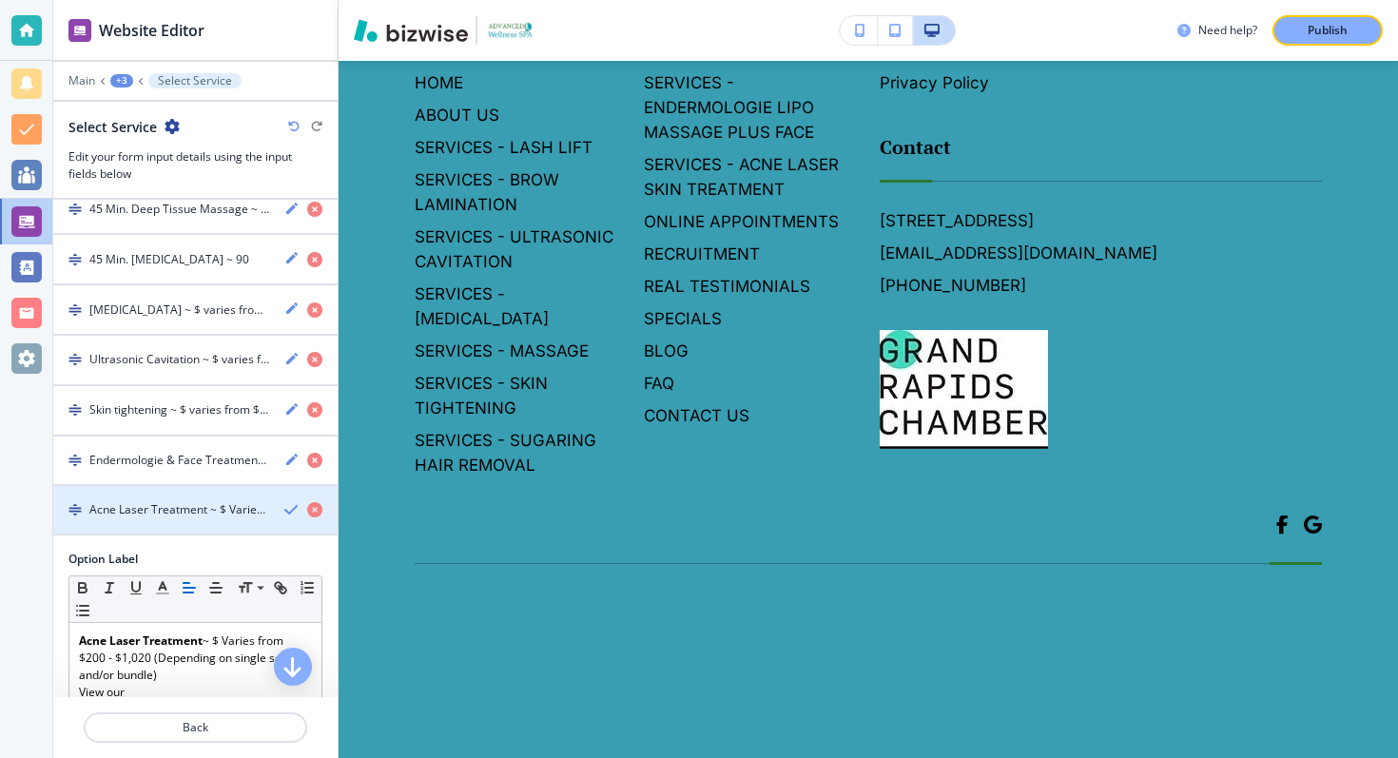
click at [198, 505] on h4 "Acne Laser Treatment ~ $ Varies from $200 - $1,020 (Depending on single session…" at bounding box center [179, 509] width 180 height 17
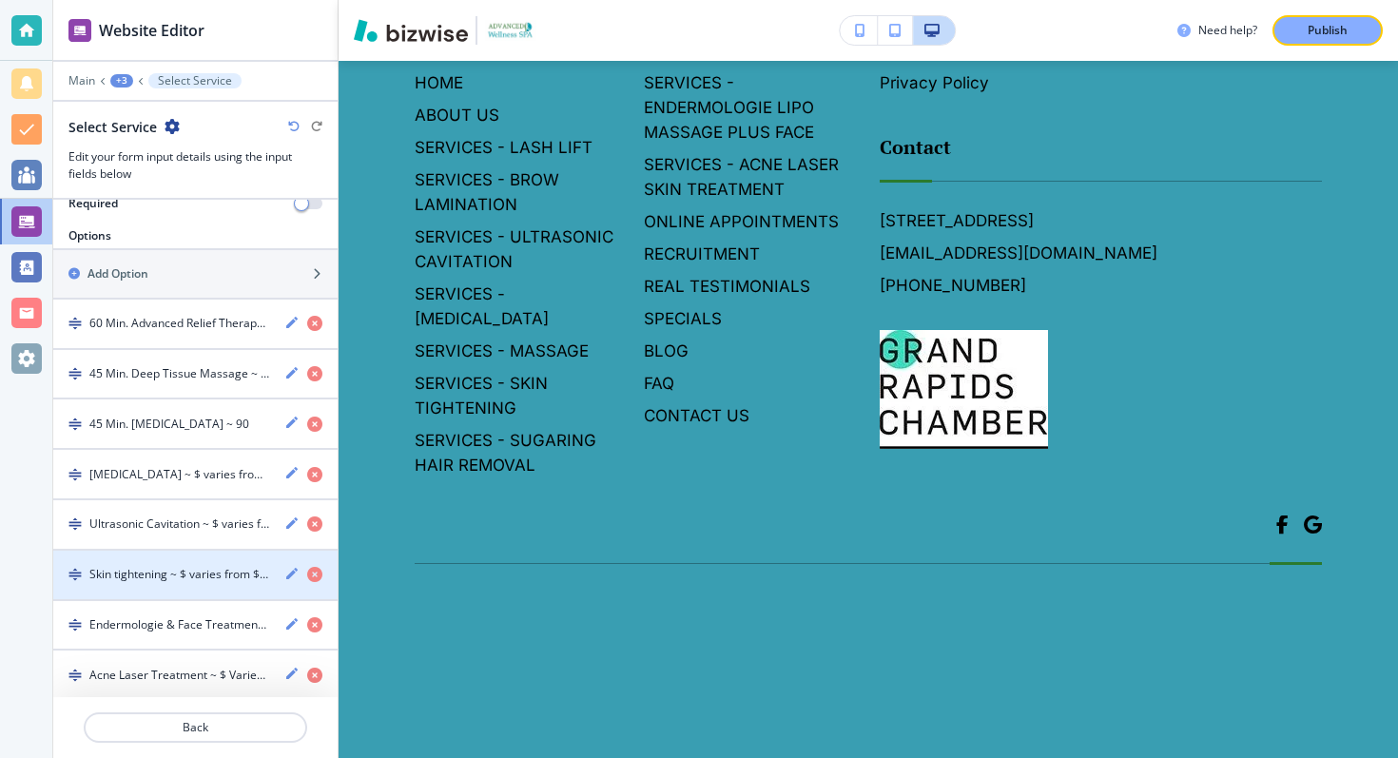
click at [235, 634] on div "button" at bounding box center [195, 641] width 284 height 15
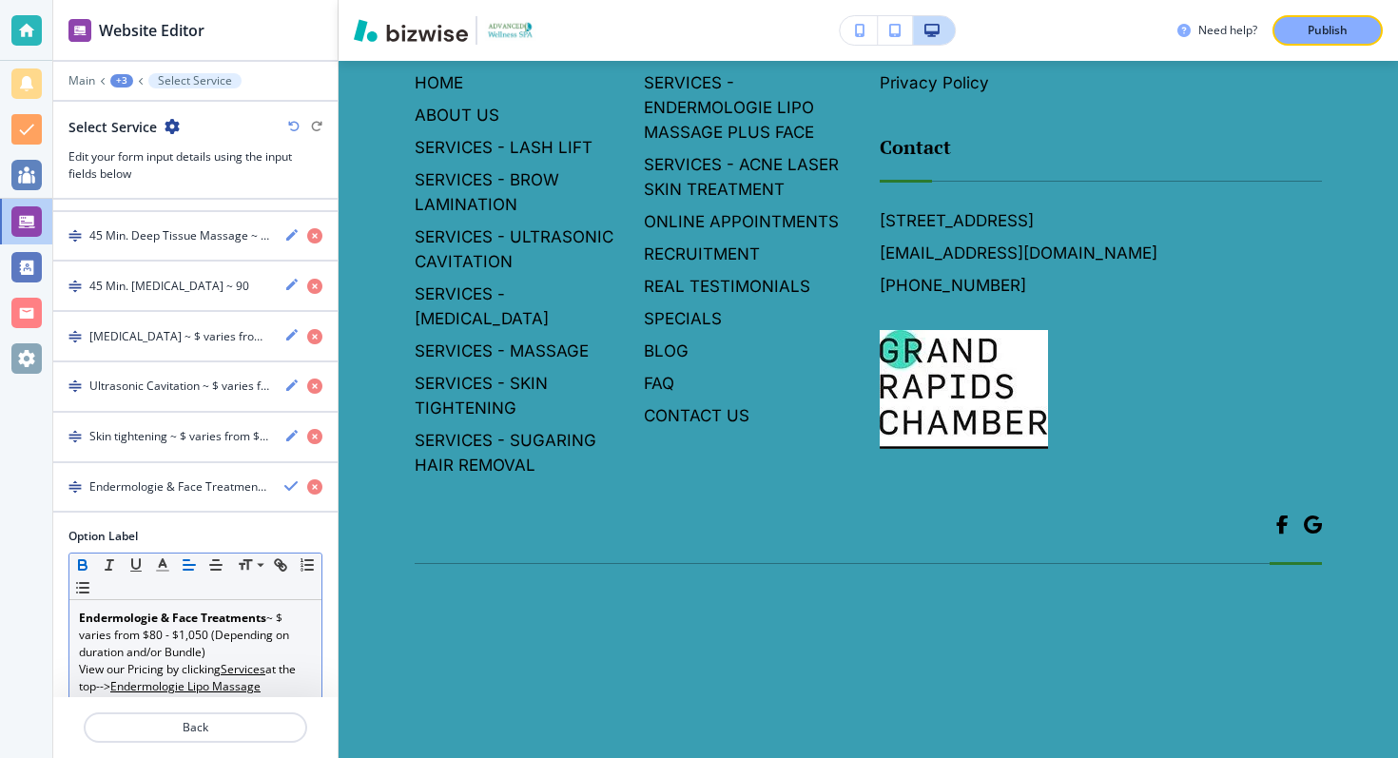
scroll to position [555, 0]
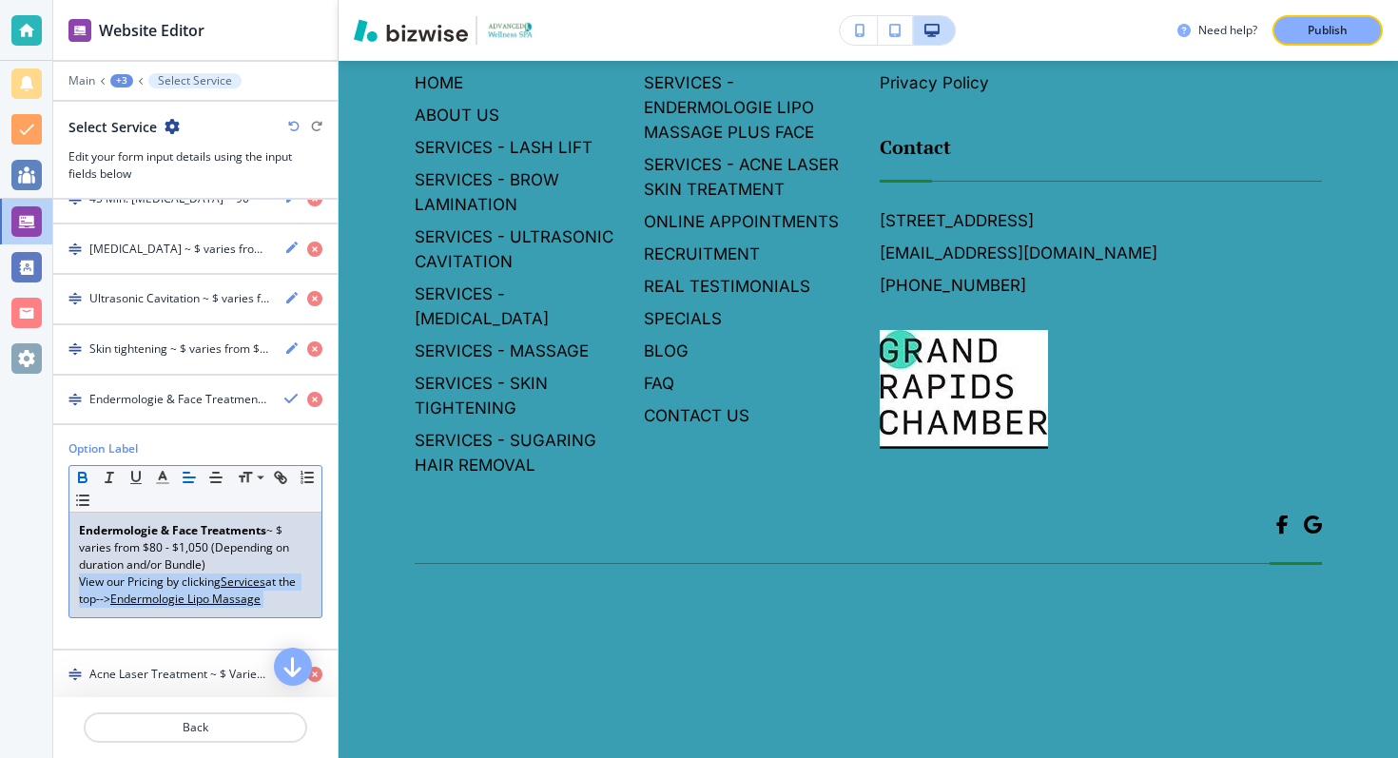
drag, startPoint x: 278, startPoint y: 602, endPoint x: 60, endPoint y: 573, distance: 219.8
click at [60, 573] on div "Option Label Small Normal Large Huge Endermologie & Face Treatments ~ $ varies …" at bounding box center [195, 536] width 284 height 193
copy p "View our Pricing by clicking Services at the top--> Endermologie Lipo Massage"
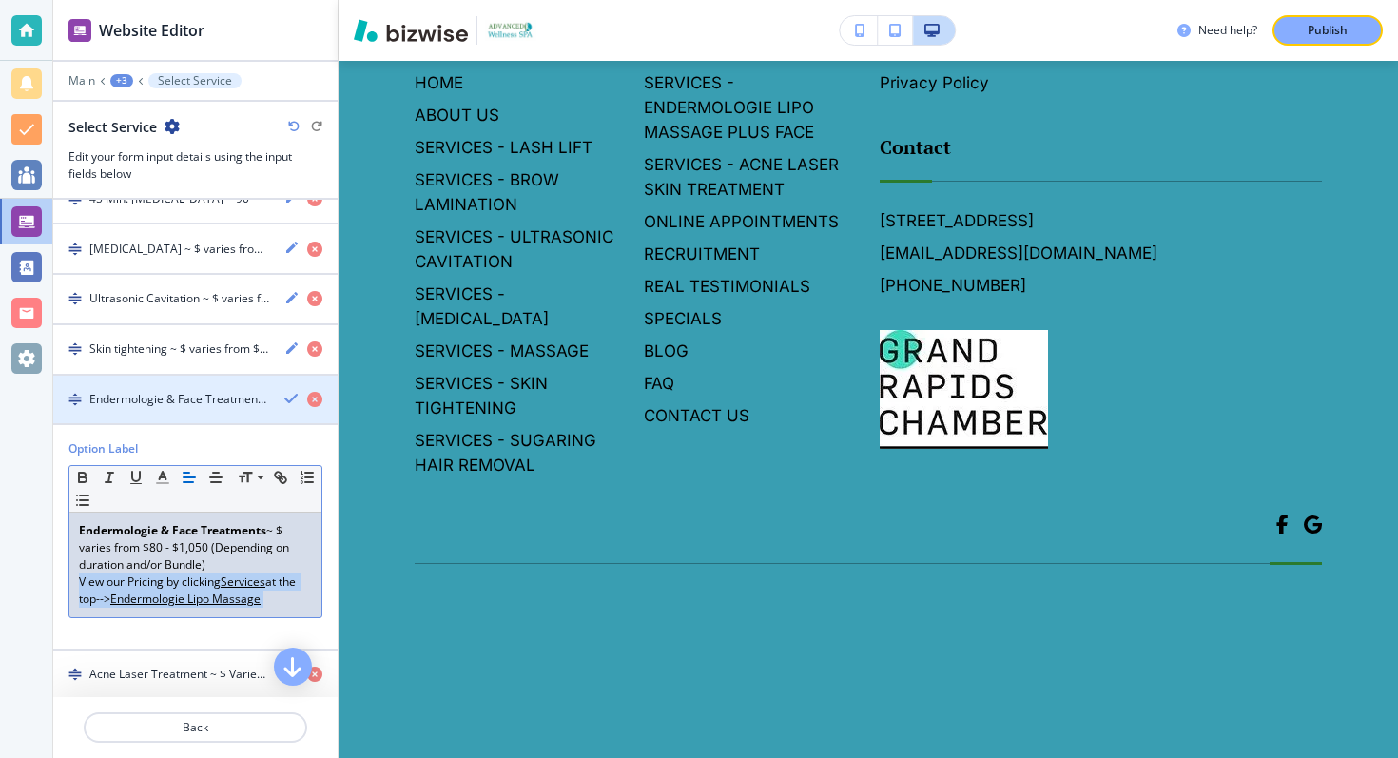
click at [269, 401] on div "Endermologie & Face Treatments ~ $ varies from $80 - $1,050 (Depending on durat…" at bounding box center [195, 399] width 284 height 17
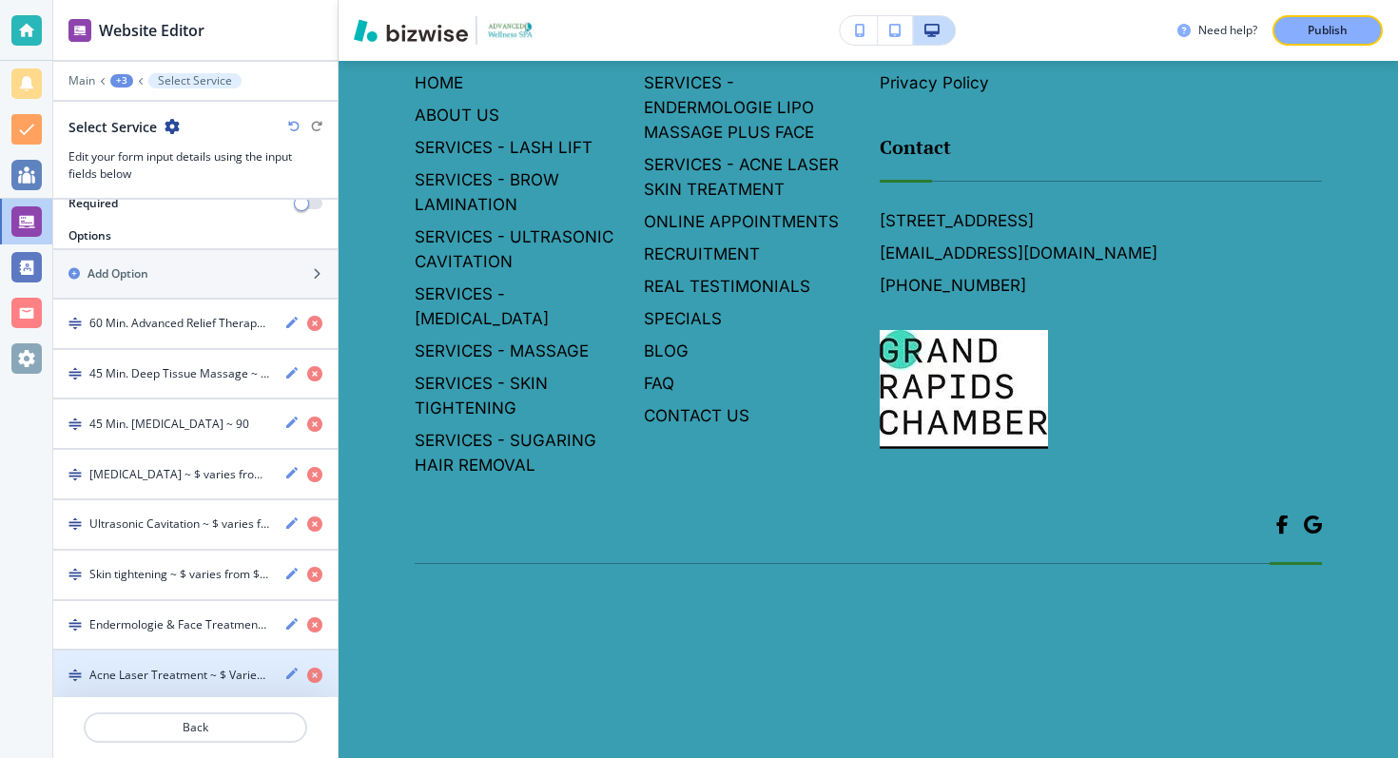
click at [257, 673] on h4 "Acne Laser Treatment ~ $ Varies from $200 - $1,020 (Depending on single session…" at bounding box center [179, 675] width 180 height 17
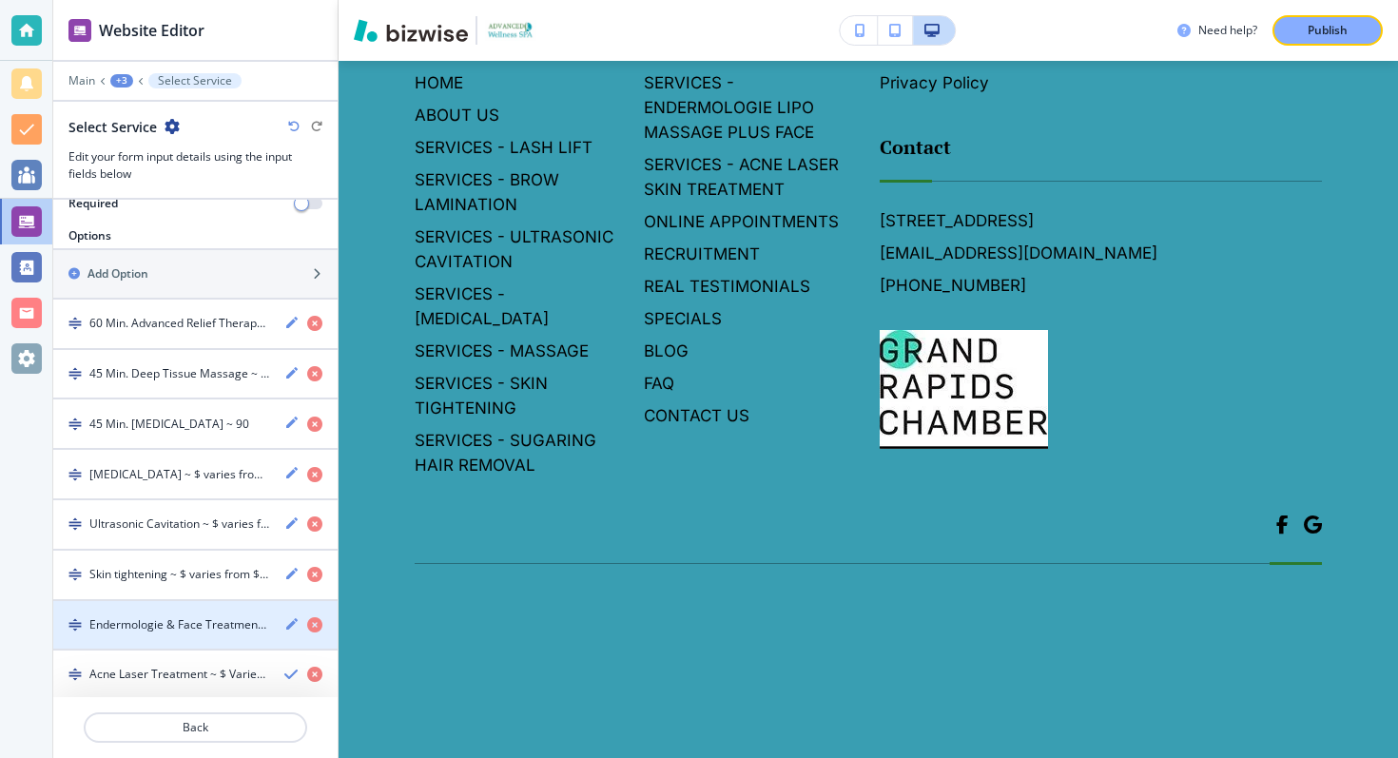
scroll to position [537, 0]
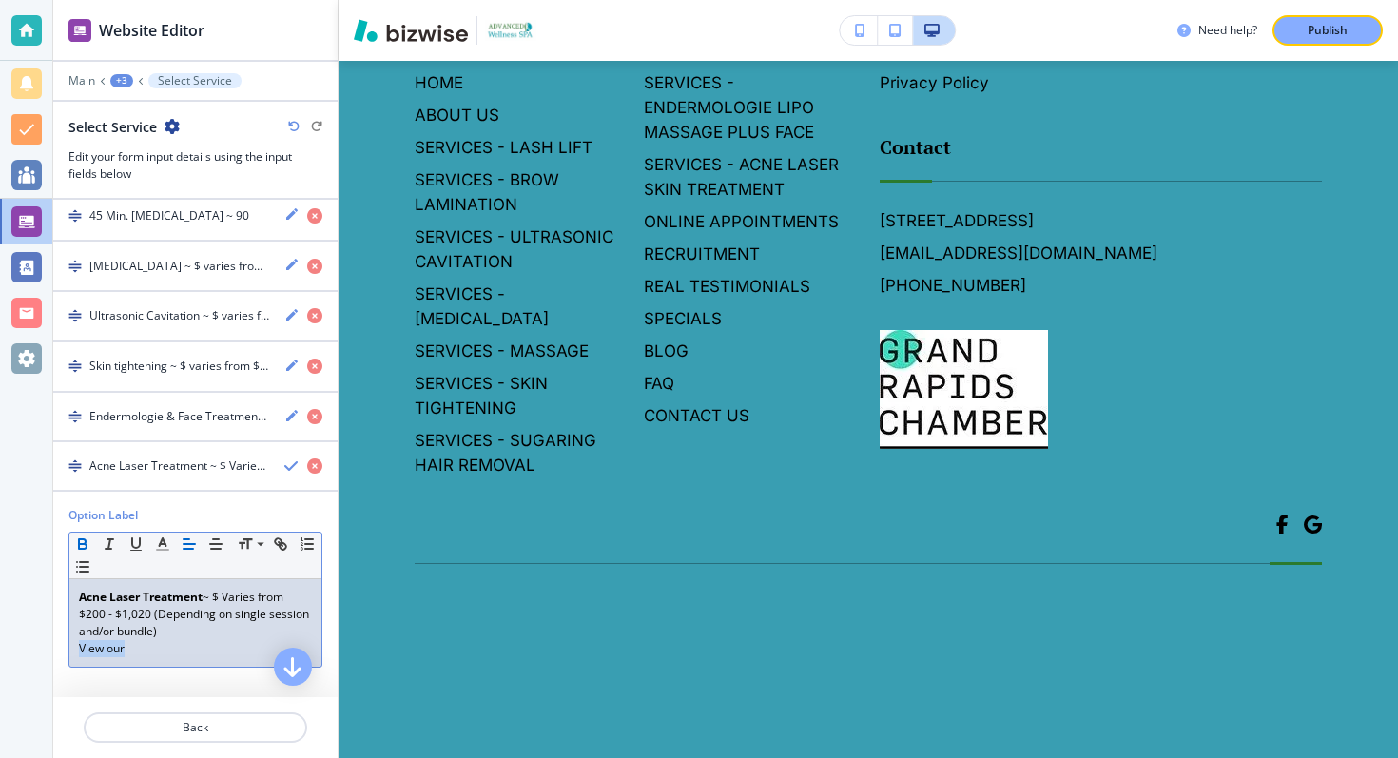
drag, startPoint x: 145, startPoint y: 650, endPoint x: 71, endPoint y: 650, distance: 73.2
click at [71, 650] on div "Acne Laser Treatment ~ $ Varies from $200 - $1,020 (Depending on single session…" at bounding box center [195, 623] width 252 height 88
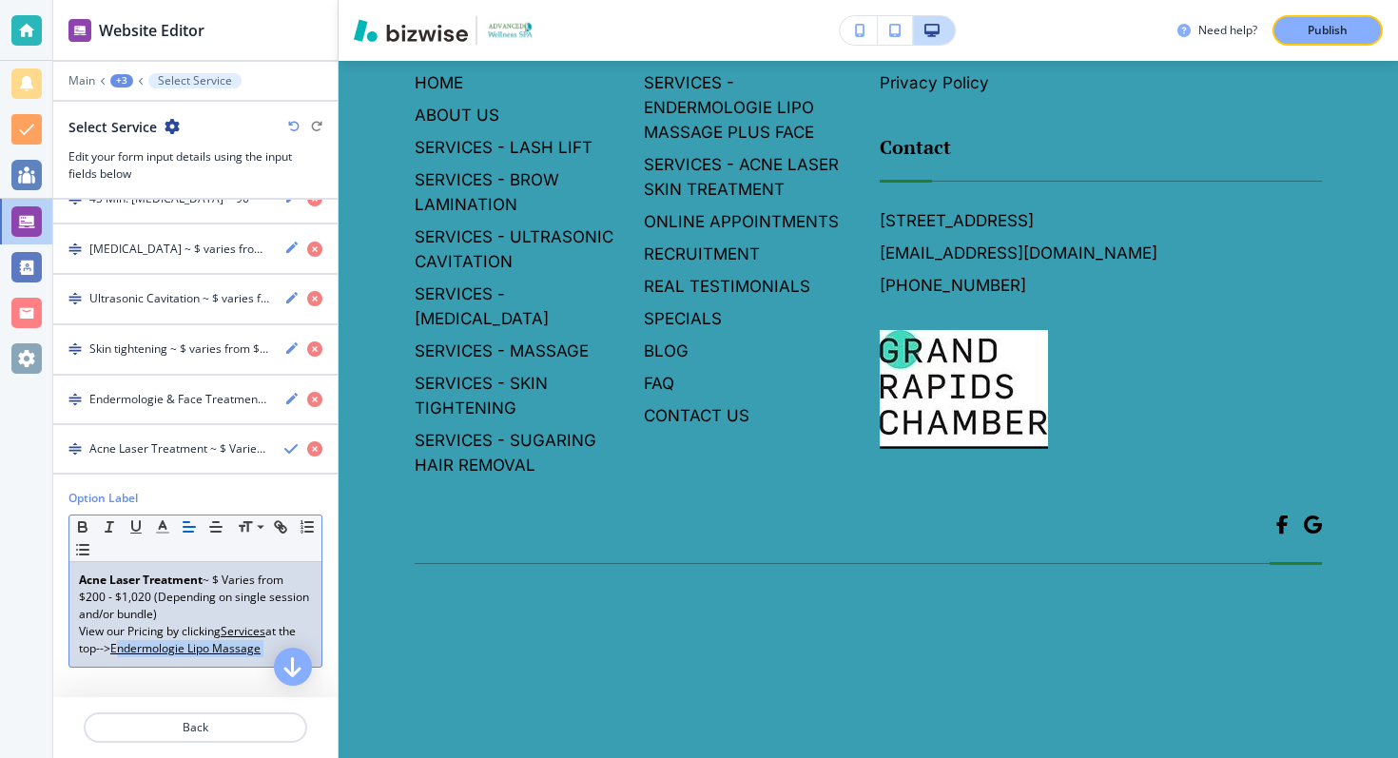
drag, startPoint x: 265, startPoint y: 645, endPoint x: 122, endPoint y: 649, distance: 143.7
click at [122, 649] on p "View our Pricing by clicking Services at the top--> Endermologie Lipo Massage" at bounding box center [195, 640] width 233 height 34
click at [147, 646] on p "View our Pricing by clicking Services at the top--> Acne laser Skin Treatment" at bounding box center [195, 640] width 233 height 34
click at [153, 649] on p "View our Pricing by clicking Services at the top--> Acne laser Skin Treatment" at bounding box center [195, 640] width 233 height 34
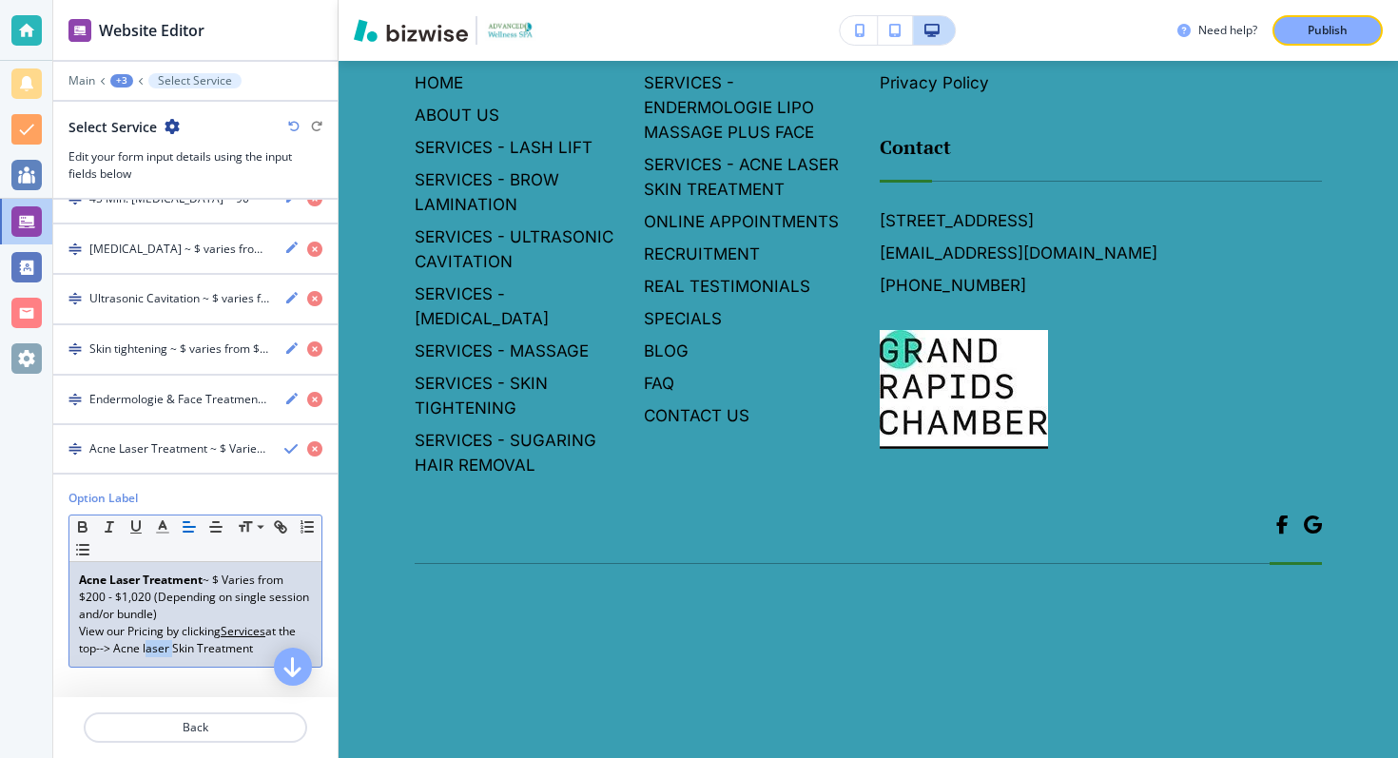
click at [153, 649] on p "View our Pricing by clicking Services at the top--> Acne laser Skin Treatment" at bounding box center [195, 640] width 233 height 34
click at [244, 643] on p "View our Pricing by clicking Services at the top--> Acne Laser Skin Treatment" at bounding box center [195, 640] width 233 height 34
click at [252, 641] on p "View our Pricing by clicking Services at the top--> Acne Laser Skin Treatment" at bounding box center [195, 640] width 233 height 34
drag, startPoint x: 257, startPoint y: 641, endPoint x: 115, endPoint y: 643, distance: 141.8
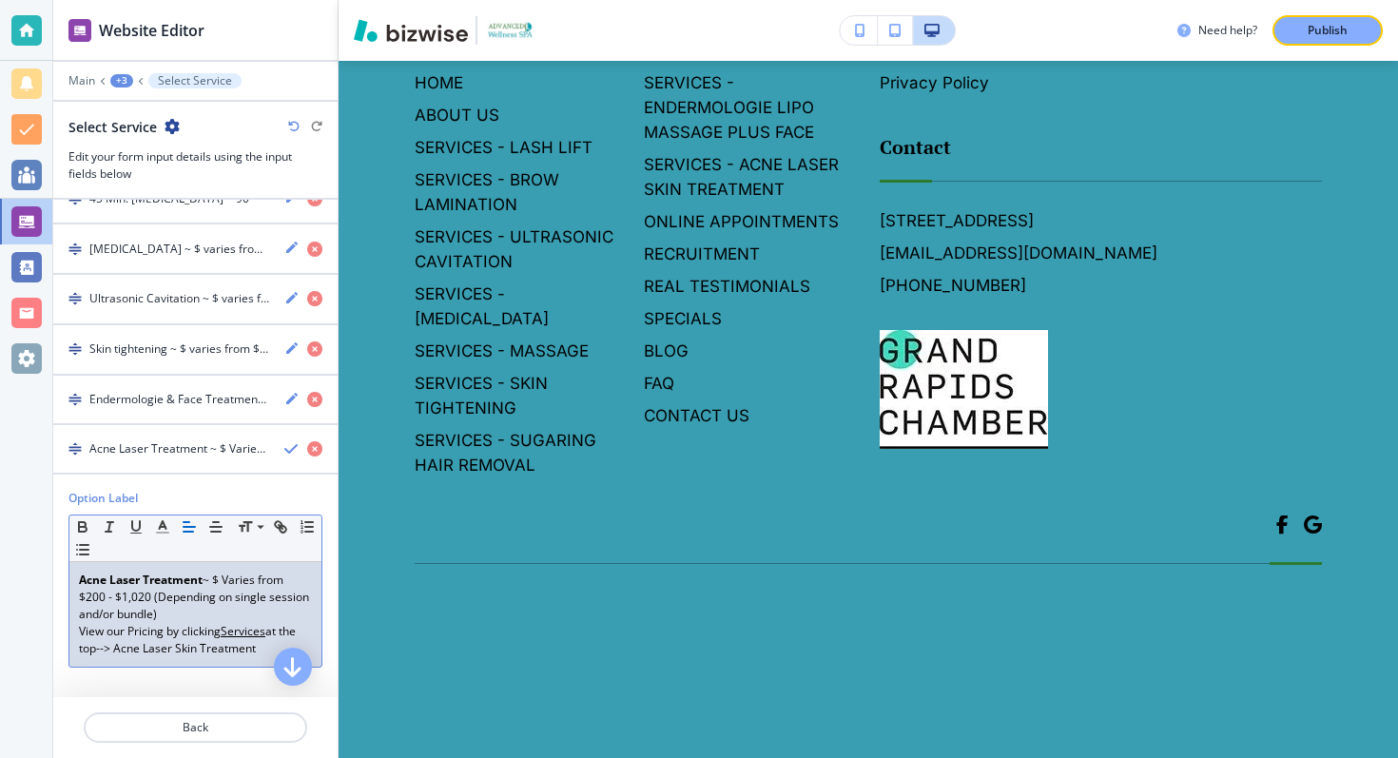
click at [115, 643] on p "View our Pricing by clicking Services at the top--> Acne Laser Skin Treatment" at bounding box center [195, 640] width 233 height 34
click at [180, 609] on p "Acne Laser Treatment ~ $ Varies from $200 - $1,020 (Depending on single session…" at bounding box center [195, 597] width 233 height 51
click at [504, 0] on body "Website Editor Main +3 Select Service Select Service Edit your form input detai…" at bounding box center [699, 0] width 1398 height 0
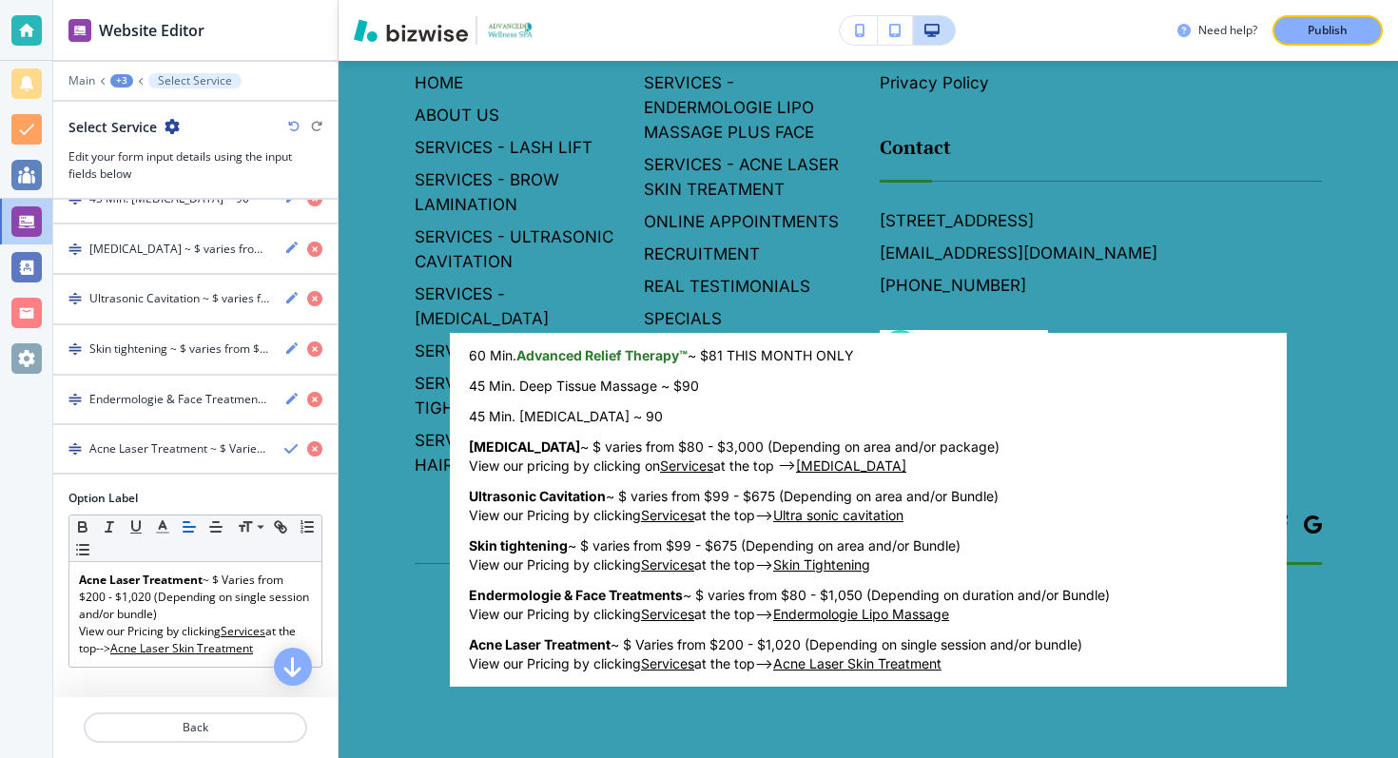
click at [170, 461] on div at bounding box center [699, 379] width 1398 height 758
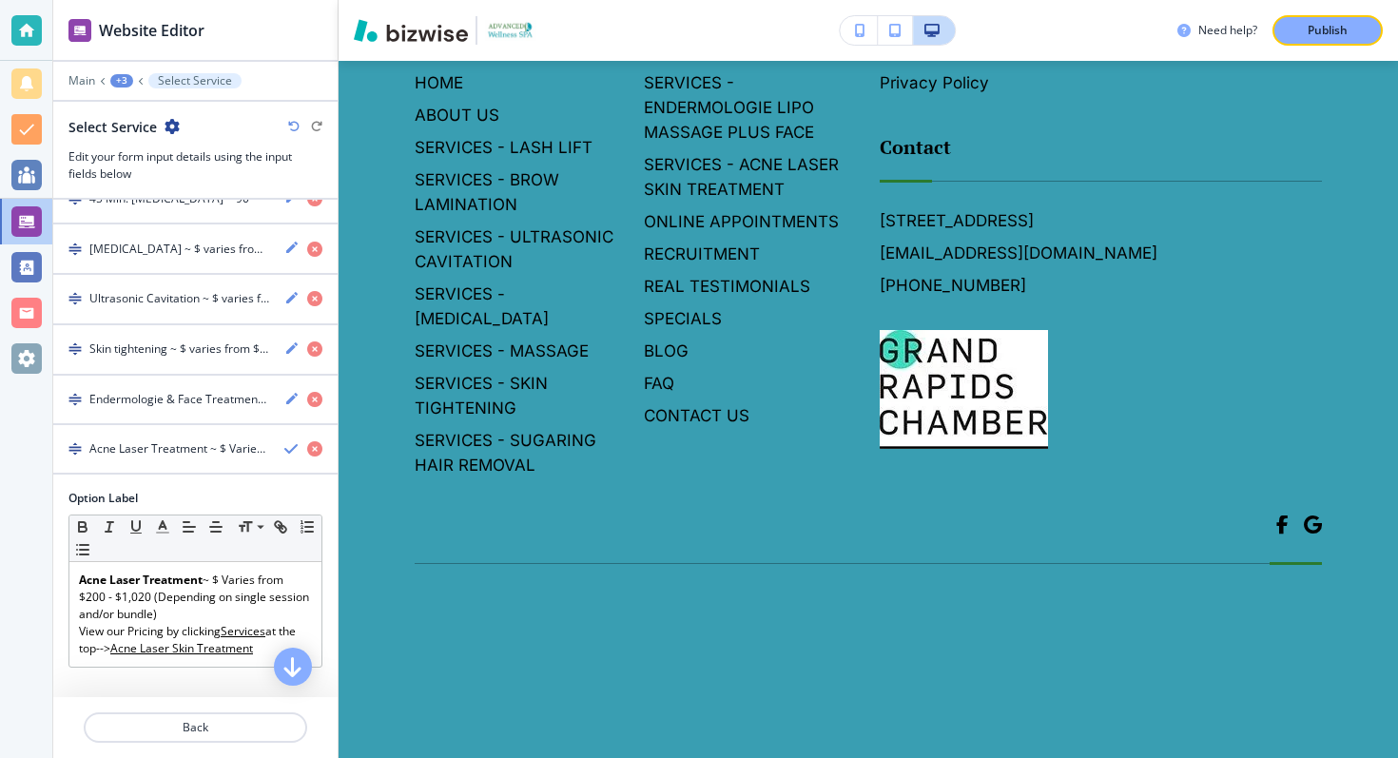
click at [240, 452] on h4 "Acne Laser Treatment ~ $ Varies from $200 - $1,020 (Depending on single session…" at bounding box center [179, 448] width 180 height 17
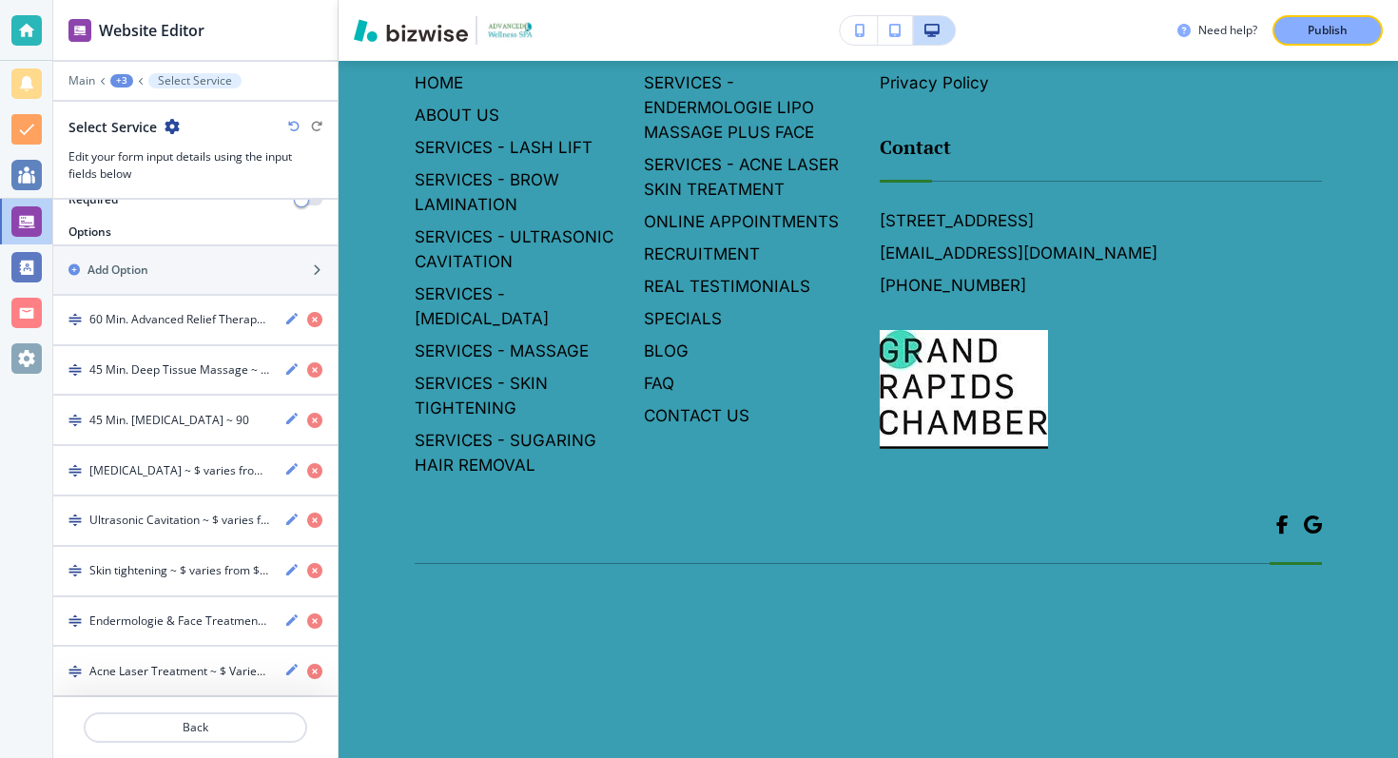
scroll to position [329, 0]
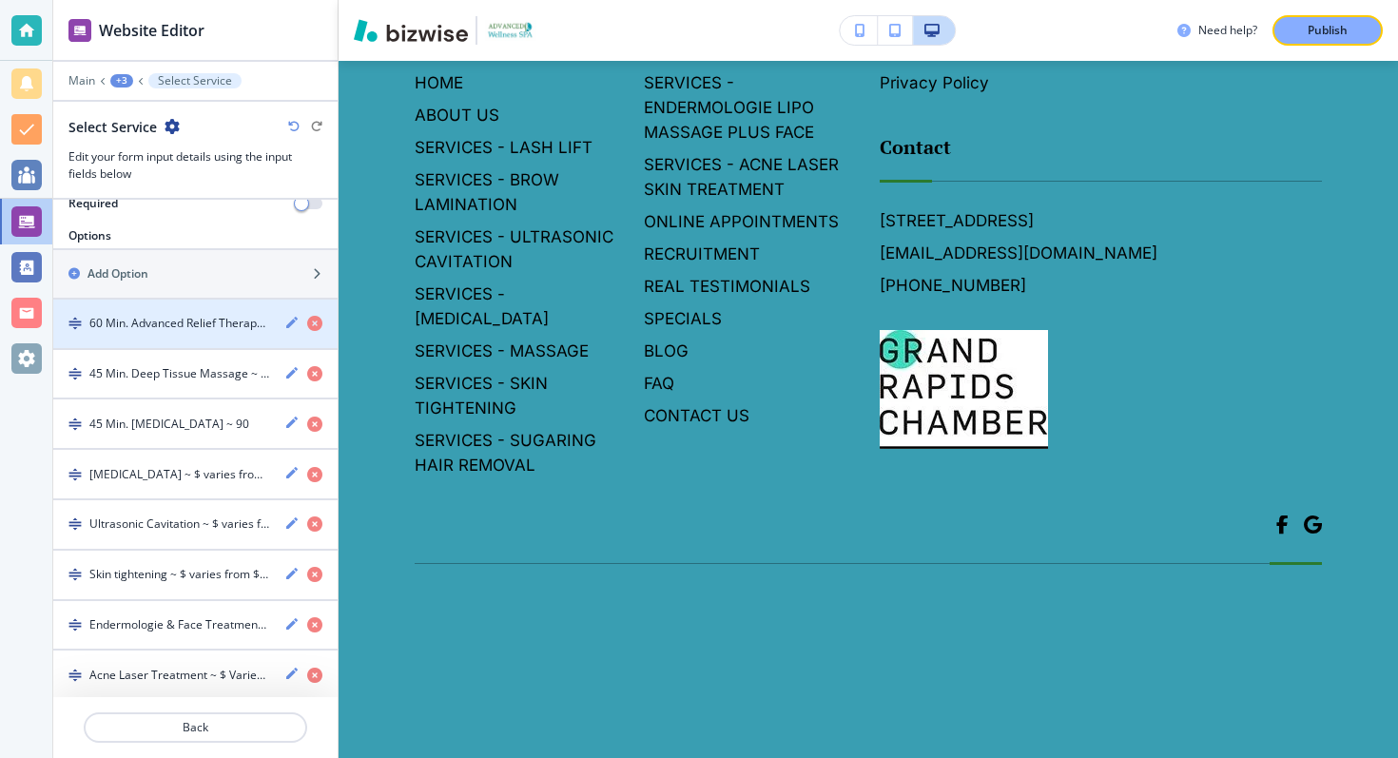
click at [197, 321] on h4 "60 Min. Advanced Relief Therapy™ ~ $81 THIS MONTH ONLY" at bounding box center [179, 323] width 180 height 17
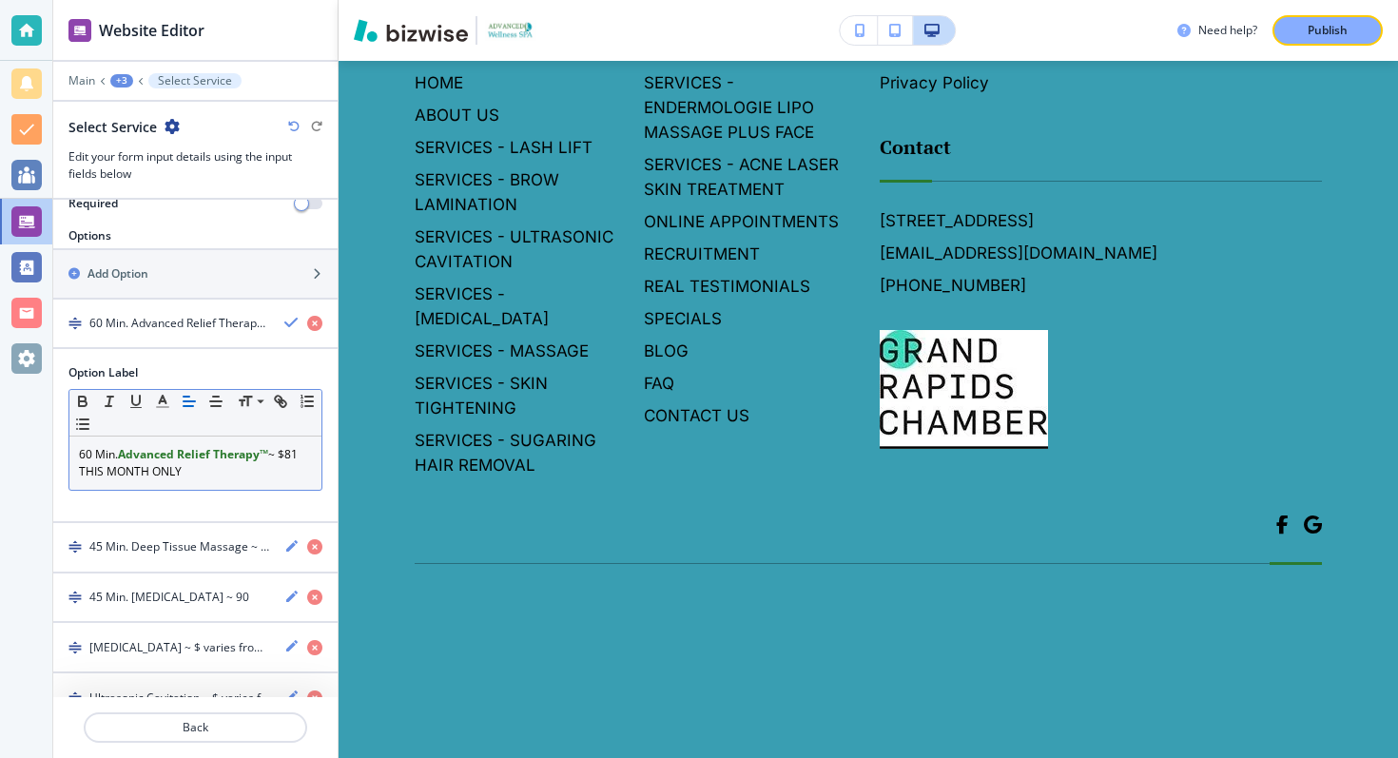
click at [158, 448] on strong "Advanced Relief Therapy™" at bounding box center [193, 454] width 150 height 16
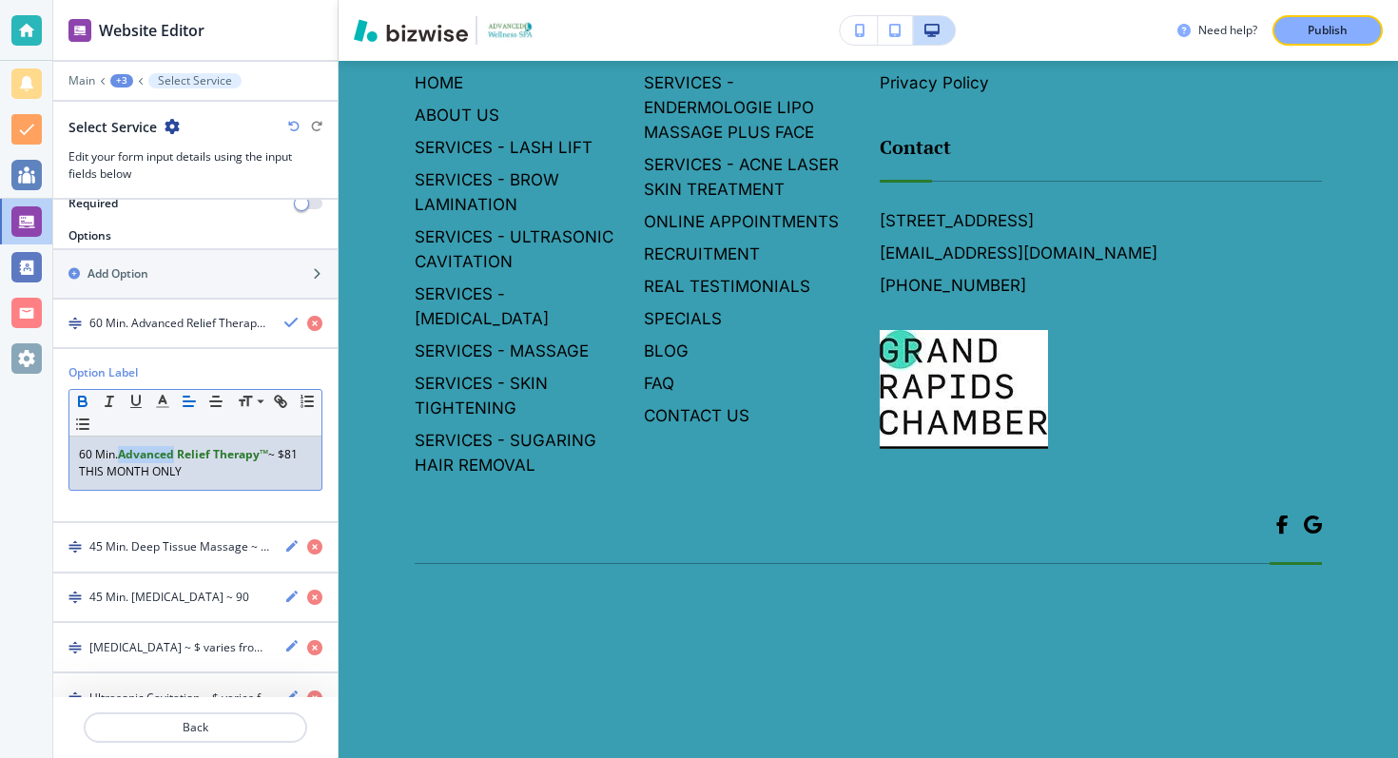
click at [158, 448] on strong "Advanced Relief Therapy™" at bounding box center [193, 454] width 150 height 16
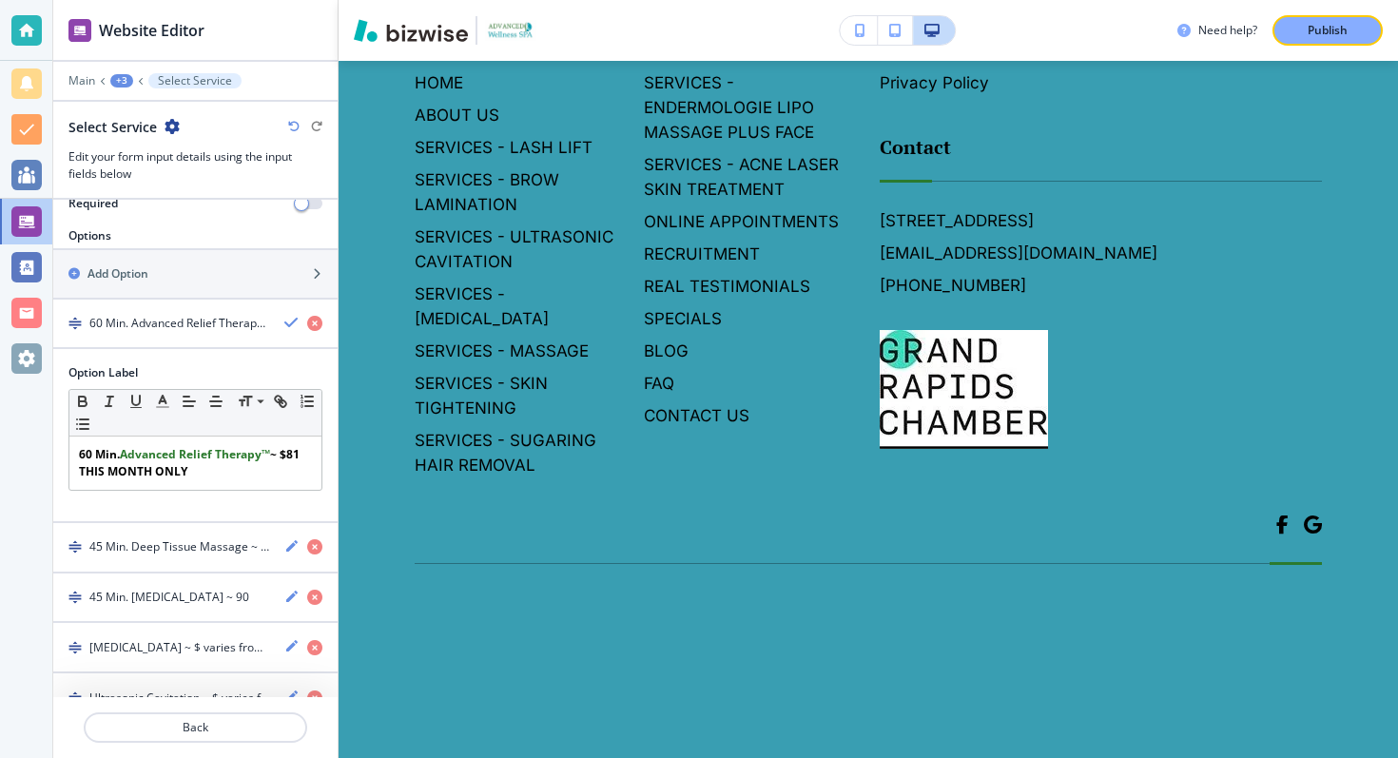
click at [548, 0] on body "Website Editor Main +3 Select Service Select Service Edit your form input detai…" at bounding box center [699, 0] width 1398 height 0
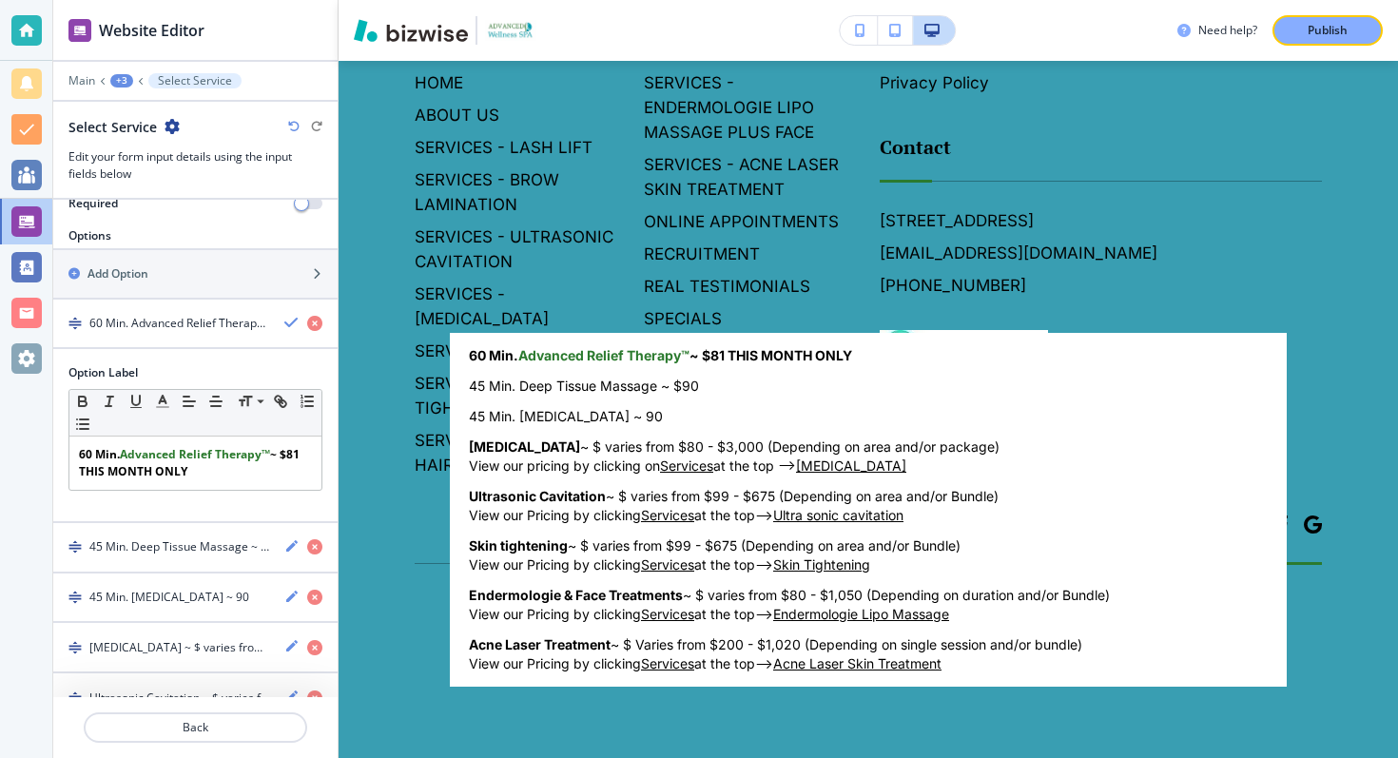
click at [288, 452] on div at bounding box center [699, 379] width 1398 height 758
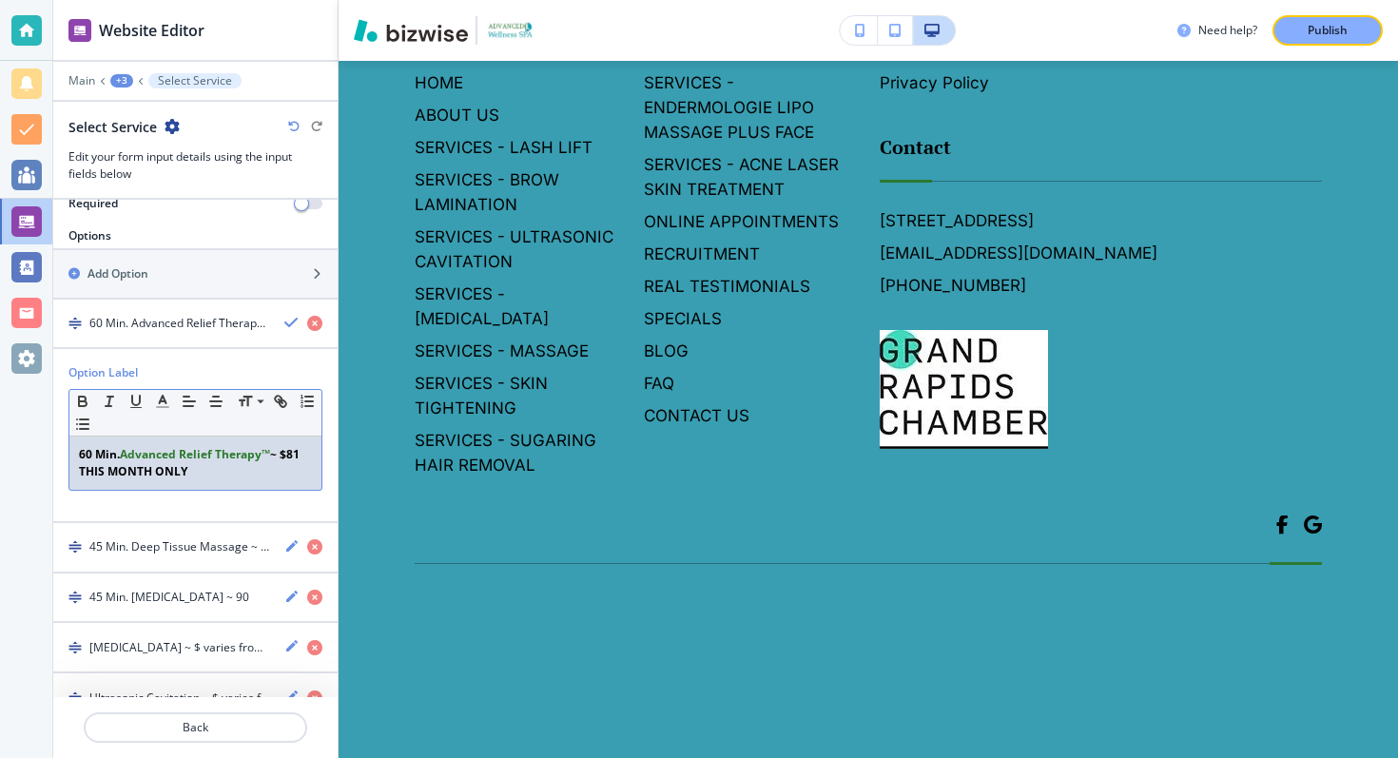
drag, startPoint x: 286, startPoint y: 452, endPoint x: 287, endPoint y: 476, distance: 23.8
click at [287, 476] on p "60 Min. Advanced Relief Therapy™ ~ $81 THIS MONTH ONLY" at bounding box center [195, 463] width 233 height 34
click at [544, 0] on body "Website Editor Main +3 Select Service Select Service Edit your form input detai…" at bounding box center [699, 0] width 1398 height 0
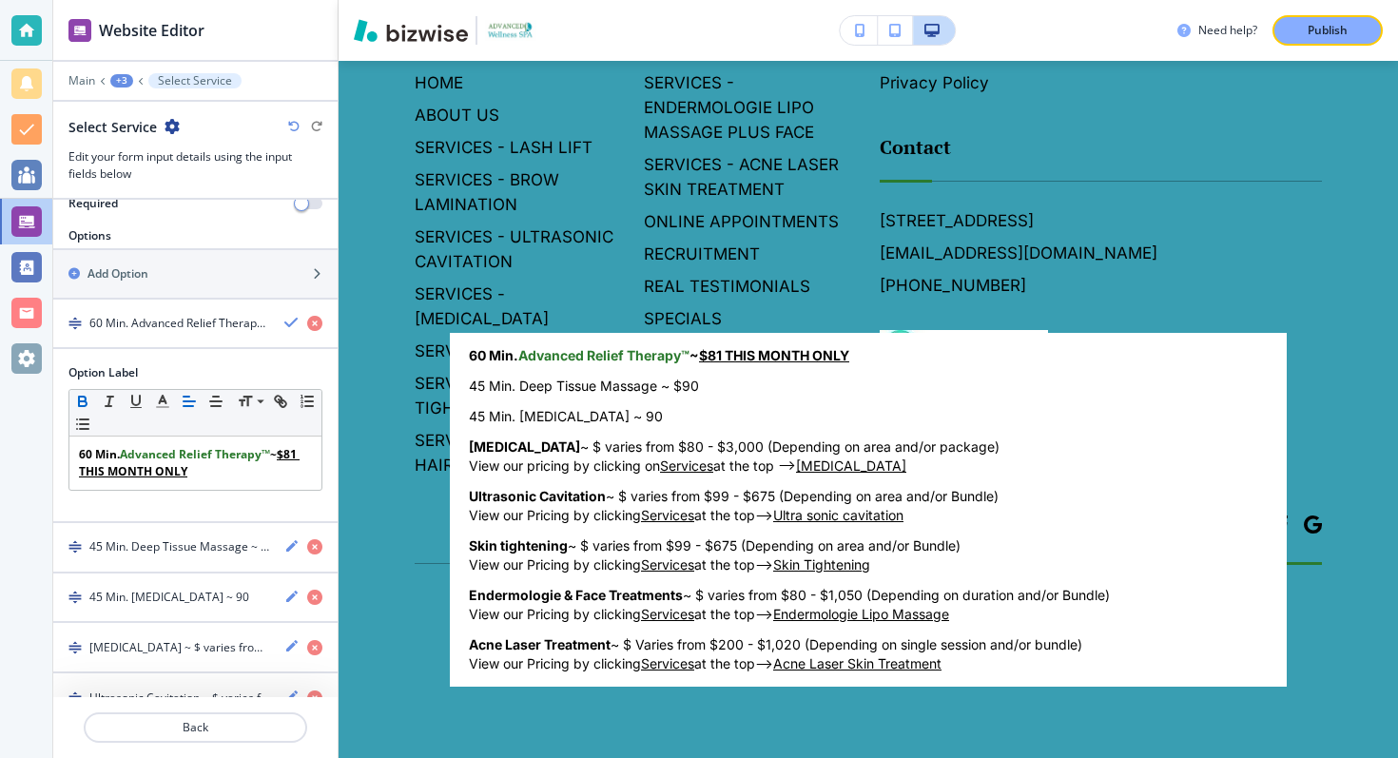
click at [409, 251] on div at bounding box center [699, 379] width 1398 height 758
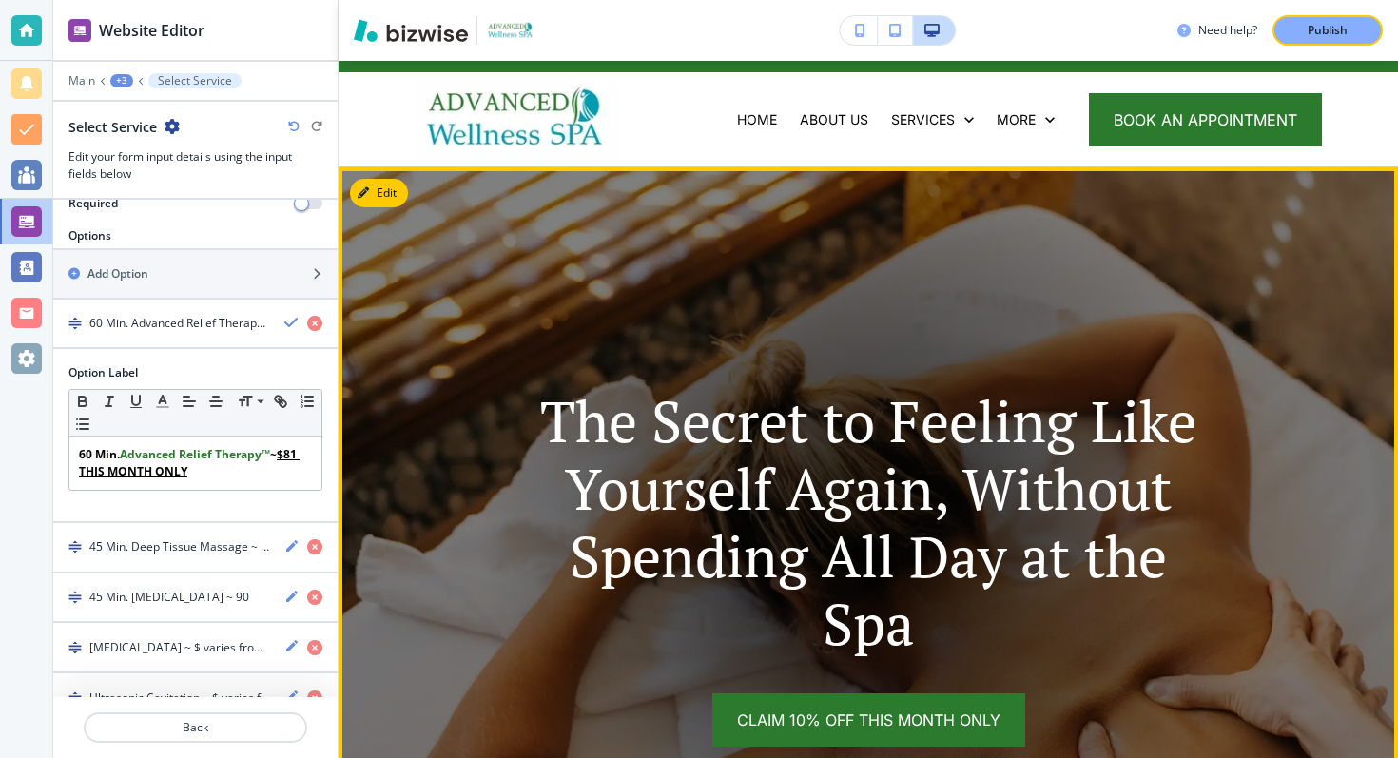
scroll to position [0, 0]
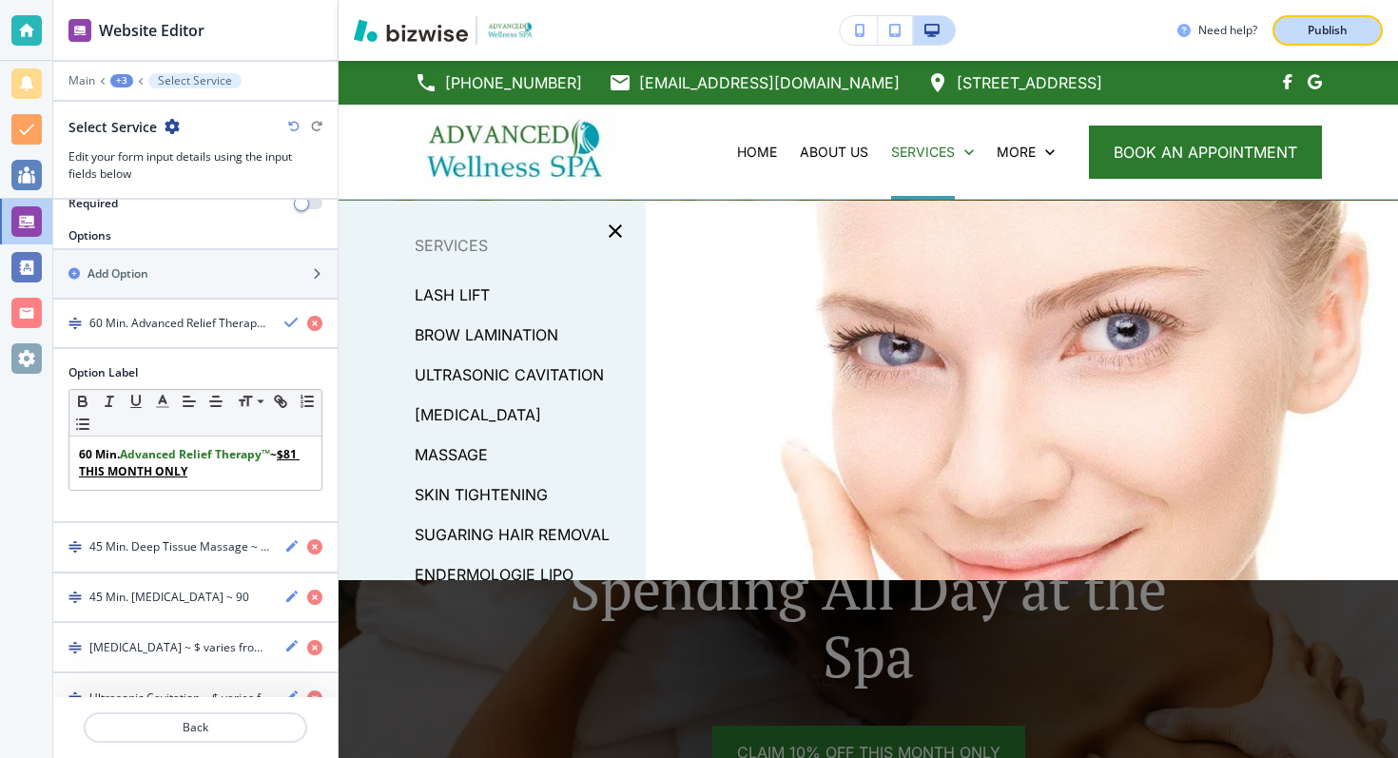
click at [1342, 23] on p "Publish" at bounding box center [1328, 30] width 40 height 17
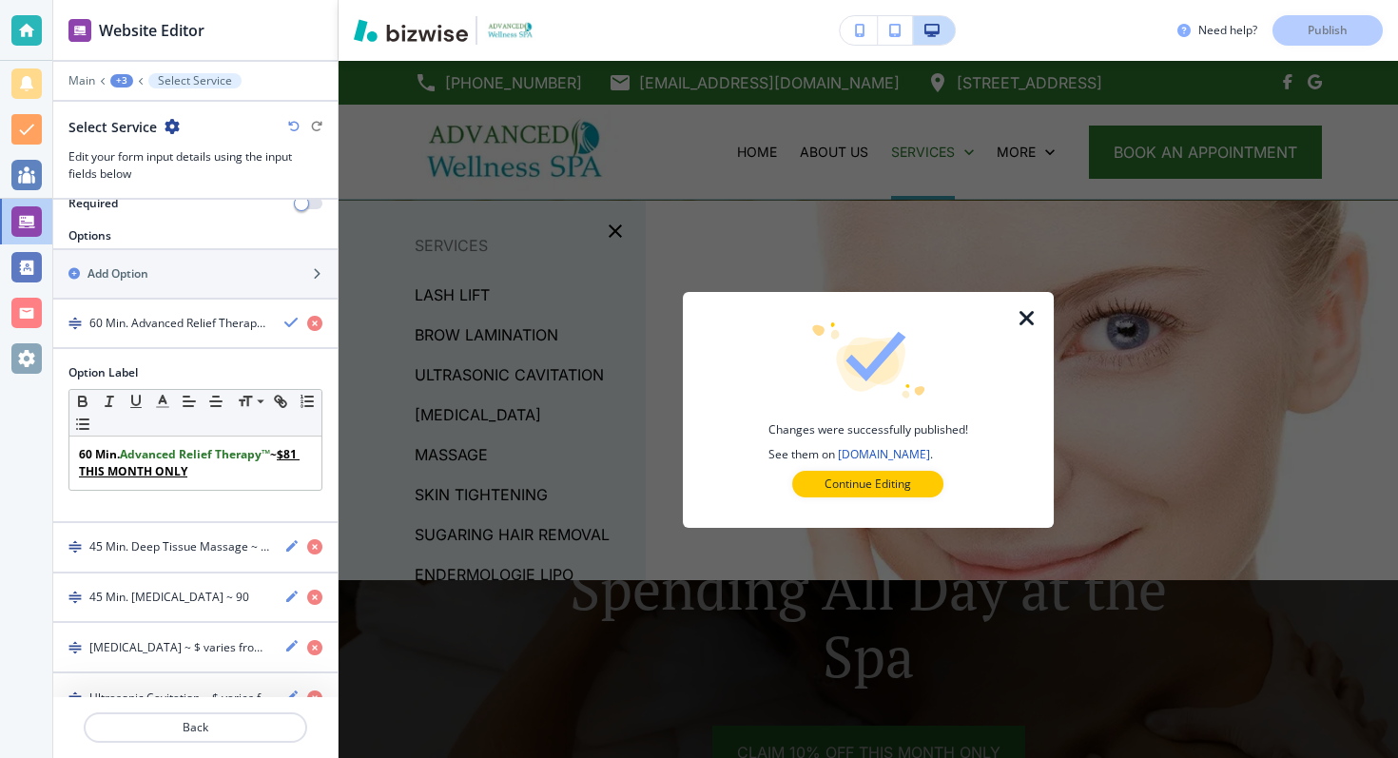
click at [1025, 315] on icon "button" at bounding box center [1027, 318] width 23 height 23
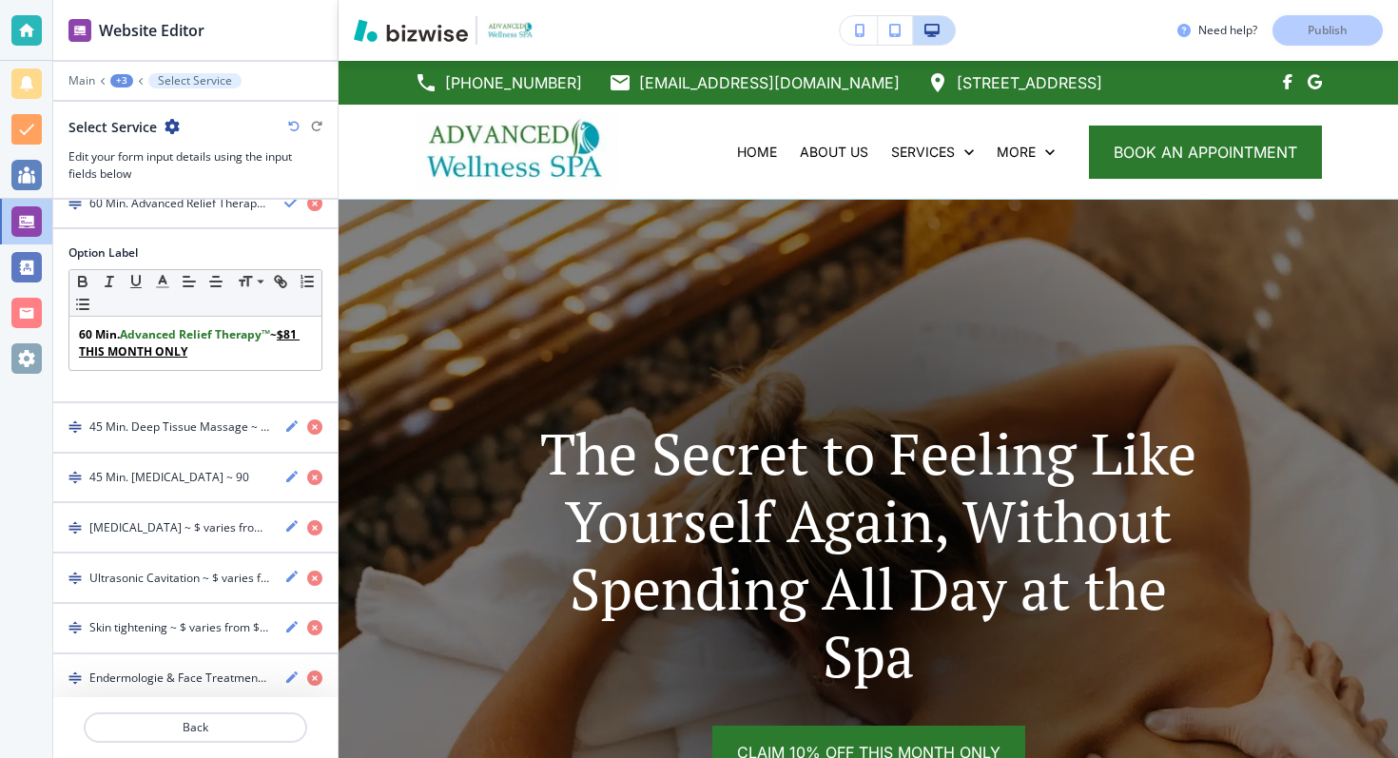
scroll to position [446, 0]
click at [120, 85] on div "+3" at bounding box center [121, 80] width 23 height 13
click at [142, 154] on button "ONLINE APPOINTMENTS" at bounding box center [171, 144] width 122 height 33
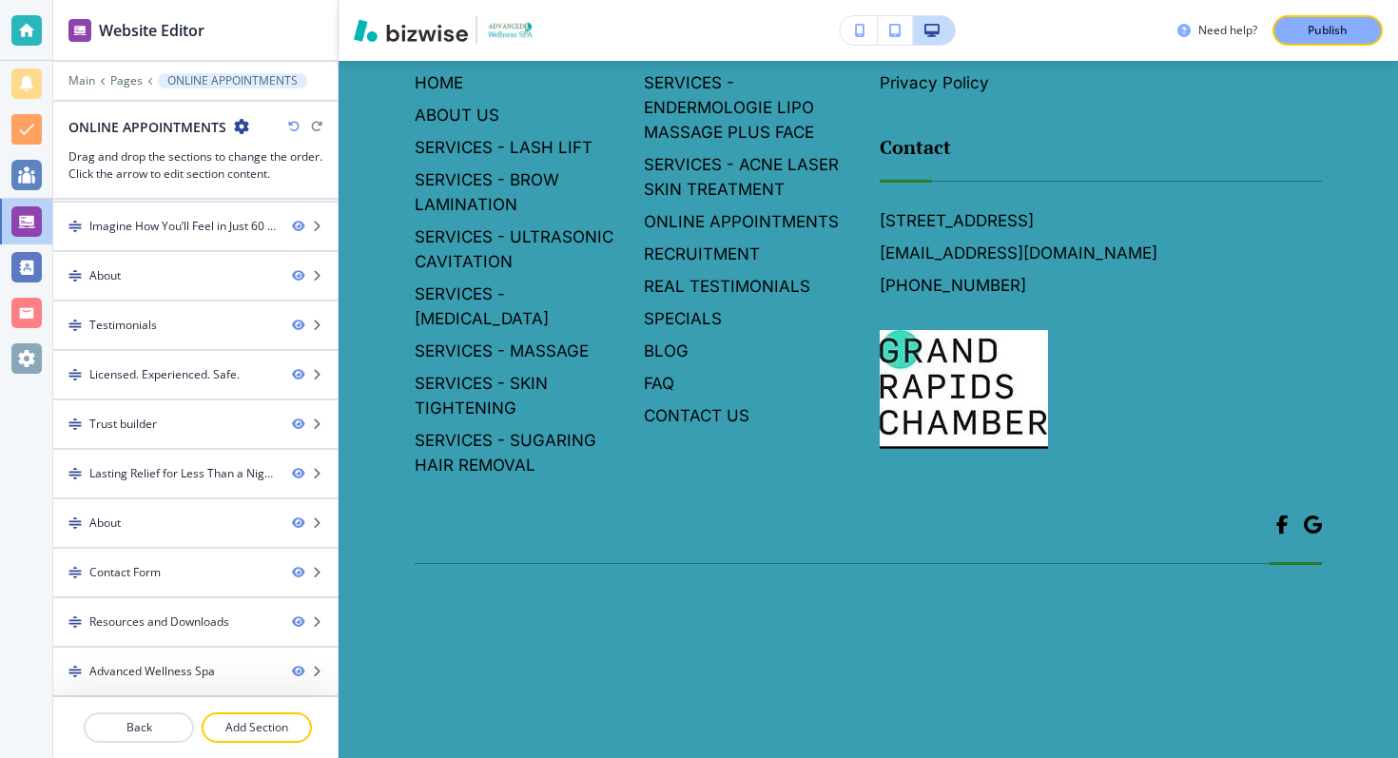
scroll to position [9381, 0]
click at [1302, 22] on div "Publish" at bounding box center [1328, 30] width 61 height 17
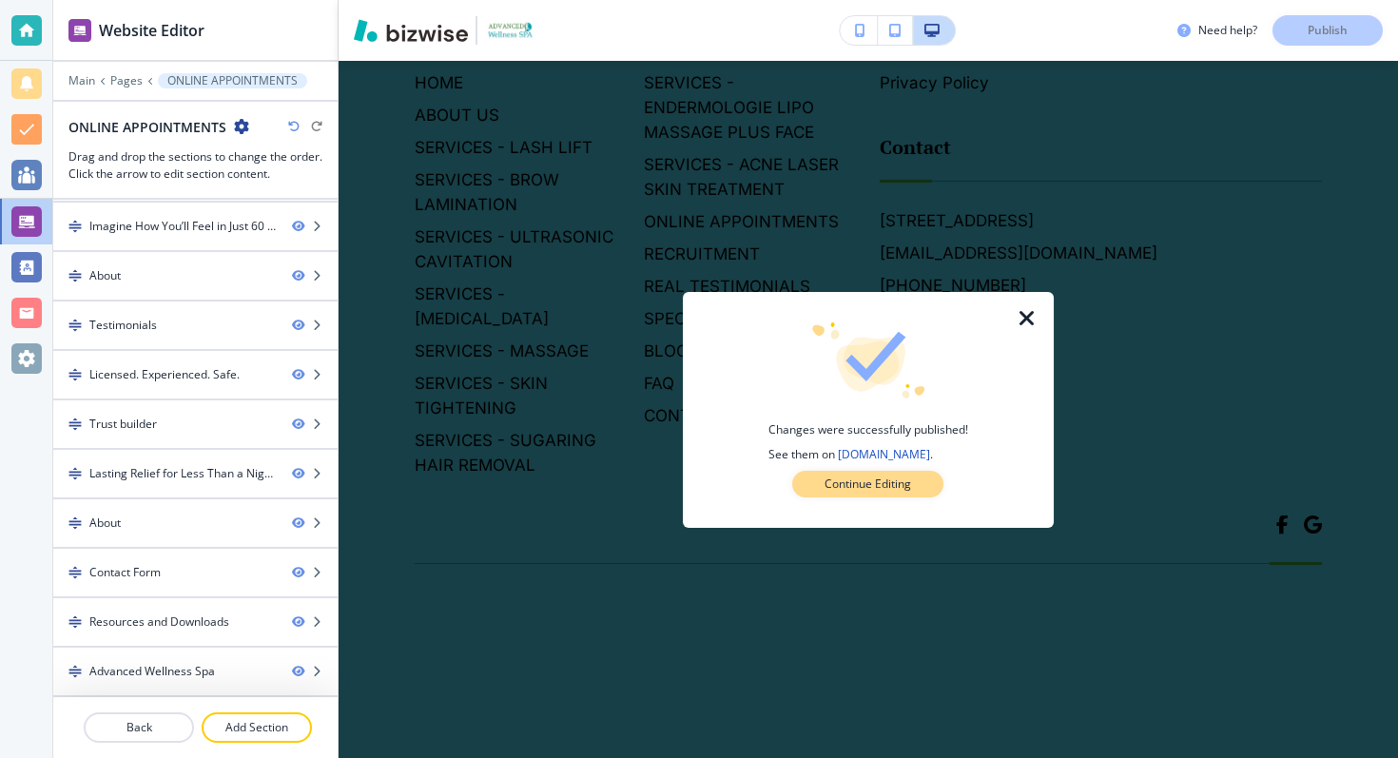
click at [918, 476] on button "Continue Editing" at bounding box center [867, 484] width 151 height 27
